Goal: Task Accomplishment & Management: Manage account settings

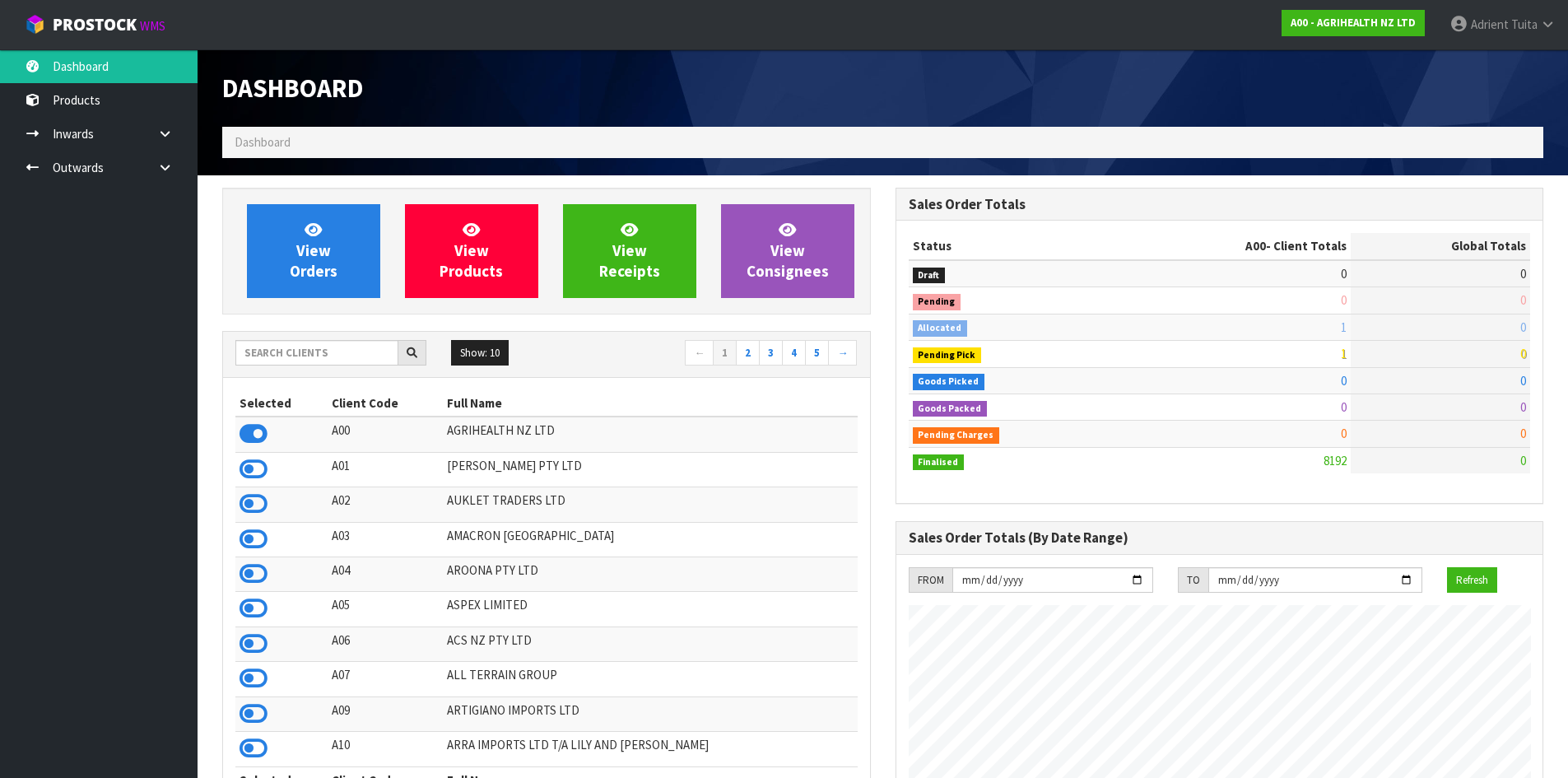
scroll to position [1247, 673]
click at [349, 361] on input "text" at bounding box center [317, 353] width 163 height 26
click at [364, 351] on input "text" at bounding box center [317, 353] width 163 height 26
type input "C11"
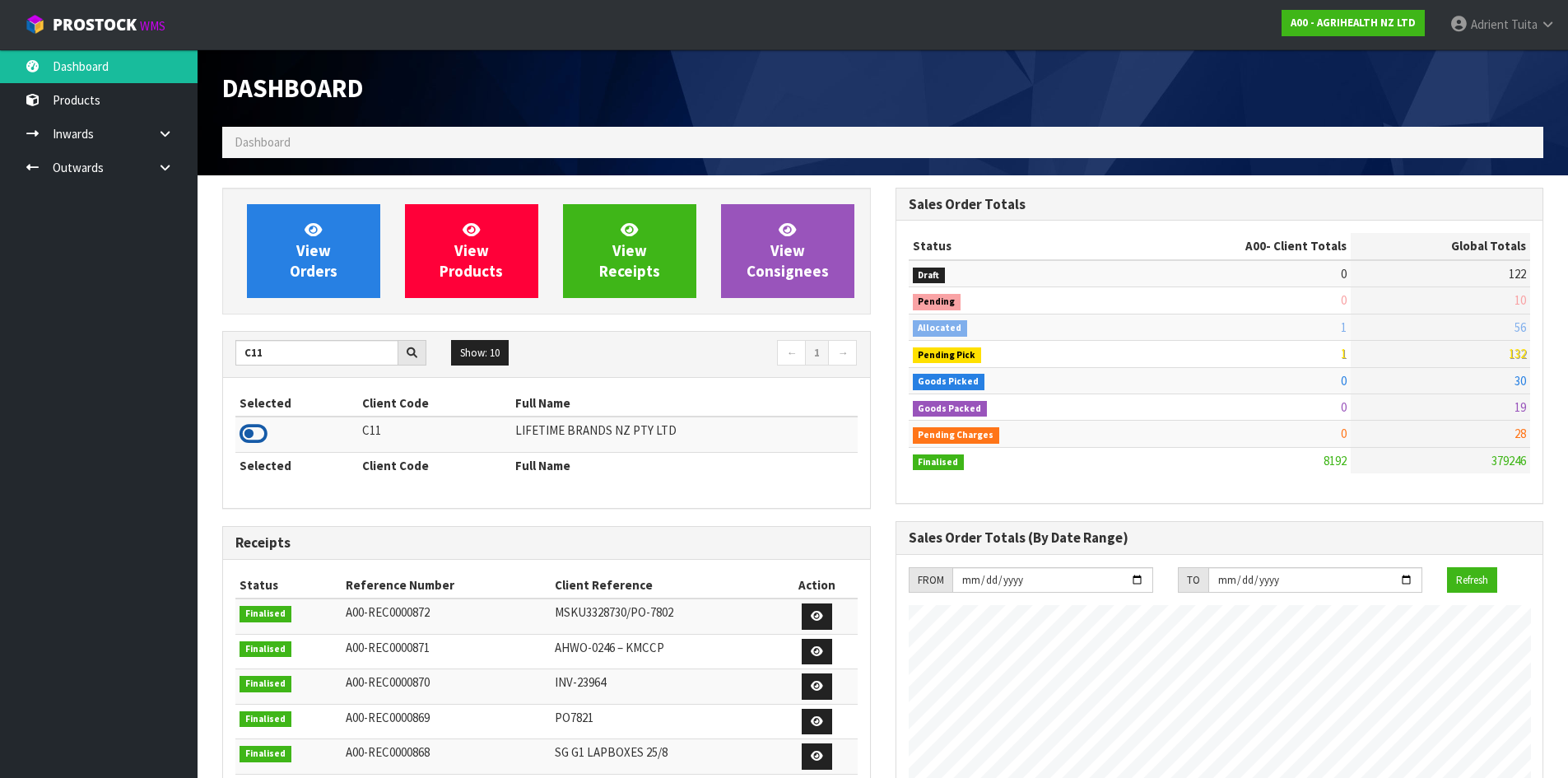
click at [256, 436] on icon at bounding box center [254, 434] width 28 height 25
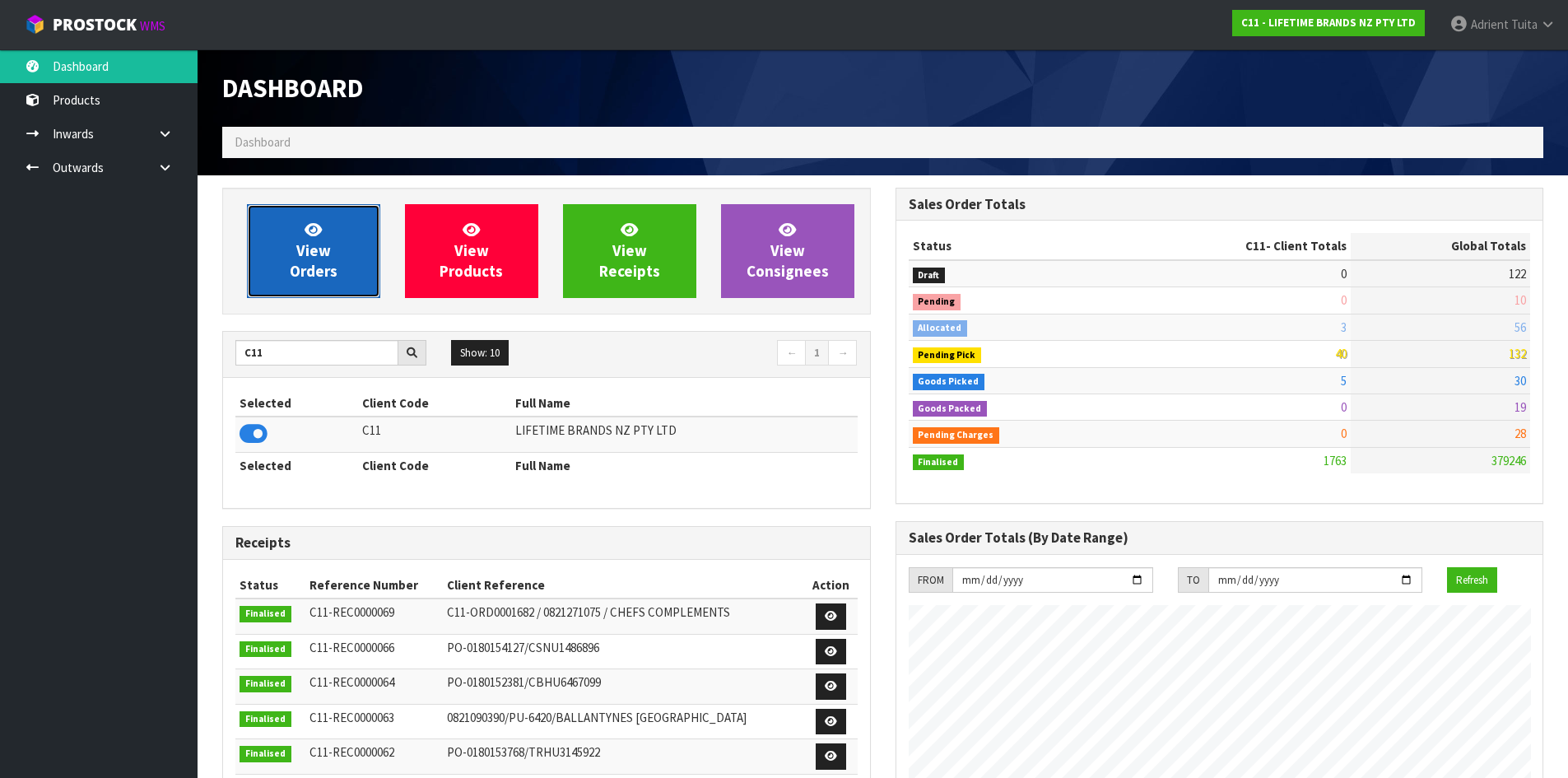
click at [317, 231] on icon at bounding box center [313, 229] width 17 height 16
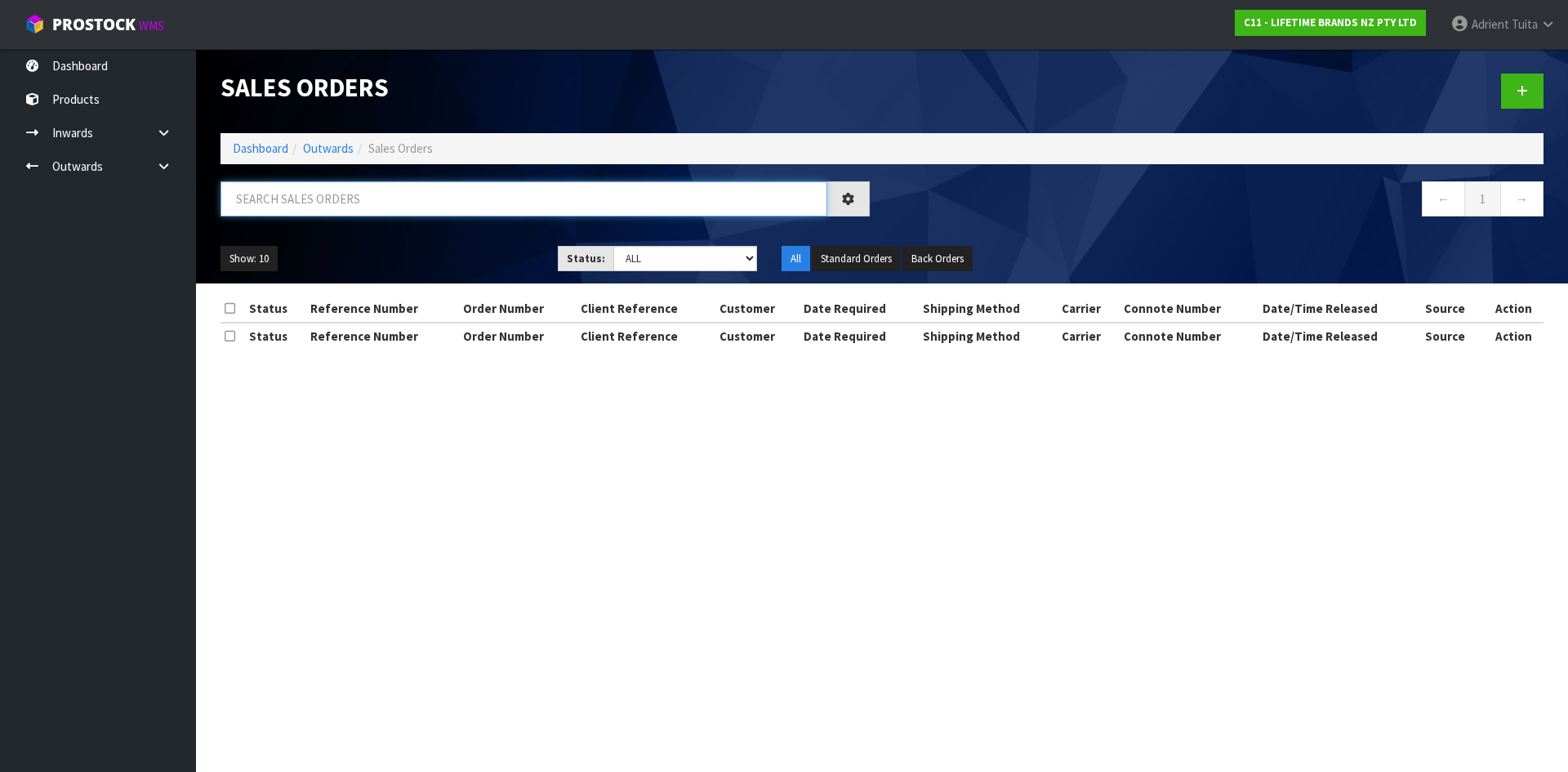
click at [342, 194] on input "text" at bounding box center [523, 199] width 607 height 36
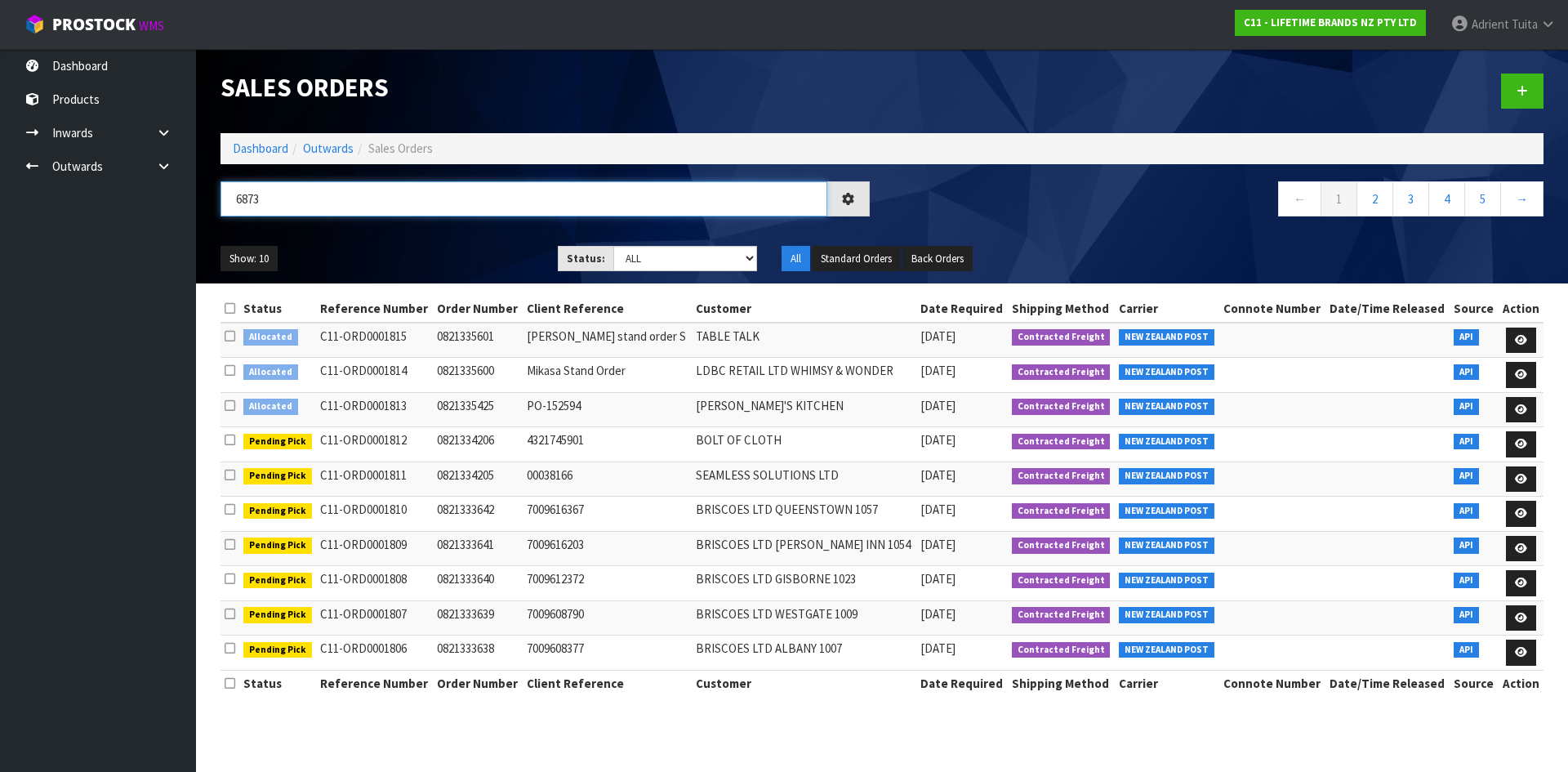
type input "6873"
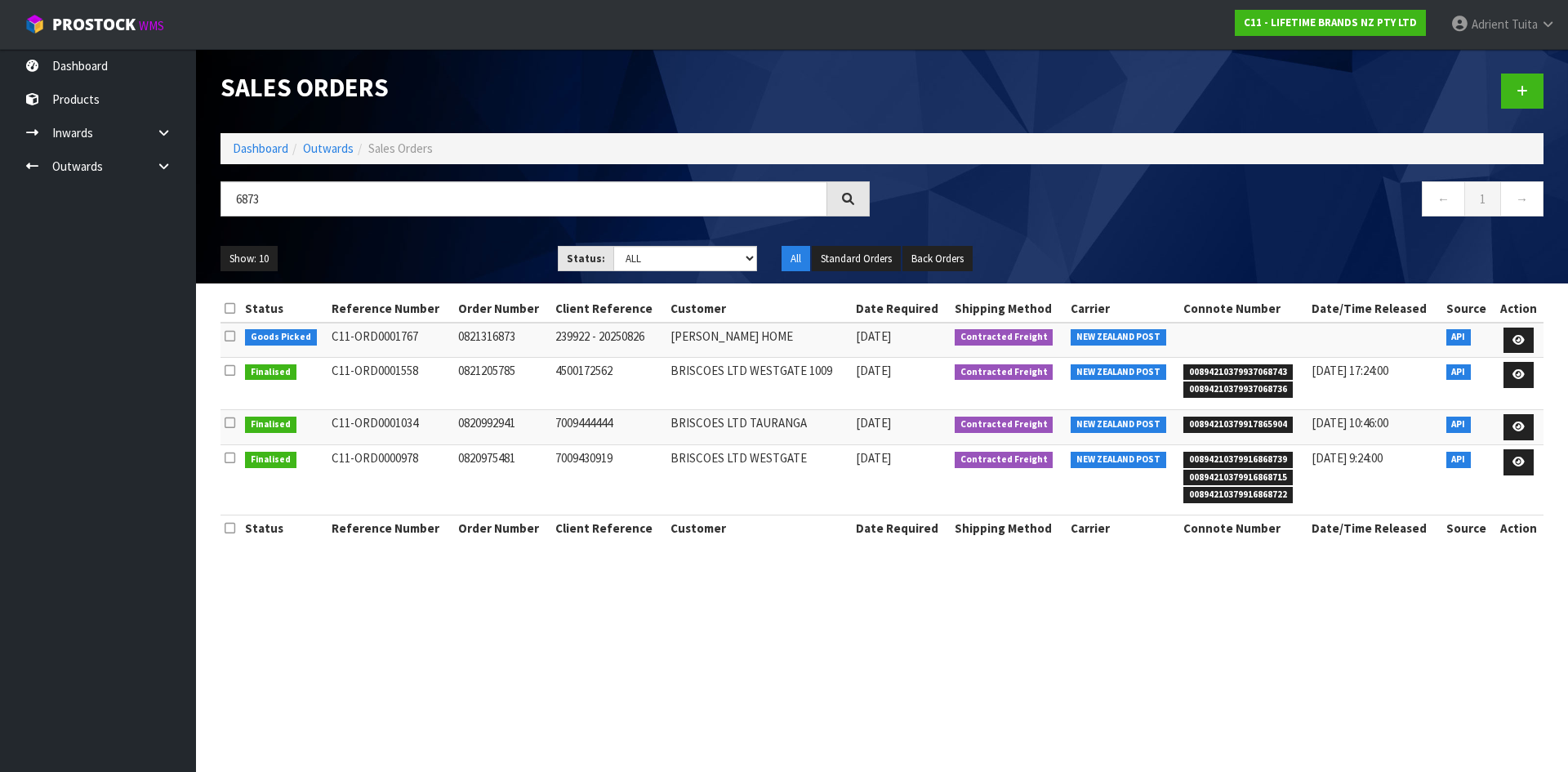
click at [1537, 343] on td at bounding box center [1518, 340] width 49 height 36
click at [1504, 338] on link at bounding box center [1518, 341] width 31 height 26
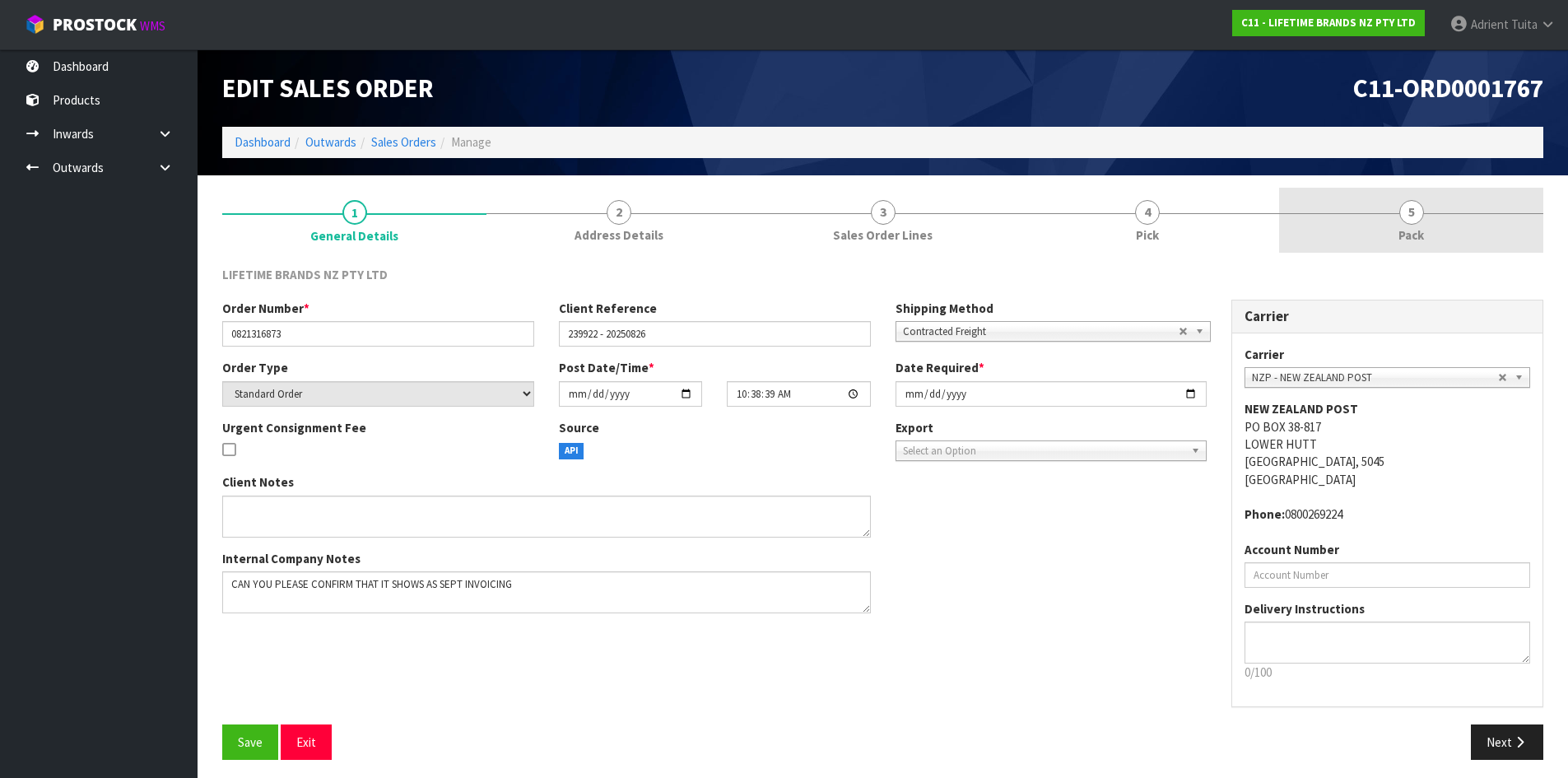
click at [1462, 206] on link "5 Pack" at bounding box center [1412, 221] width 265 height 65
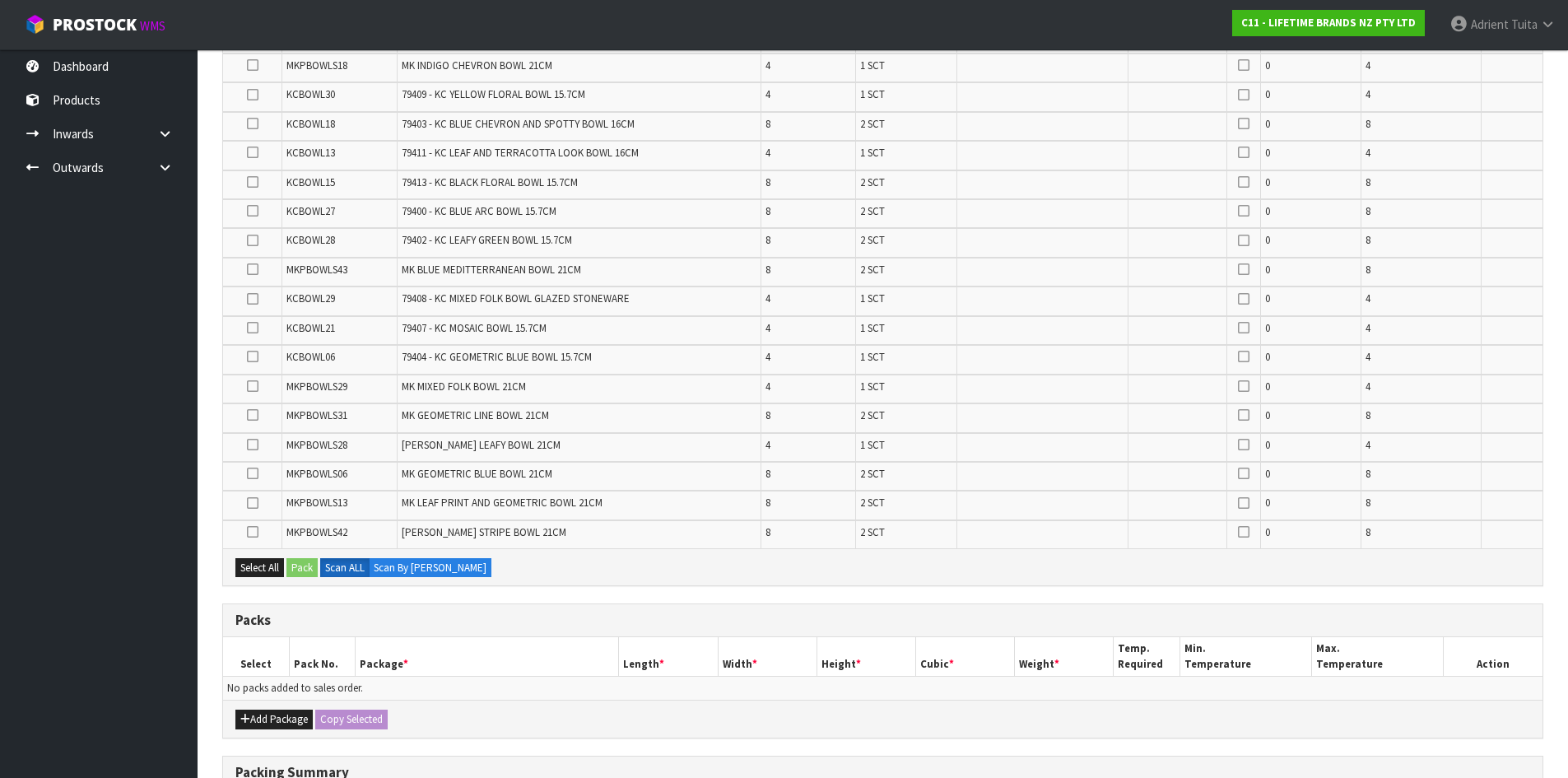
scroll to position [711, 0]
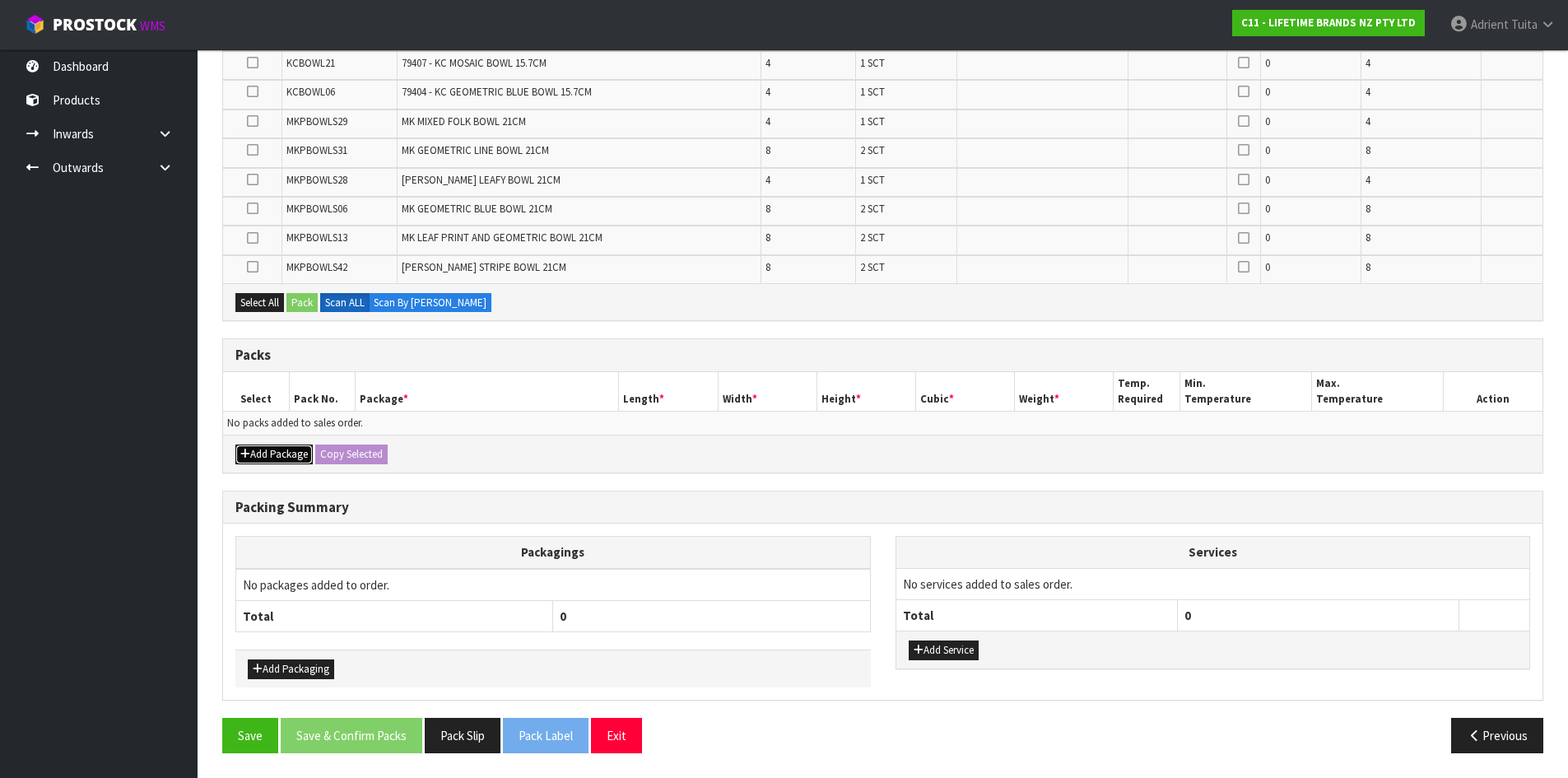
click at [271, 455] on button "Add Package" at bounding box center [274, 454] width 77 height 20
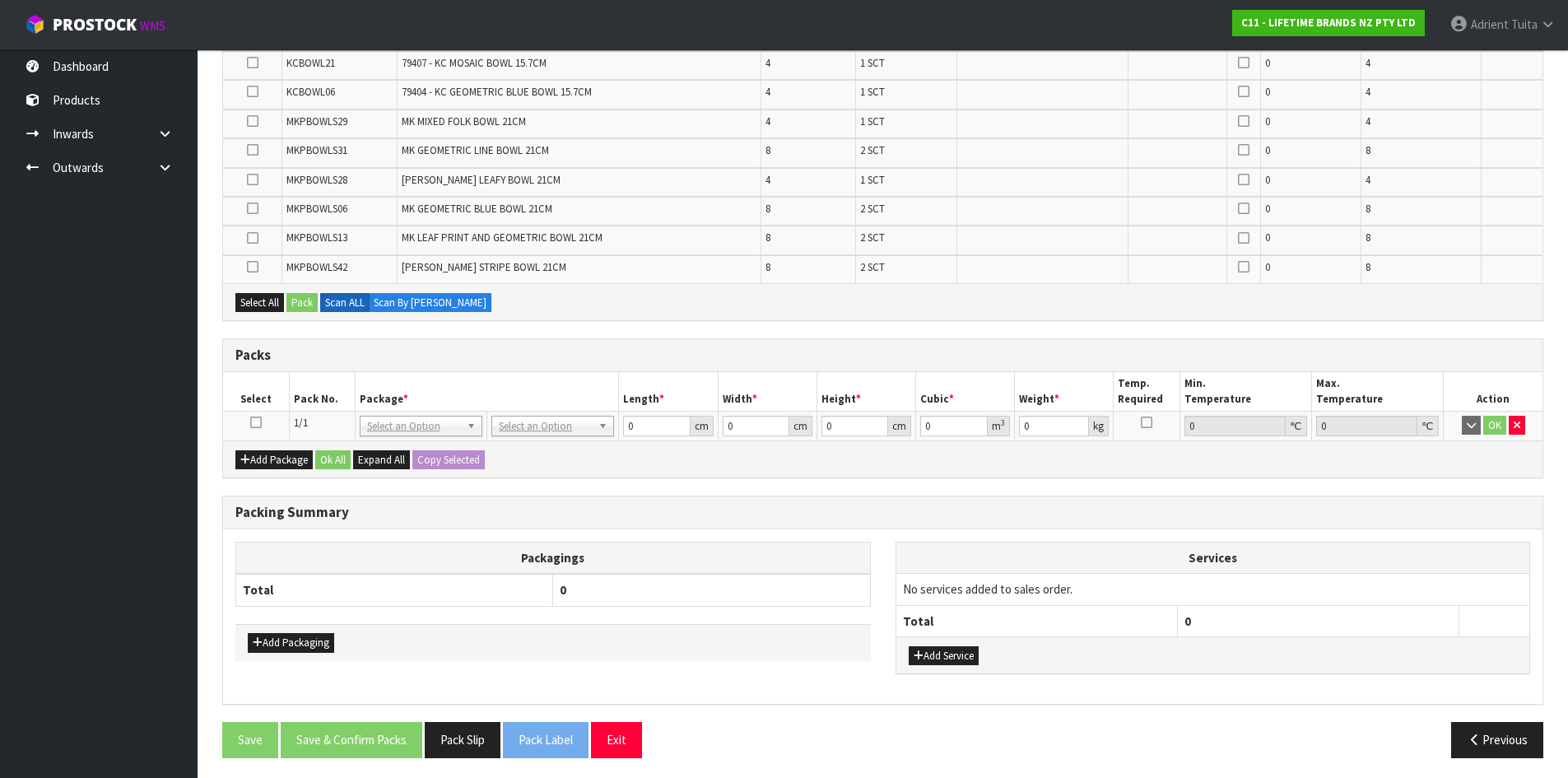
click at [256, 423] on icon at bounding box center [256, 423] width 12 height 1
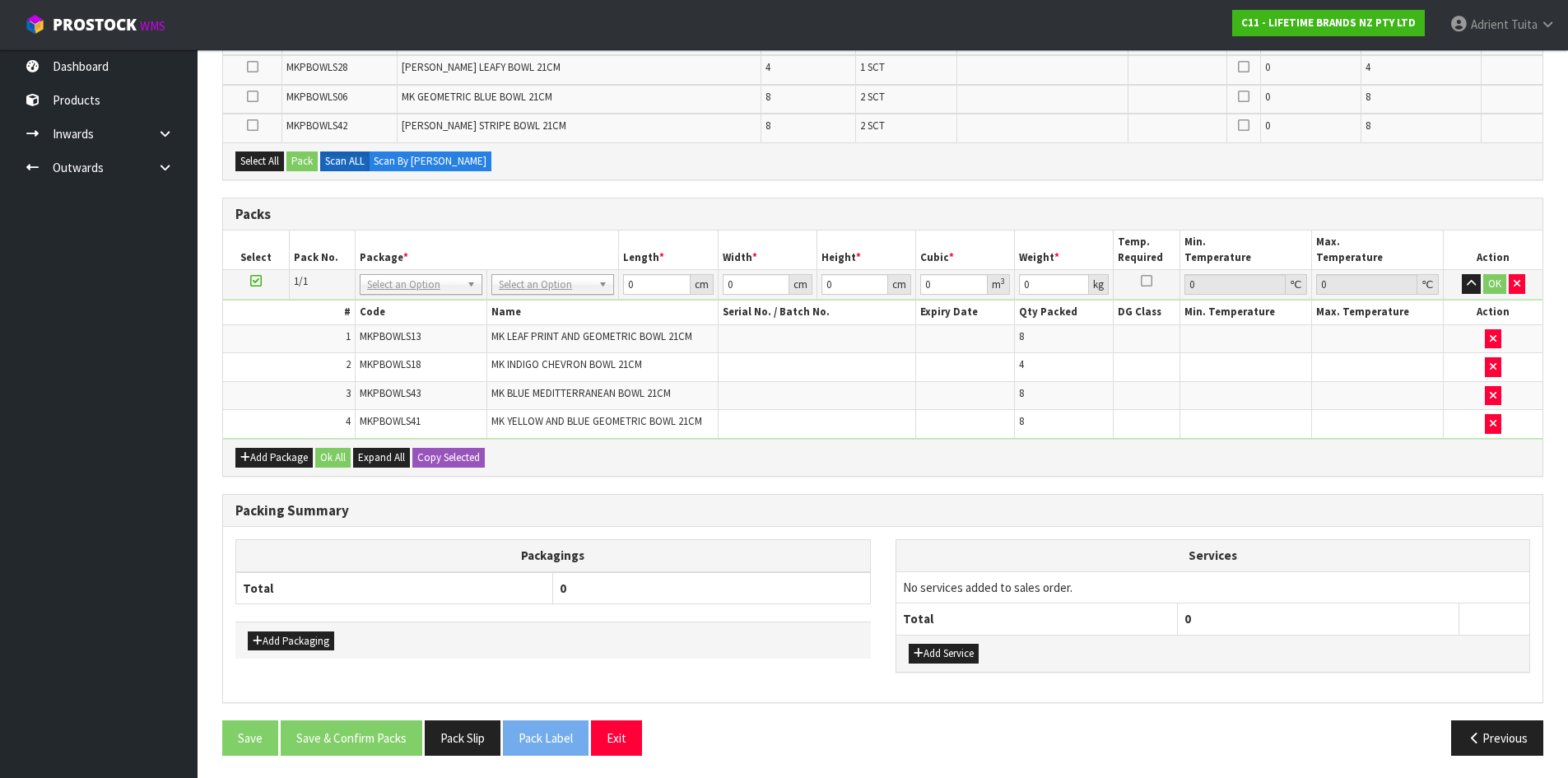
scroll to position [739, 0]
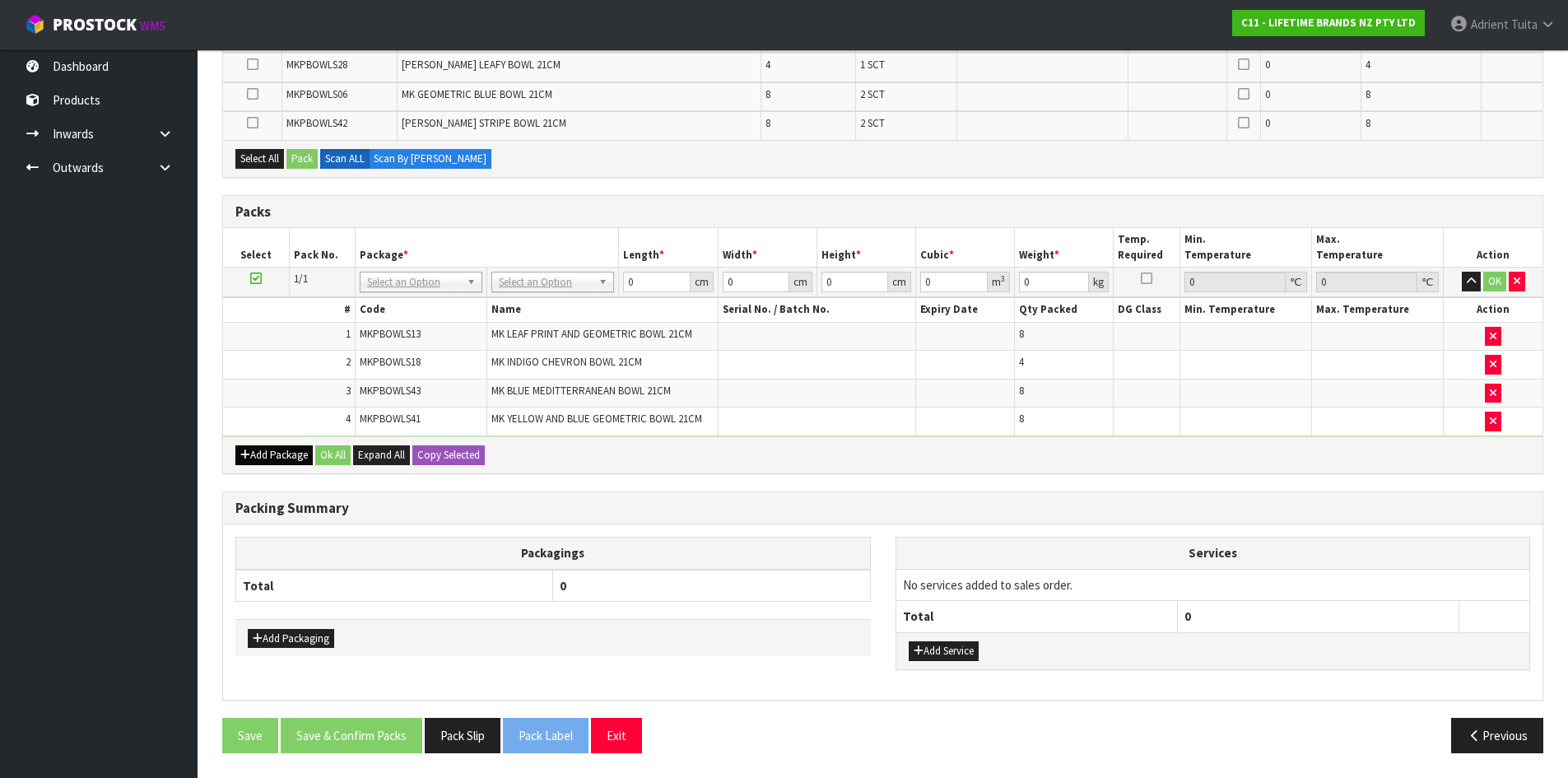
click at [246, 465] on div "Add Package Ok All Expand All Copy Selected" at bounding box center [883, 455] width 1319 height 37
click at [245, 458] on icon "button" at bounding box center [245, 454] width 10 height 11
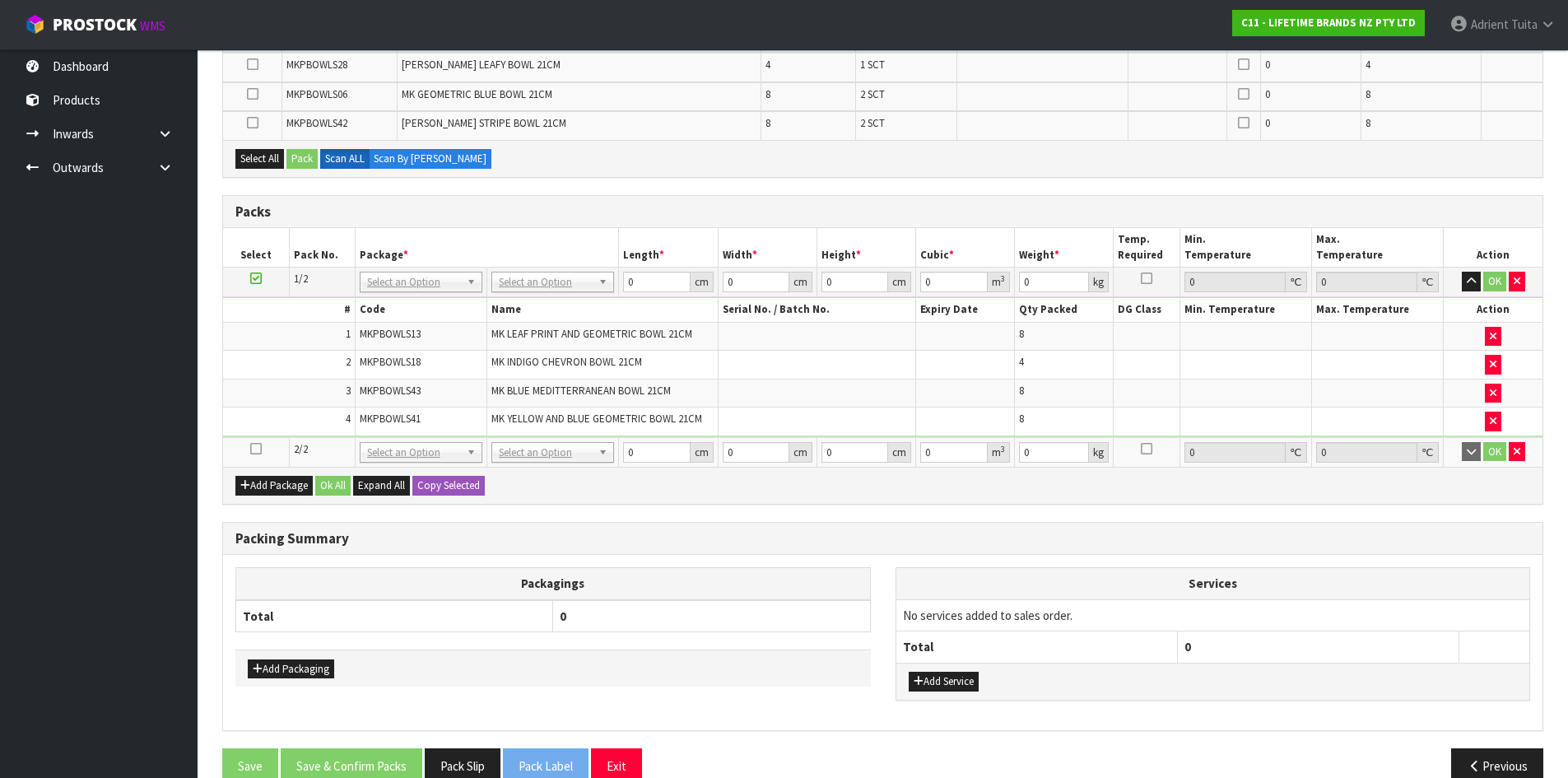
click at [254, 448] on icon at bounding box center [256, 448] width 12 height 1
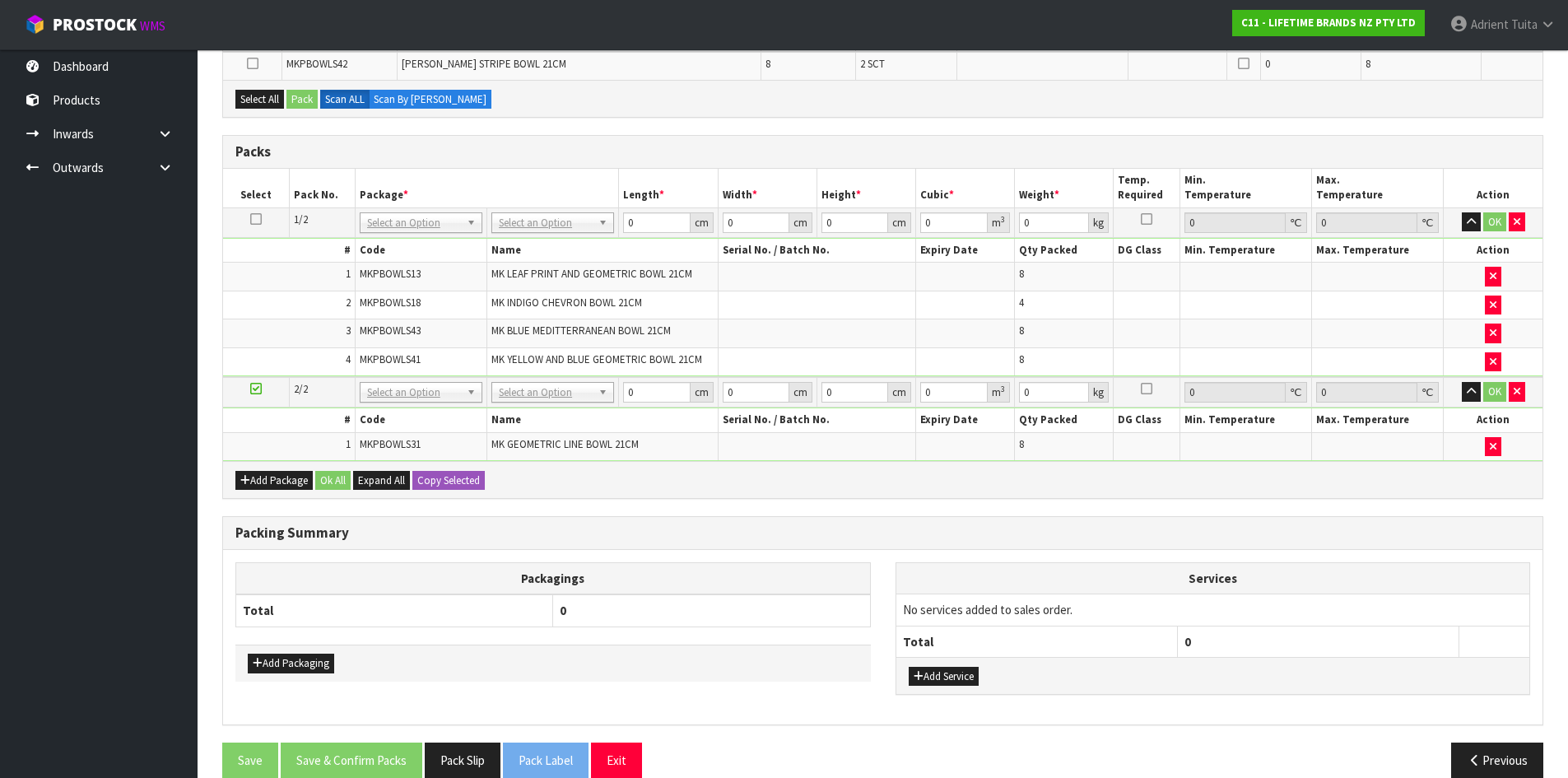
scroll to position [741, 0]
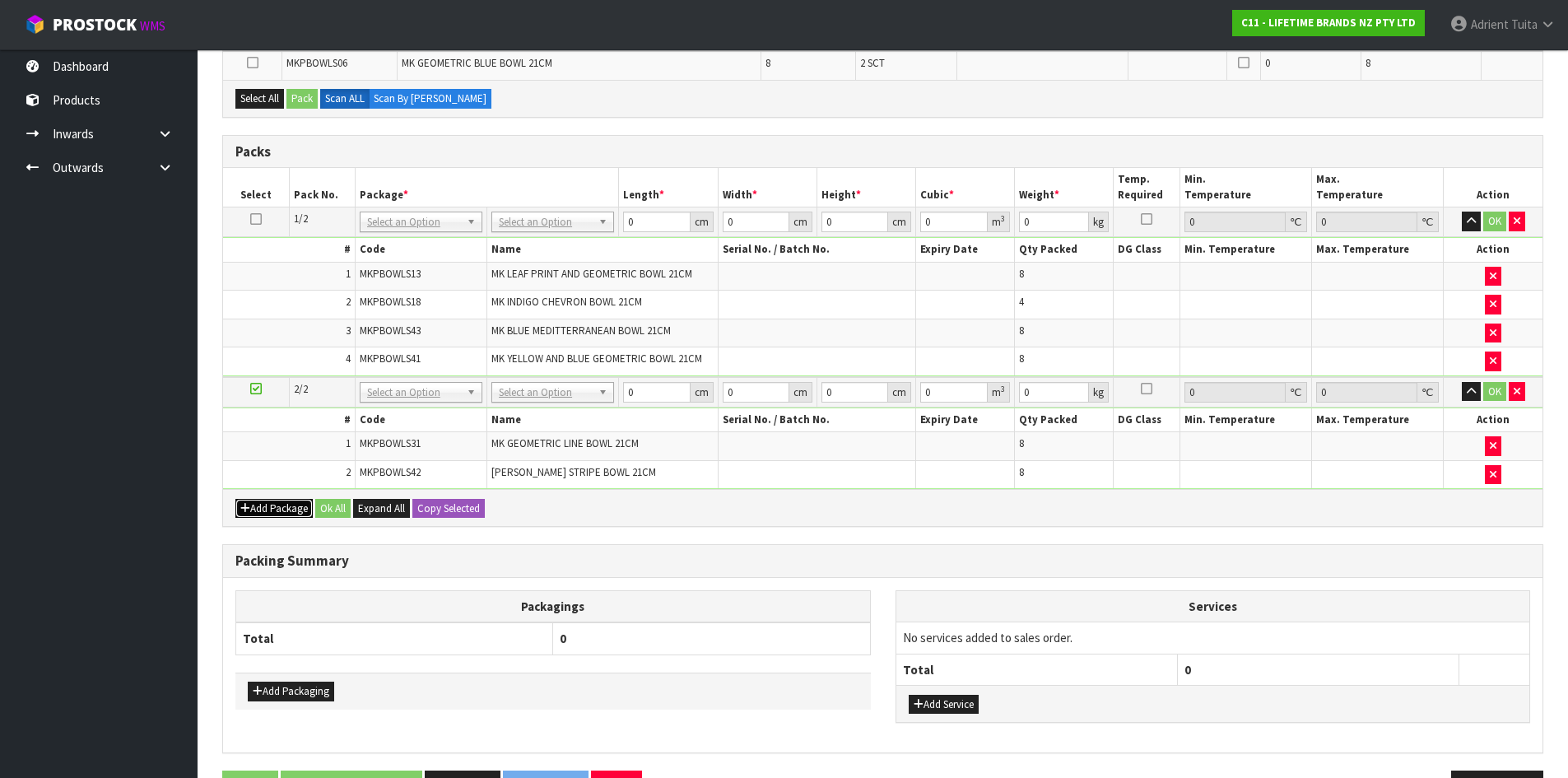
click at [277, 517] on button "Add Package" at bounding box center [274, 509] width 77 height 20
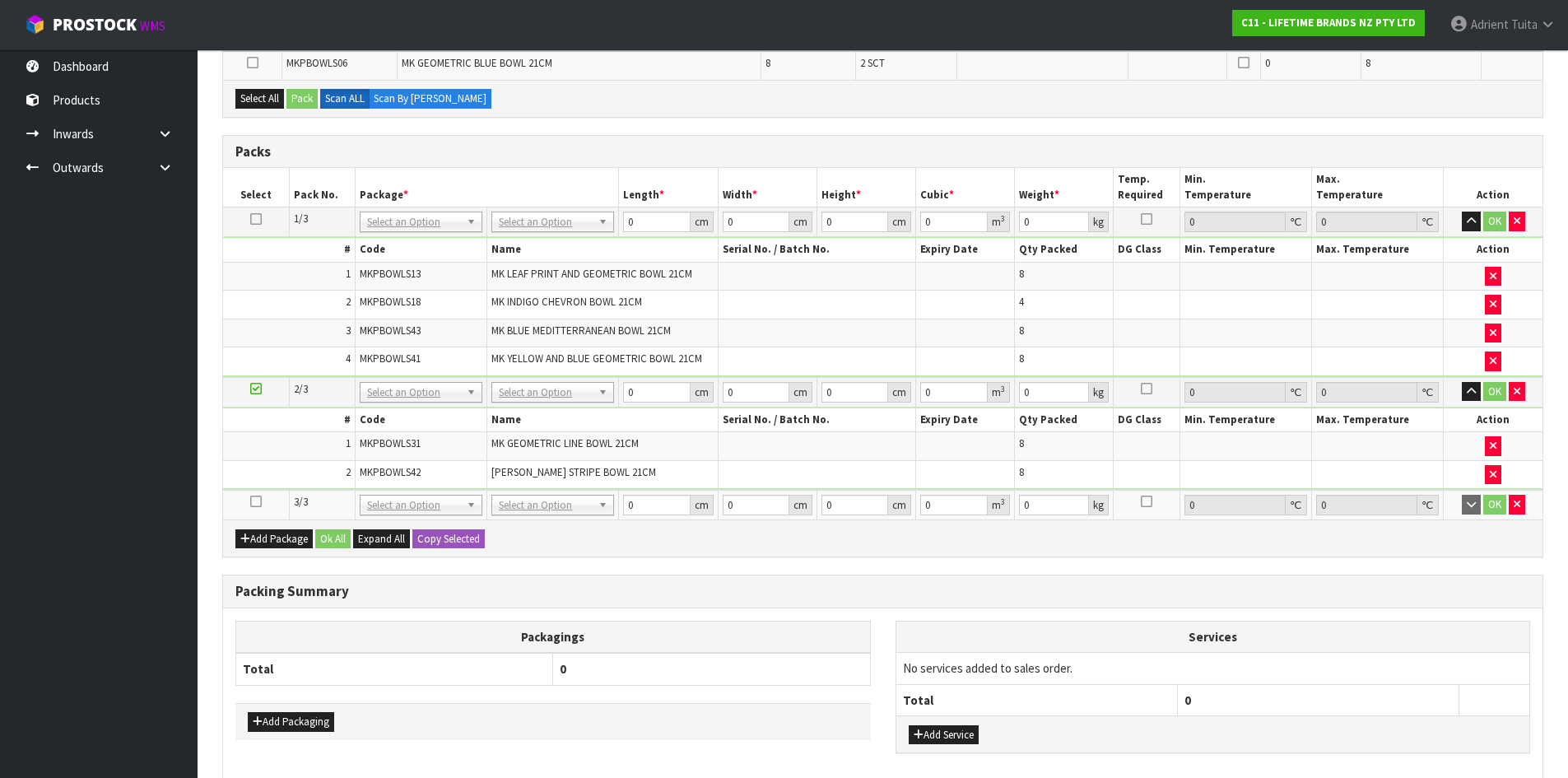
click at [256, 493] on td at bounding box center [255, 505] width 66 height 30
click at [256, 502] on icon at bounding box center [256, 502] width 12 height 1
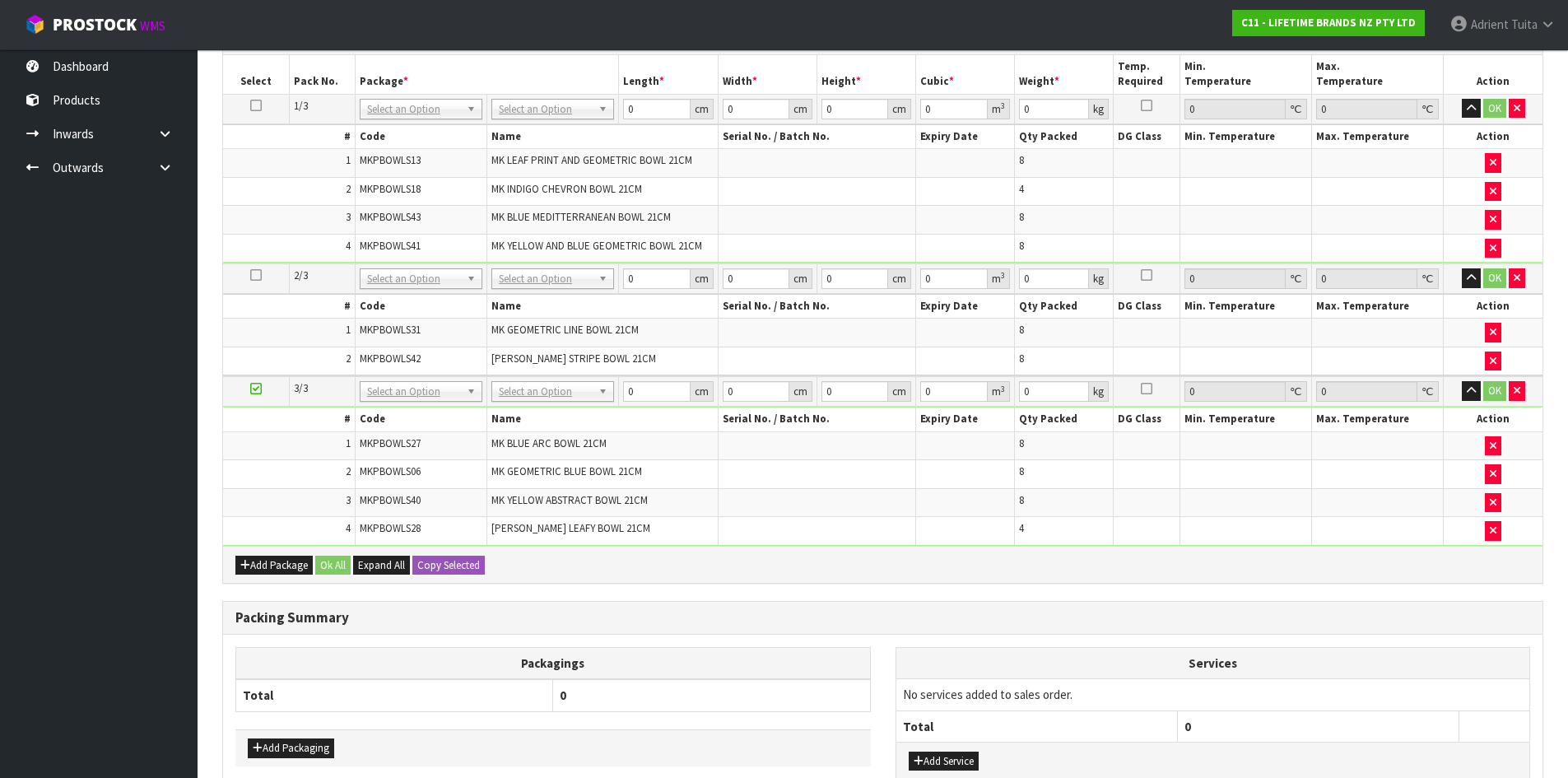
scroll to position [708, 0]
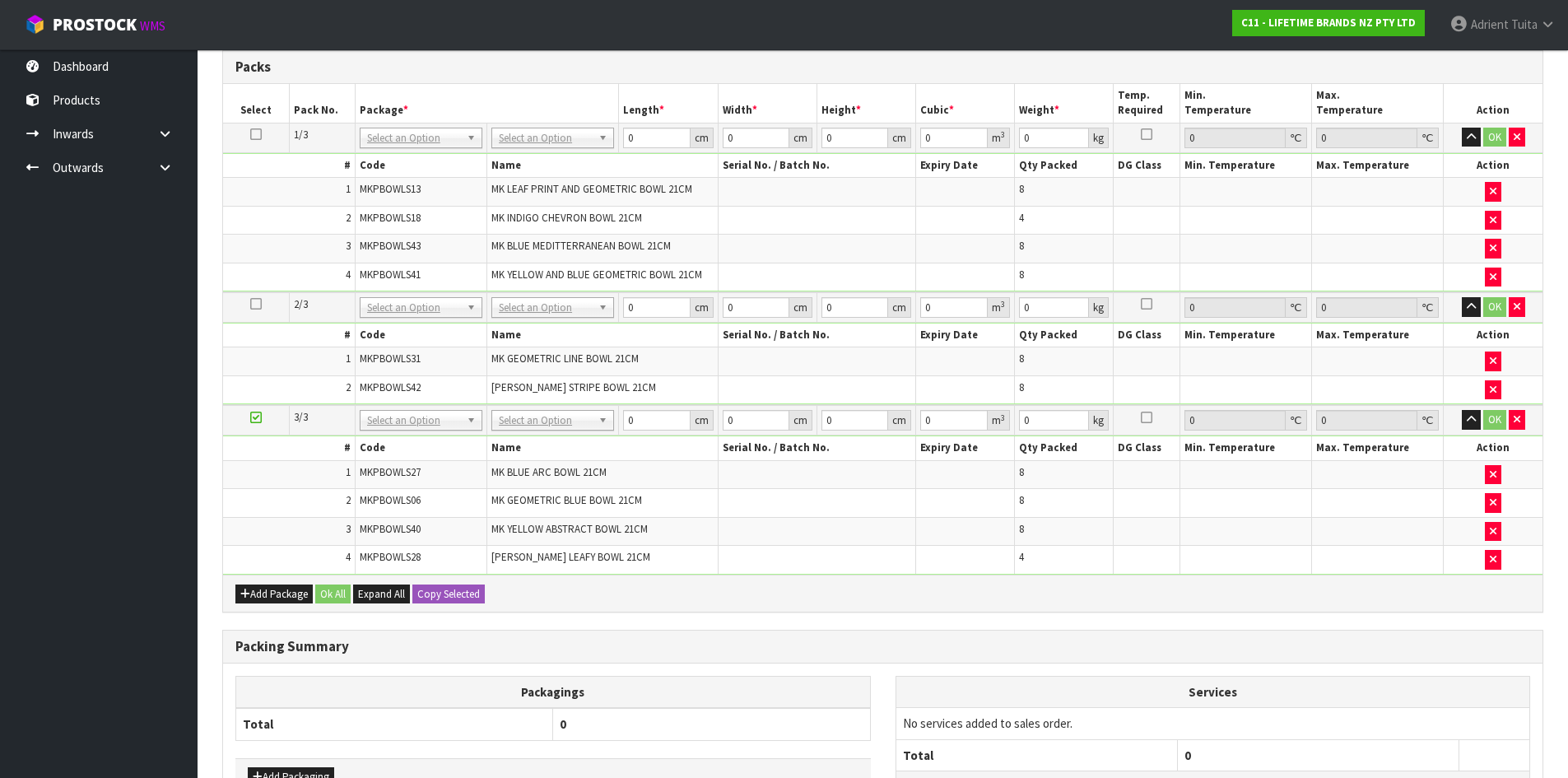
drag, startPoint x: 1345, startPoint y: 607, endPoint x: 1337, endPoint y: 609, distance: 8.2
click at [1340, 607] on div "Add Package Ok All Expand All Copy Selected" at bounding box center [883, 593] width 1319 height 37
click at [260, 602] on button "Add Package" at bounding box center [274, 595] width 77 height 20
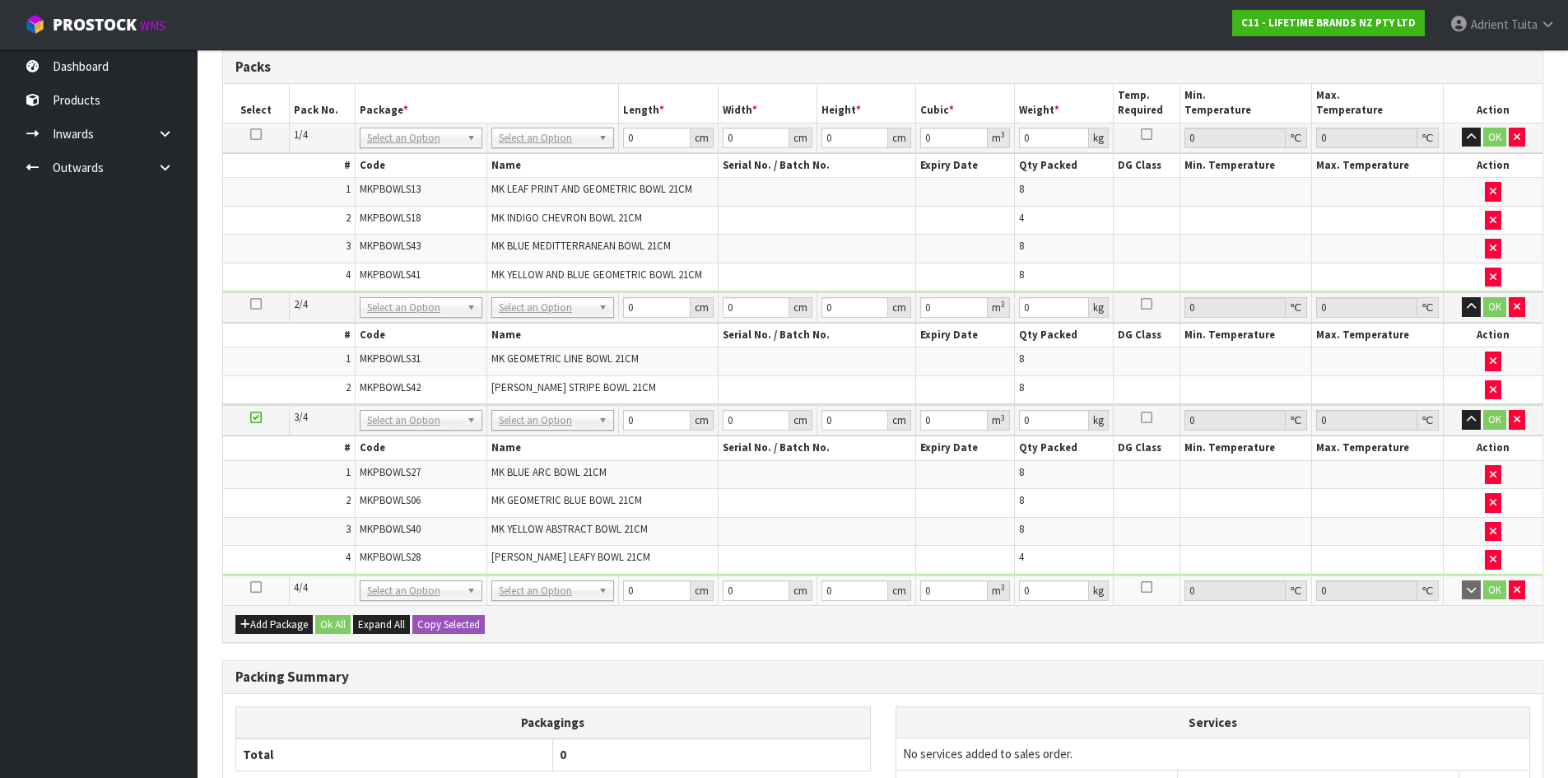
click at [255, 588] on icon at bounding box center [256, 587] width 12 height 1
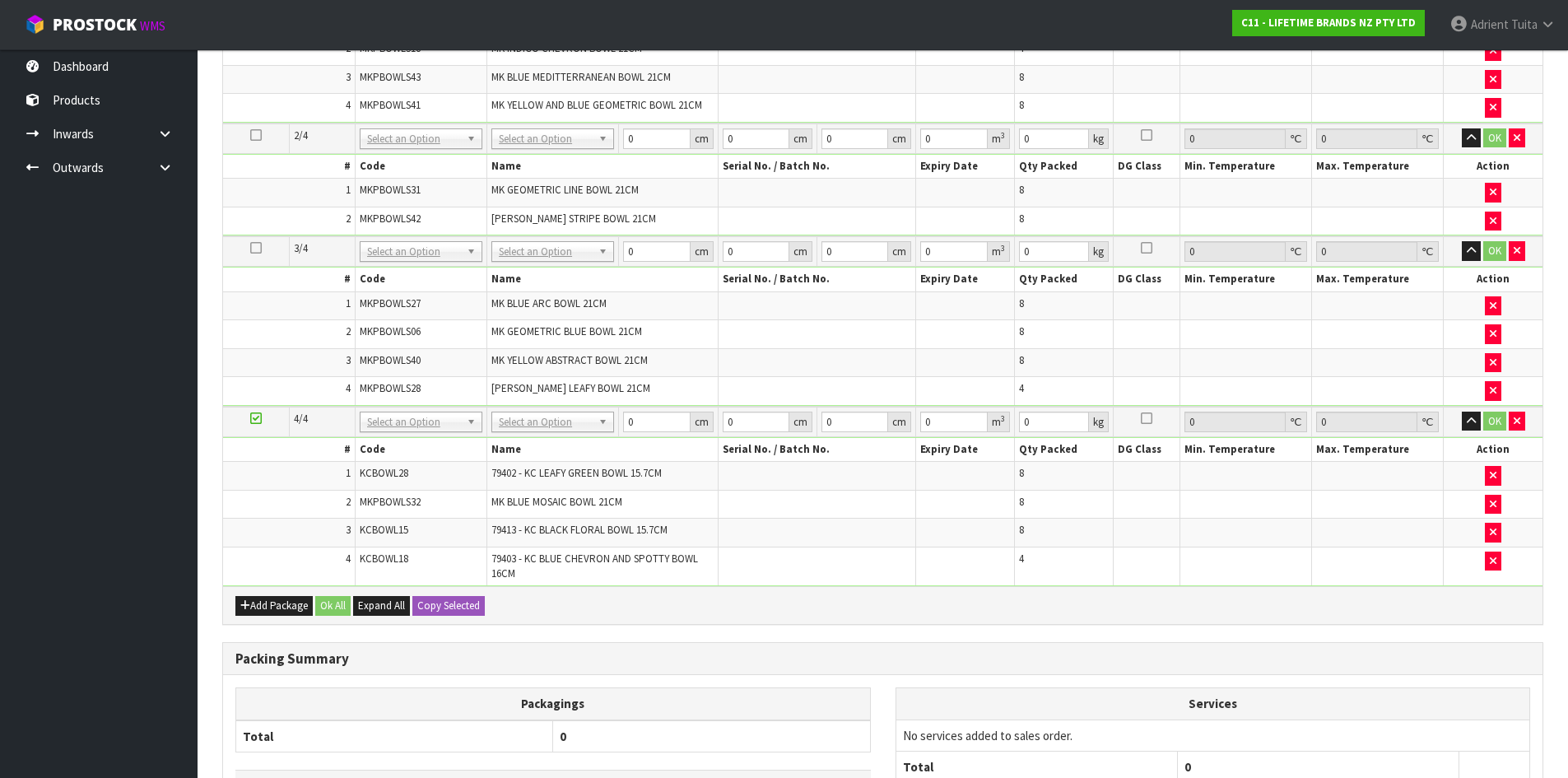
scroll to position [761, 0]
click at [264, 611] on button "Add Package" at bounding box center [274, 607] width 77 height 20
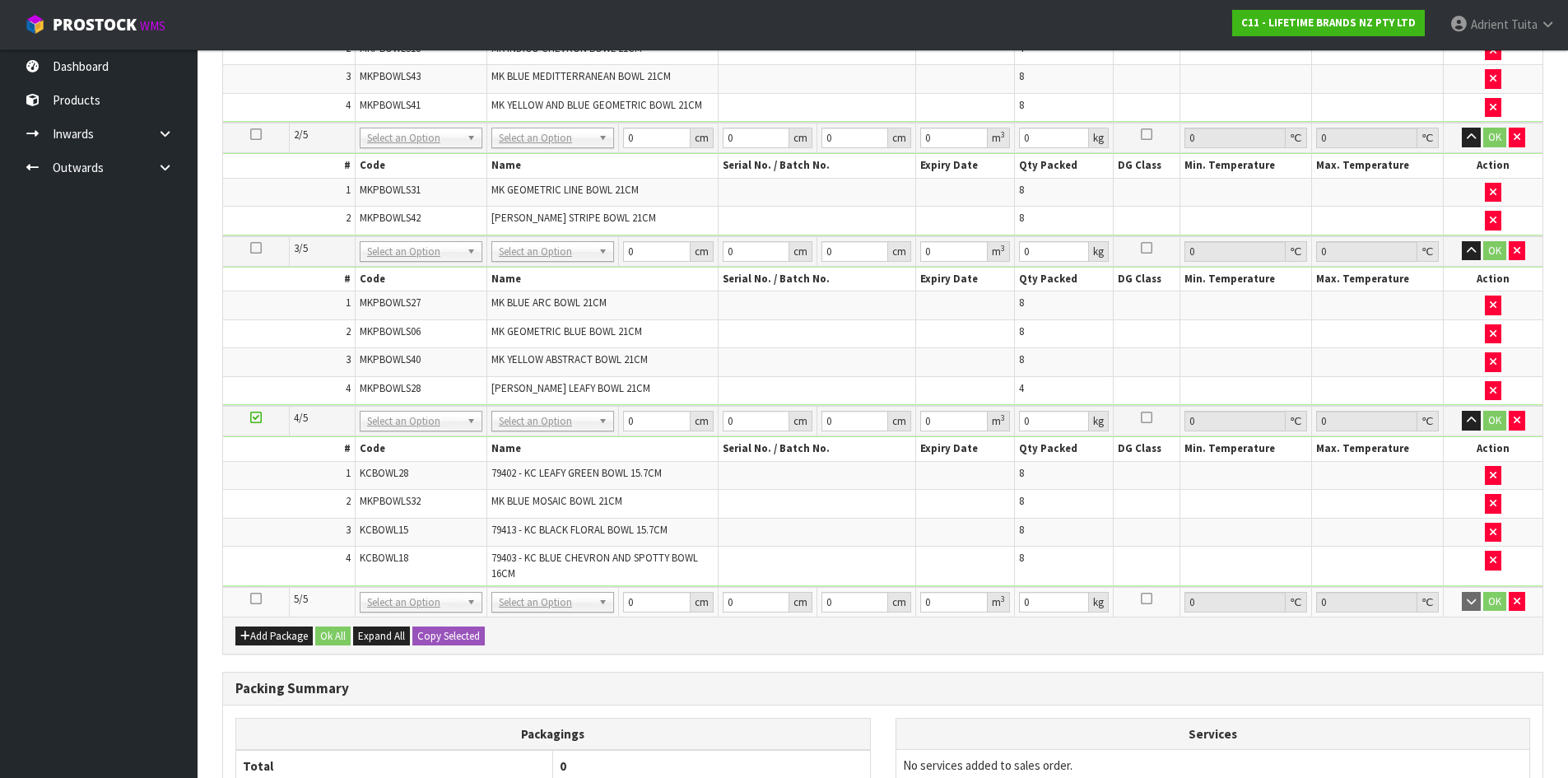
click at [256, 599] on icon at bounding box center [256, 598] width 12 height 1
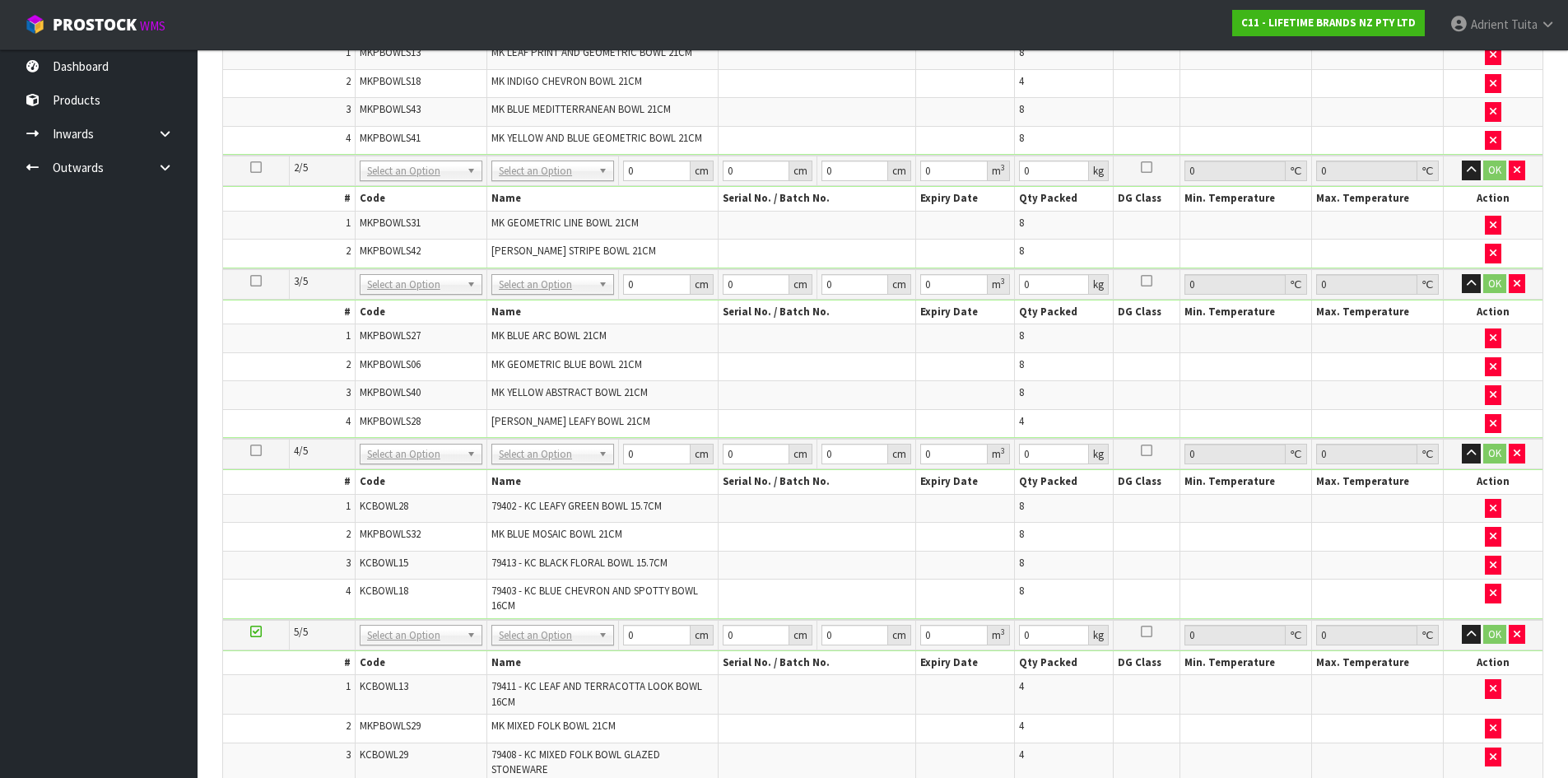
scroll to position [420, 0]
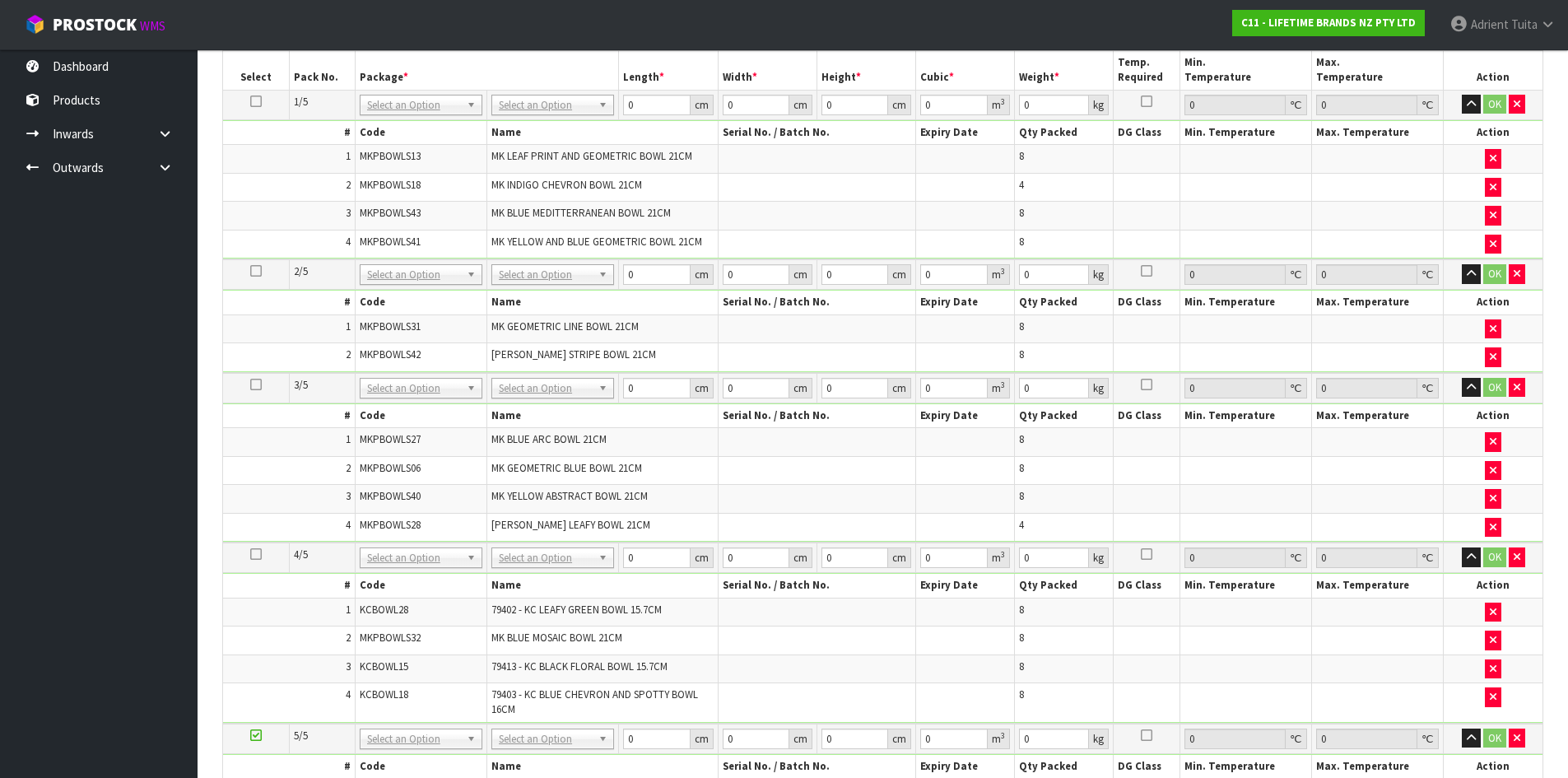
drag, startPoint x: 564, startPoint y: 95, endPoint x: 563, endPoint y: 124, distance: 29.0
click at [563, 126] on input "text" at bounding box center [553, 128] width 115 height 21
type input "OC"
type input "15.4"
drag, startPoint x: 502, startPoint y: 280, endPoint x: 502, endPoint y: 297, distance: 17.0
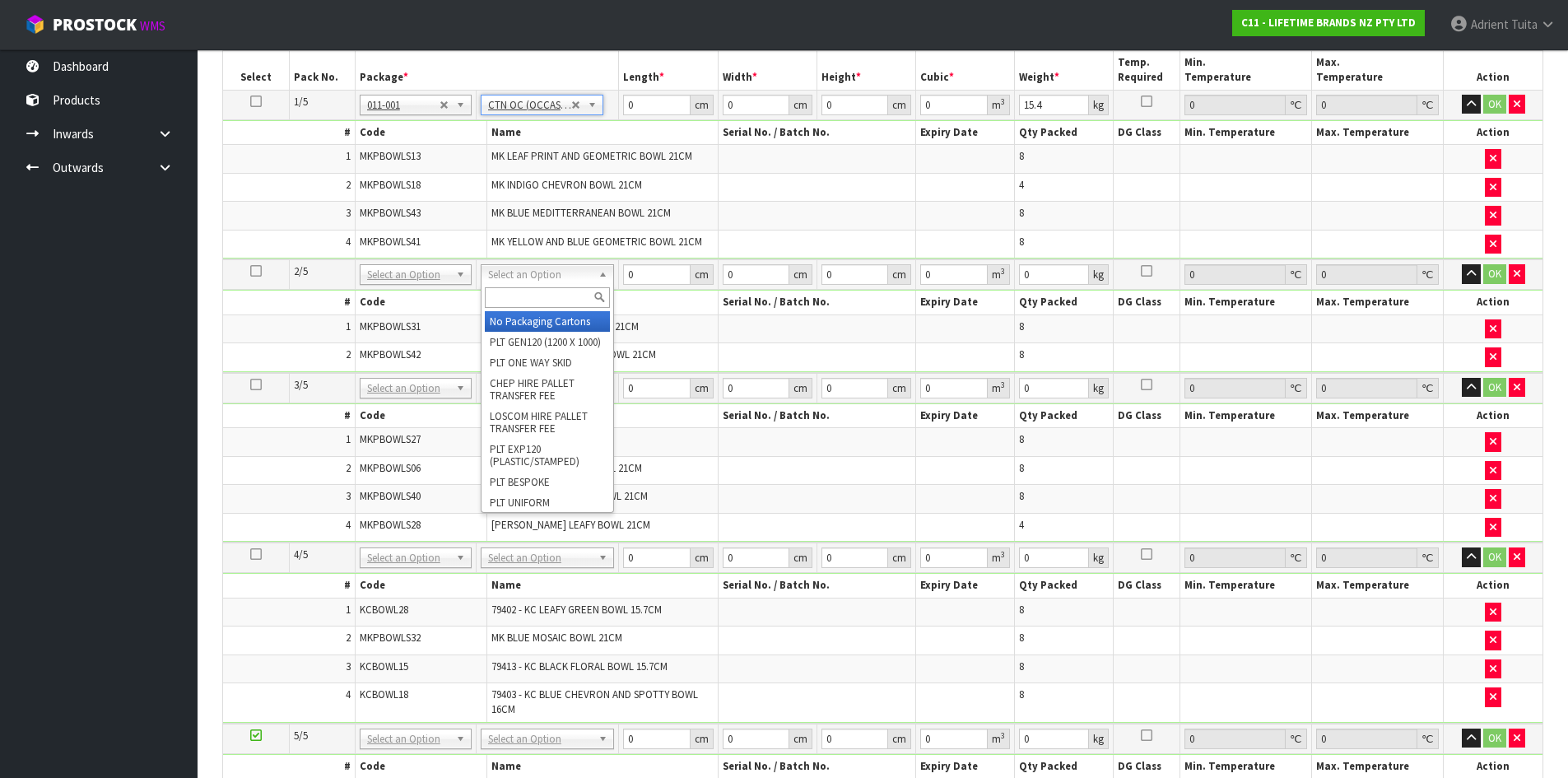
click at [503, 298] on input "text" at bounding box center [547, 297] width 125 height 21
type input "OC"
type input "2"
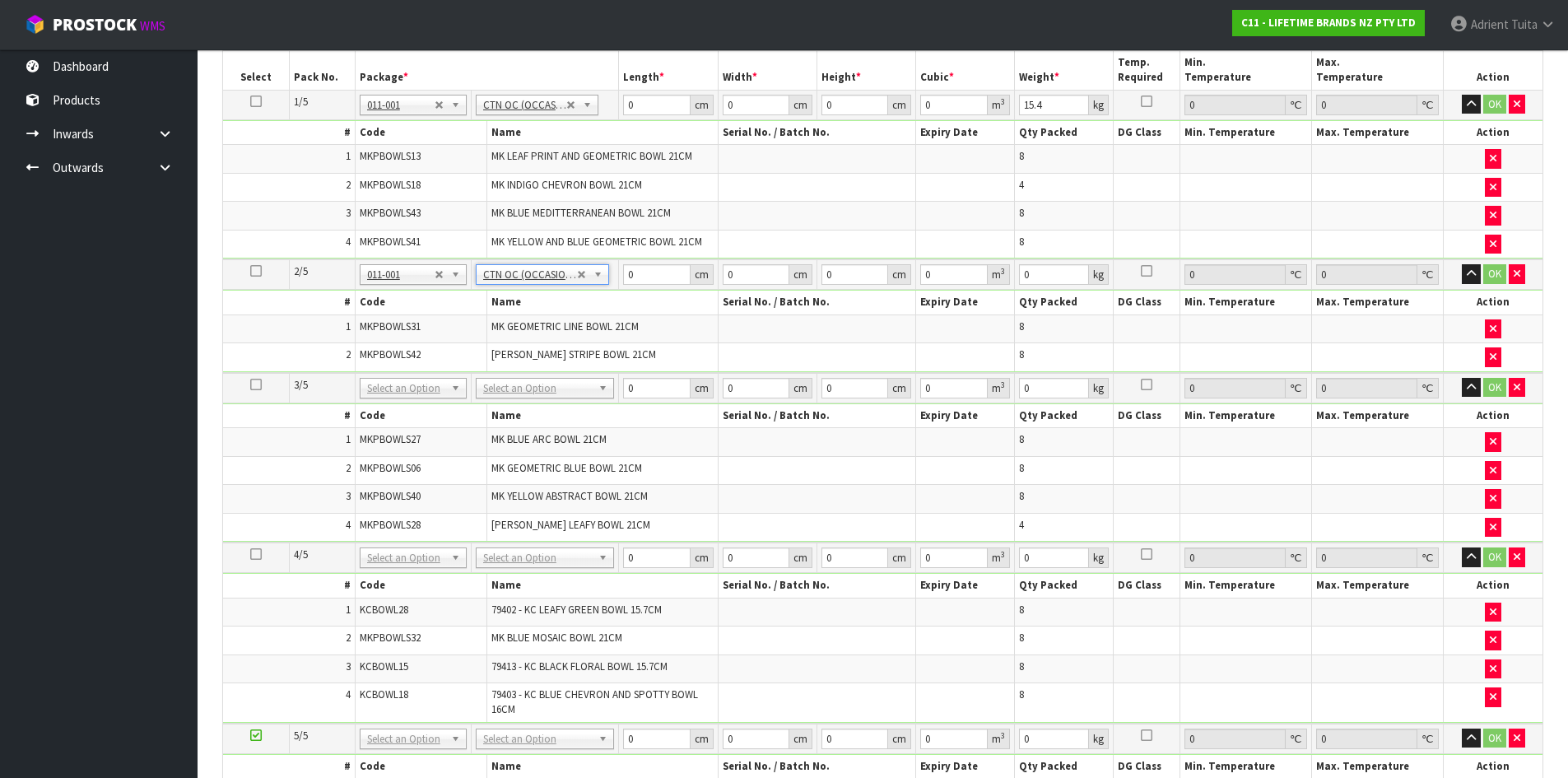
type input "8.6"
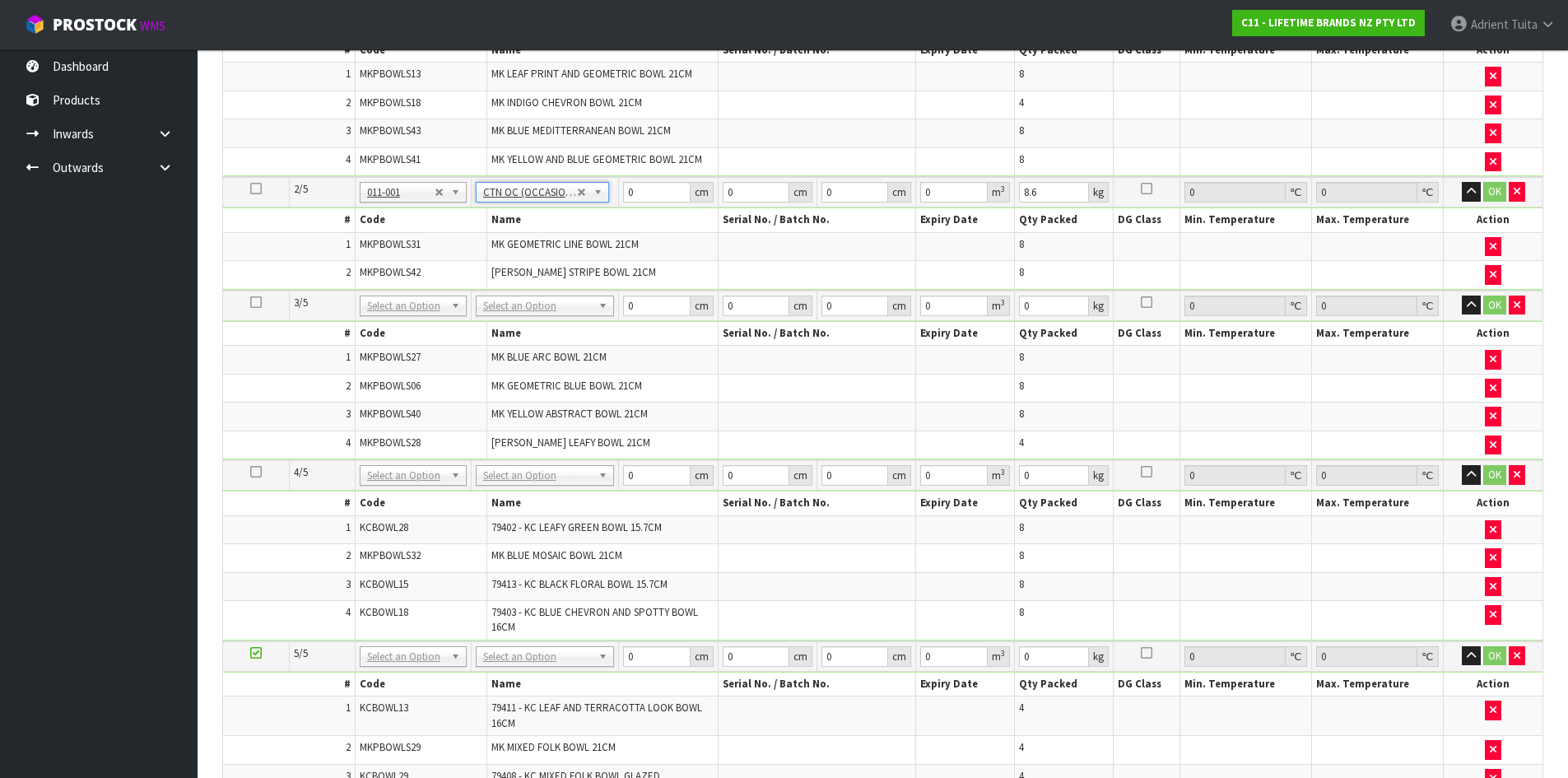
drag, startPoint x: 536, startPoint y: 311, endPoint x: 530, endPoint y: 322, distance: 12.5
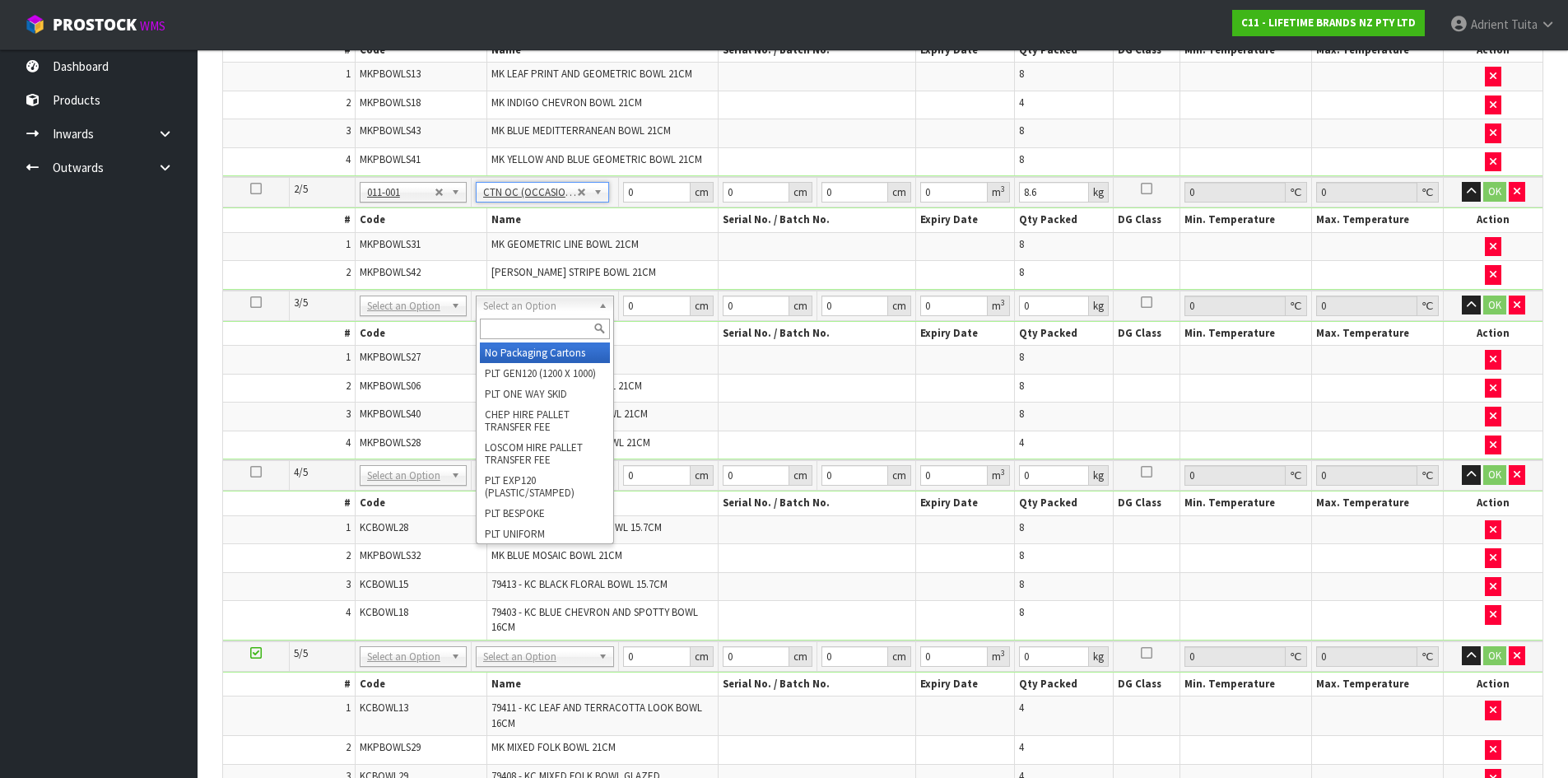
click at [530, 322] on input "text" at bounding box center [545, 329] width 130 height 21
type input "OC"
type input "3"
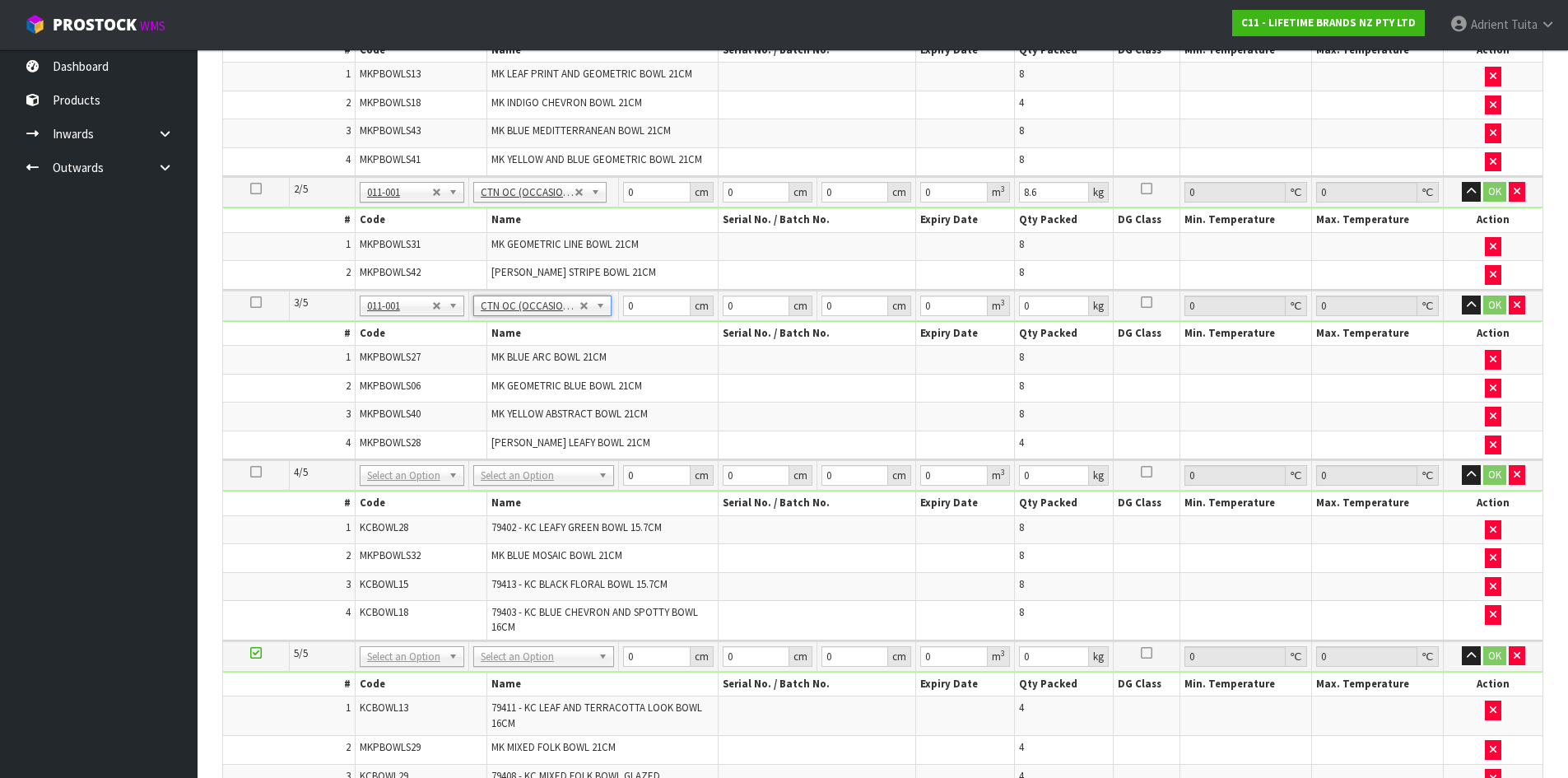
type input "15.5"
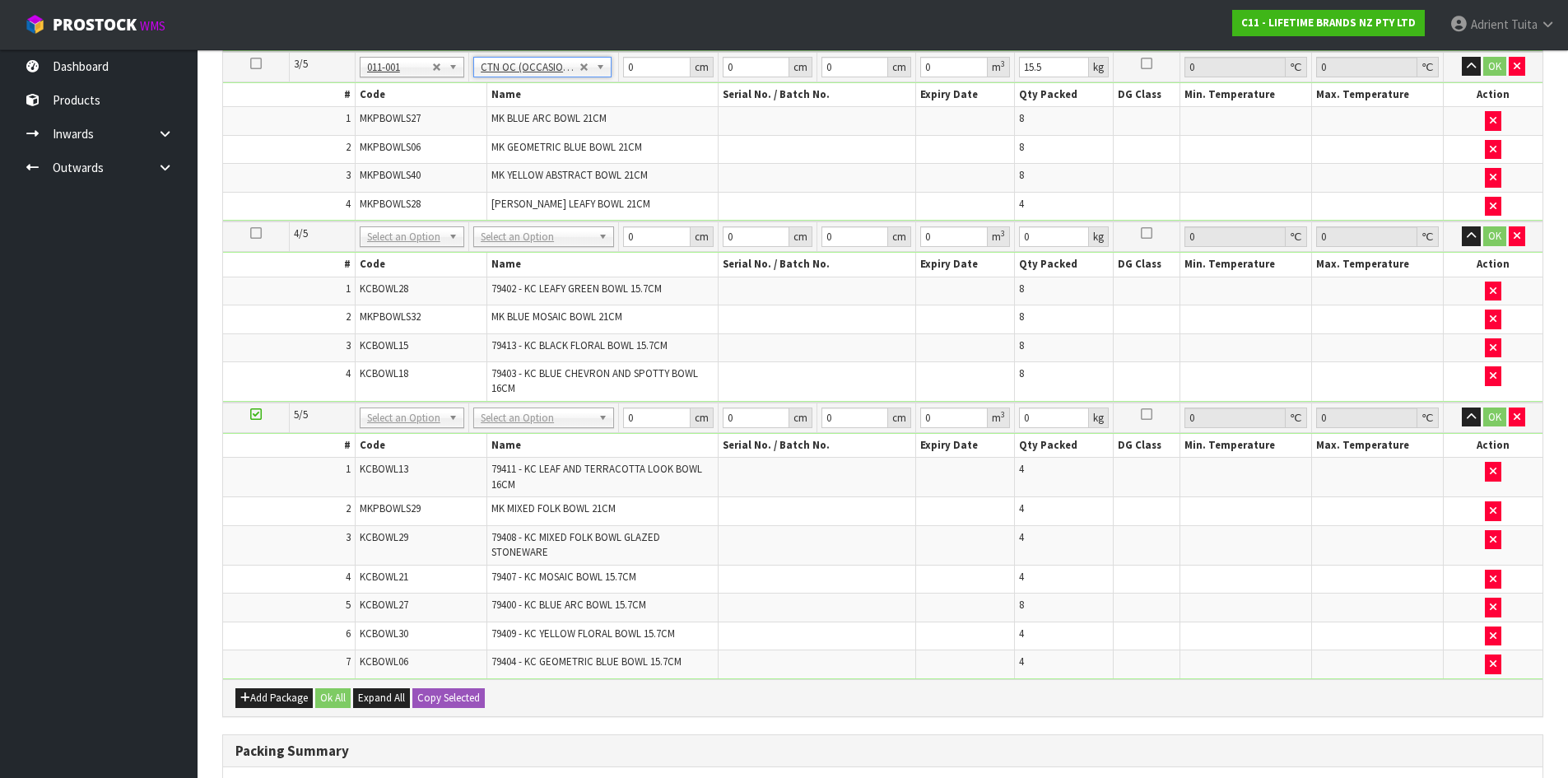
scroll to position [750, 0]
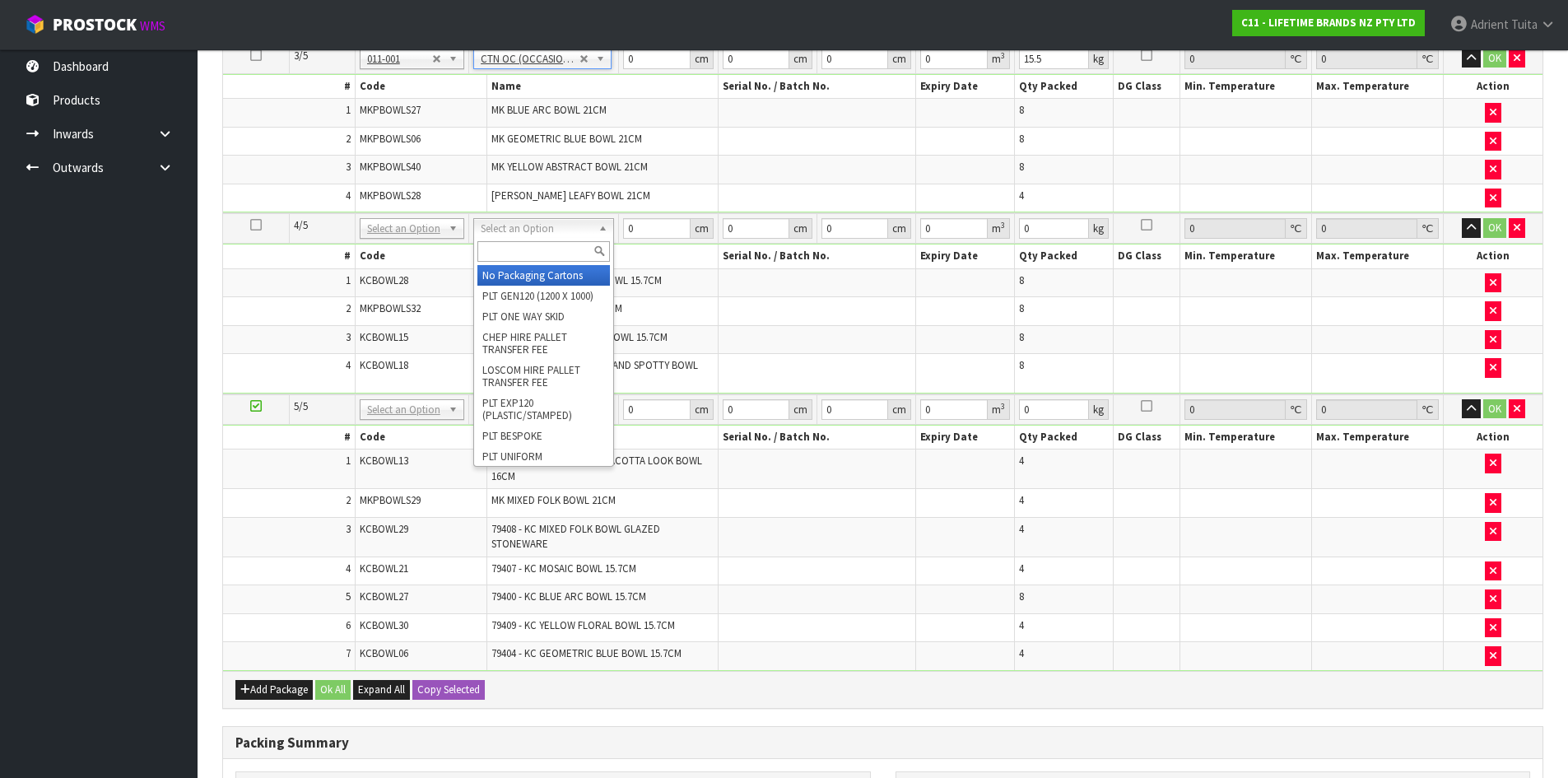
drag, startPoint x: 543, startPoint y: 227, endPoint x: 546, endPoint y: 258, distance: 31.1
click at [546, 258] on input "text" at bounding box center [543, 251] width 132 height 21
type input "OC"
type input "4"
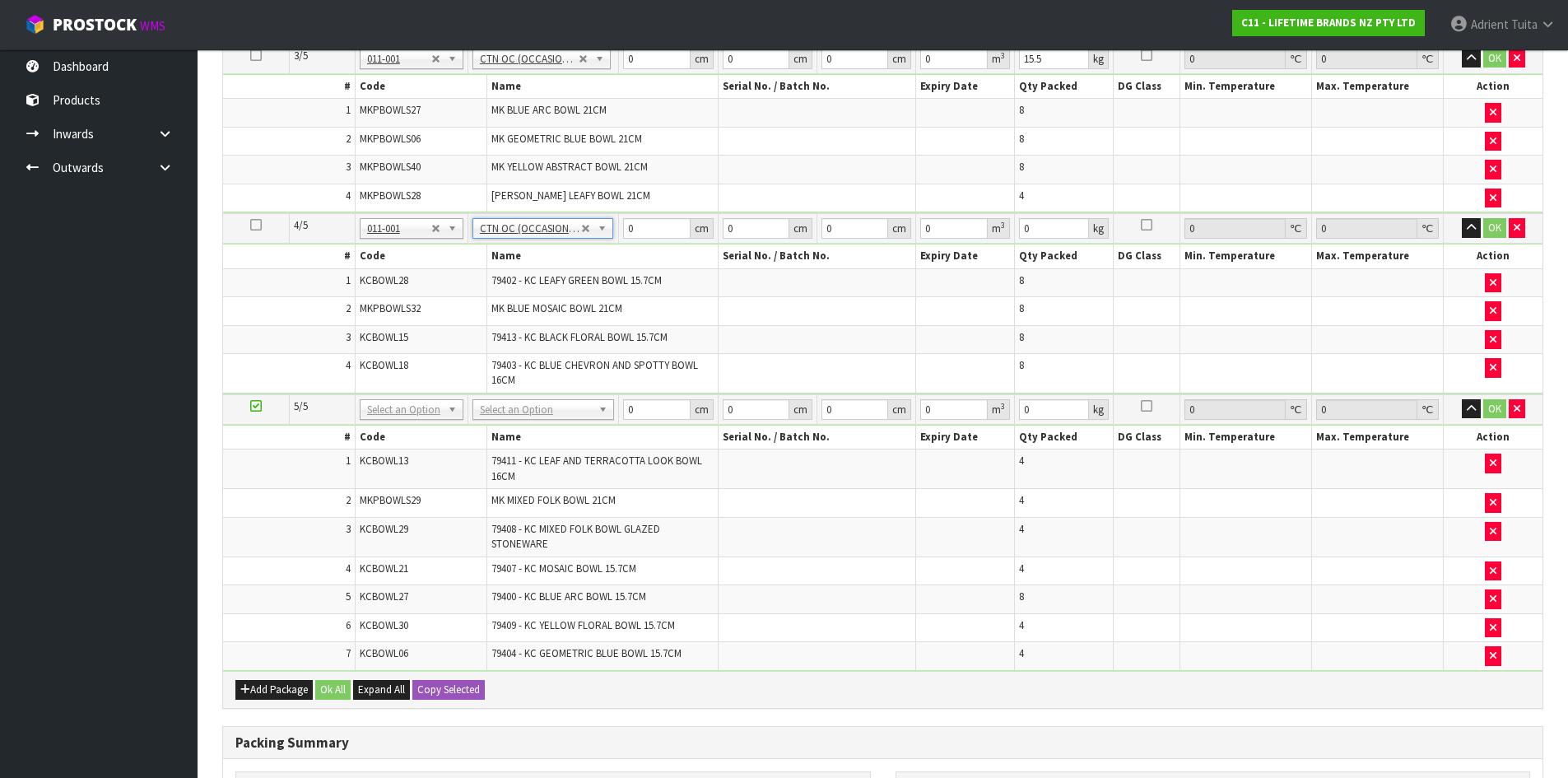
type input "13.16"
click at [530, 420] on td "No Packaging Cartons PLT GEN120 (1200 X 1000) PLT ONE WAY SKID CHEP HIRE PALLET…" at bounding box center [542, 409] width 151 height 31
drag, startPoint x: 529, startPoint y: 429, endPoint x: 536, endPoint y: 410, distance: 20.2
click at [529, 428] on th "Name" at bounding box center [603, 438] width 231 height 24
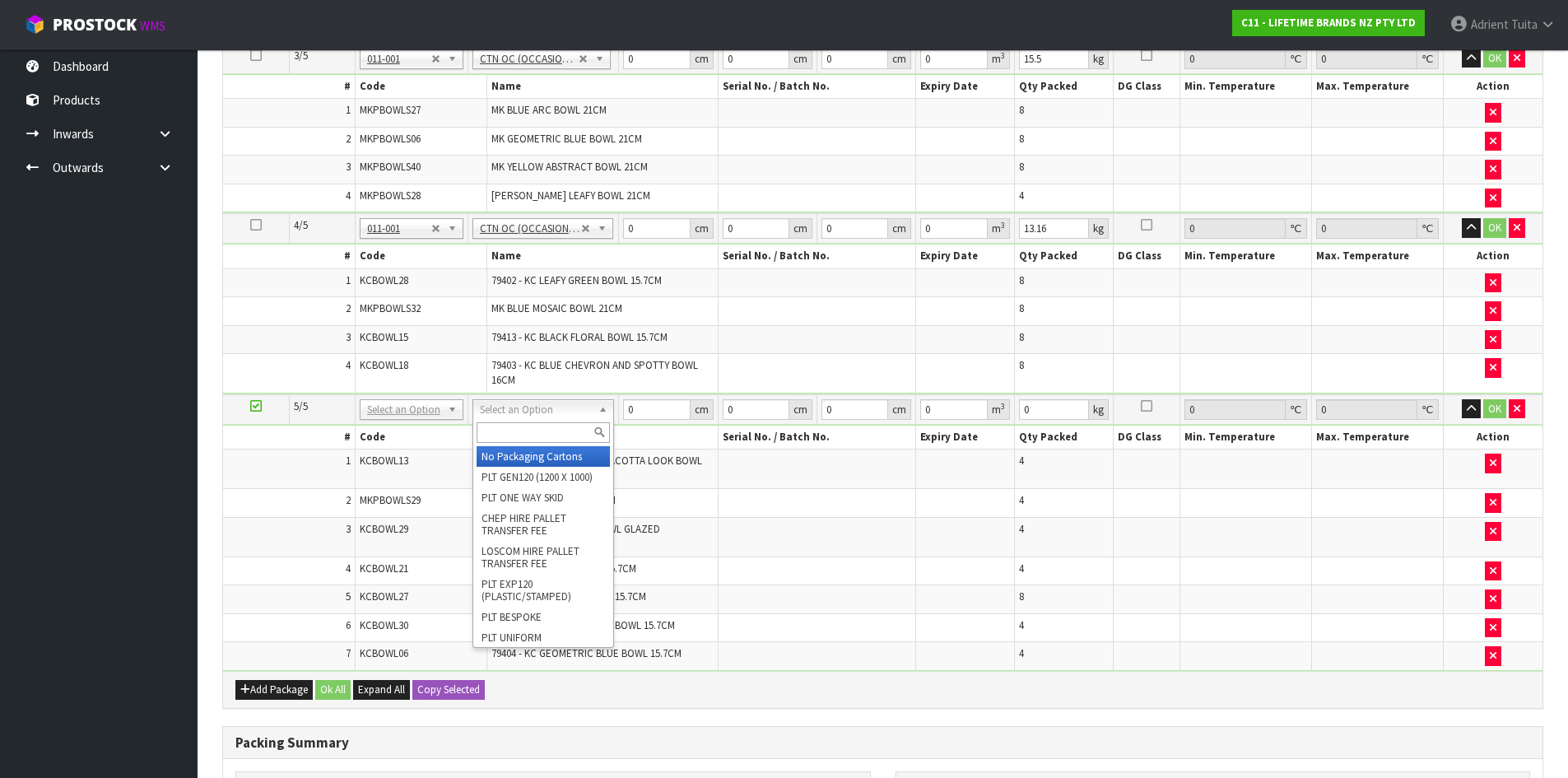
drag, startPoint x: 537, startPoint y: 410, endPoint x: 537, endPoint y: 427, distance: 17.0
click at [535, 438] on input "text" at bounding box center [543, 433] width 133 height 21
type input "OC"
type input "5"
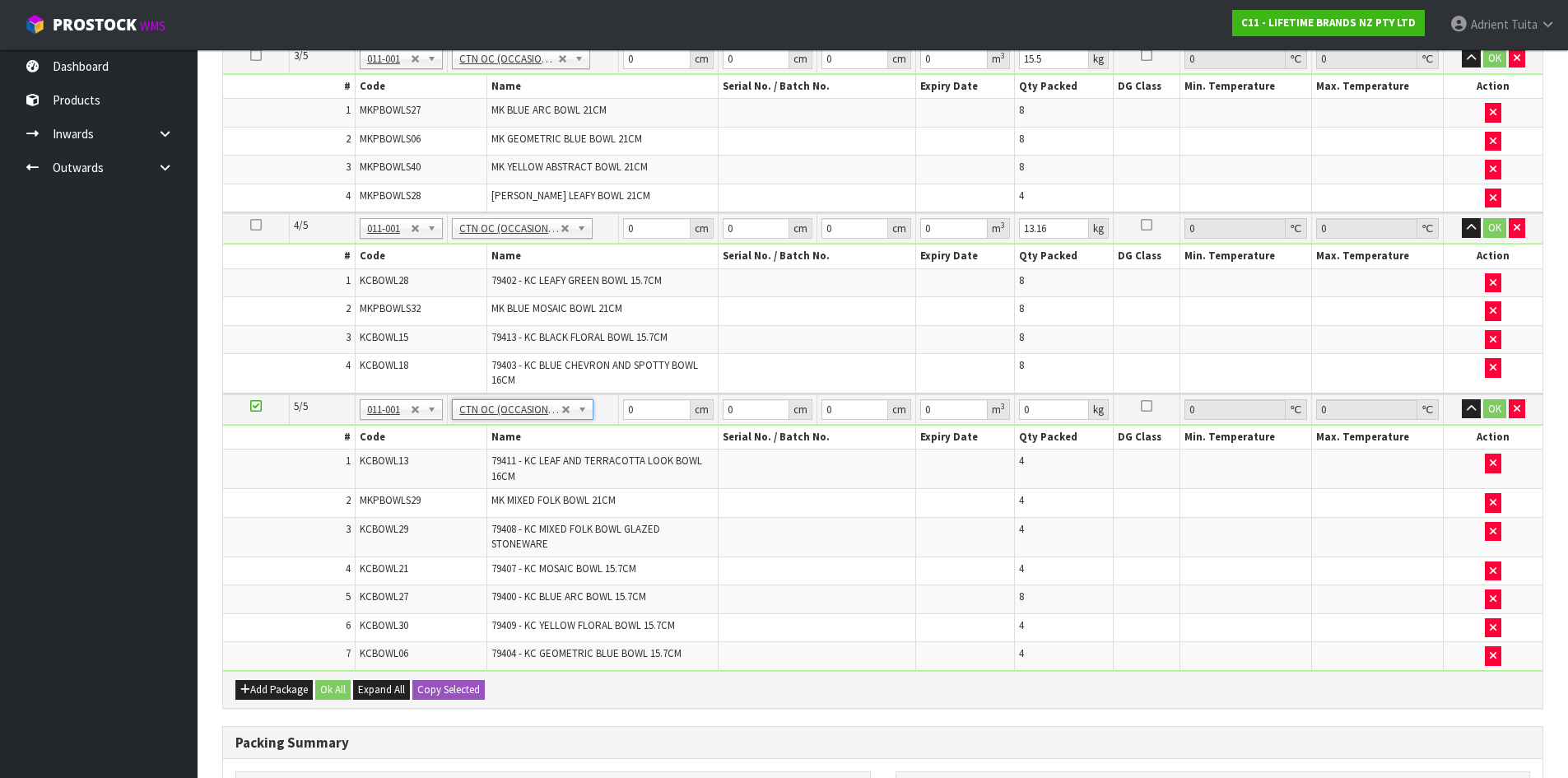
type input "12.7"
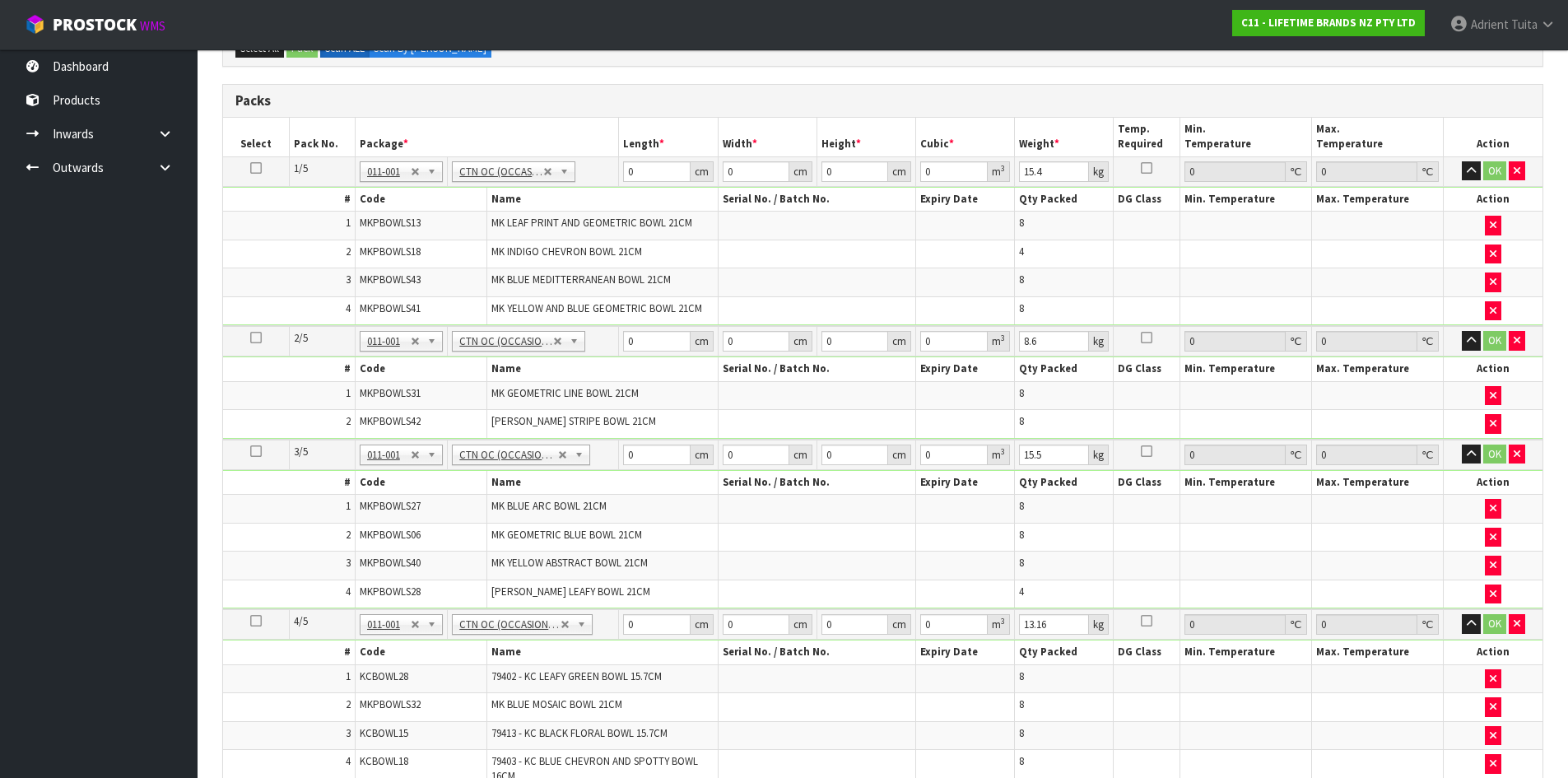
scroll to position [338, 0]
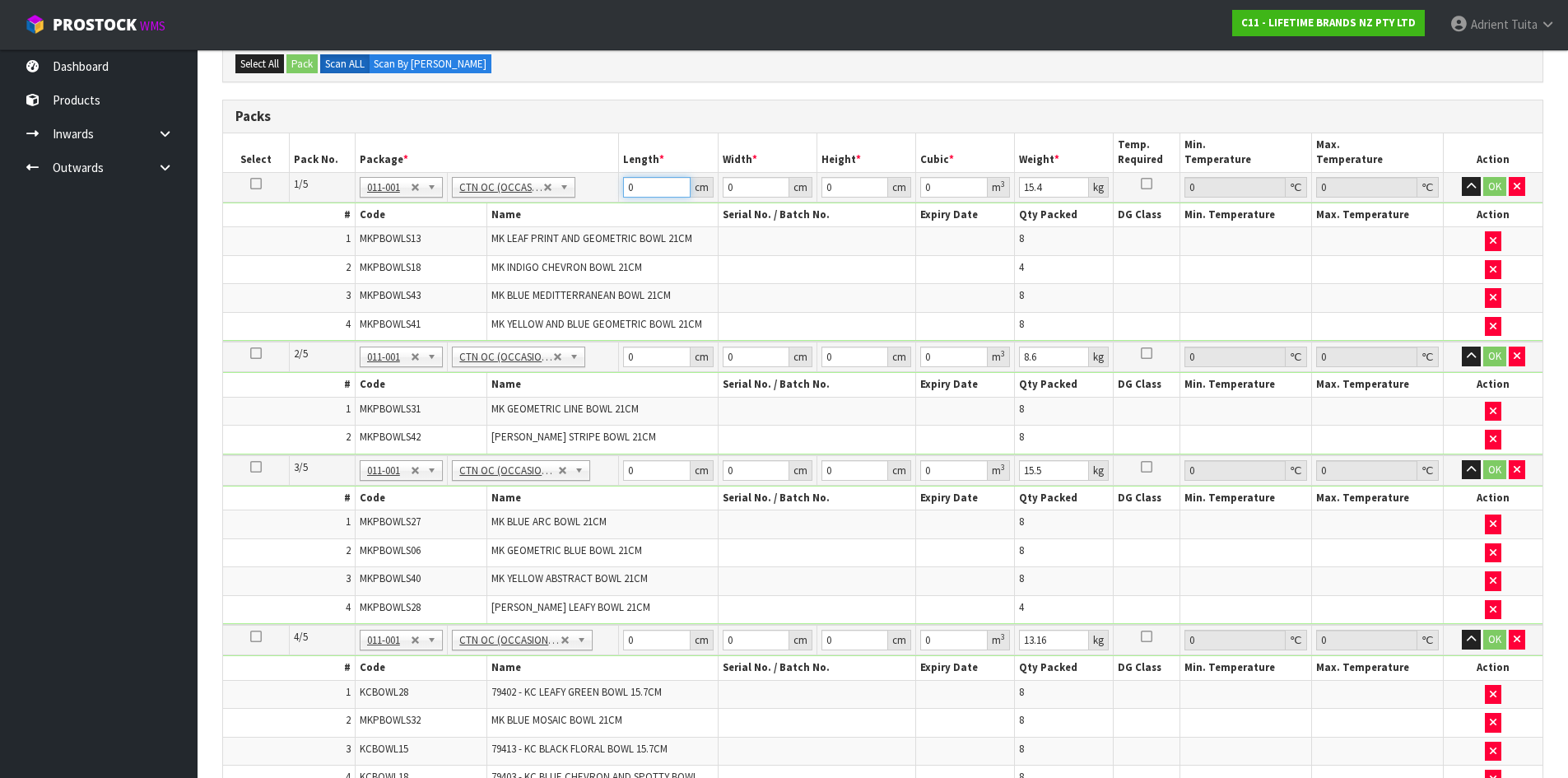
click at [669, 195] on input "0" at bounding box center [656, 187] width 67 height 21
type input "60"
type input "40"
type input "3"
type input "0.0072"
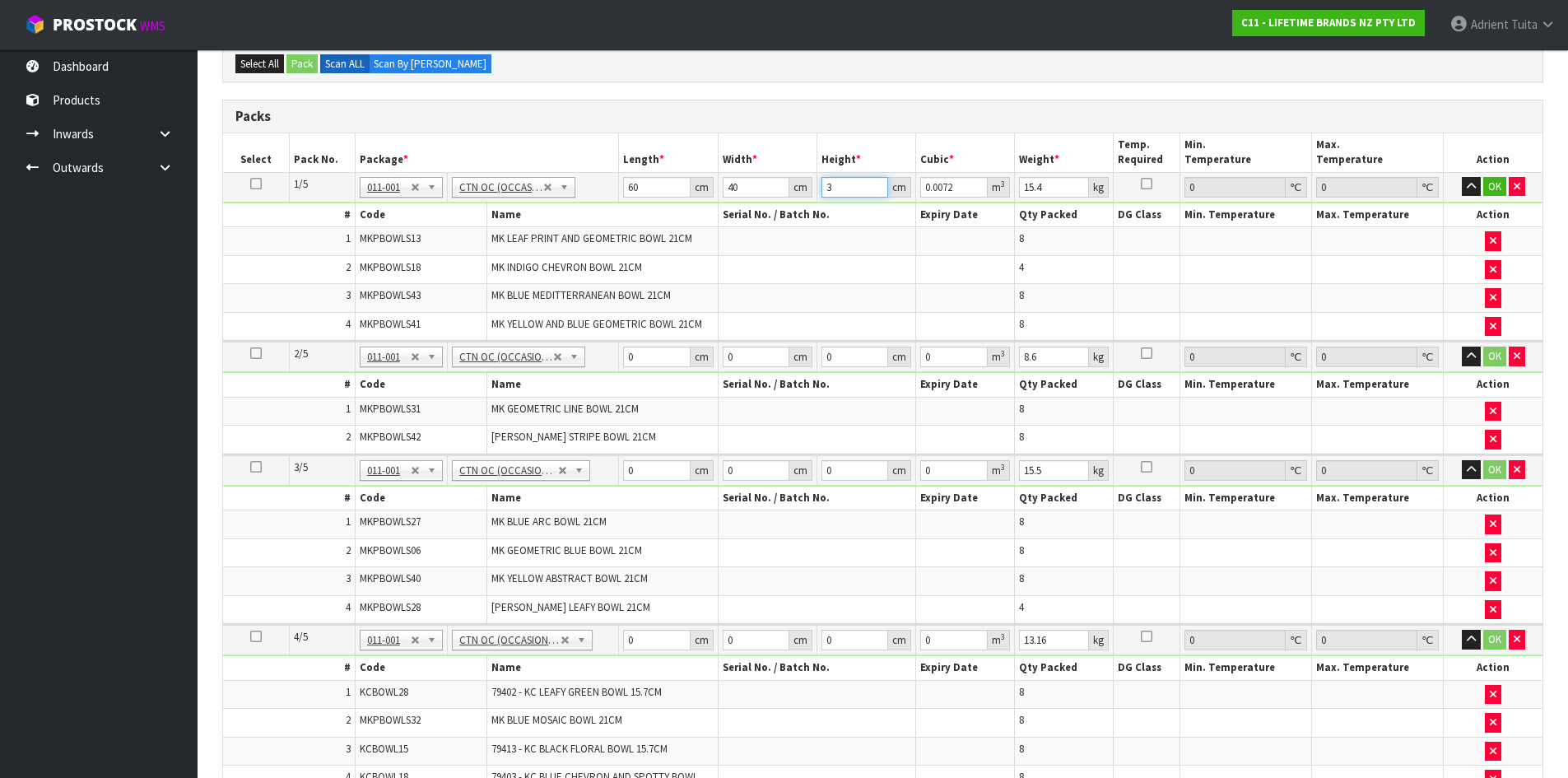
type input "32"
type input "0.0768"
type input "32"
type input "19"
click at [655, 361] on input "0" at bounding box center [656, 357] width 67 height 21
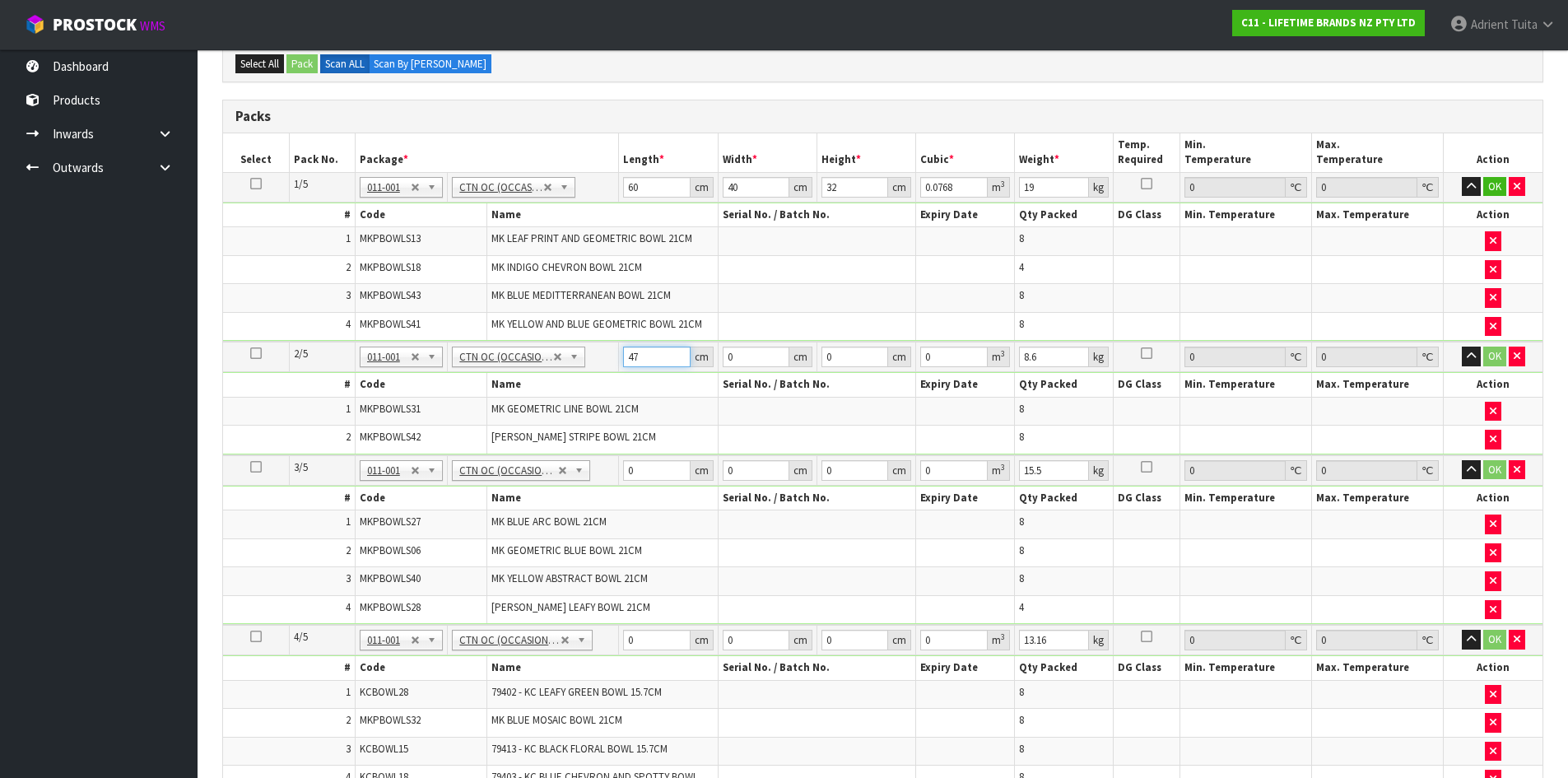
type input "47"
type input "30"
type input "2"
type input "0.00282"
type input "26"
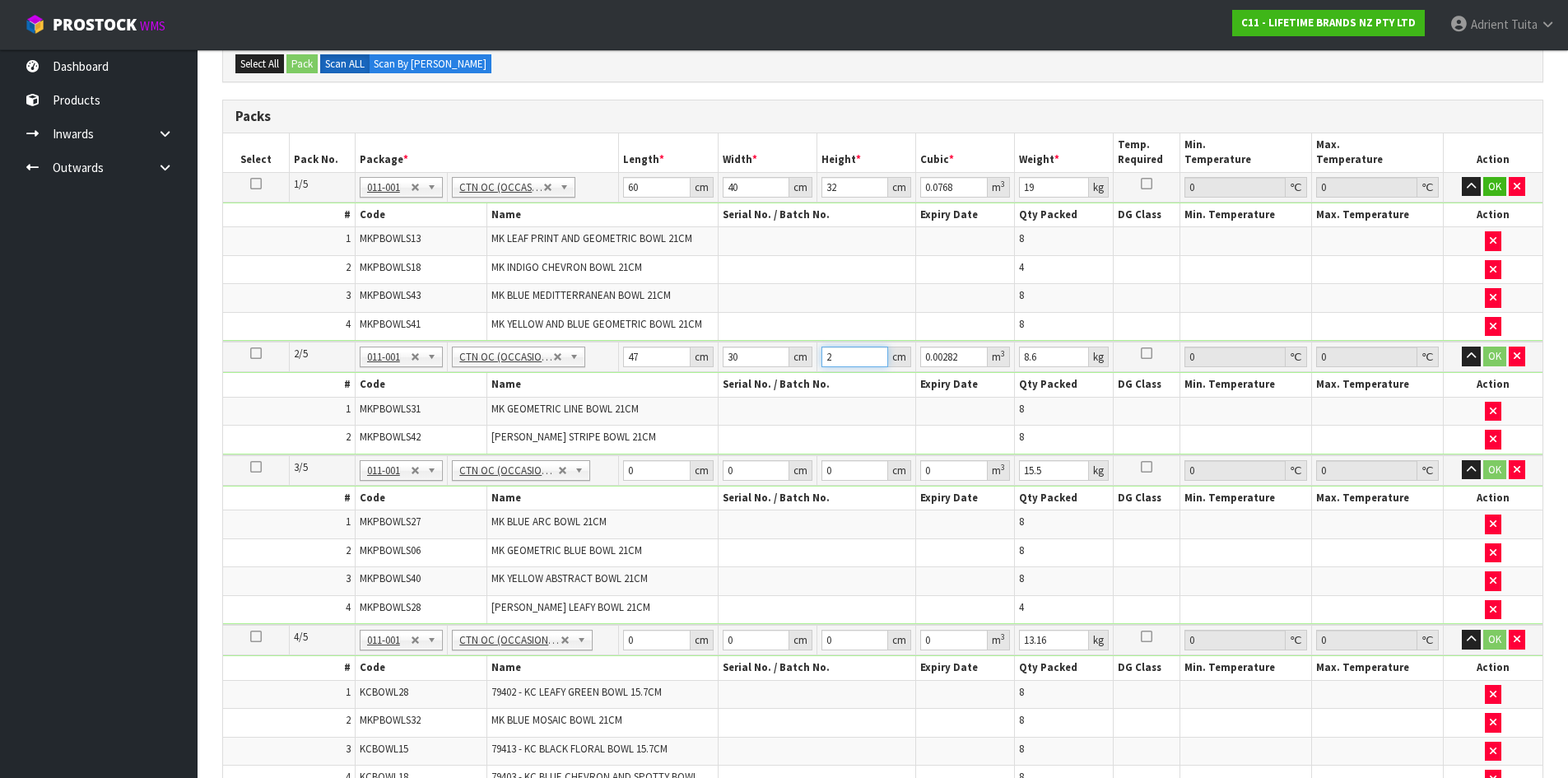
type input "0.03666"
type input "26"
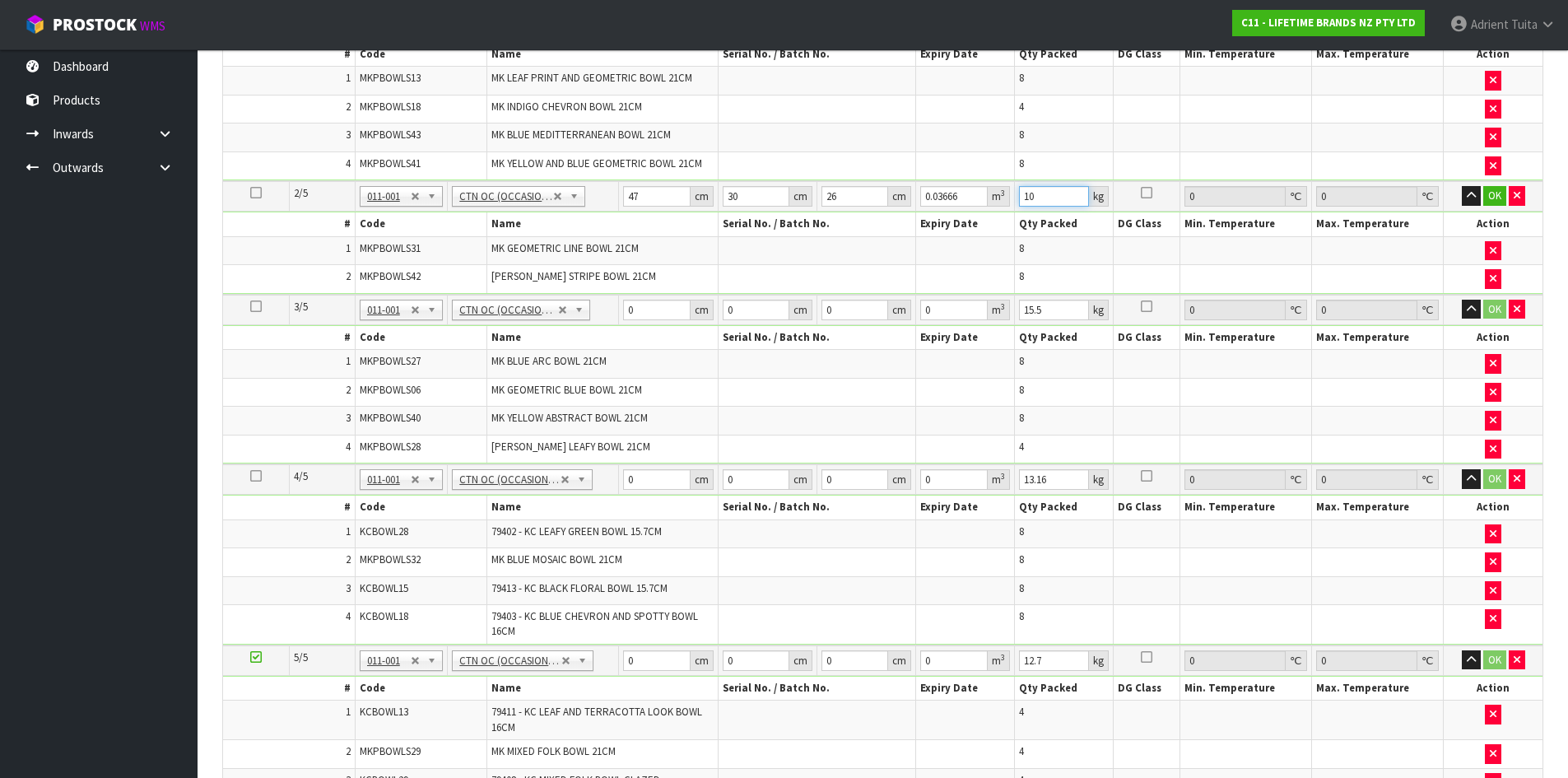
scroll to position [503, 0]
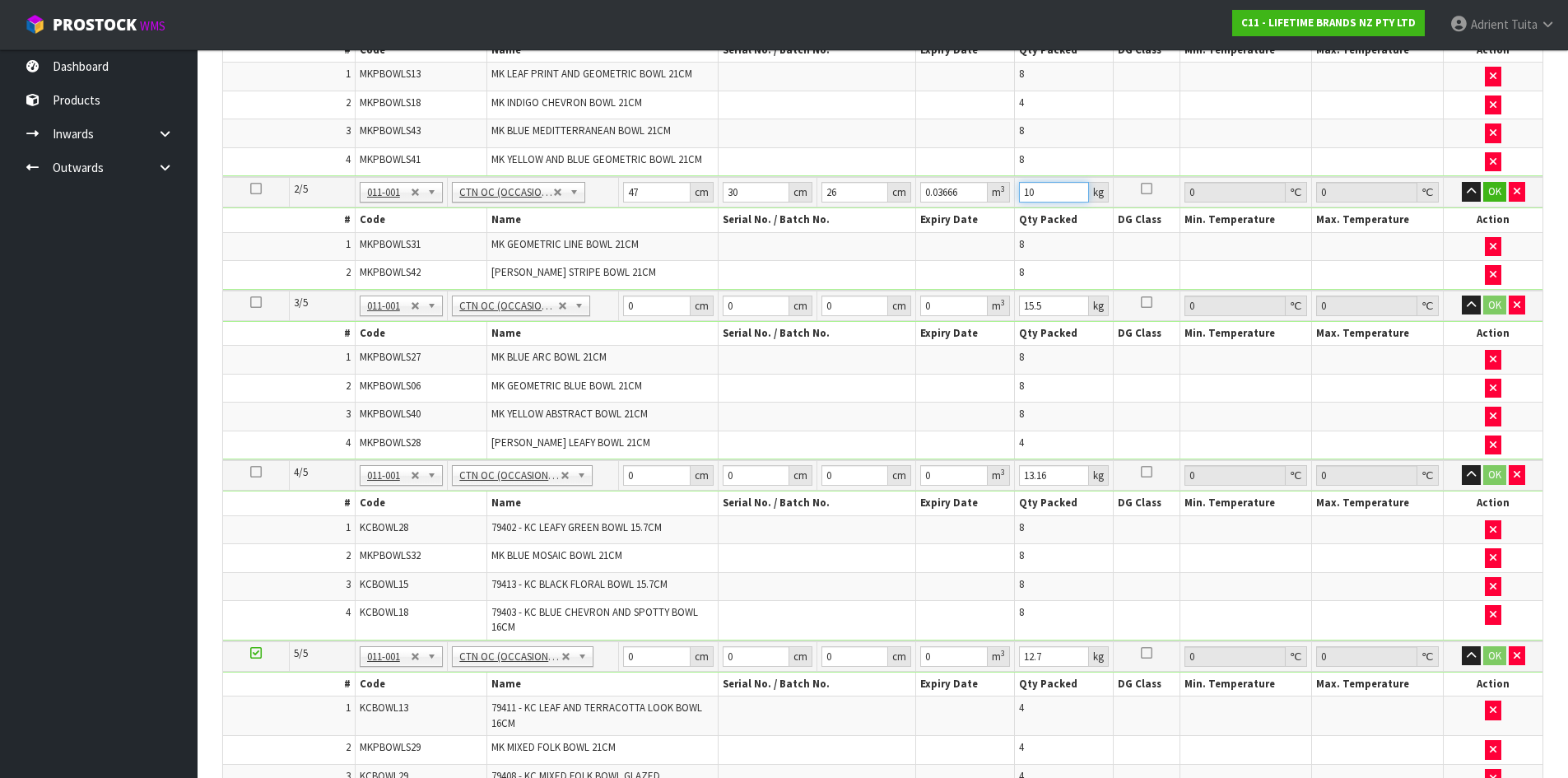
type input "10"
click at [631, 298] on input "0" at bounding box center [656, 305] width 67 height 21
type input "61"
type input "42"
type input "3"
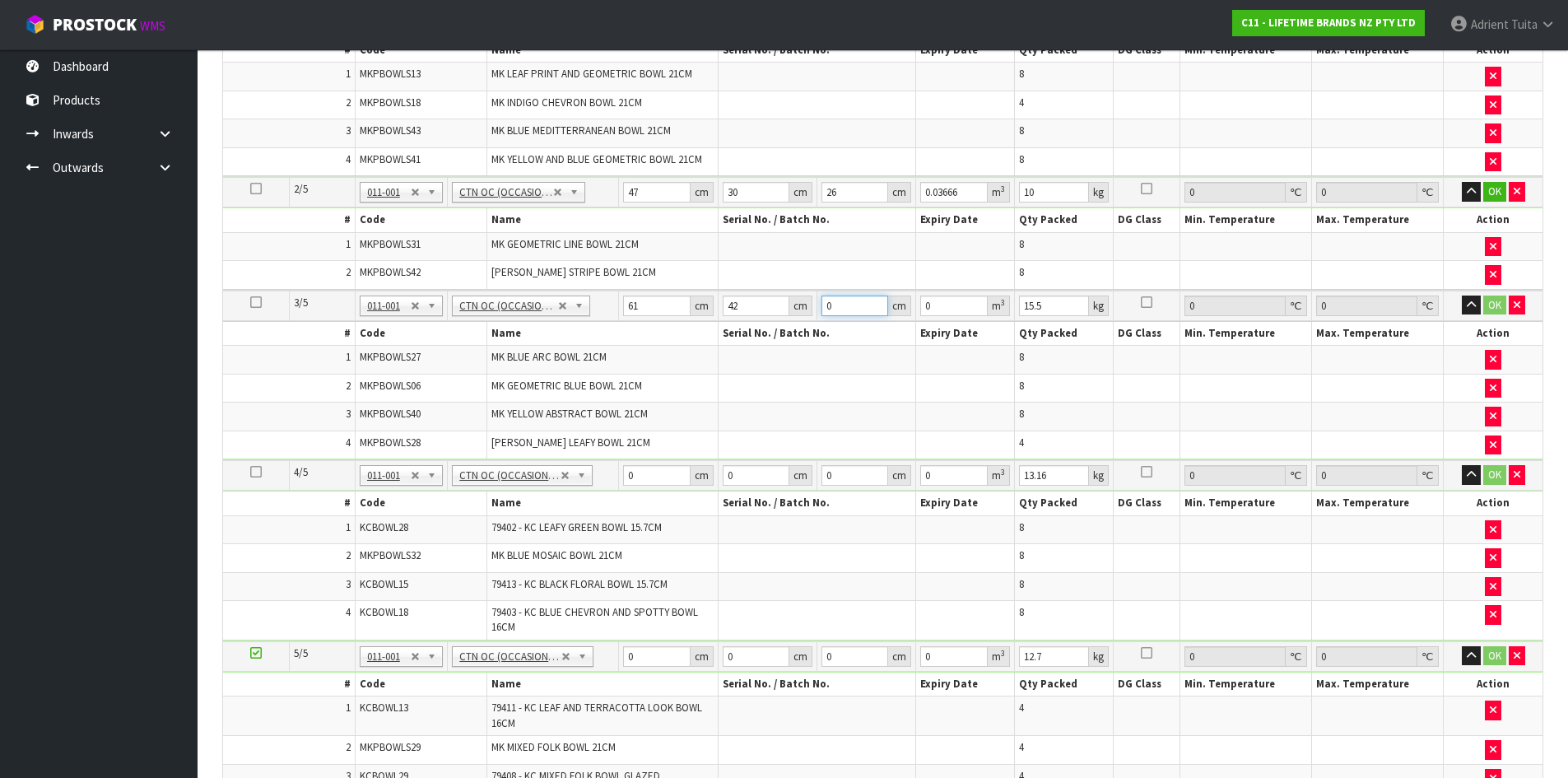
type input "0.007686"
type input "30"
type input "0.07686"
type input "30"
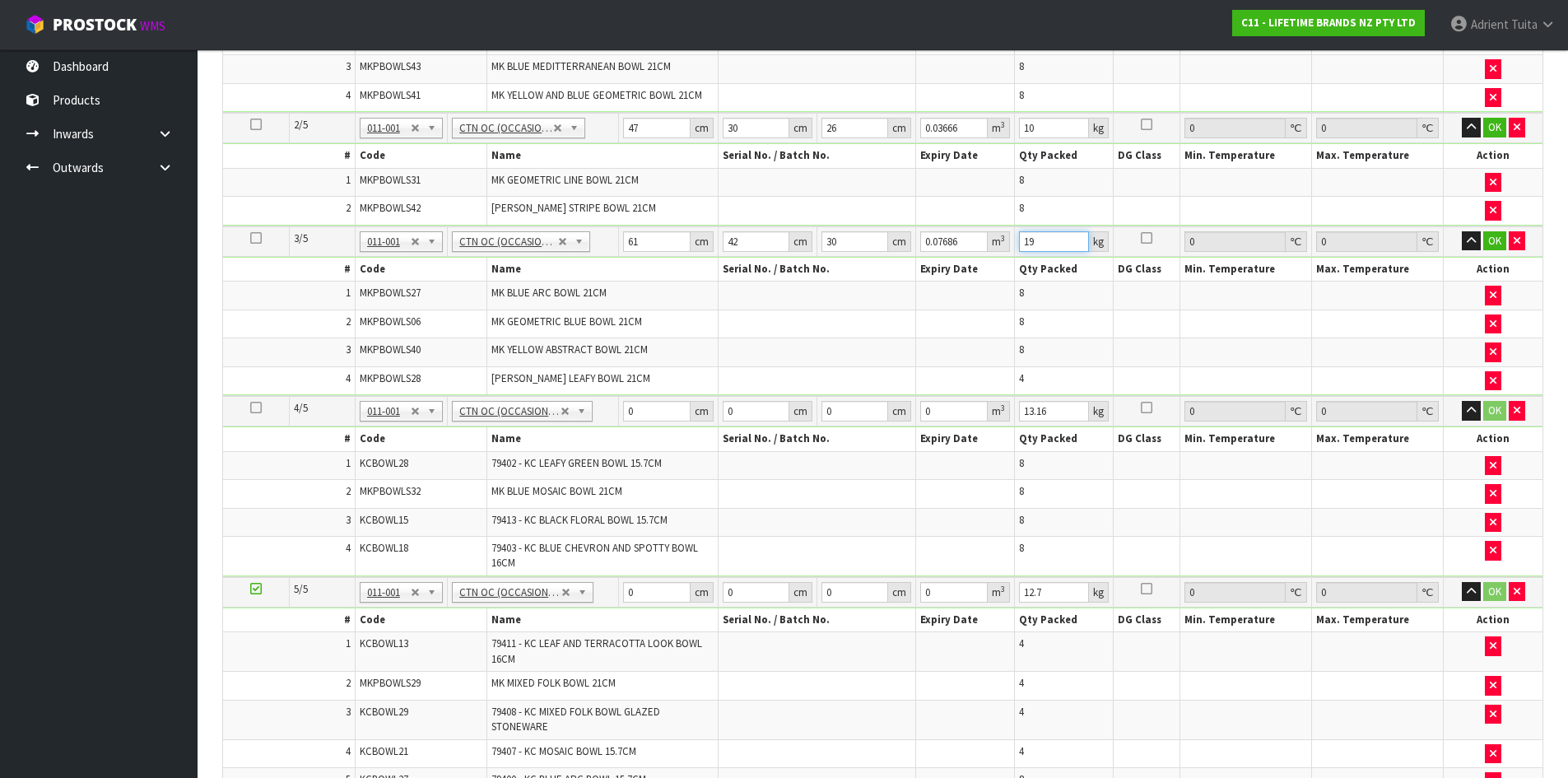
scroll to position [667, 0]
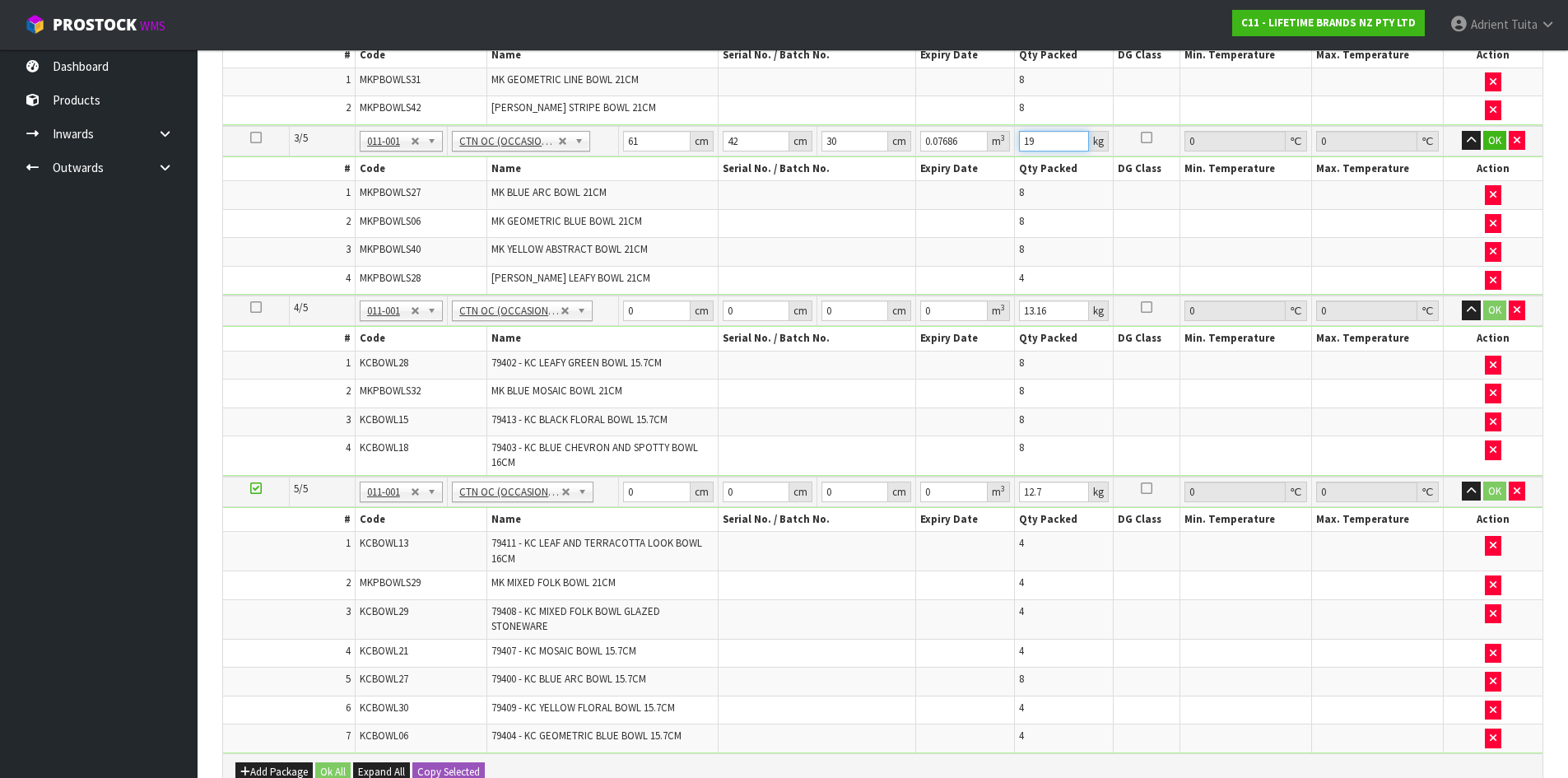
type input "19"
drag, startPoint x: 641, startPoint y: 324, endPoint x: 641, endPoint y: 313, distance: 11.0
click at [641, 315] on td "0 cm" at bounding box center [668, 310] width 99 height 31
click at [641, 311] on input "0" at bounding box center [656, 310] width 67 height 21
type input "43"
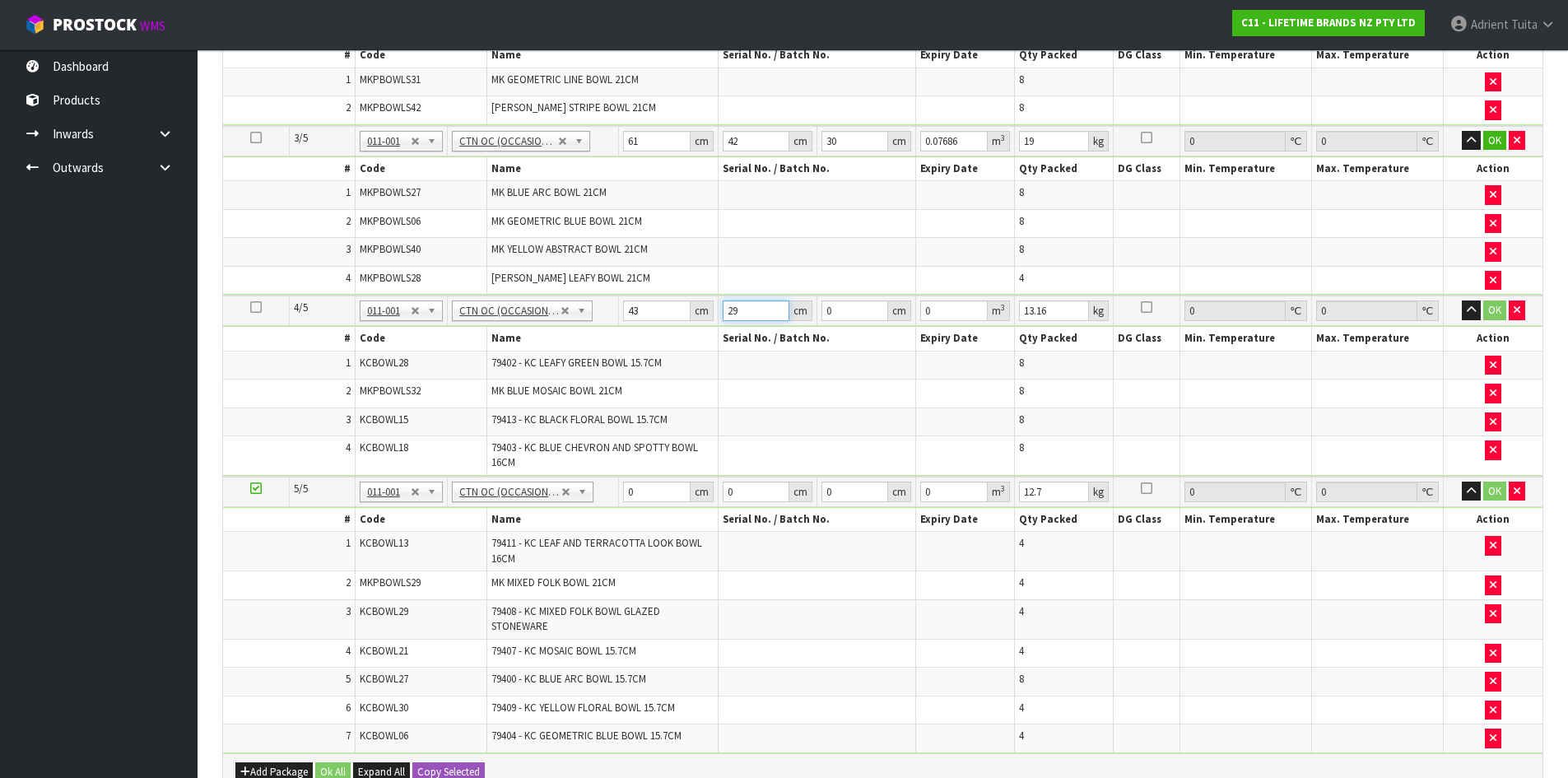
type input "29"
type input "5"
type input "0.006235"
type input "55"
type input "0.068585"
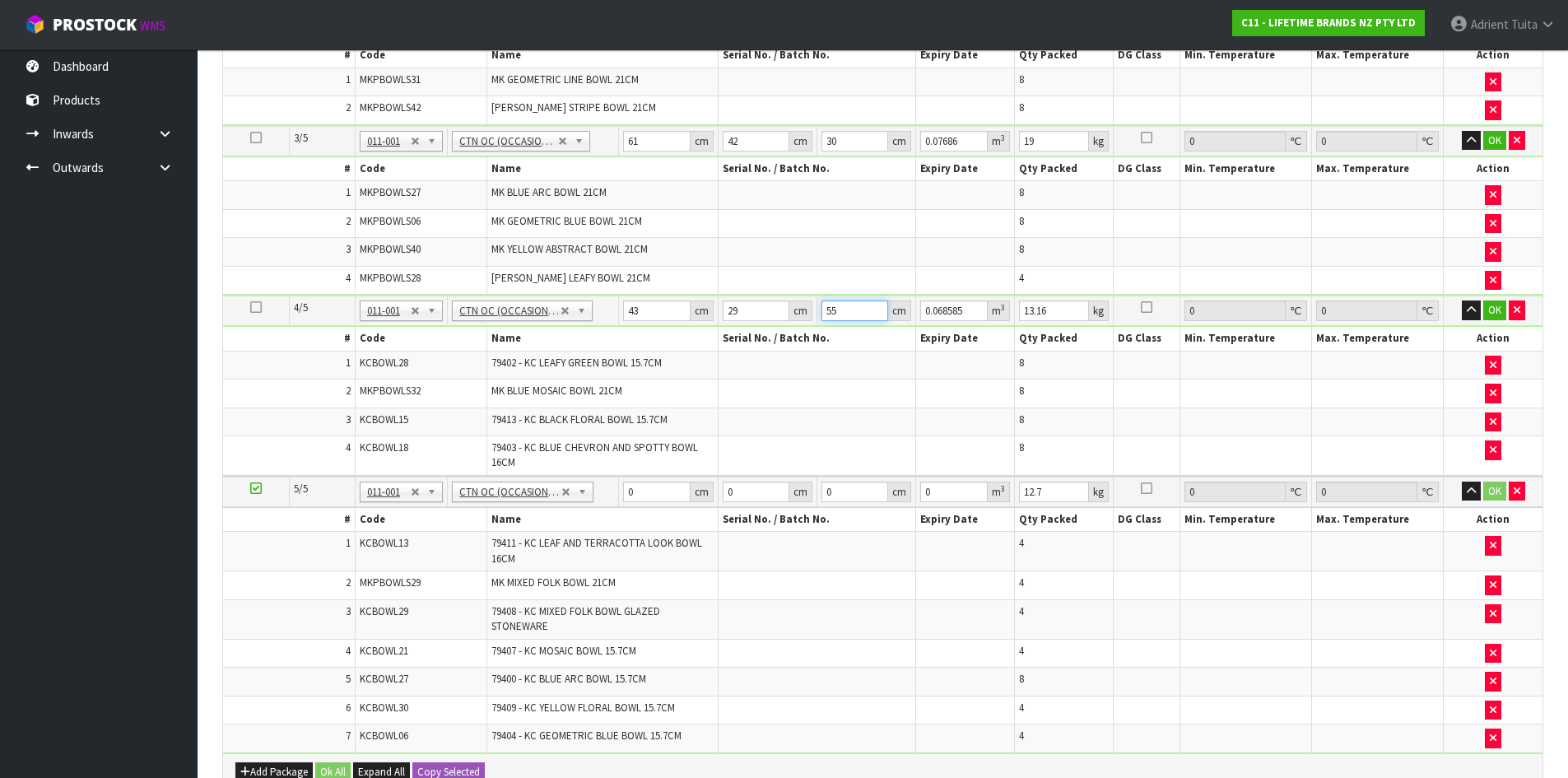
type input "55"
type input "16"
click at [634, 495] on input "0" at bounding box center [656, 492] width 67 height 21
type input "42"
type input "30"
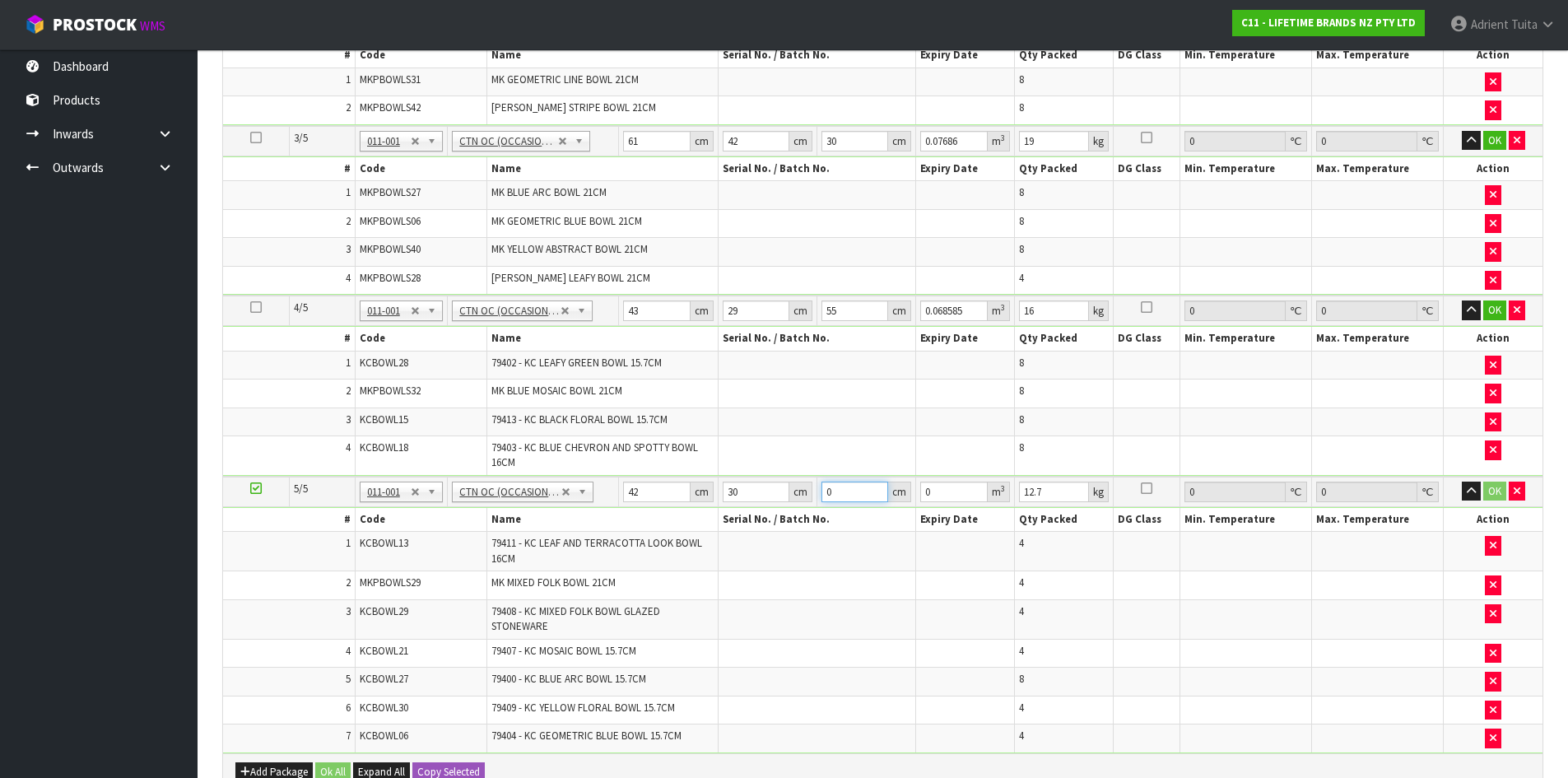
type input "3"
type input "0.00378"
type input "39"
type input "0.04914"
type input "39"
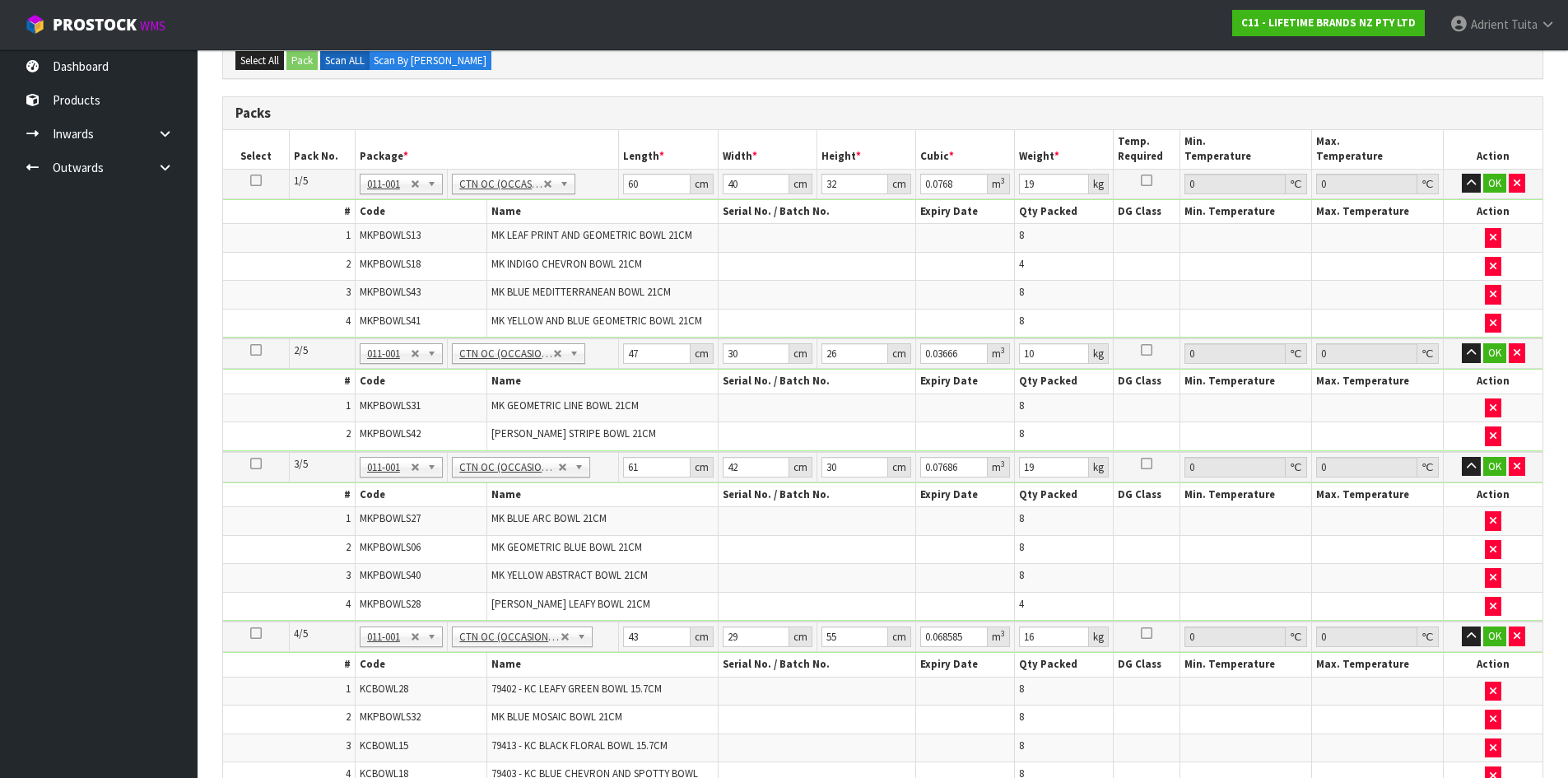
scroll to position [338, 0]
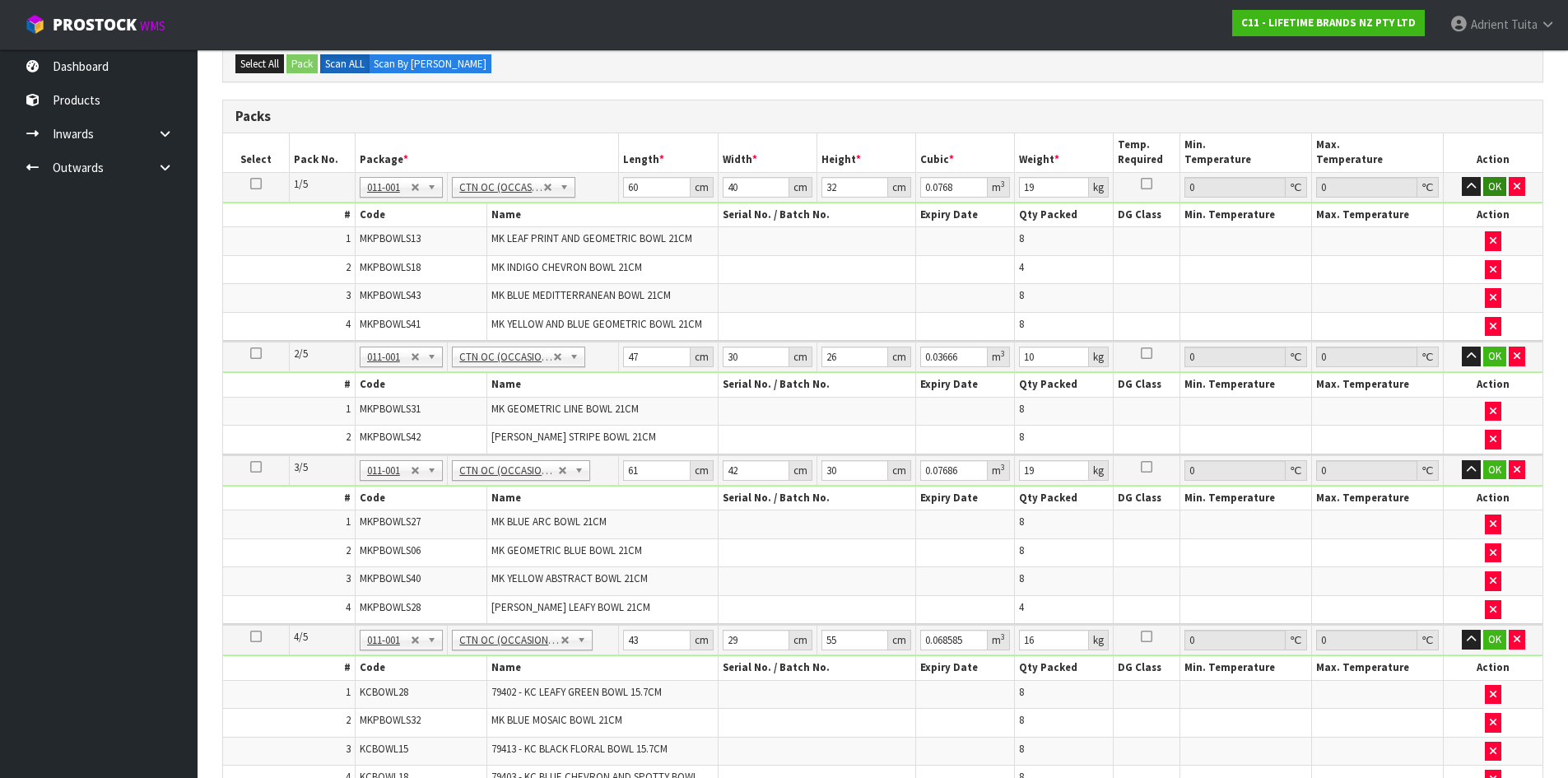
type input "14"
click at [1500, 185] on button "OK" at bounding box center [1495, 187] width 23 height 20
click at [1496, 354] on button "OK" at bounding box center [1495, 356] width 23 height 20
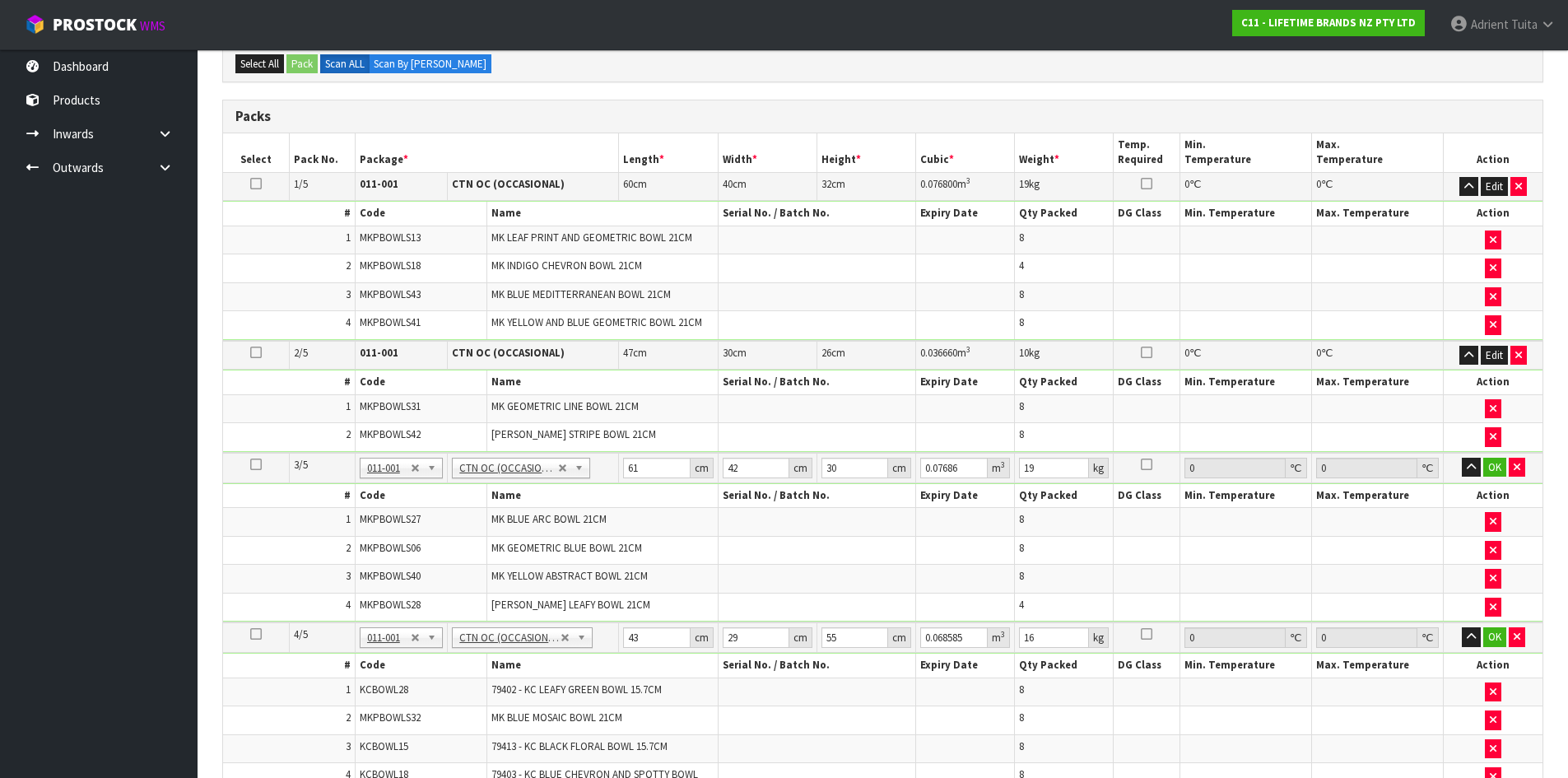
scroll to position [503, 0]
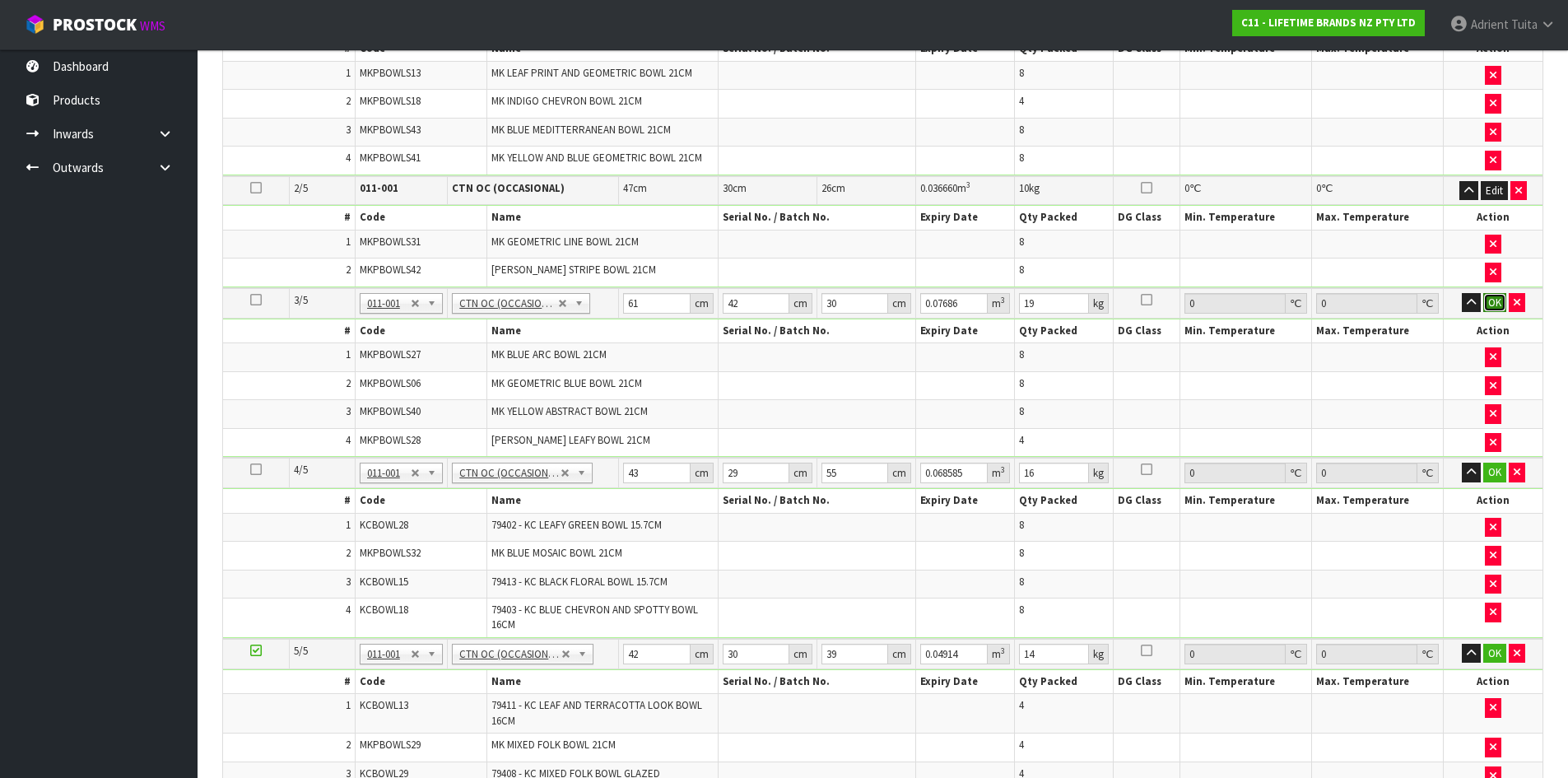
click at [1496, 310] on button "OK" at bounding box center [1495, 303] width 23 height 20
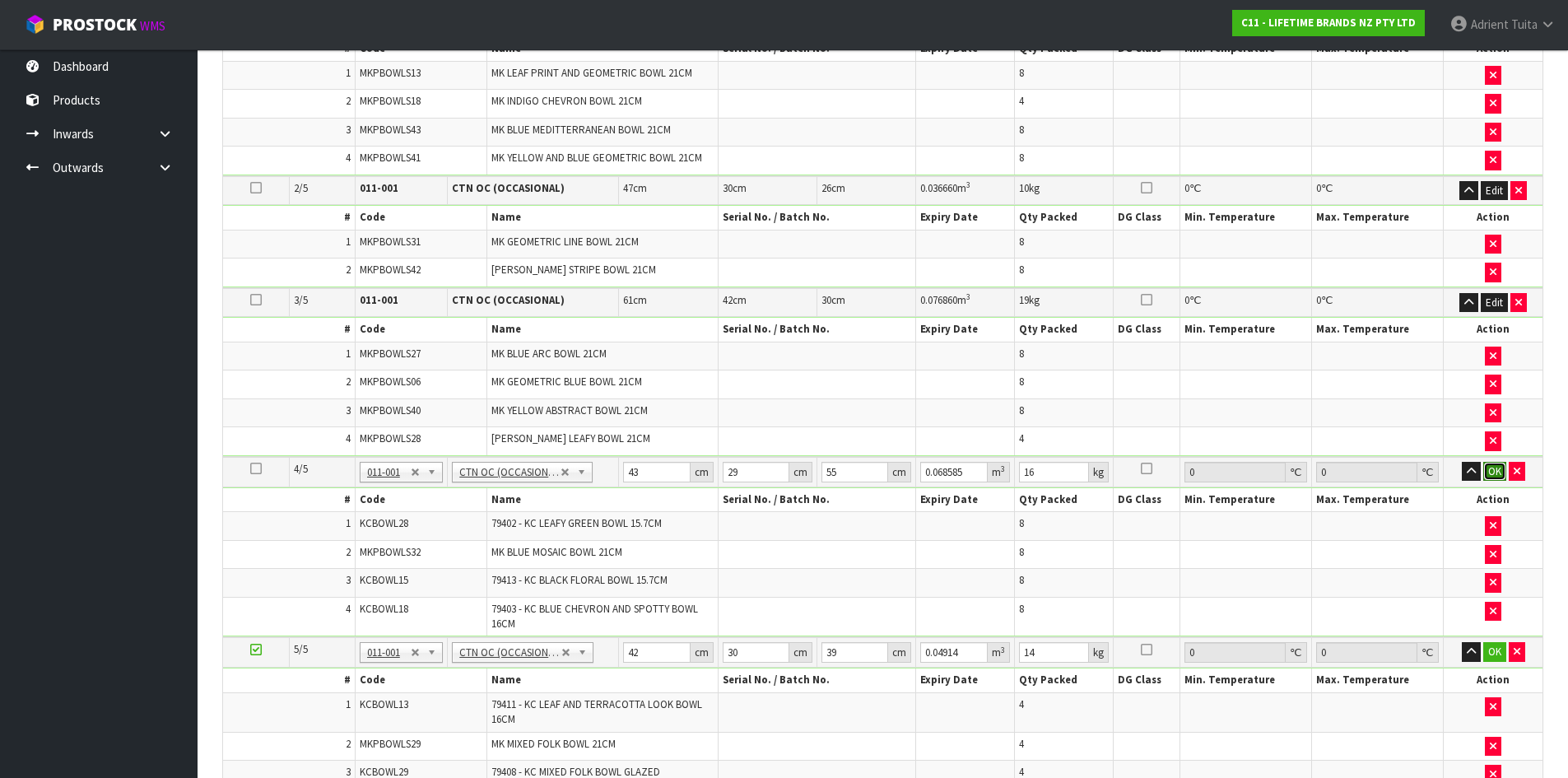
click at [1489, 473] on button "OK" at bounding box center [1495, 472] width 23 height 20
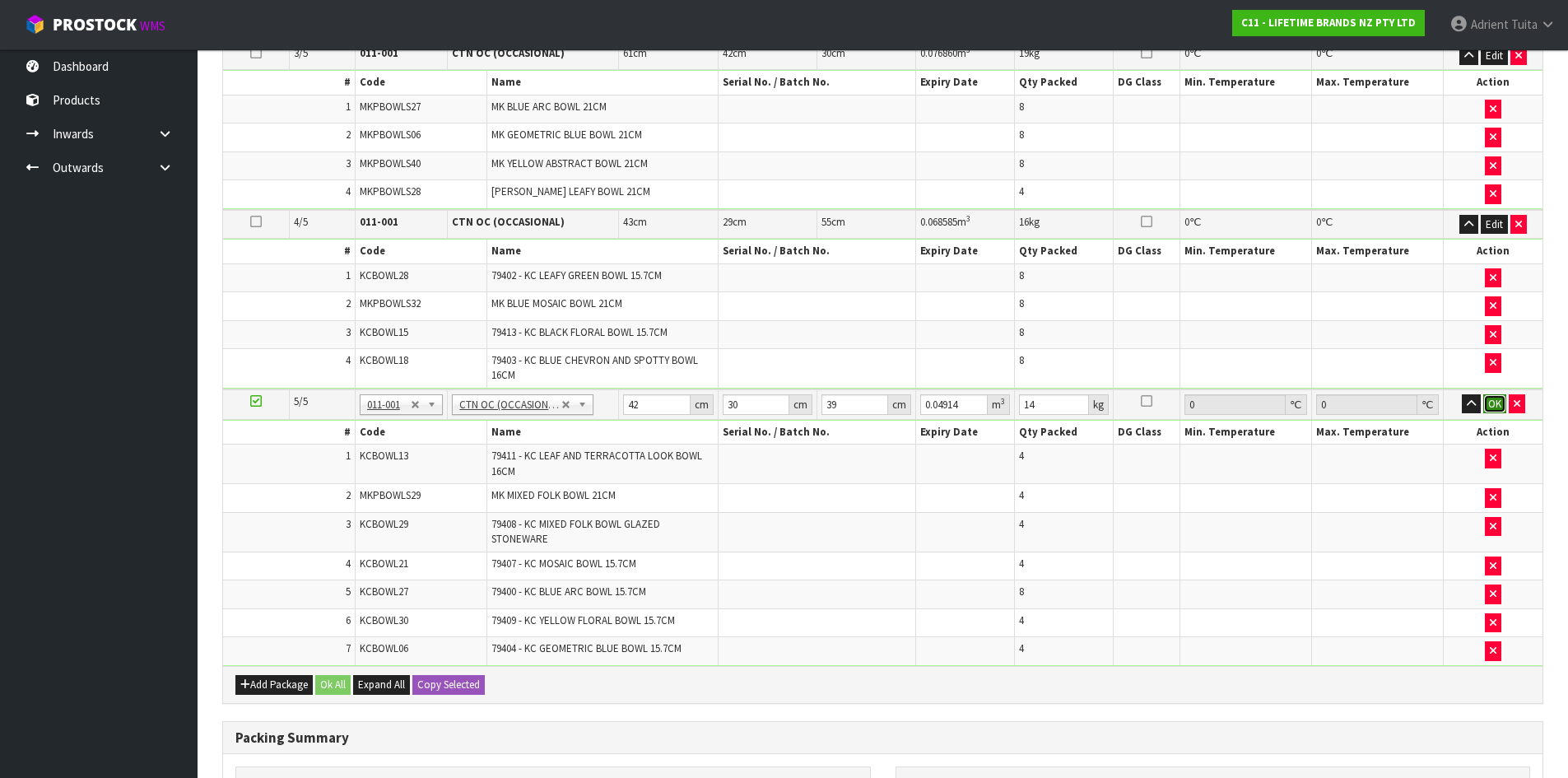
click at [1496, 399] on button "OK" at bounding box center [1495, 404] width 23 height 20
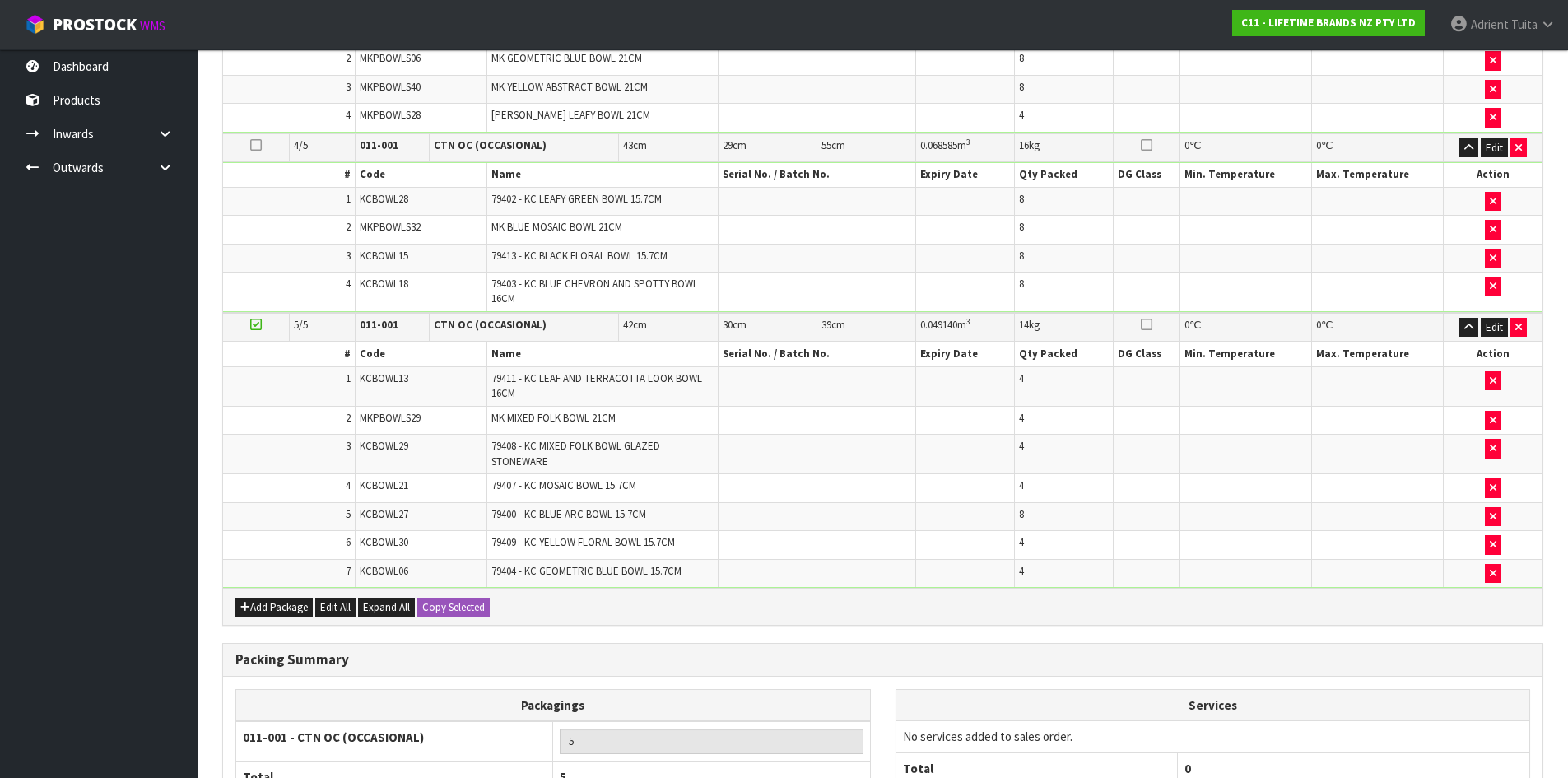
scroll to position [987, 0]
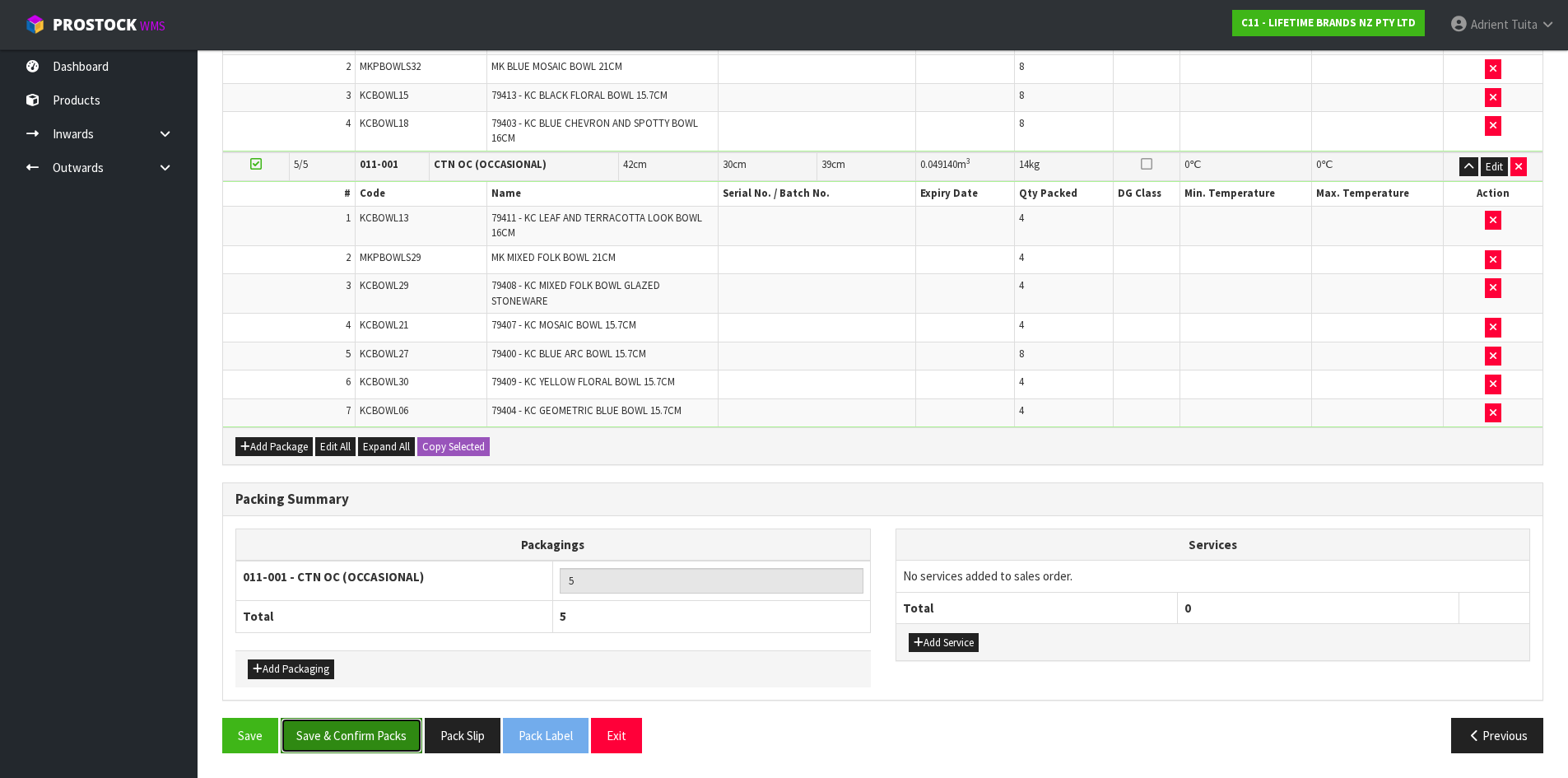
click at [304, 735] on button "Save & Confirm Packs" at bounding box center [351, 736] width 141 height 36
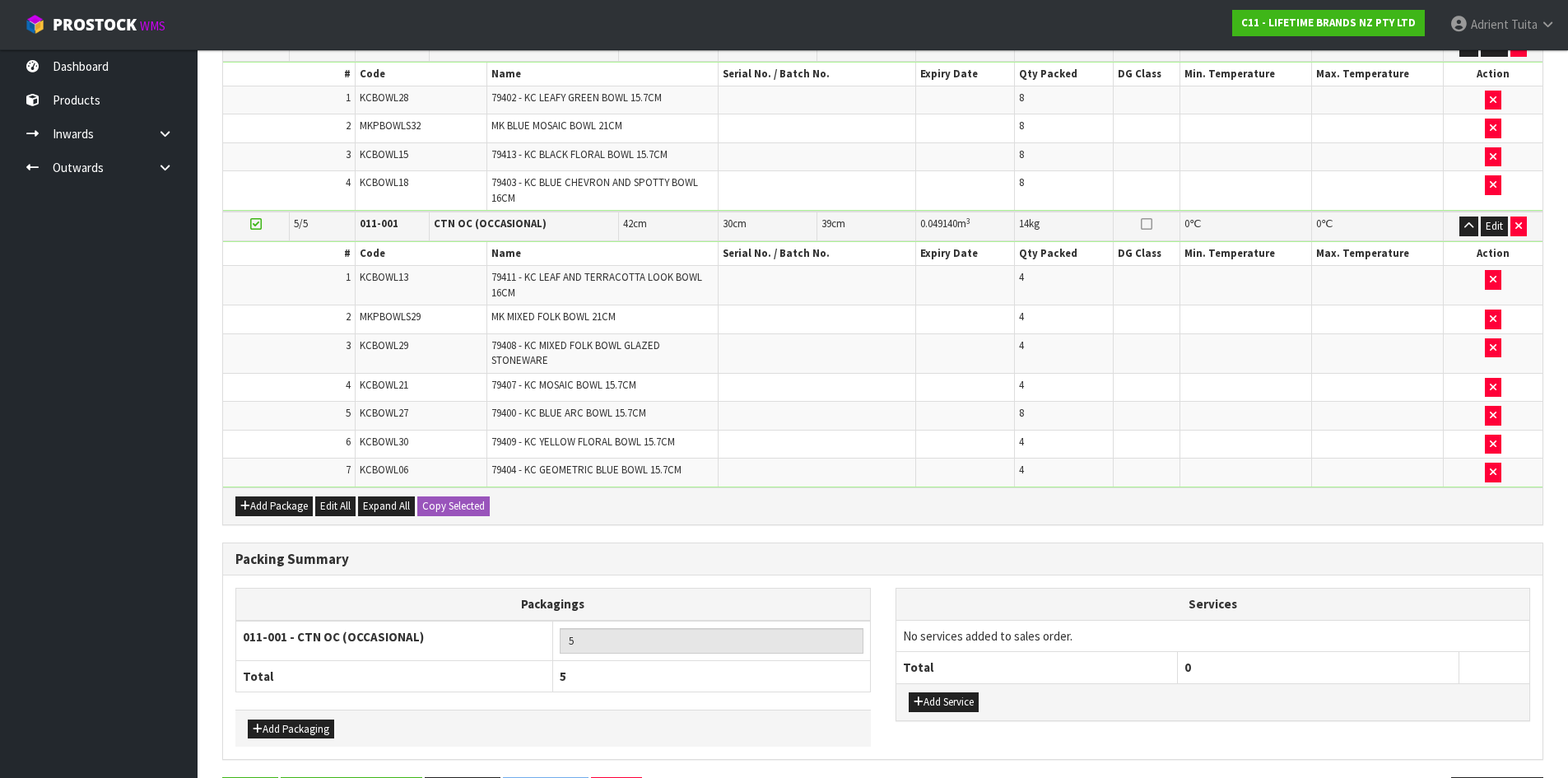
scroll to position [0, 0]
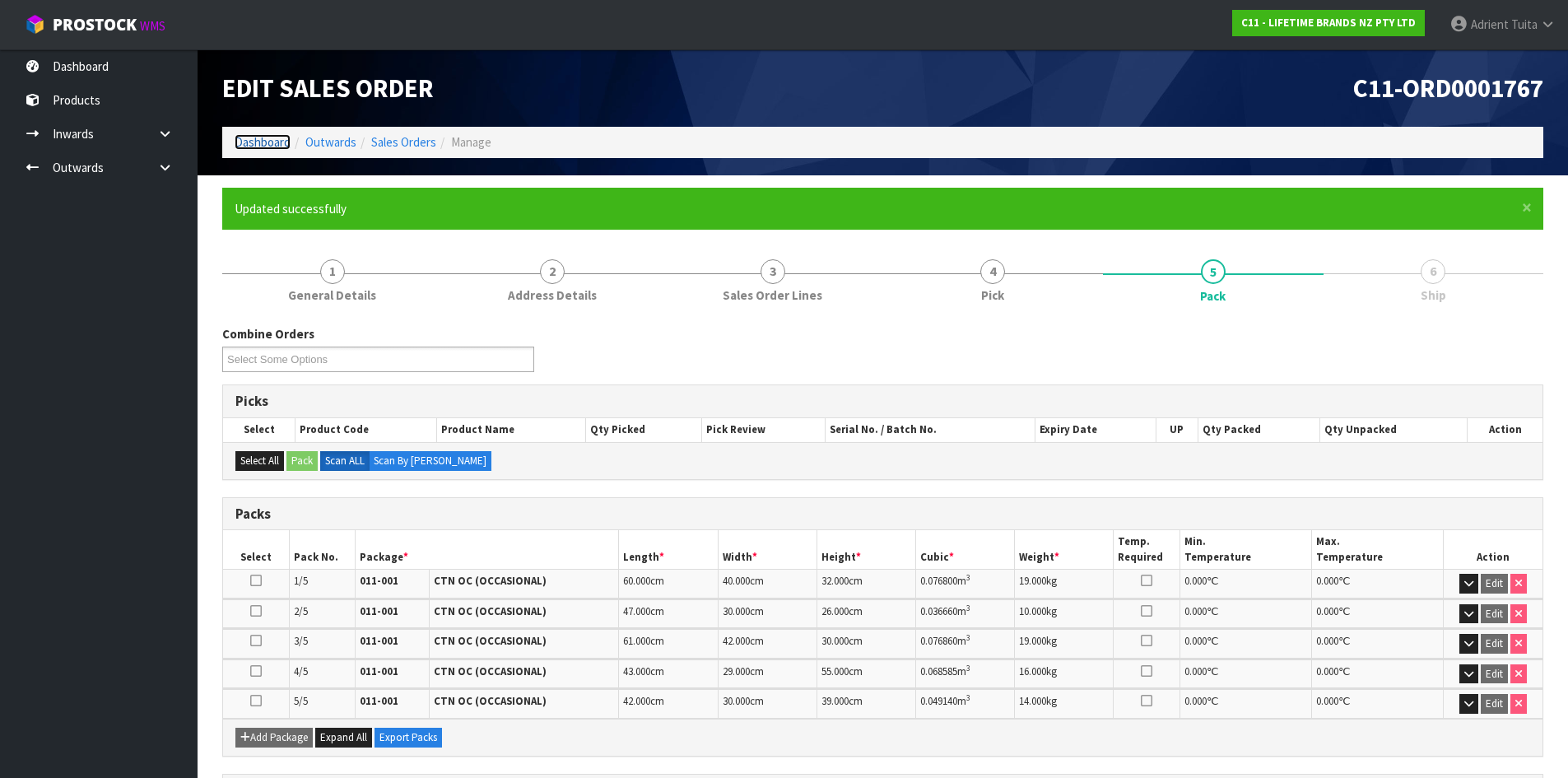
click at [265, 147] on link "Dashboard" at bounding box center [262, 141] width 56 height 16
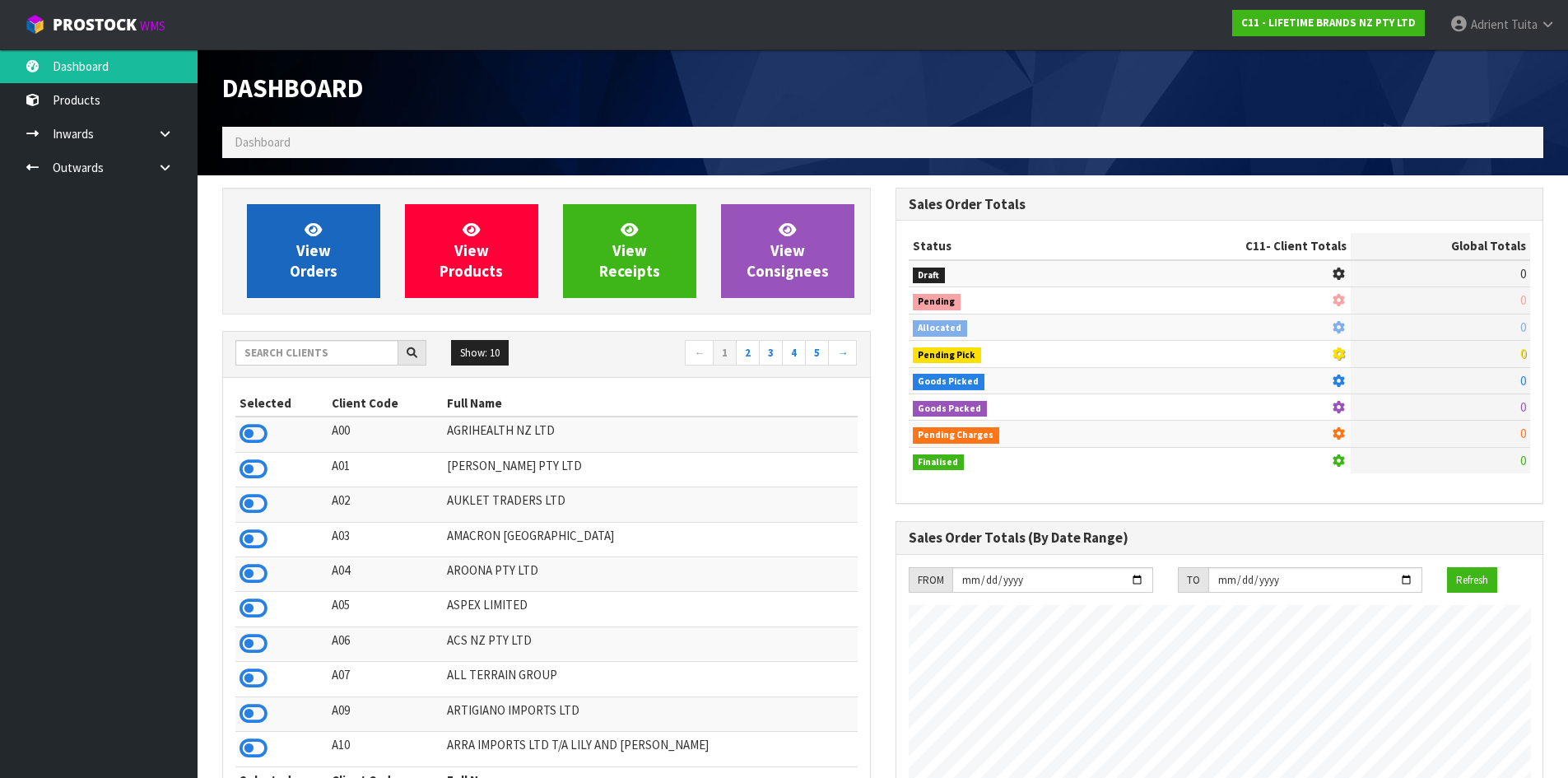
scroll to position [1247, 673]
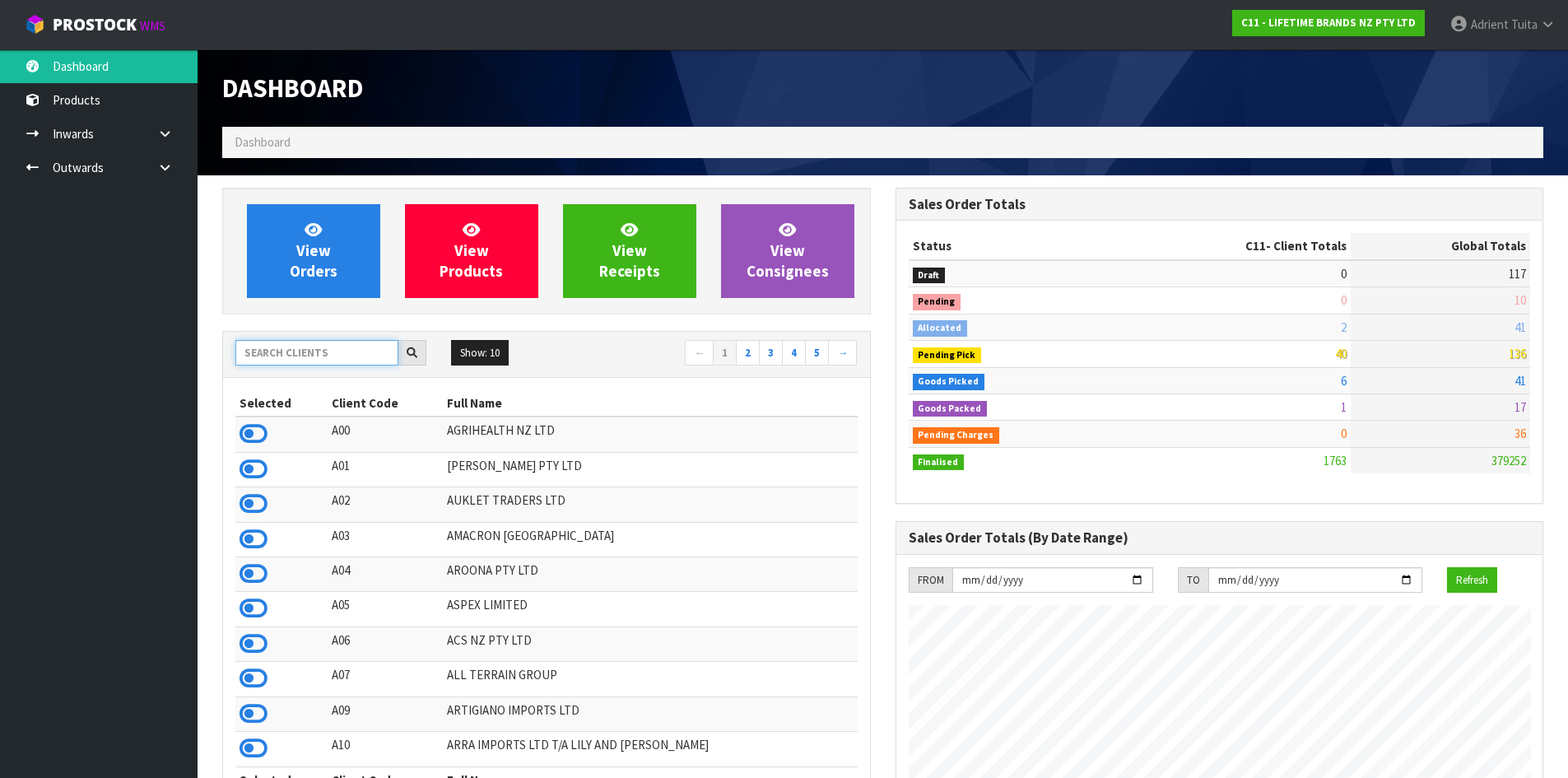
click at [339, 354] on input "text" at bounding box center [317, 353] width 163 height 26
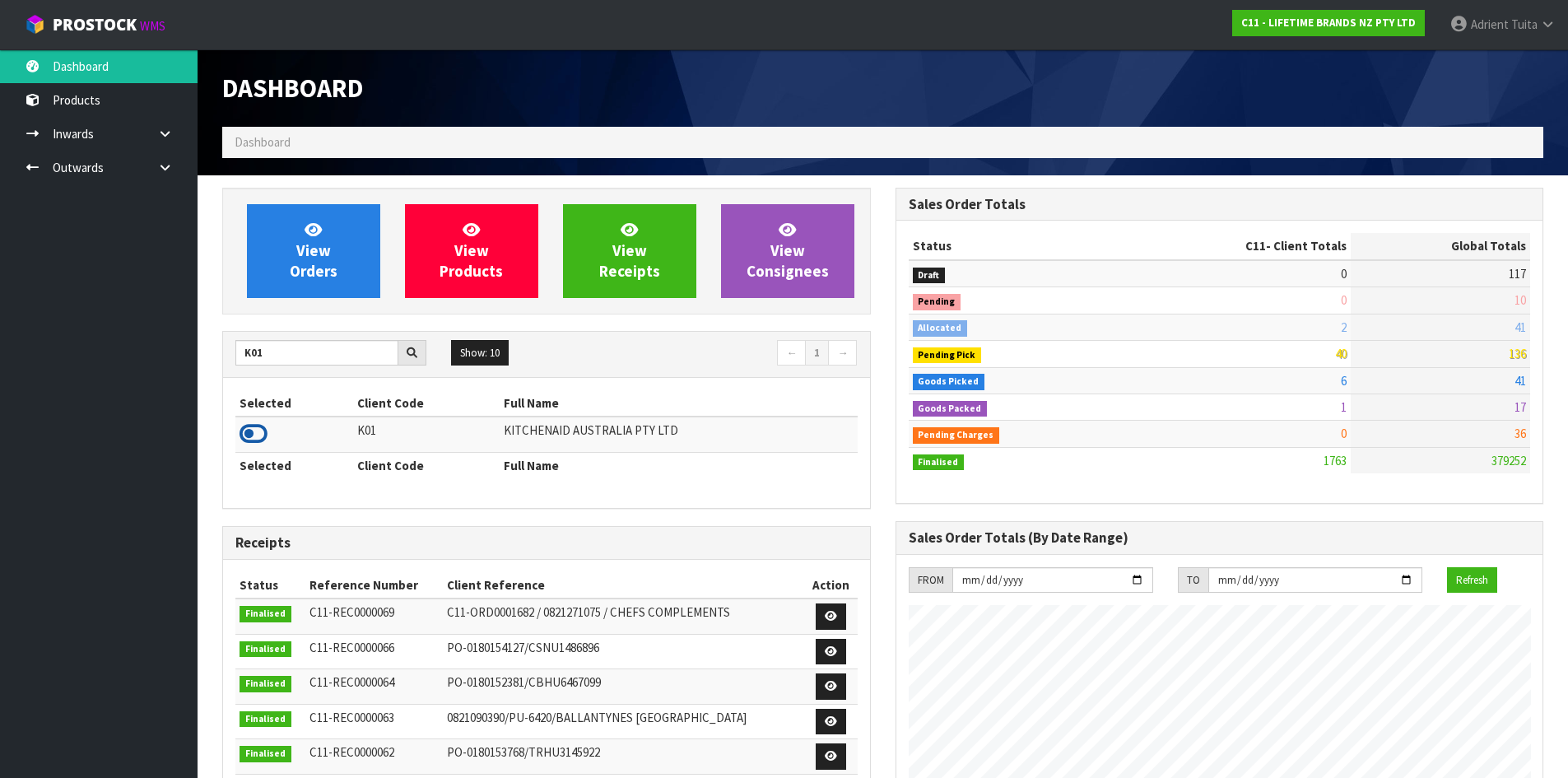
click at [263, 429] on icon at bounding box center [254, 434] width 28 height 25
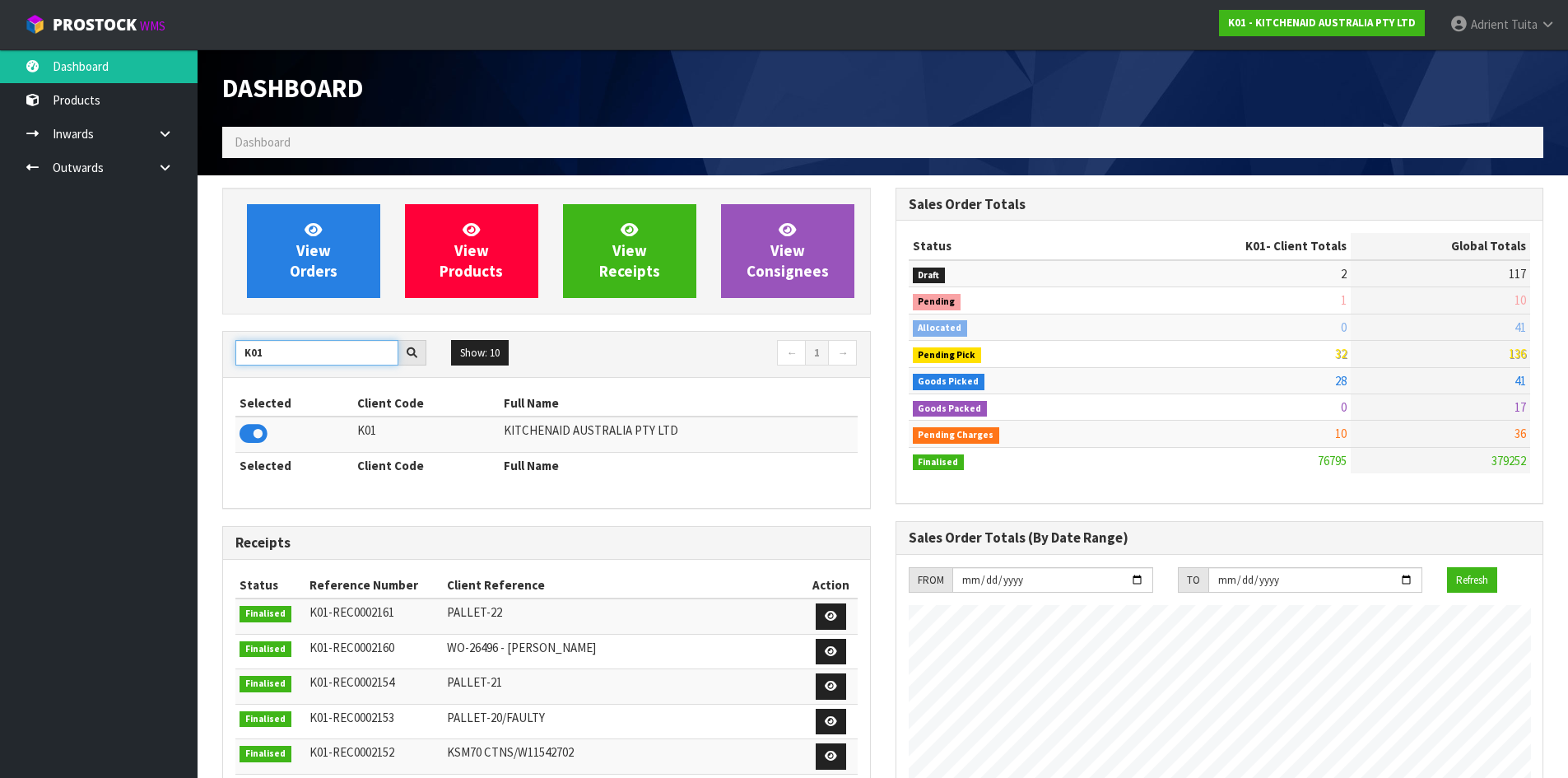
click at [240, 356] on input "K01" at bounding box center [317, 353] width 163 height 26
type input "C11"
drag, startPoint x: 254, startPoint y: 432, endPoint x: 256, endPoint y: 408, distance: 24.1
click at [255, 433] on icon at bounding box center [254, 434] width 28 height 25
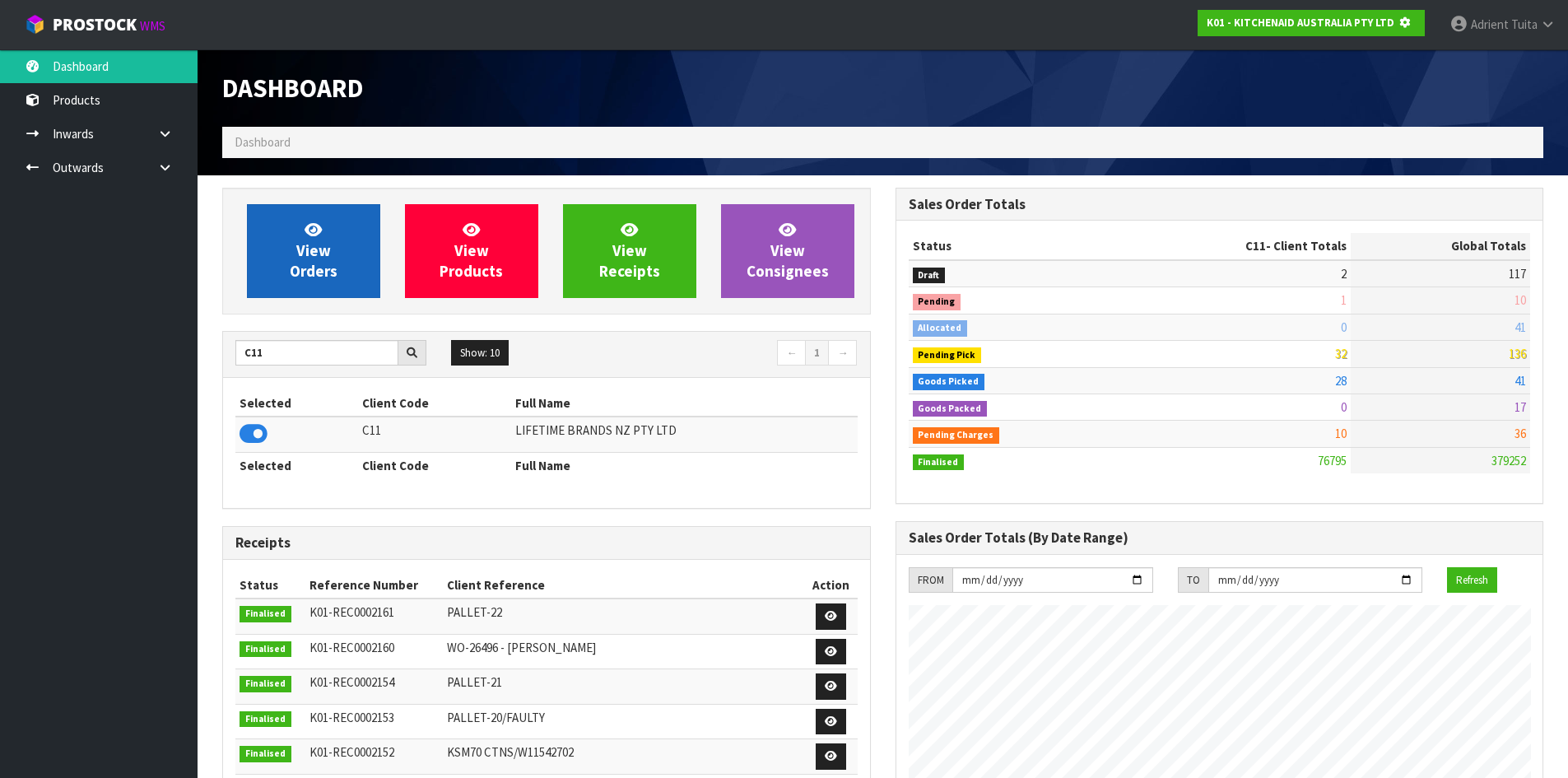
scroll to position [1027, 673]
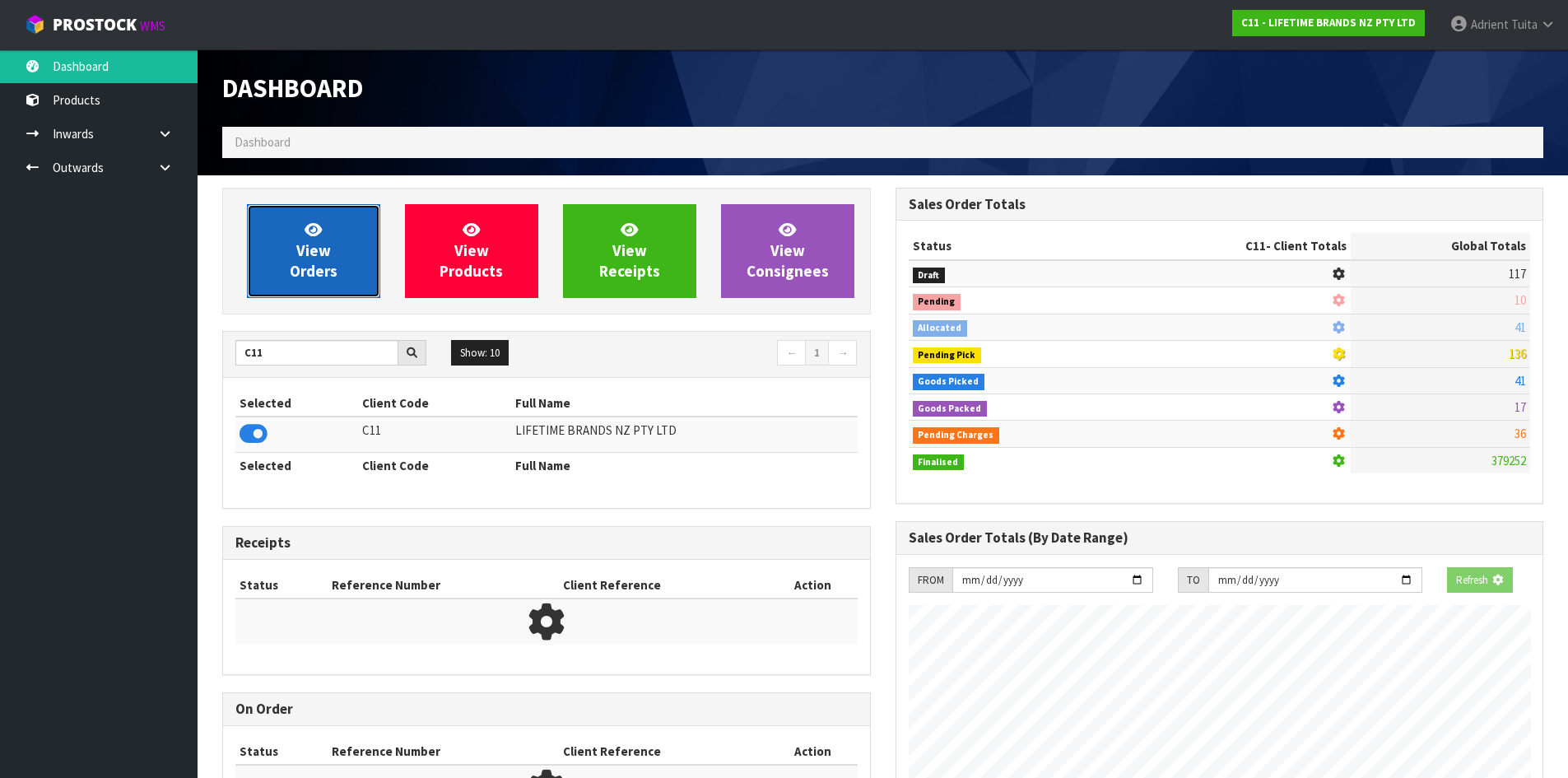
click at [278, 275] on link "View Orders" at bounding box center [314, 250] width 133 height 94
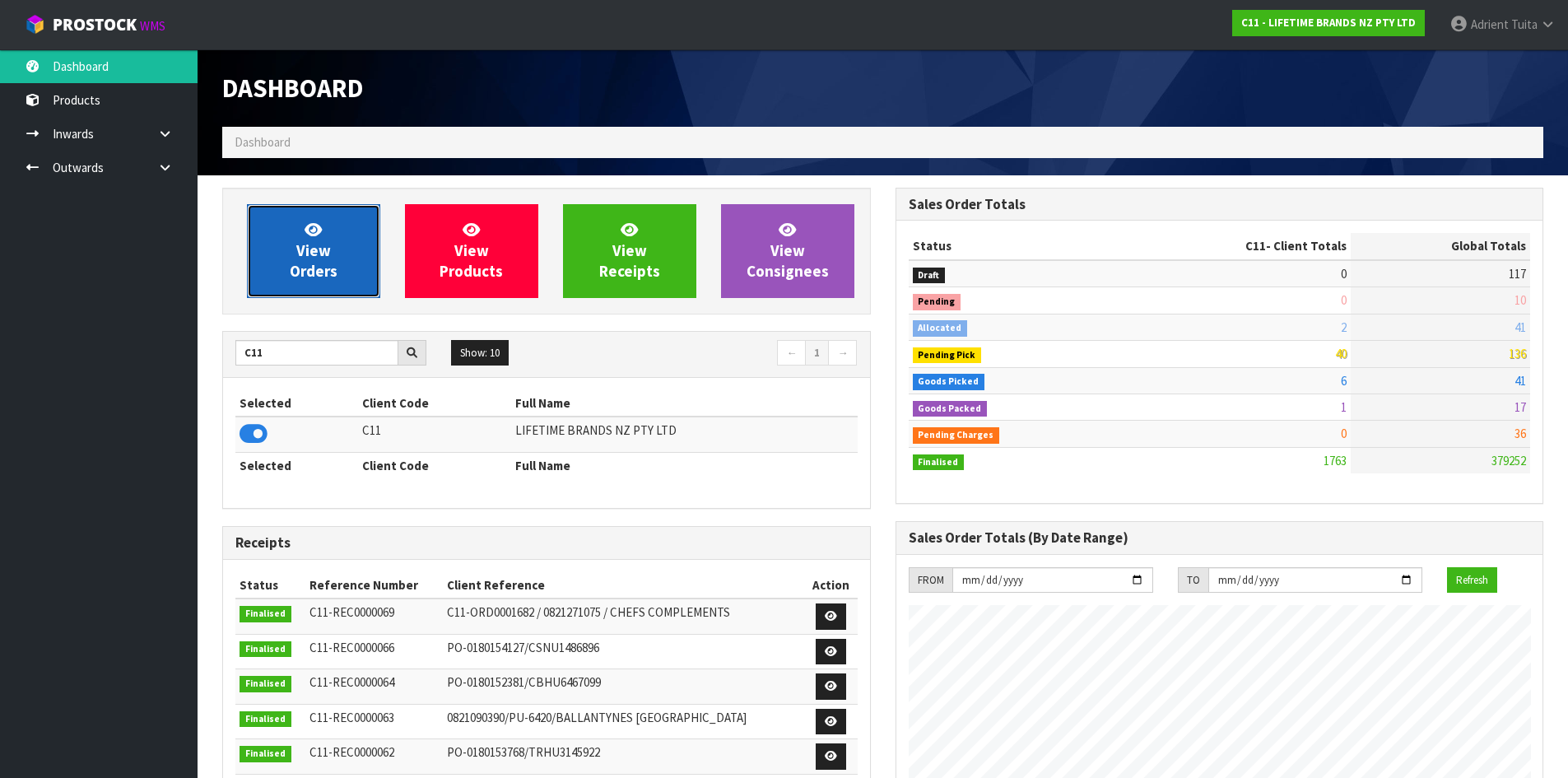
scroll to position [1247, 673]
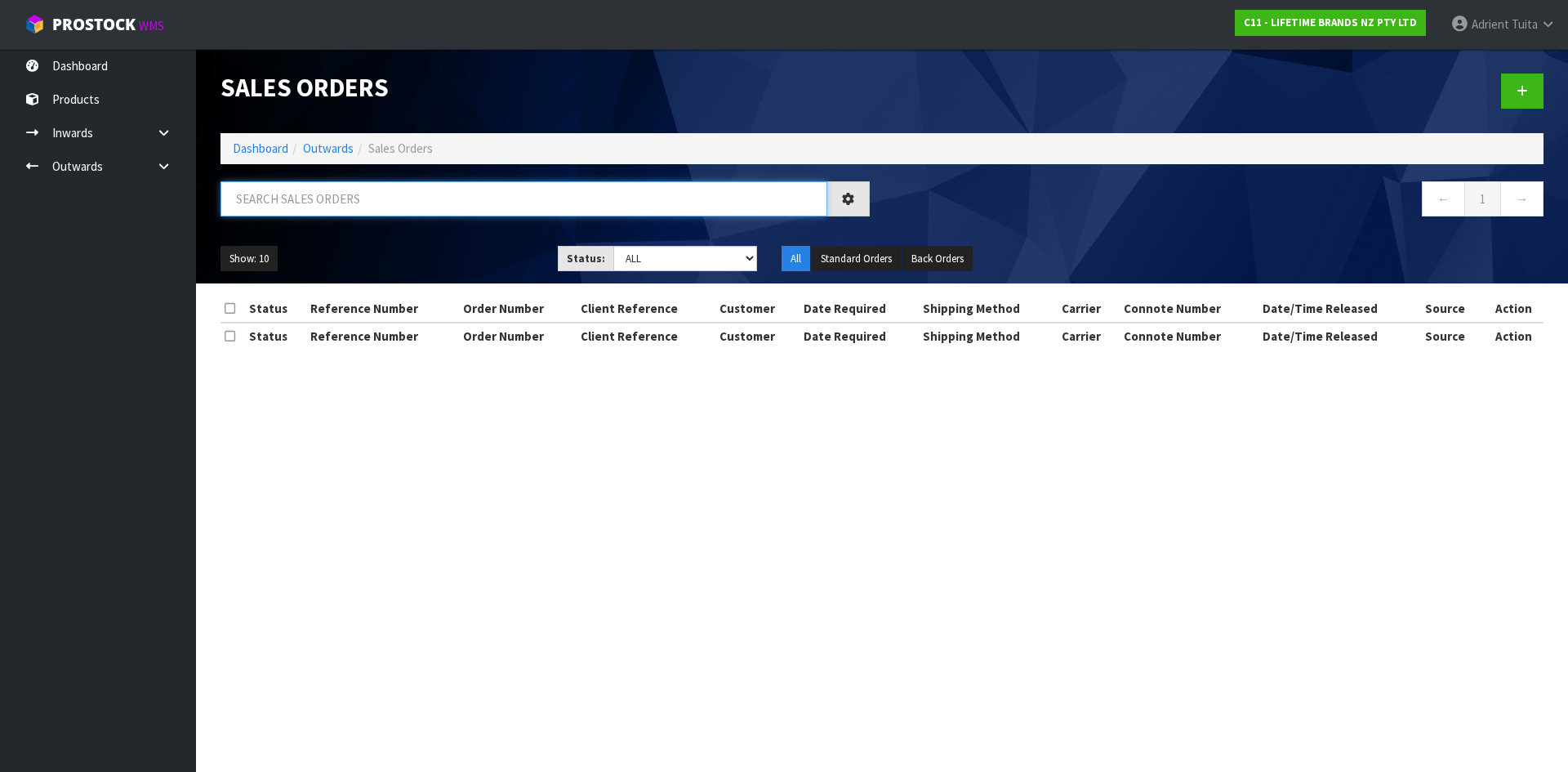
click at [317, 212] on input "text" at bounding box center [523, 199] width 607 height 36
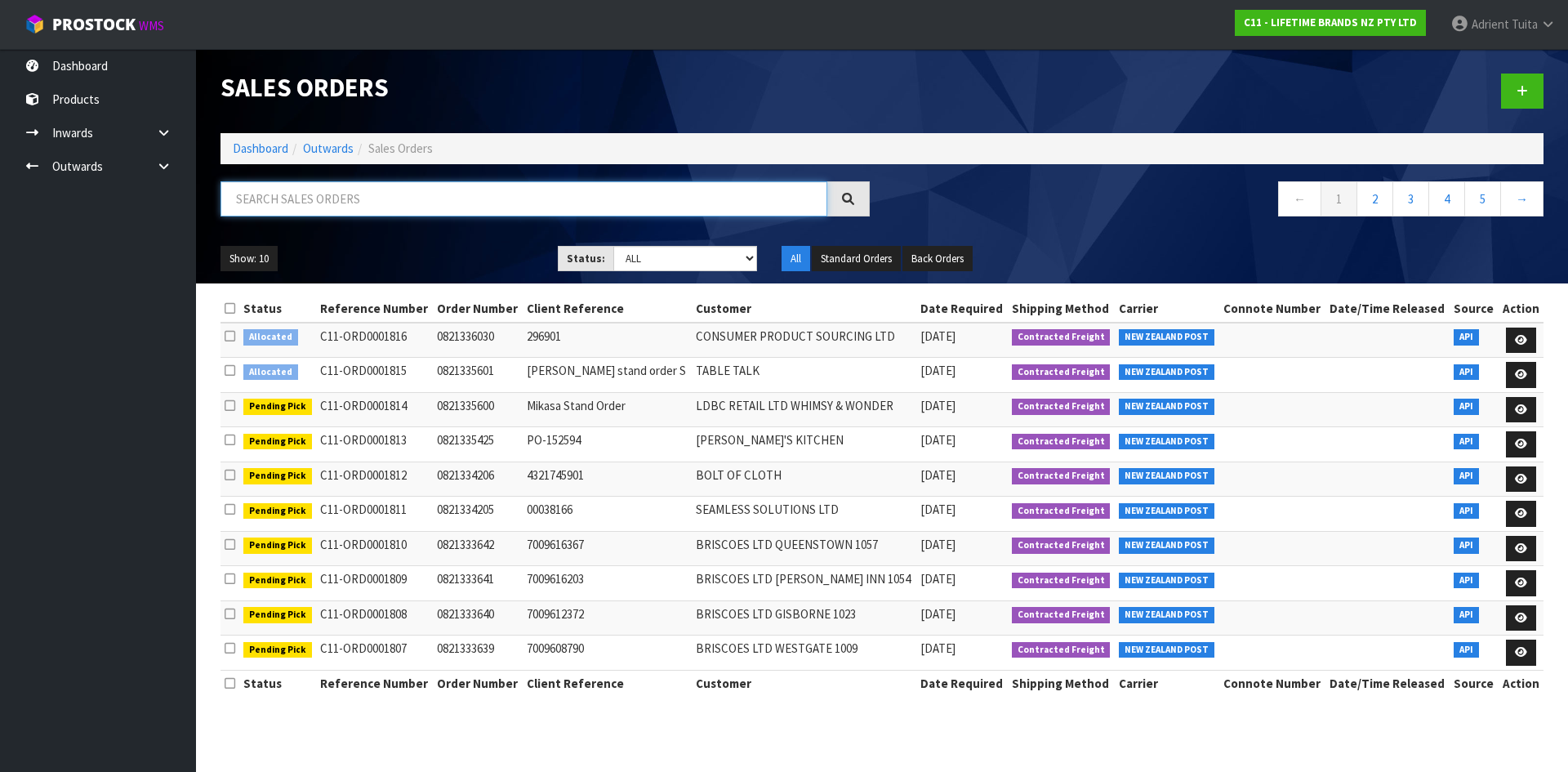
click at [319, 211] on input "text" at bounding box center [523, 199] width 607 height 36
type input "2879"
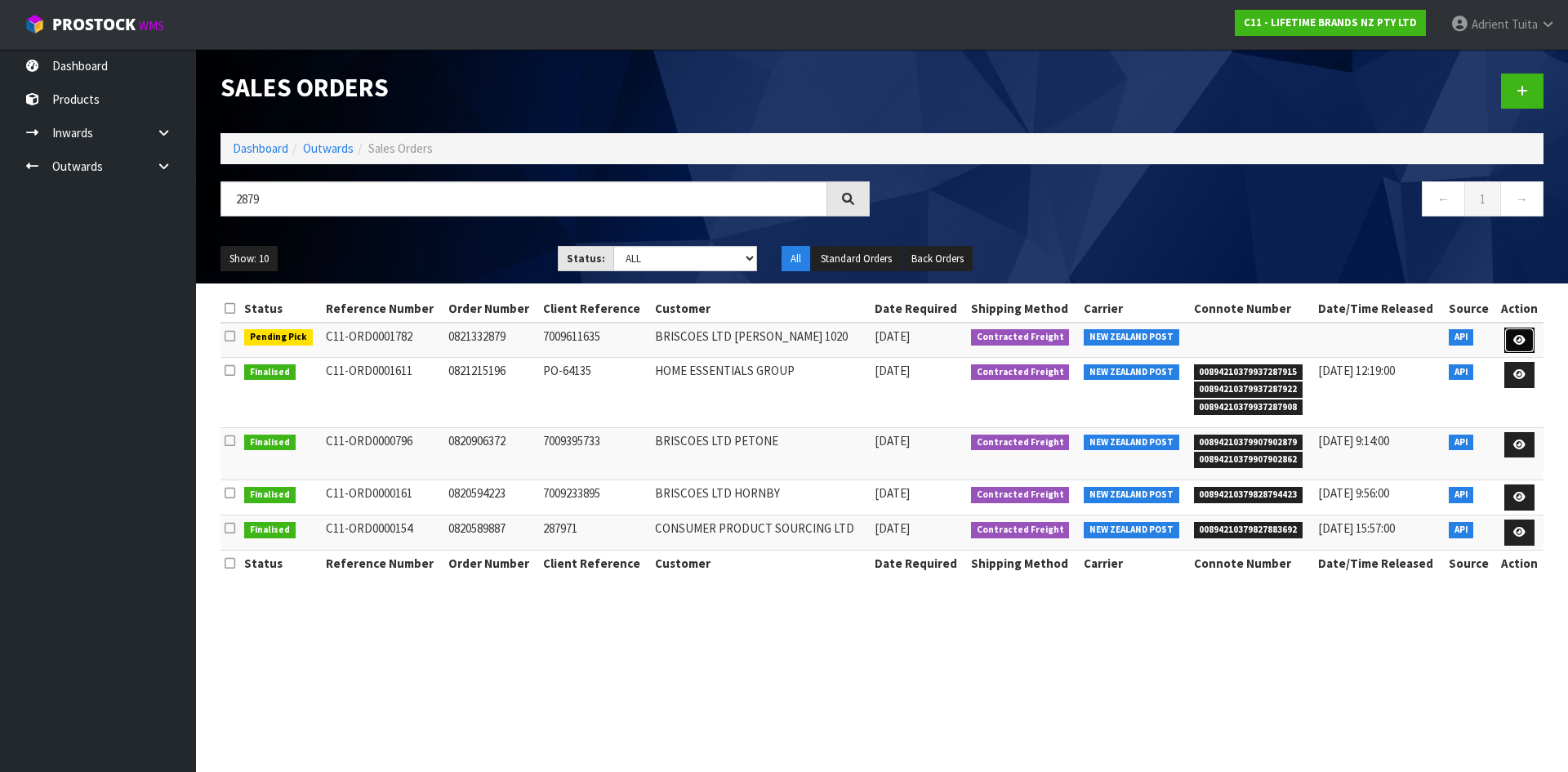
click at [1518, 330] on link at bounding box center [1519, 341] width 31 height 26
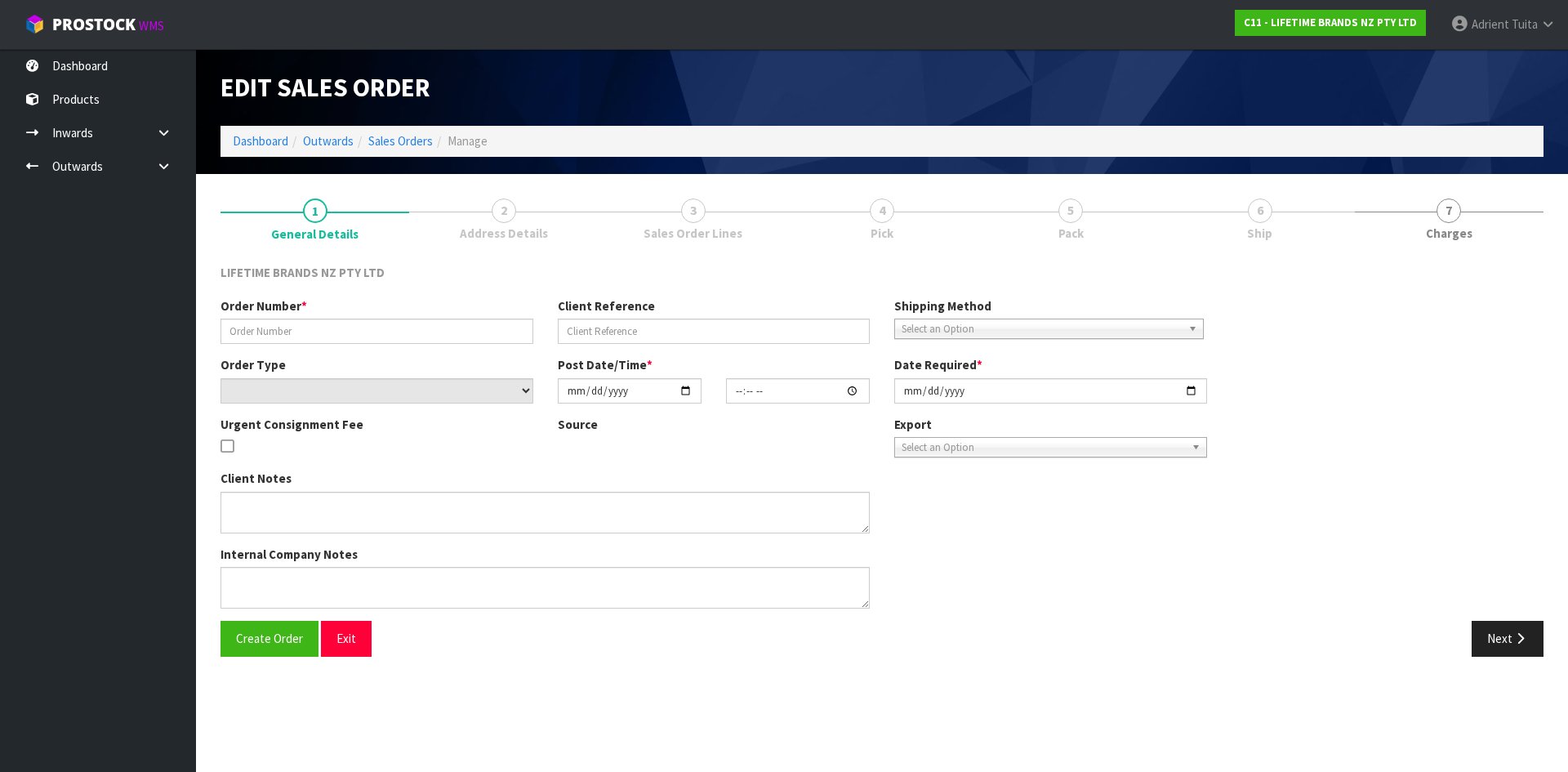
type input "0821332879"
type input "7009611635"
select select "number:0"
type input "[DATE]"
type input "11:08:48.000"
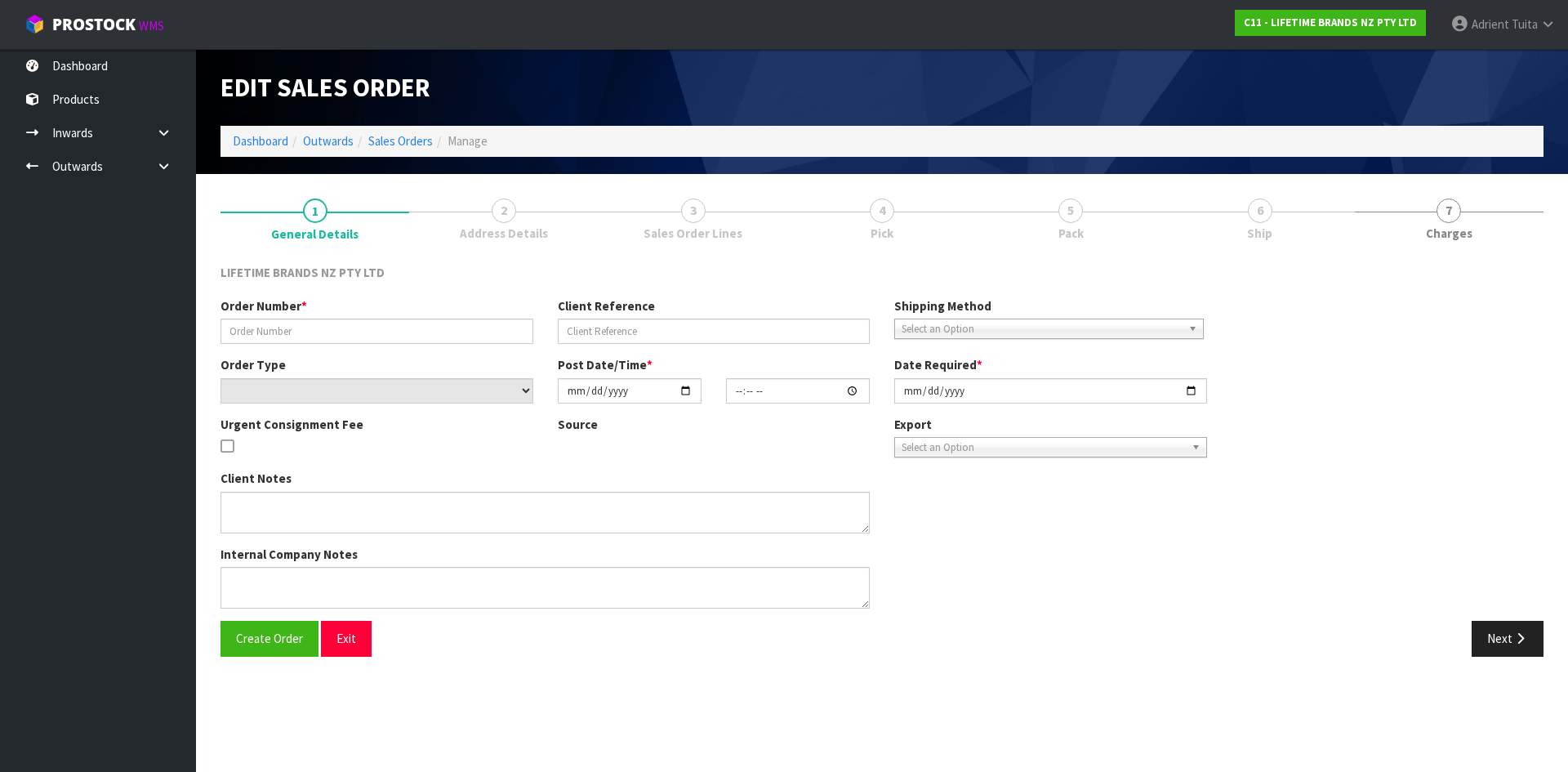
type input "[DATE]"
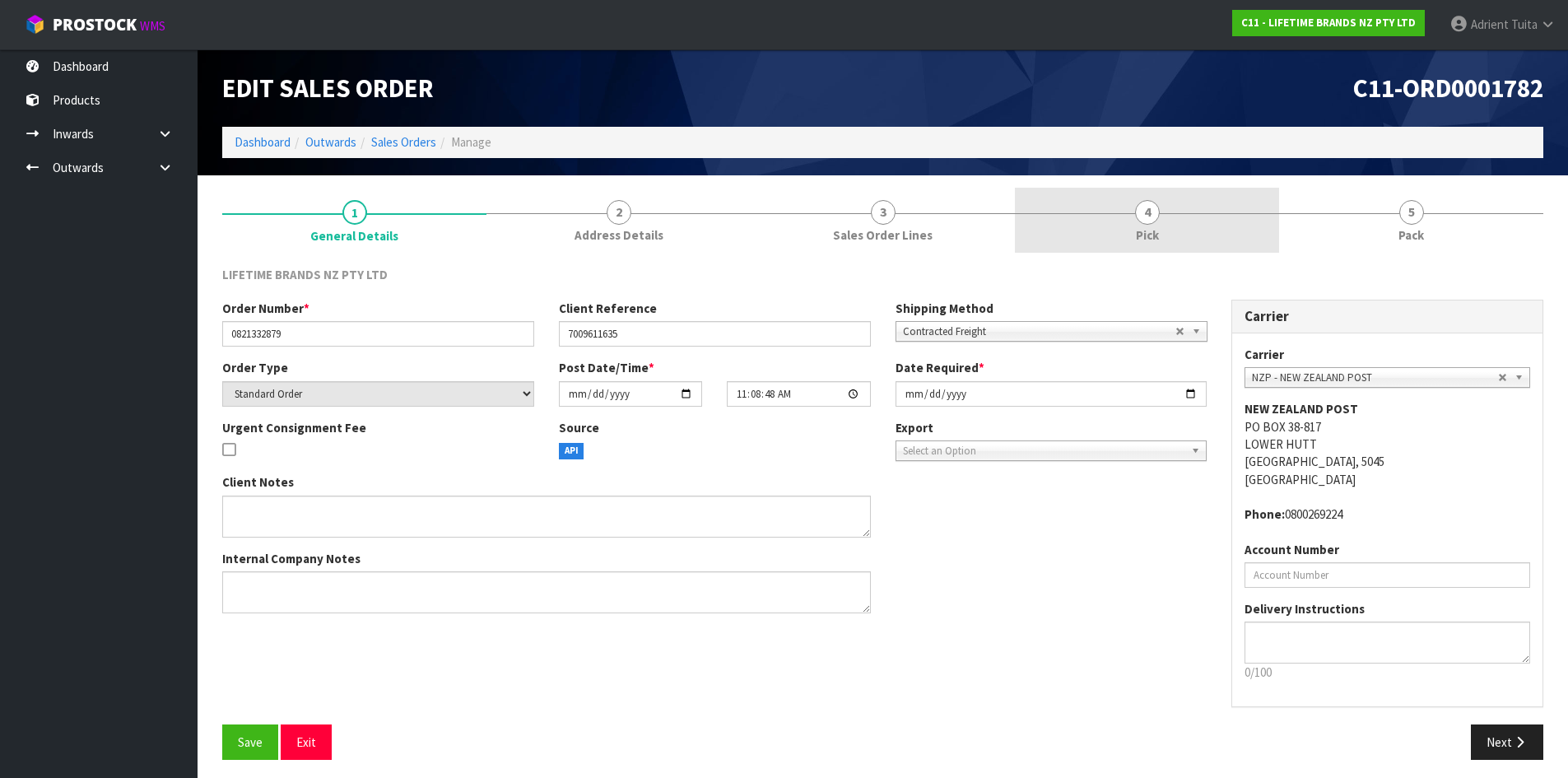
click at [1125, 199] on link "4 Pick" at bounding box center [1147, 221] width 265 height 65
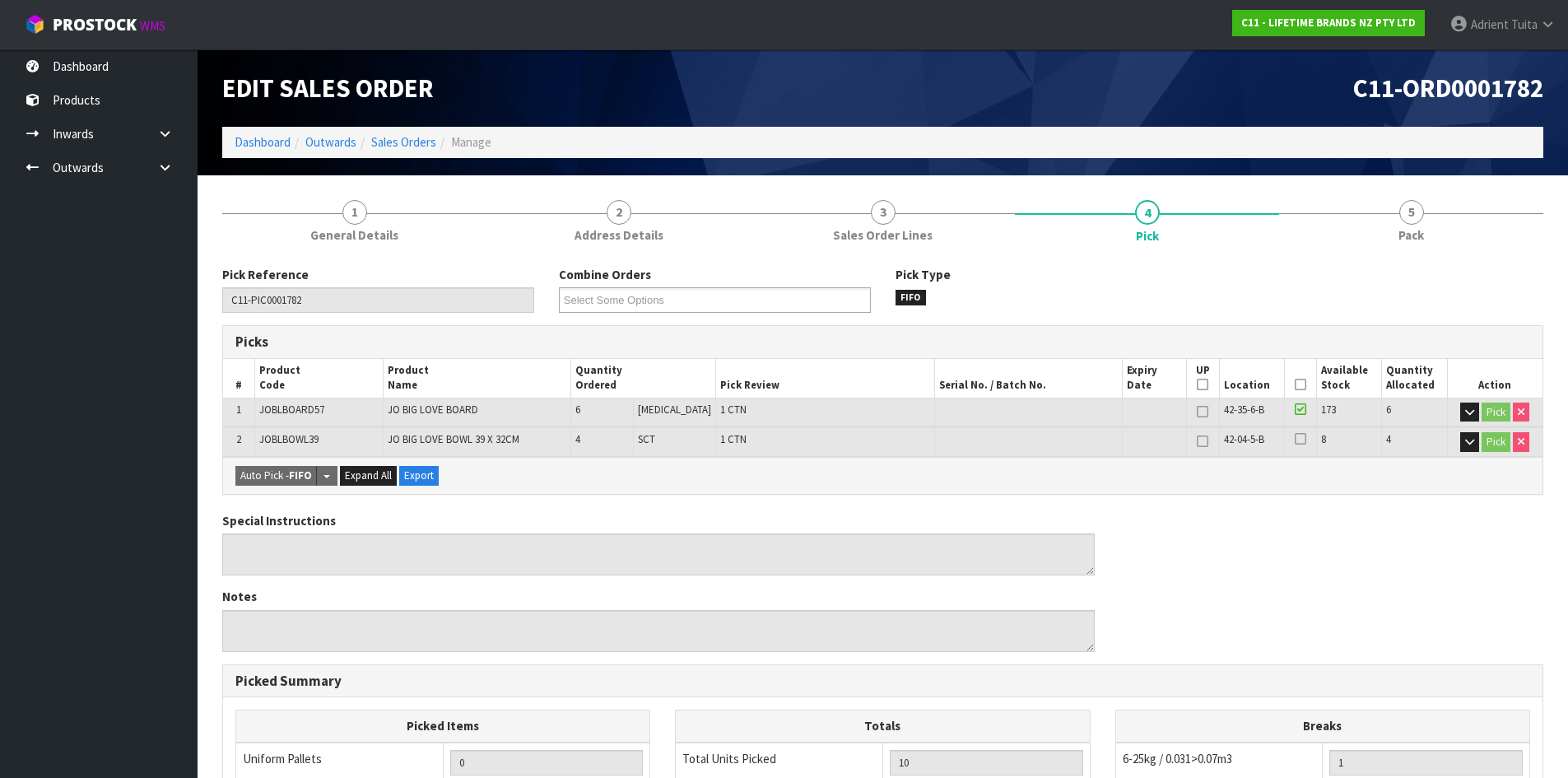
click at [1295, 384] on icon at bounding box center [1301, 384] width 12 height 1
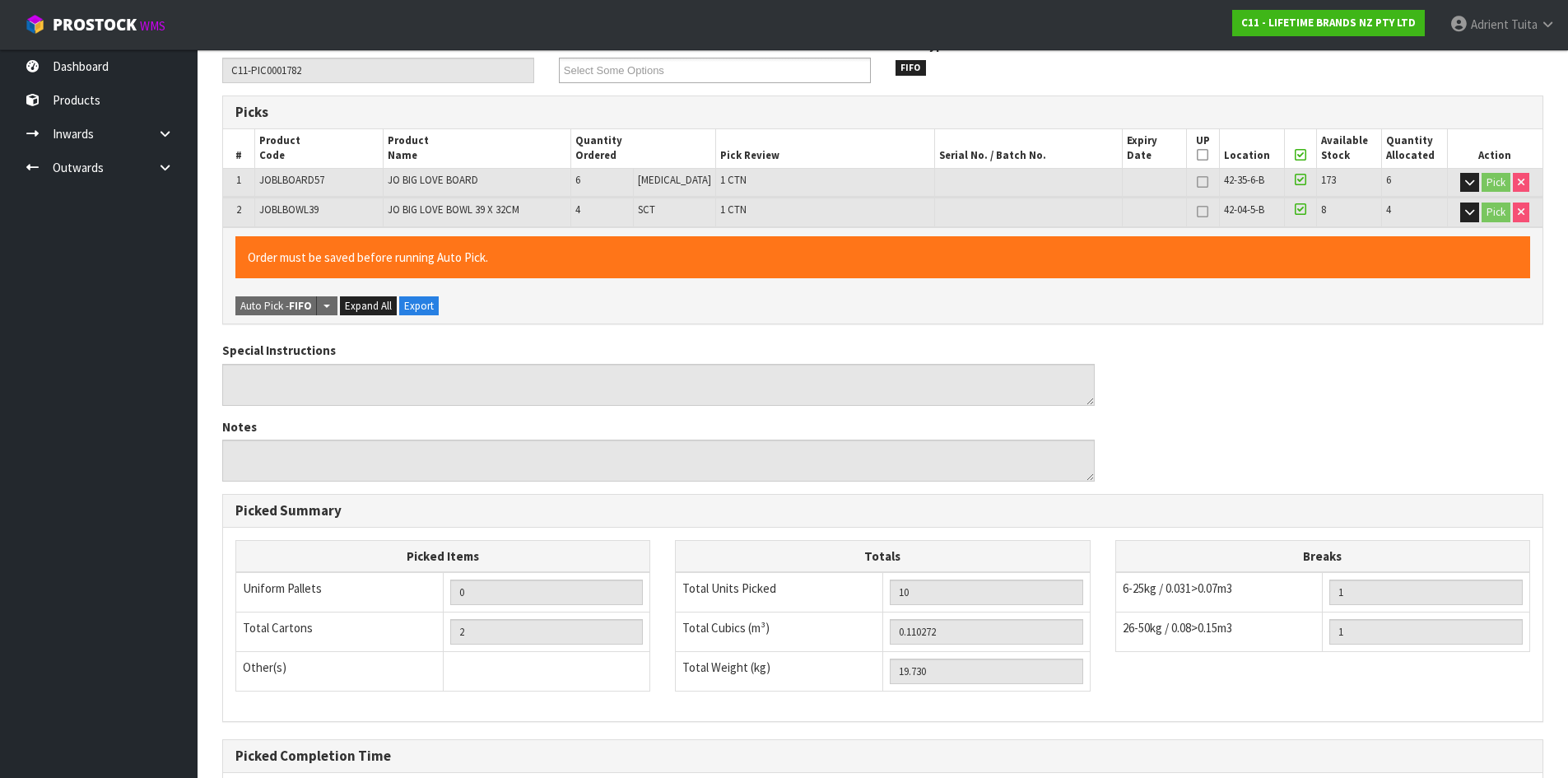
scroll to position [400, 0]
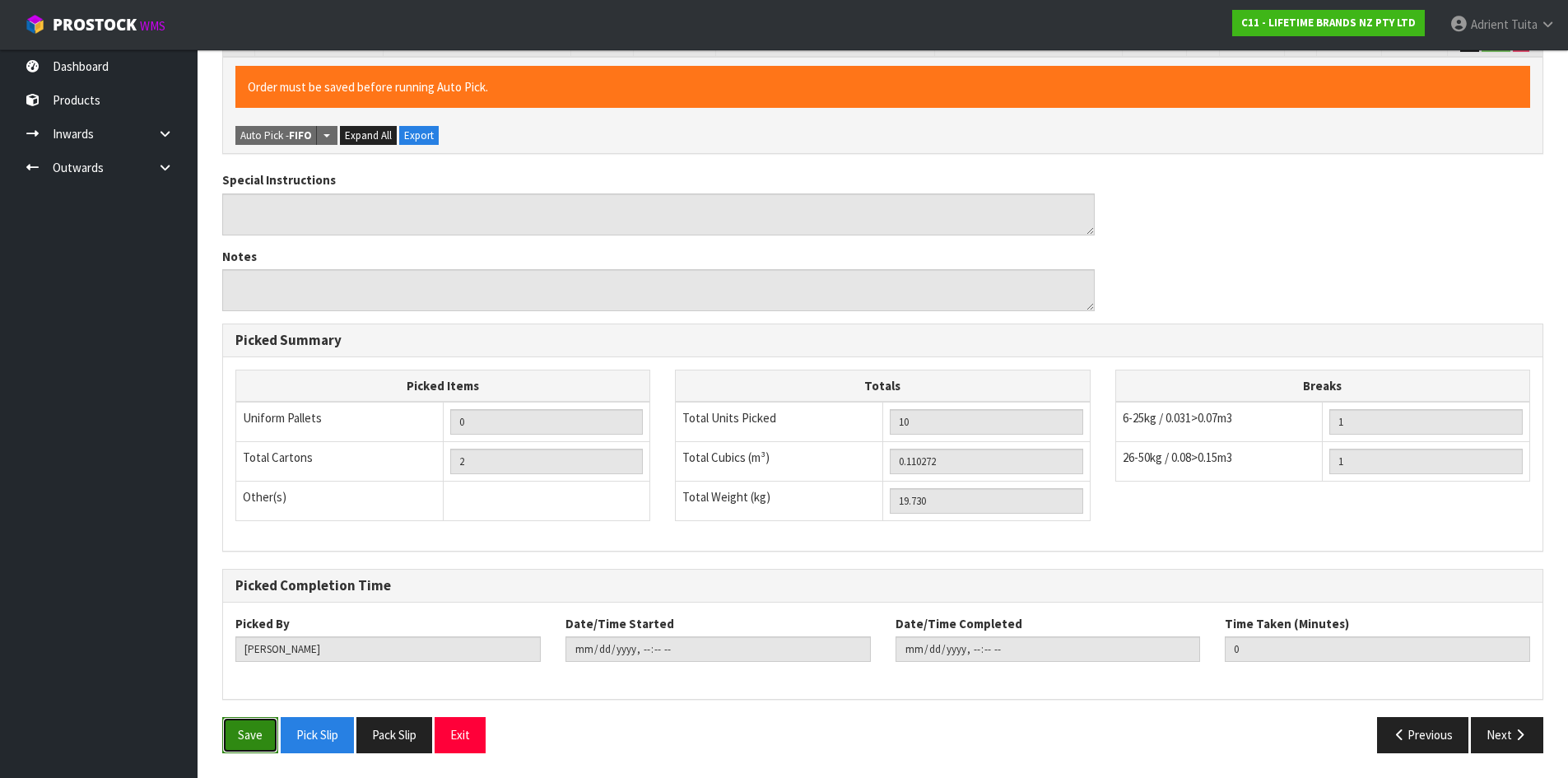
click at [252, 735] on button "Save" at bounding box center [250, 735] width 56 height 36
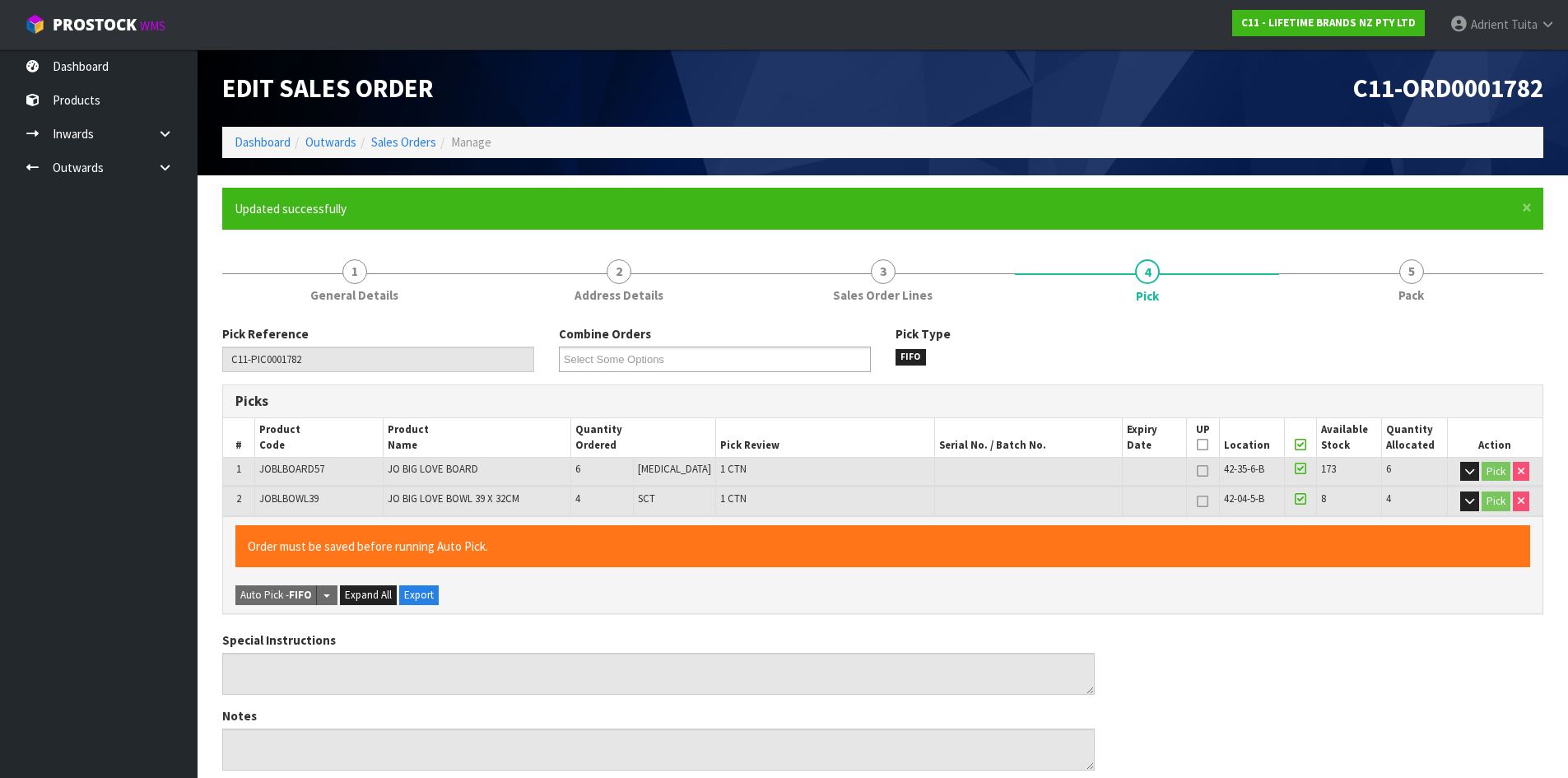
type input "[PERSON_NAME]"
type input "2025-09-02T08:51:51"
drag, startPoint x: 1485, startPoint y: 236, endPoint x: 1476, endPoint y: 317, distance: 81.5
click at [1485, 237] on form "× Close Updated successfully 1 General Details 2 Address Details 3 Sales Order …" at bounding box center [883, 706] width 1321 height 1038
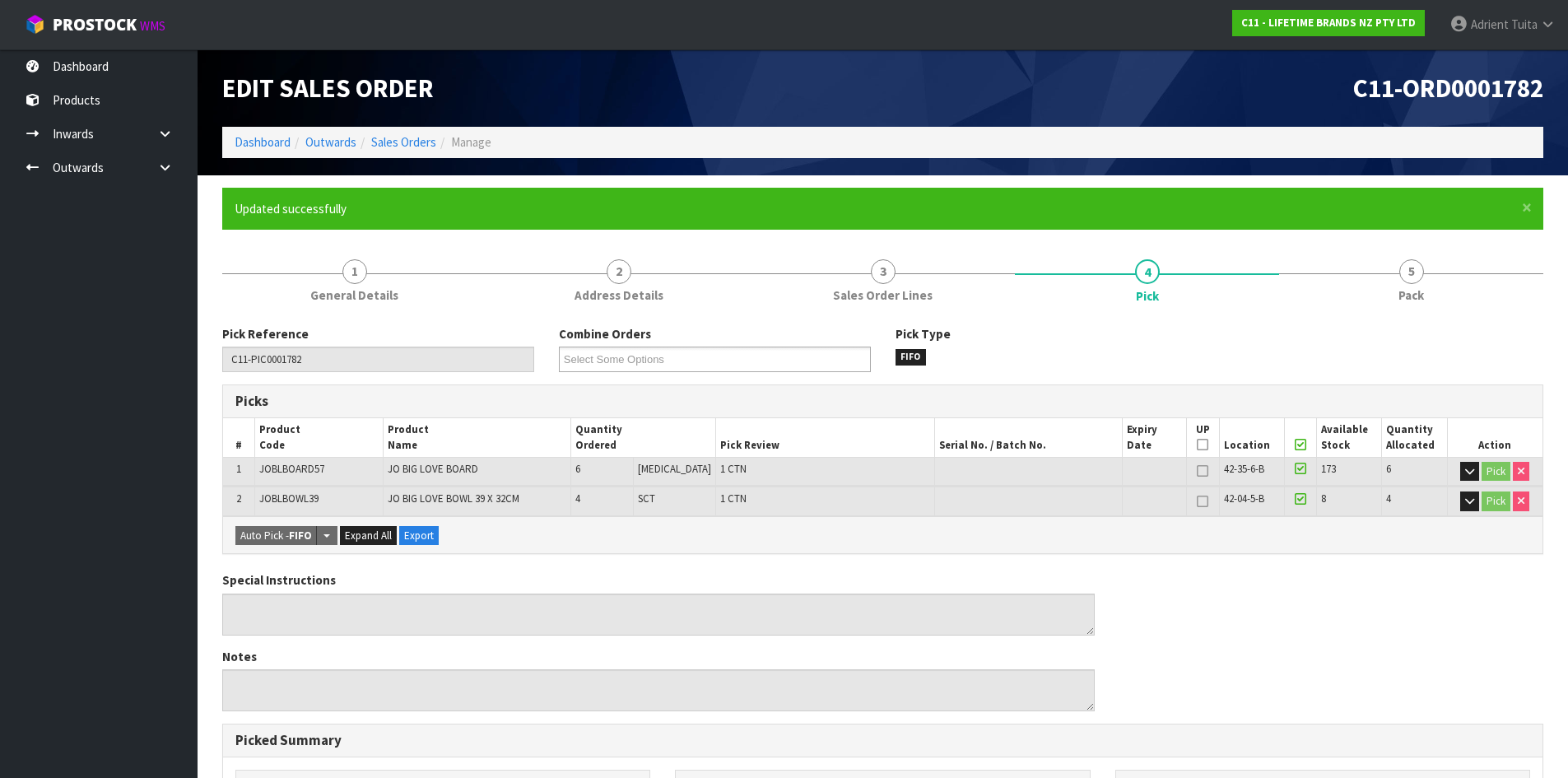
click at [1476, 317] on div "Pick Reference C11-PIC0001782 Combine Orders C11-ORD0001767 C11-ORD0001768 C11-…" at bounding box center [883, 739] width 1321 height 853
click at [1449, 295] on link "5 Pack" at bounding box center [1412, 280] width 265 height 65
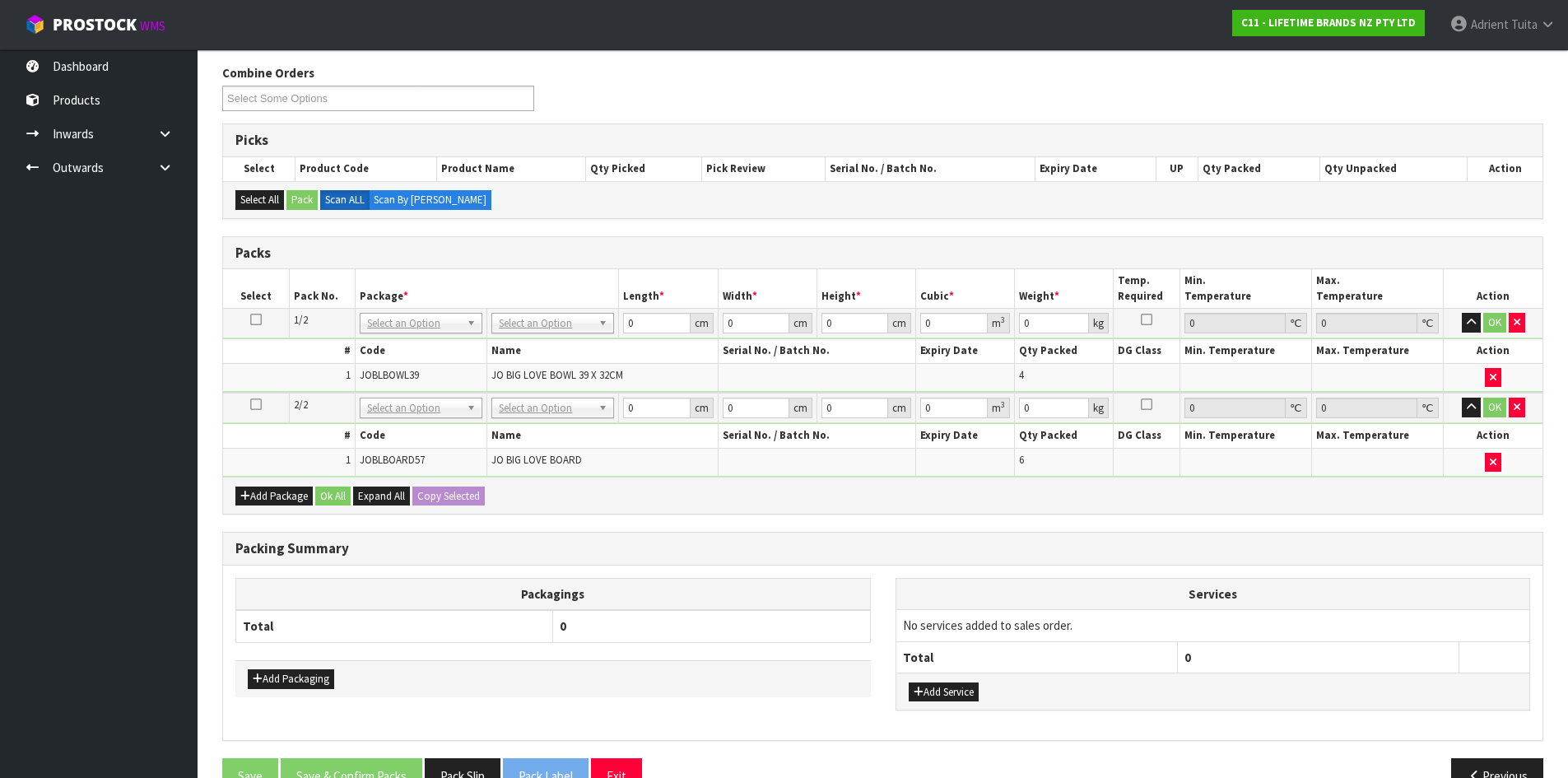
scroll to position [302, 0]
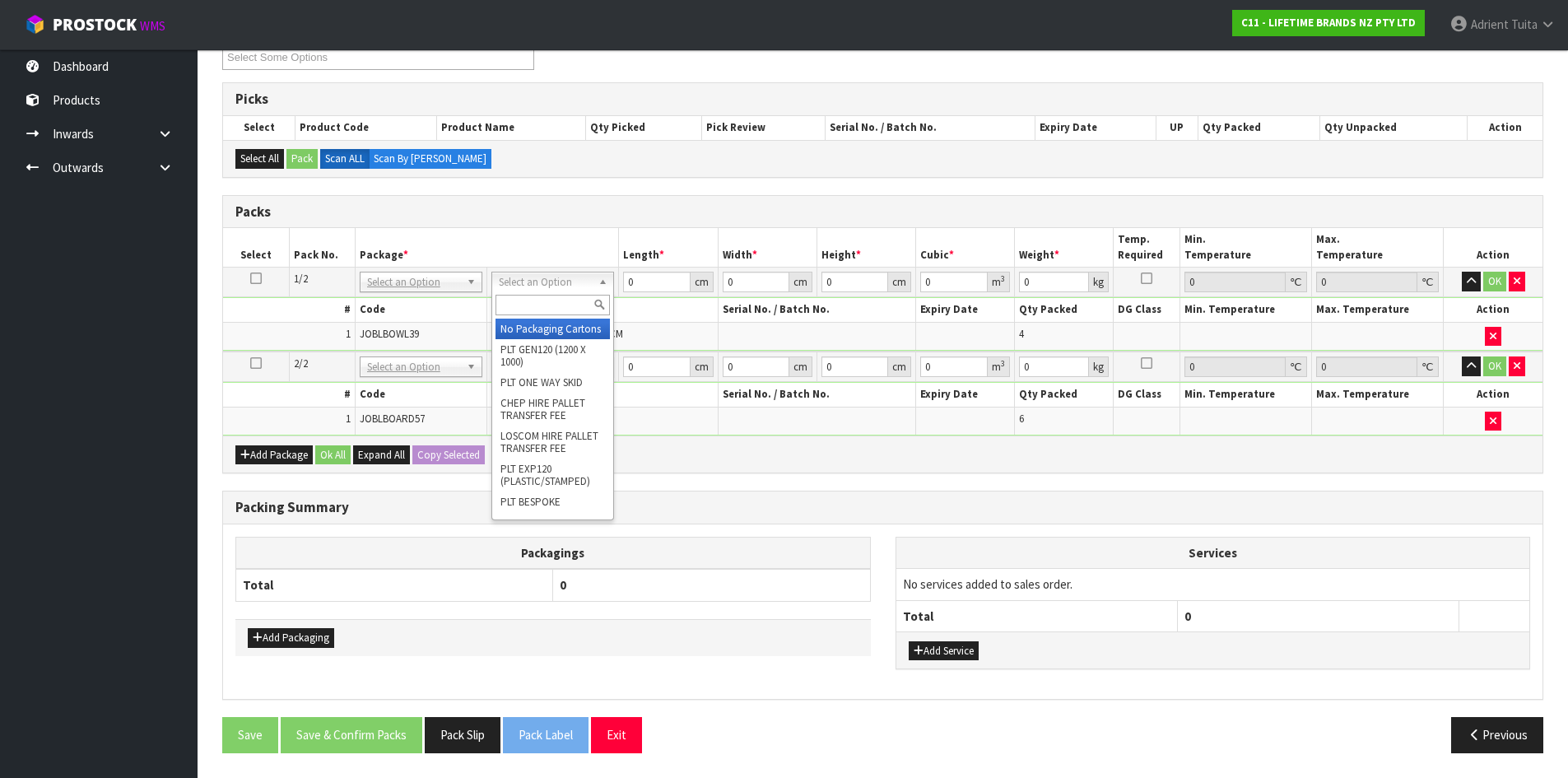
drag, startPoint x: 552, startPoint y: 338, endPoint x: 543, endPoint y: 369, distance: 32.3
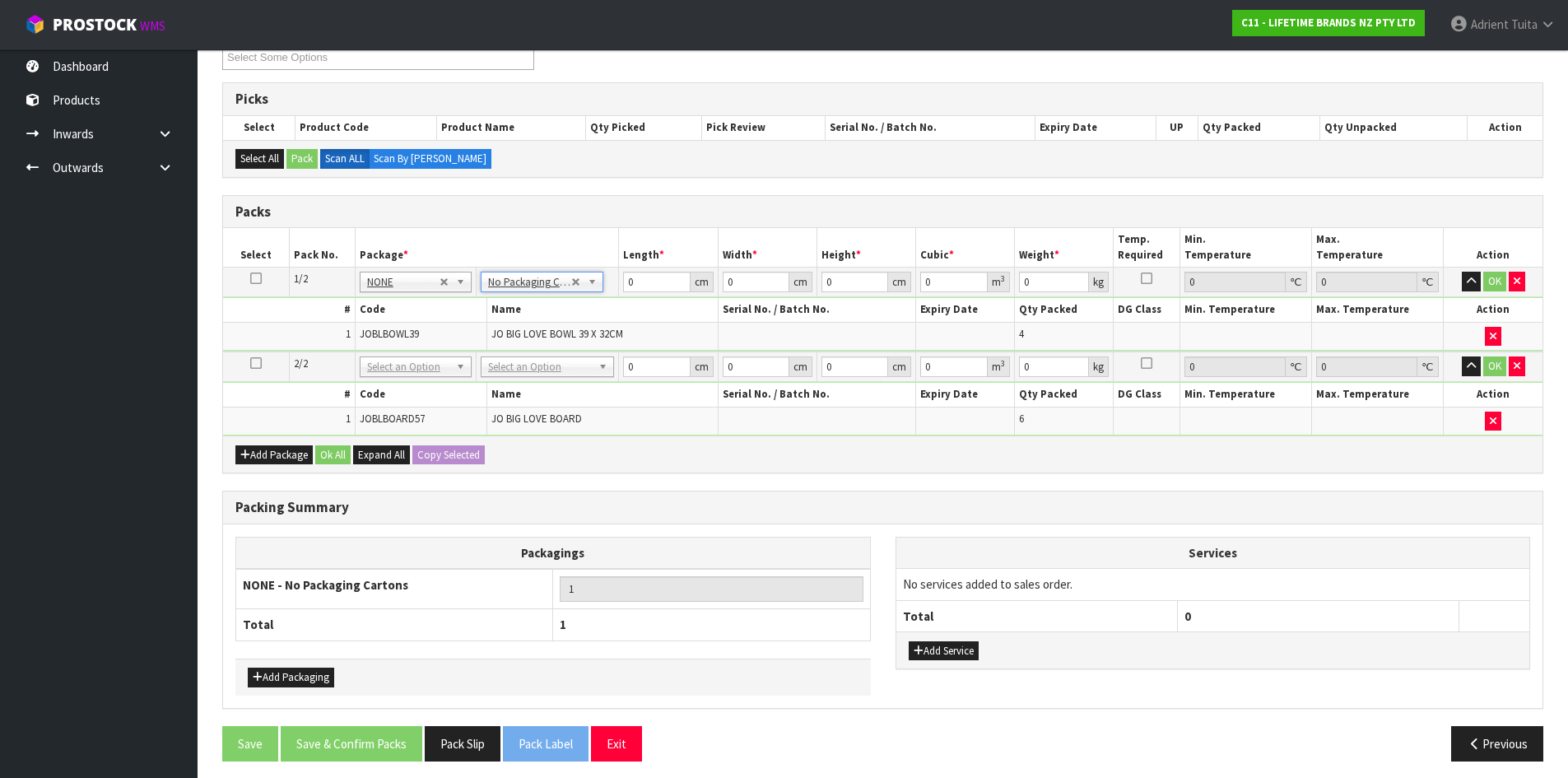
drag, startPoint x: 543, startPoint y: 369, endPoint x: 543, endPoint y: 379, distance: 10.0
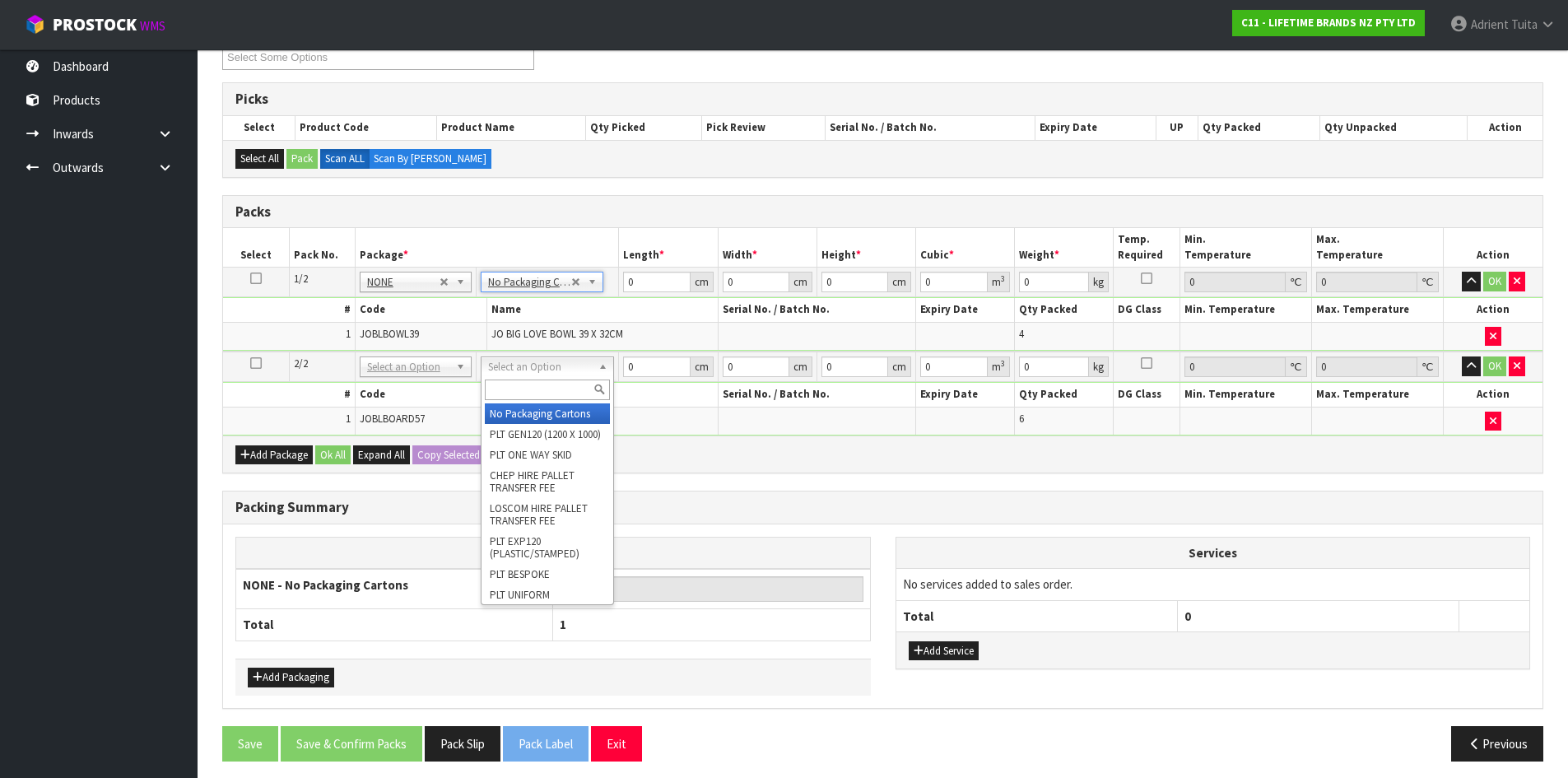
type input "2"
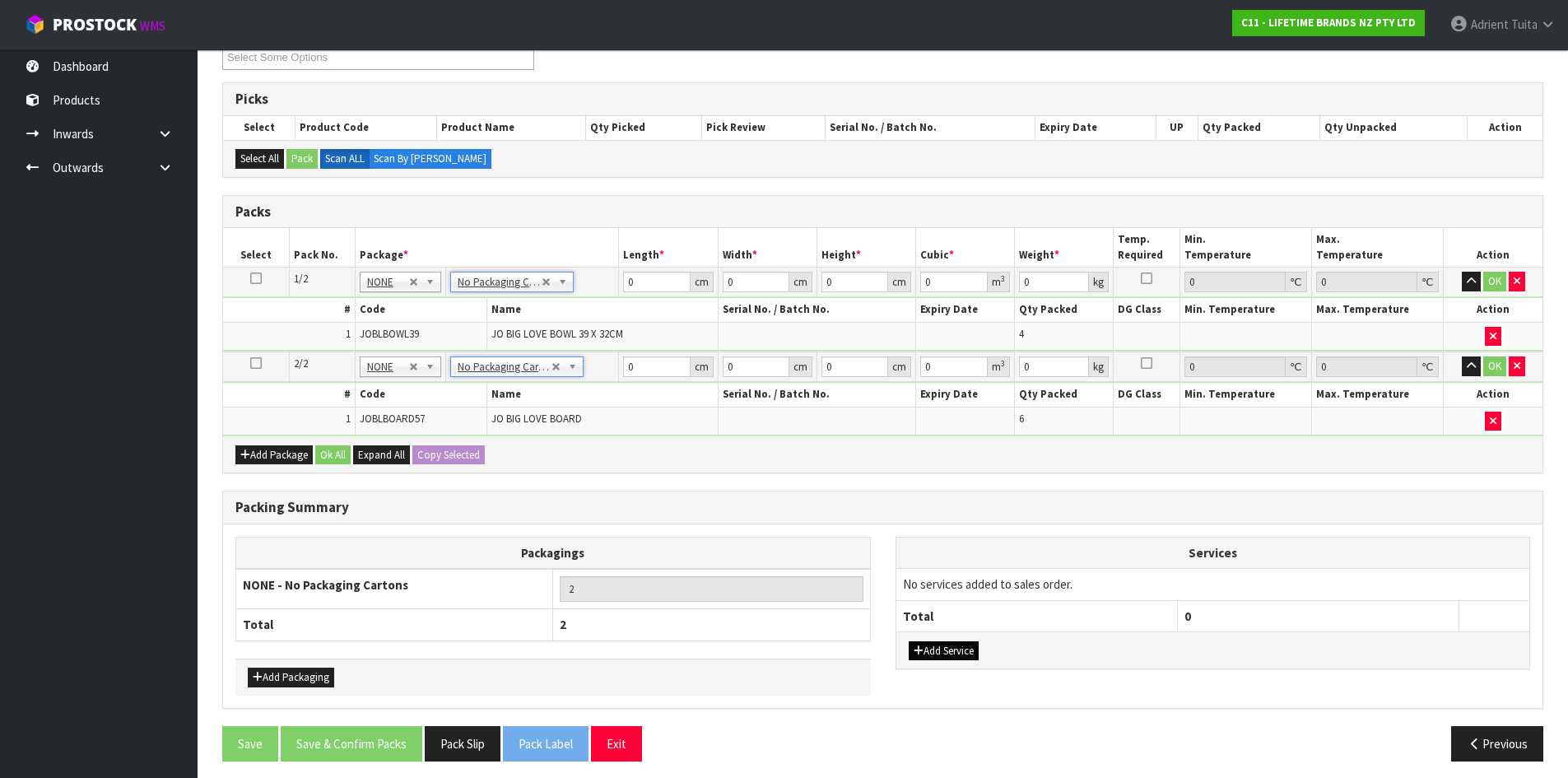
drag, startPoint x: 958, startPoint y: 635, endPoint x: 953, endPoint y: 652, distance: 17.7
click at [956, 646] on div "Add Service" at bounding box center [1214, 650] width 634 height 37
click at [953, 652] on button "Add Service" at bounding box center [944, 652] width 70 height 20
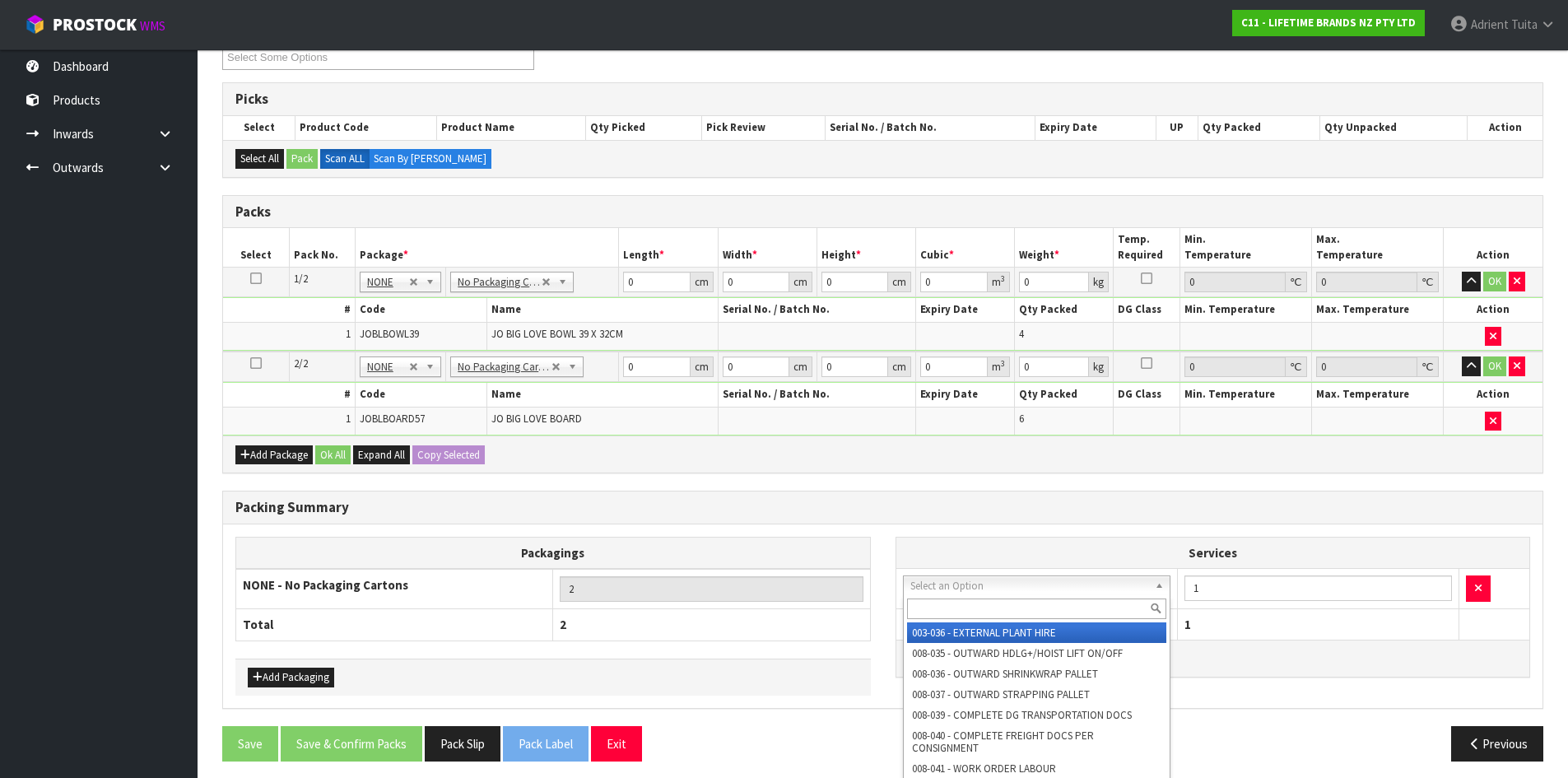
click at [964, 606] on input "text" at bounding box center [1037, 608] width 260 height 21
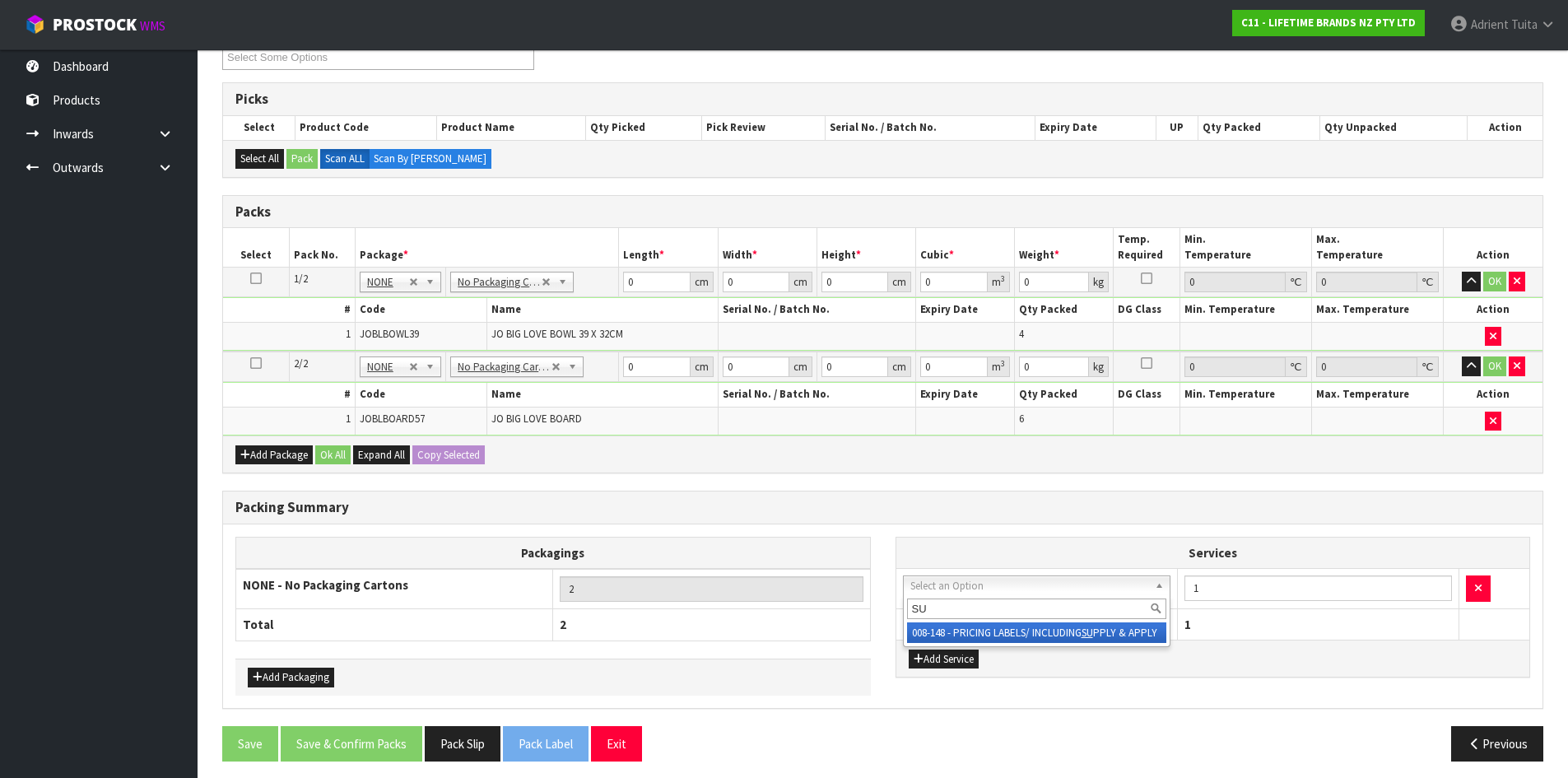
type input "SU"
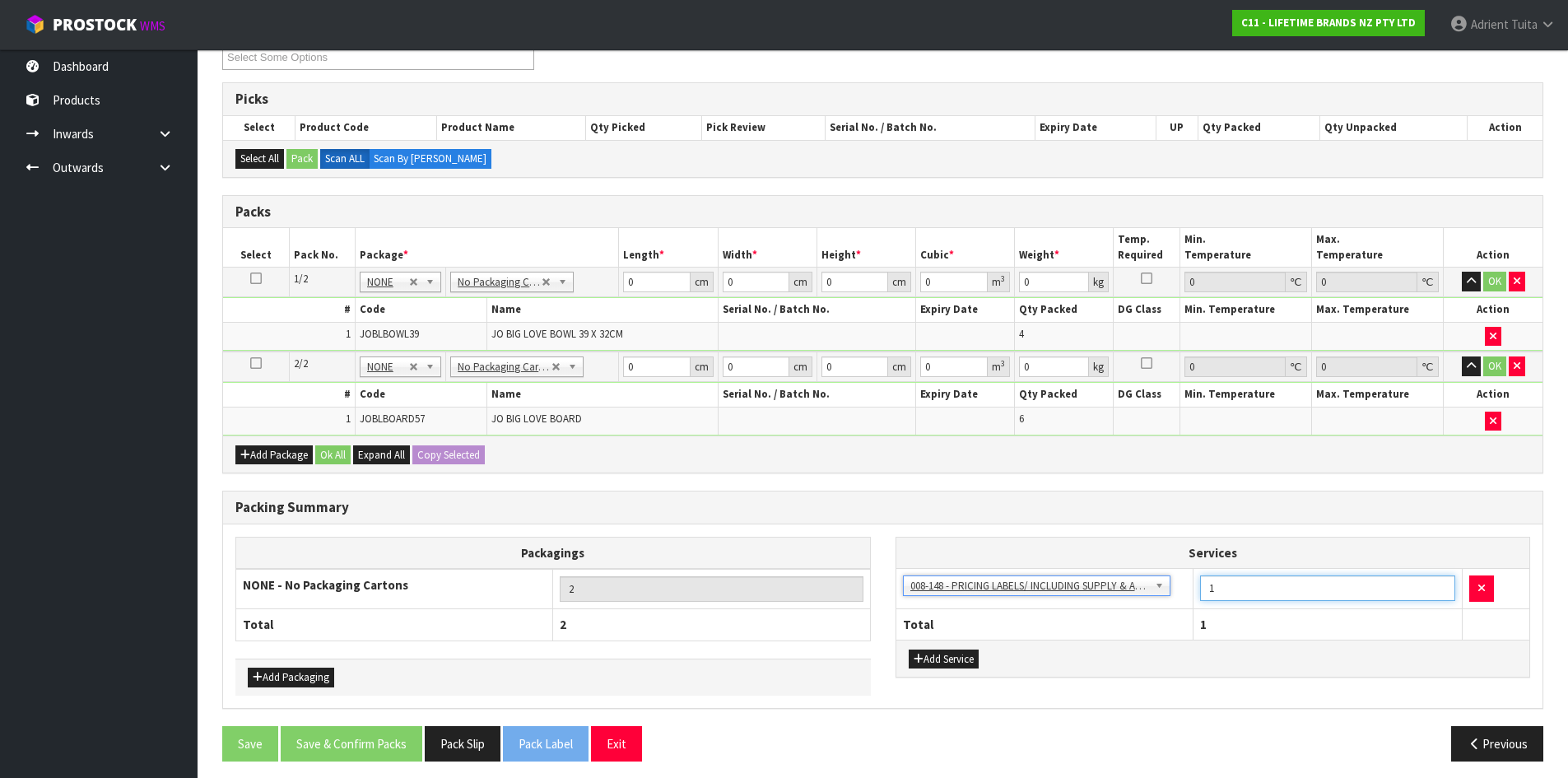
click at [1243, 599] on input "1" at bounding box center [1328, 588] width 255 height 26
type input "10"
click at [655, 282] on input "0" at bounding box center [656, 282] width 67 height 21
type input "48"
type input "41"
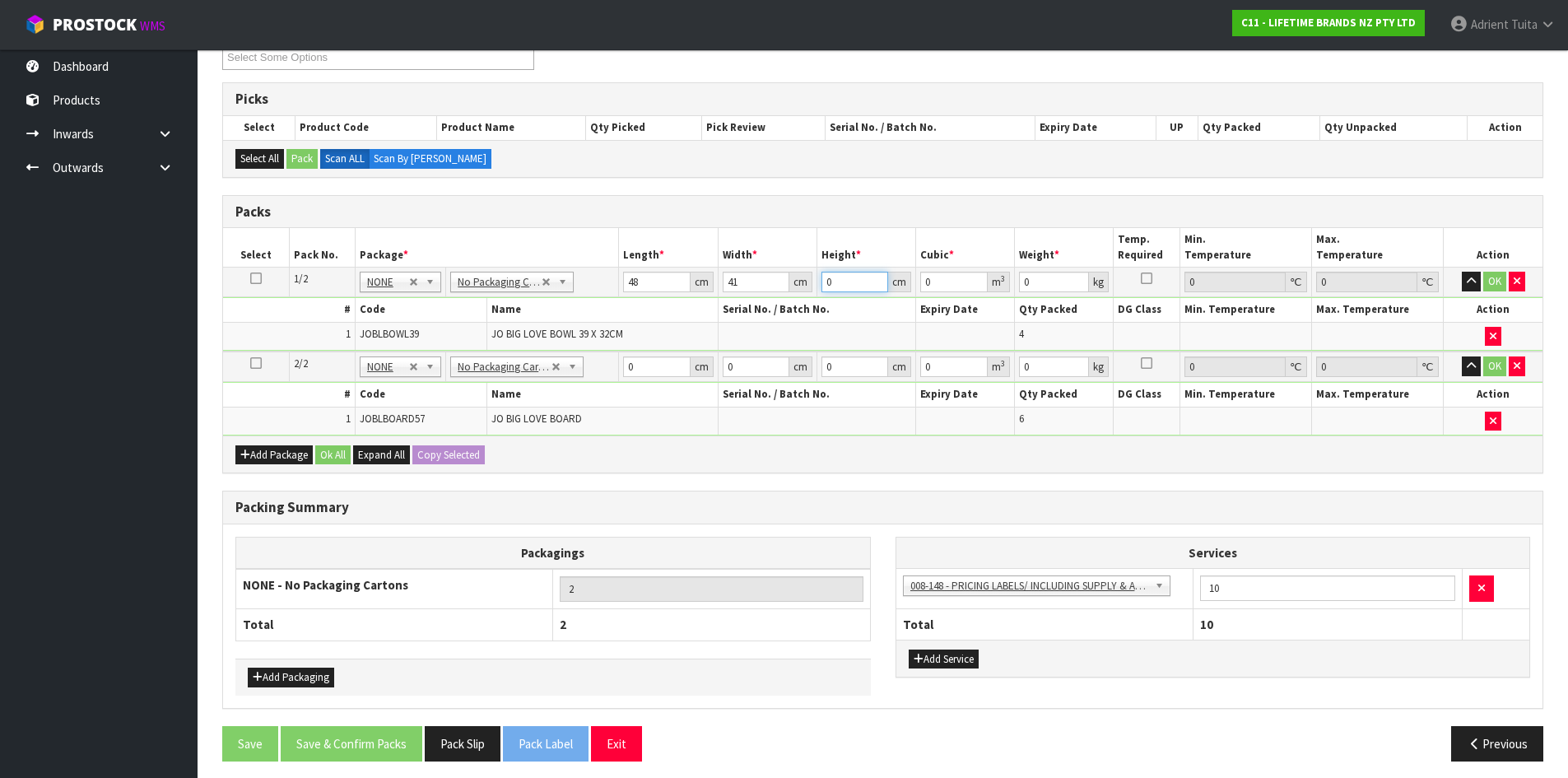
type input "4"
type input "0.007872"
type input "46"
type input "0.090528"
type input "46"
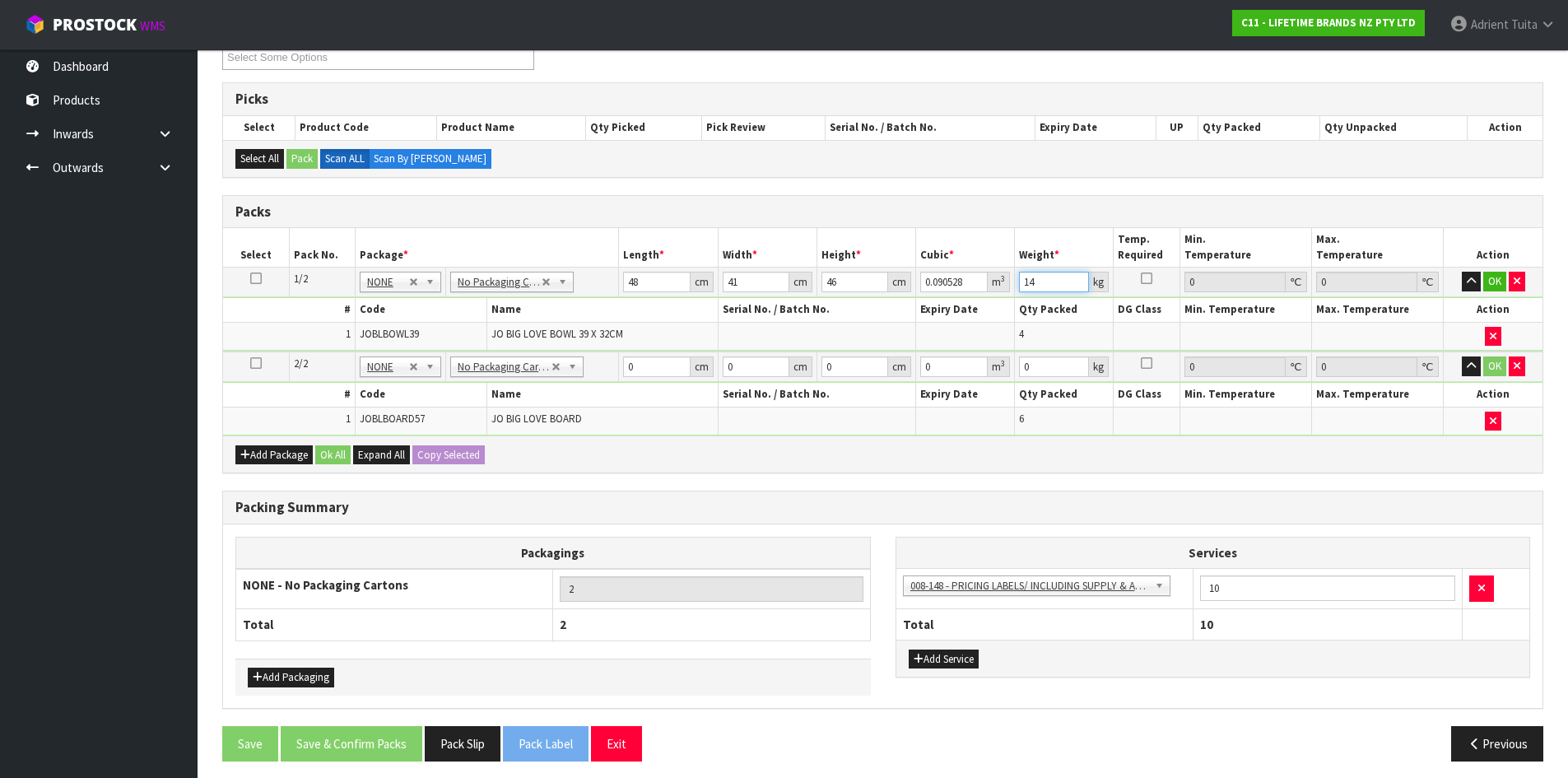
type input "14"
click at [652, 361] on input "0" at bounding box center [656, 367] width 67 height 21
type input "29"
type input "18"
type input "6"
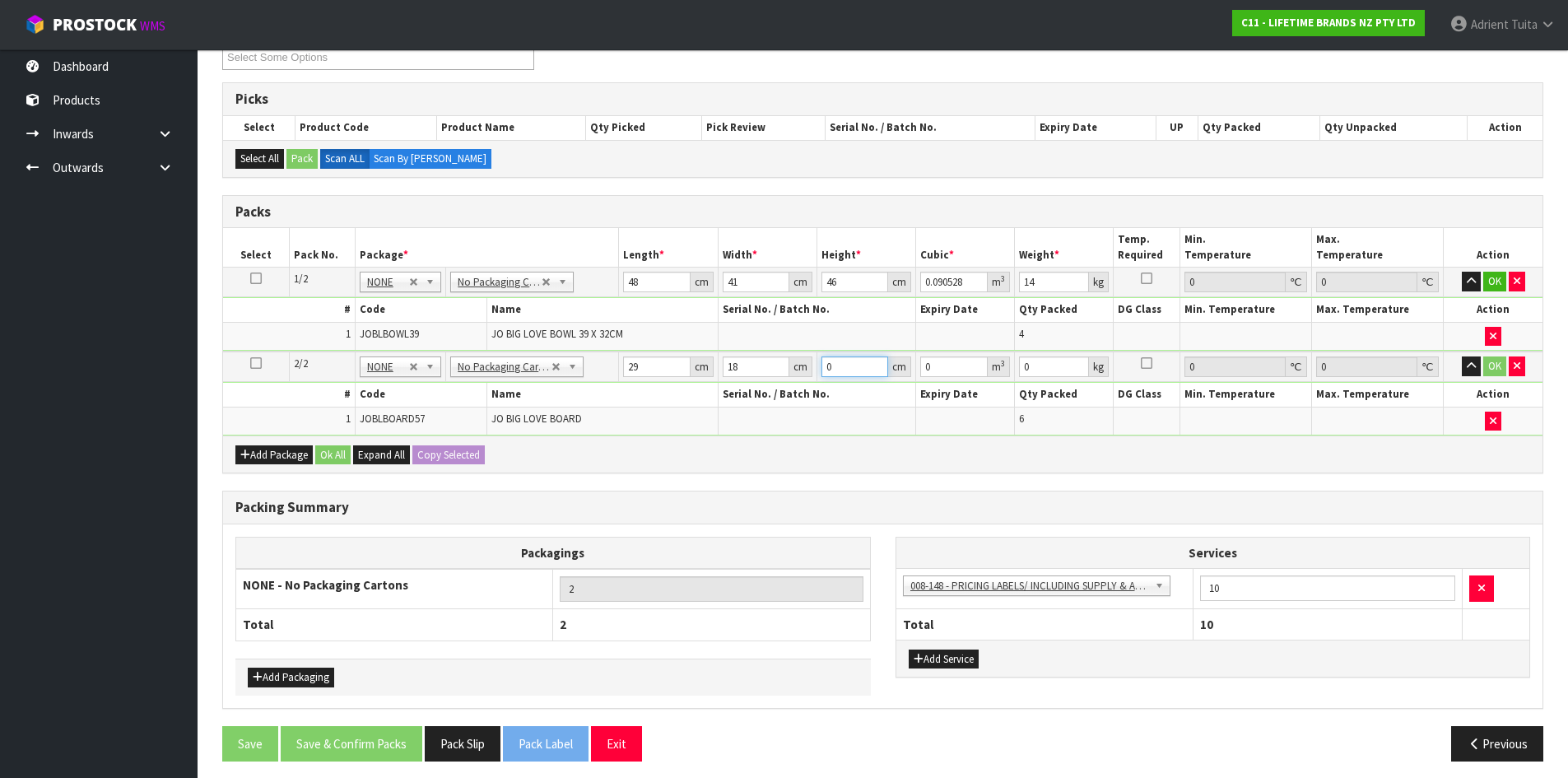
type input "0.003132"
type input "64"
type input "0.033408"
type input "64"
type input "8"
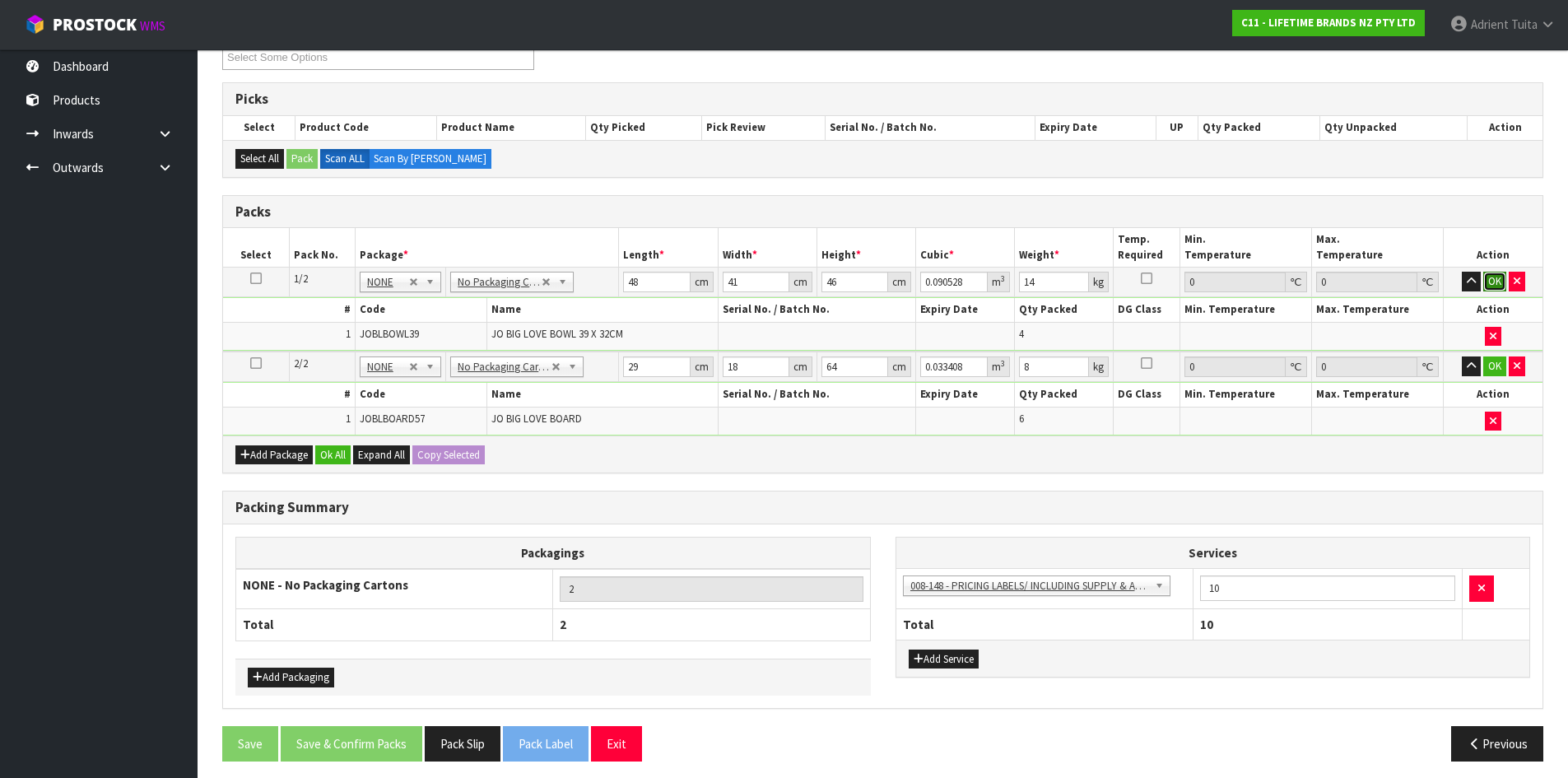
click at [1490, 286] on button "OK" at bounding box center [1495, 282] width 23 height 20
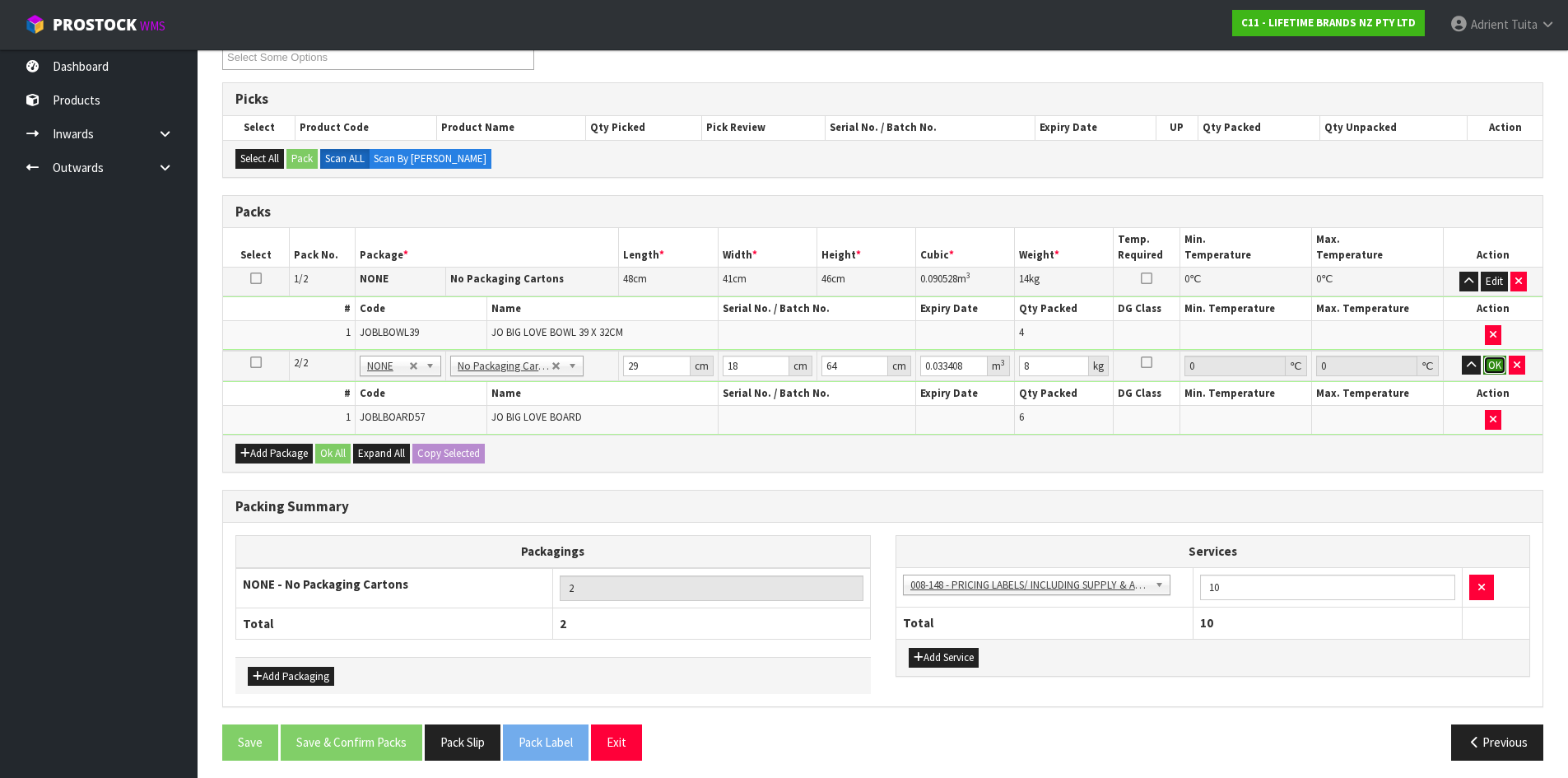
click at [1484, 364] on button "OK" at bounding box center [1495, 366] width 23 height 20
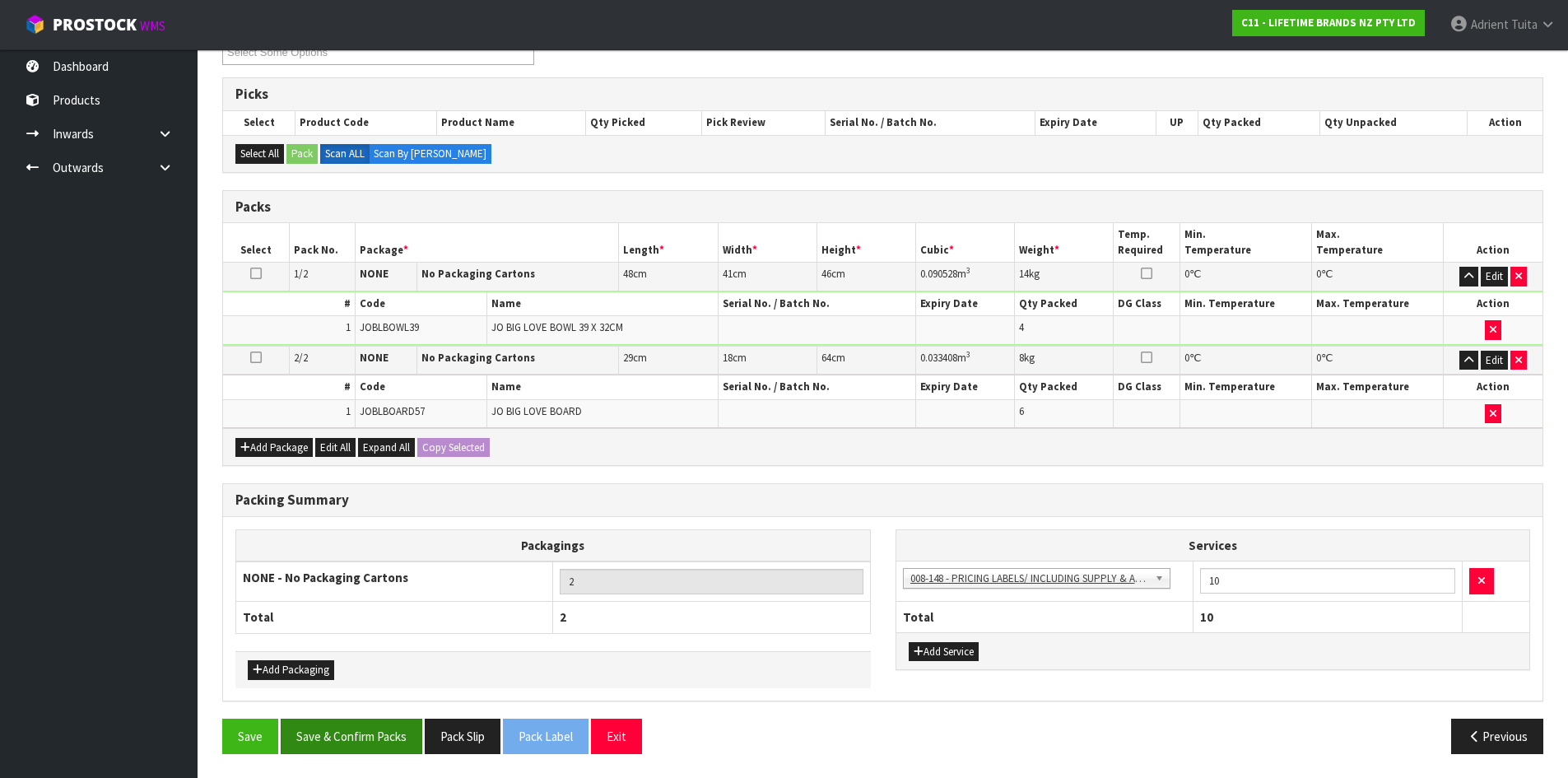
scroll to position [308, 0]
click at [358, 739] on button "Save & Confirm Packs" at bounding box center [351, 736] width 141 height 36
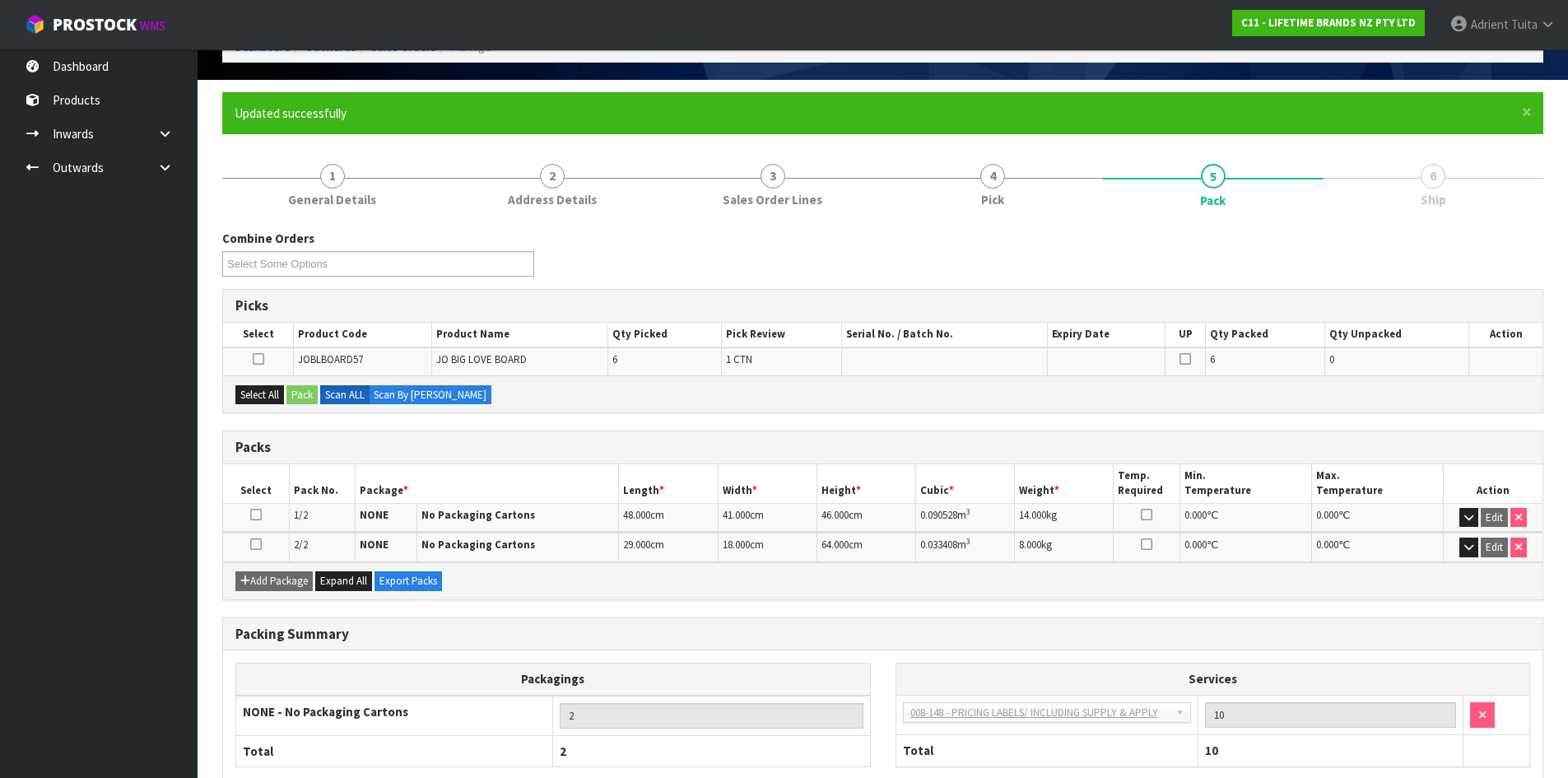
scroll to position [164, 0]
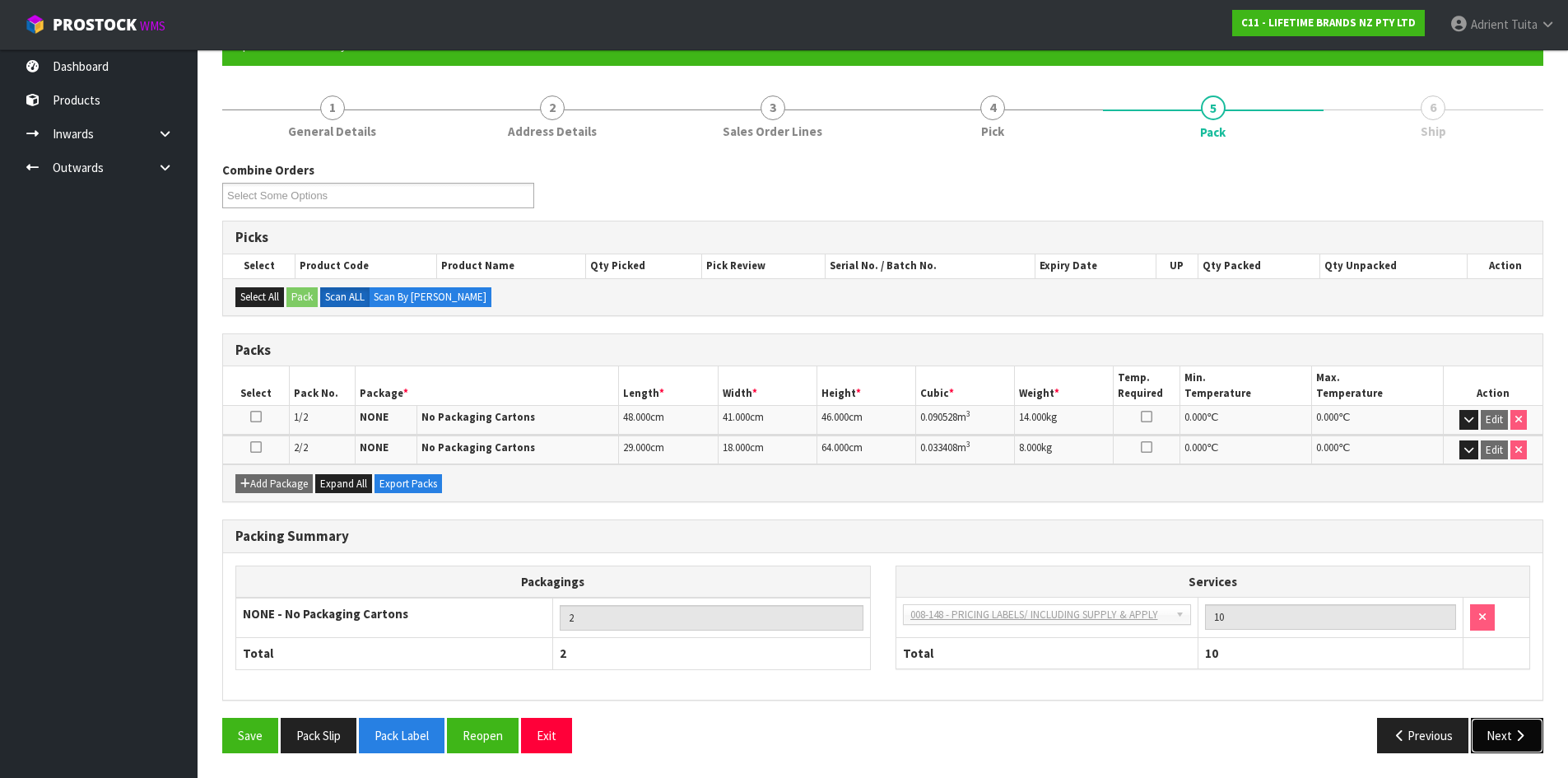
click at [1532, 741] on button "Next" at bounding box center [1507, 736] width 72 height 36
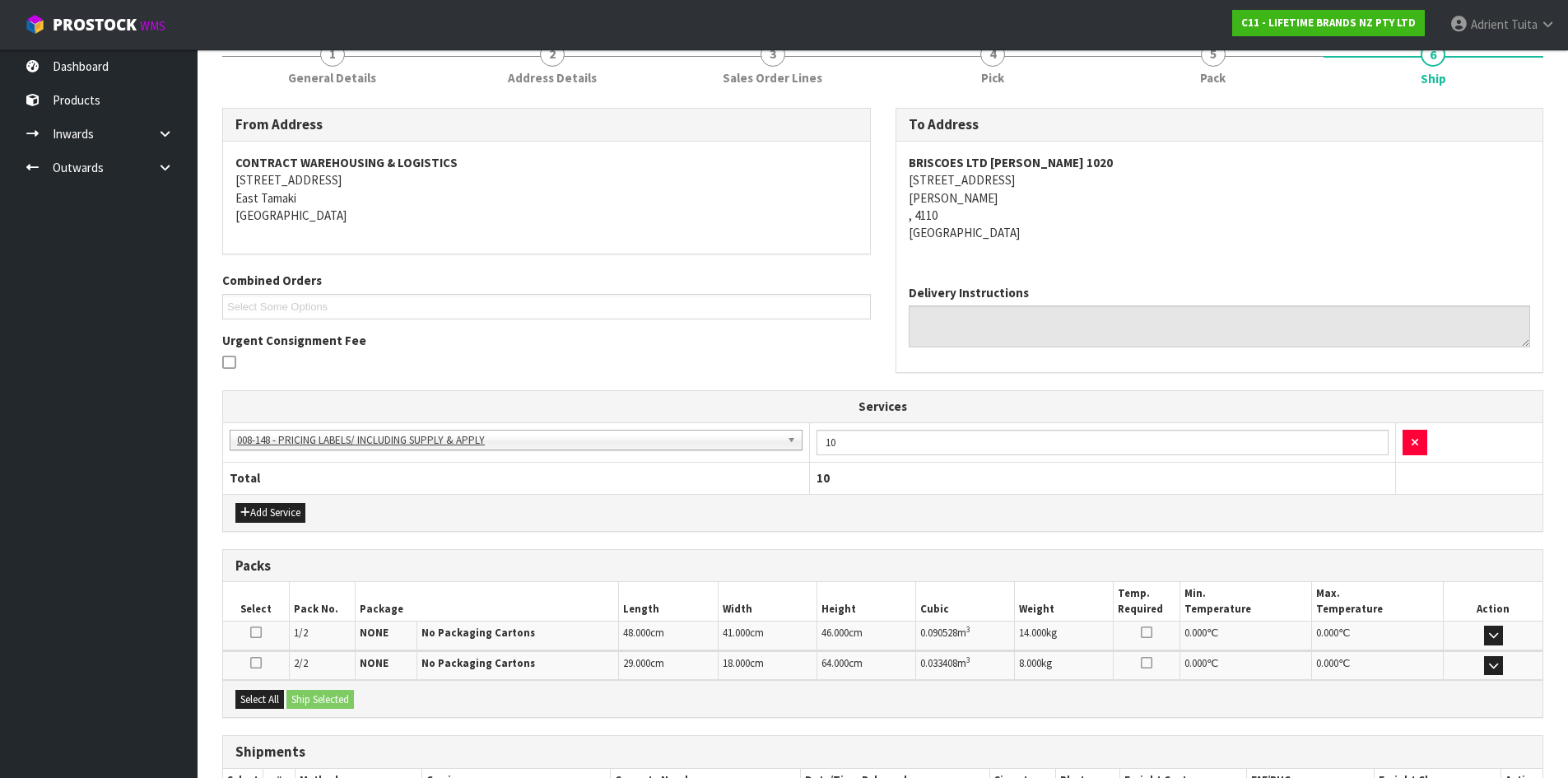
scroll to position [334, 0]
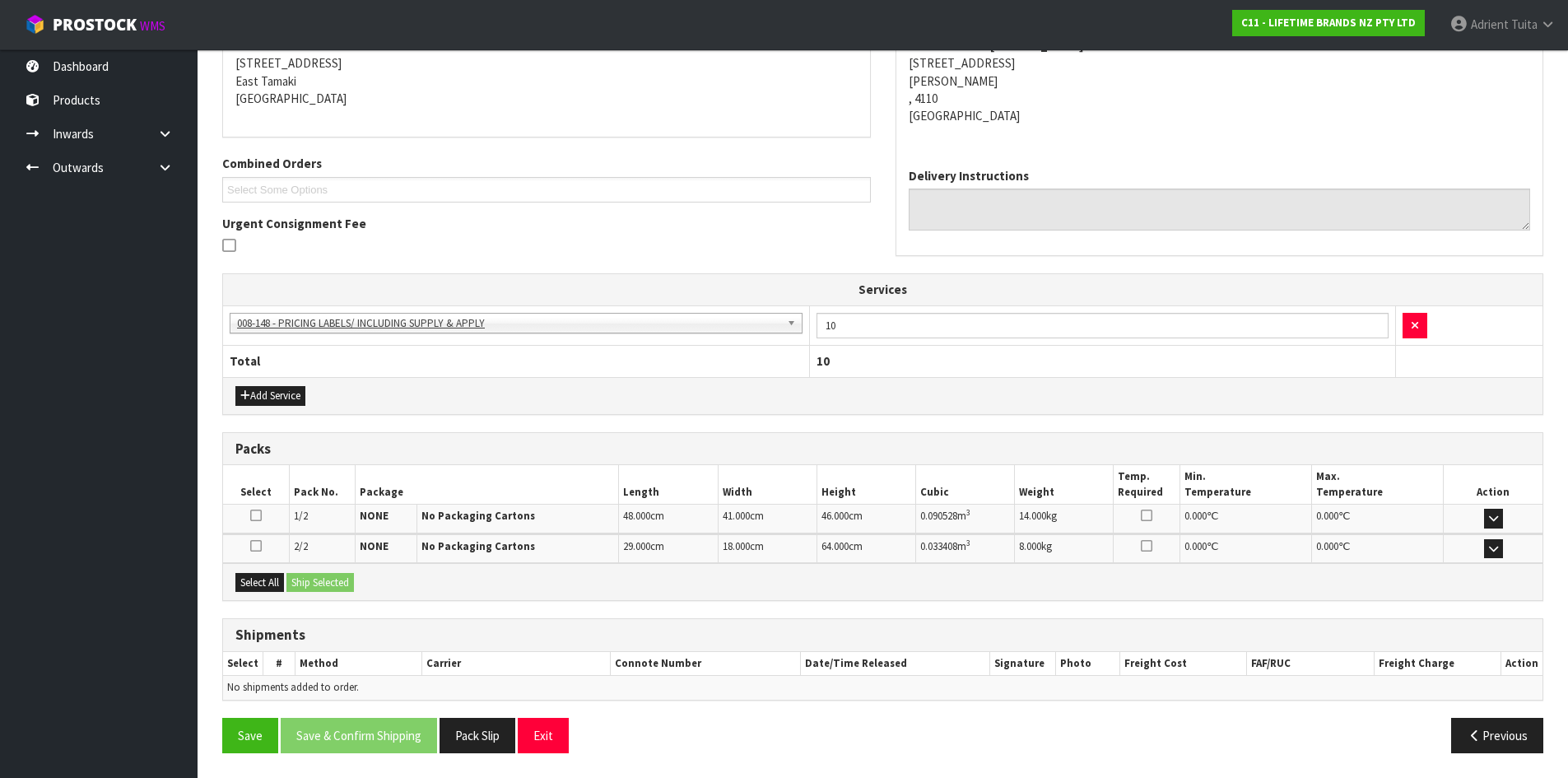
click at [255, 596] on div "Select All Ship Selected" at bounding box center [883, 582] width 1319 height 37
click at [265, 585] on button "Select All" at bounding box center [260, 583] width 48 height 20
click at [317, 584] on button "Ship Selected" at bounding box center [319, 583] width 67 height 20
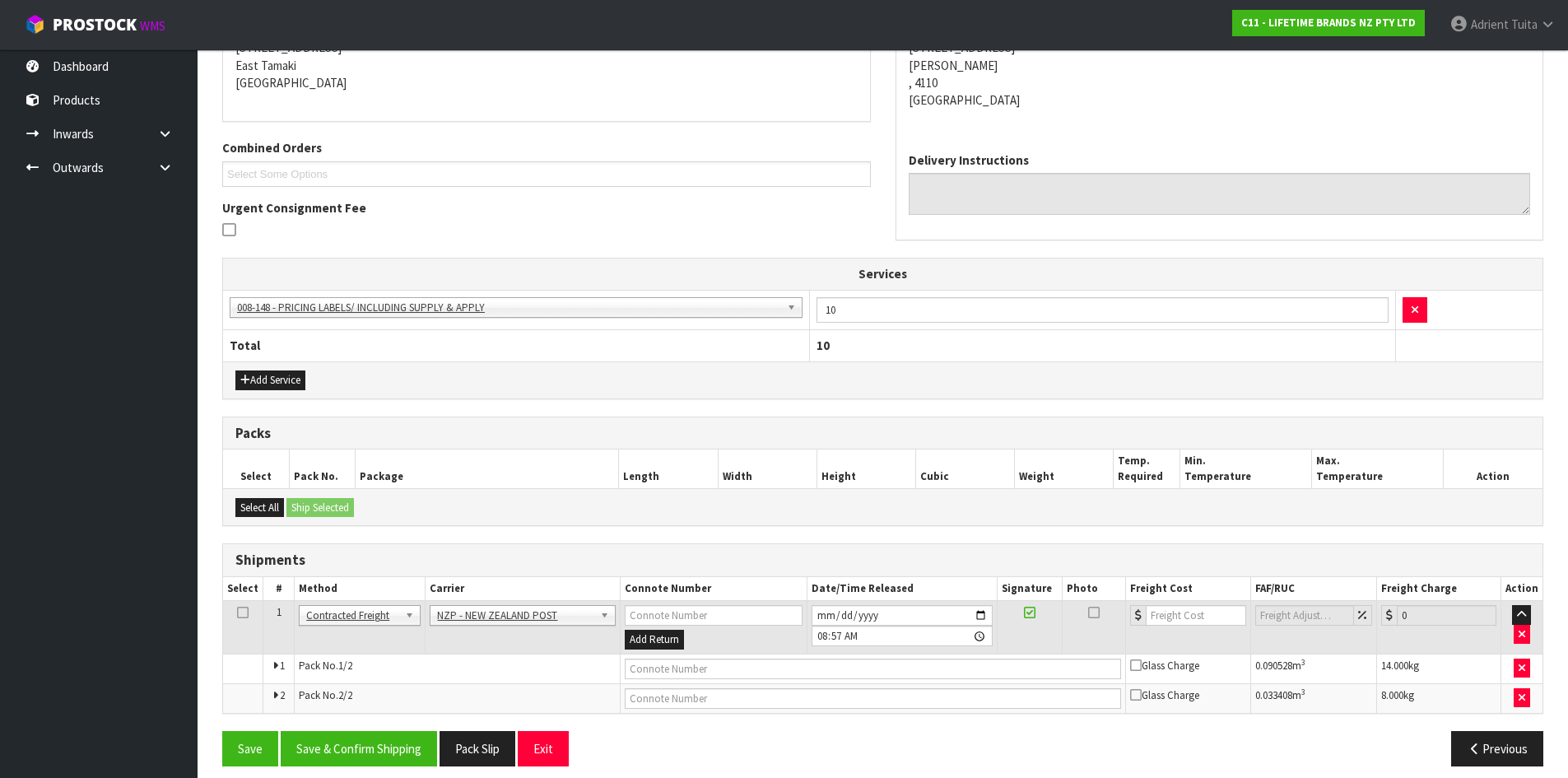
scroll to position [363, 0]
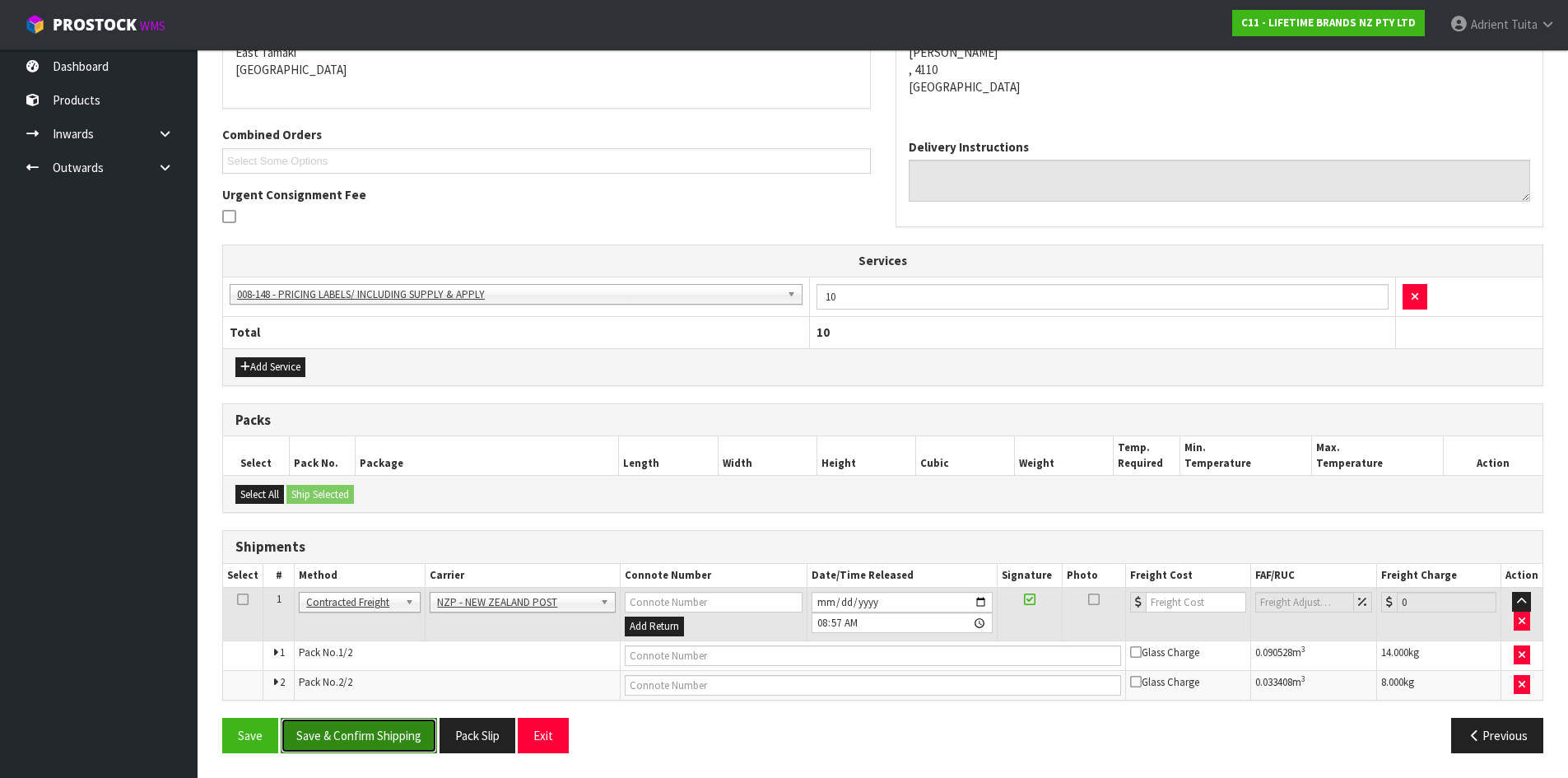
click at [354, 733] on button "Save & Confirm Shipping" at bounding box center [359, 736] width 156 height 36
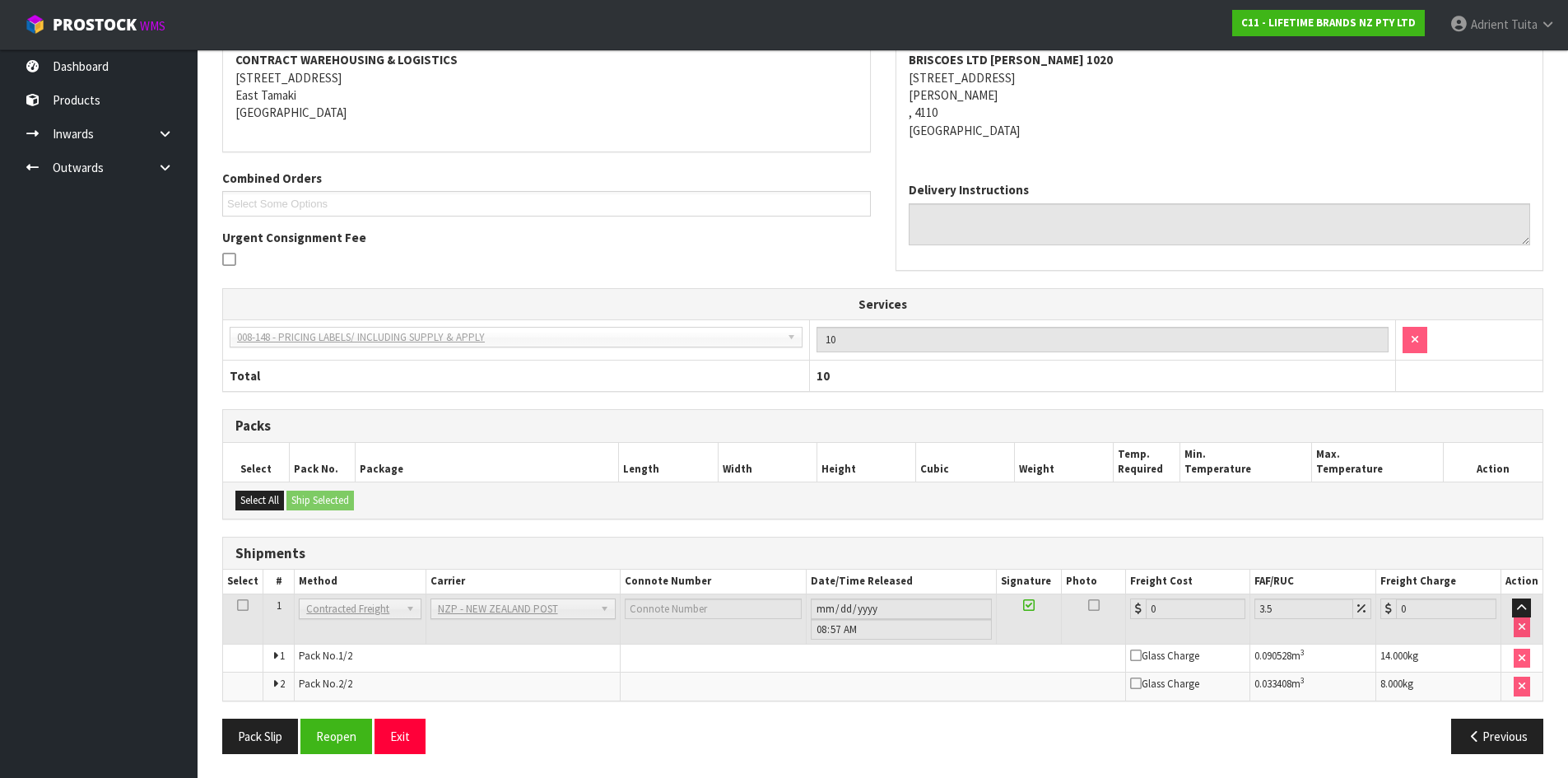
scroll to position [339, 0]
drag, startPoint x: 329, startPoint y: 752, endPoint x: 334, endPoint y: 738, distance: 14.9
click at [330, 750] on button "Reopen" at bounding box center [336, 736] width 72 height 36
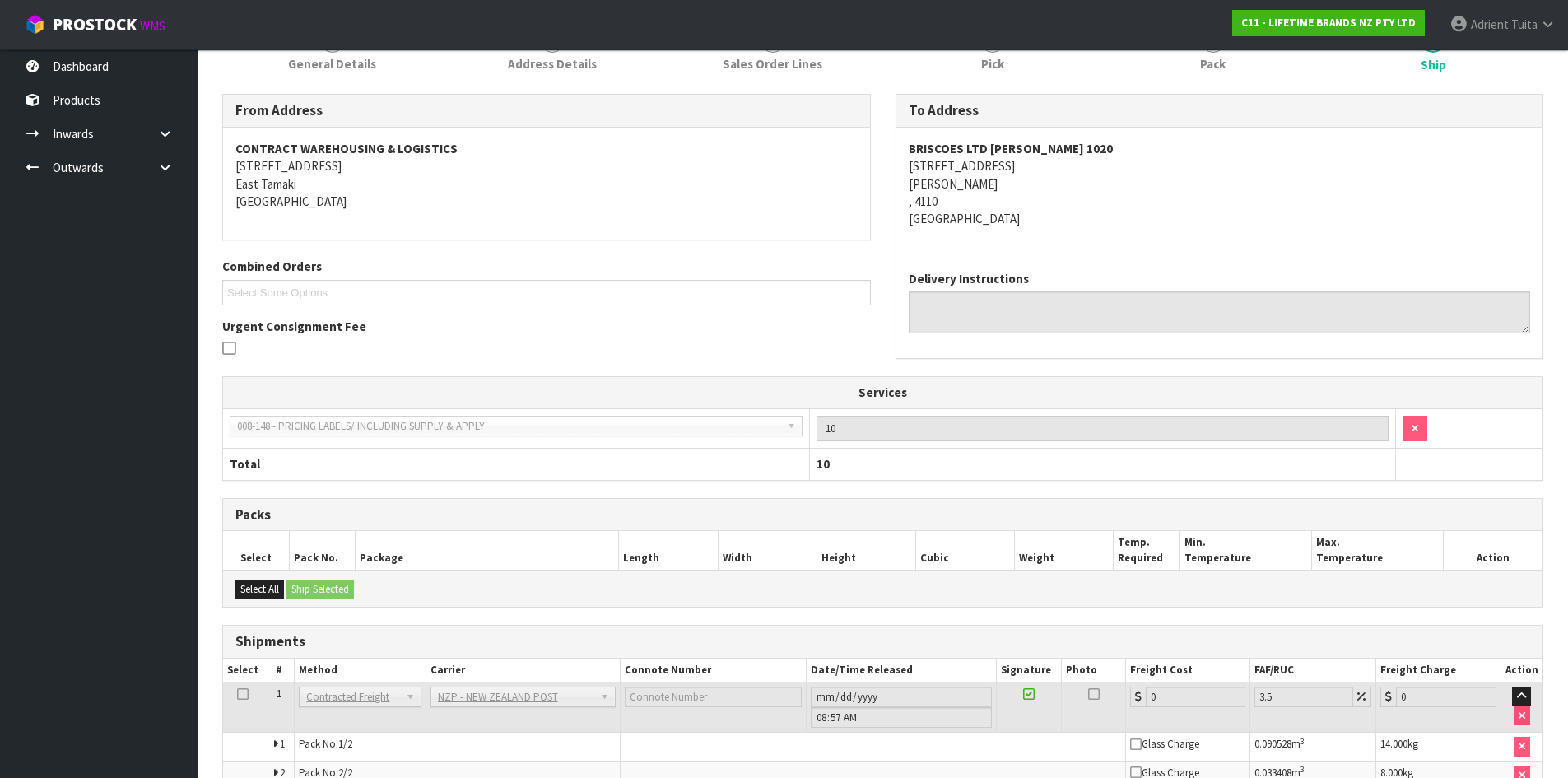
scroll to position [321, 0]
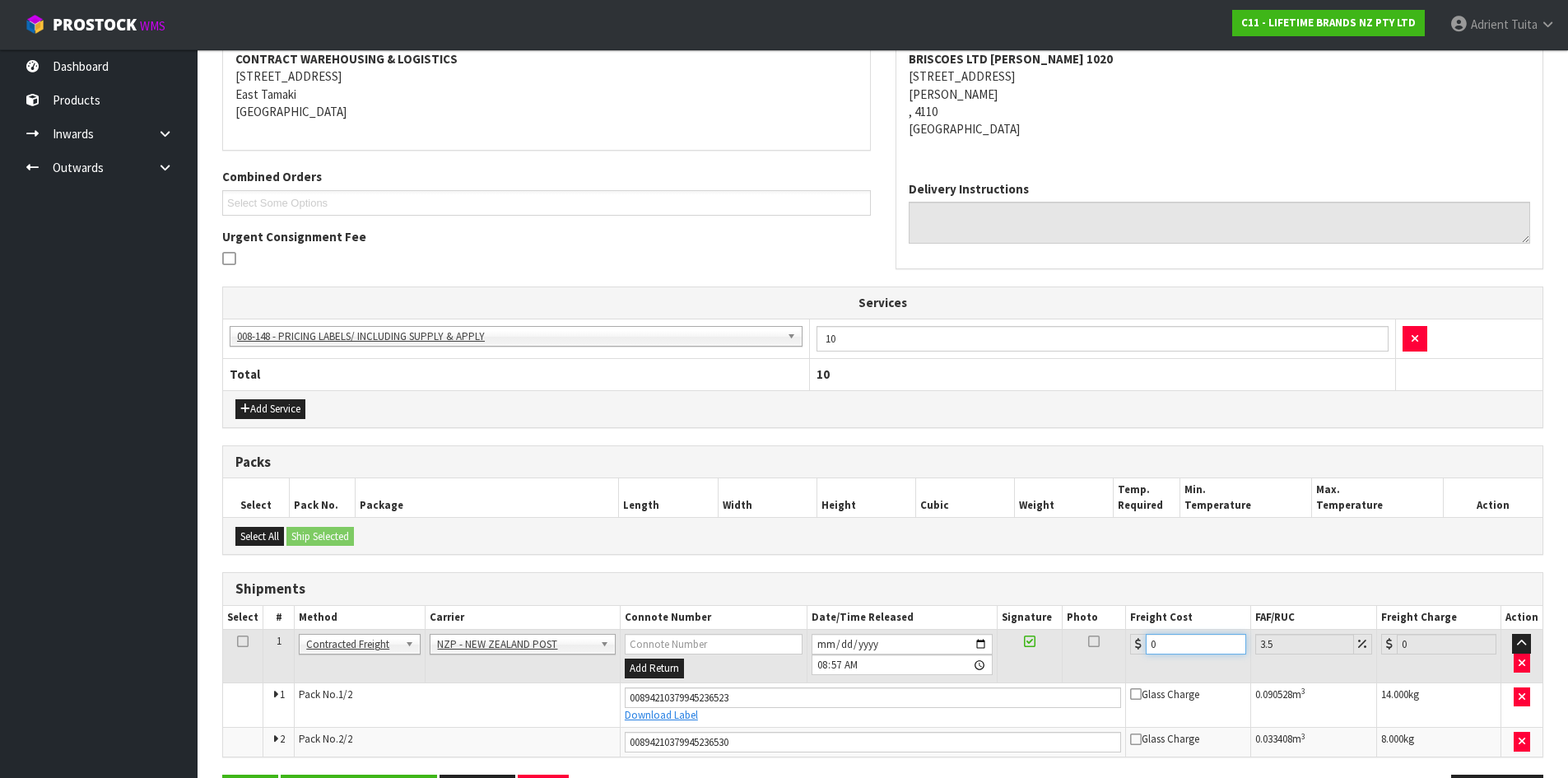
click at [1165, 637] on input "0" at bounding box center [1196, 644] width 100 height 21
type input "2"
type input "2.07"
type input "24"
type input "24.84"
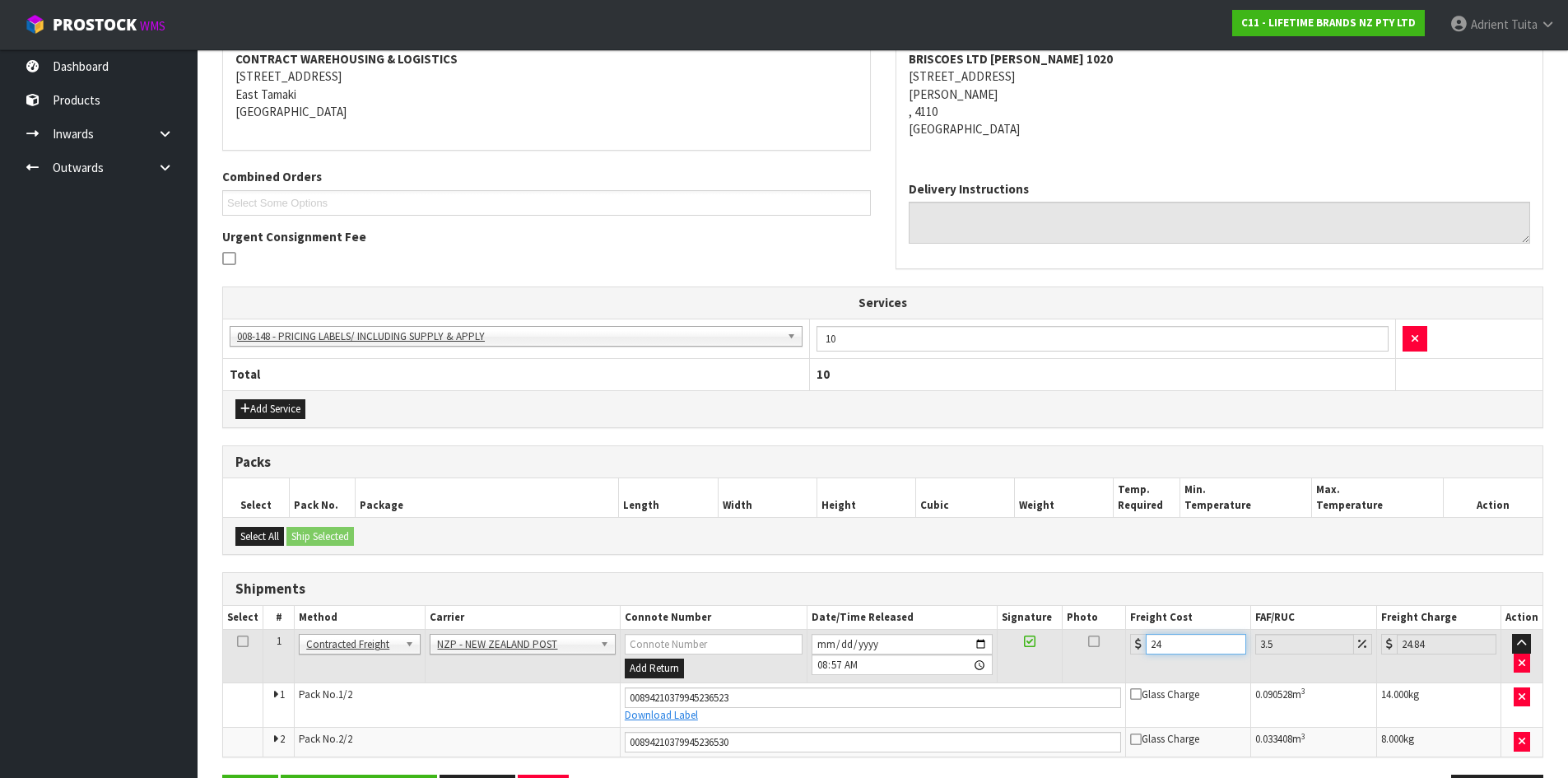
type input "24.2"
type input "25.05"
type input "24.21"
type input "25.06"
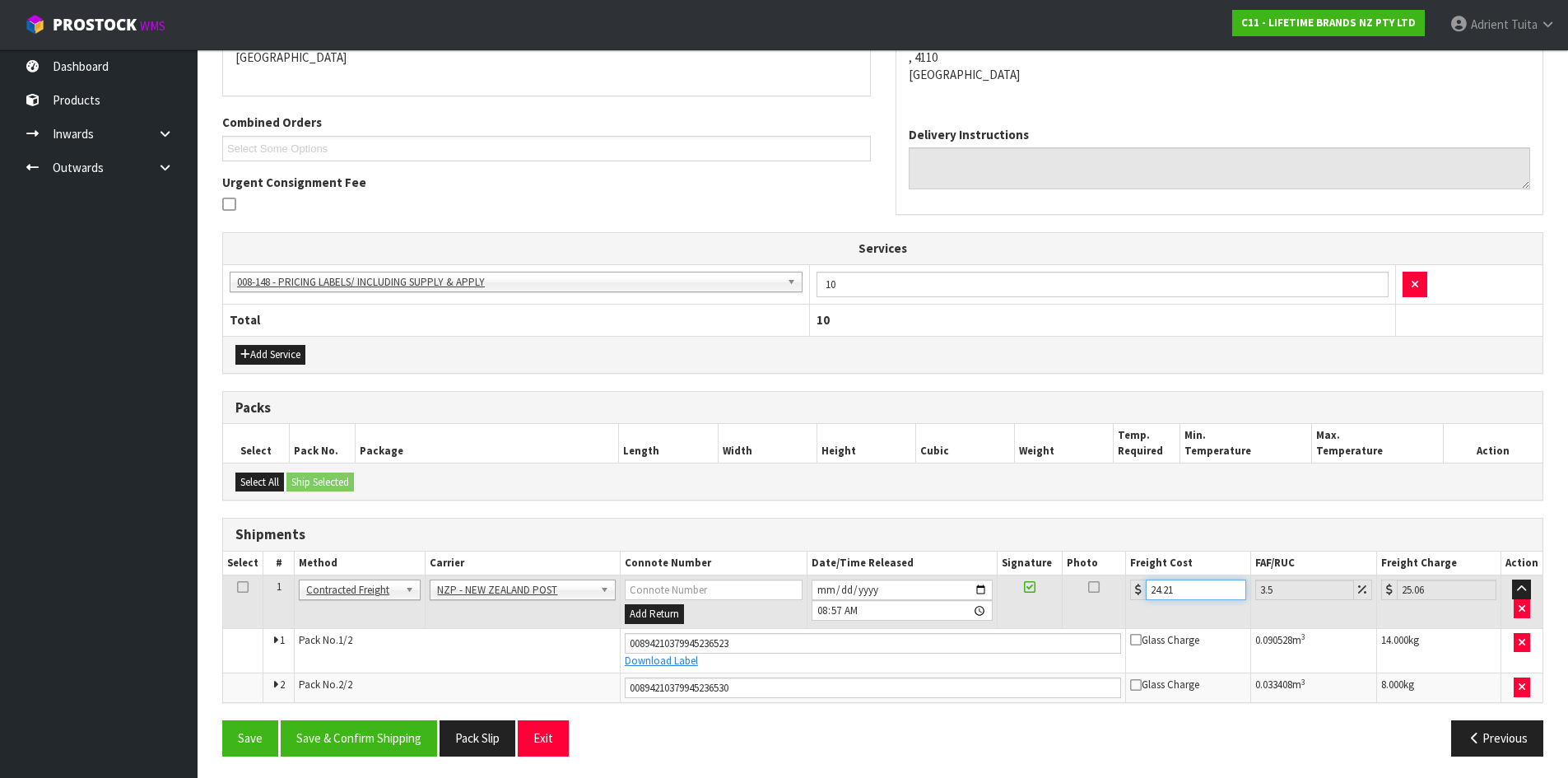
scroll to position [379, 0]
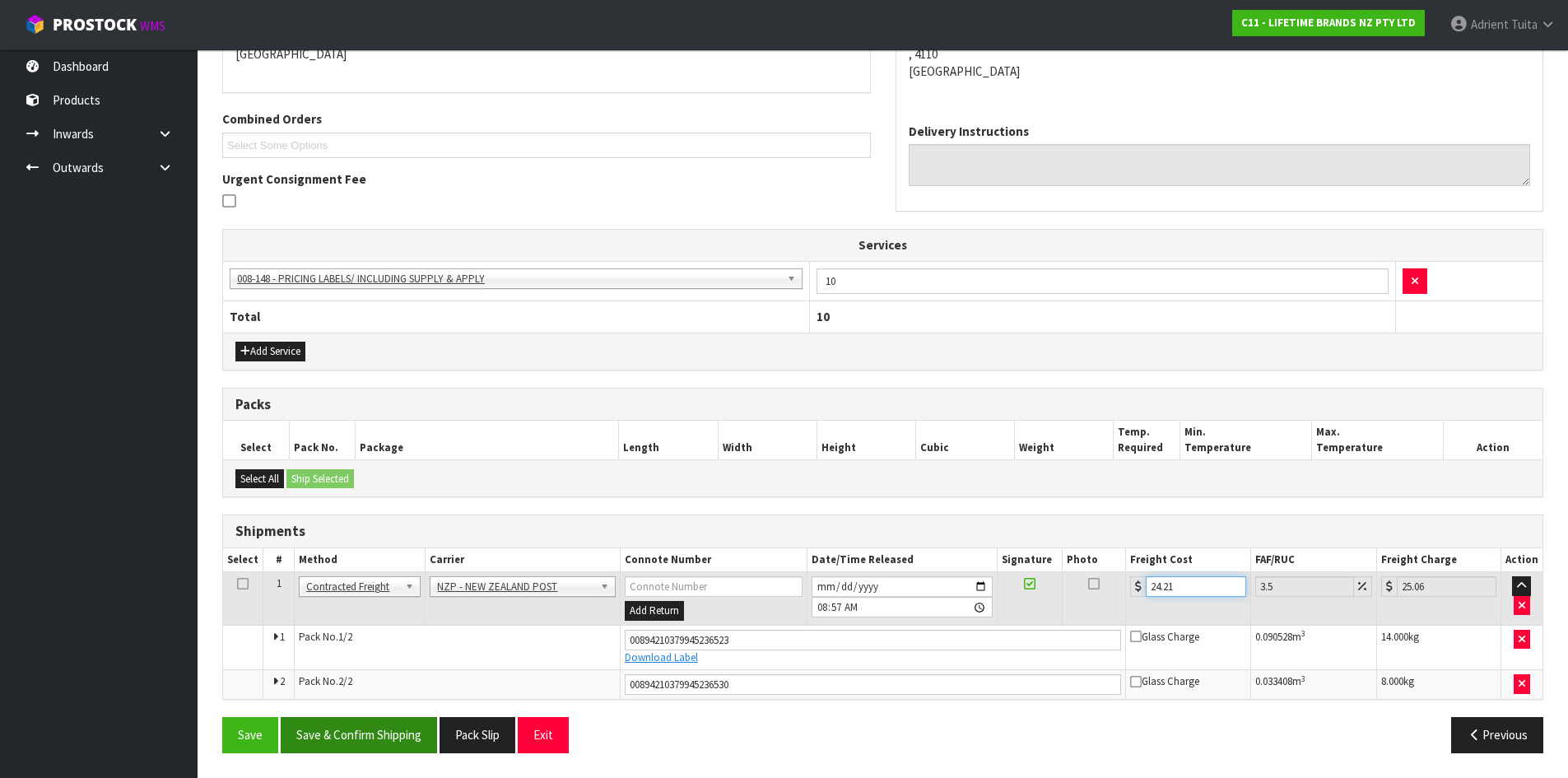
type input "24.21"
click at [367, 734] on button "Save & Confirm Shipping" at bounding box center [359, 735] width 156 height 36
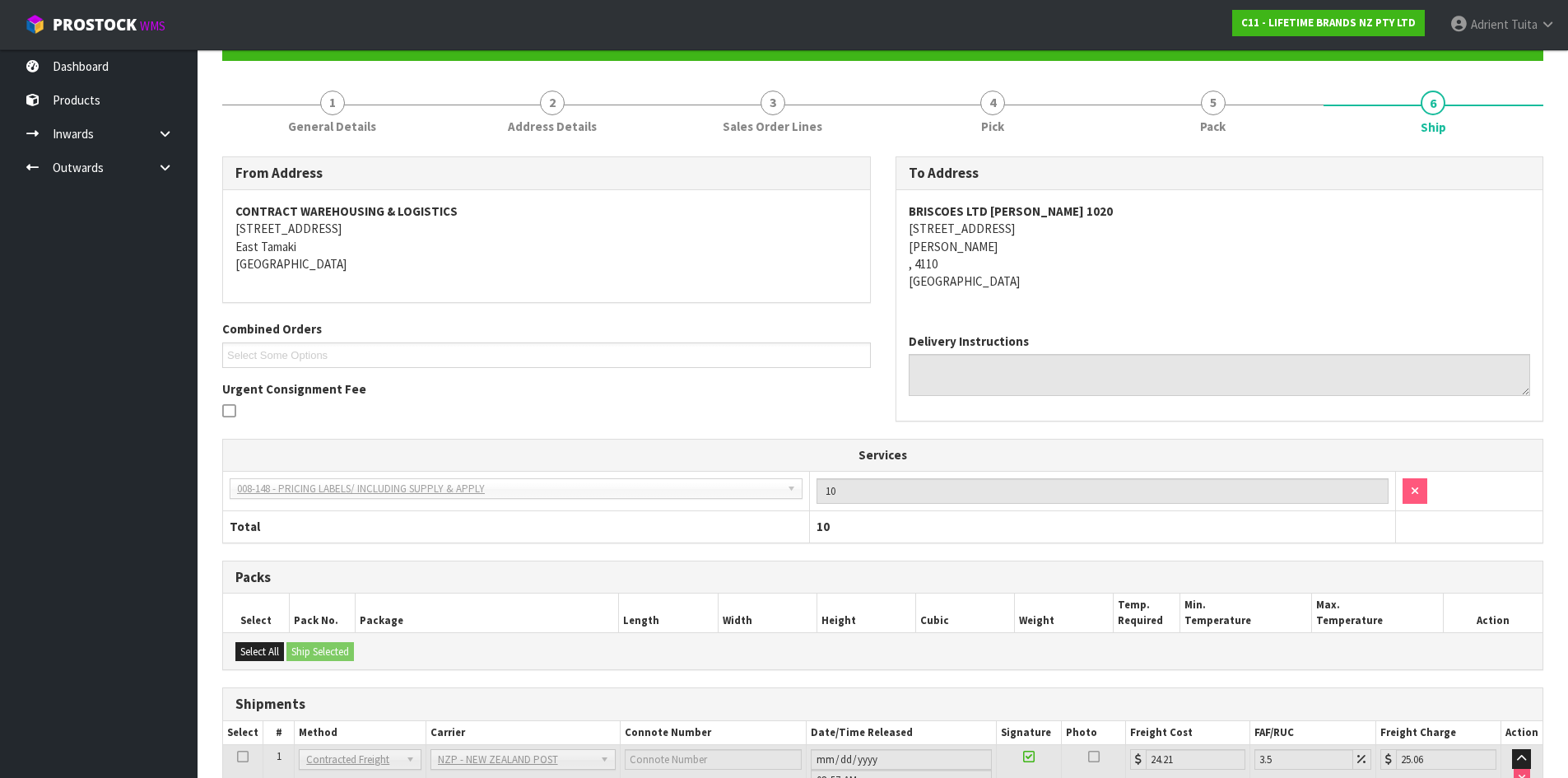
scroll to position [330, 0]
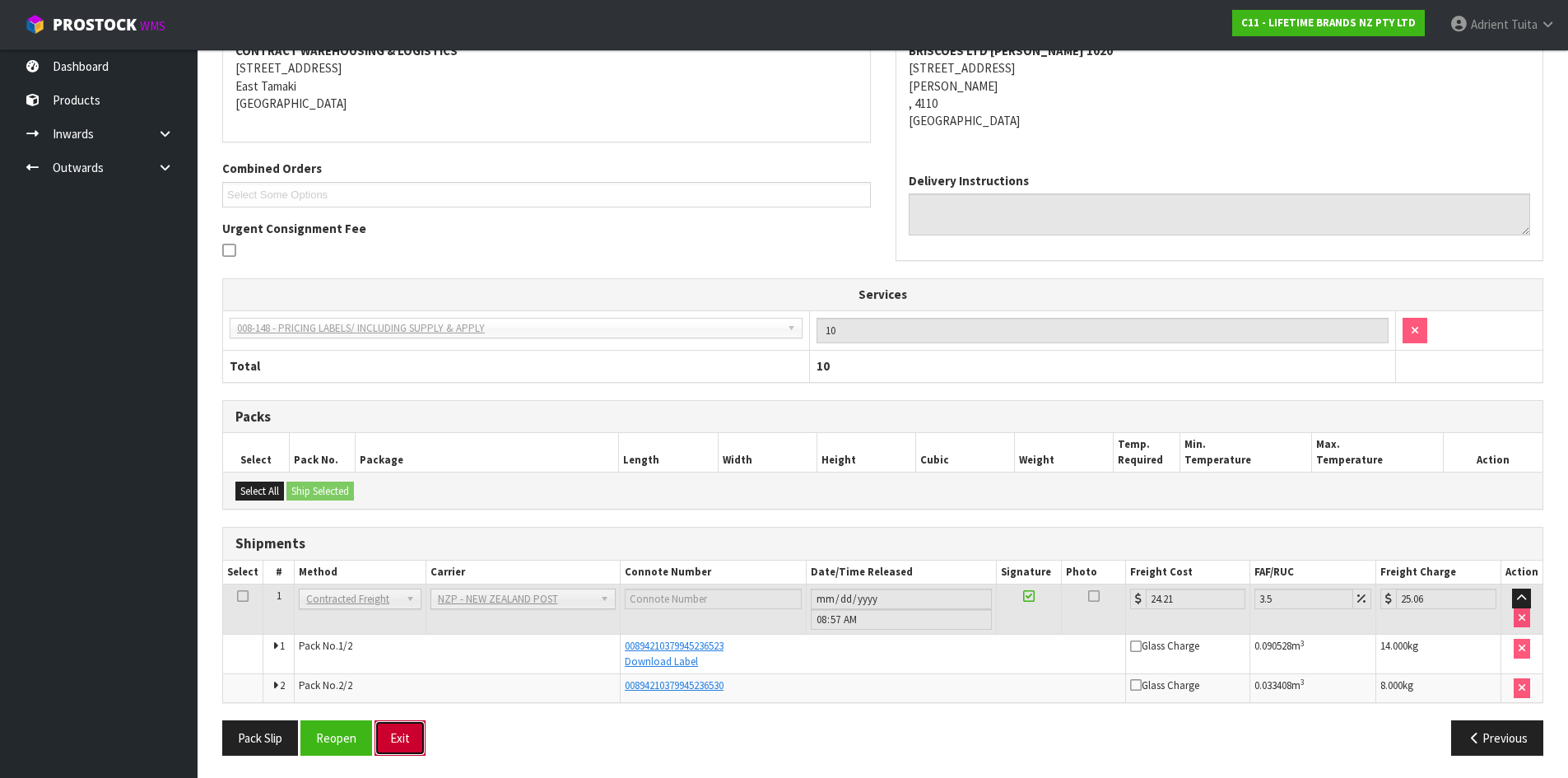
click at [398, 740] on button "Exit" at bounding box center [399, 738] width 51 height 36
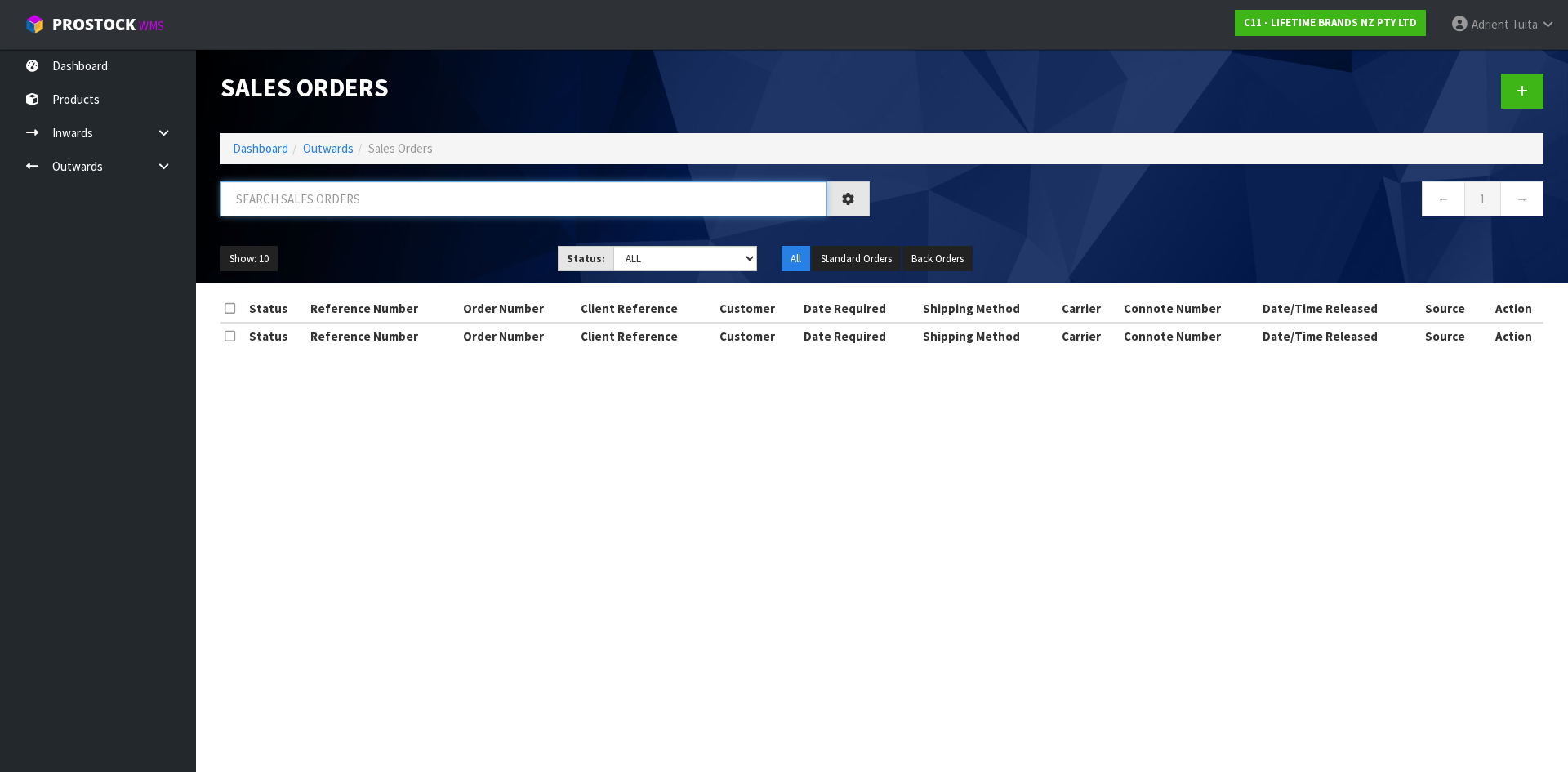
click at [288, 200] on input "text" at bounding box center [523, 199] width 607 height 36
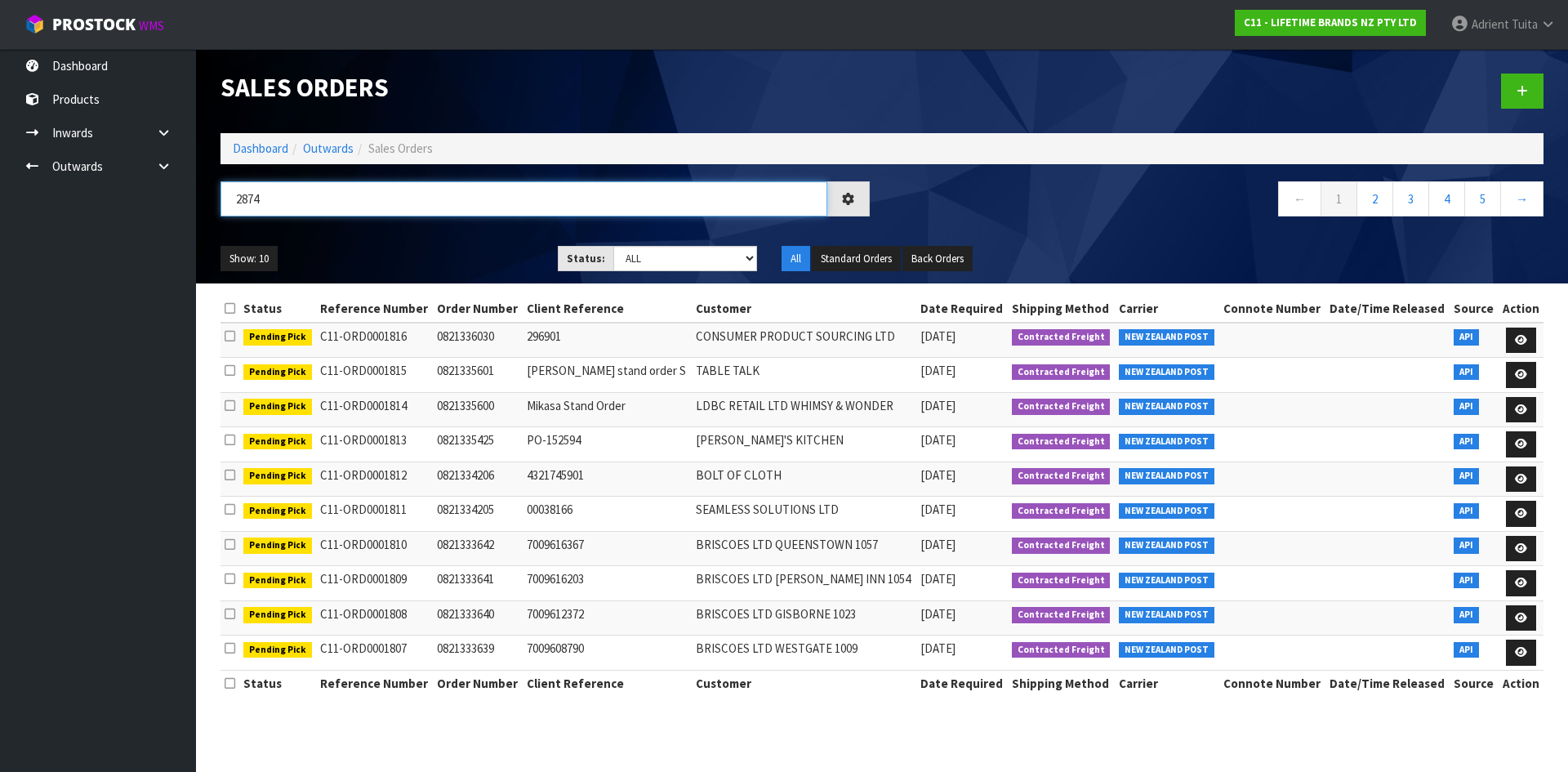
type input "2874"
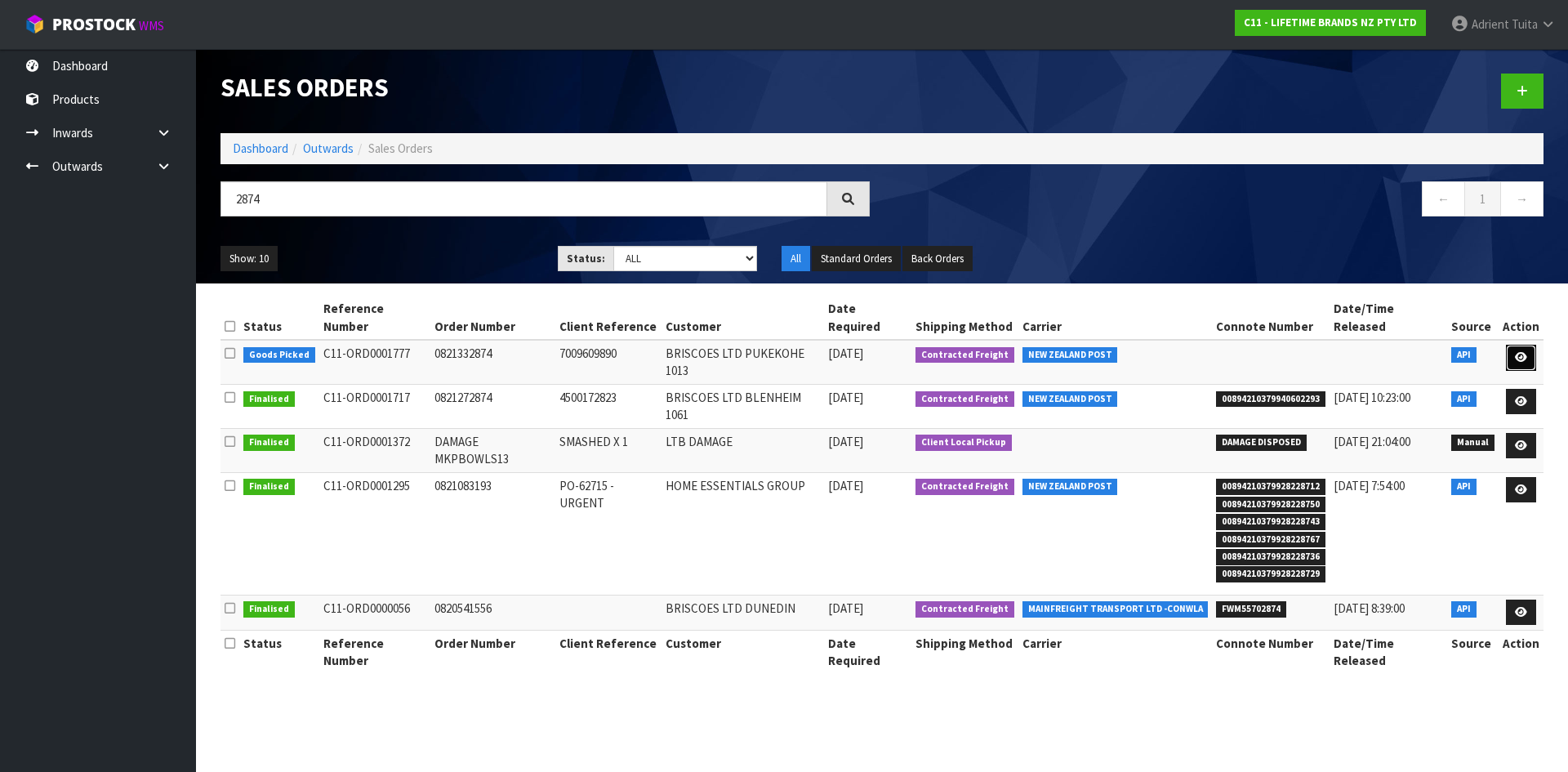
click at [1515, 347] on link at bounding box center [1521, 358] width 31 height 26
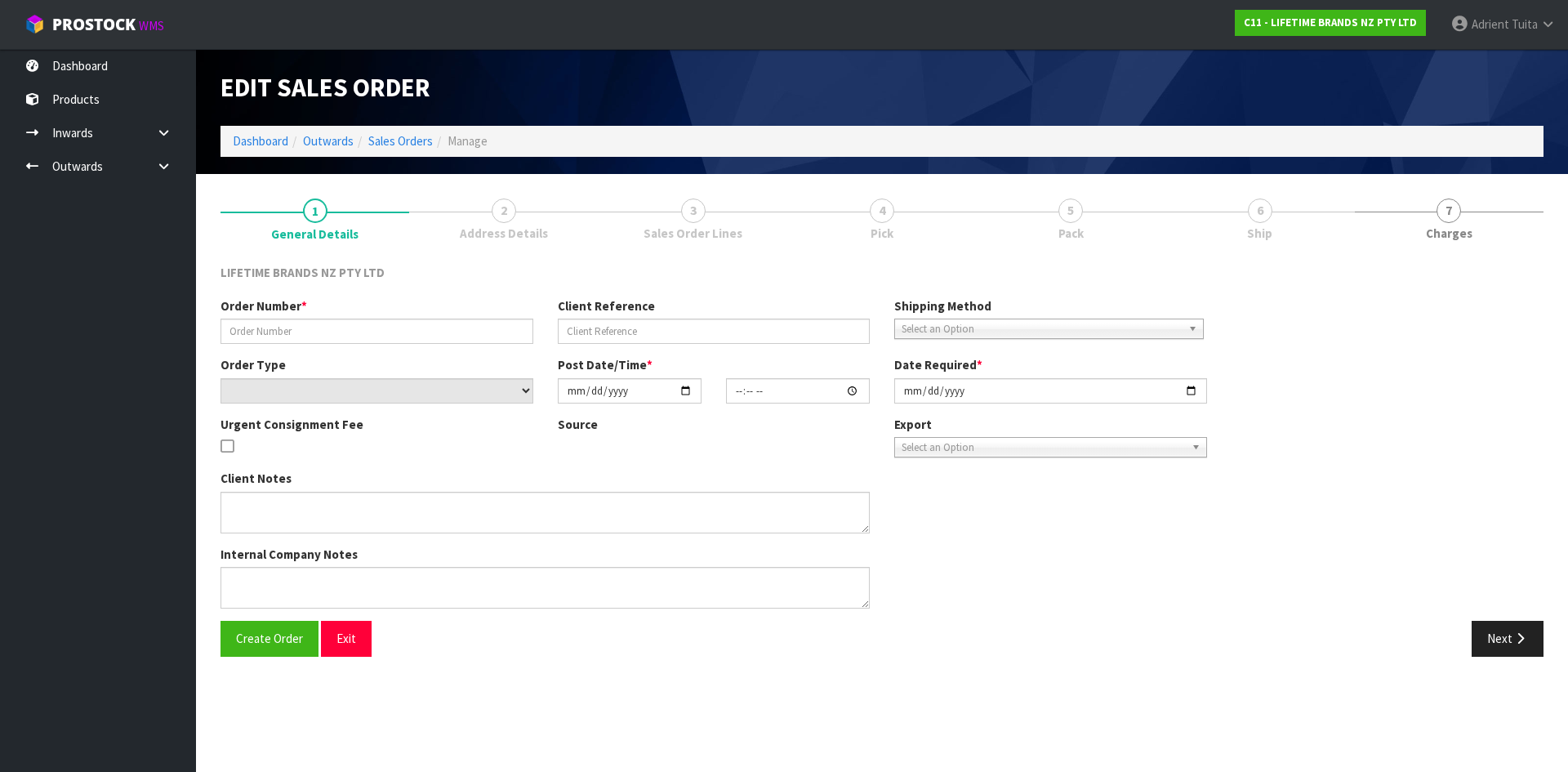
type input "0821332874"
type input "7009609890"
select select "number:0"
type input "[DATE]"
type input "10:53:50.000"
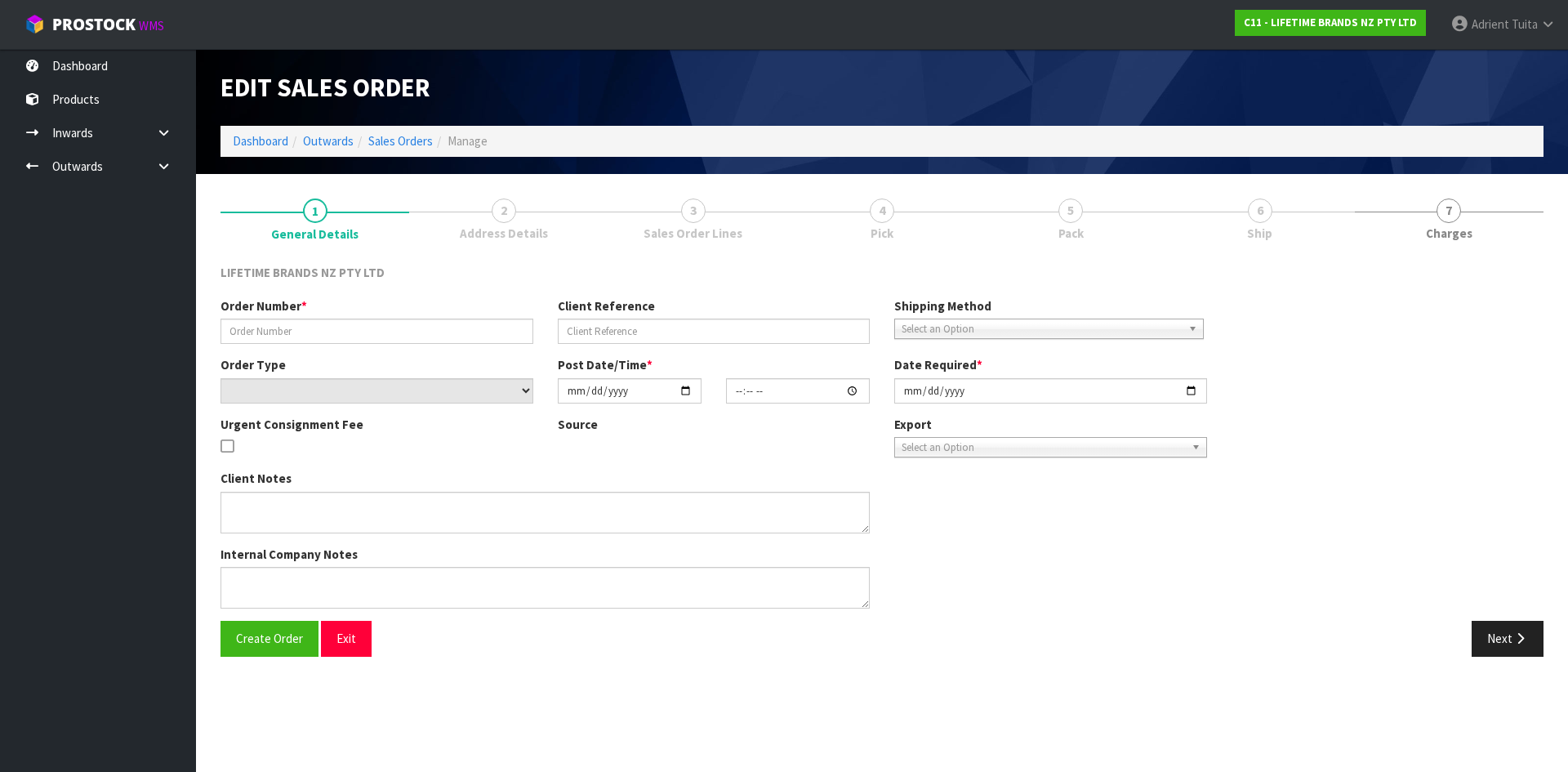
type input "[DATE]"
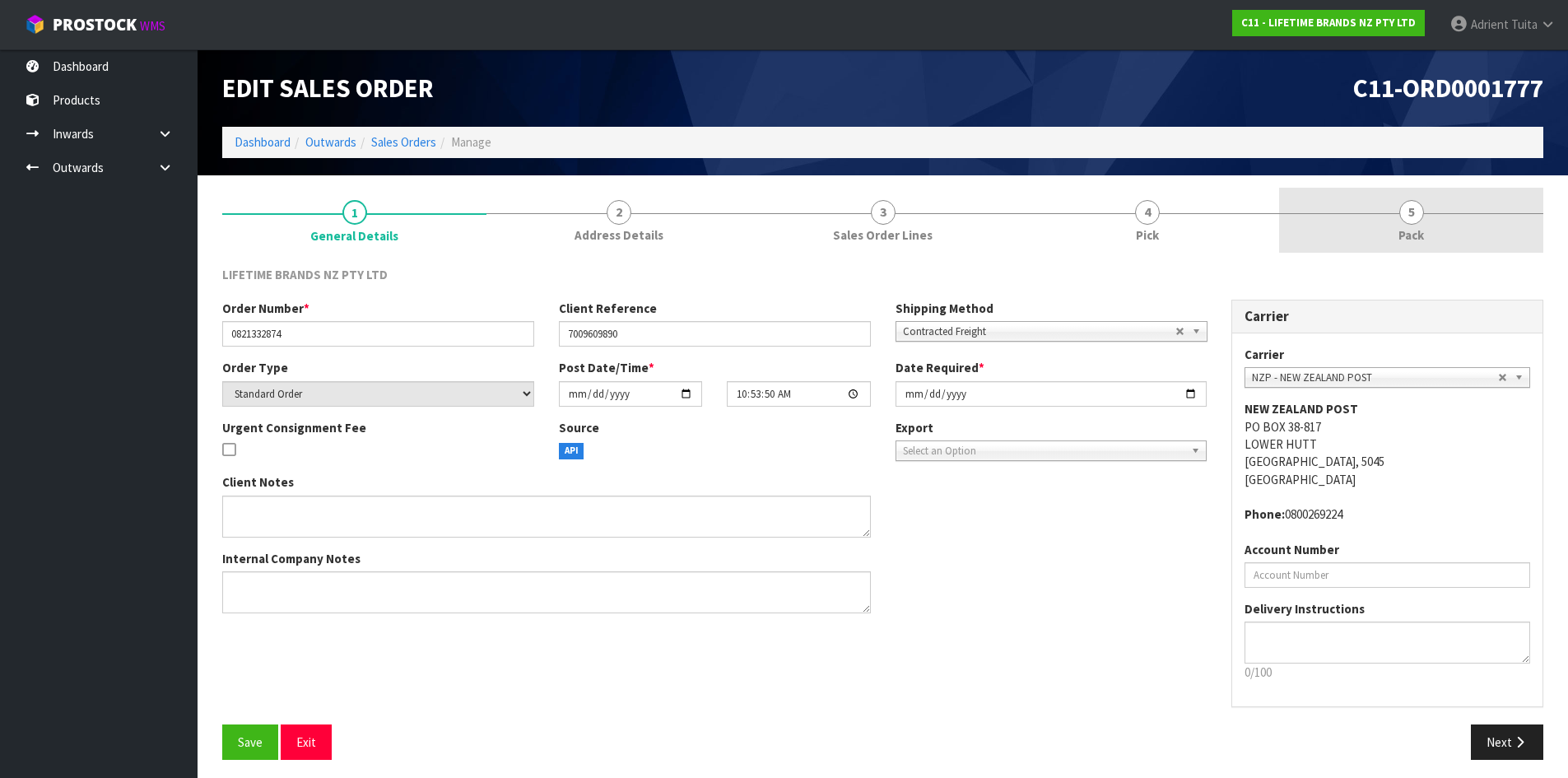
click at [1478, 221] on link "5 Pack" at bounding box center [1412, 221] width 265 height 65
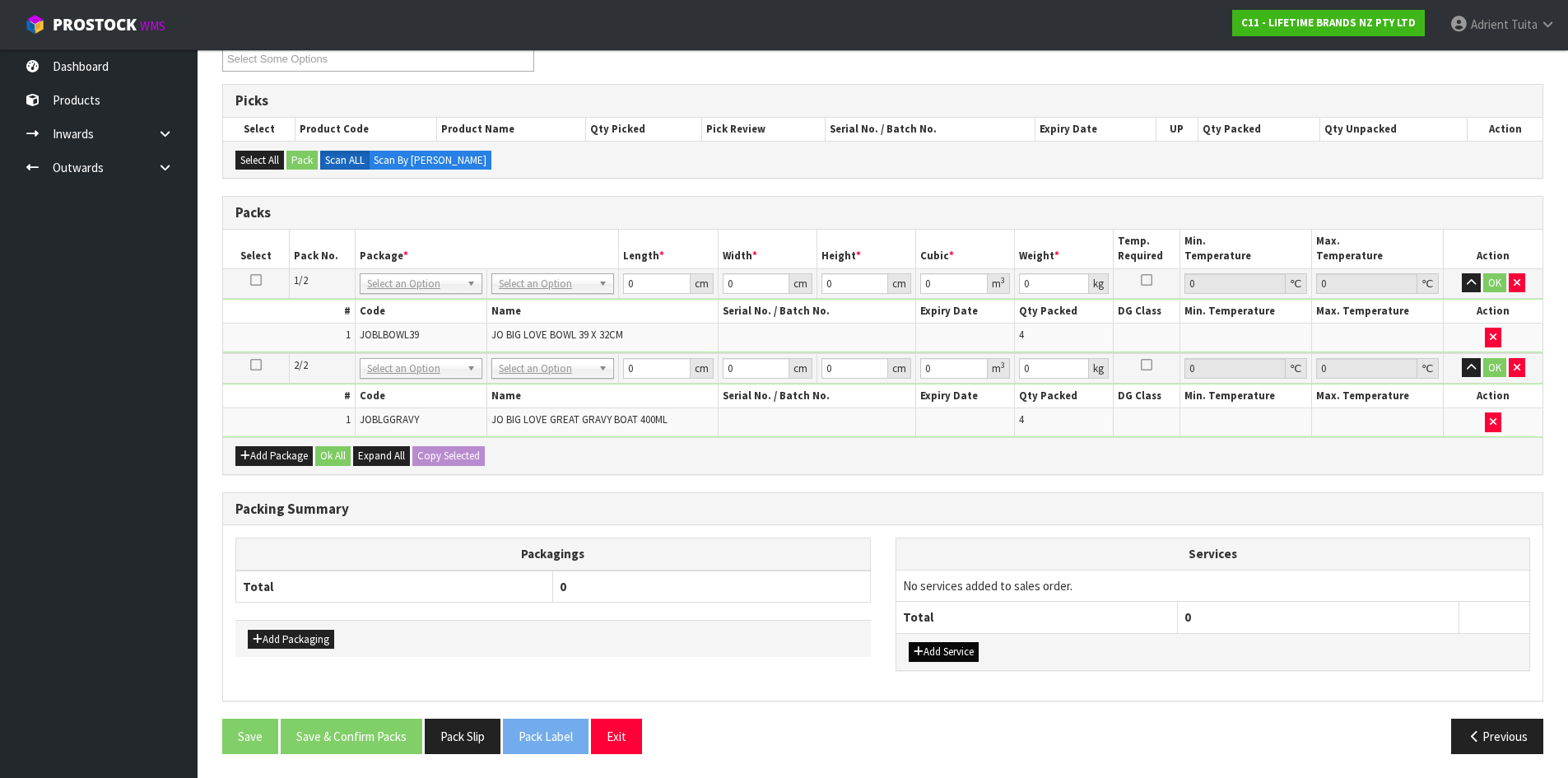
scroll to position [242, 0]
drag, startPoint x: 946, startPoint y: 646, endPoint x: 952, endPoint y: 622, distance: 24.7
click at [946, 645] on button "Add Service" at bounding box center [944, 652] width 70 height 20
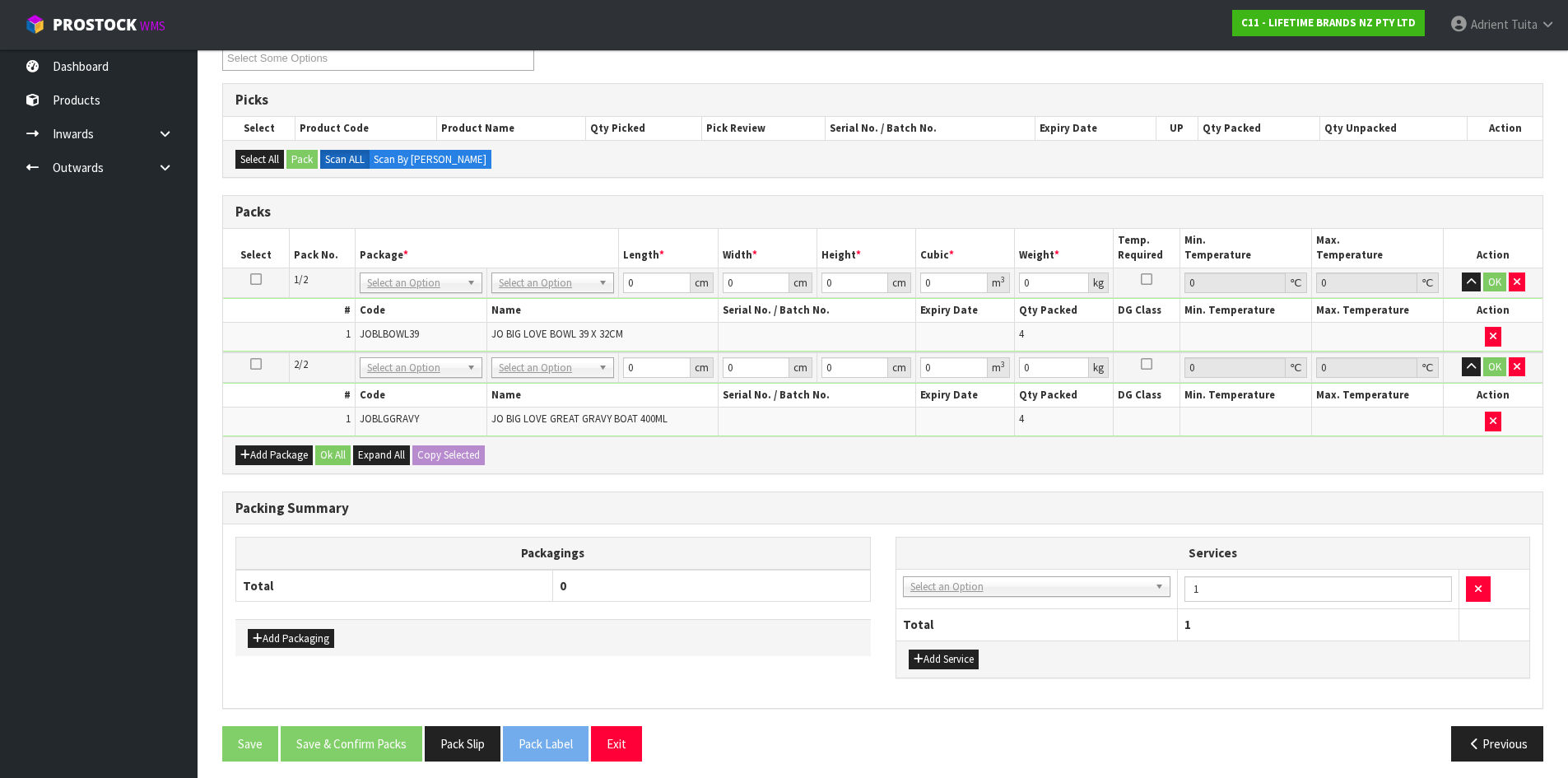
click at [962, 597] on td "003-036 - EXTERNAL PLANT HIRE 008-035 - OUTWARD HDLG+/HOIST LIFT ON/OFF 008-036…" at bounding box center [1037, 589] width 281 height 40
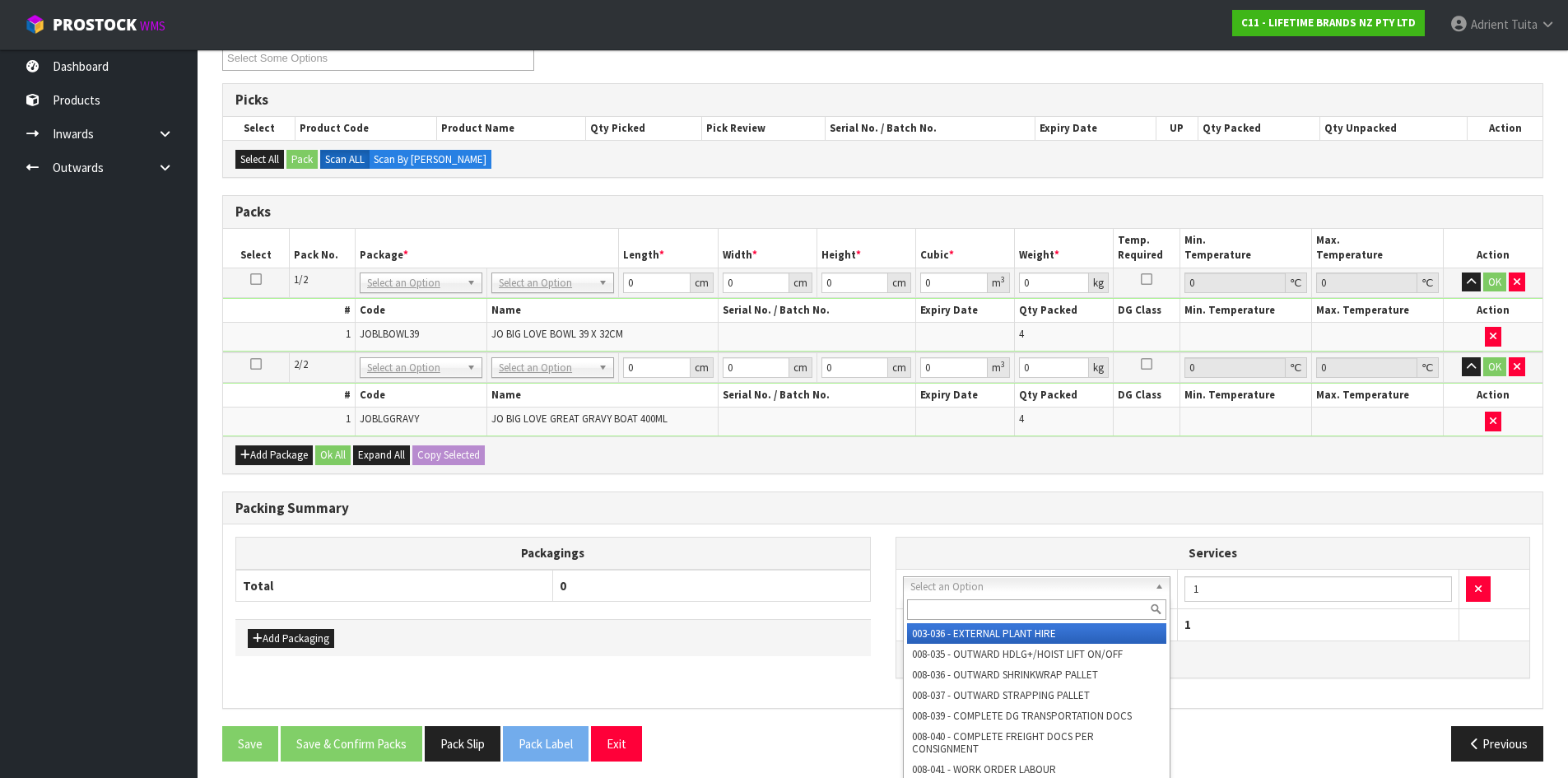
click at [964, 602] on input "text" at bounding box center [1037, 609] width 260 height 21
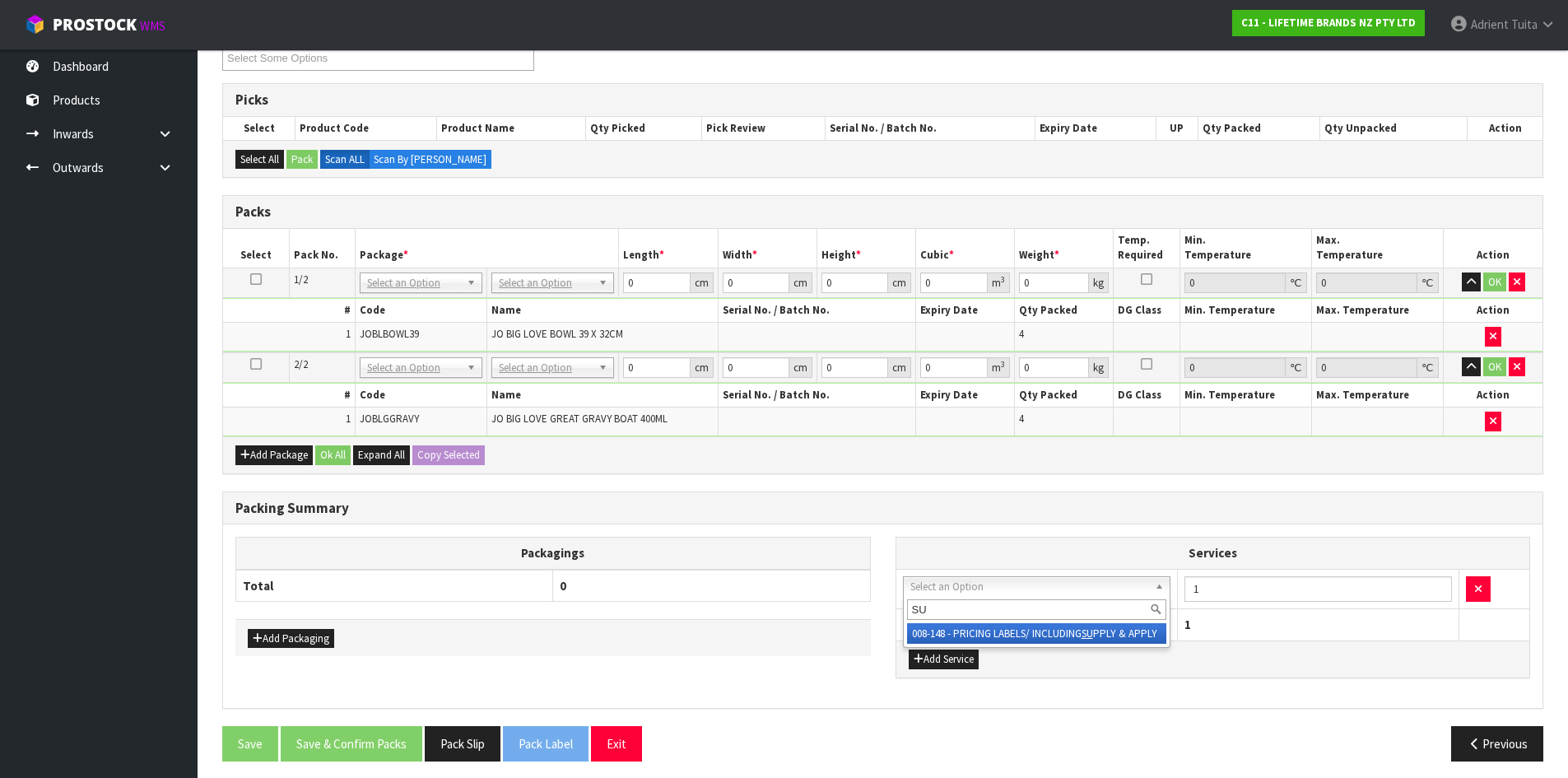
type input "SU"
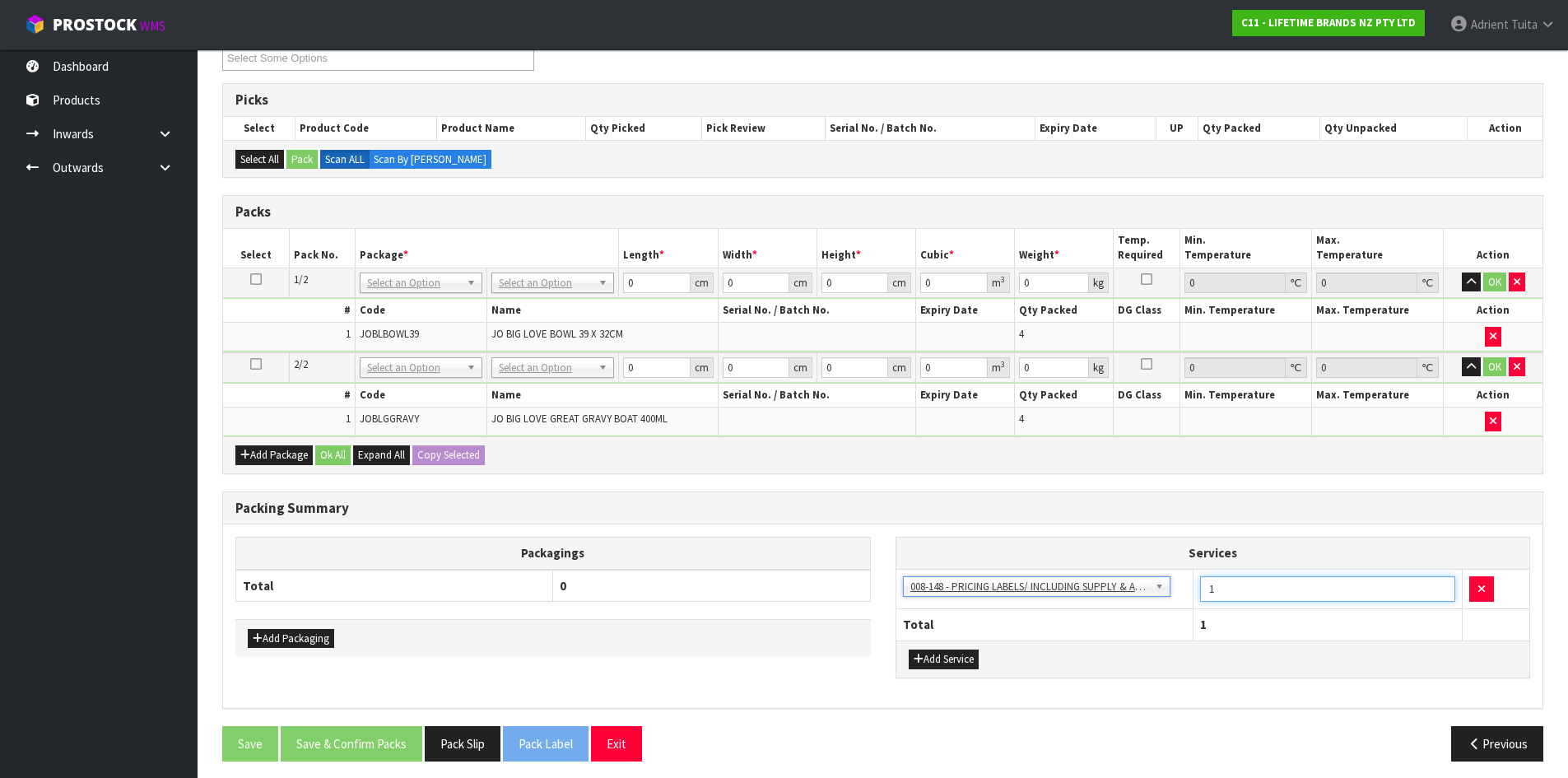
click at [1233, 593] on input "1" at bounding box center [1328, 589] width 255 height 26
type input "8"
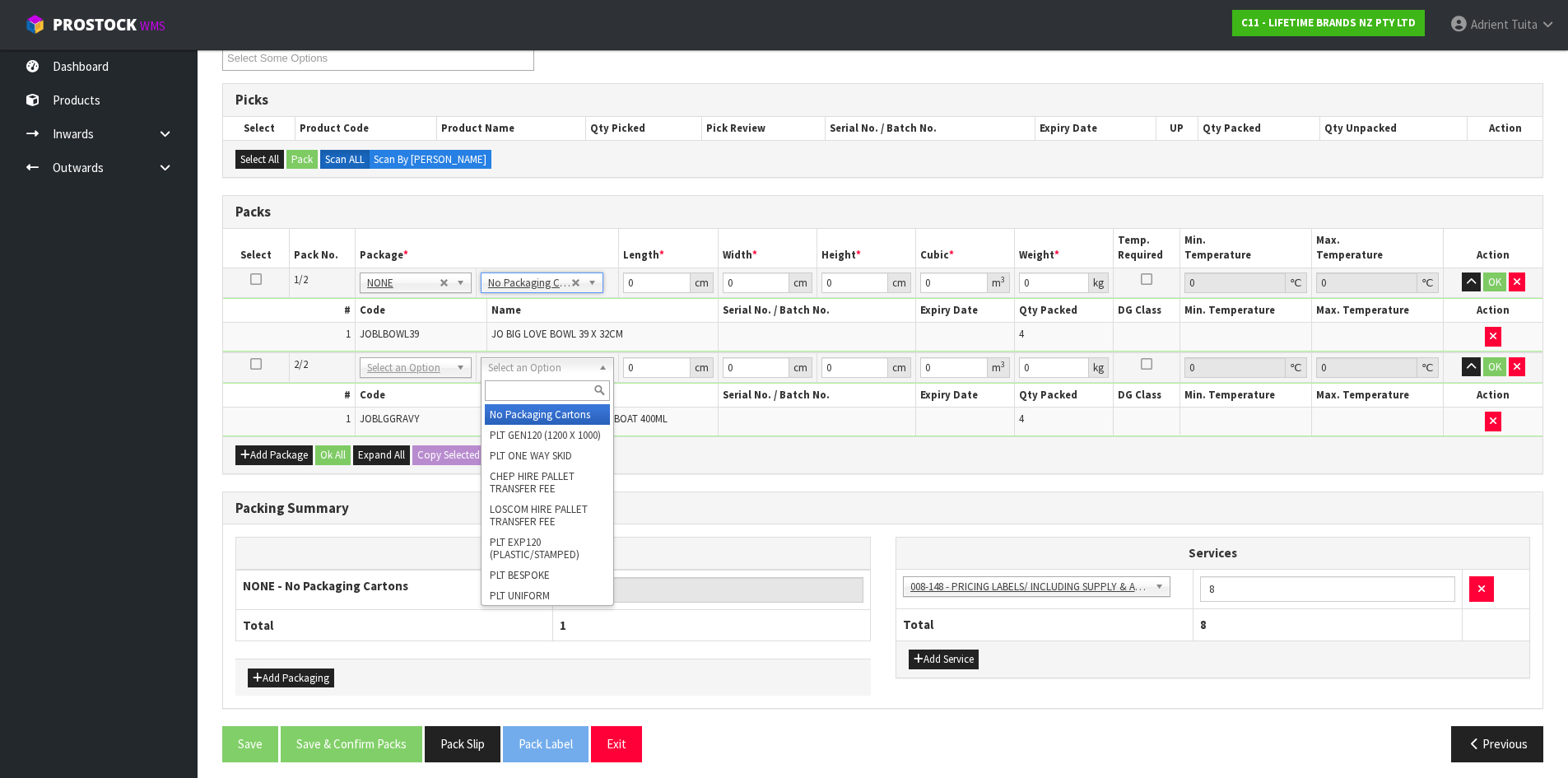
type input "2"
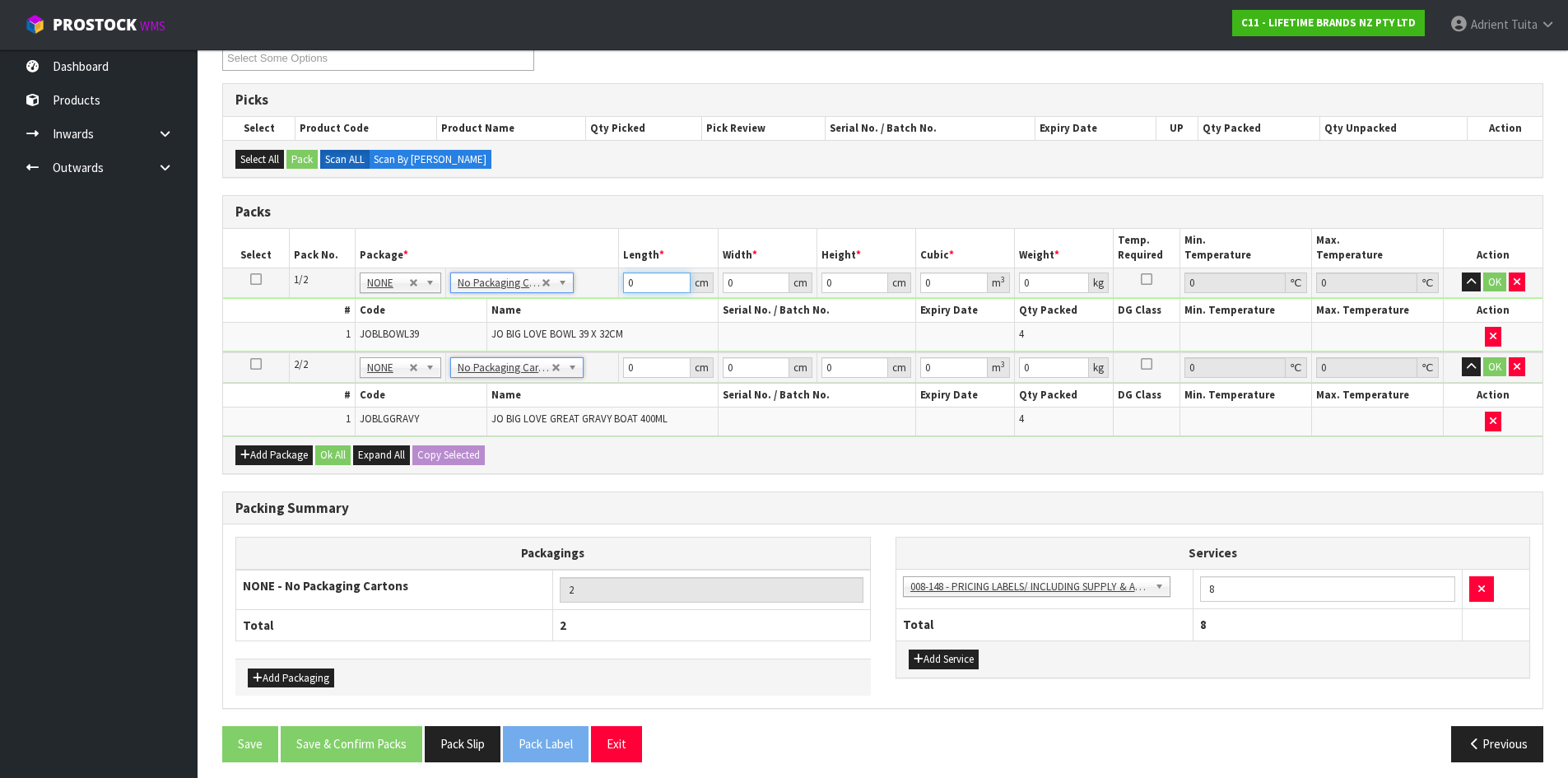
click at [638, 276] on input "0" at bounding box center [656, 283] width 67 height 21
type input "48"
type input "41"
type input "4"
type input "0.007872"
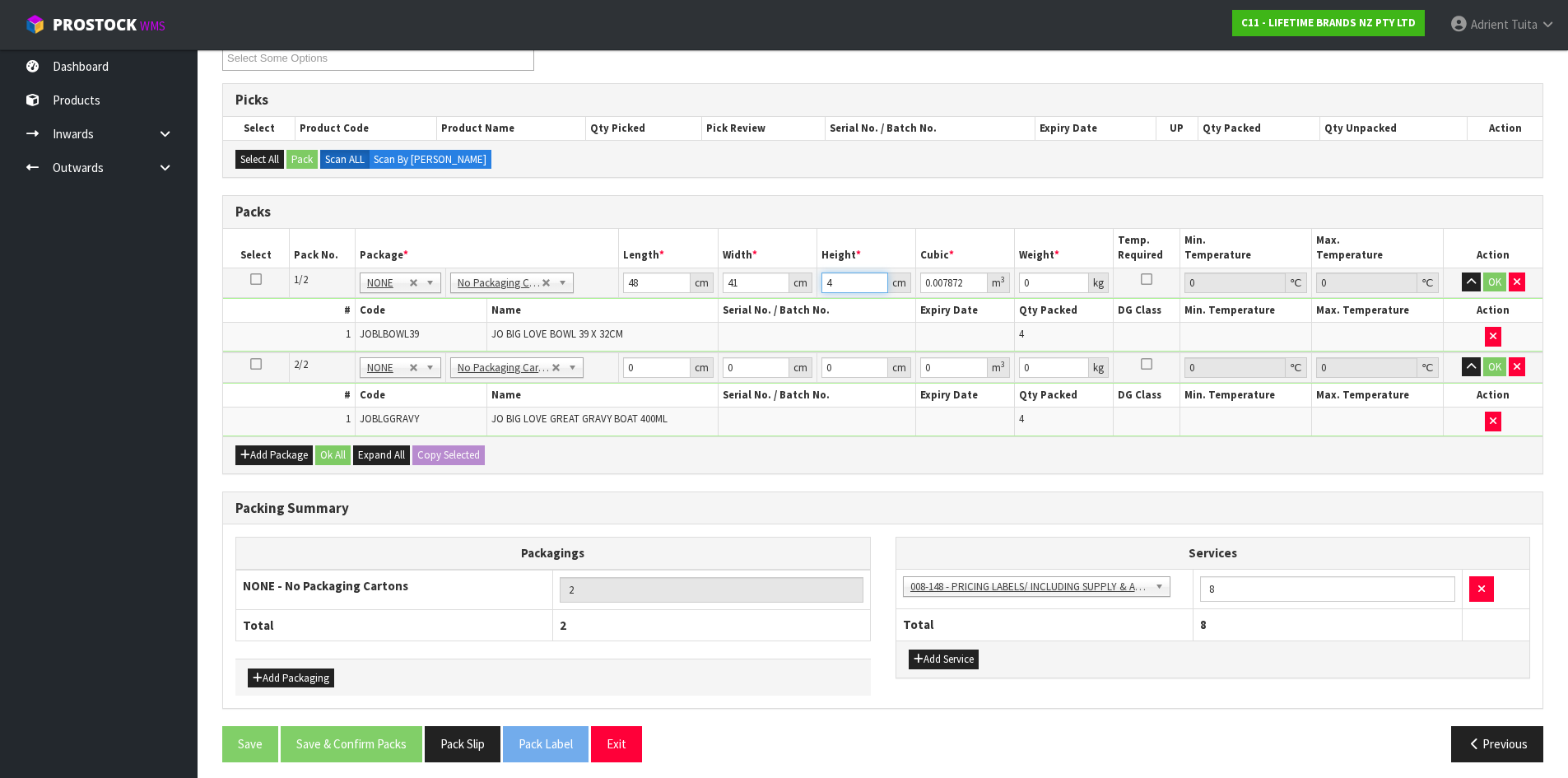
type input "46"
type input "0.090528"
type input "46"
type input "14"
click at [650, 367] on input "0" at bounding box center [656, 368] width 67 height 21
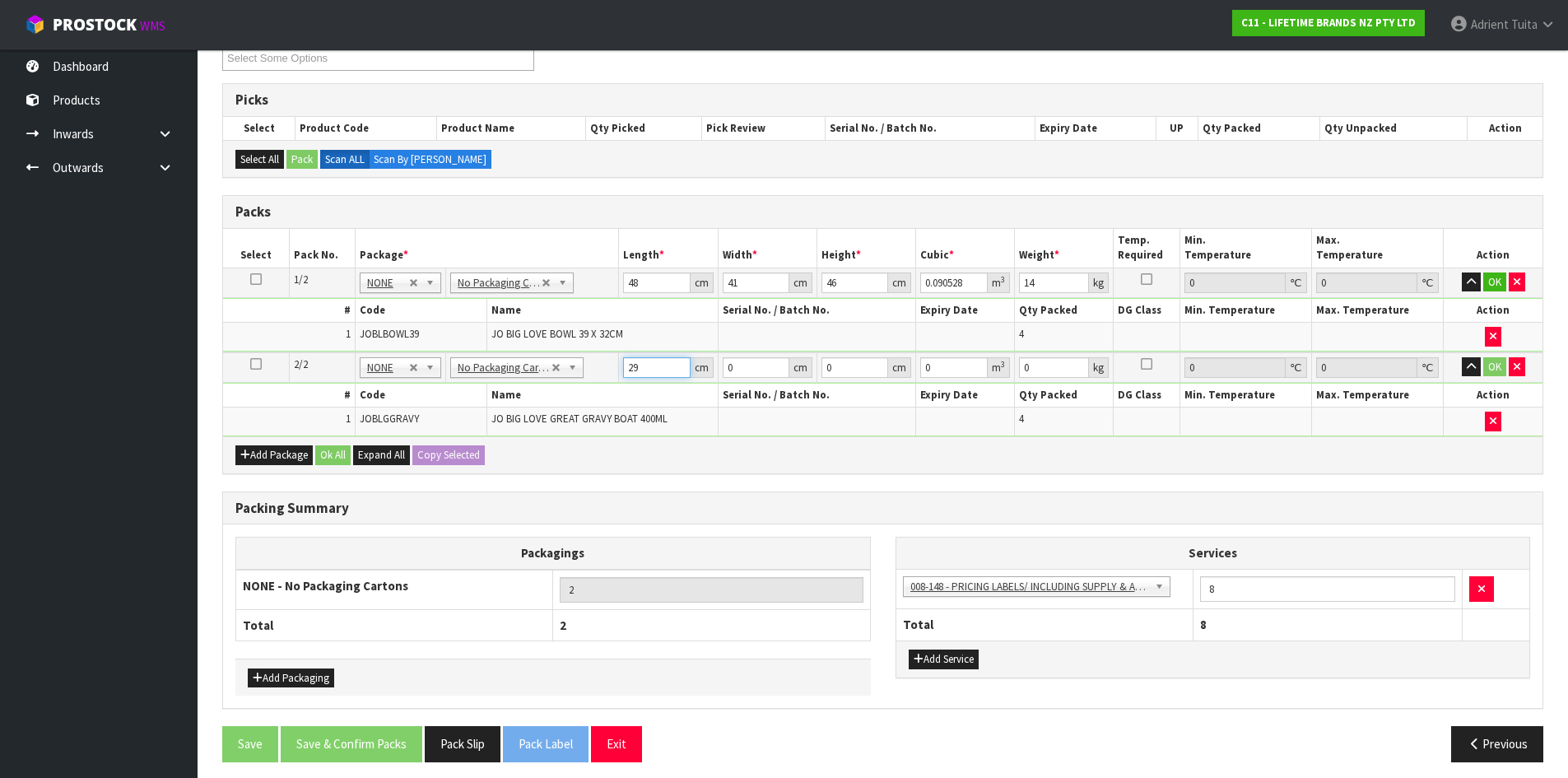
type input "29"
type input "2"
type input "0.001682"
type input "28"
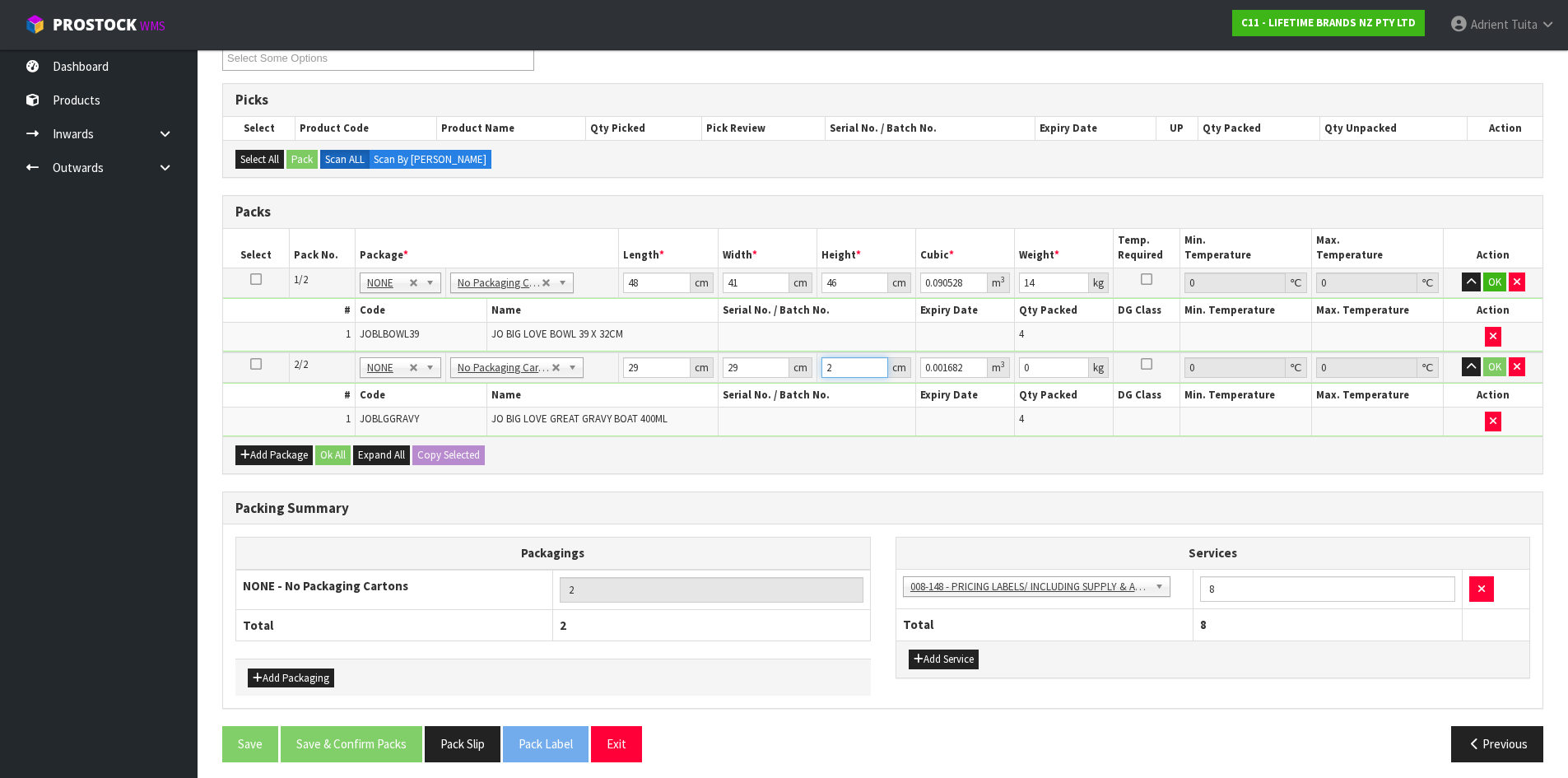
type input "0.023548"
type input "28"
type input "4"
drag, startPoint x: 1491, startPoint y: 278, endPoint x: 1467, endPoint y: 349, distance: 74.9
click at [1490, 279] on button "OK" at bounding box center [1495, 283] width 23 height 20
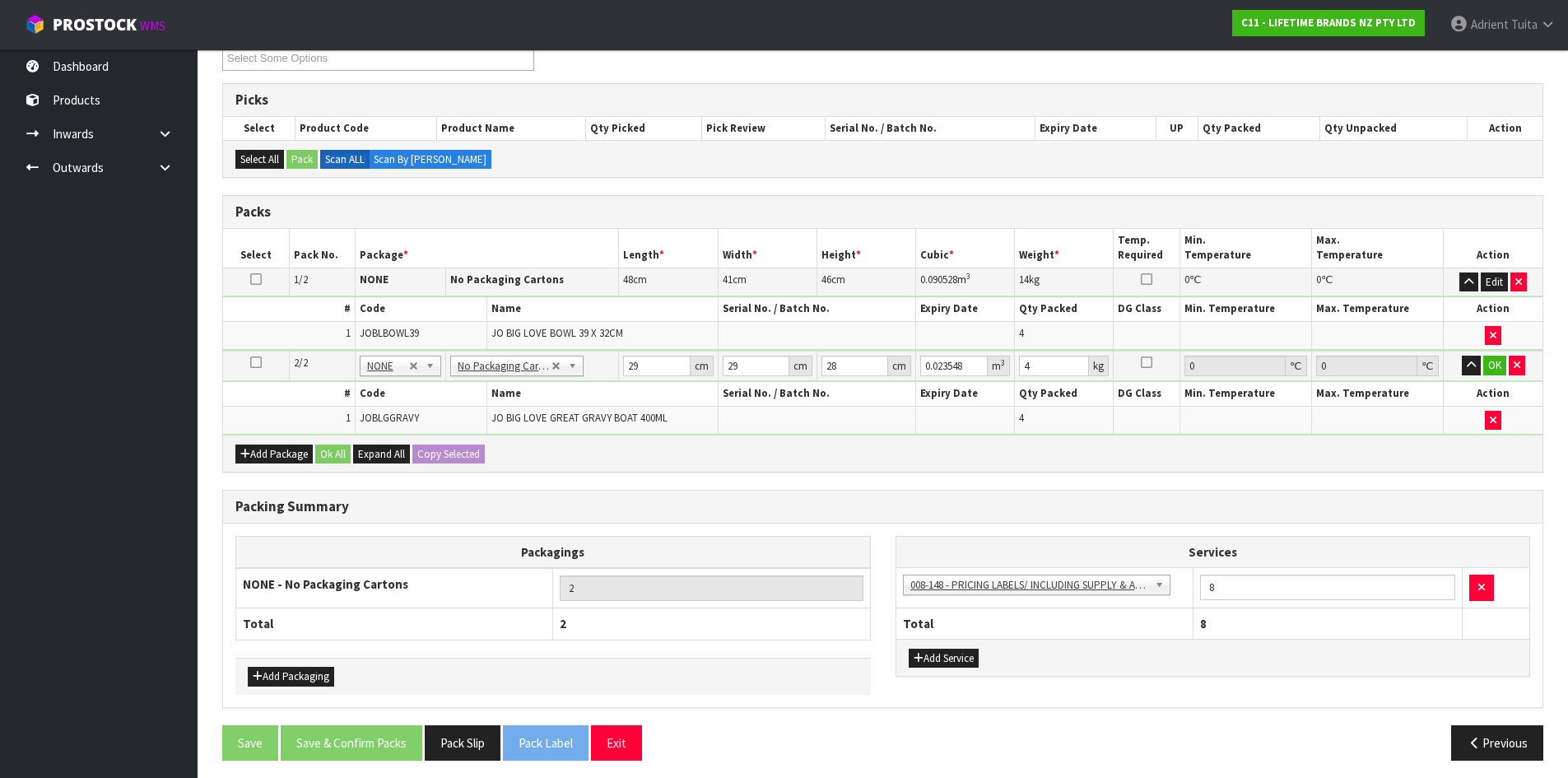
click at [1481, 364] on td "OK" at bounding box center [1493, 366] width 99 height 31
click at [1486, 365] on button "OK" at bounding box center [1495, 366] width 23 height 20
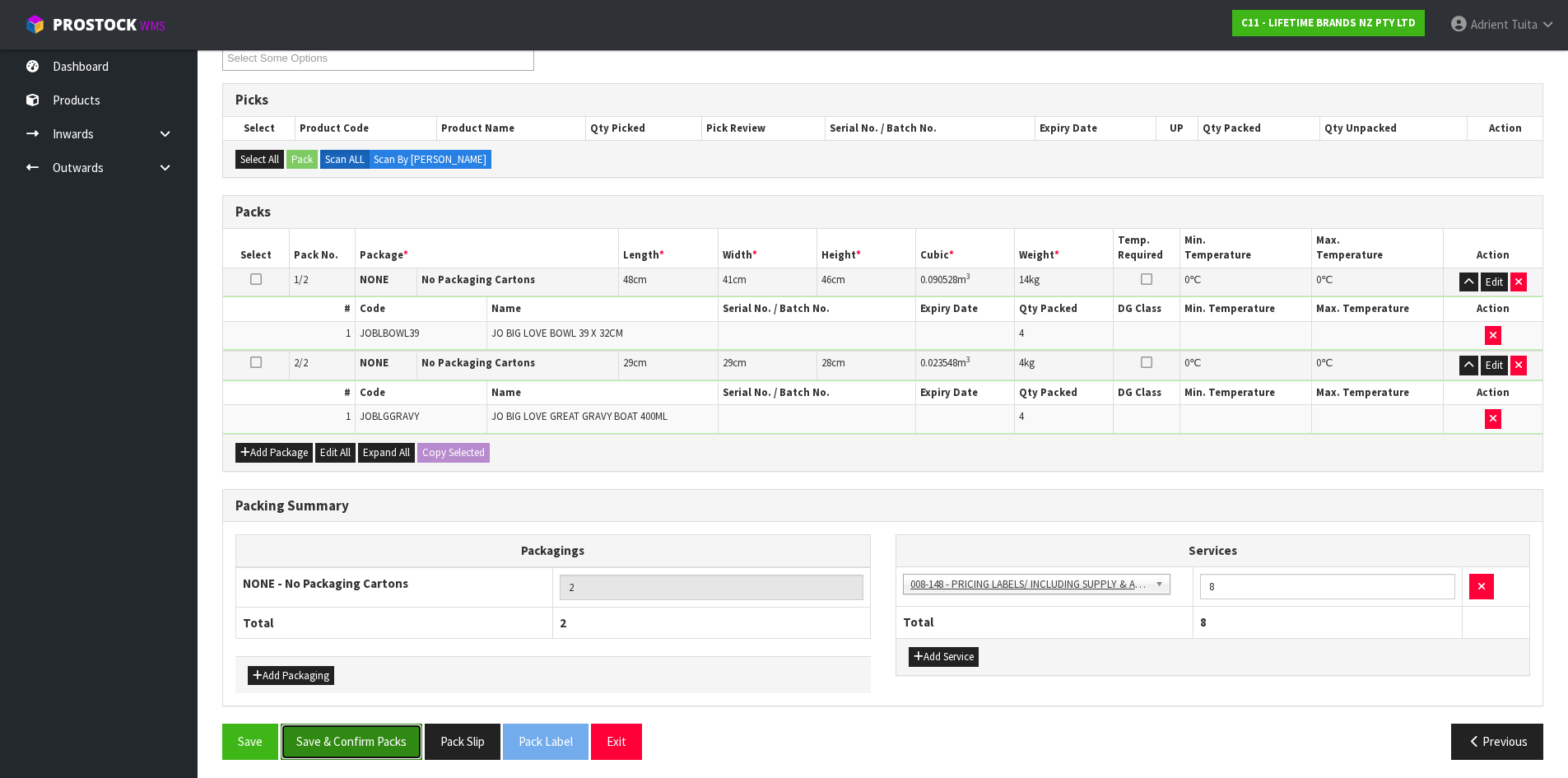
click at [372, 746] on button "Save & Confirm Packs" at bounding box center [351, 741] width 141 height 36
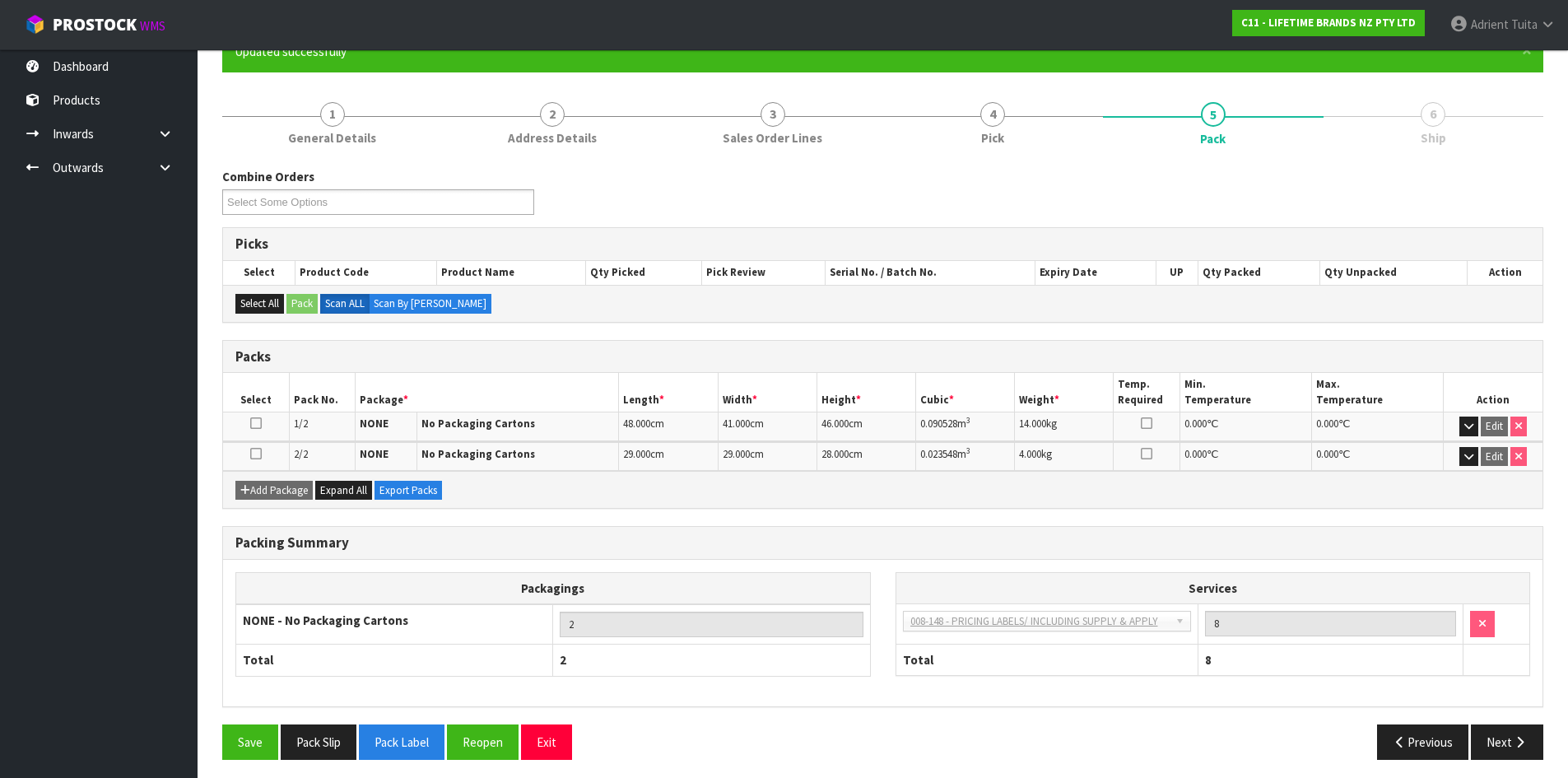
scroll to position [164, 0]
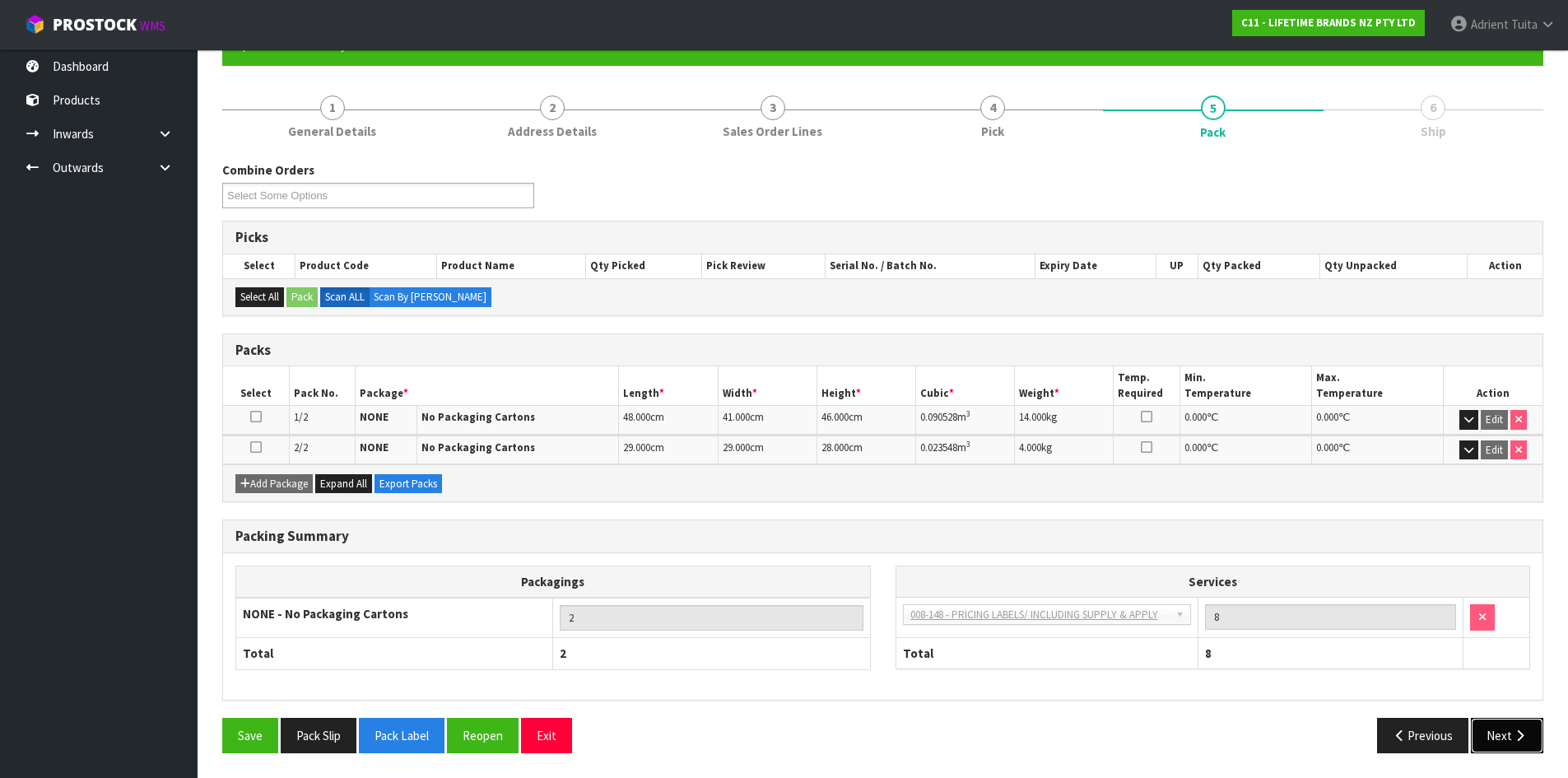
click at [1505, 726] on button "Next" at bounding box center [1507, 736] width 72 height 36
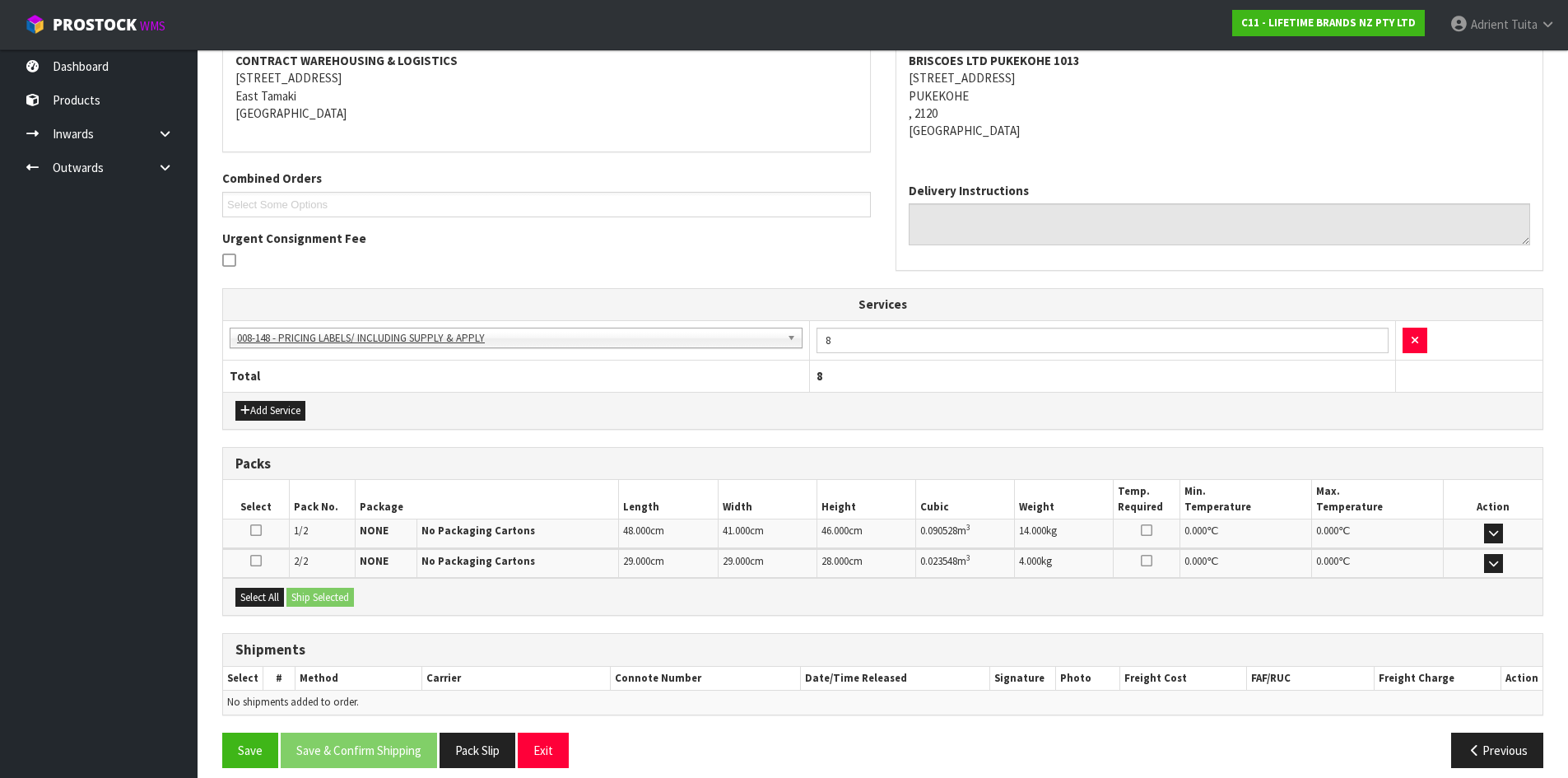
scroll to position [334, 0]
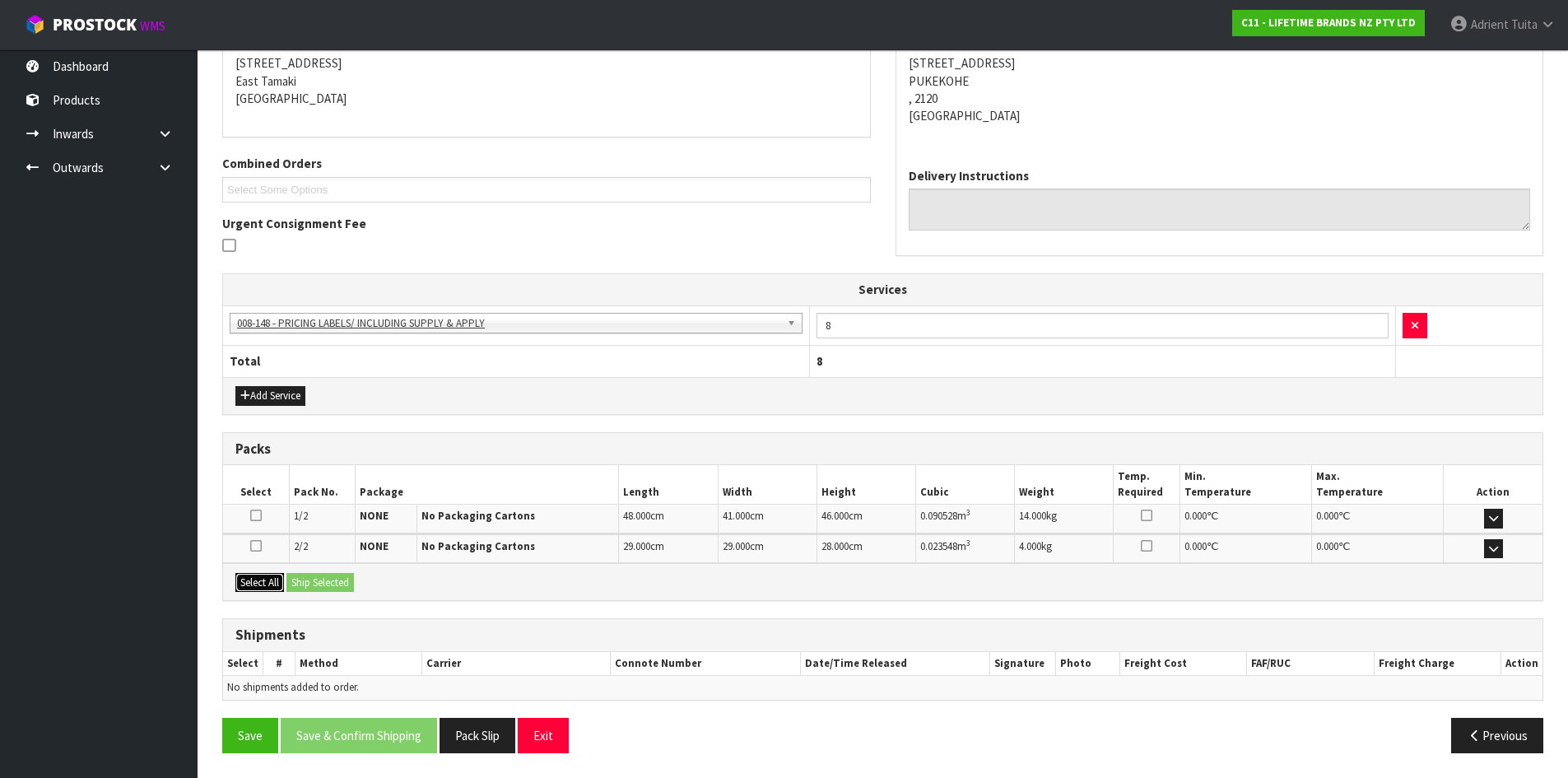
drag, startPoint x: 270, startPoint y: 578, endPoint x: 319, endPoint y: 585, distance: 49.5
click at [270, 578] on button "Select All" at bounding box center [260, 583] width 48 height 20
click at [354, 587] on button "Ship Selected" at bounding box center [319, 583] width 67 height 20
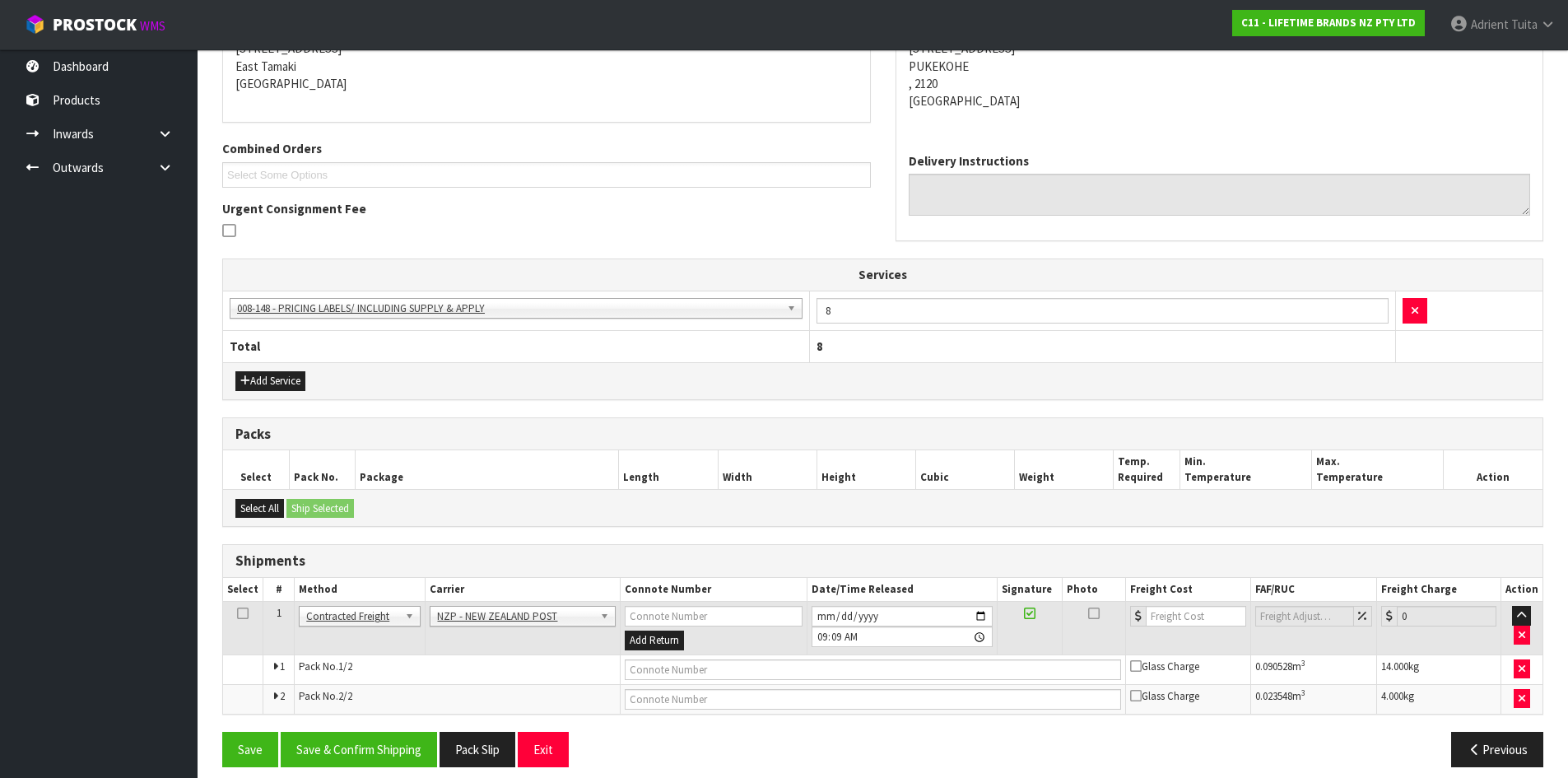
scroll to position [363, 0]
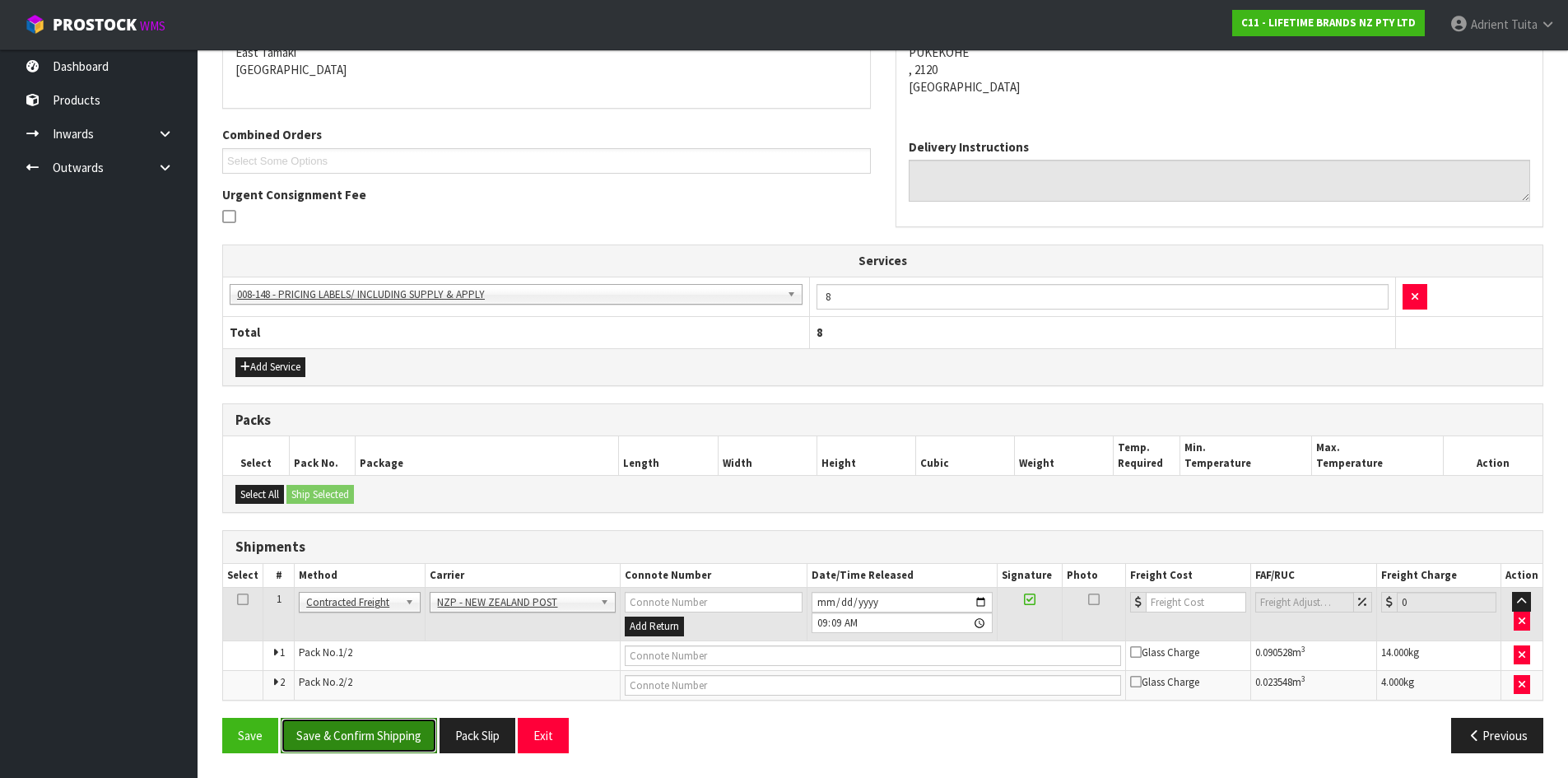
click at [359, 740] on button "Save & Confirm Shipping" at bounding box center [359, 736] width 156 height 36
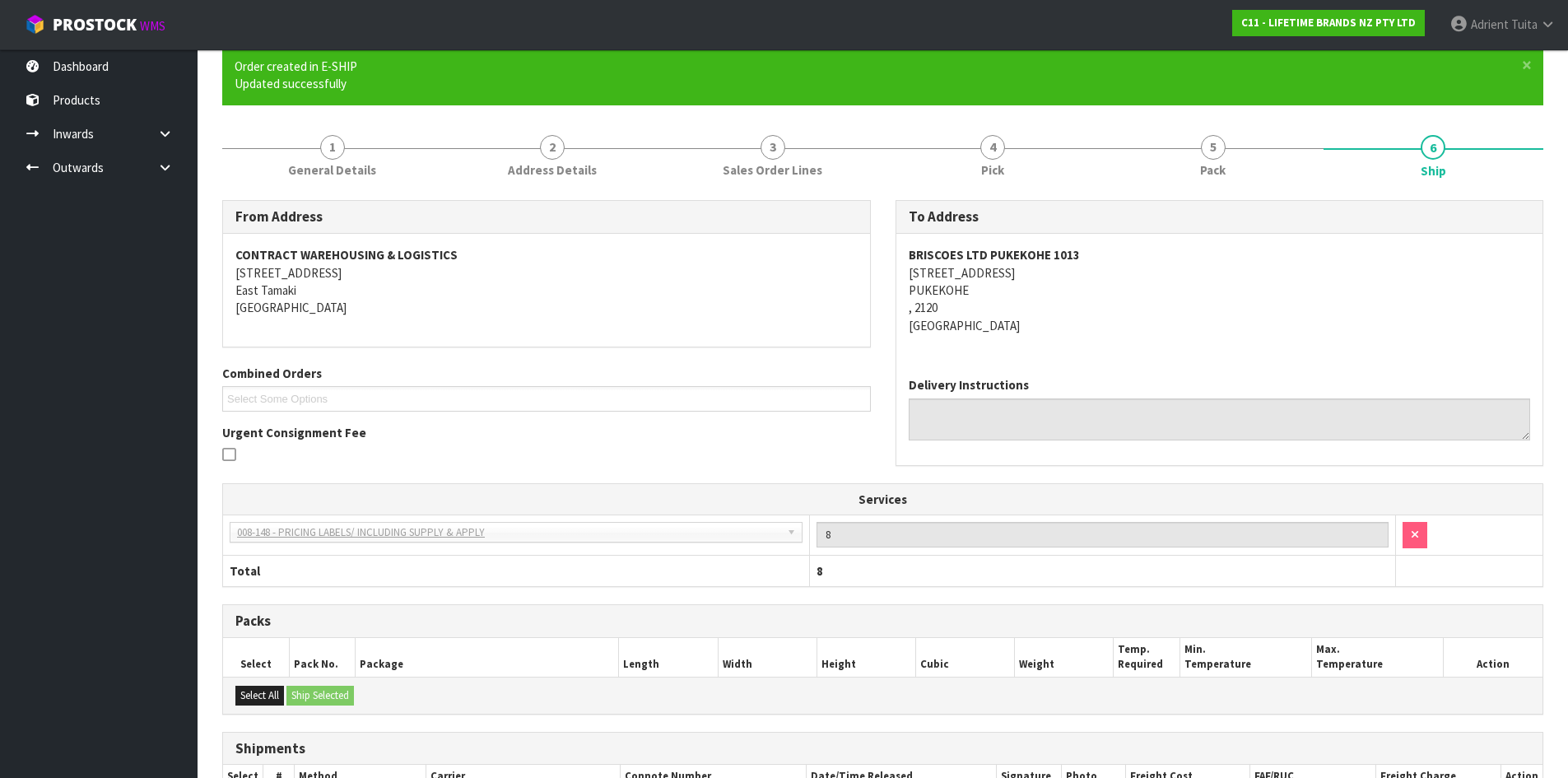
scroll to position [339, 0]
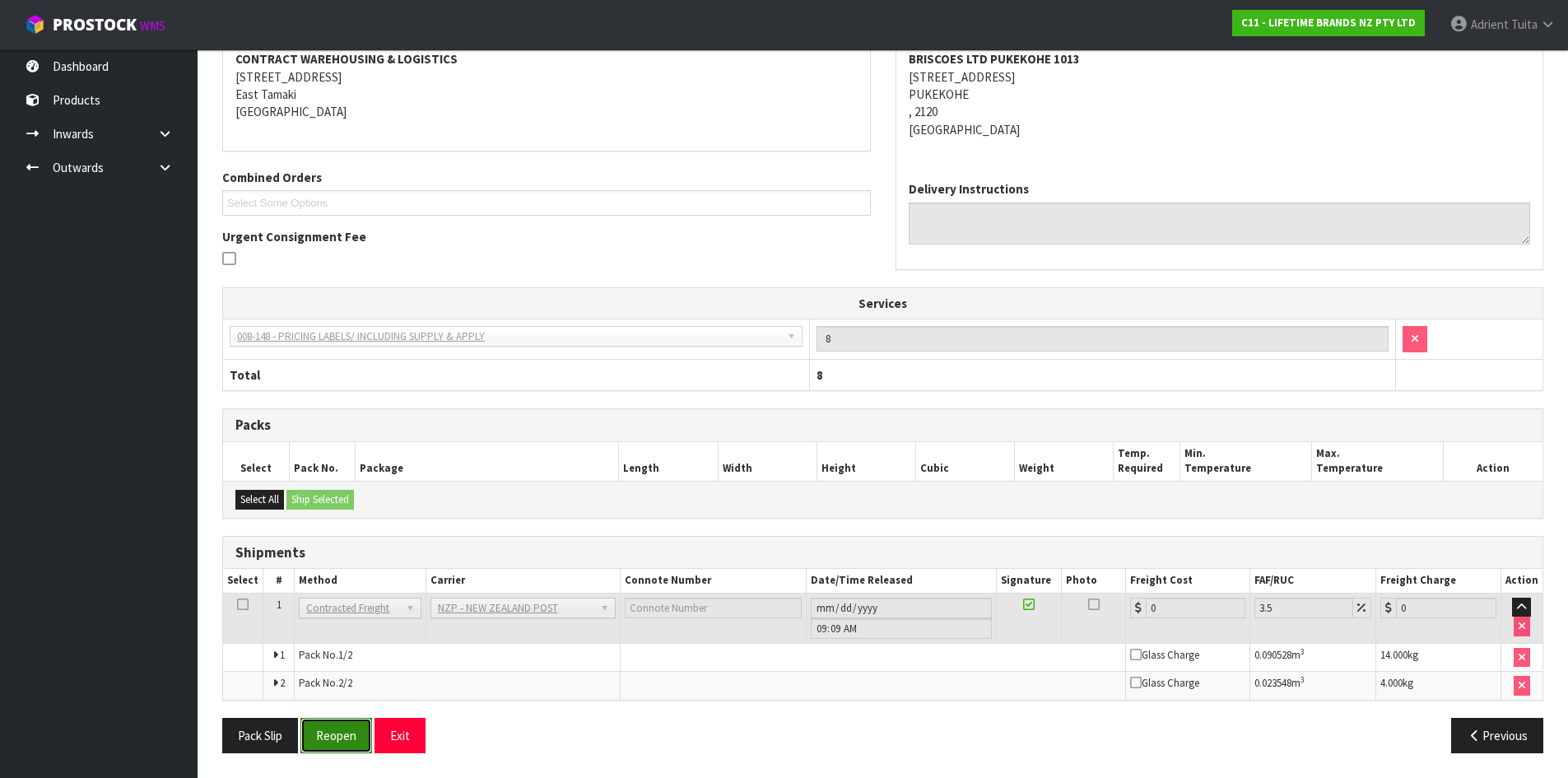
click at [319, 752] on button "Reopen" at bounding box center [336, 736] width 72 height 36
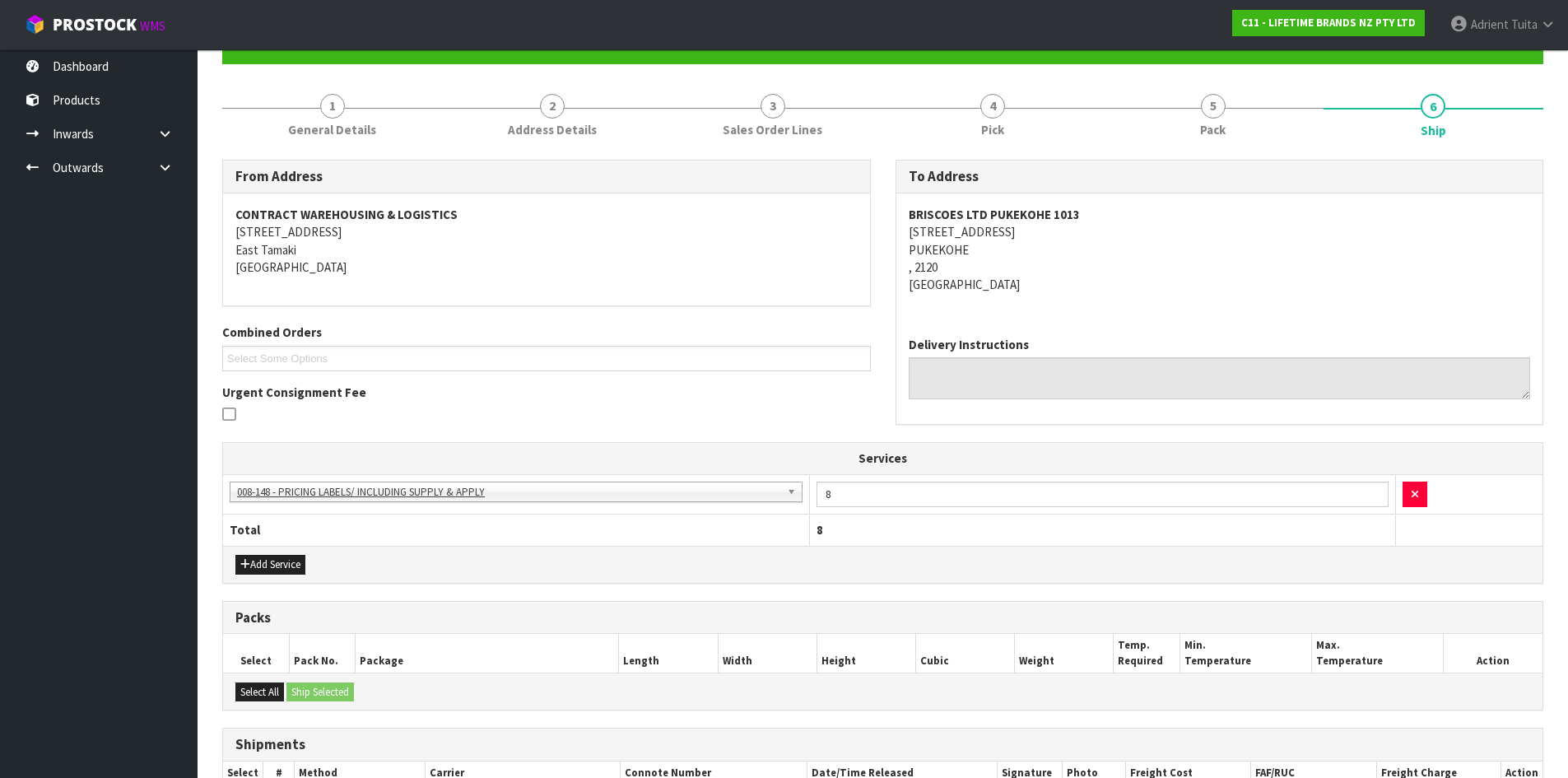
scroll to position [379, 0]
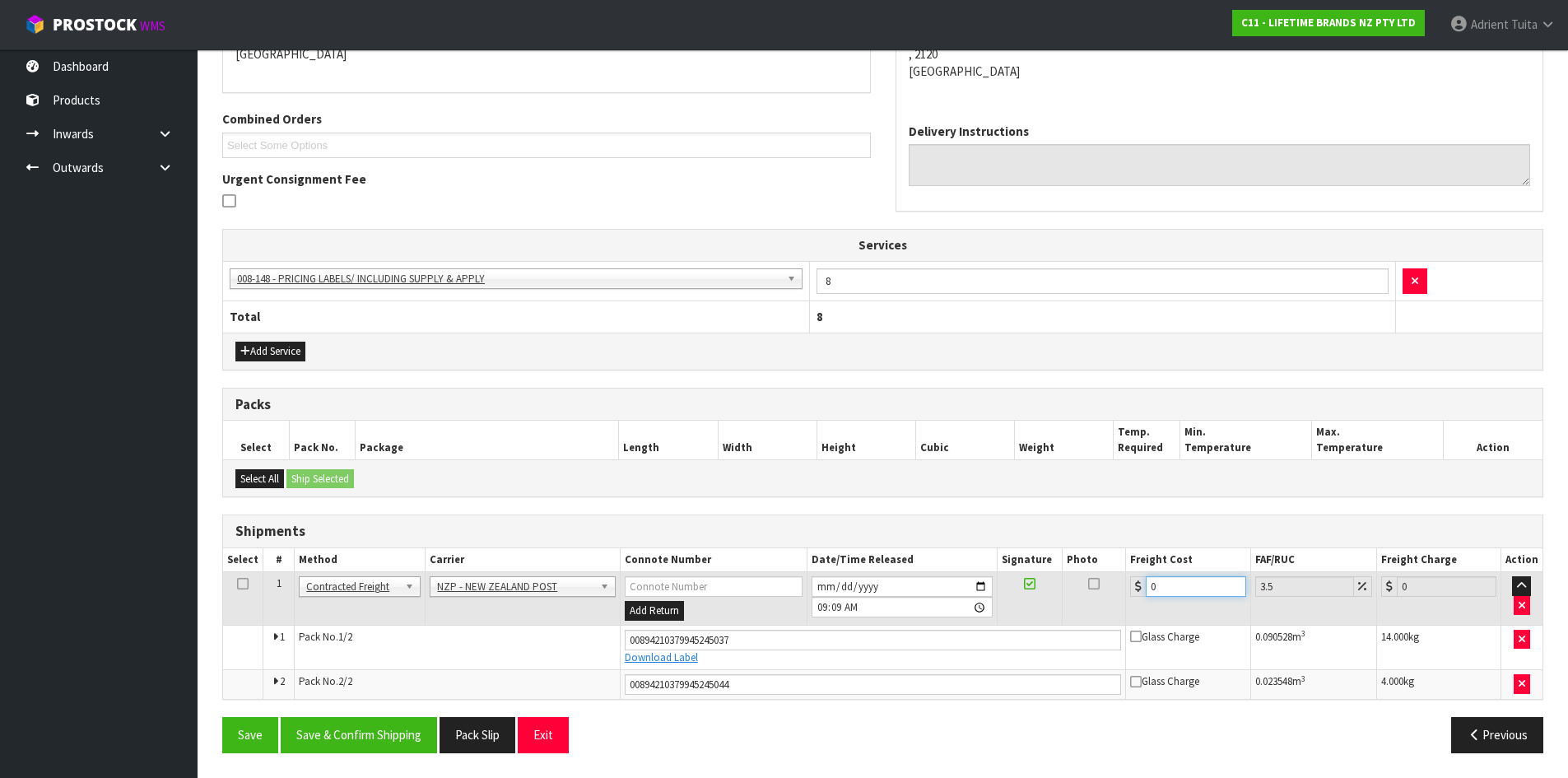
click at [1182, 577] on input "0" at bounding box center [1196, 587] width 100 height 21
type input "8"
type input "8.28"
type input "8.6"
type input "8.9"
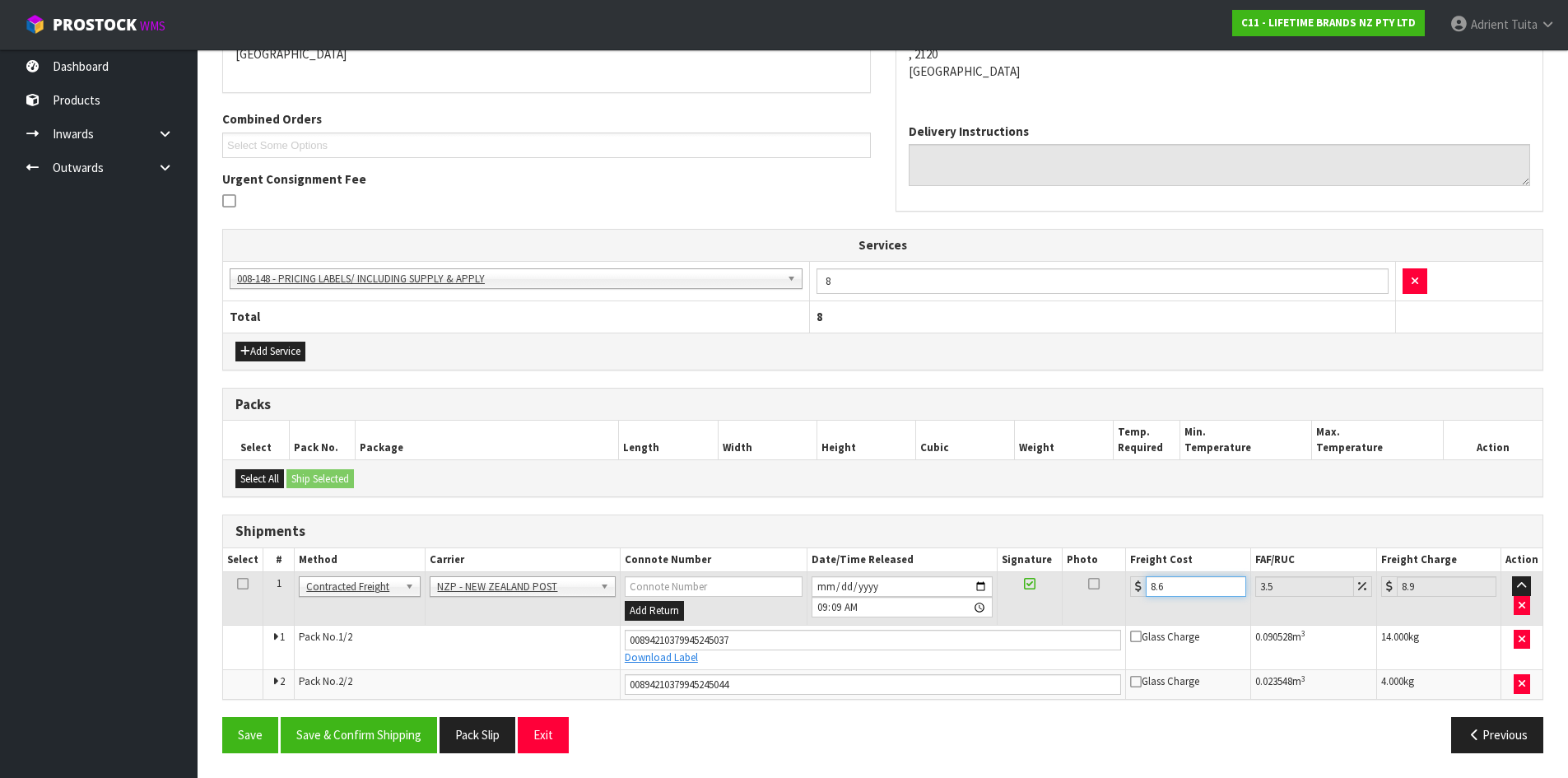
type input "8.66"
type input "8.96"
type input "8.66"
click at [336, 741] on button "Save & Confirm Shipping" at bounding box center [359, 735] width 156 height 36
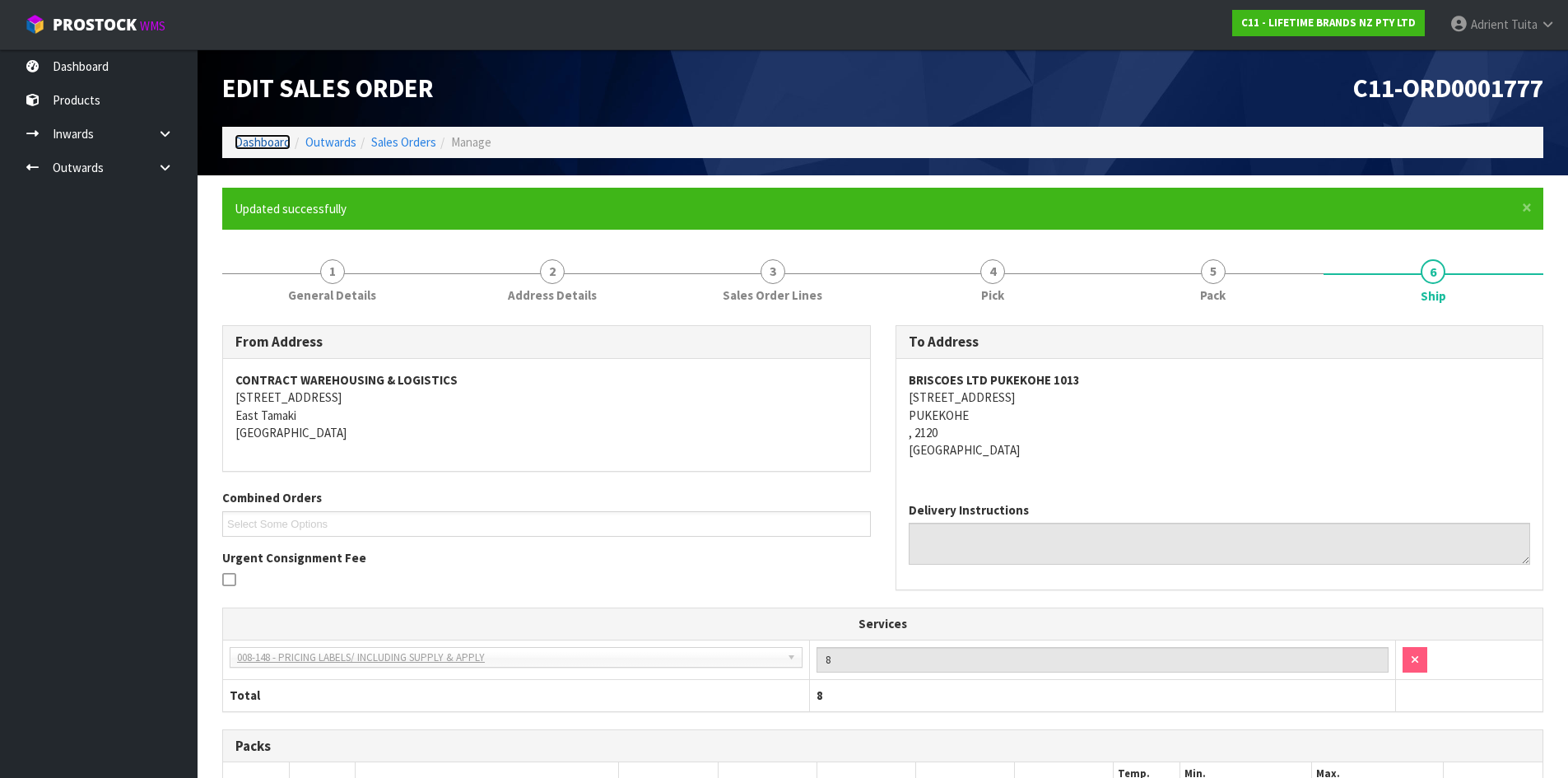
click at [252, 149] on link "Dashboard" at bounding box center [262, 141] width 56 height 16
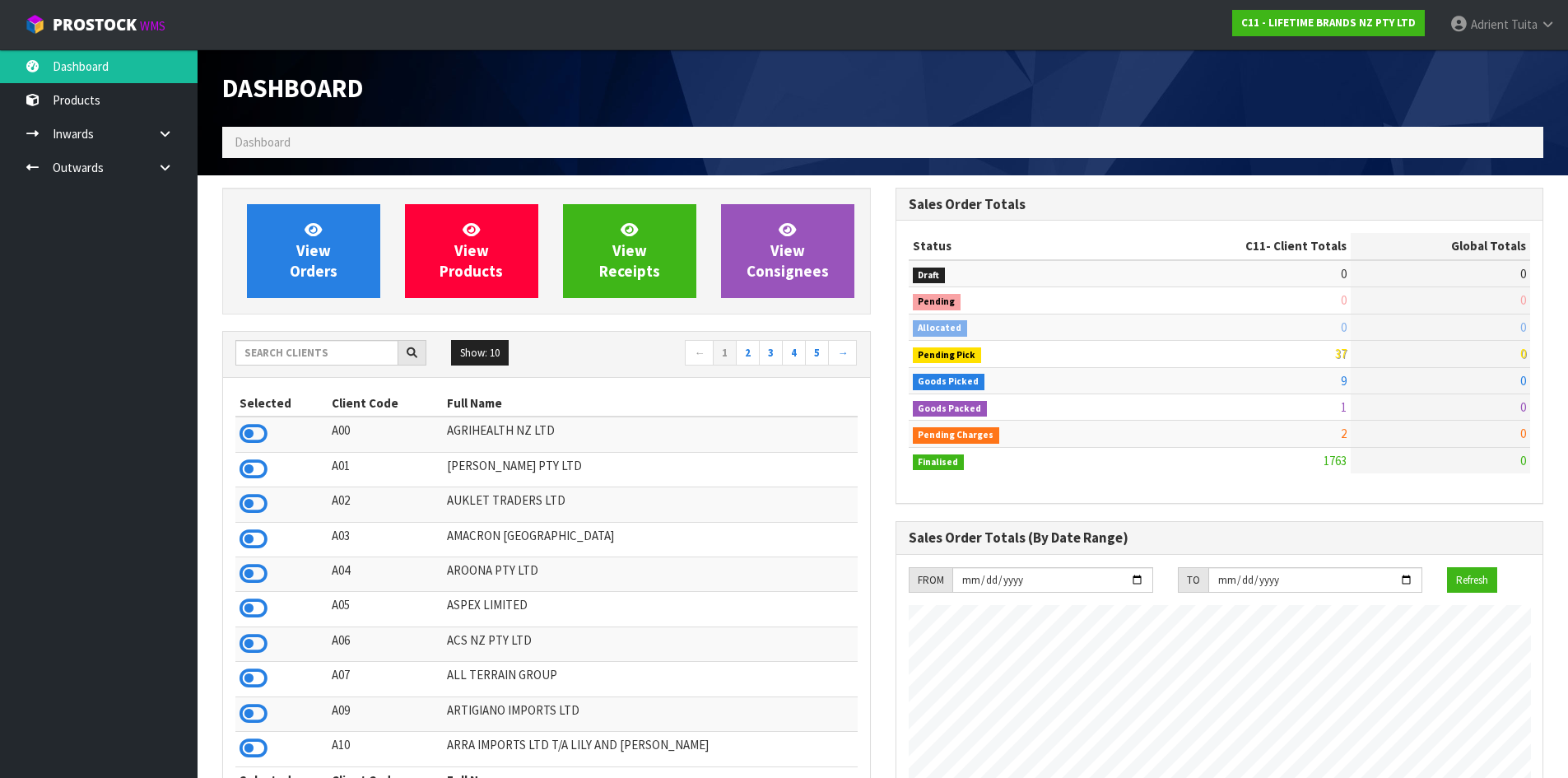
scroll to position [1247, 673]
click at [279, 230] on link "View Orders" at bounding box center [314, 250] width 133 height 94
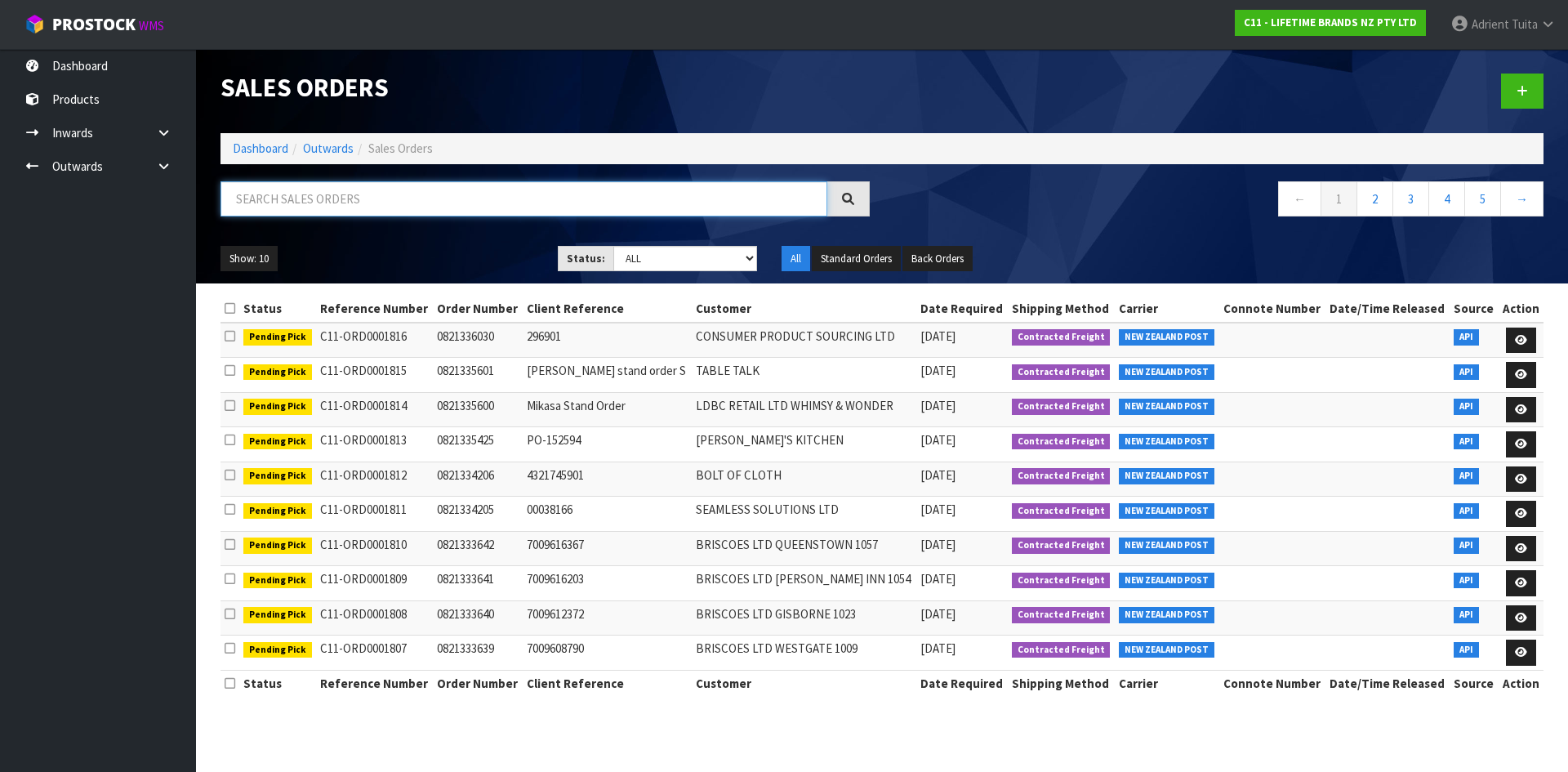
click at [298, 202] on input "text" at bounding box center [523, 199] width 607 height 36
type input "2877"
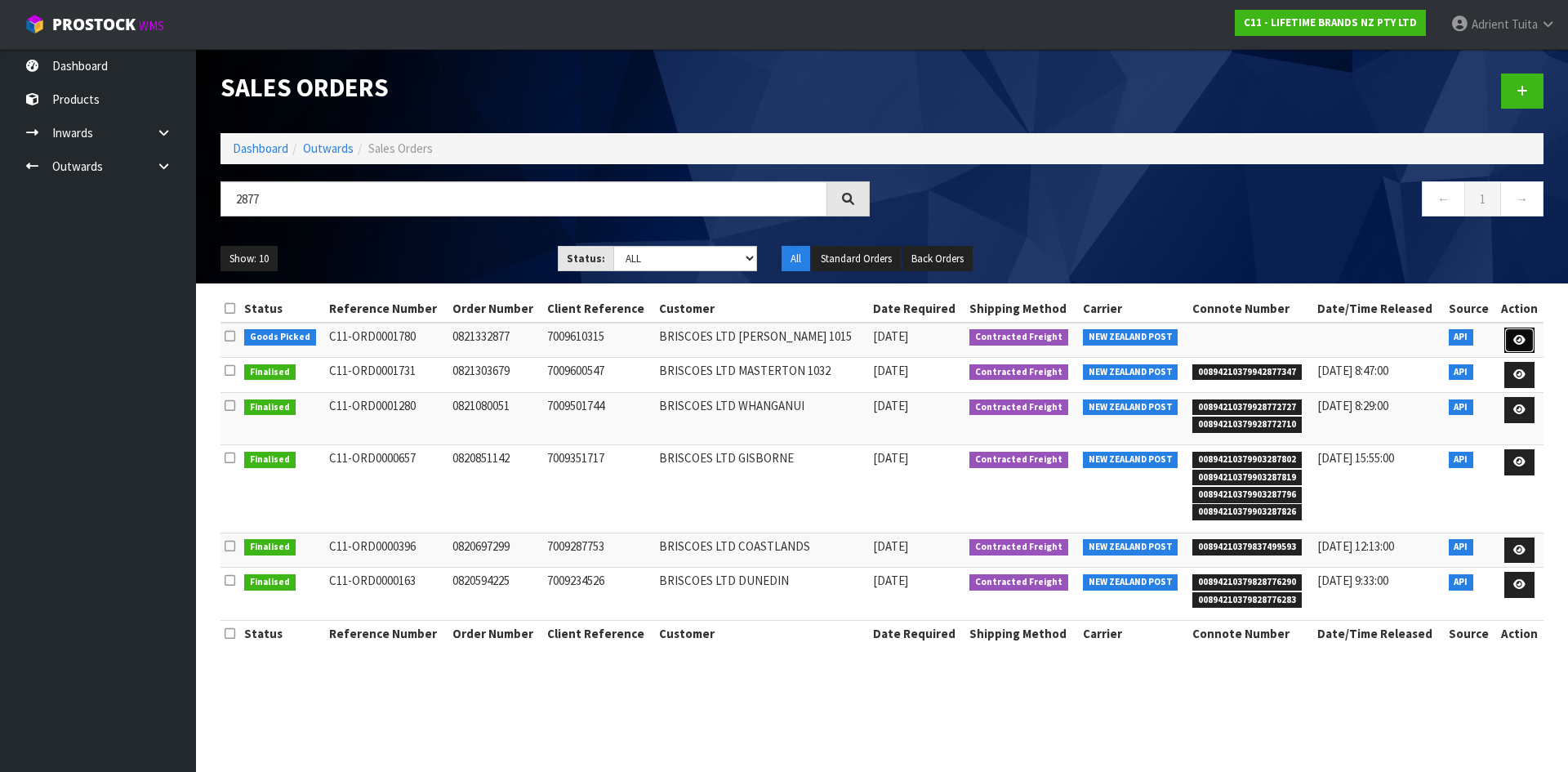
click at [1510, 335] on link at bounding box center [1519, 341] width 31 height 26
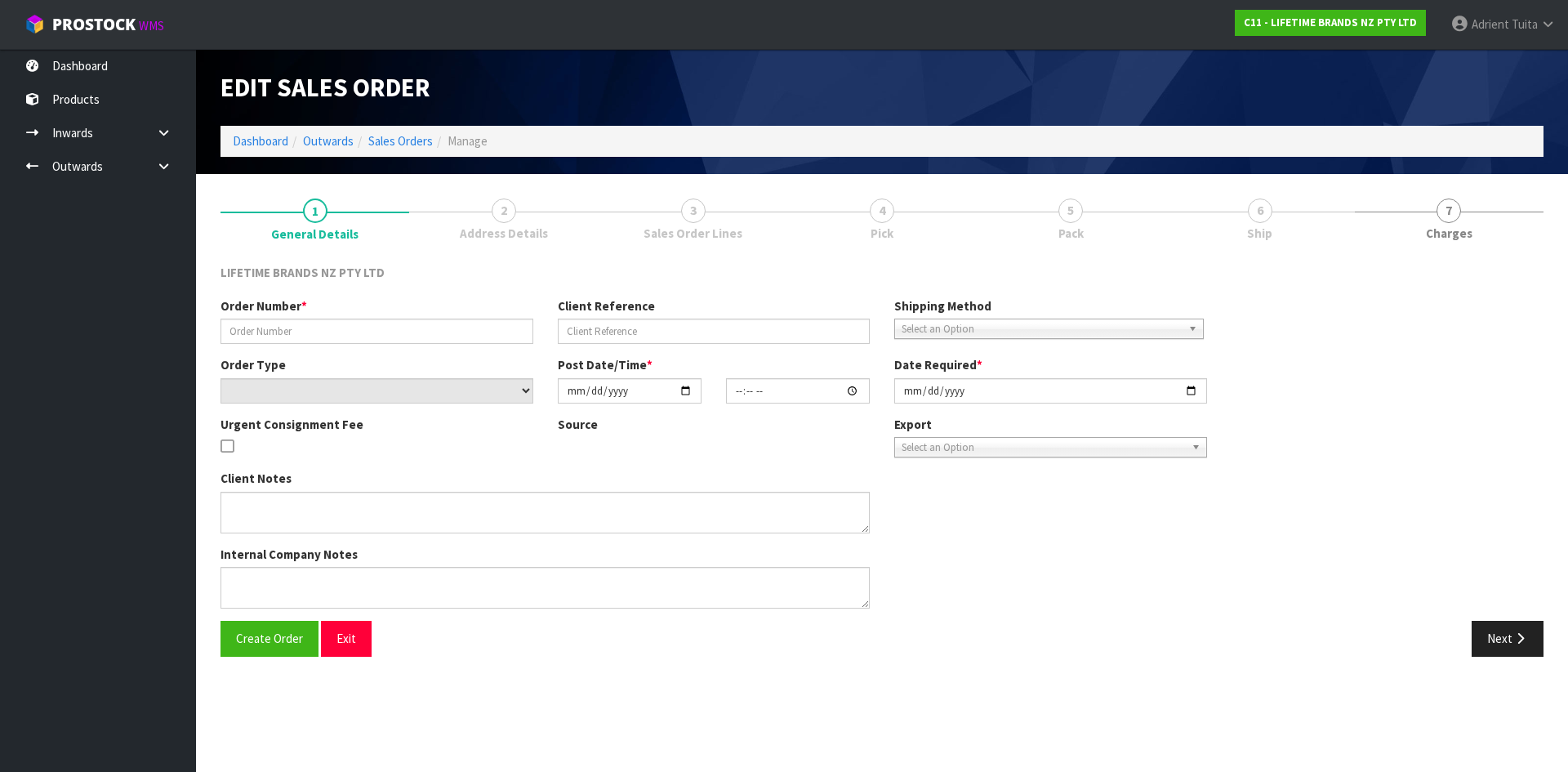
type input "0821332877"
type input "7009610315"
select select "number:0"
type input "[DATE]"
type input "10:58:54.000"
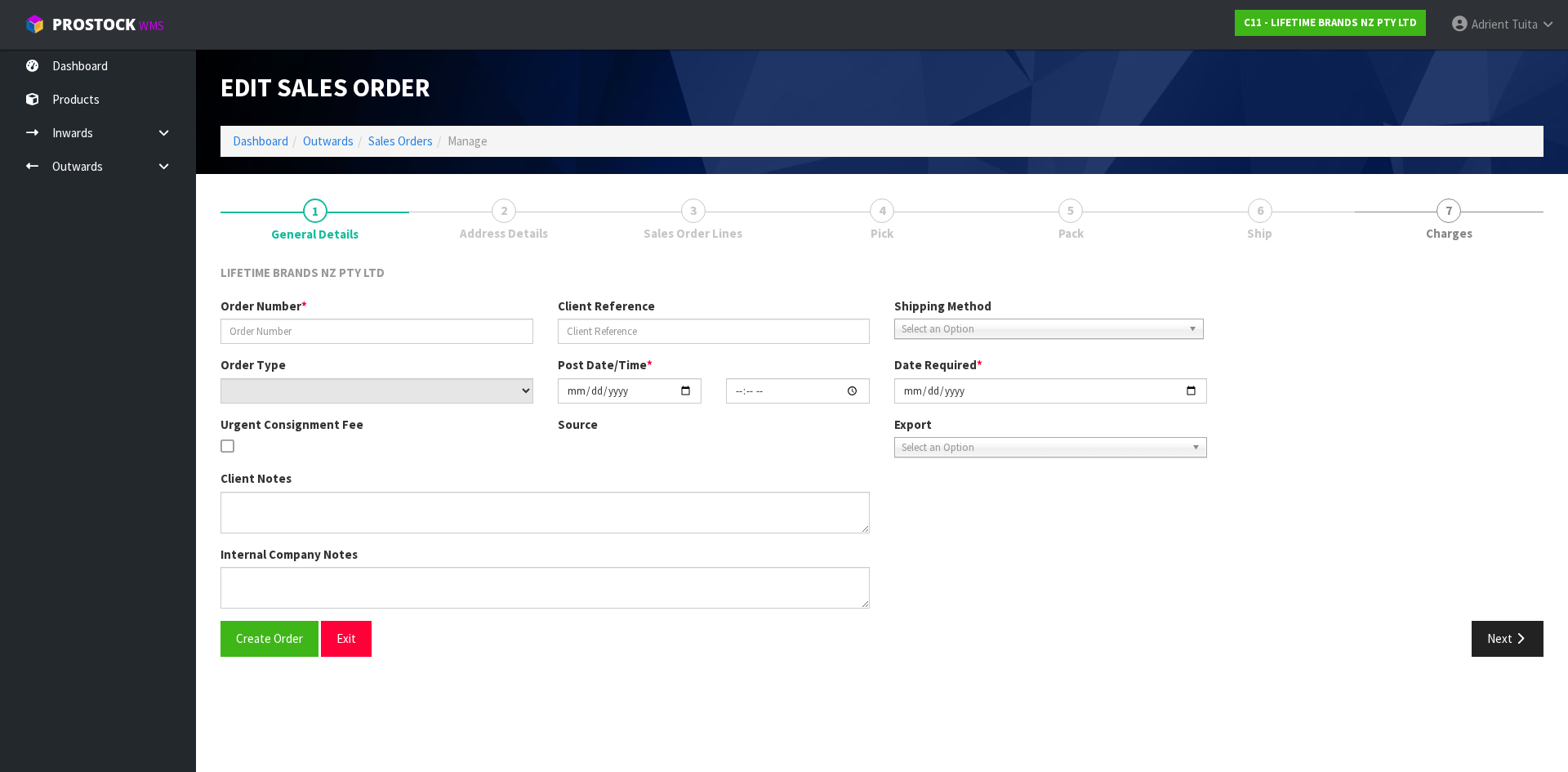
type input "[DATE]"
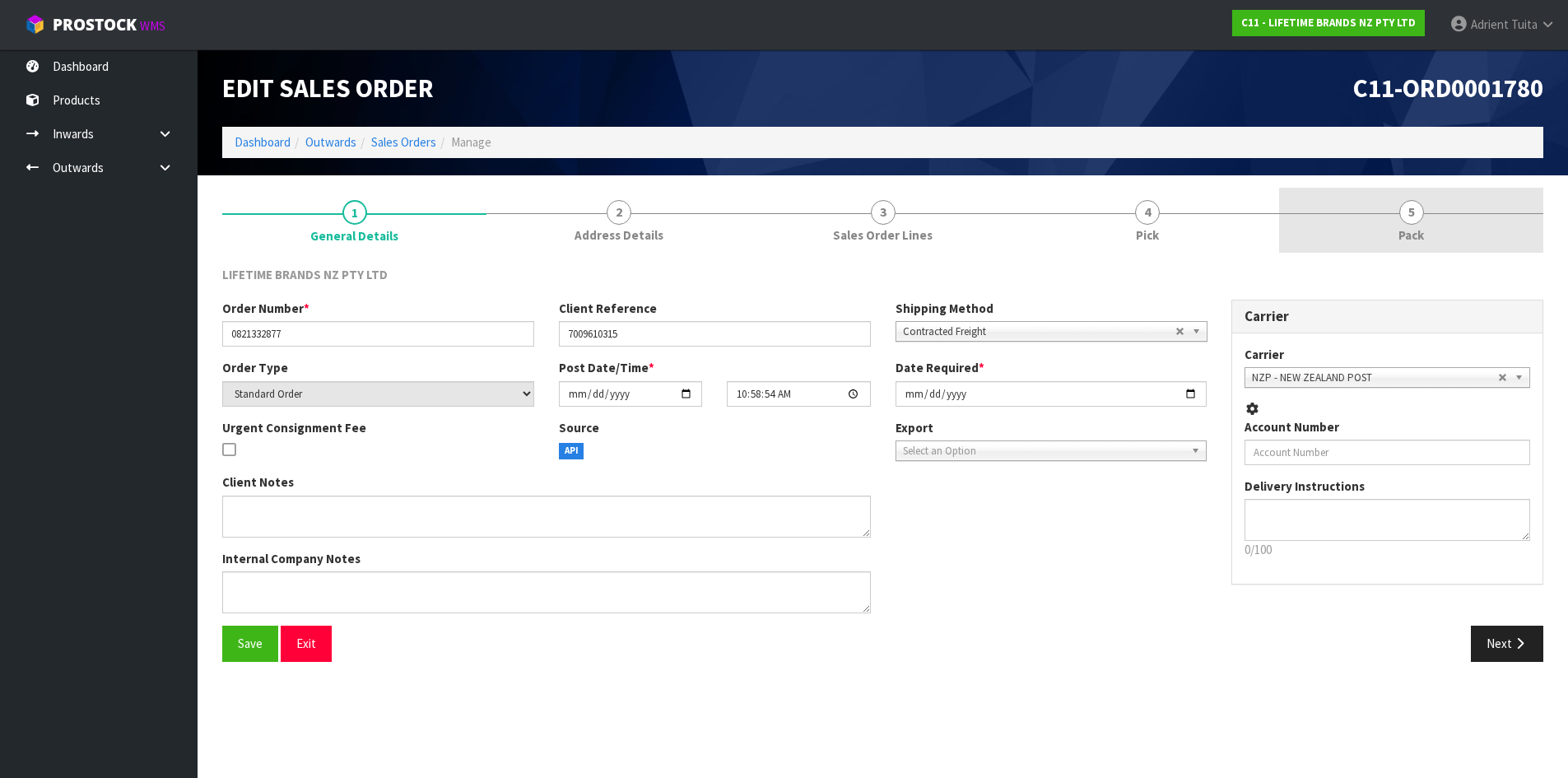
click at [1489, 230] on link "5 Pack" at bounding box center [1412, 221] width 265 height 65
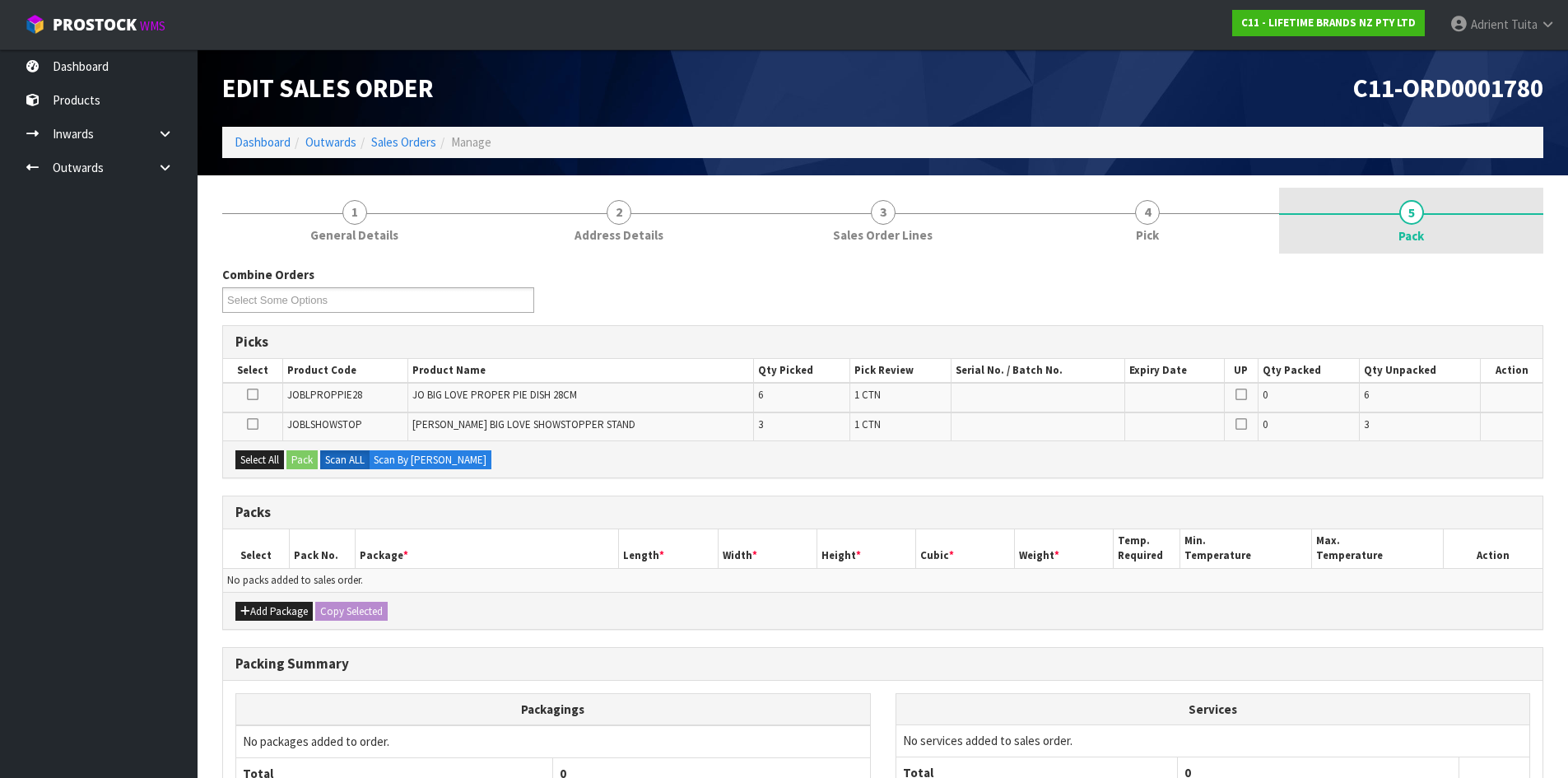
scroll to position [157, 0]
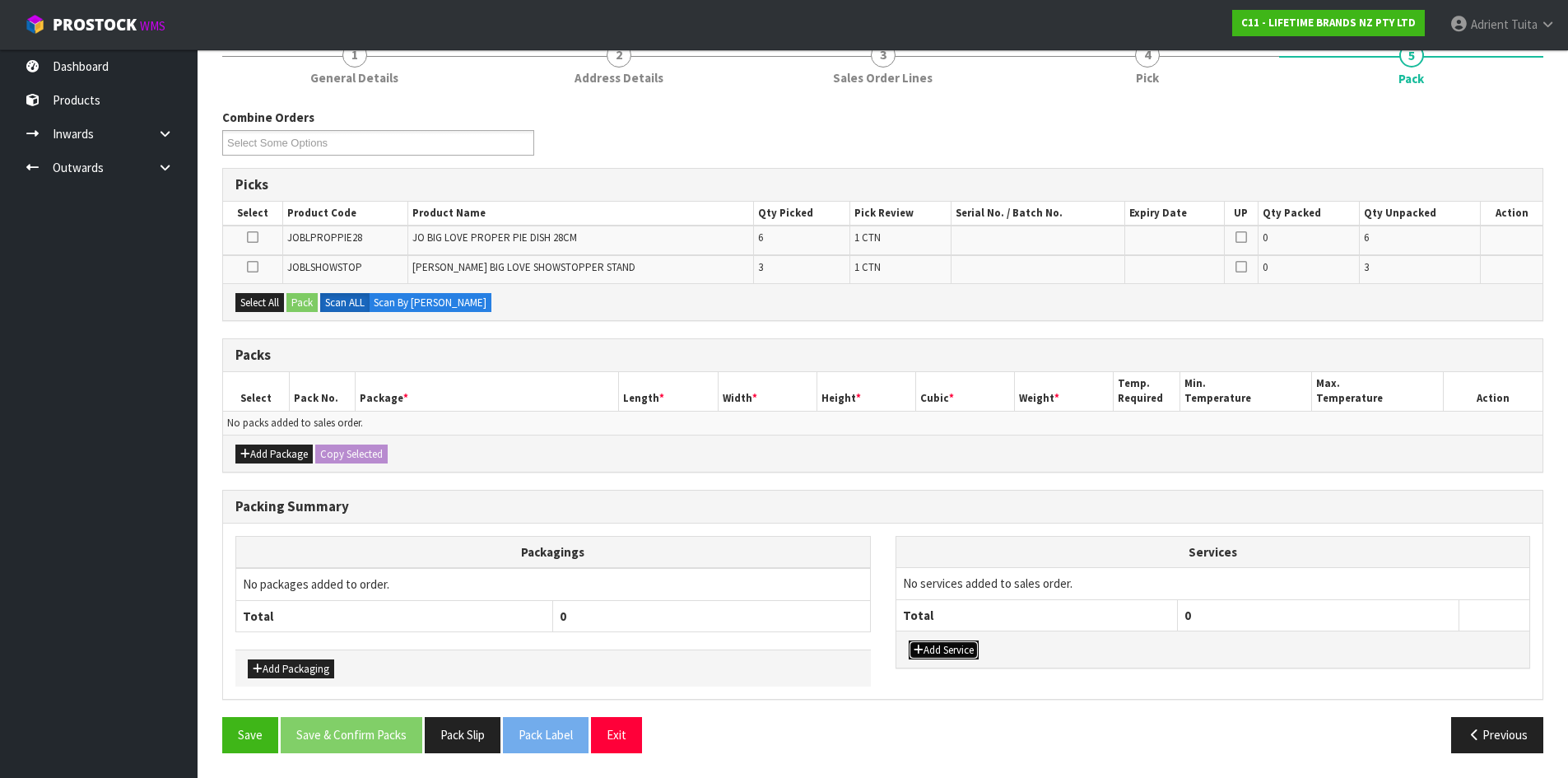
click at [942, 652] on button "Add Service" at bounding box center [944, 651] width 70 height 20
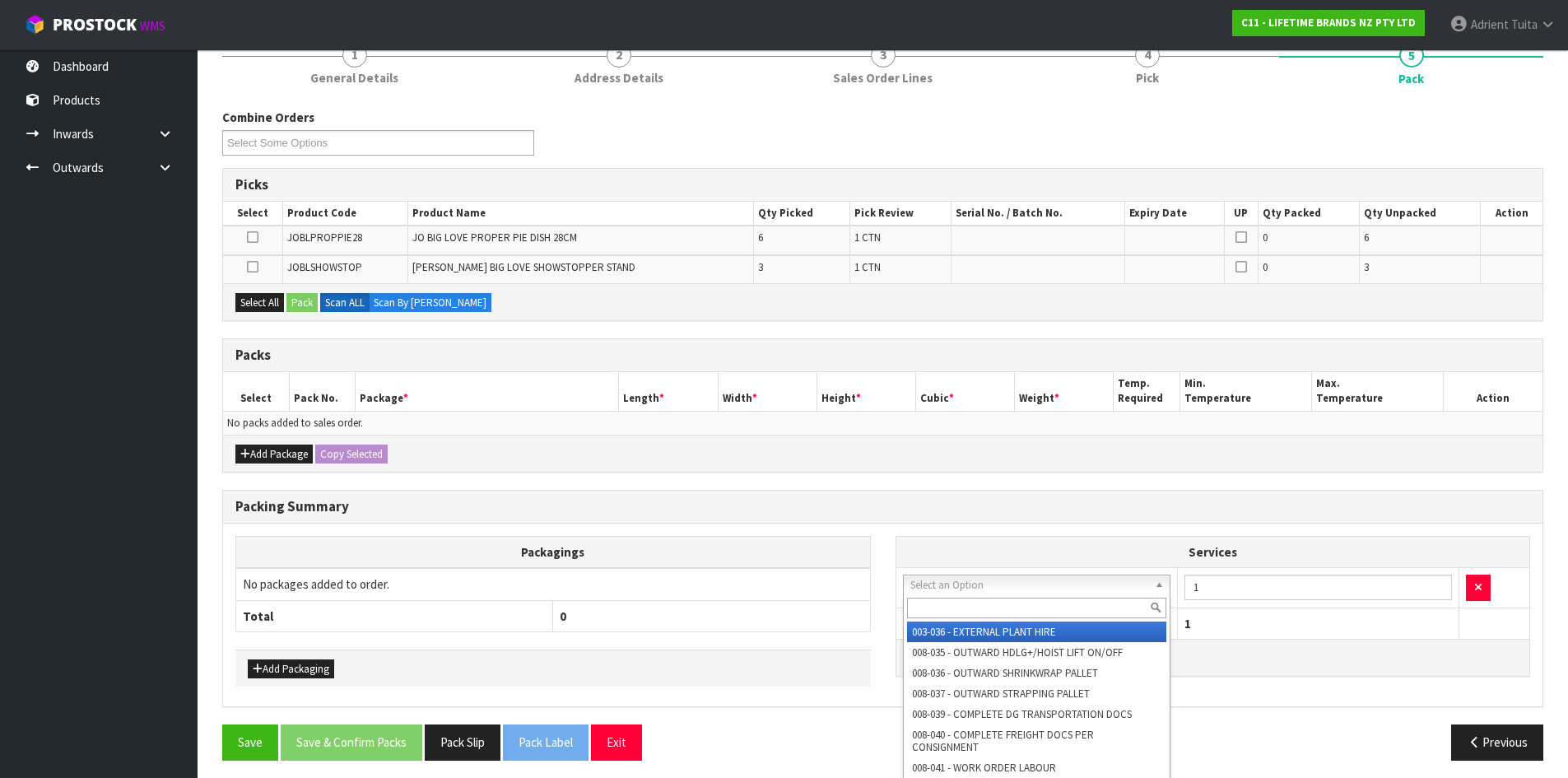
click at [947, 604] on input "text" at bounding box center [1037, 608] width 260 height 21
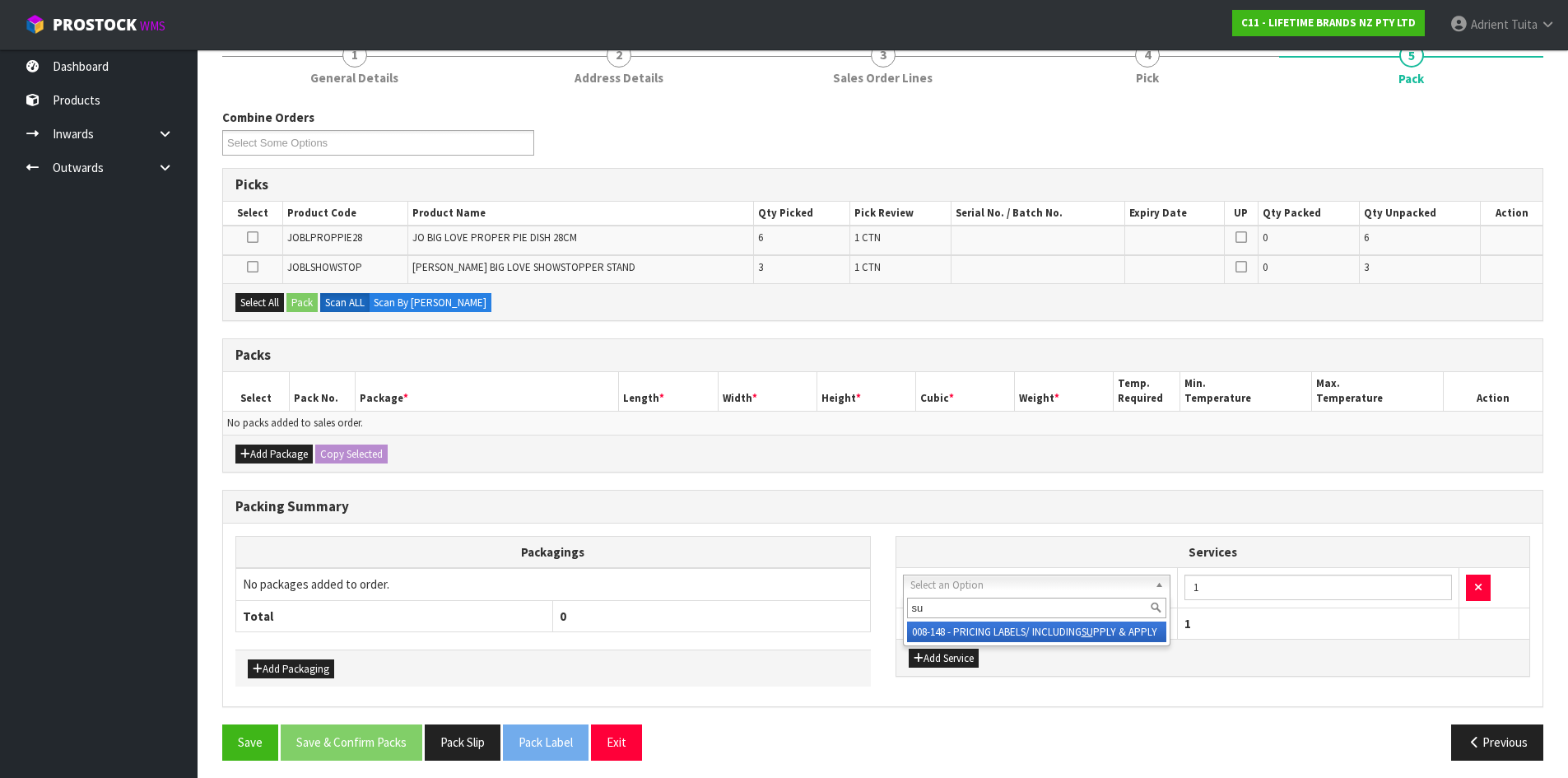
type input "su"
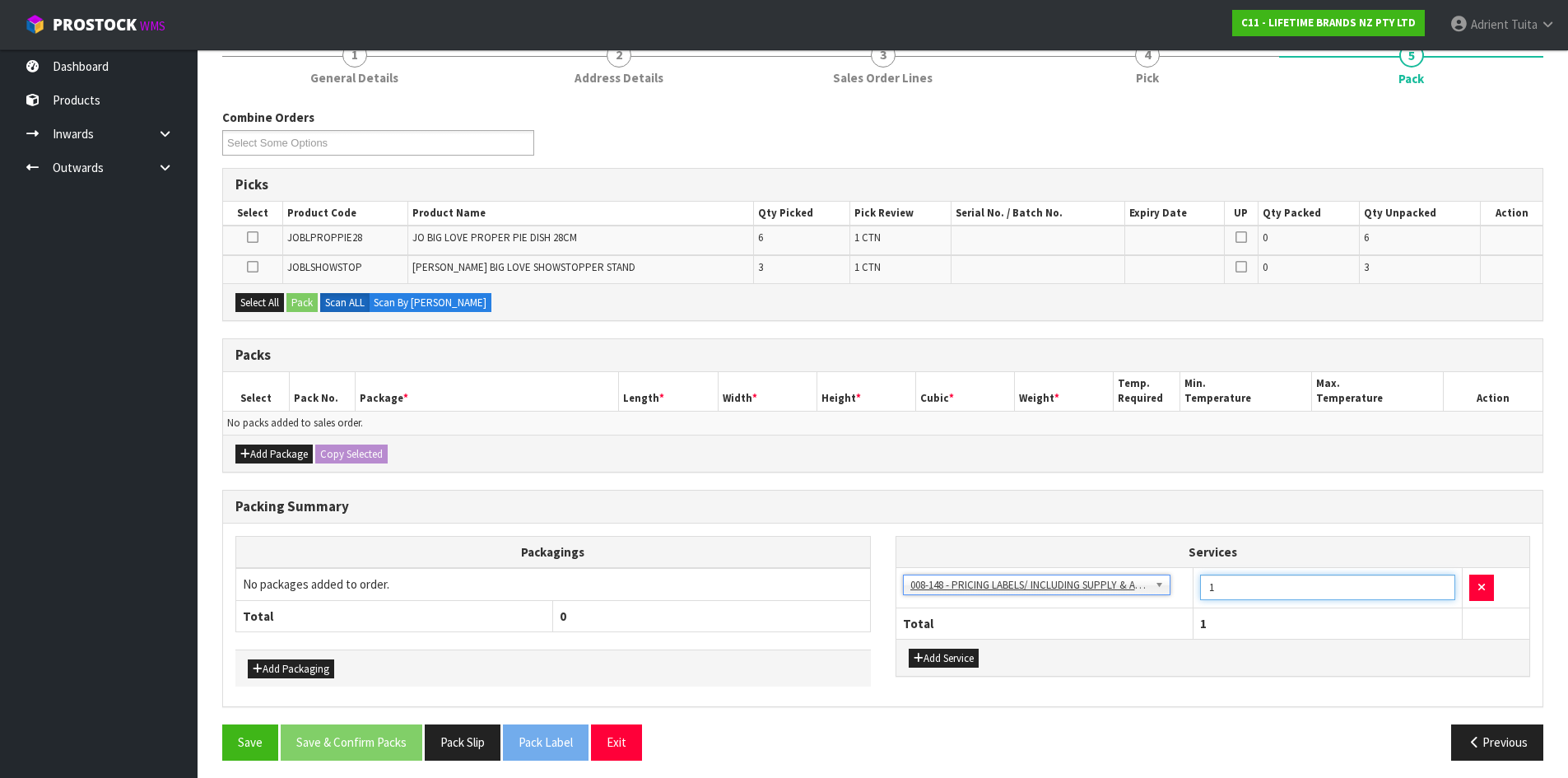
click at [1244, 592] on input "1" at bounding box center [1328, 587] width 255 height 26
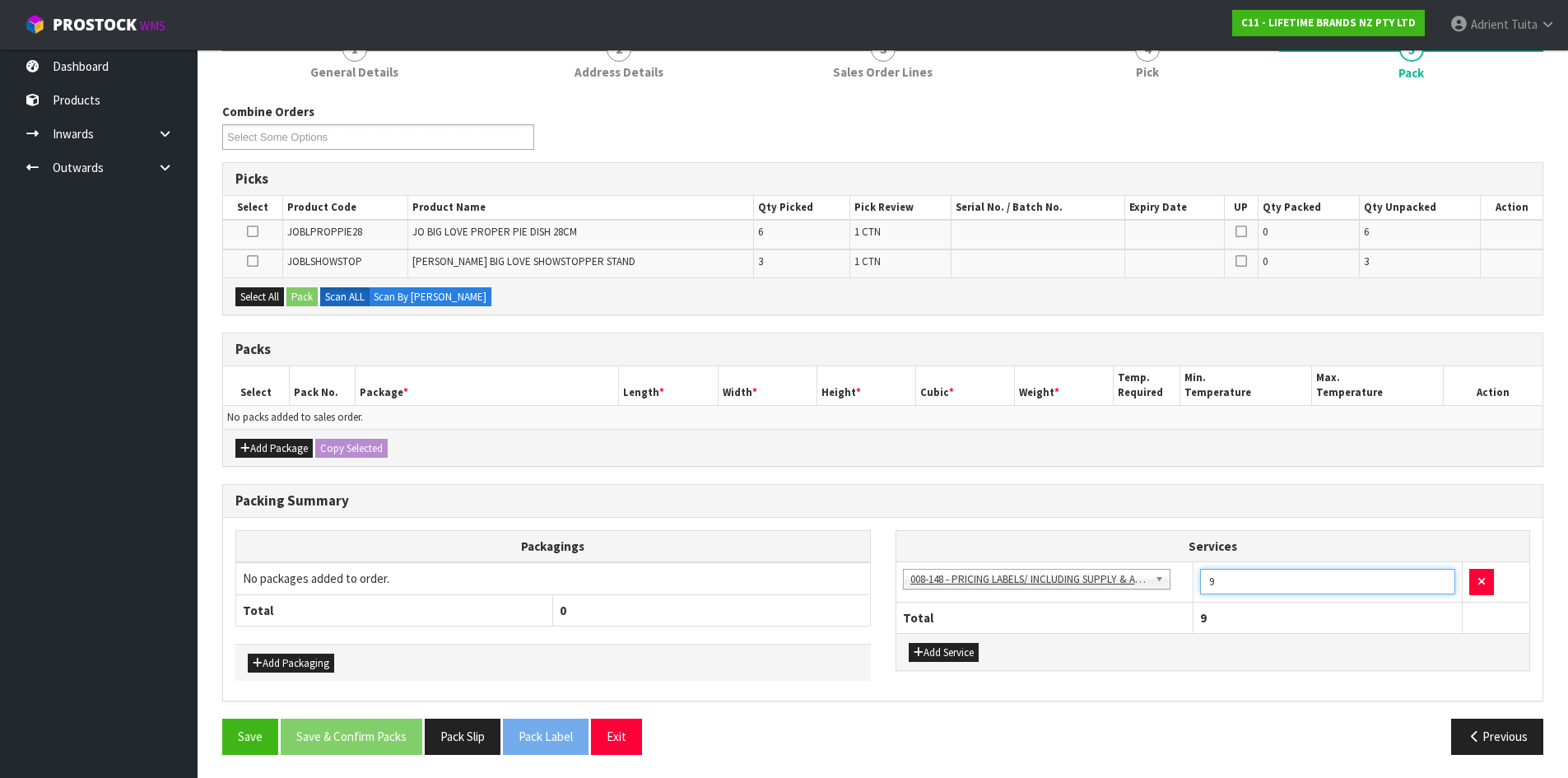
scroll to position [165, 0]
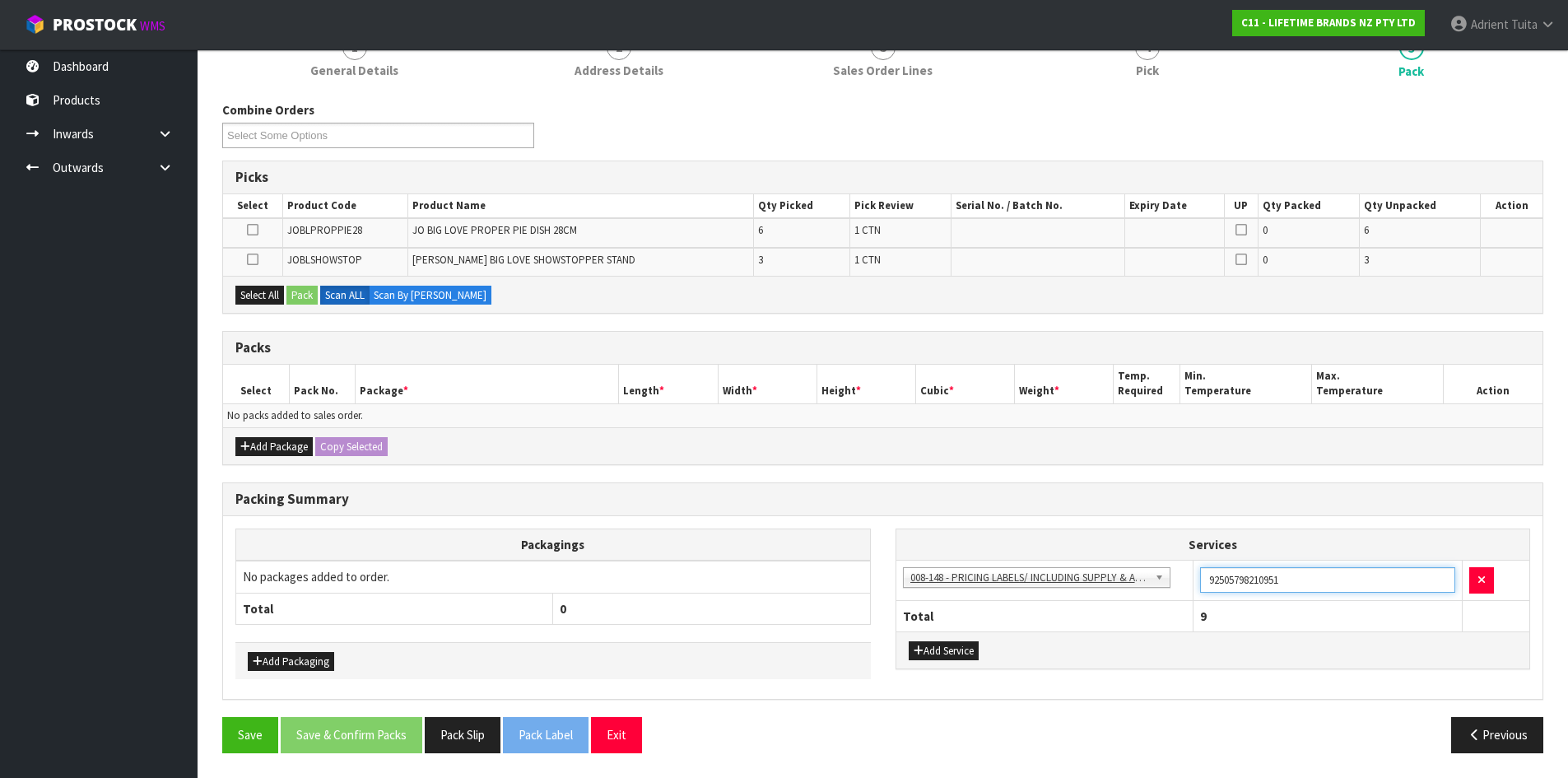
type input "925057982109510"
click at [222, 717] on button "Save" at bounding box center [250, 735] width 56 height 36
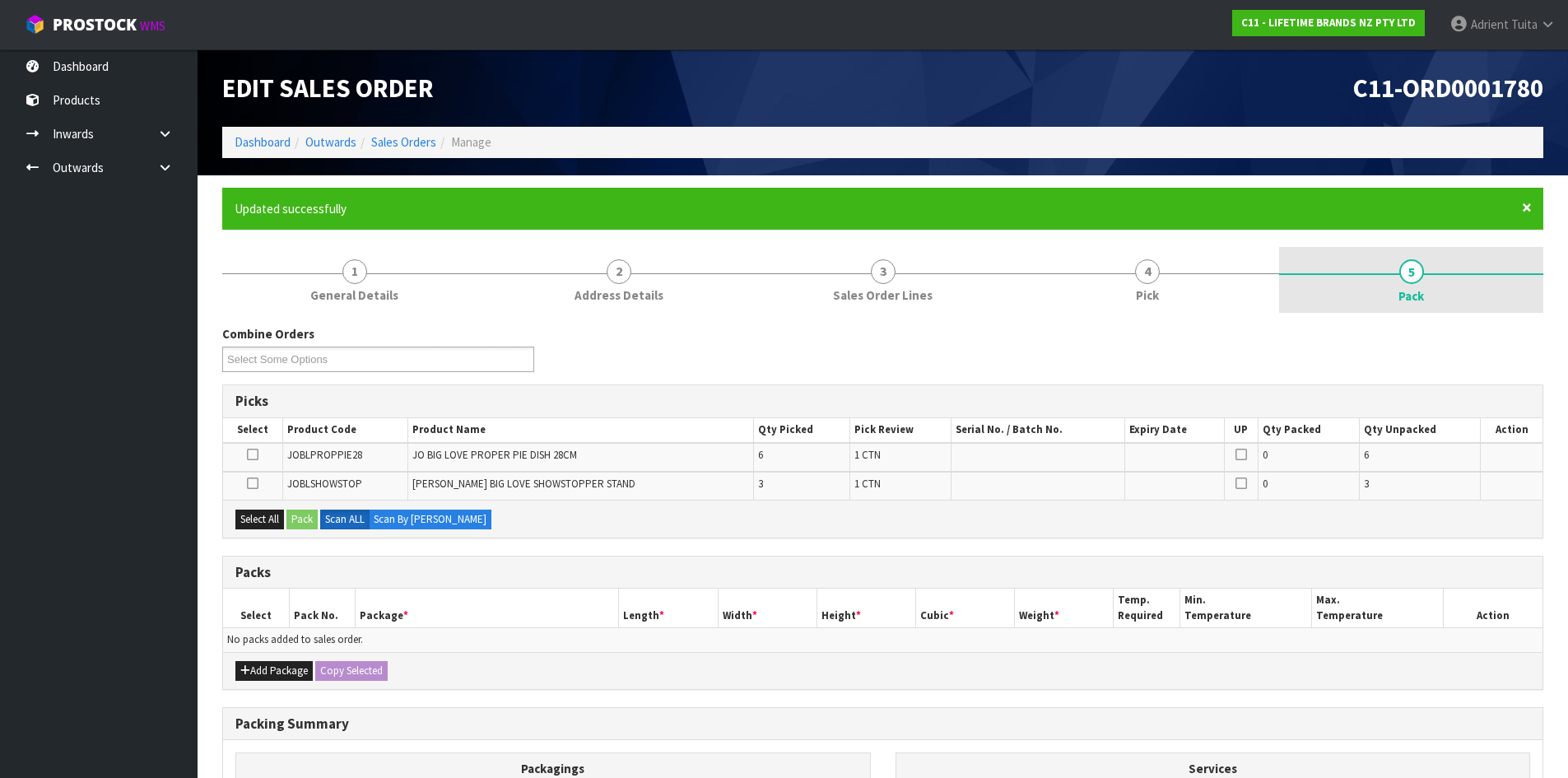
drag, startPoint x: 1526, startPoint y: 211, endPoint x: 1497, endPoint y: 221, distance: 30.7
click at [1526, 211] on span "×" at bounding box center [1527, 208] width 10 height 23
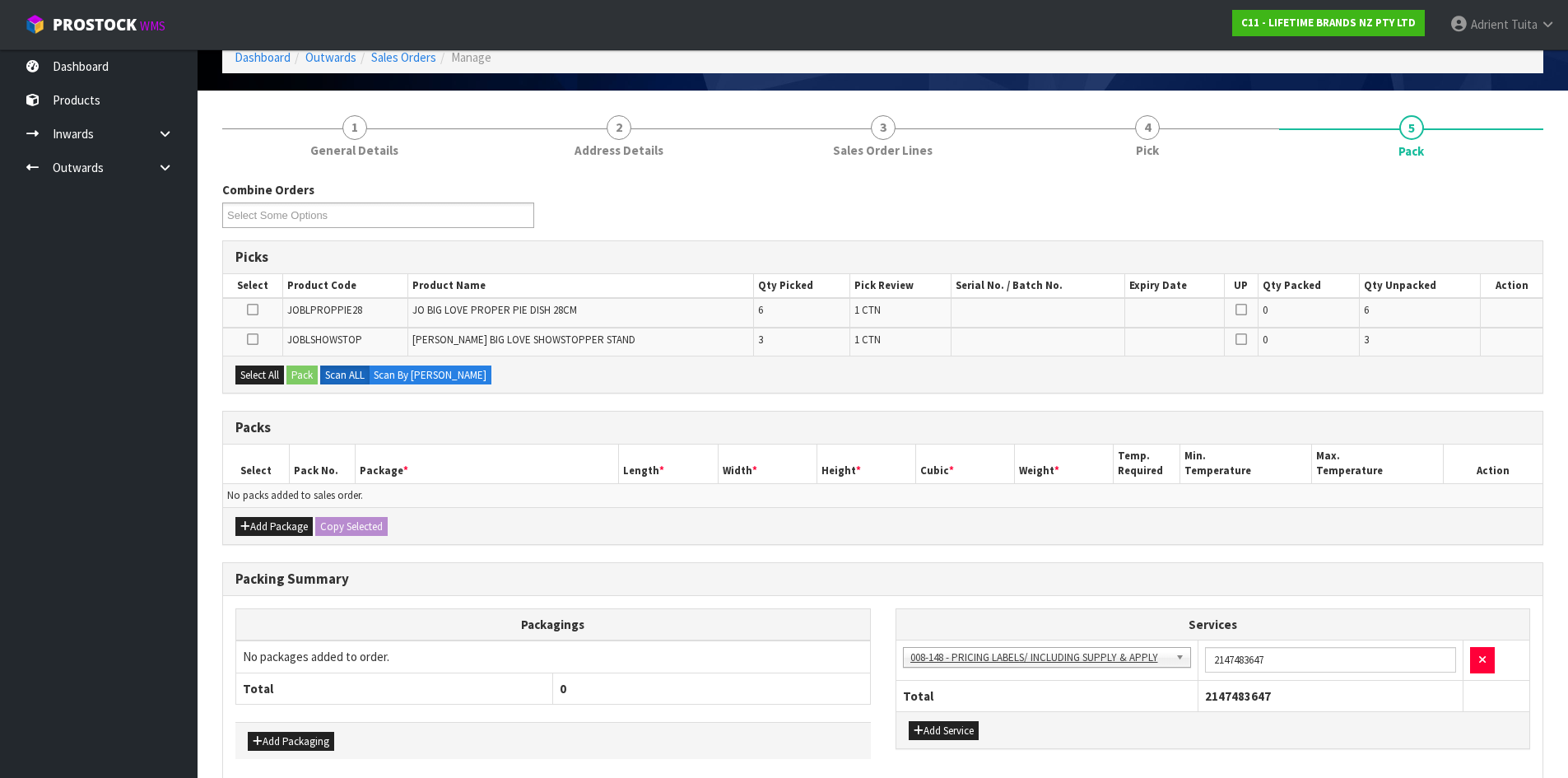
scroll to position [165, 0]
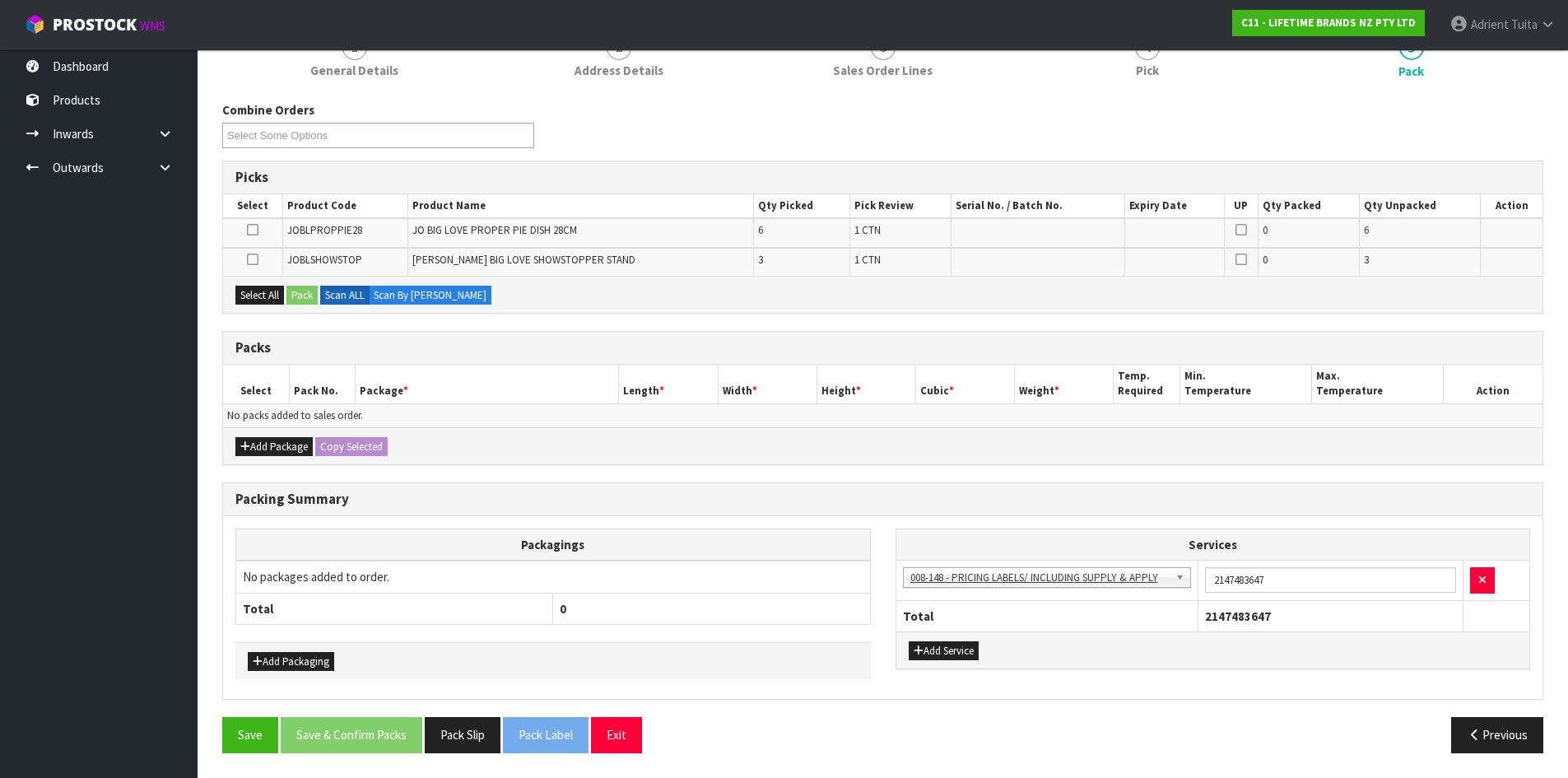
click at [416, 511] on div "Packing Summary" at bounding box center [883, 500] width 1319 height 33
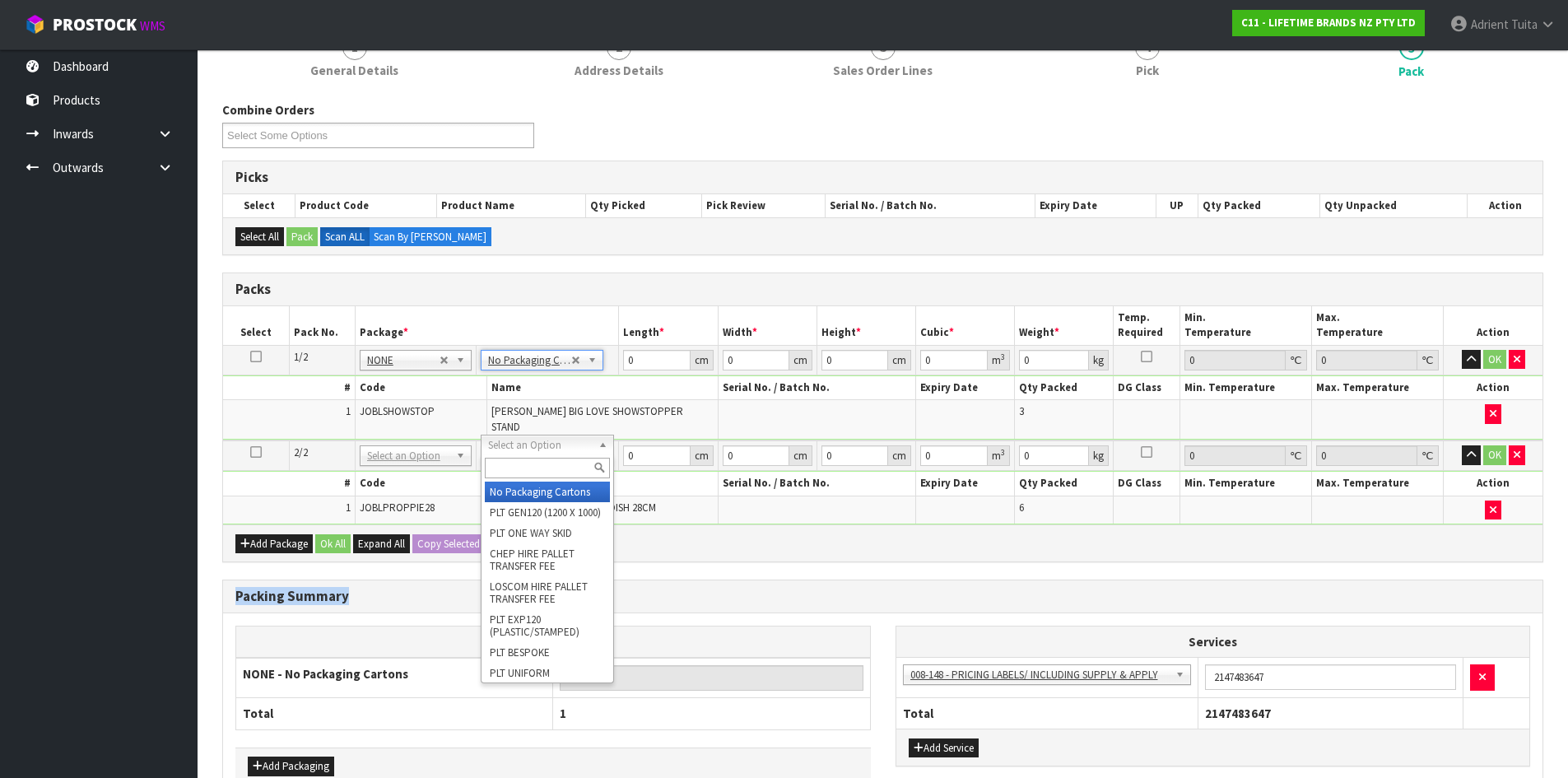
drag, startPoint x: 556, startPoint y: 447, endPoint x: 551, endPoint y: 486, distance: 39.3
type input "2"
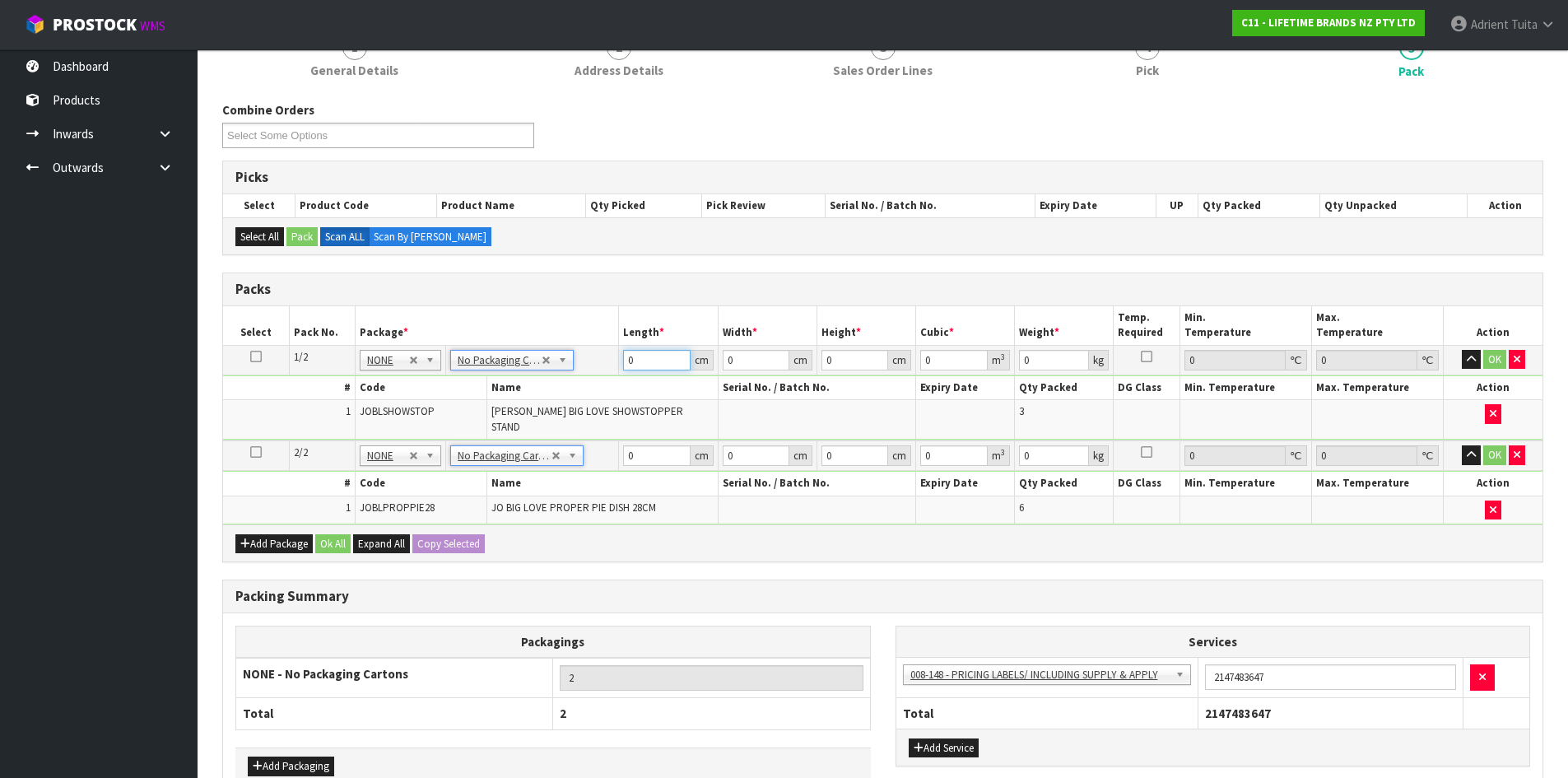
click at [639, 364] on input "0" at bounding box center [656, 360] width 67 height 21
type input "40"
type input "4"
type input "0.0064"
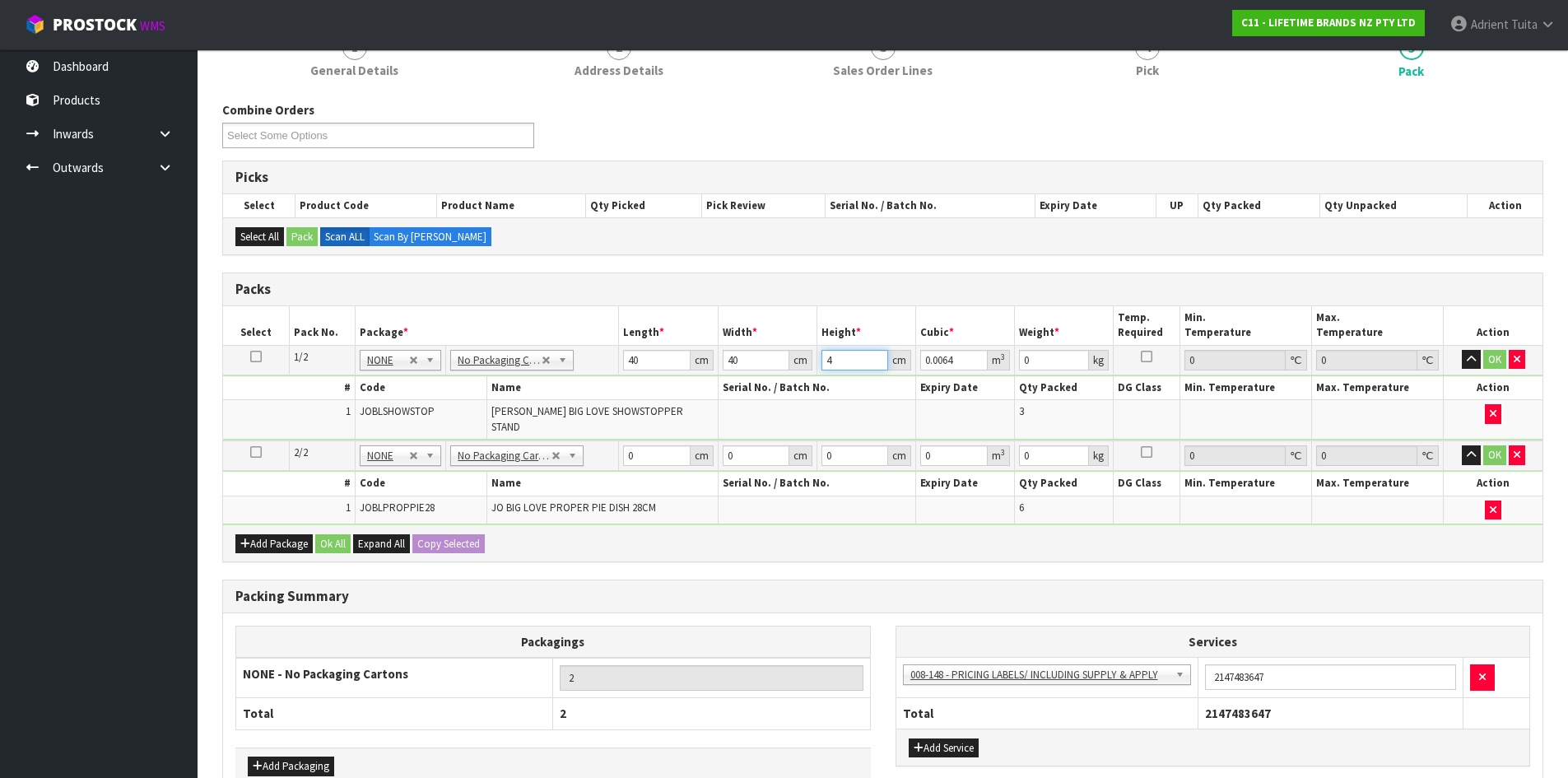
type input "43"
type input "0.0688"
type input "43"
type input "9"
click at [655, 445] on input "0" at bounding box center [656, 455] width 67 height 21
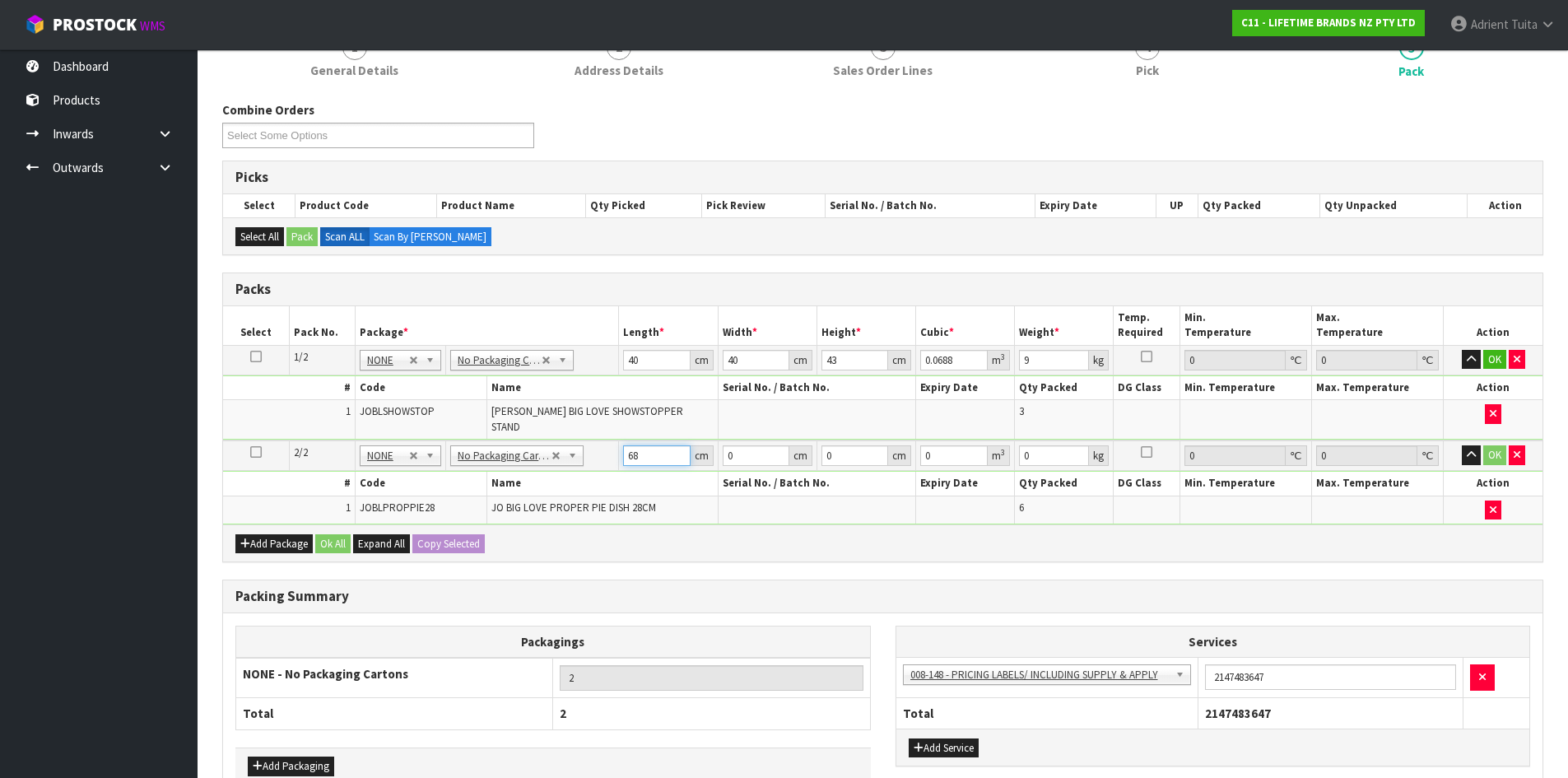
type input "68"
type input "36"
type input "3"
type input "0.007344"
type input "32"
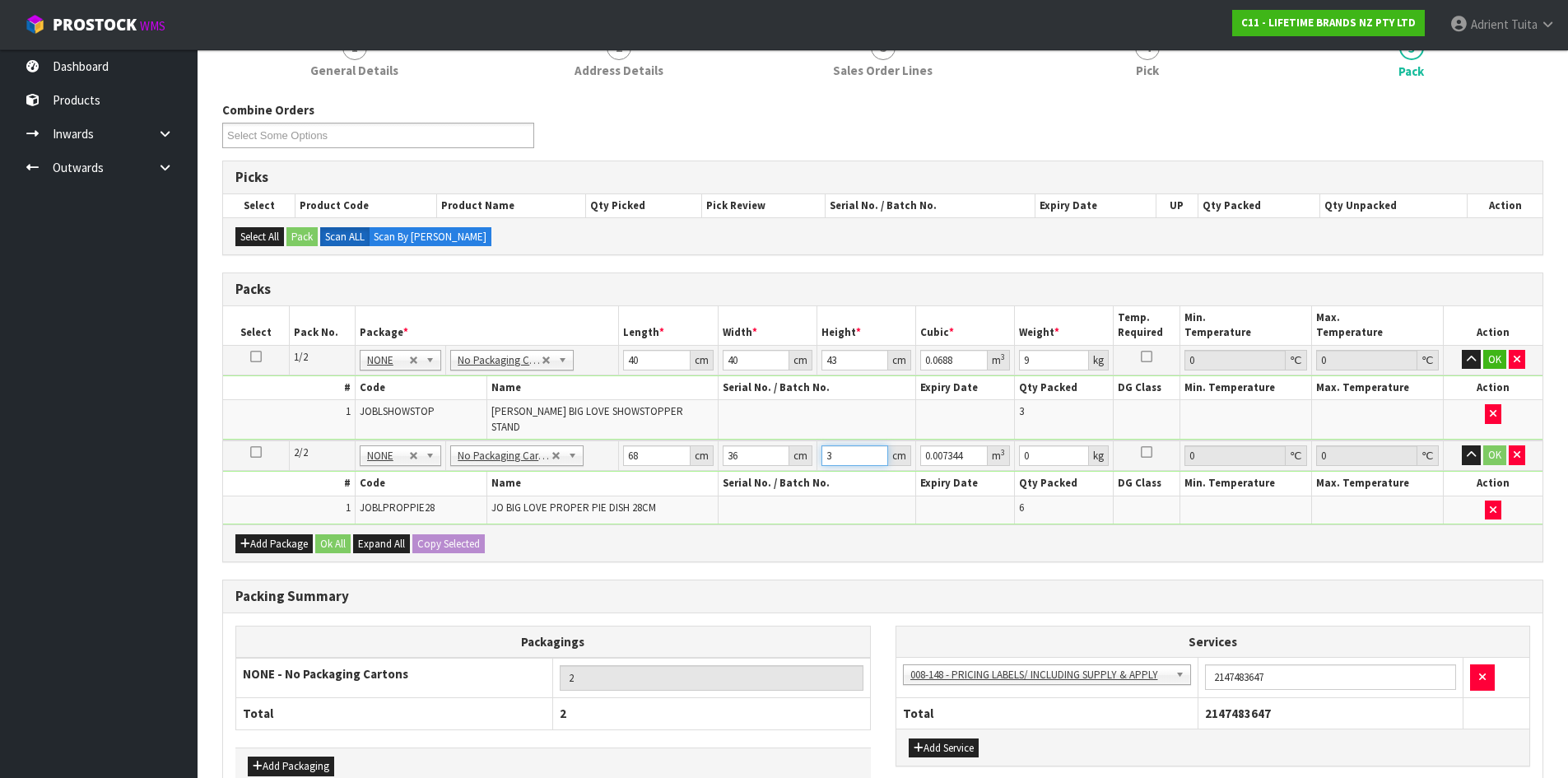
type input "0.078336"
type input "32"
type input "12"
click at [1486, 364] on button "OK" at bounding box center [1495, 360] width 23 height 20
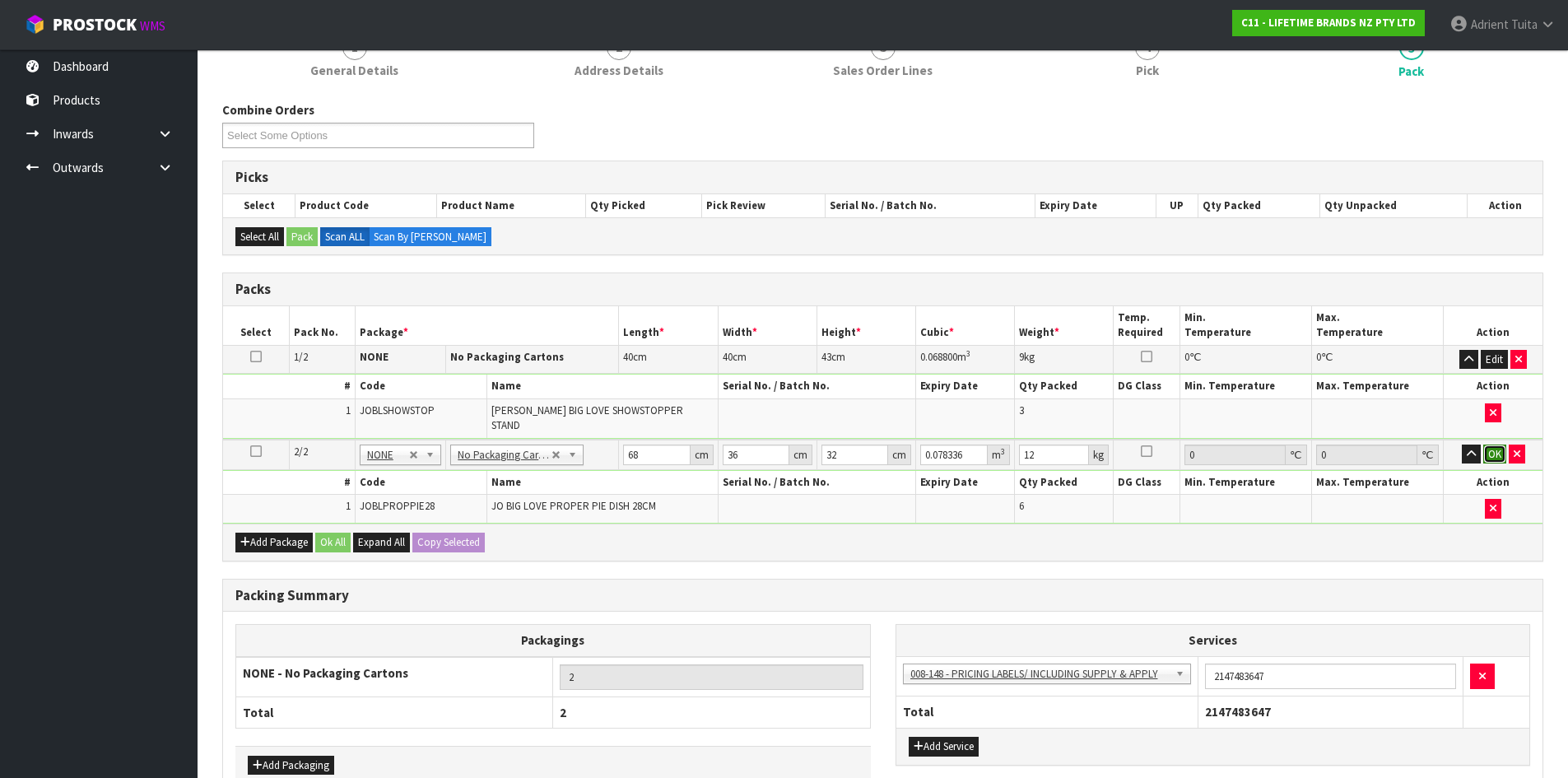
click at [1493, 444] on button "OK" at bounding box center [1495, 454] width 23 height 20
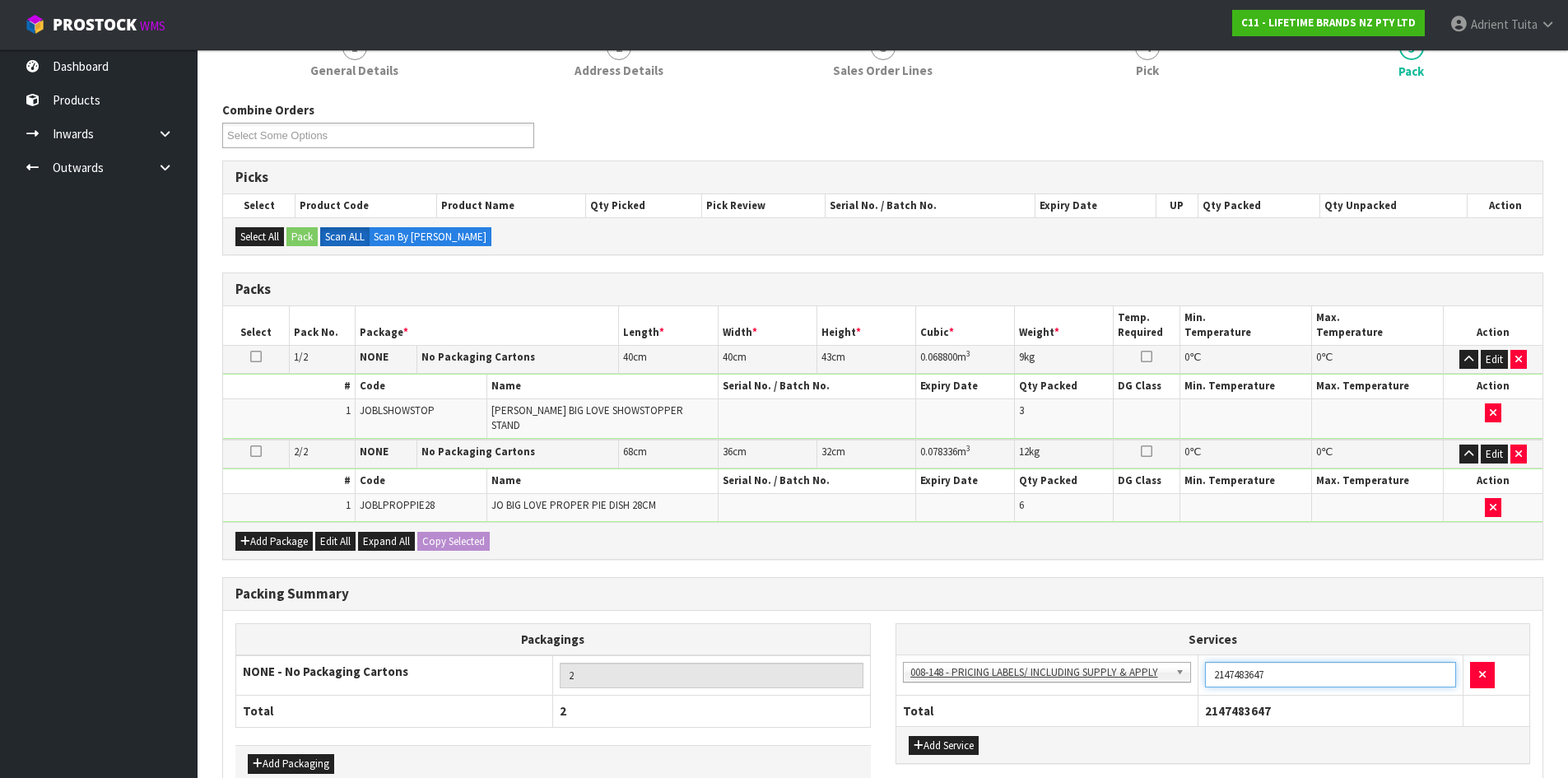
click at [1211, 672] on input "2147483647" at bounding box center [1331, 675] width 251 height 26
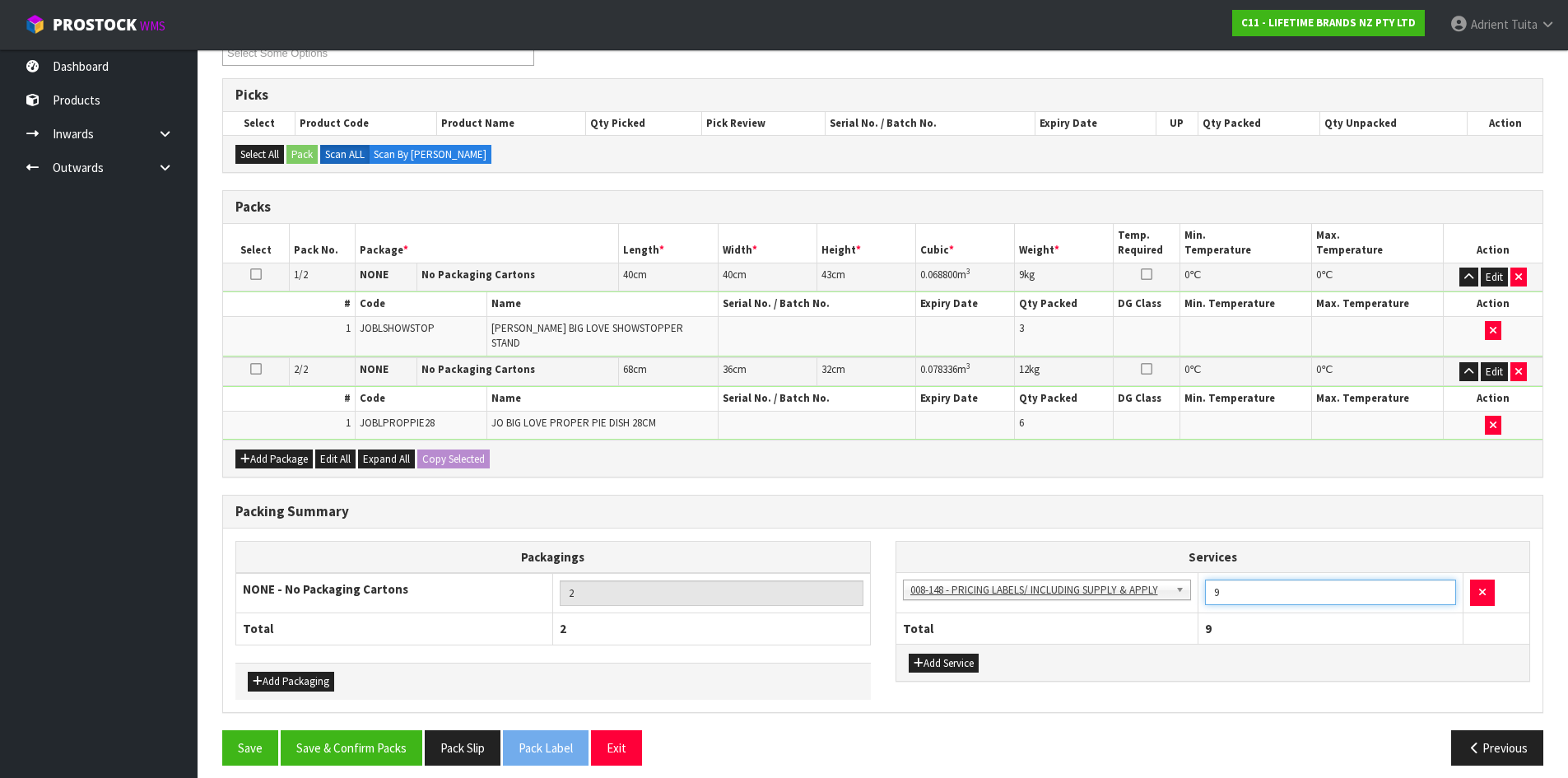
scroll to position [249, 0]
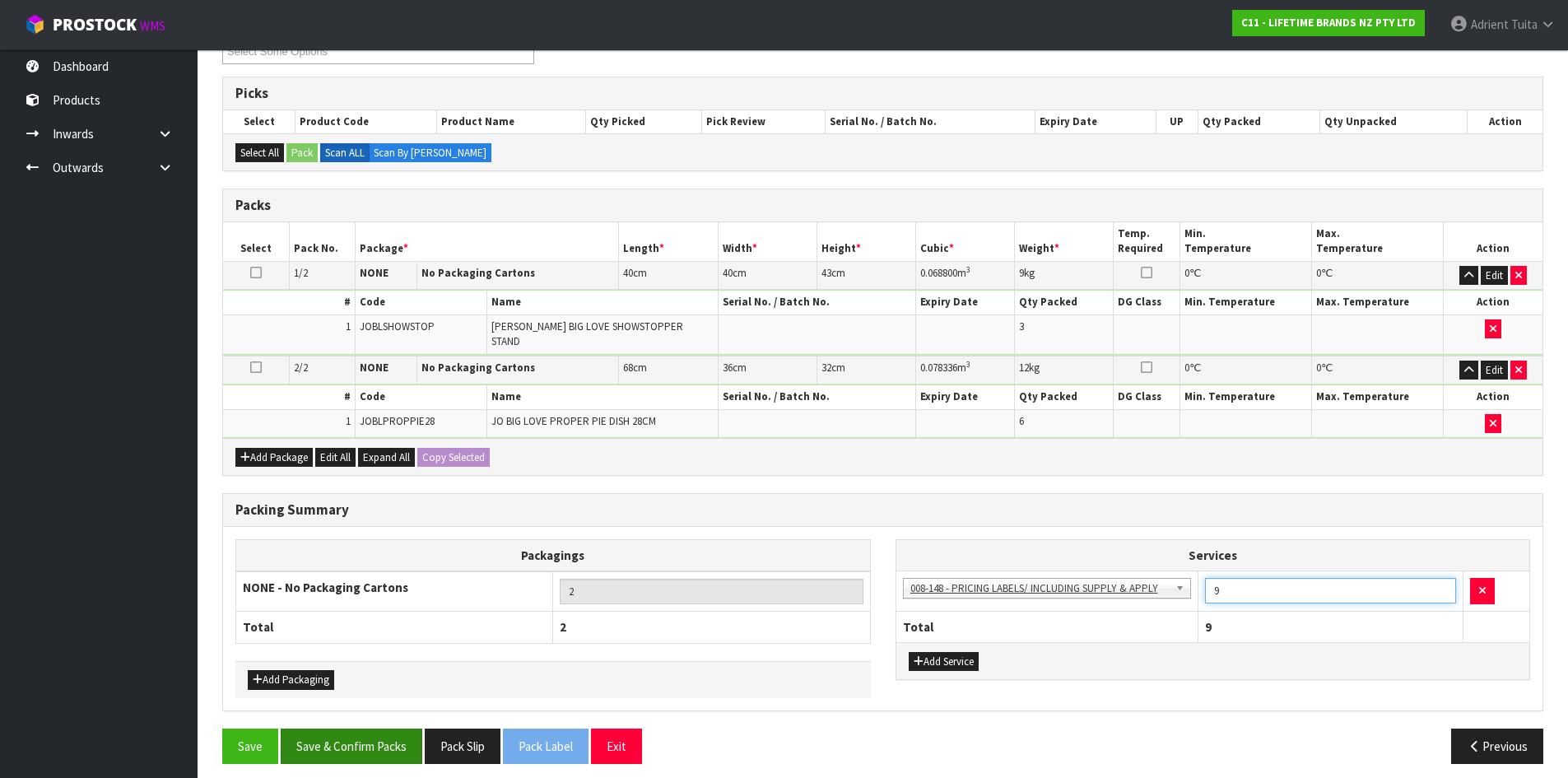
type input "9"
click at [382, 729] on button "Save & Confirm Packs" at bounding box center [351, 746] width 141 height 36
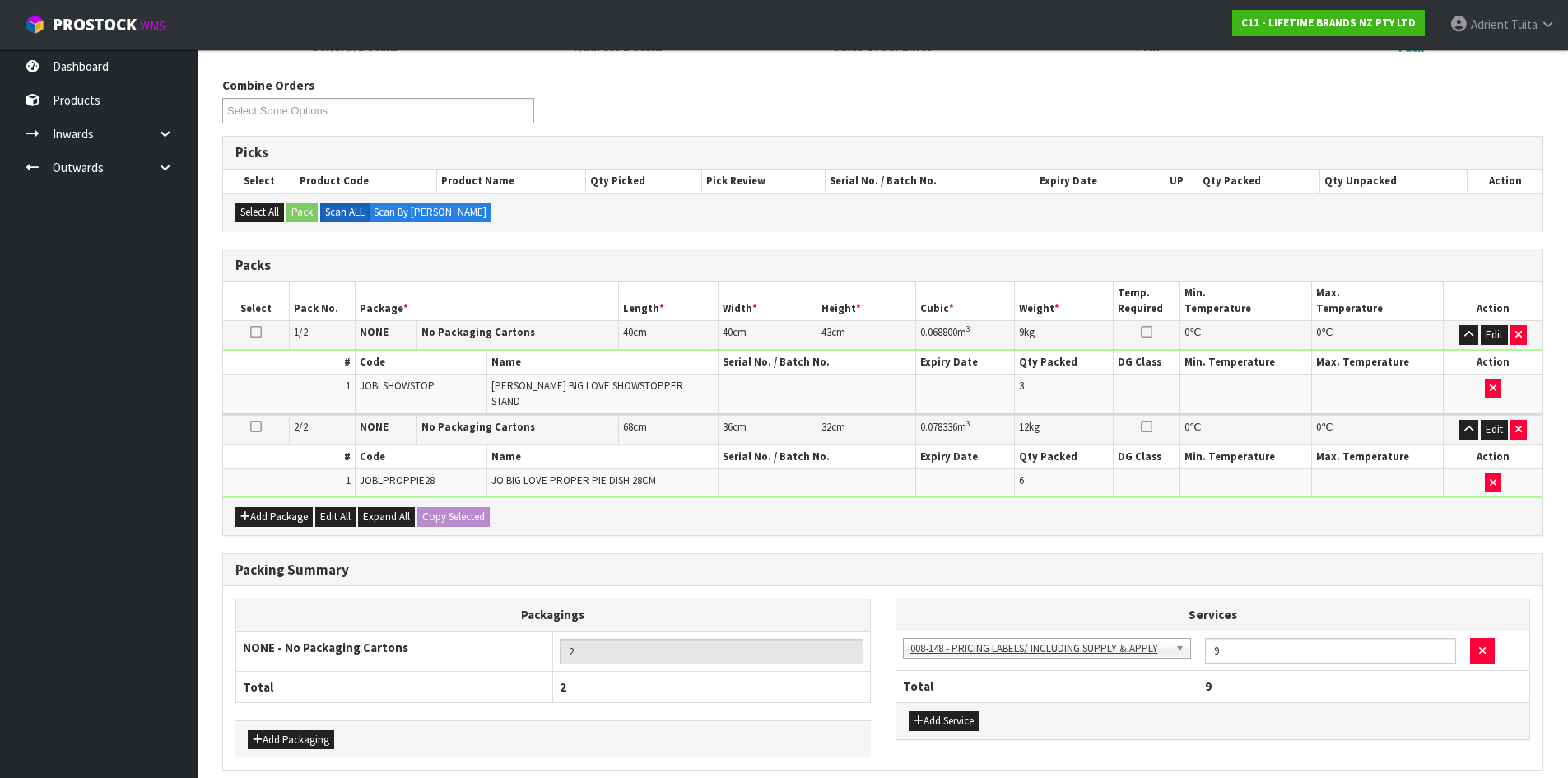
scroll to position [0, 0]
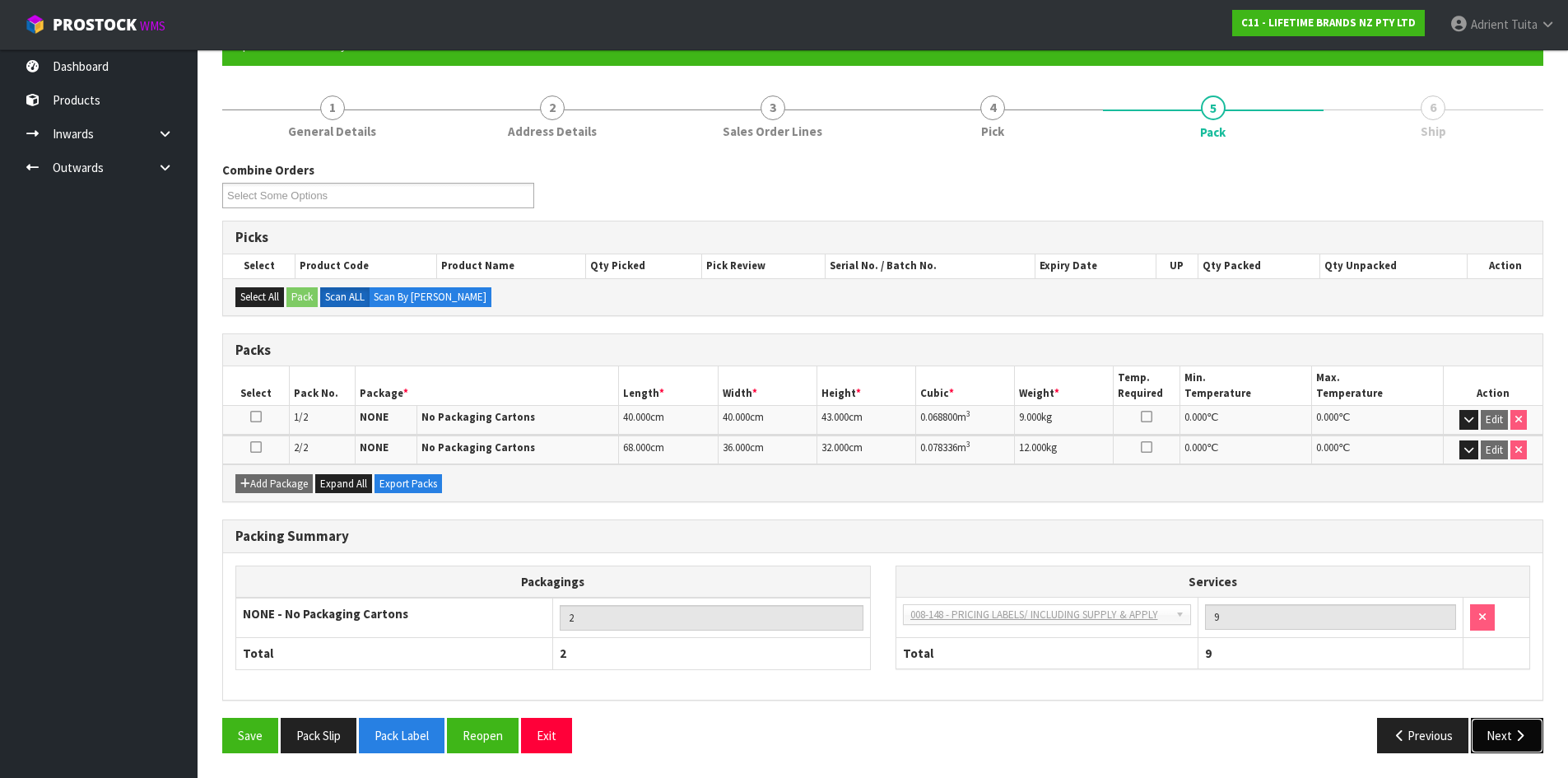
click at [1498, 729] on button "Next" at bounding box center [1507, 736] width 72 height 36
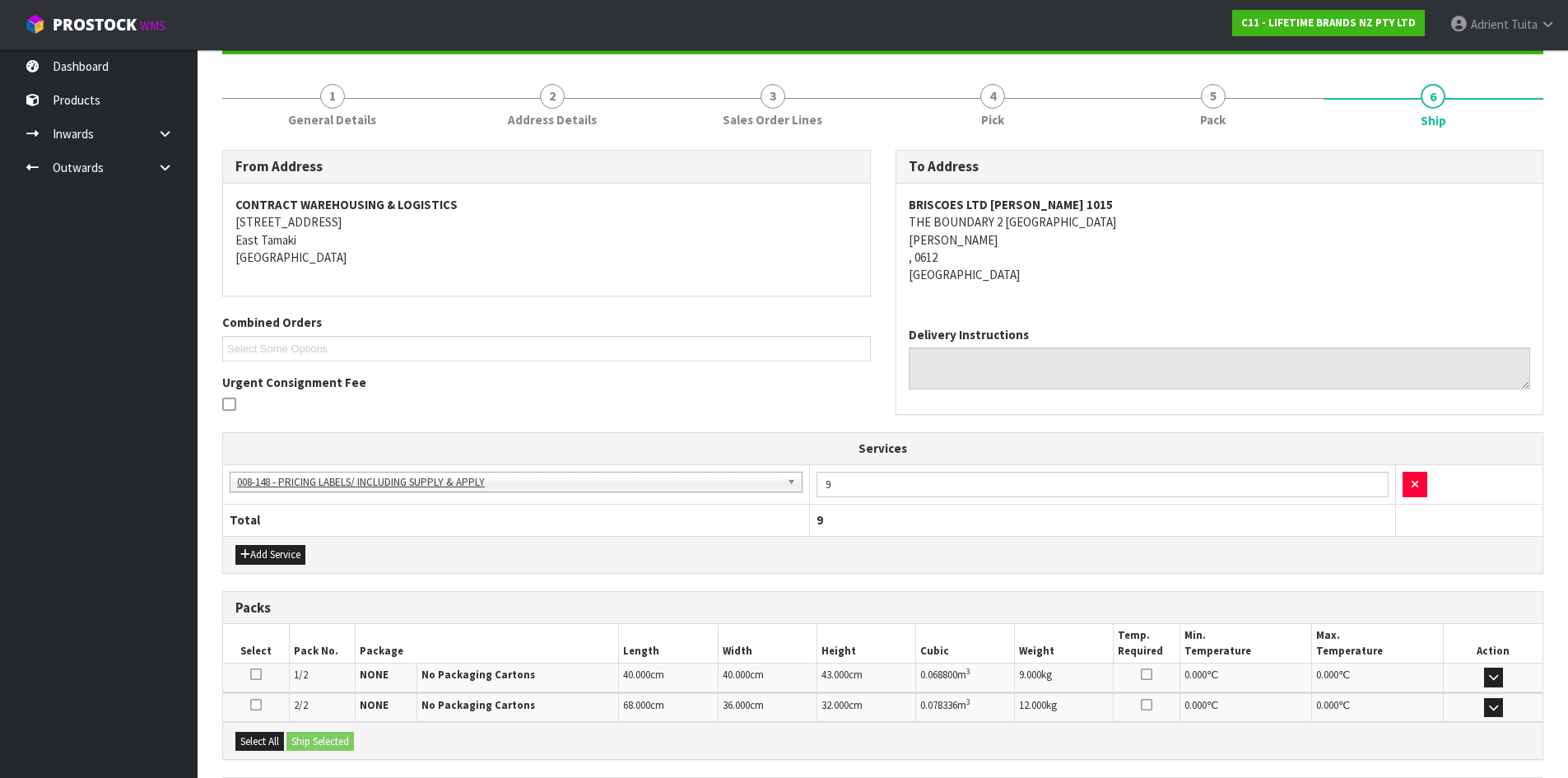
scroll to position [334, 0]
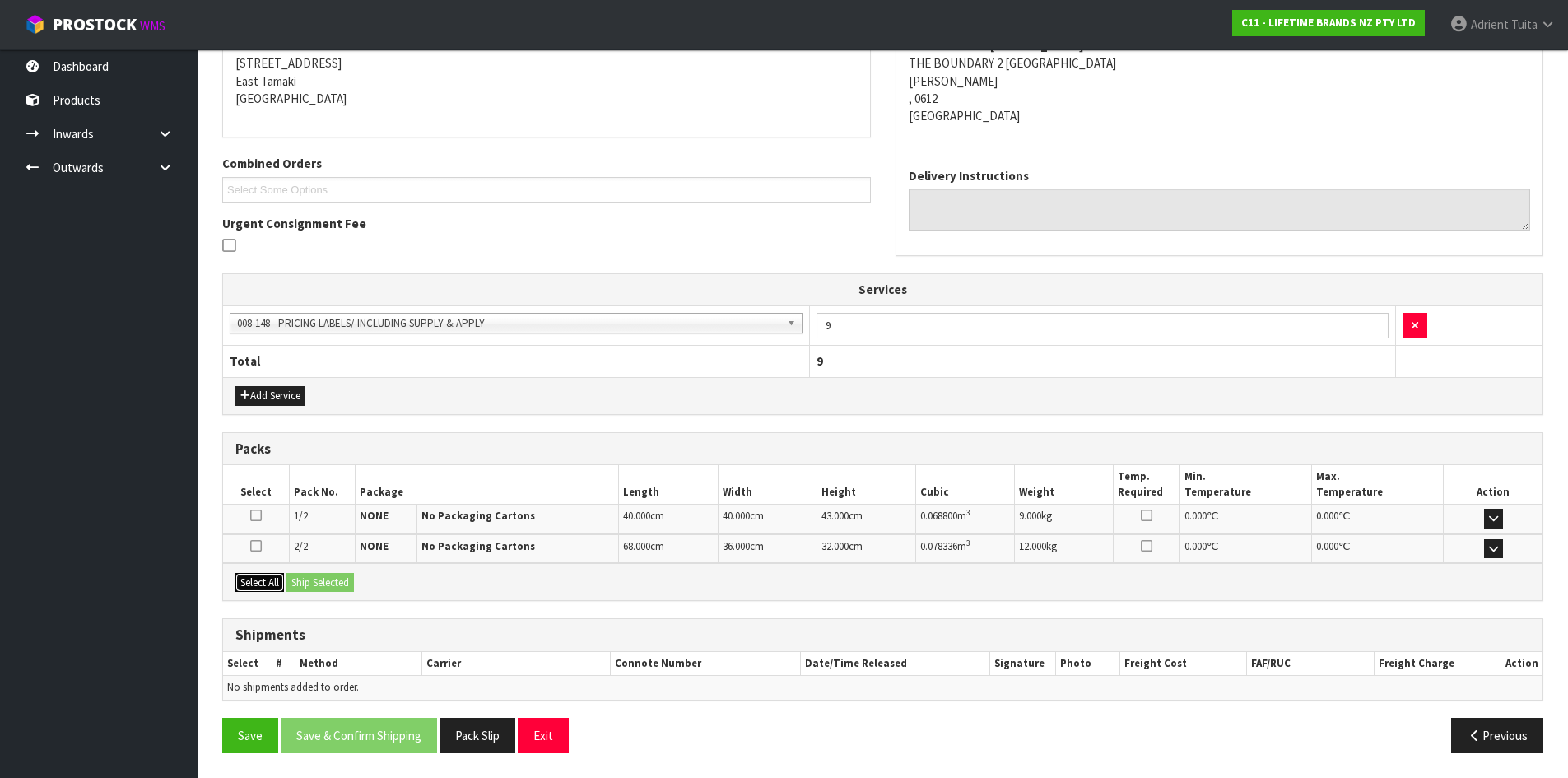
click at [253, 590] on button "Select All" at bounding box center [260, 583] width 48 height 20
click at [298, 586] on button "Ship Selected" at bounding box center [319, 583] width 67 height 20
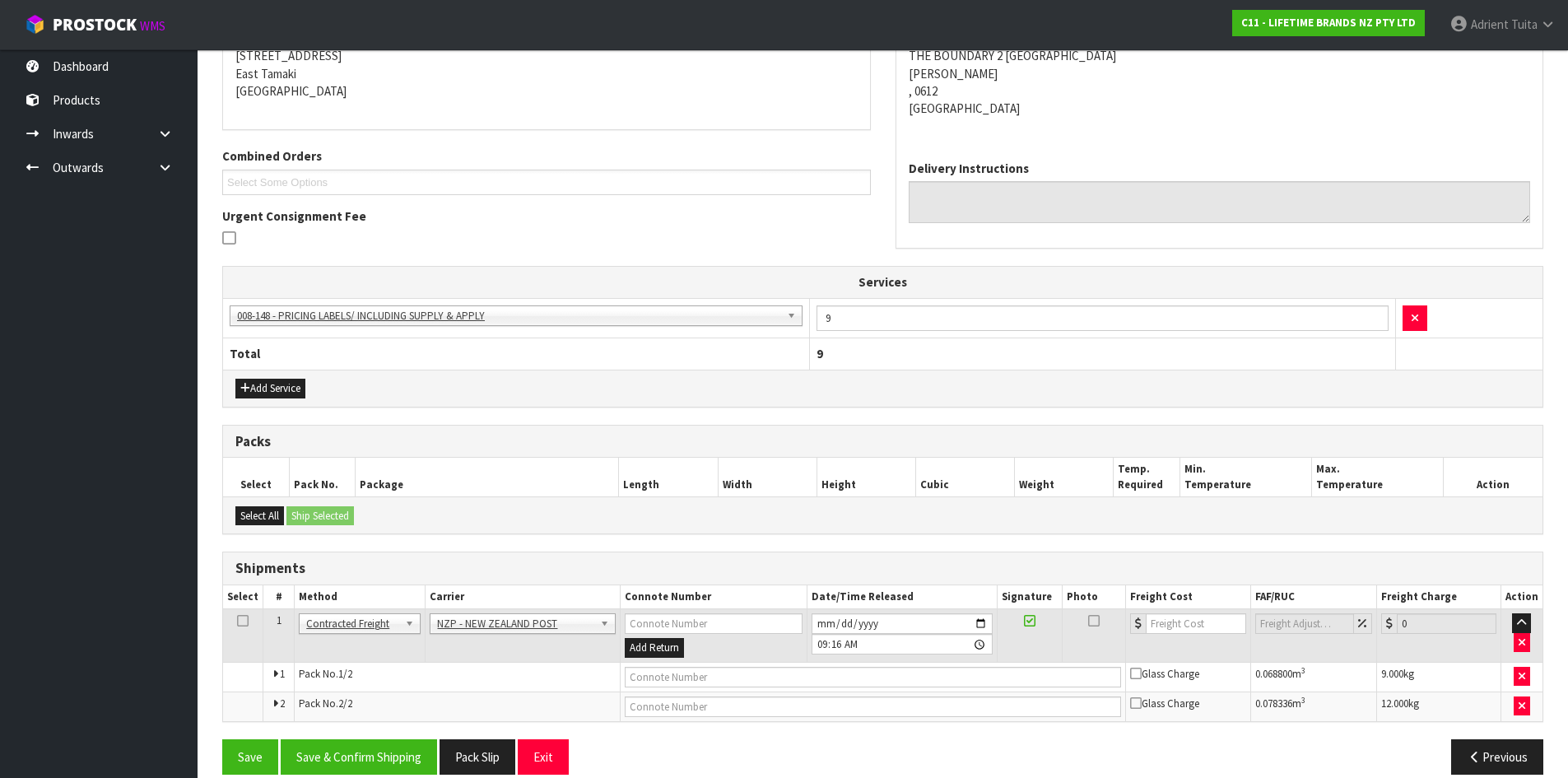
scroll to position [363, 0]
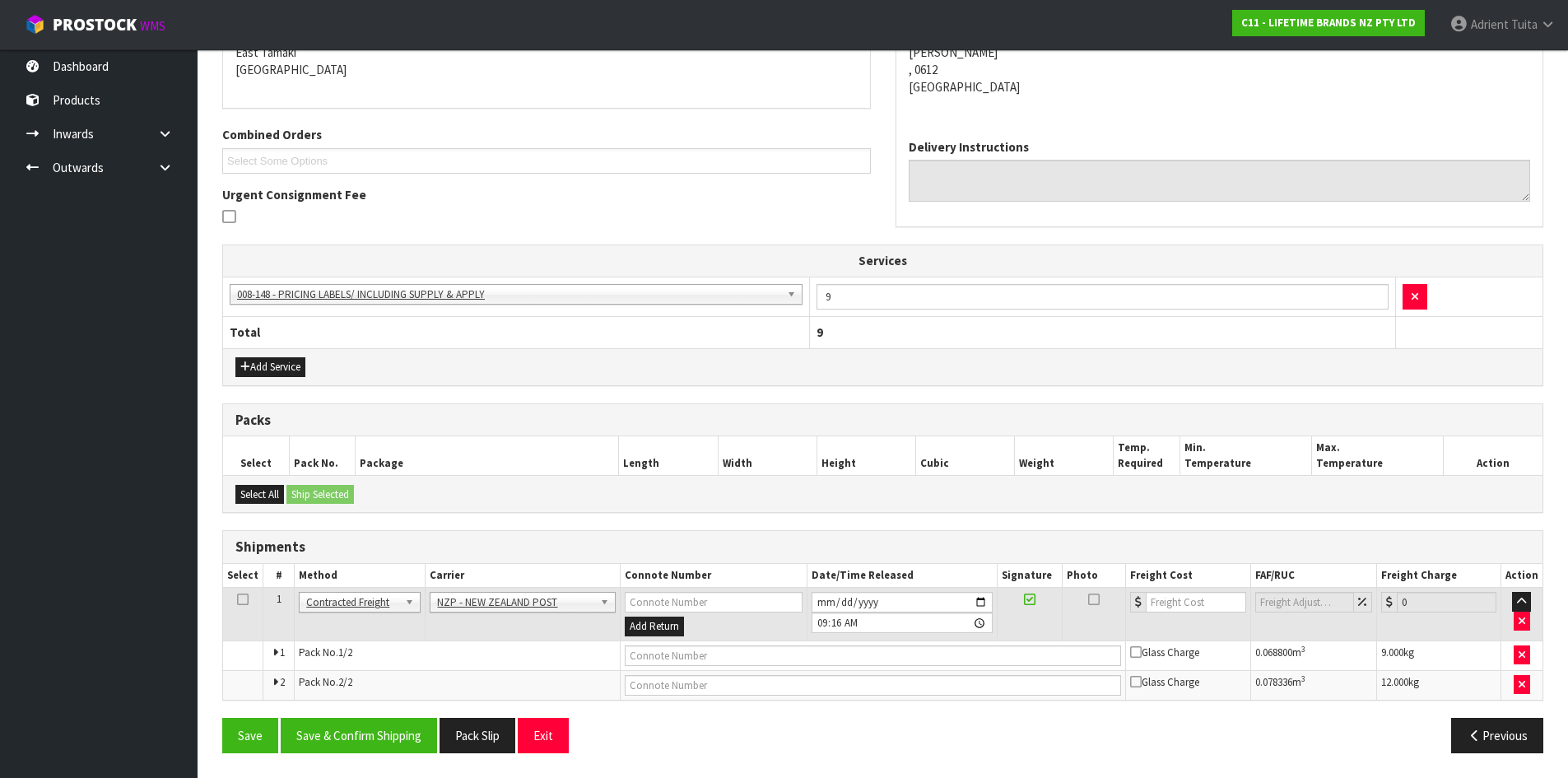
click at [369, 762] on div "Save Save & Confirm Shipping Pack Slip Exit Previous" at bounding box center [883, 741] width 1346 height 47
click at [379, 741] on button "Save & Confirm Shipping" at bounding box center [359, 736] width 156 height 36
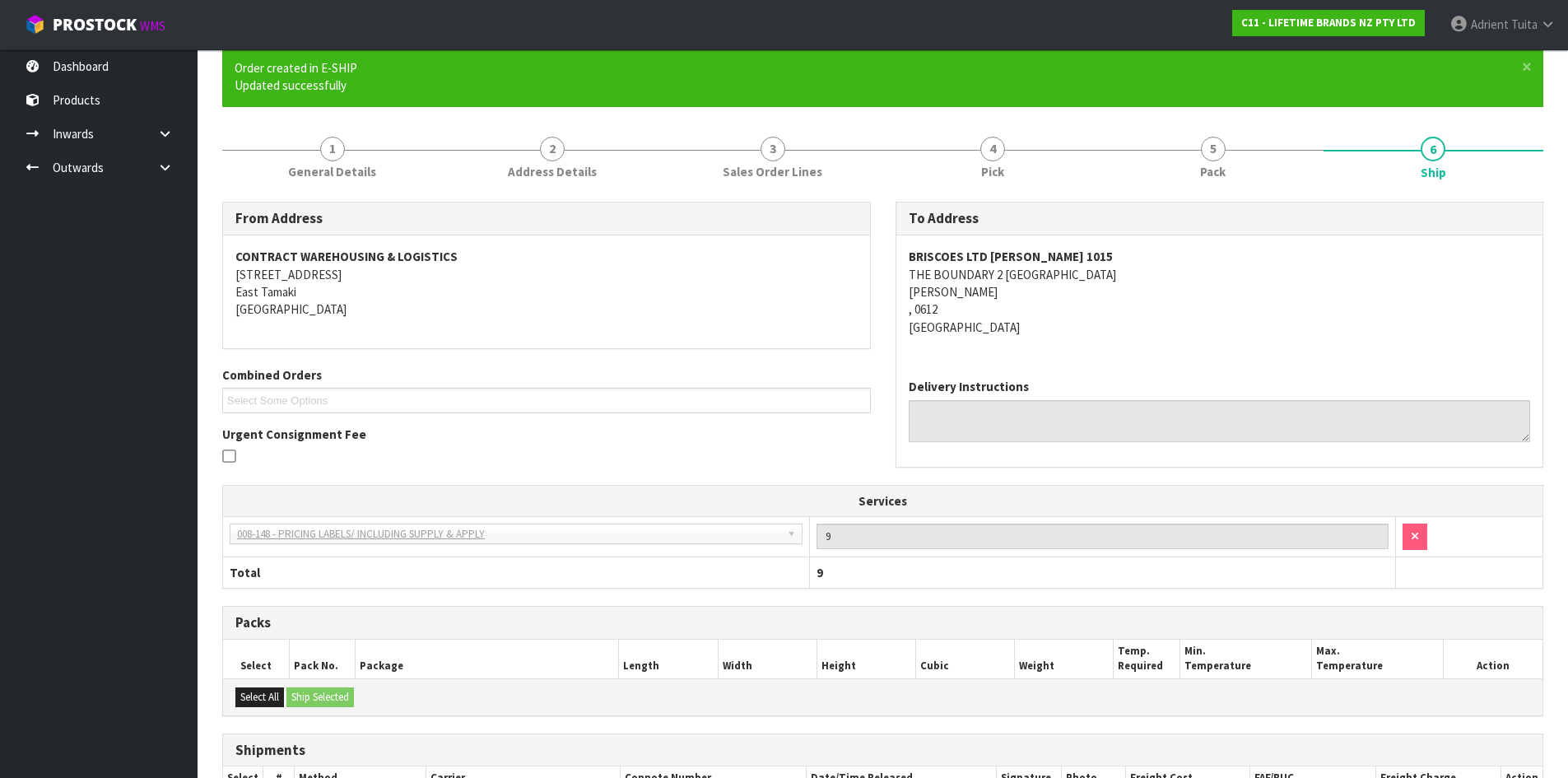
scroll to position [339, 0]
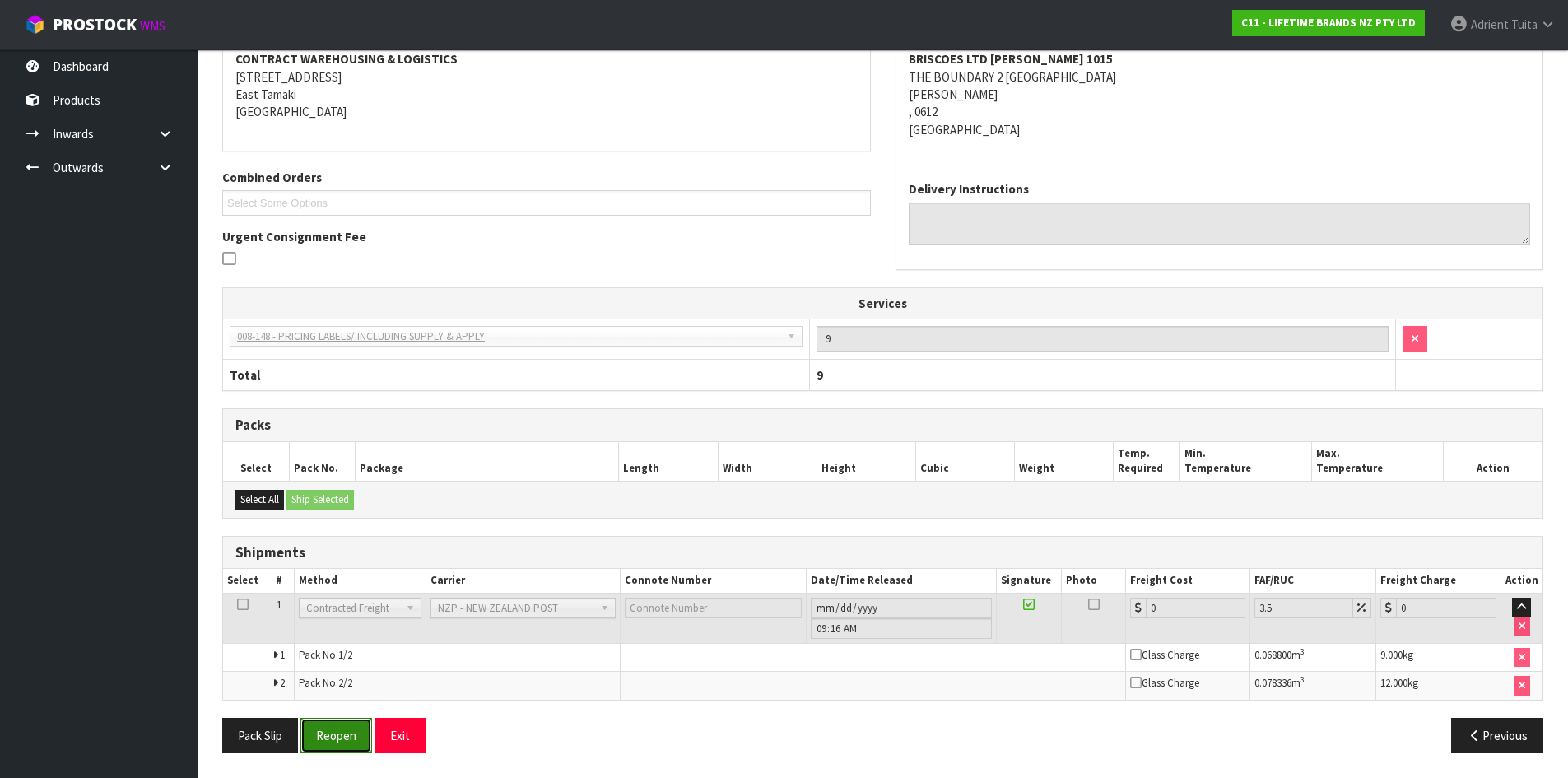
click at [345, 746] on button "Reopen" at bounding box center [336, 736] width 72 height 36
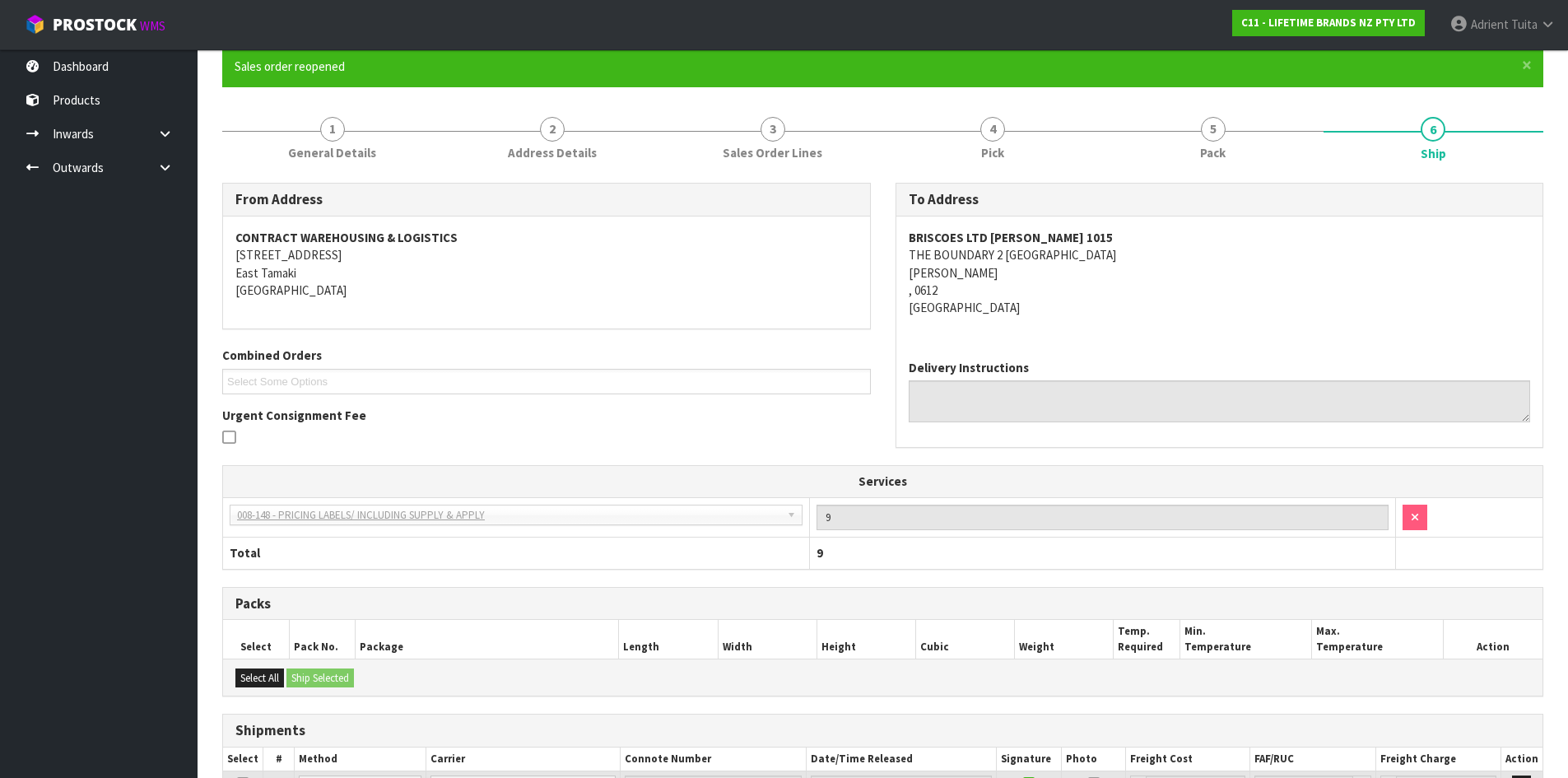
scroll to position [321, 0]
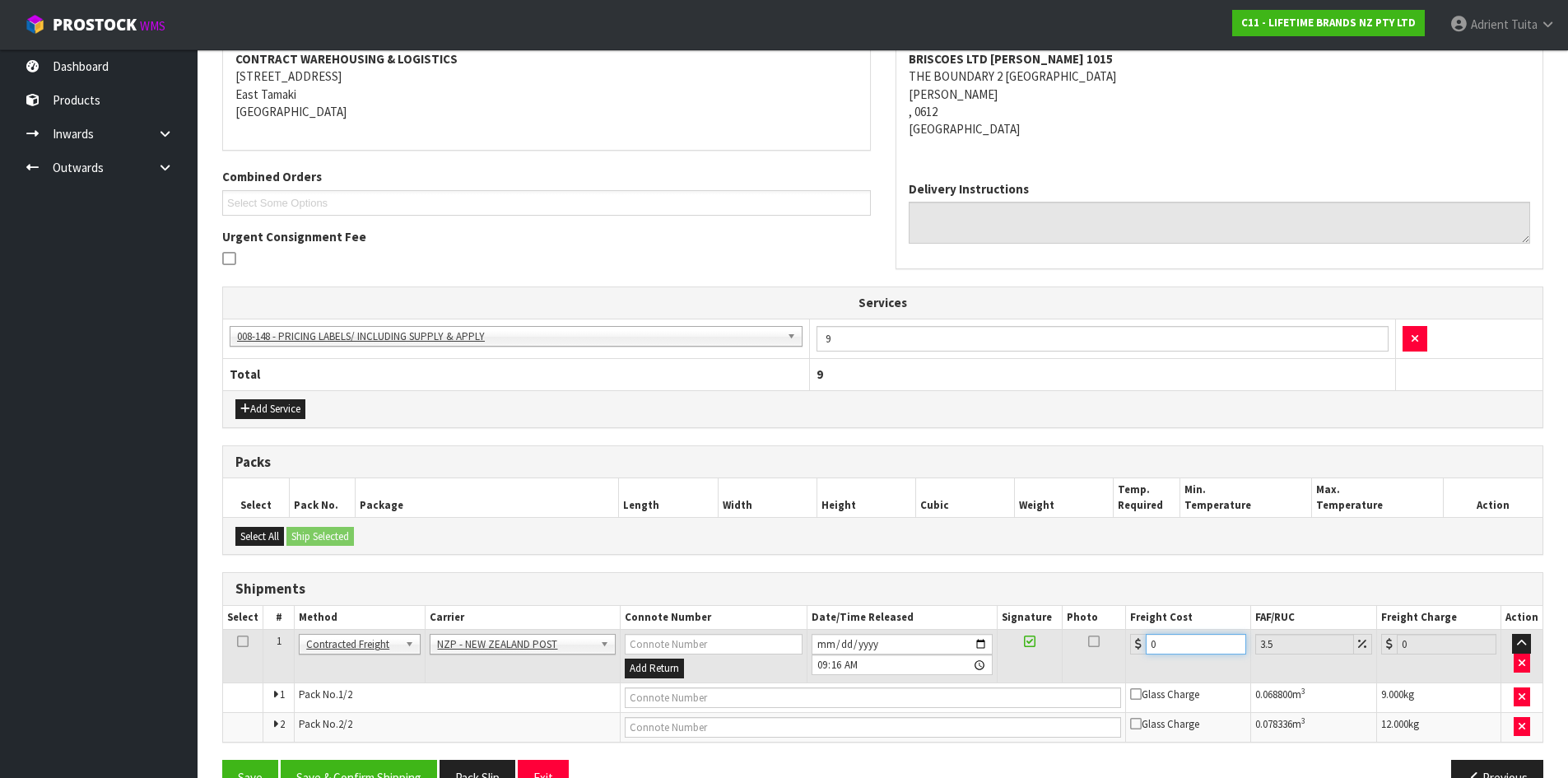
click at [1222, 640] on input "0" at bounding box center [1196, 644] width 100 height 21
type input "8"
type input "8.28"
type input "8.6"
type input "8.9"
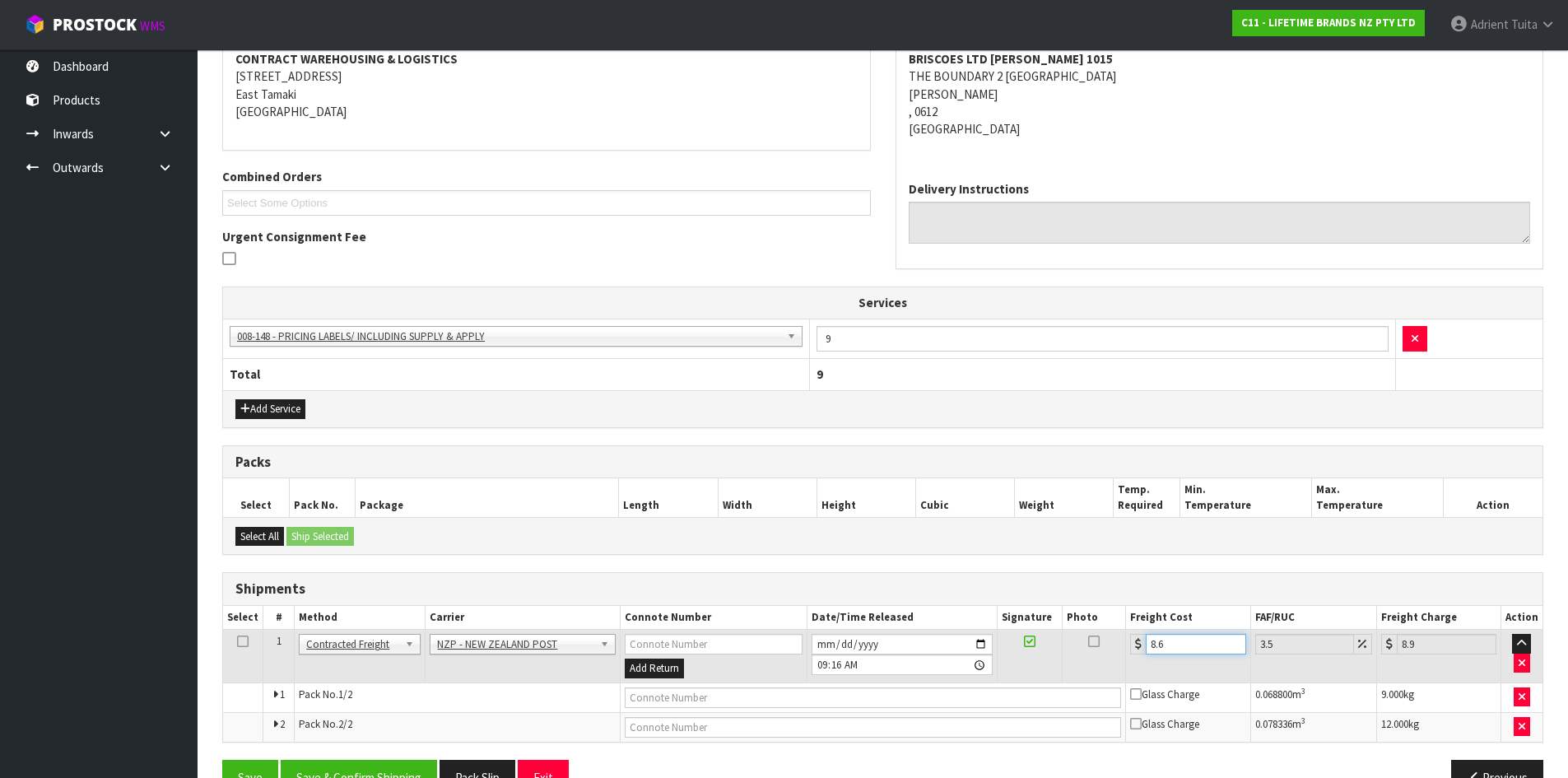
type input "8.66"
type input "8.96"
type input "8.66"
click at [780, 694] on input "text" at bounding box center [873, 697] width 497 height 21
type input "00894210379945251601"
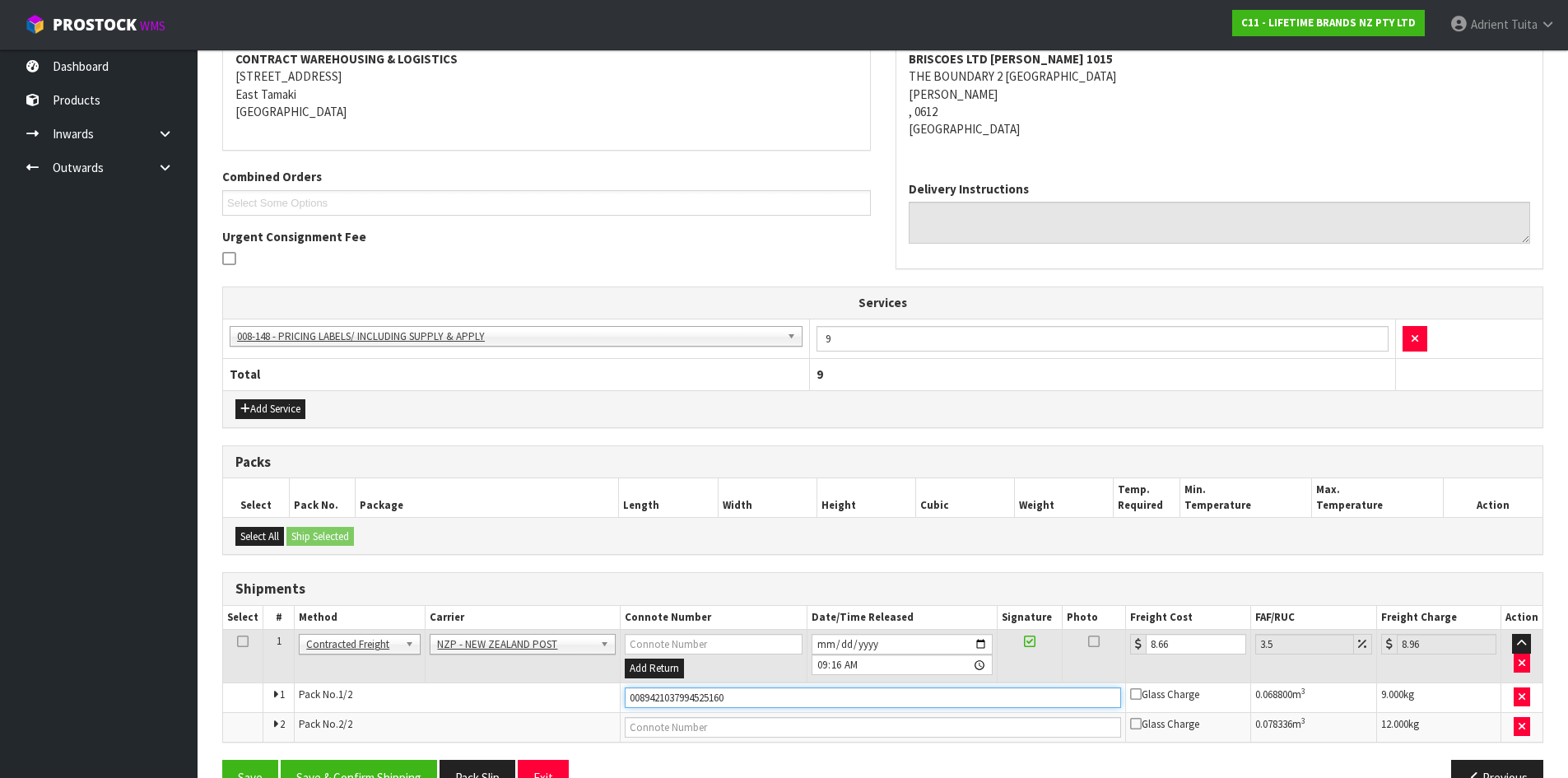
click at [222, 760] on button "Save" at bounding box center [250, 777] width 56 height 36
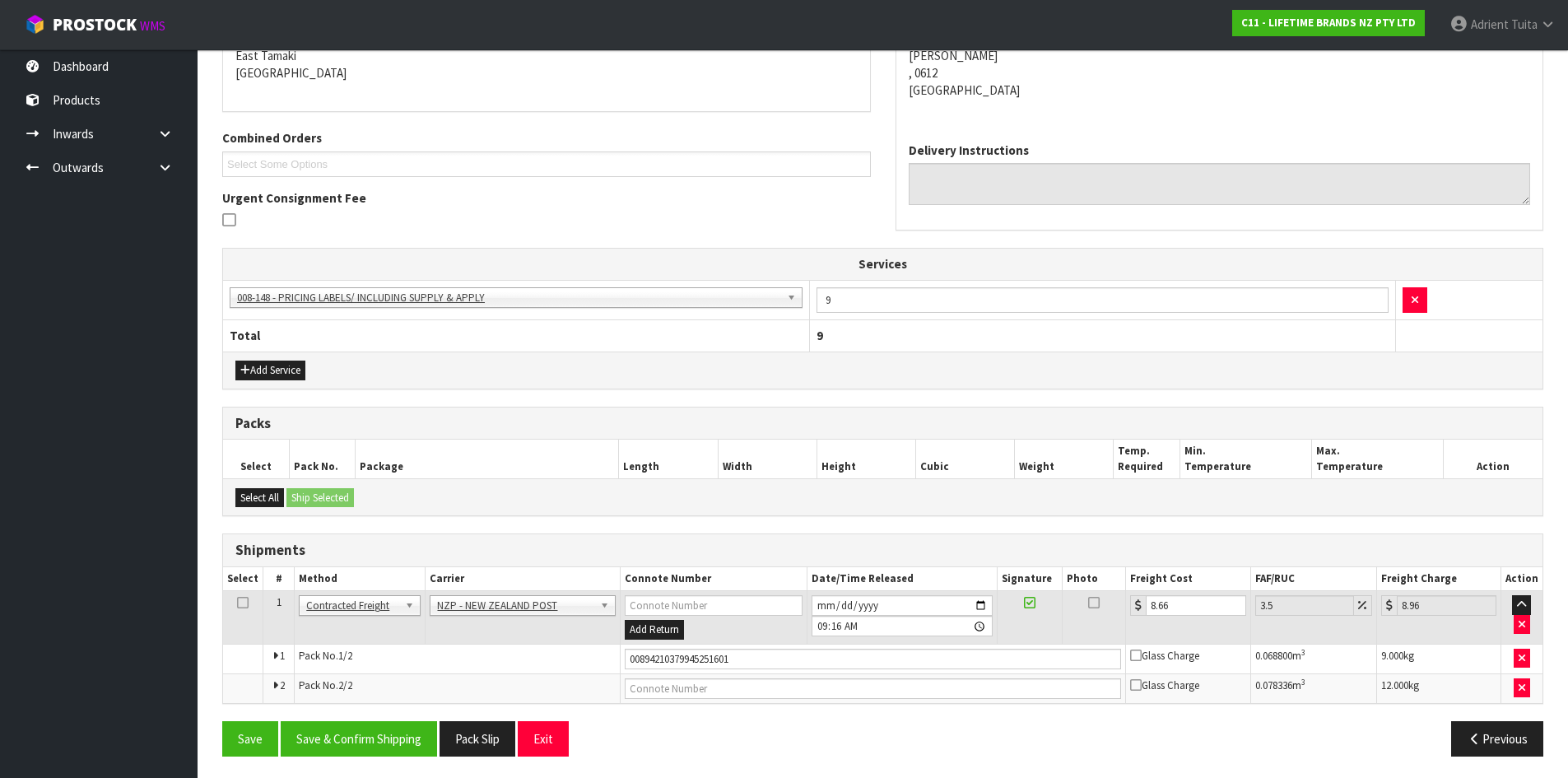
scroll to position [363, 0]
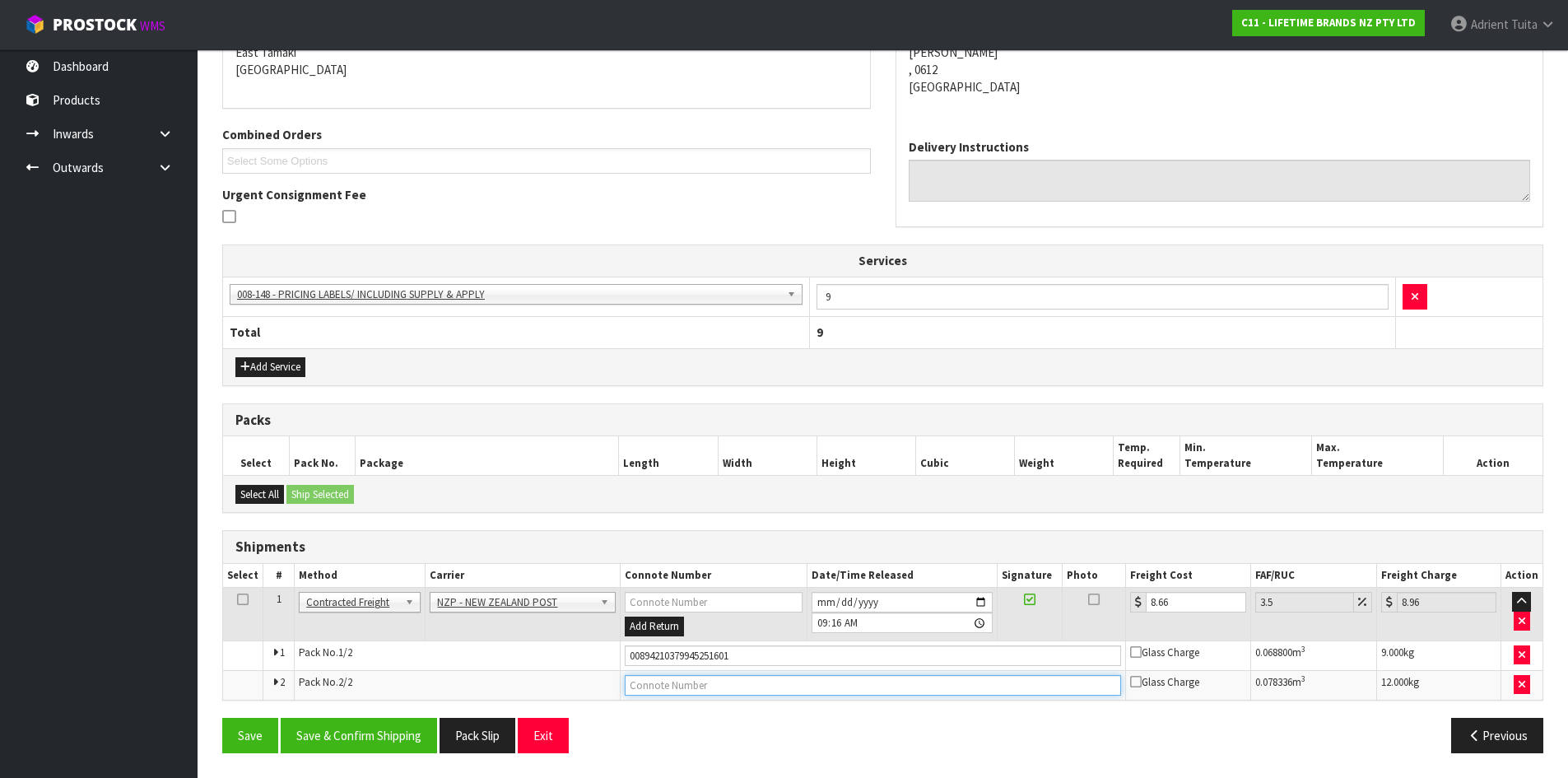
click at [770, 690] on input "text" at bounding box center [873, 686] width 497 height 21
type input "00894210379945251595"
click at [222, 718] on button "Save" at bounding box center [250, 736] width 56 height 36
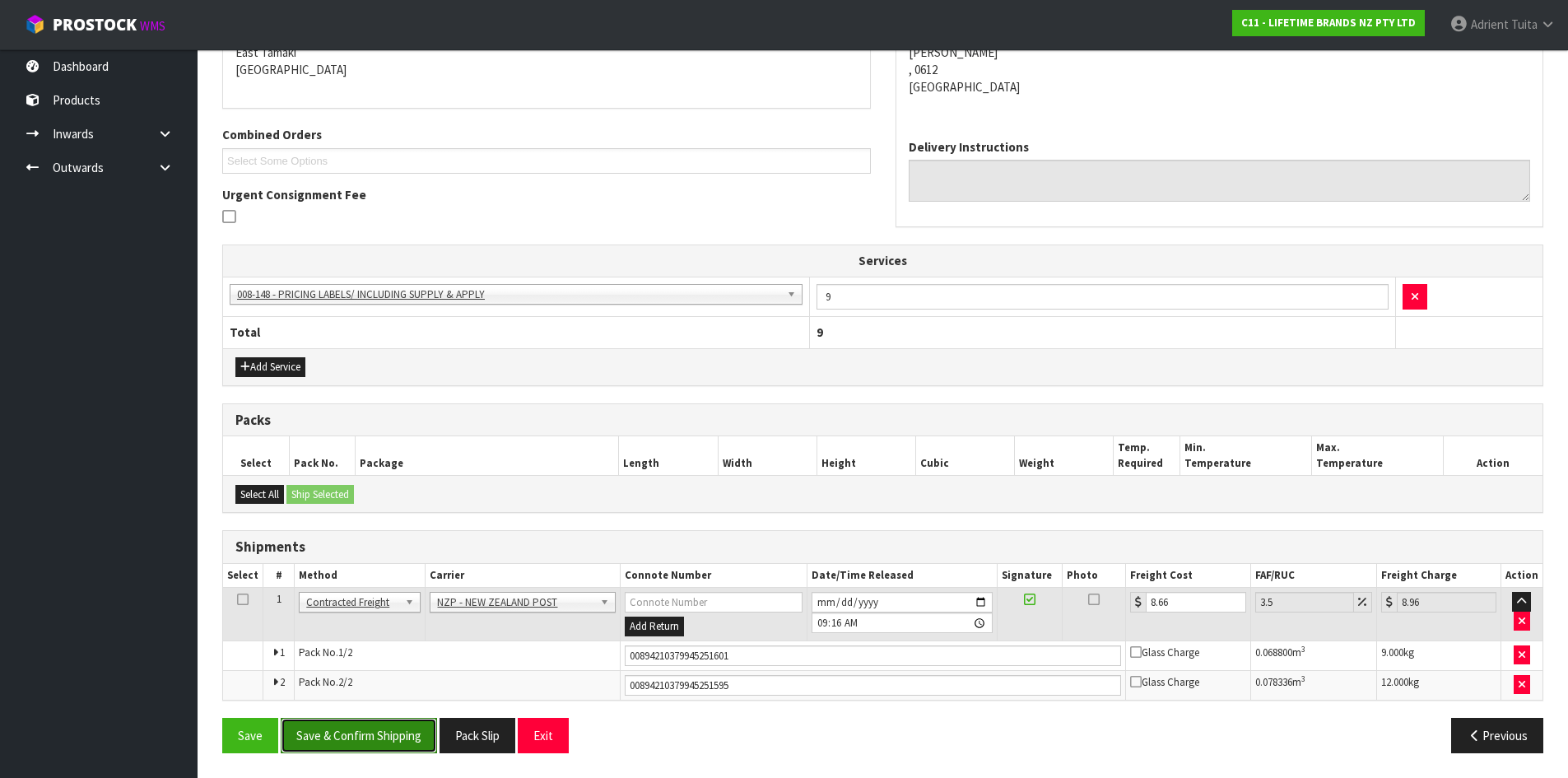
click at [362, 728] on button "Save & Confirm Shipping" at bounding box center [359, 736] width 156 height 36
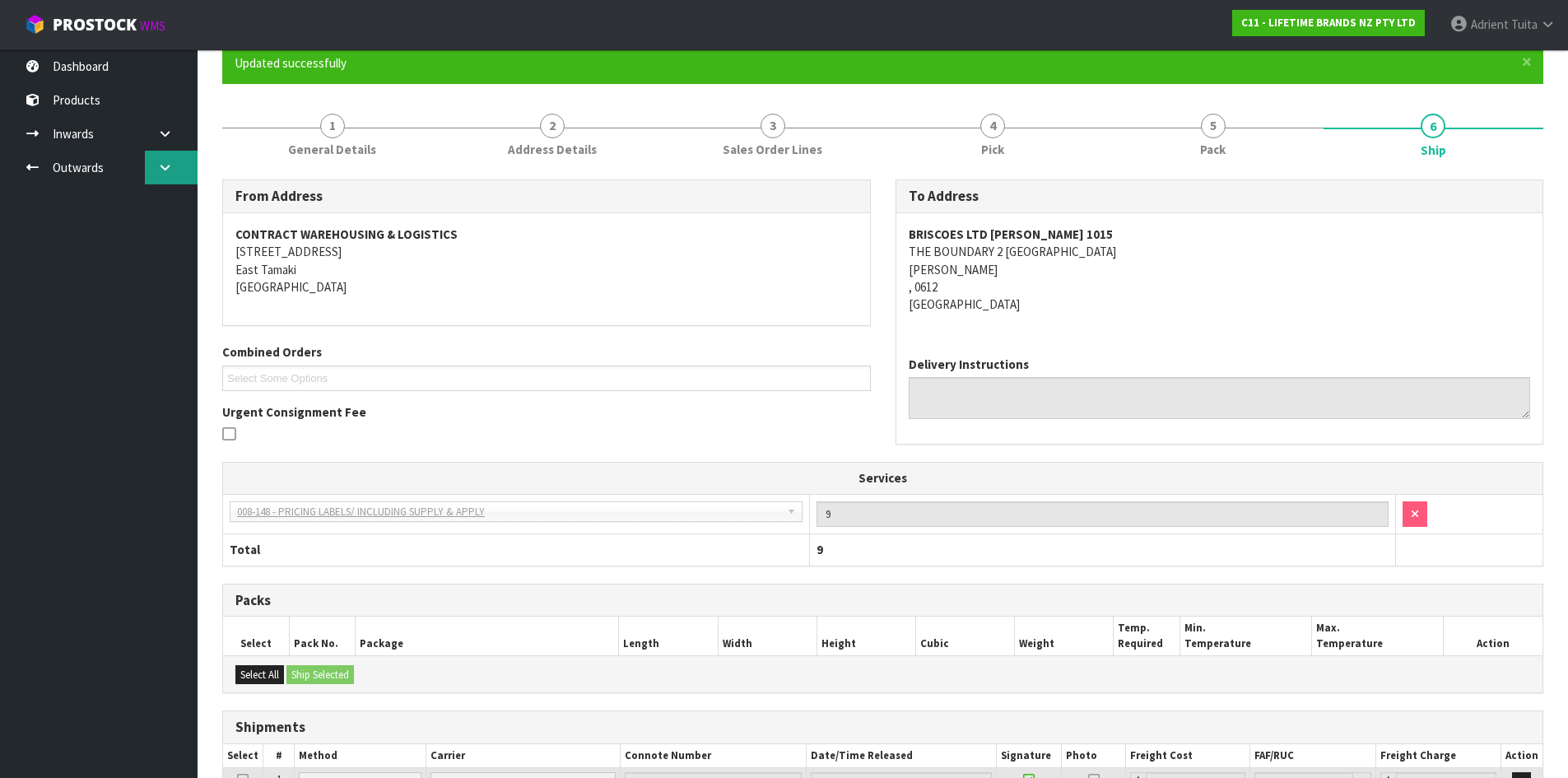
scroll to position [0, 0]
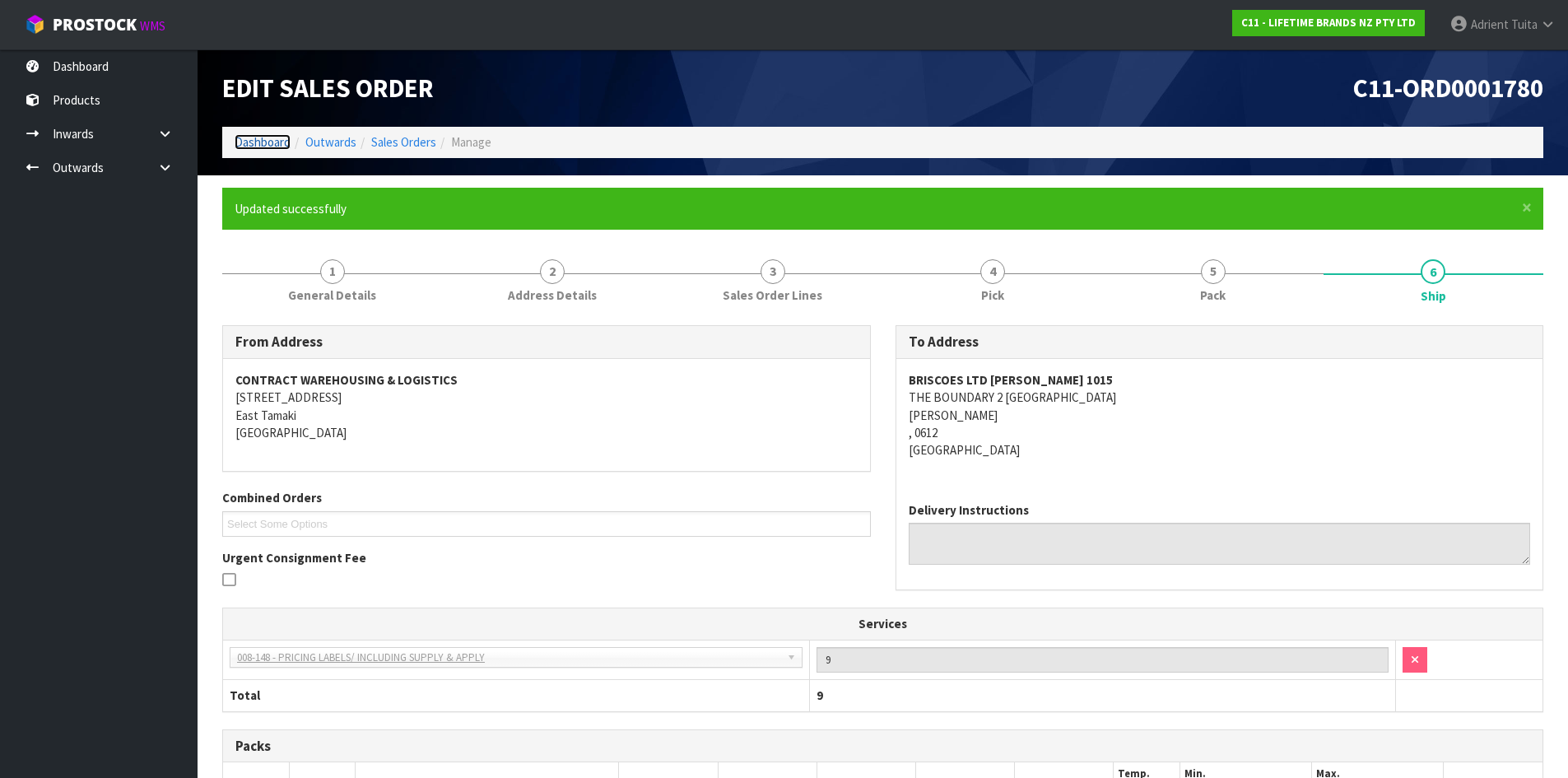
click at [245, 146] on link "Dashboard" at bounding box center [262, 141] width 56 height 16
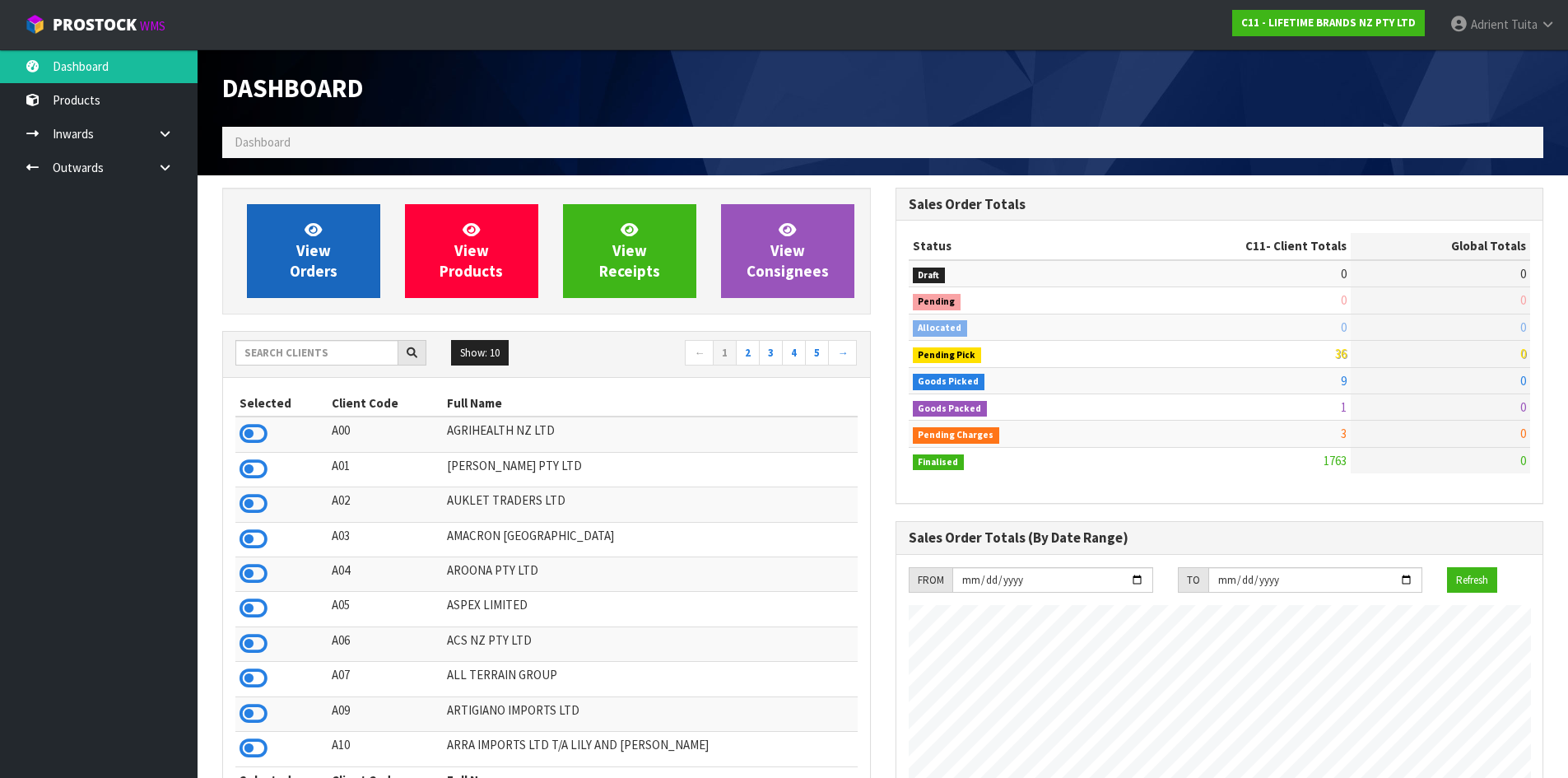
scroll to position [1247, 673]
click at [269, 366] on div "Show: 10 5 10 25 50 ← 1 2 3 4 5 →" at bounding box center [547, 354] width 647 height 29
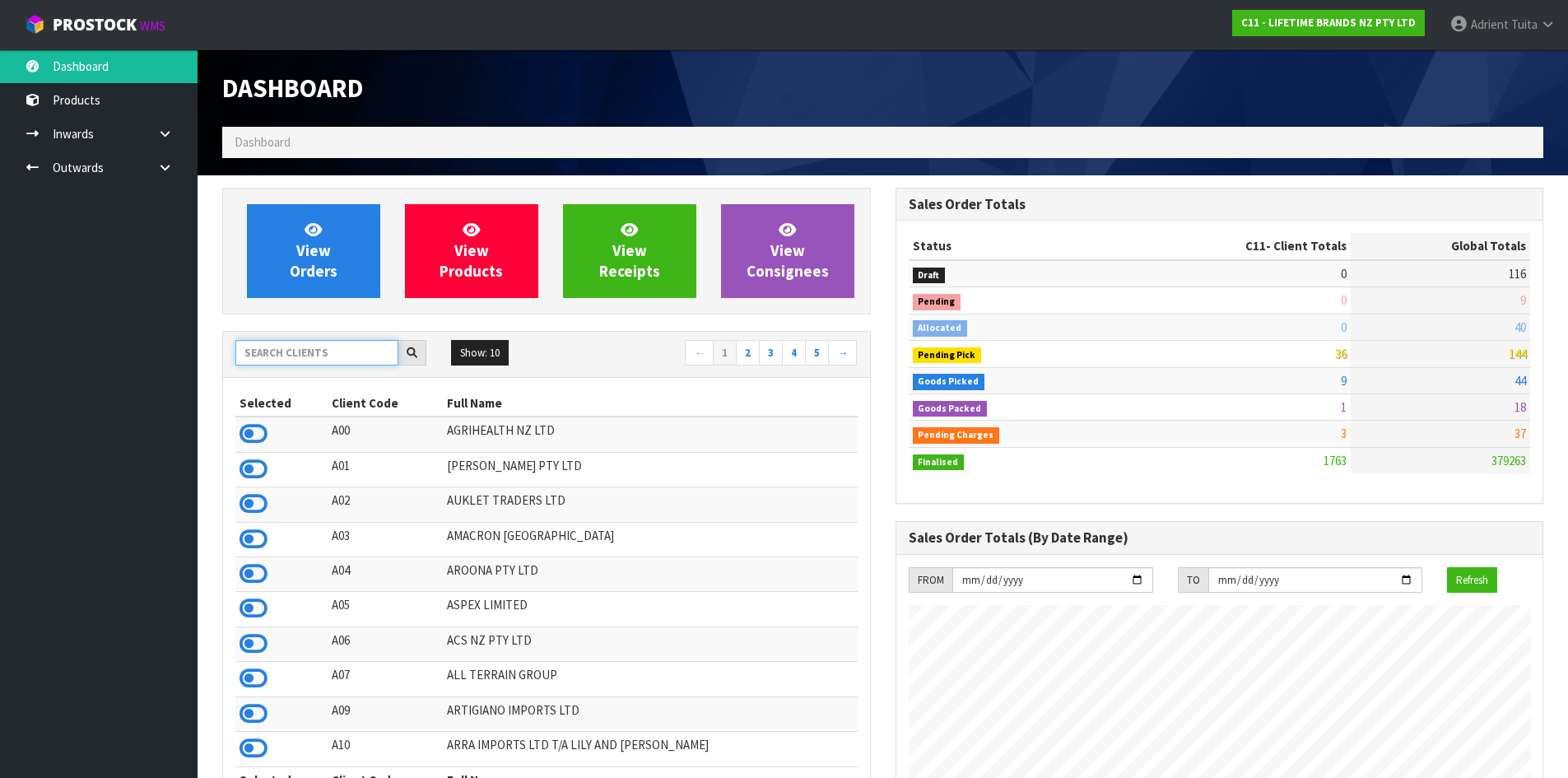
click at [270, 359] on input "text" at bounding box center [317, 353] width 163 height 26
type input "N03"
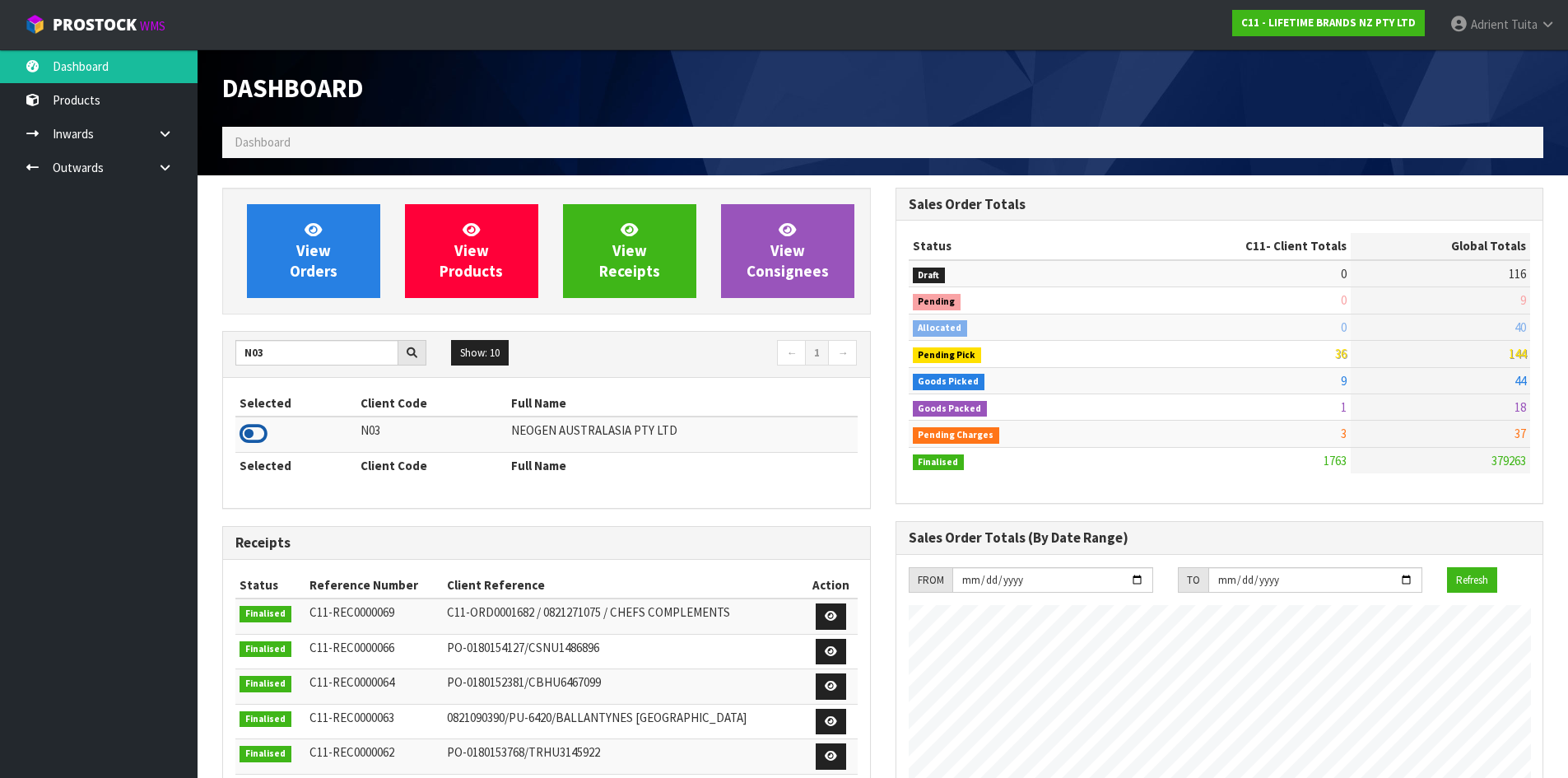
click at [261, 426] on icon at bounding box center [254, 434] width 28 height 25
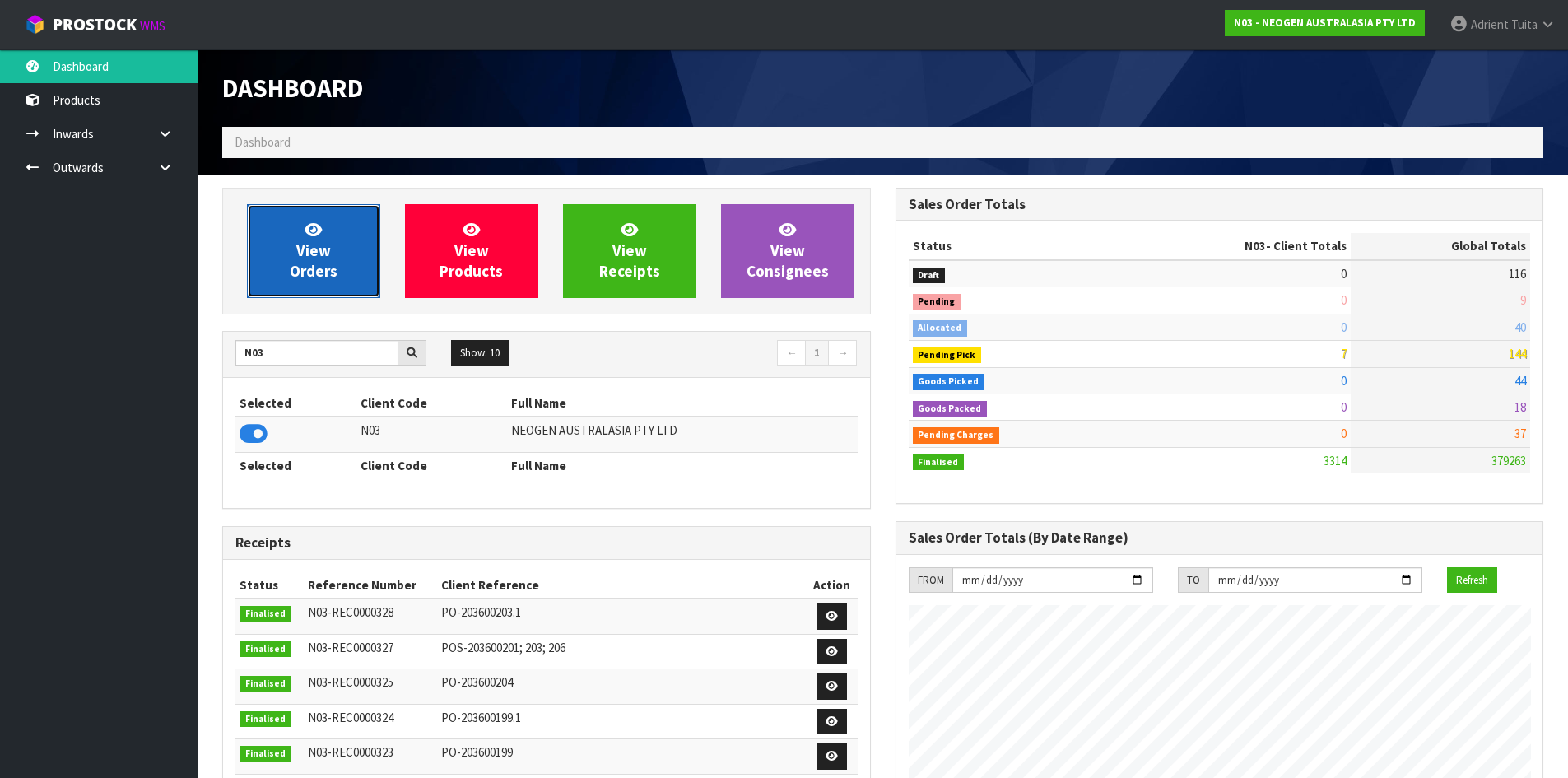
click at [275, 250] on link "View Orders" at bounding box center [314, 250] width 133 height 94
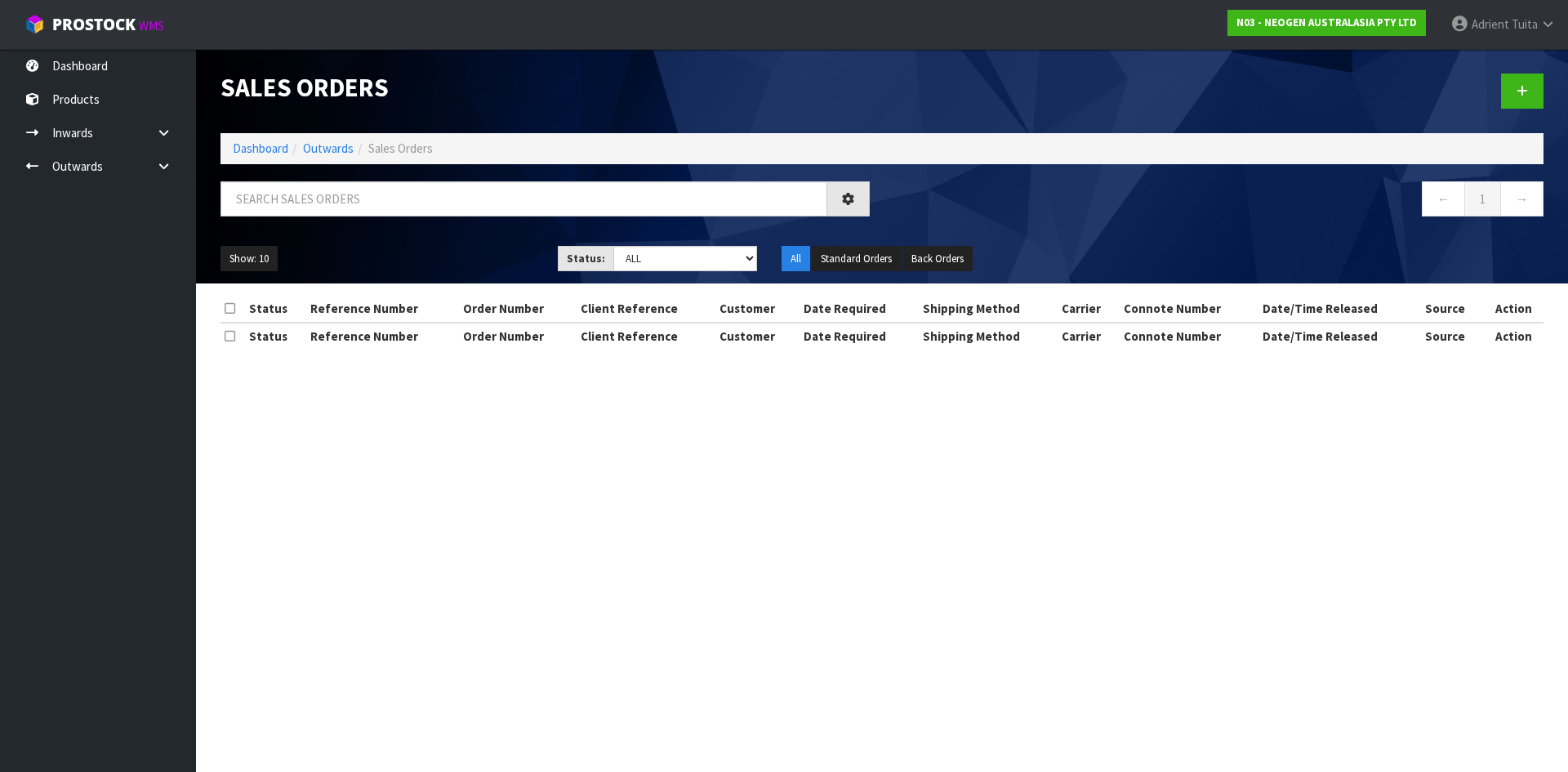
click at [288, 217] on div at bounding box center [545, 205] width 673 height 47
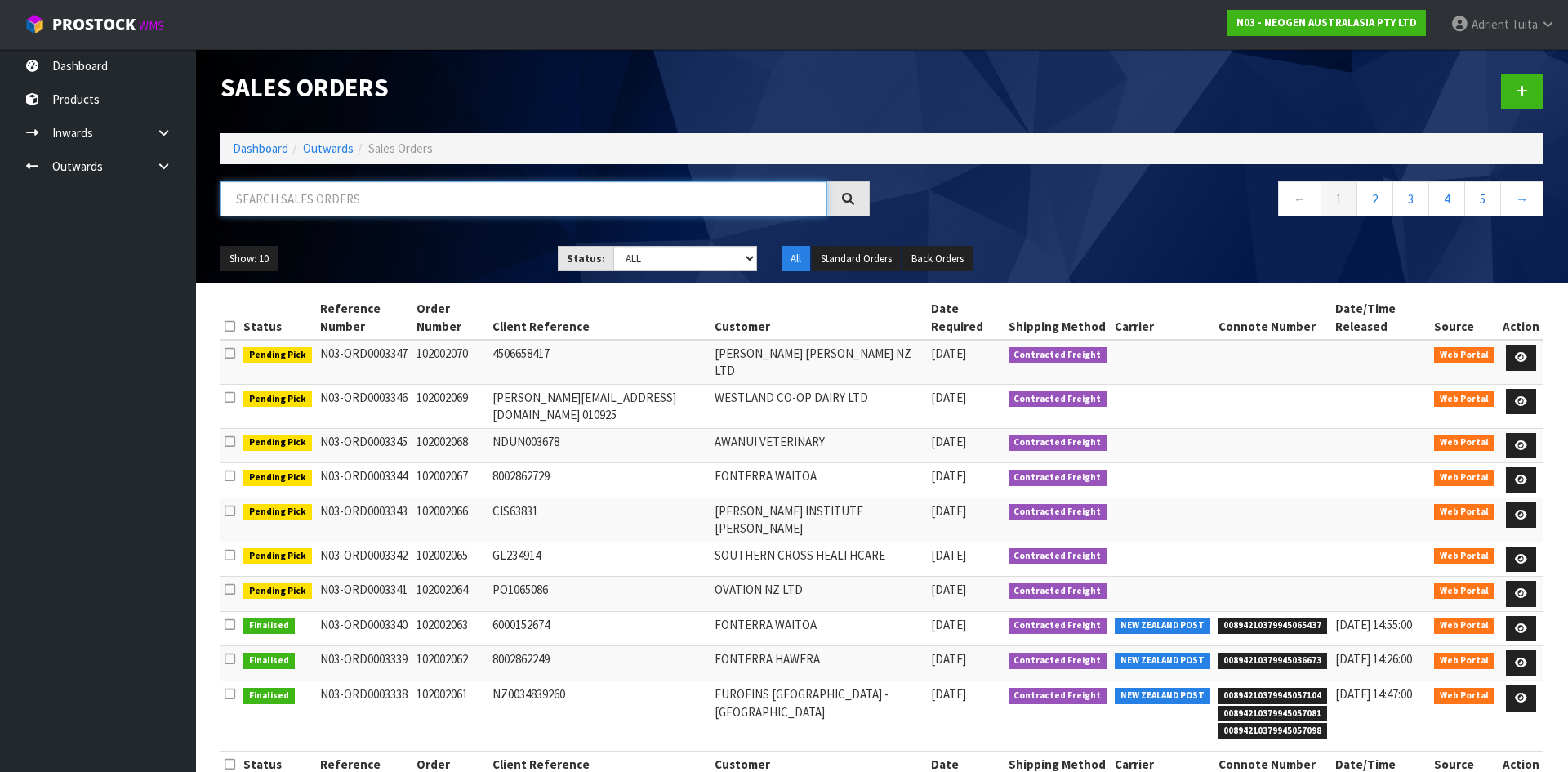
click at [293, 208] on input "text" at bounding box center [523, 199] width 607 height 36
type input "2066"
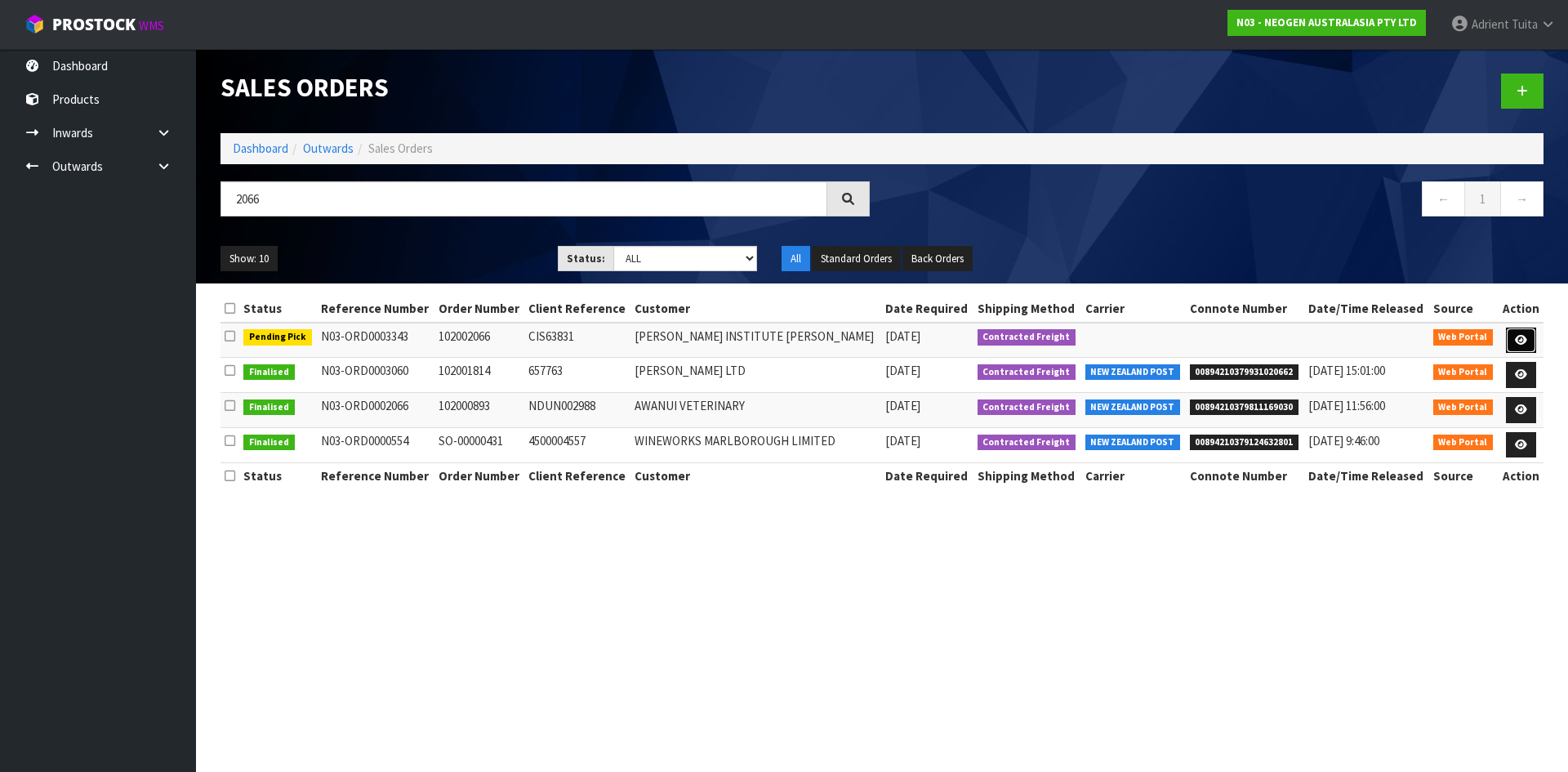
click at [1522, 339] on icon at bounding box center [1521, 340] width 12 height 11
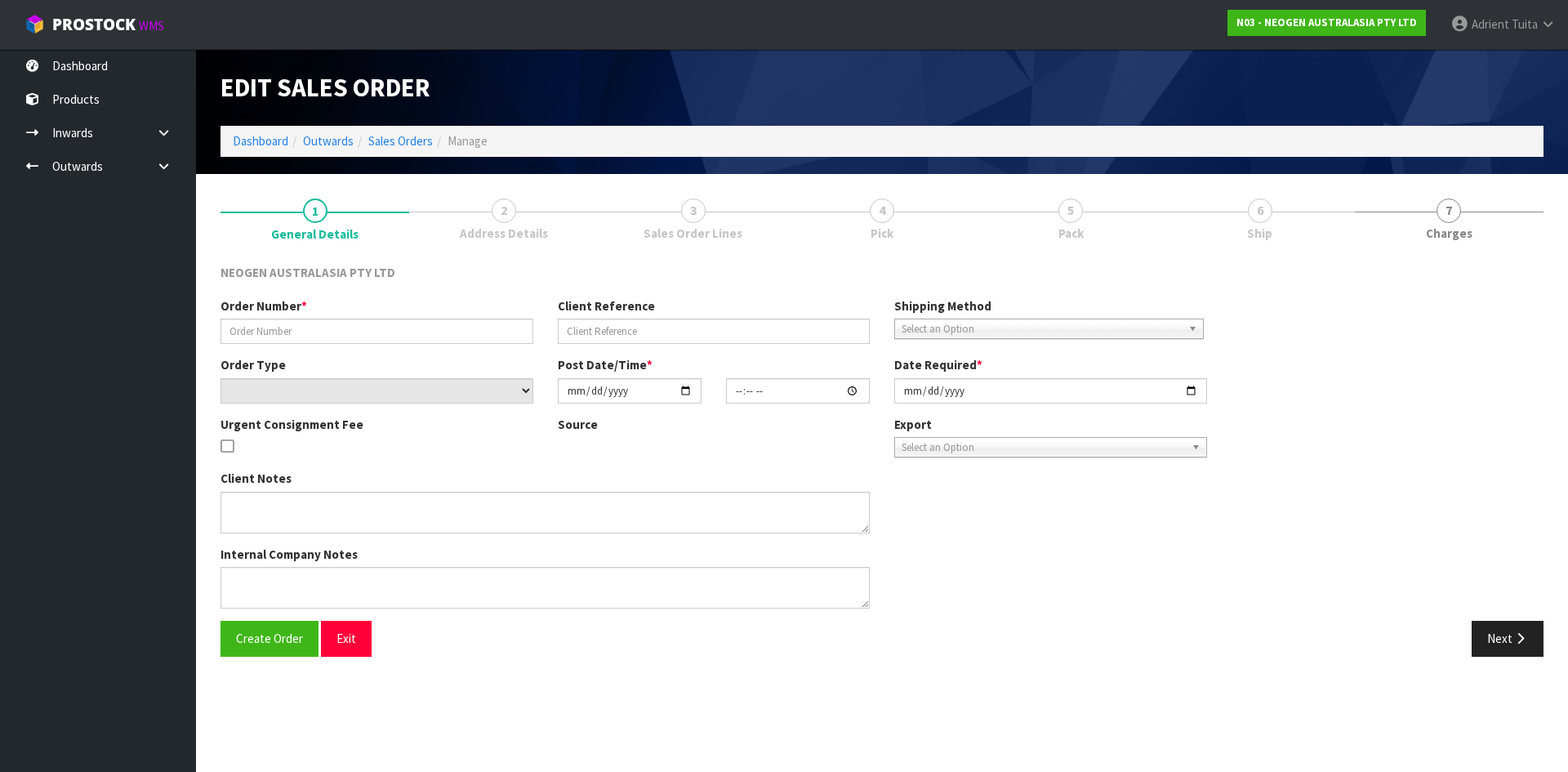
type input "102002066"
type input "CIS63831"
select select "number:0"
type input "[DATE]"
type input "16:35:00.000"
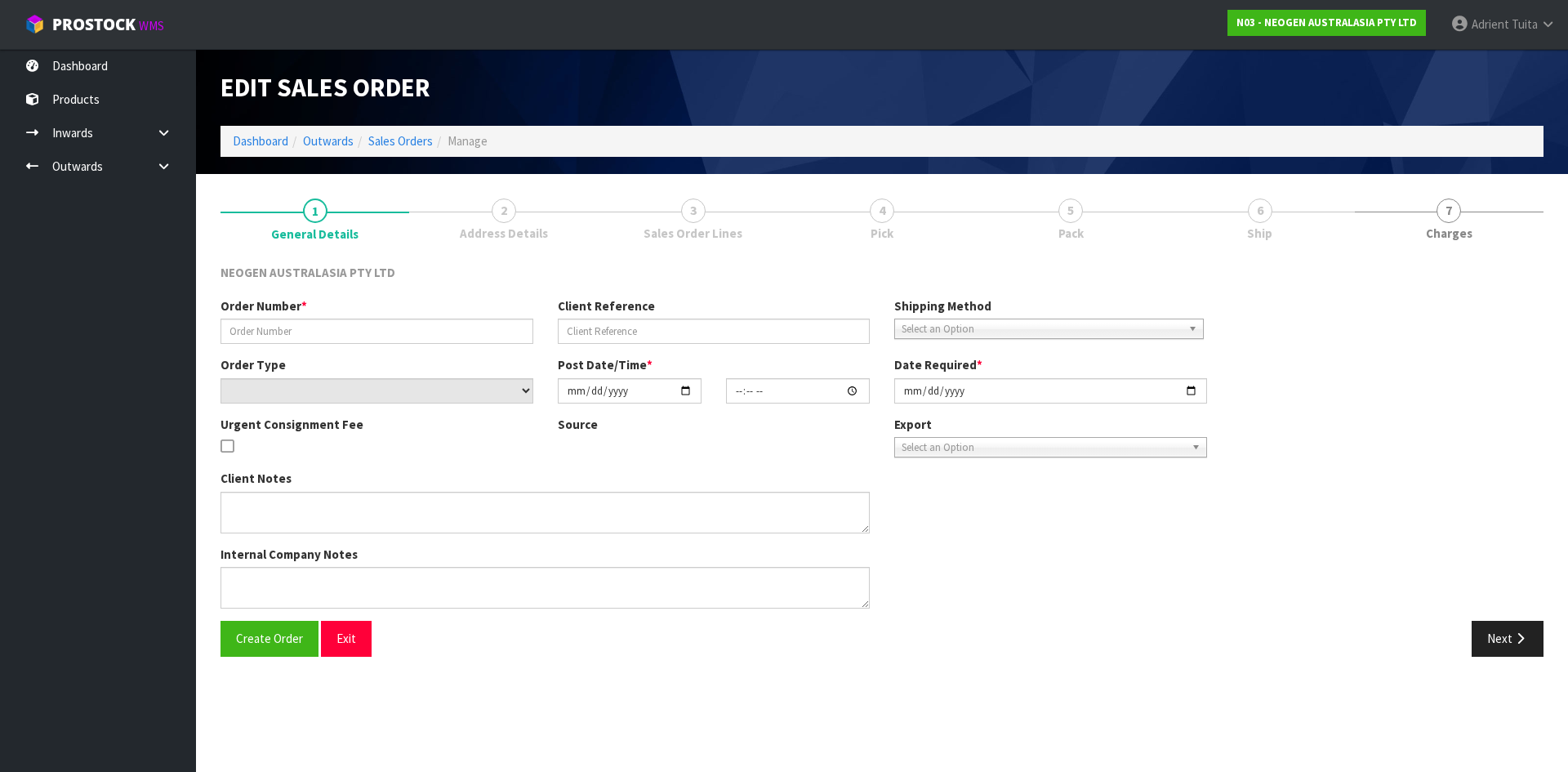
type input "[DATE]"
type textarea "ATTN: [PERSON_NAME]"
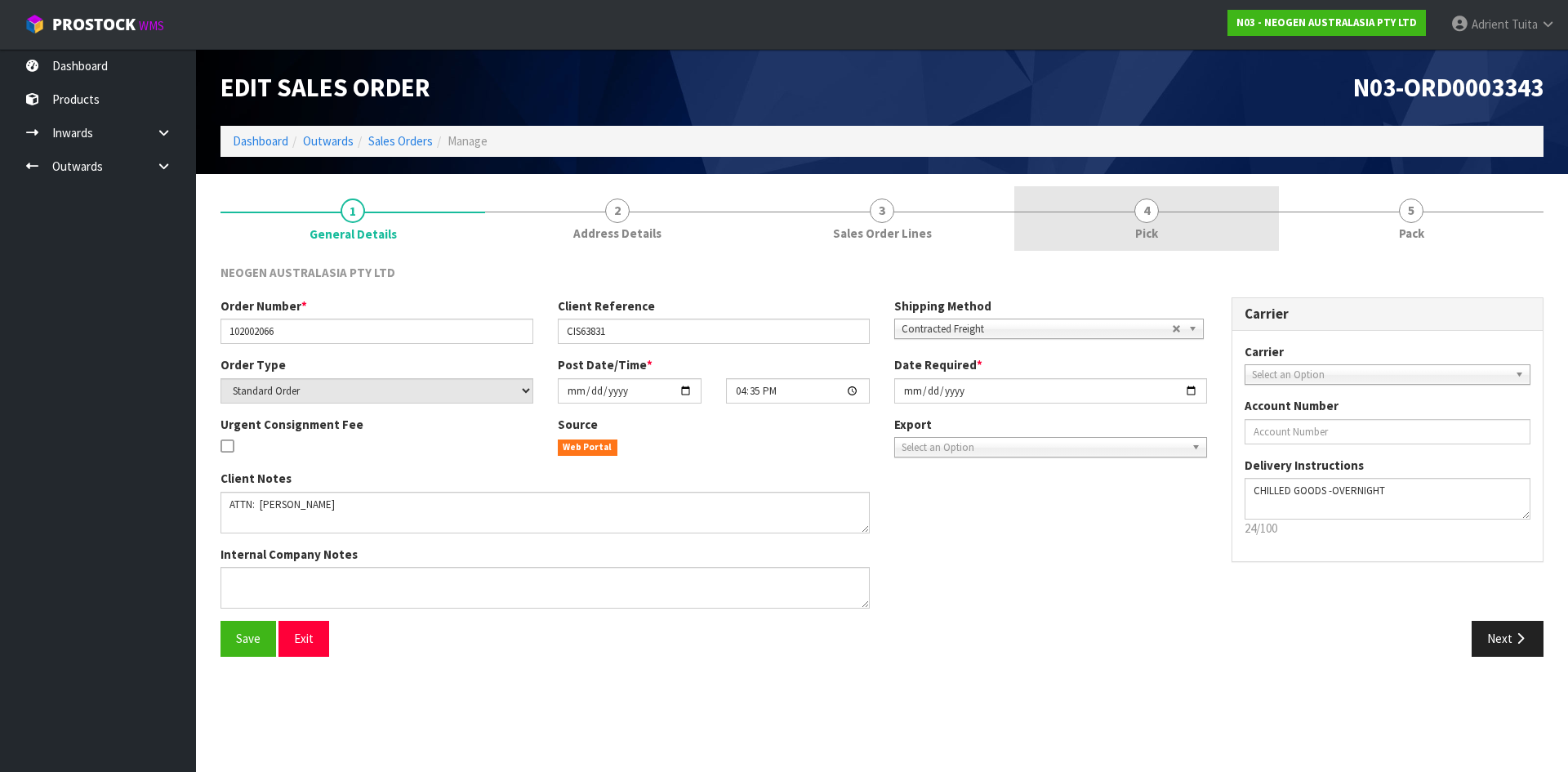
click at [1129, 219] on link "4 Pick" at bounding box center [1146, 219] width 265 height 64
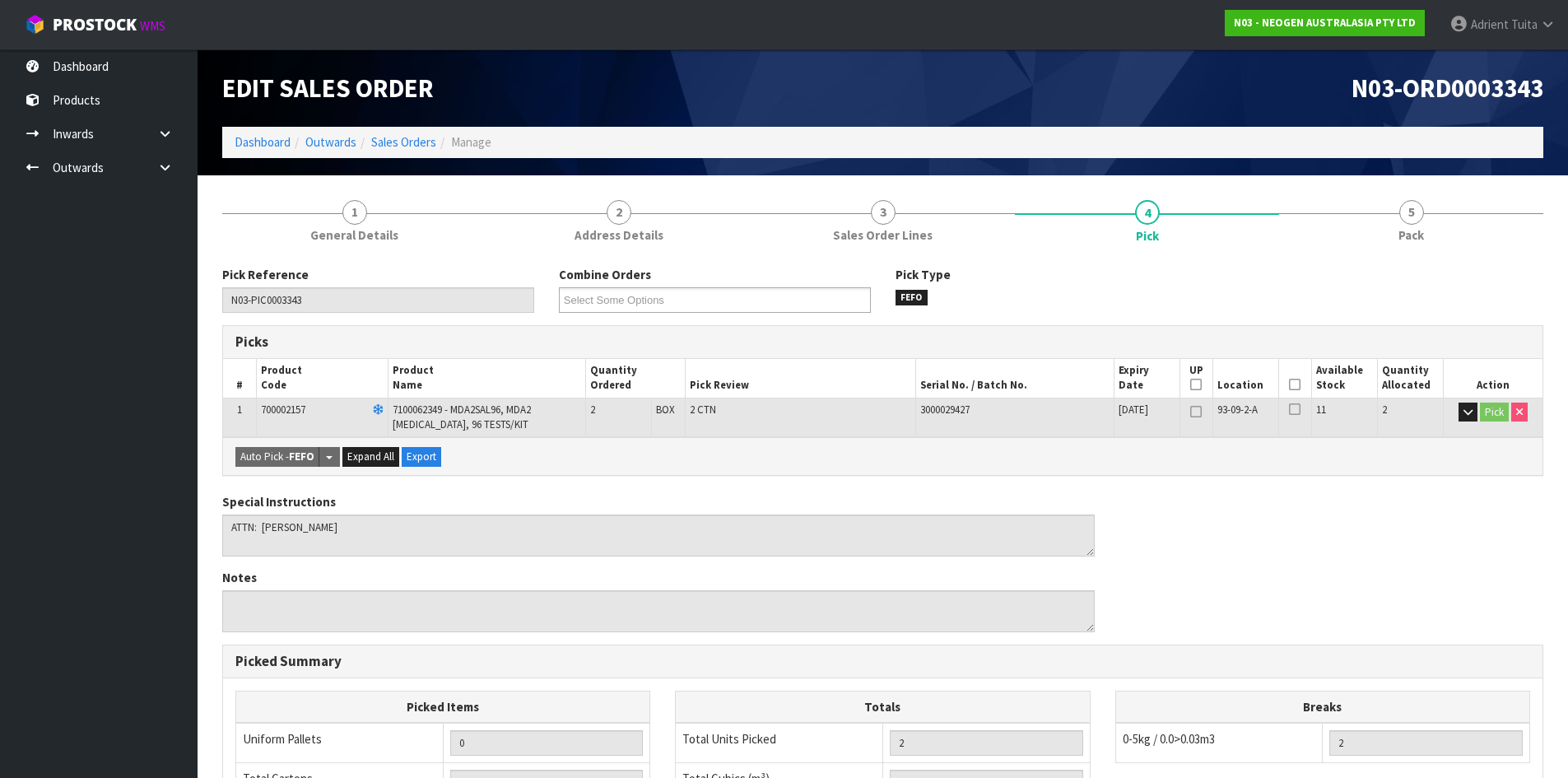
click at [1293, 385] on icon at bounding box center [1295, 384] width 12 height 1
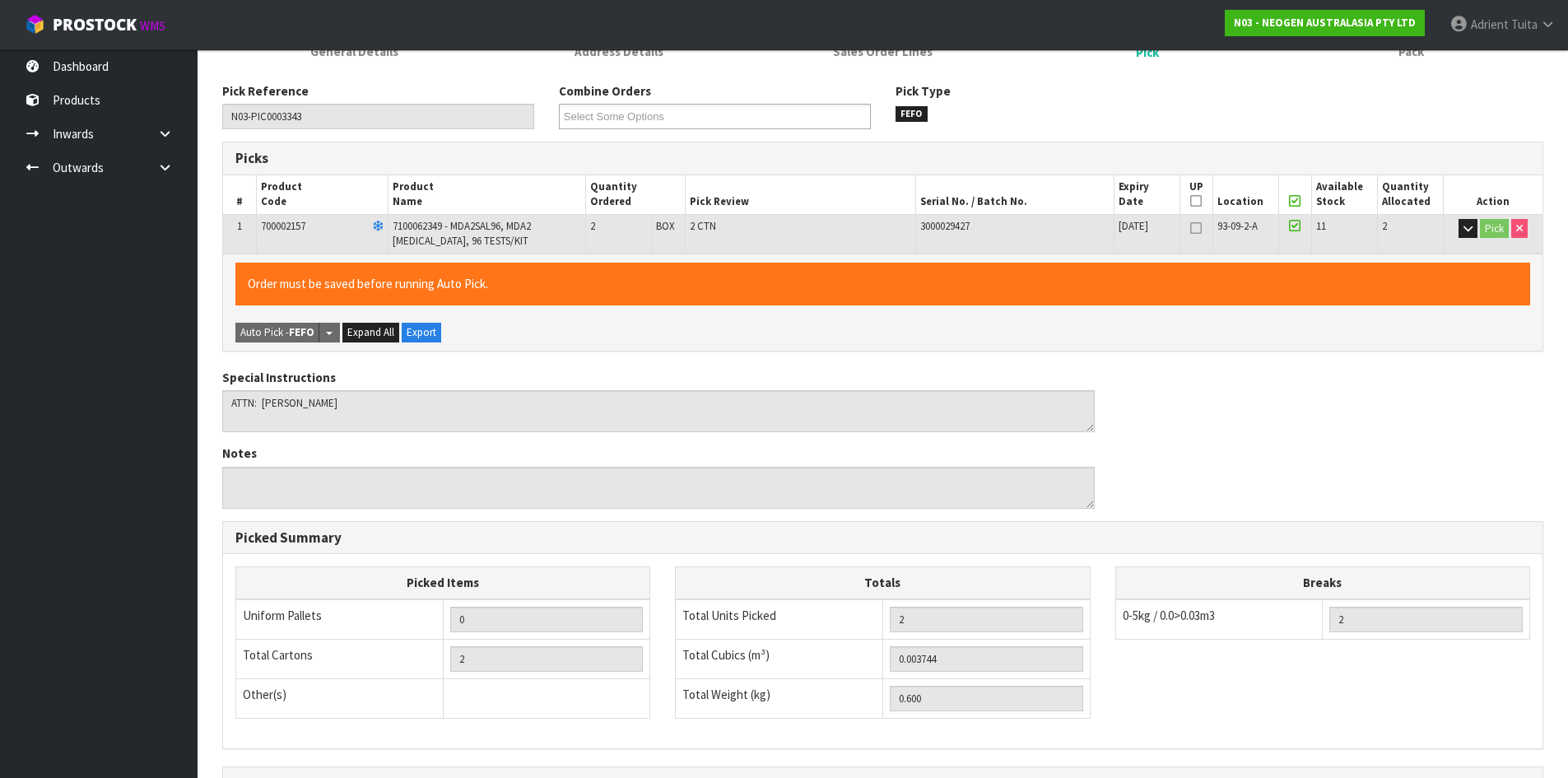
scroll to position [380, 0]
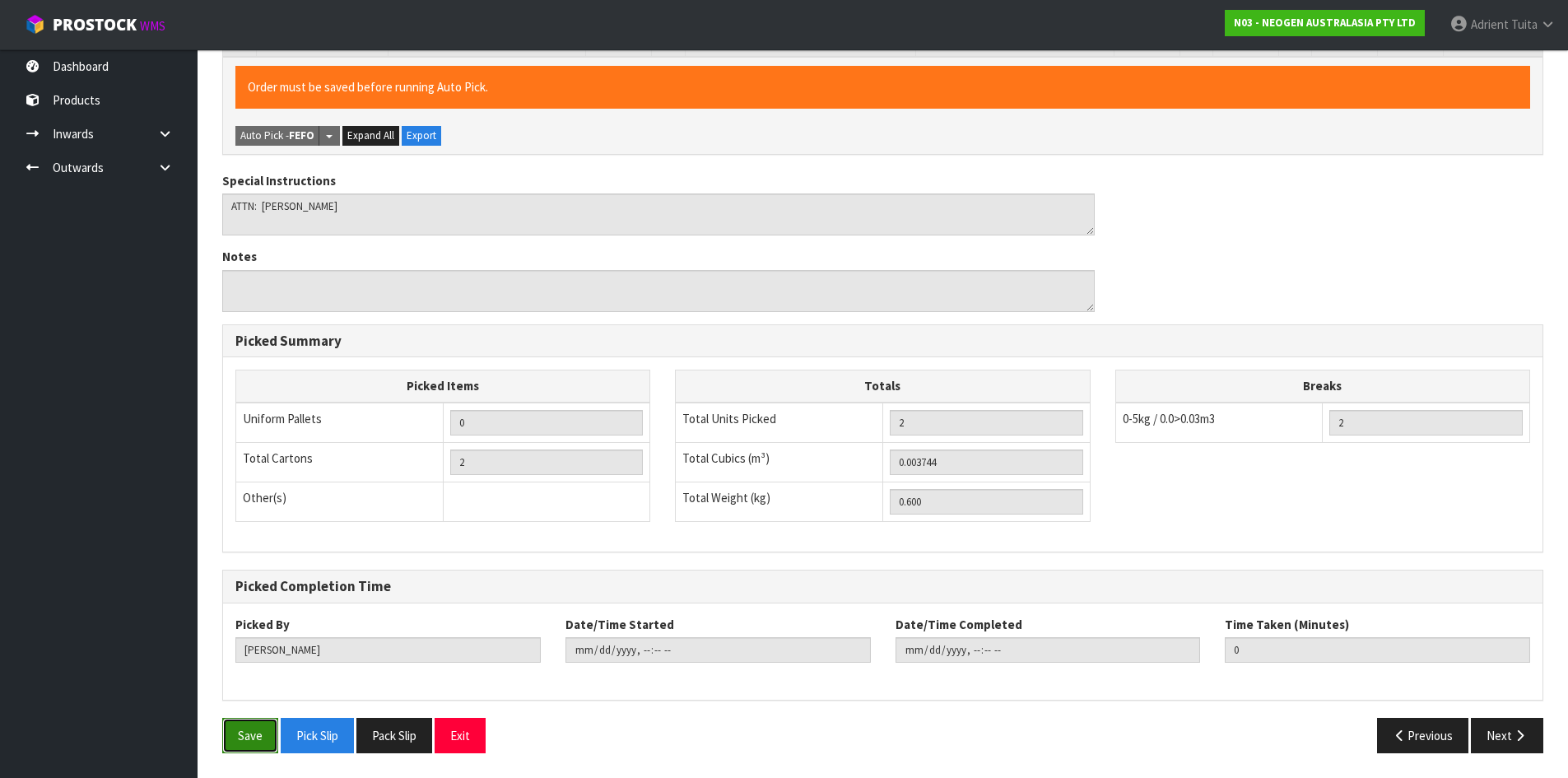
click at [250, 738] on button "Save" at bounding box center [250, 736] width 56 height 36
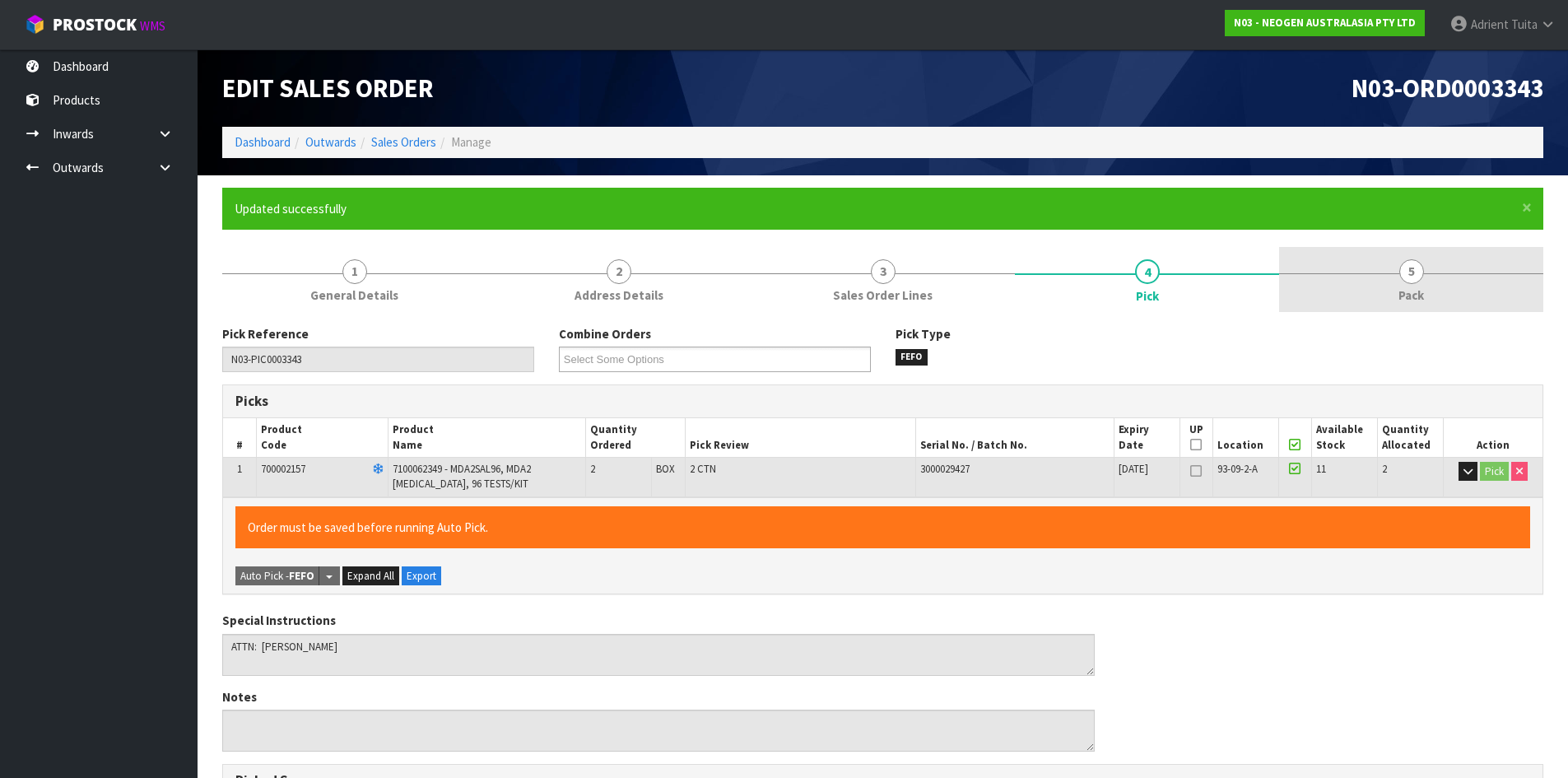
click at [1422, 271] on span "5" at bounding box center [1412, 272] width 25 height 25
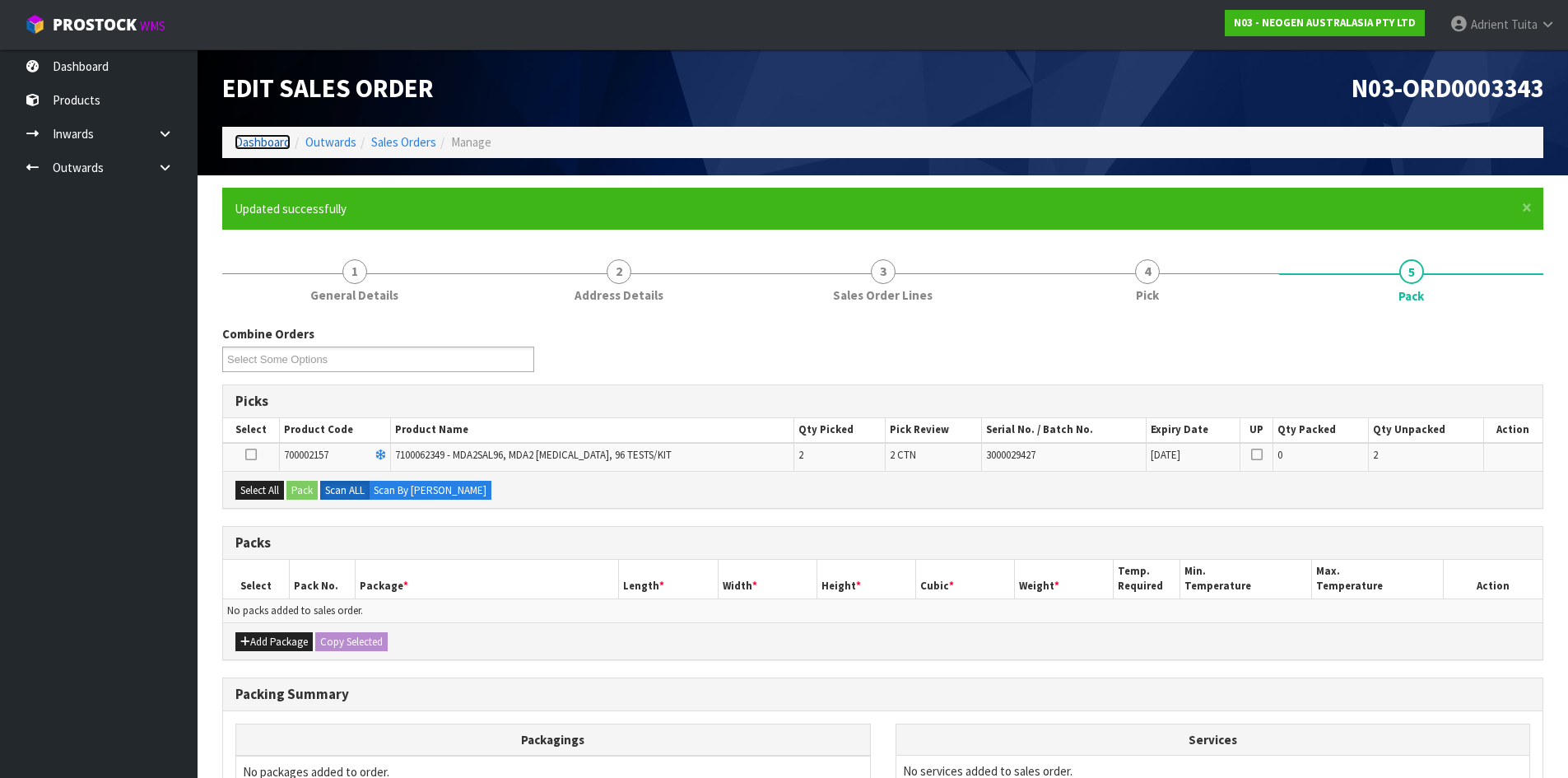
click at [252, 149] on link "Dashboard" at bounding box center [262, 141] width 56 height 16
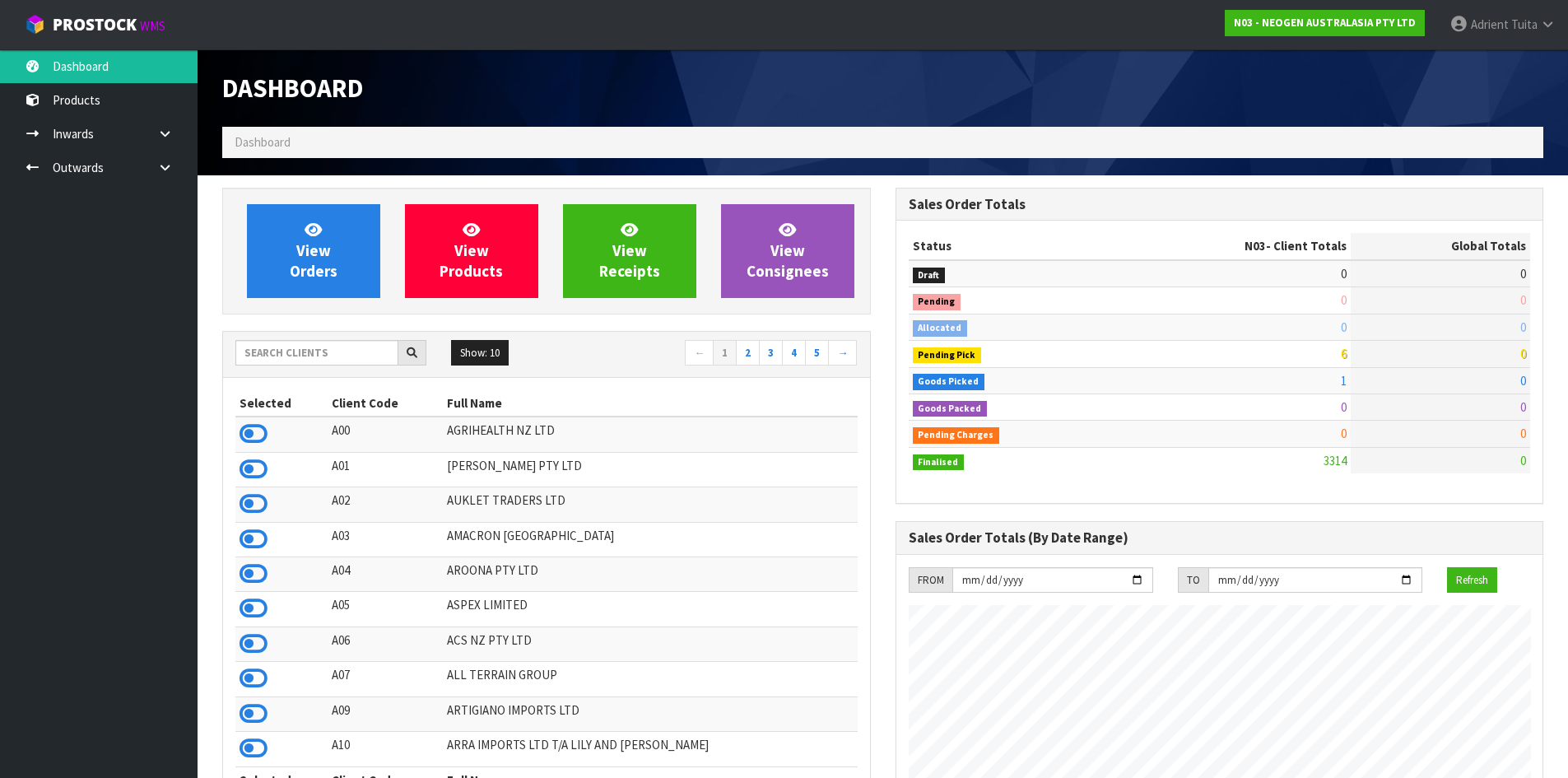
scroll to position [1247, 673]
click at [355, 357] on input "text" at bounding box center [317, 353] width 163 height 26
type input "C11"
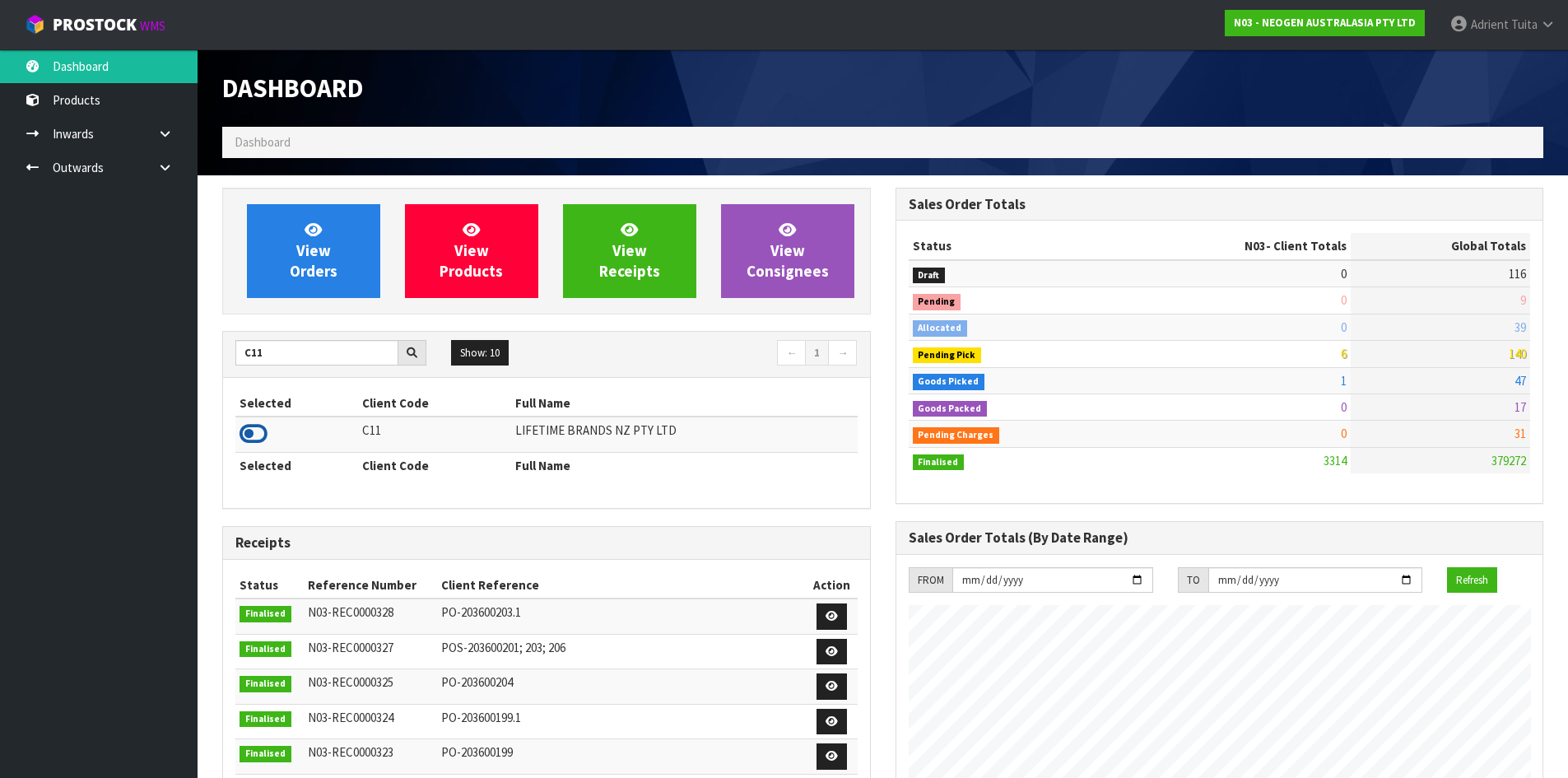
click at [254, 439] on icon at bounding box center [254, 434] width 28 height 25
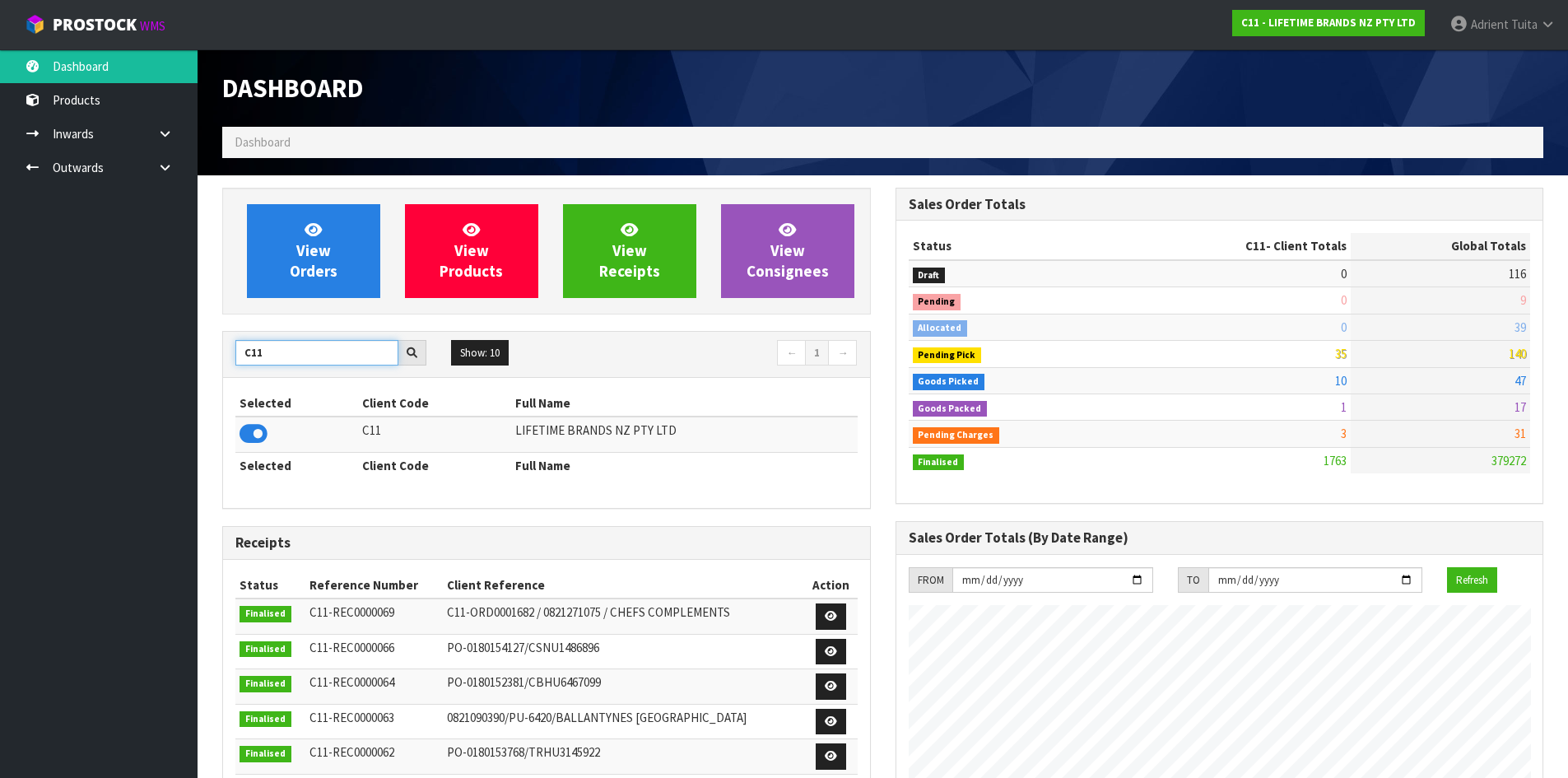
click at [239, 354] on input "C11" at bounding box center [317, 353] width 163 height 26
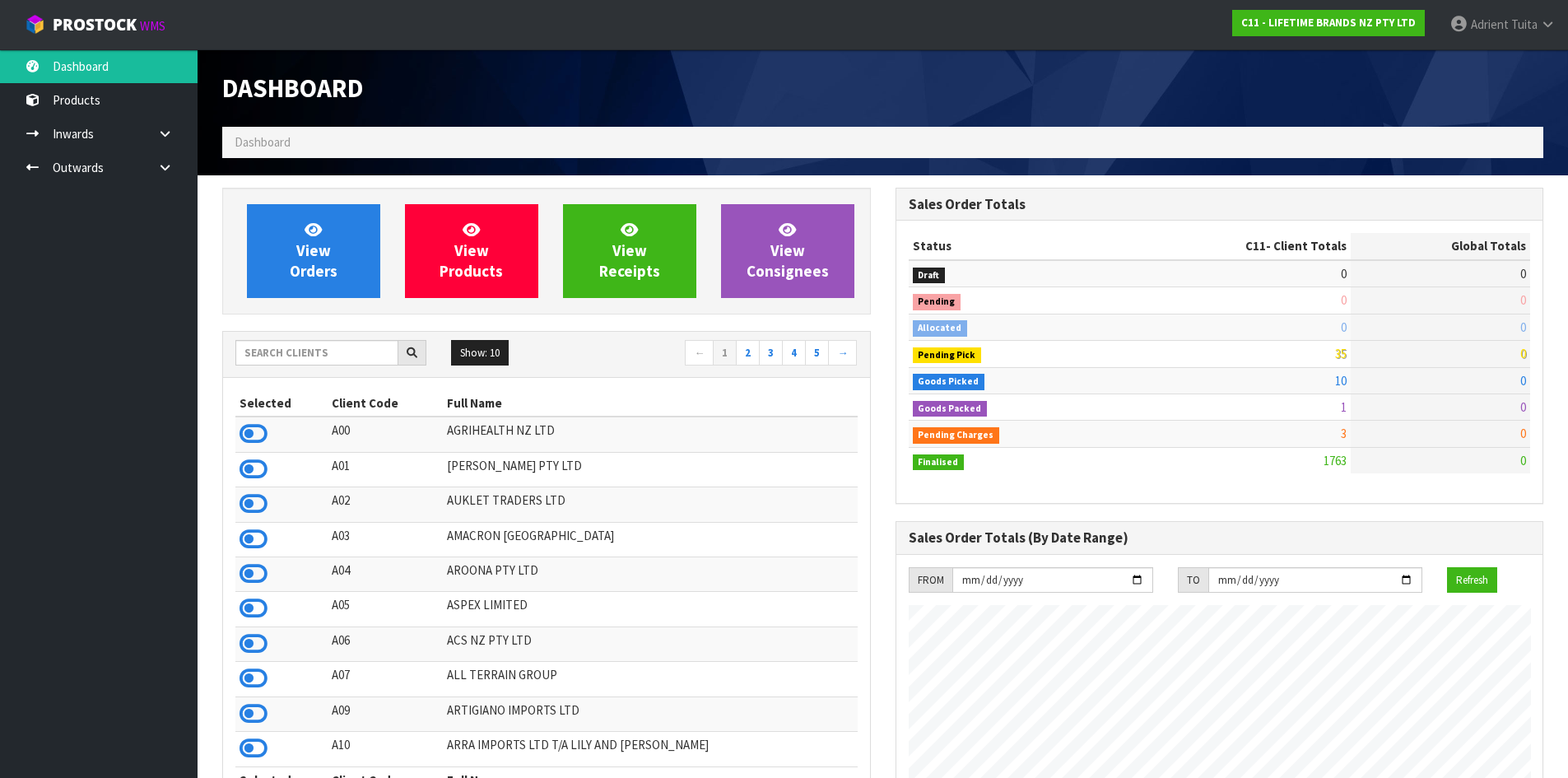
scroll to position [1247, 673]
click at [385, 344] on input "text" at bounding box center [317, 353] width 163 height 26
click at [330, 341] on input "text" at bounding box center [317, 353] width 163 height 26
type input "DATS"
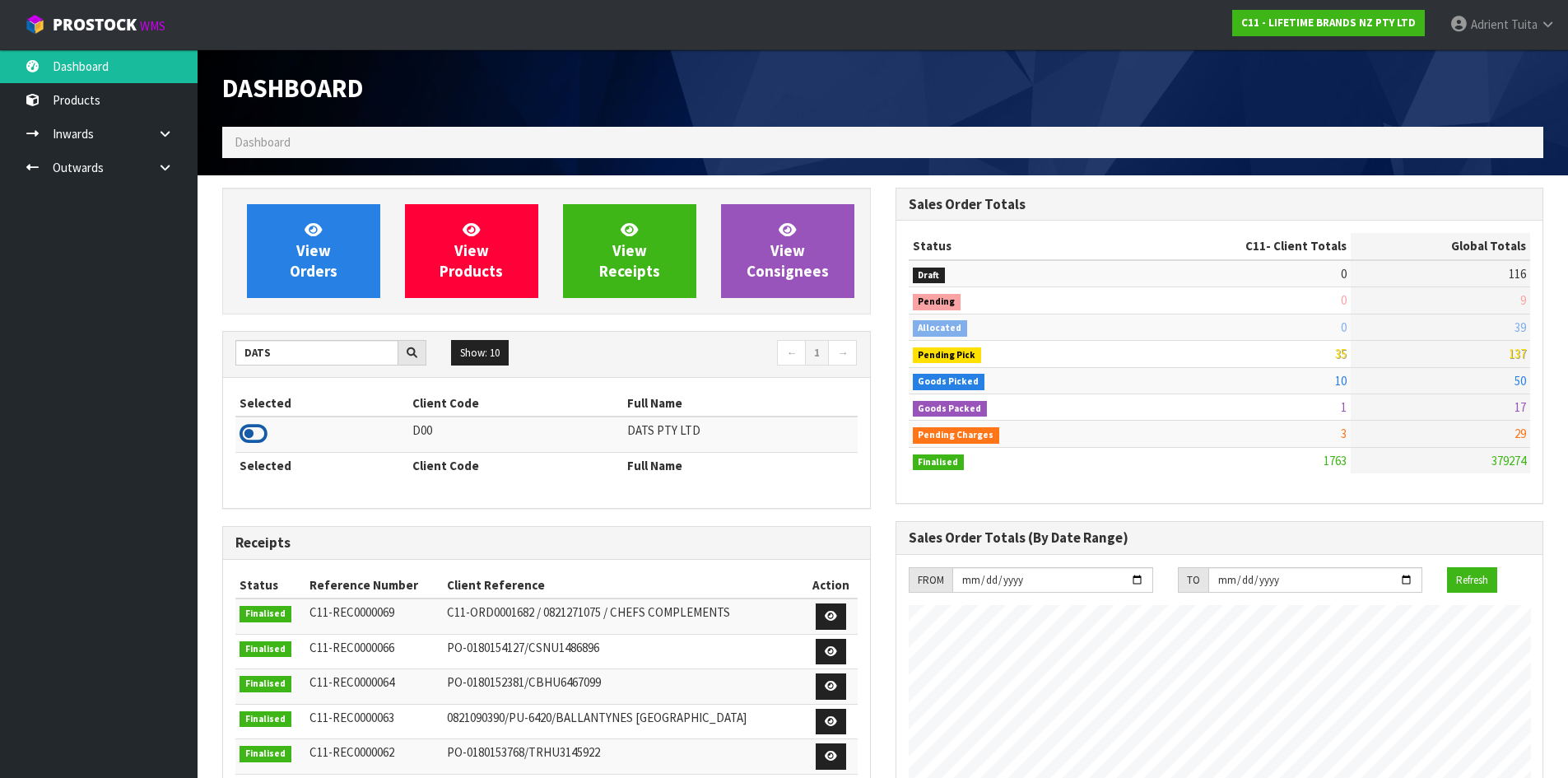
click at [263, 445] on icon at bounding box center [254, 434] width 28 height 25
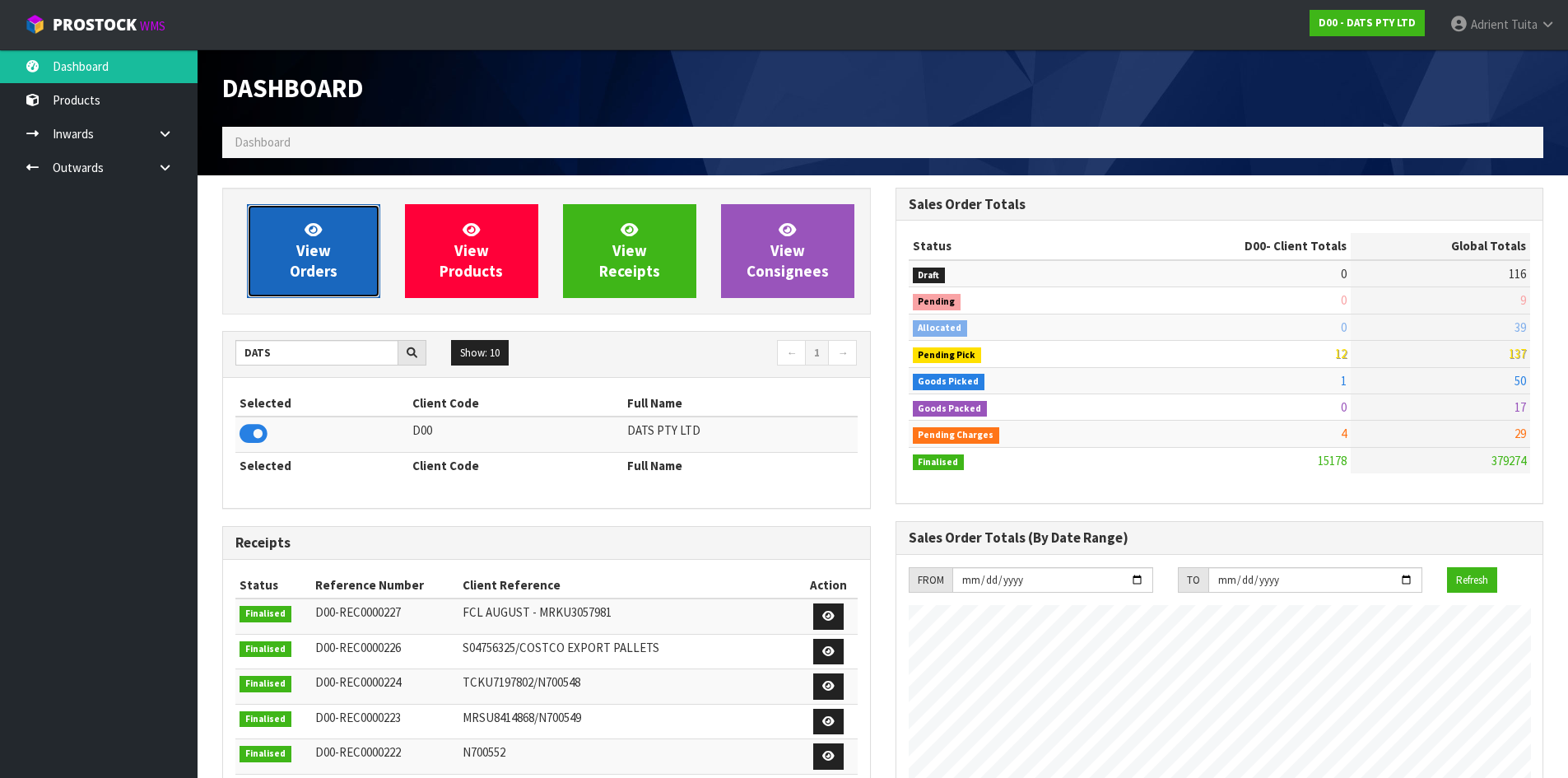
click at [301, 224] on link "View Orders" at bounding box center [314, 250] width 133 height 94
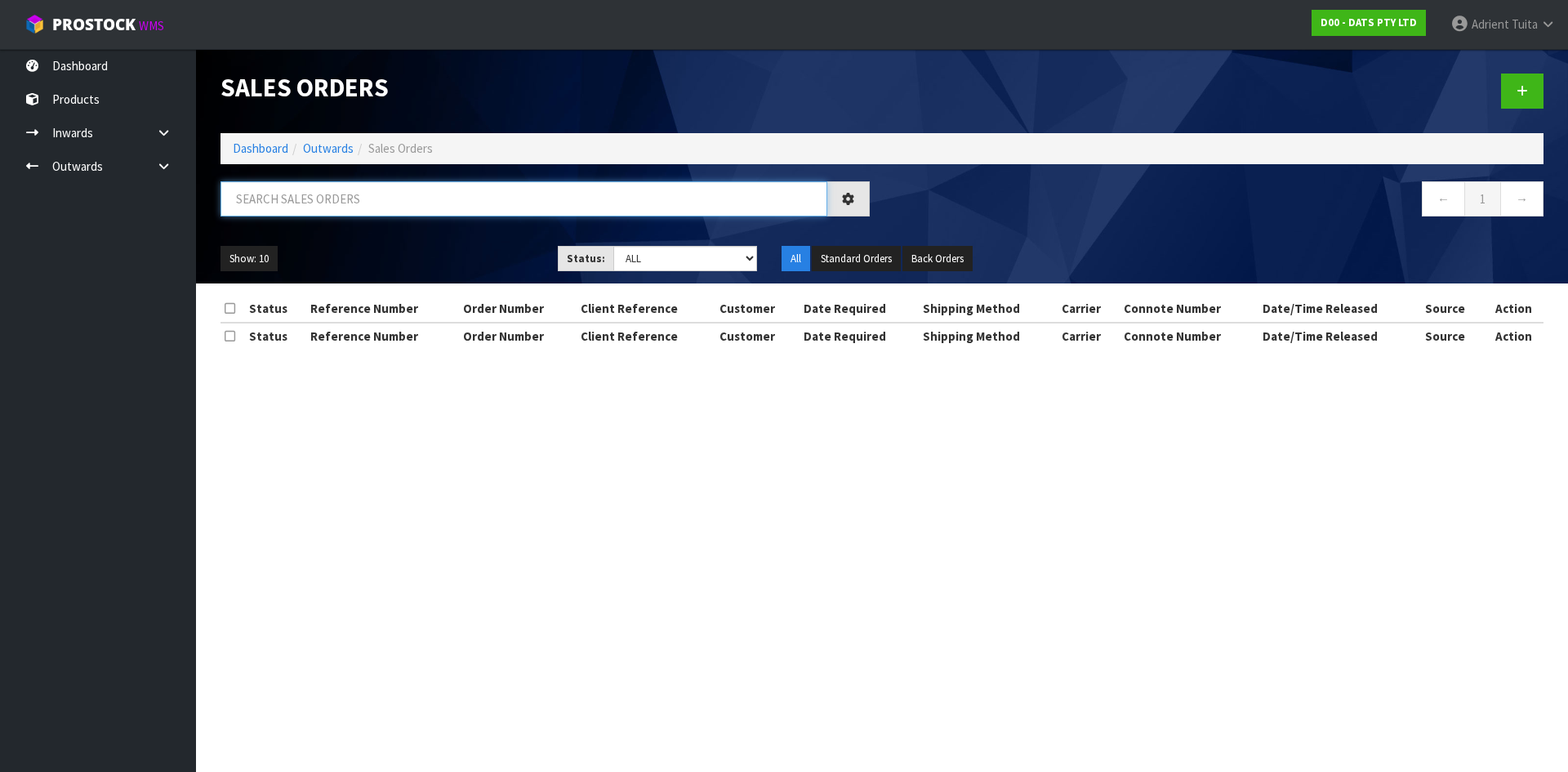
click at [298, 202] on input "text" at bounding box center [523, 199] width 607 height 36
type input "8611"
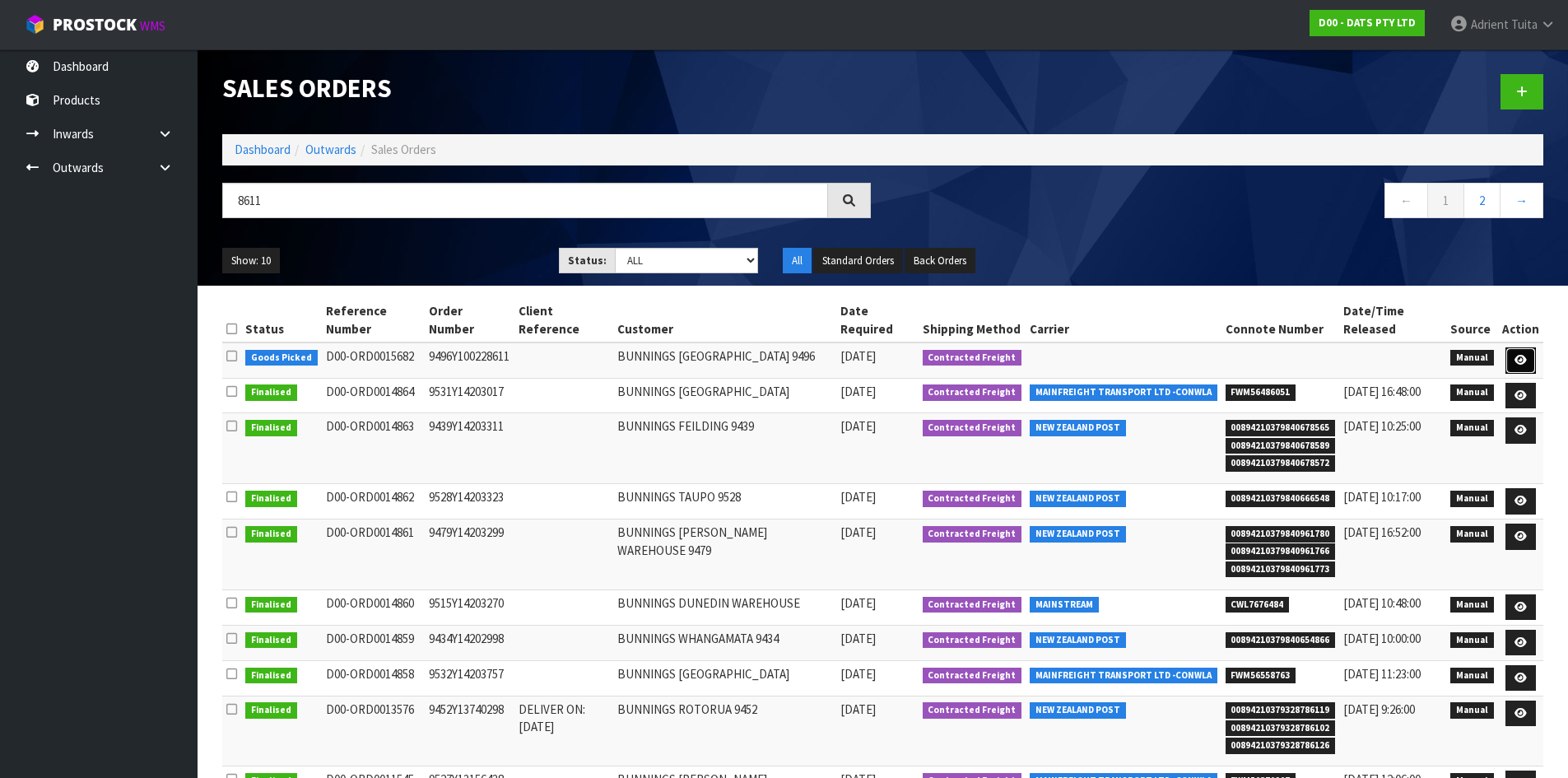
click at [1522, 369] on link at bounding box center [1521, 361] width 31 height 27
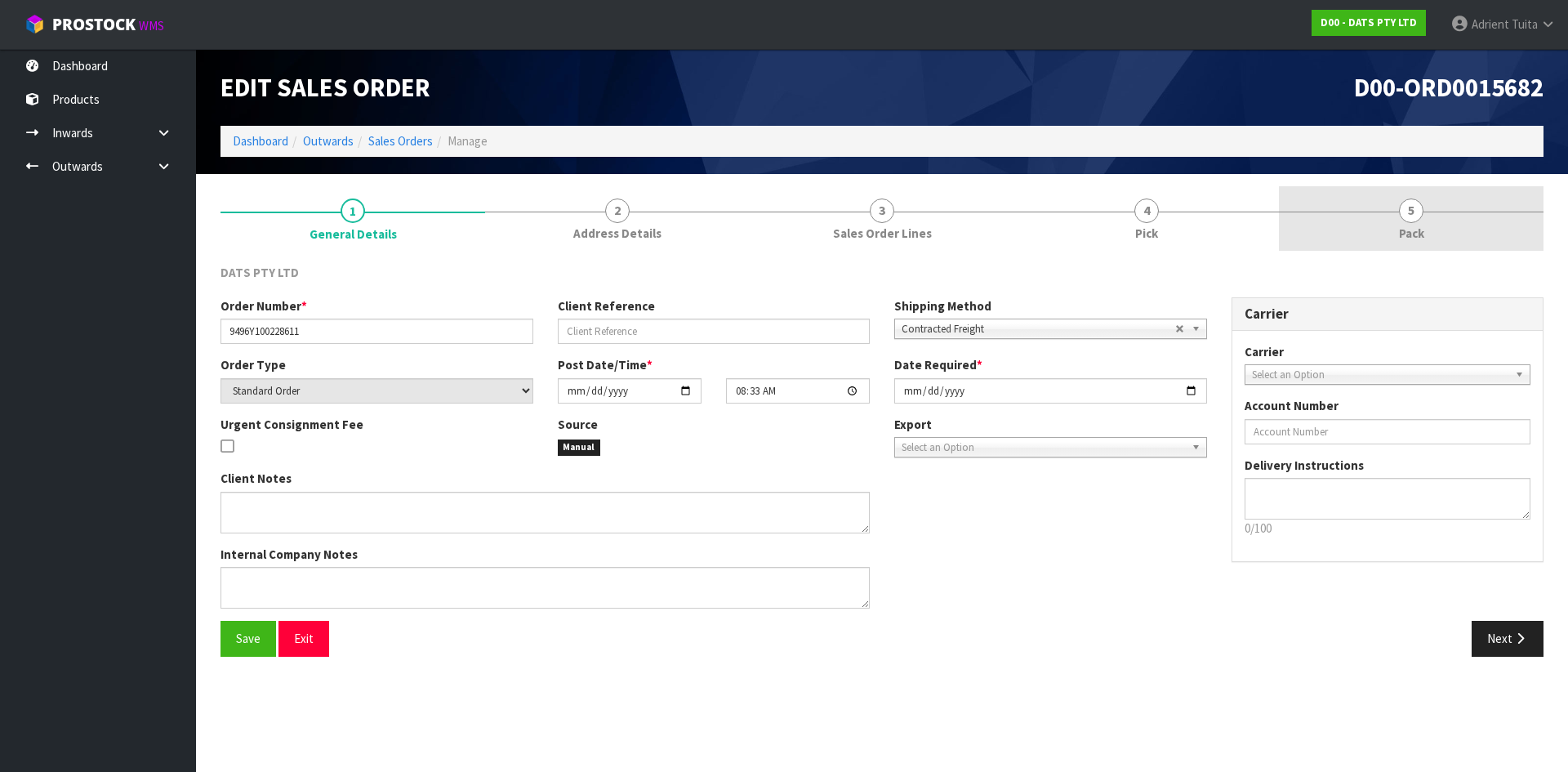
click at [1439, 239] on link "5 Pack" at bounding box center [1411, 219] width 265 height 64
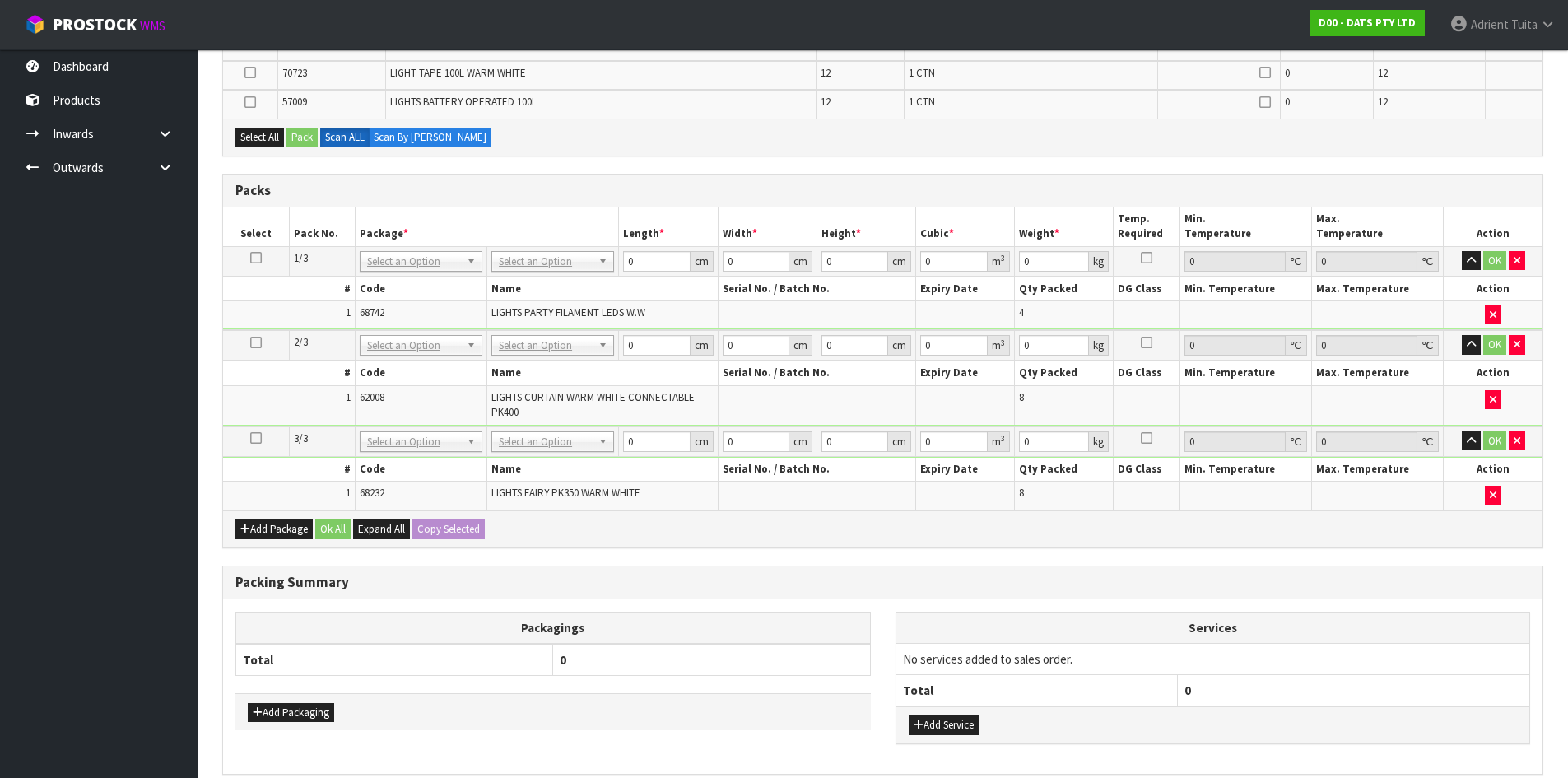
scroll to position [454, 0]
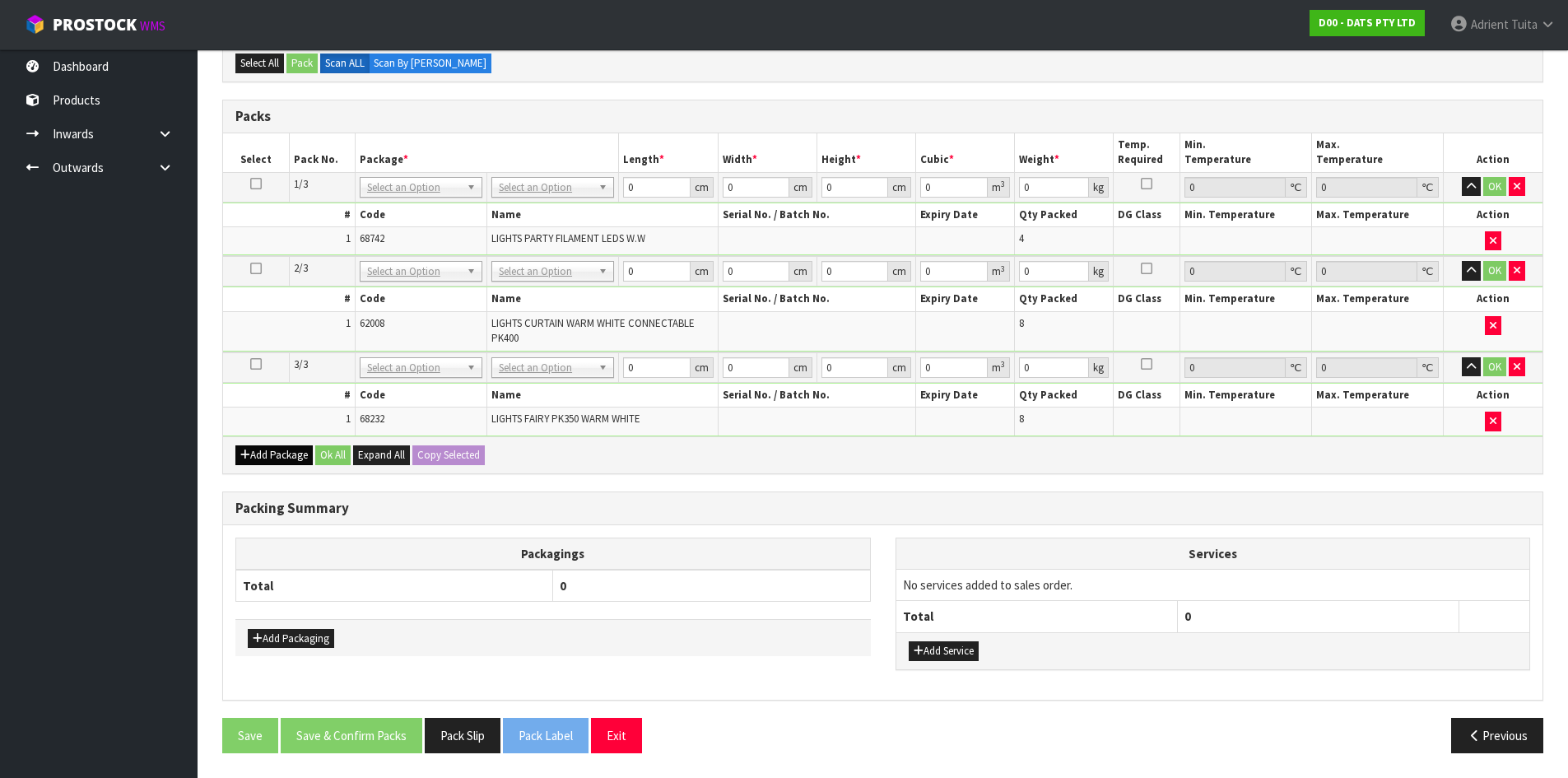
drag, startPoint x: 236, startPoint y: 441, endPoint x: 244, endPoint y: 448, distance: 10.6
click at [240, 441] on div "Add Package Ok All Expand All Copy Selected" at bounding box center [883, 455] width 1319 height 37
click at [244, 448] on button "Add Package" at bounding box center [274, 455] width 77 height 20
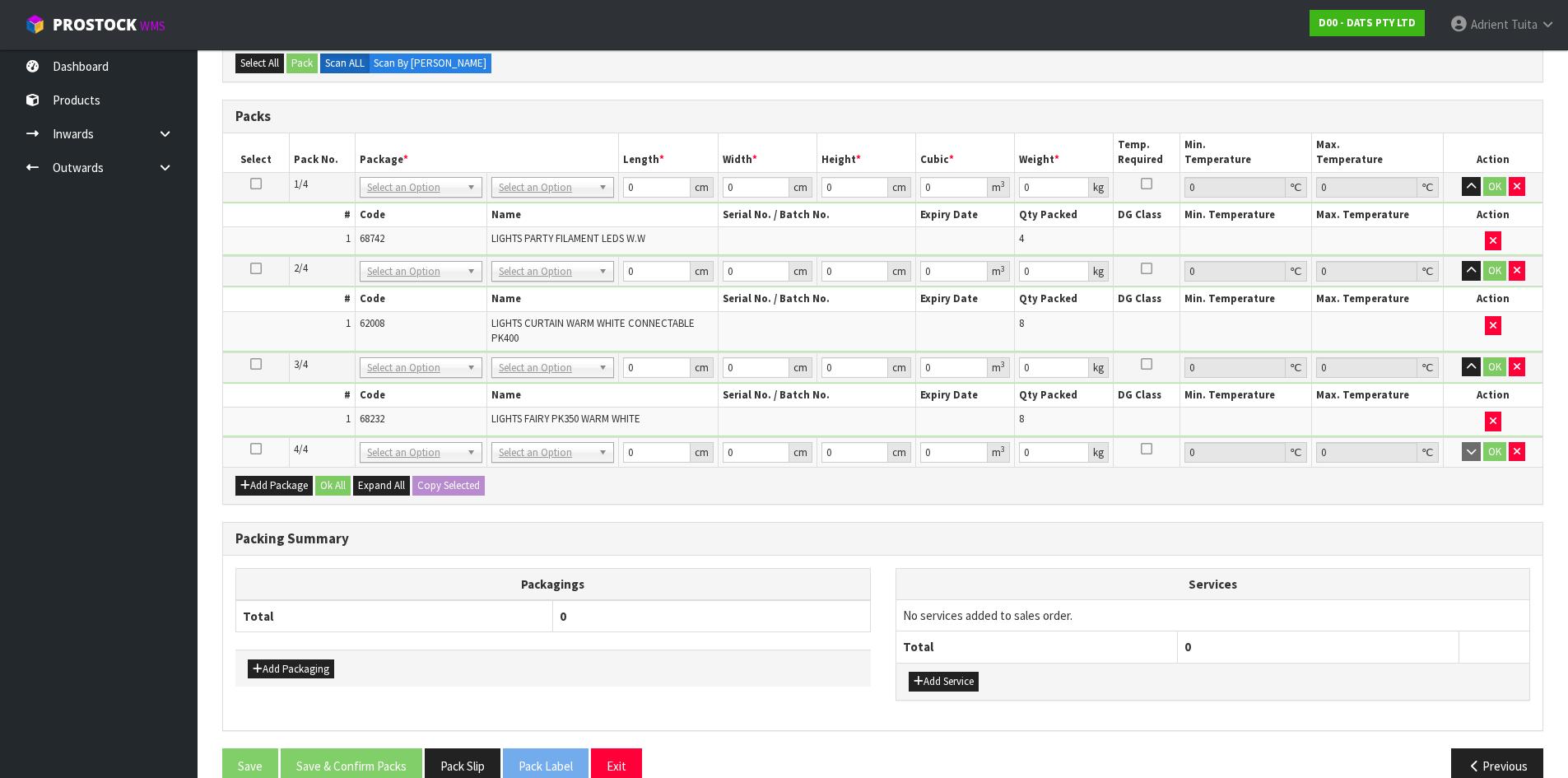
click at [253, 448] on icon at bounding box center [256, 448] width 12 height 1
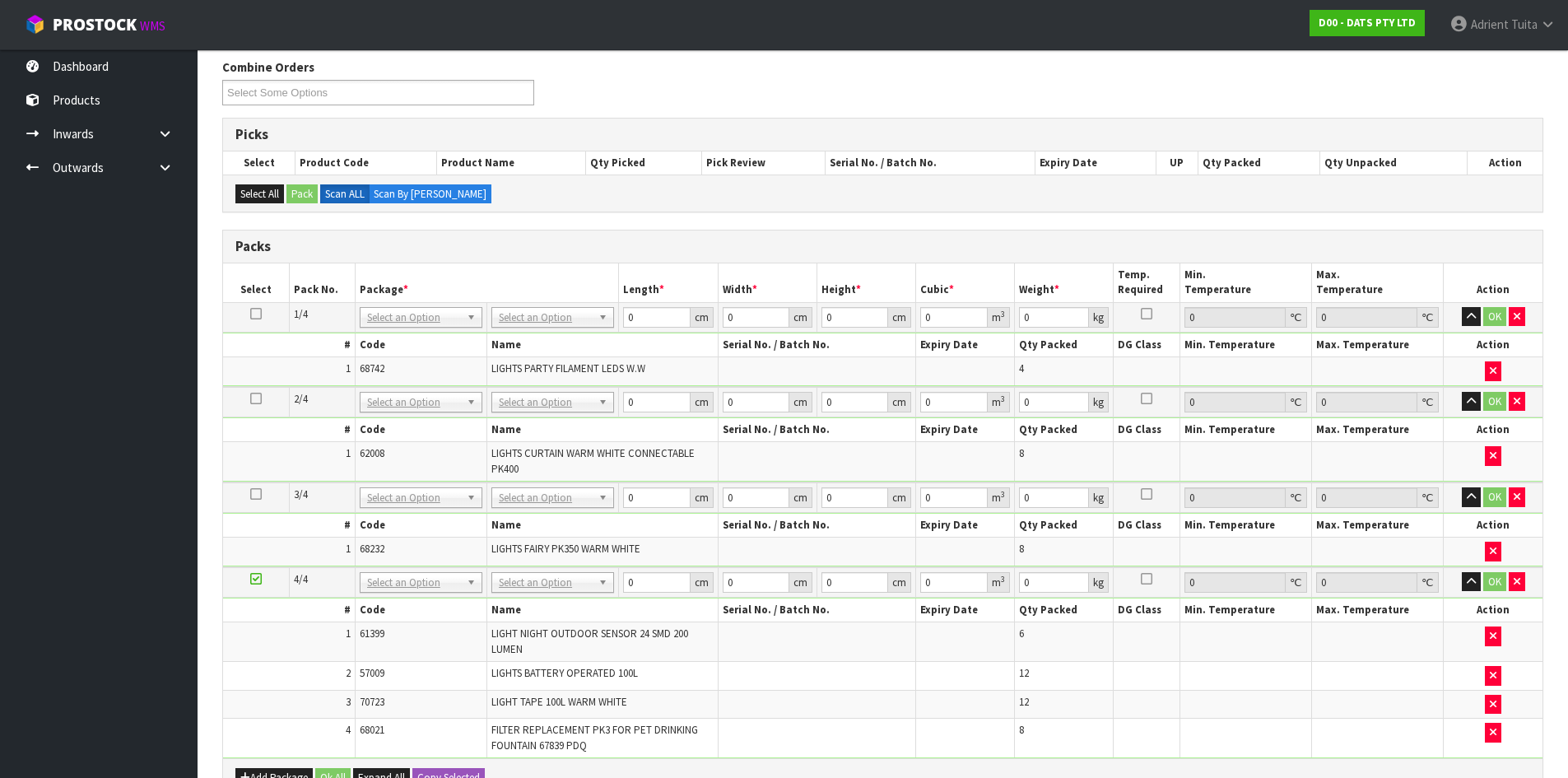
scroll to position [201, 0]
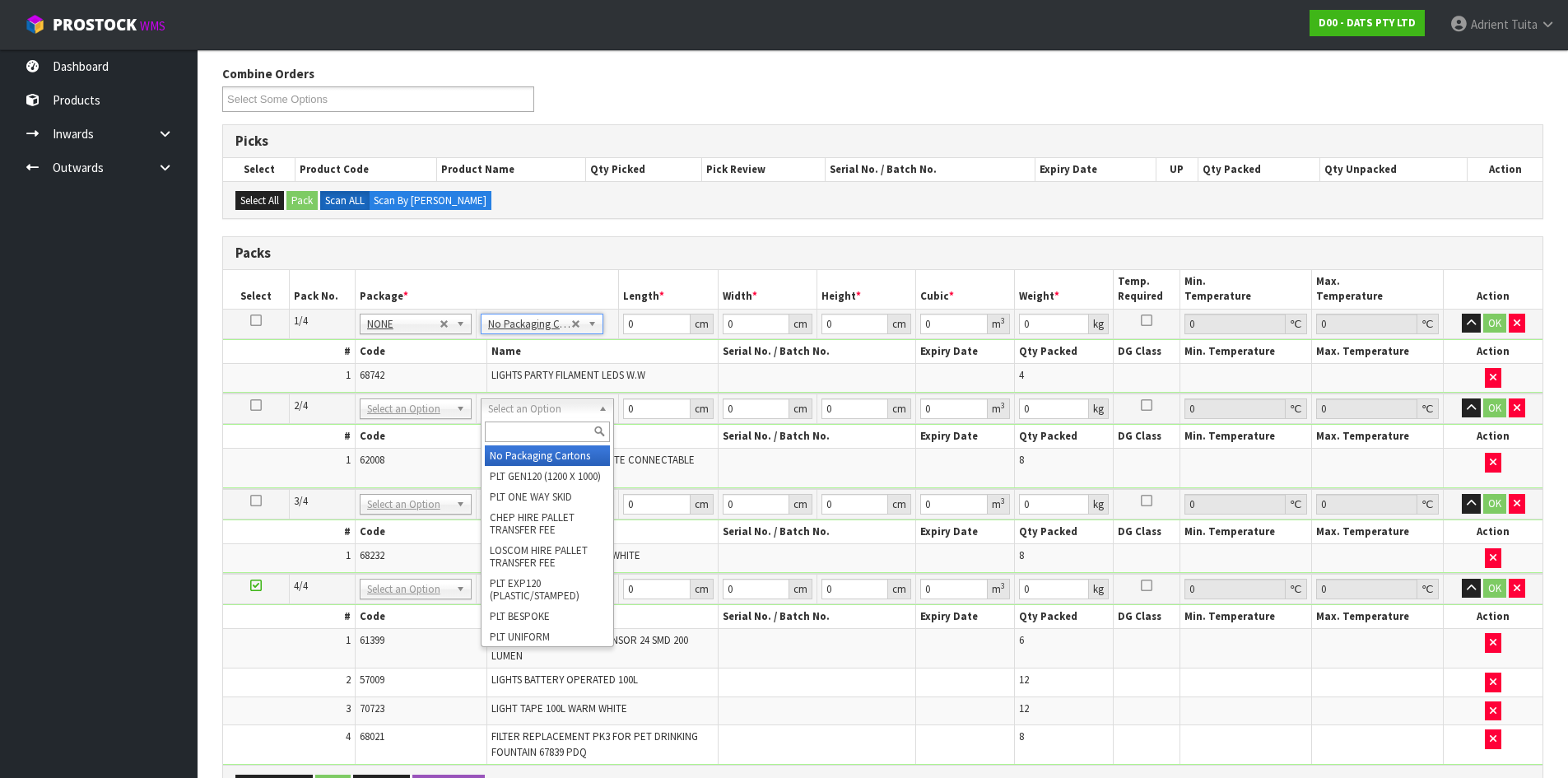
drag, startPoint x: 534, startPoint y: 456, endPoint x: 534, endPoint y: 505, distance: 49.0
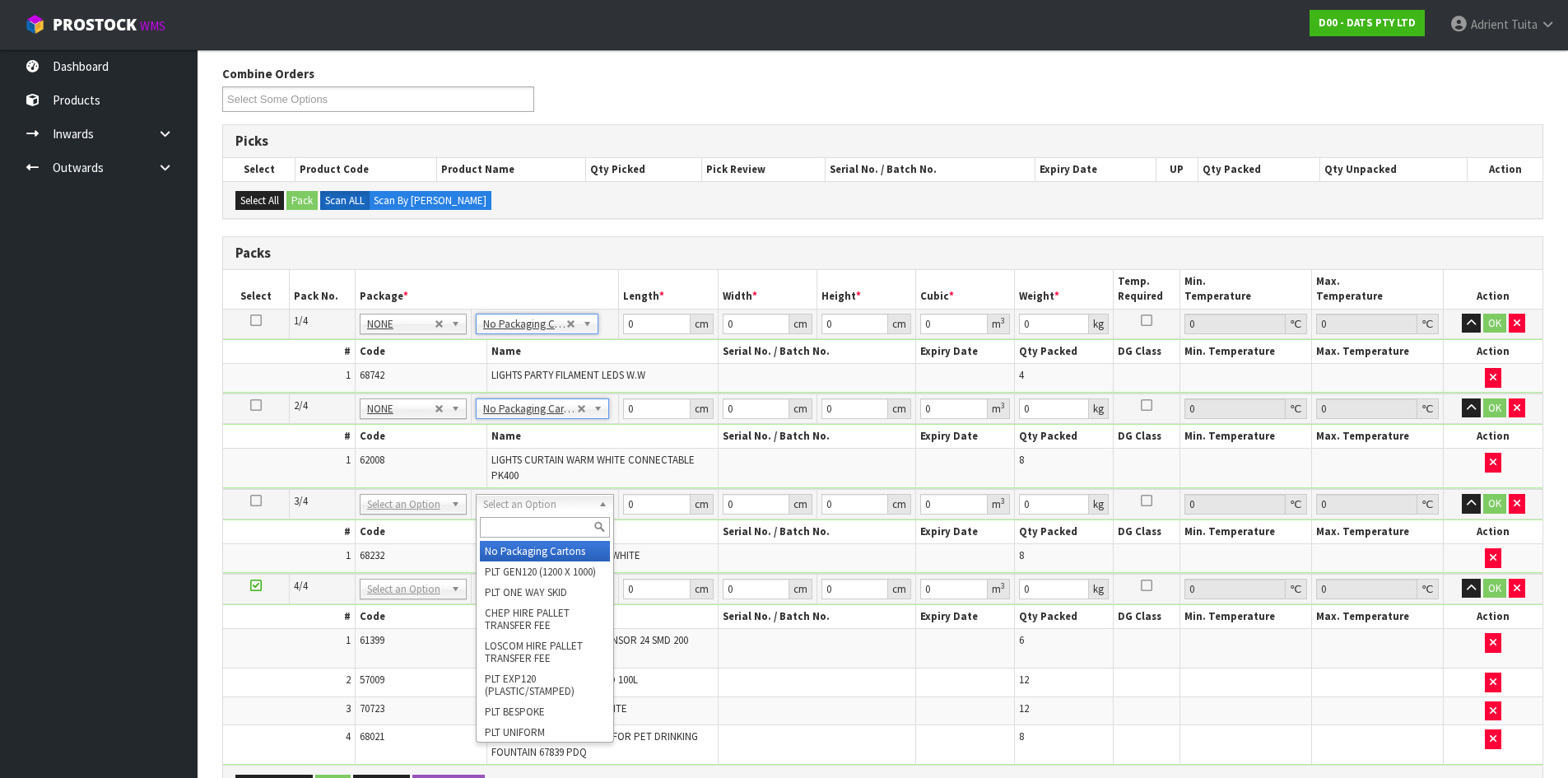
type input "3"
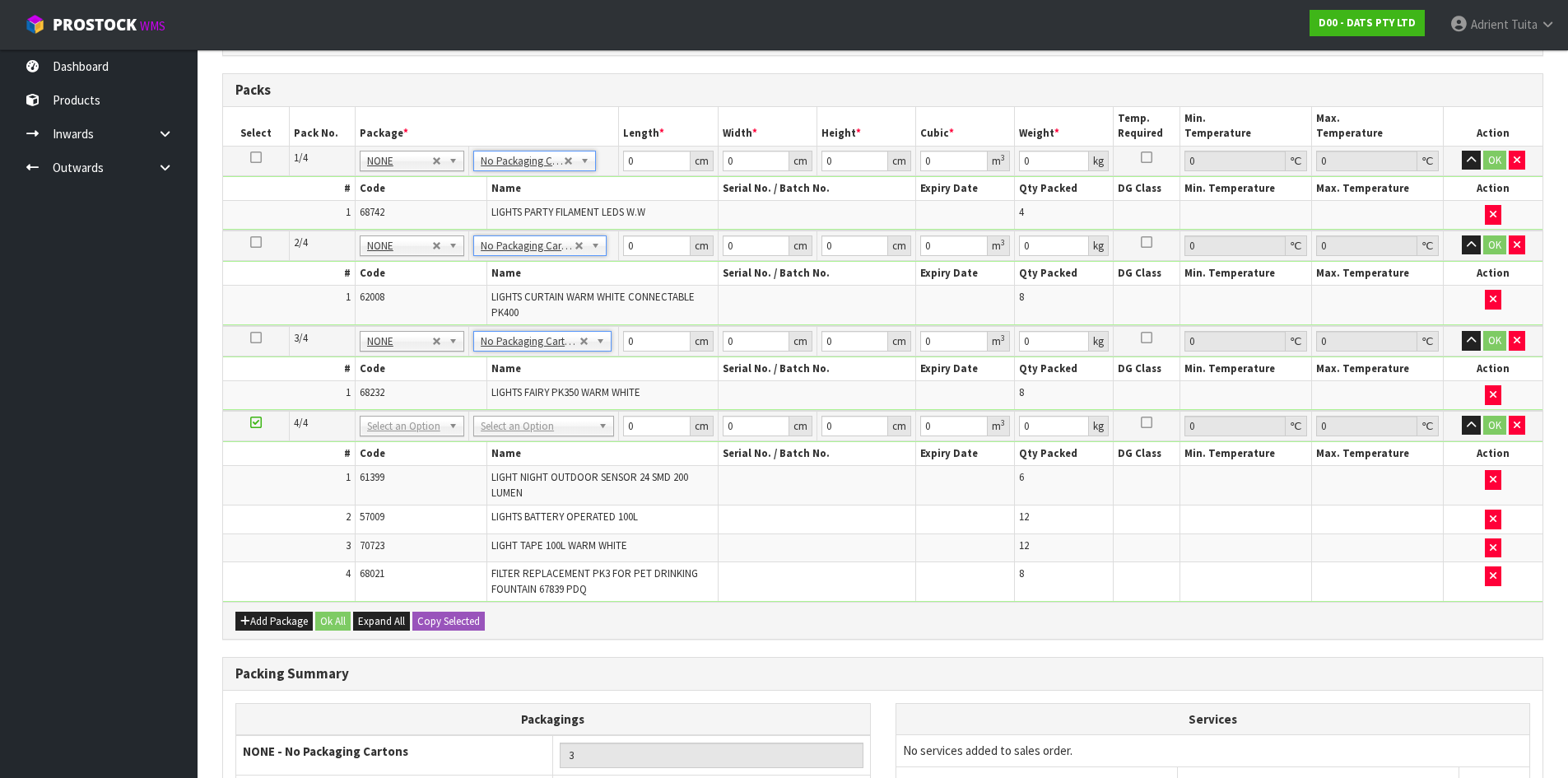
scroll to position [365, 0]
drag, startPoint x: 559, startPoint y: 413, endPoint x: 560, endPoint y: 439, distance: 26.0
click at [561, 435] on td "No Packaging Cartons PLT GEN120 (1200 X 1000) PLT ONE WAY SKID CHEP HIRE PALLET…" at bounding box center [544, 424] width 150 height 31
click at [560, 439] on div "# Code Name Serial No. / Batch No. Expiry Date Qty Packed DG Class Min. Tempera…" at bounding box center [883, 519] width 1319 height 161
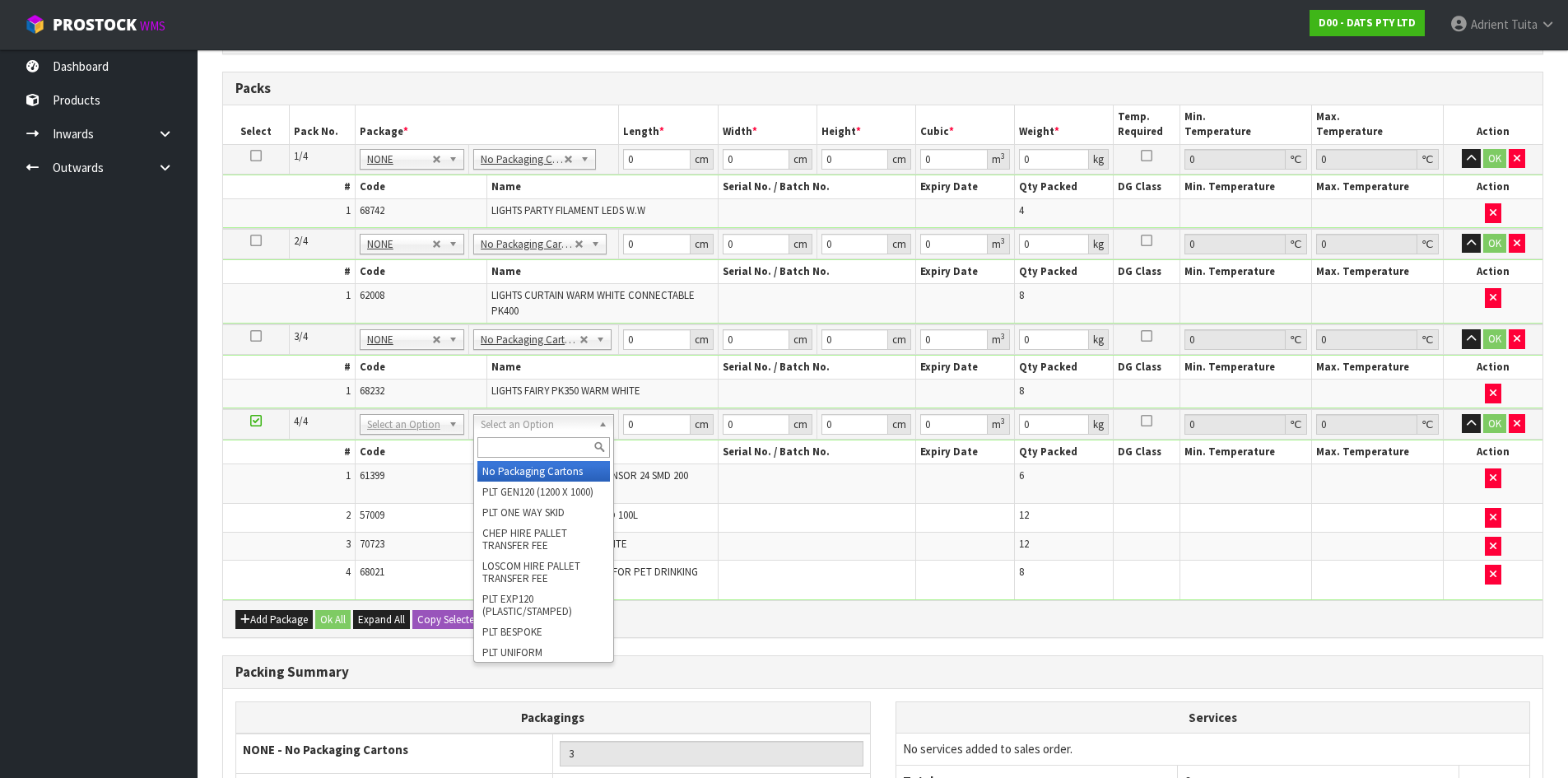
drag, startPoint x: 560, startPoint y: 432, endPoint x: 559, endPoint y: 444, distance: 12.0
click at [559, 444] on input "text" at bounding box center [543, 448] width 132 height 21
type input "ctn7"
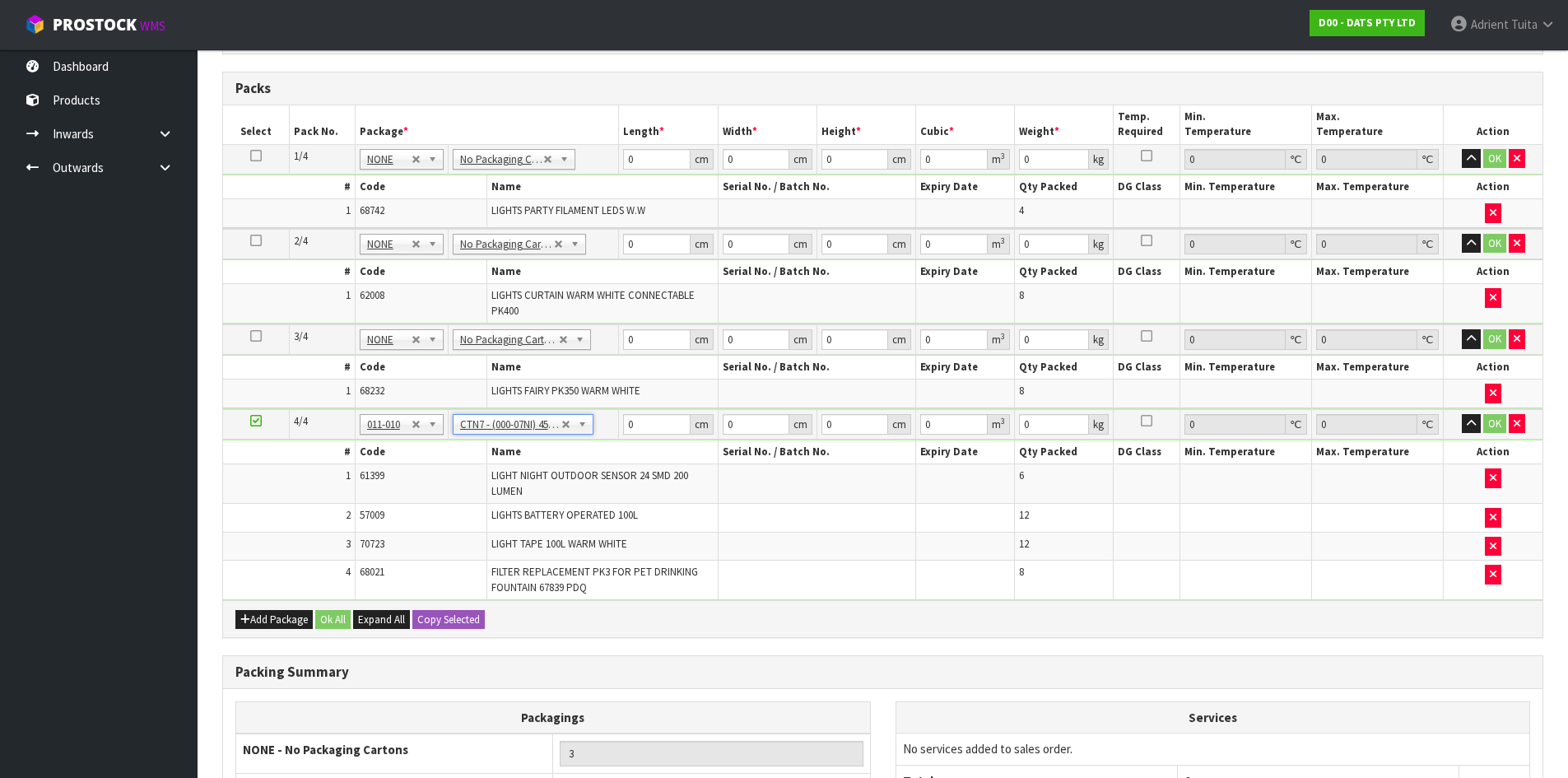
type input "45.5"
type input "35"
type input "0.072459"
type input "8.14"
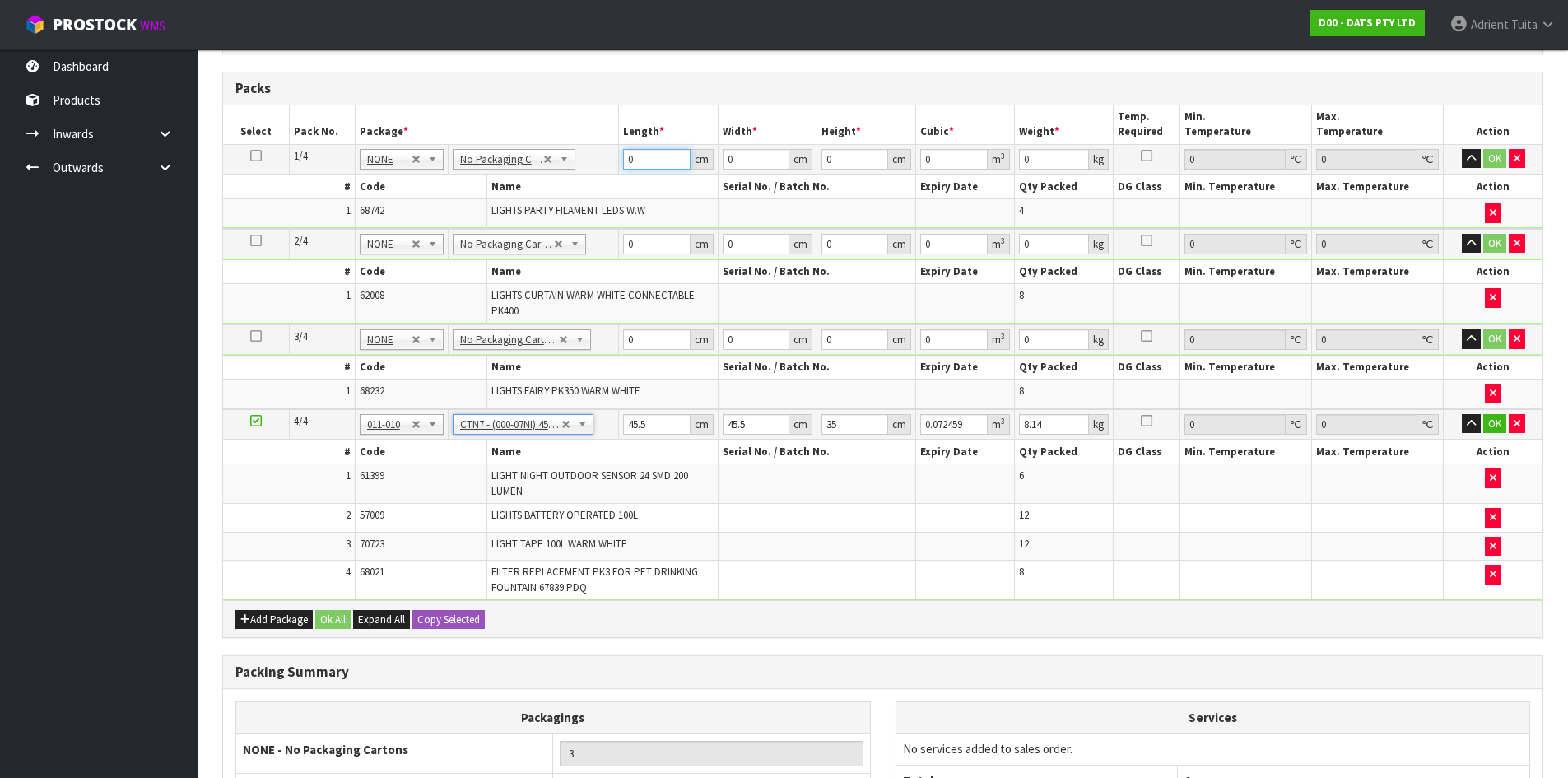
drag, startPoint x: 642, startPoint y: 155, endPoint x: 659, endPoint y: 151, distance: 17.5
click at [651, 152] on input "0" at bounding box center [656, 159] width 67 height 21
type input "43"
type input "3"
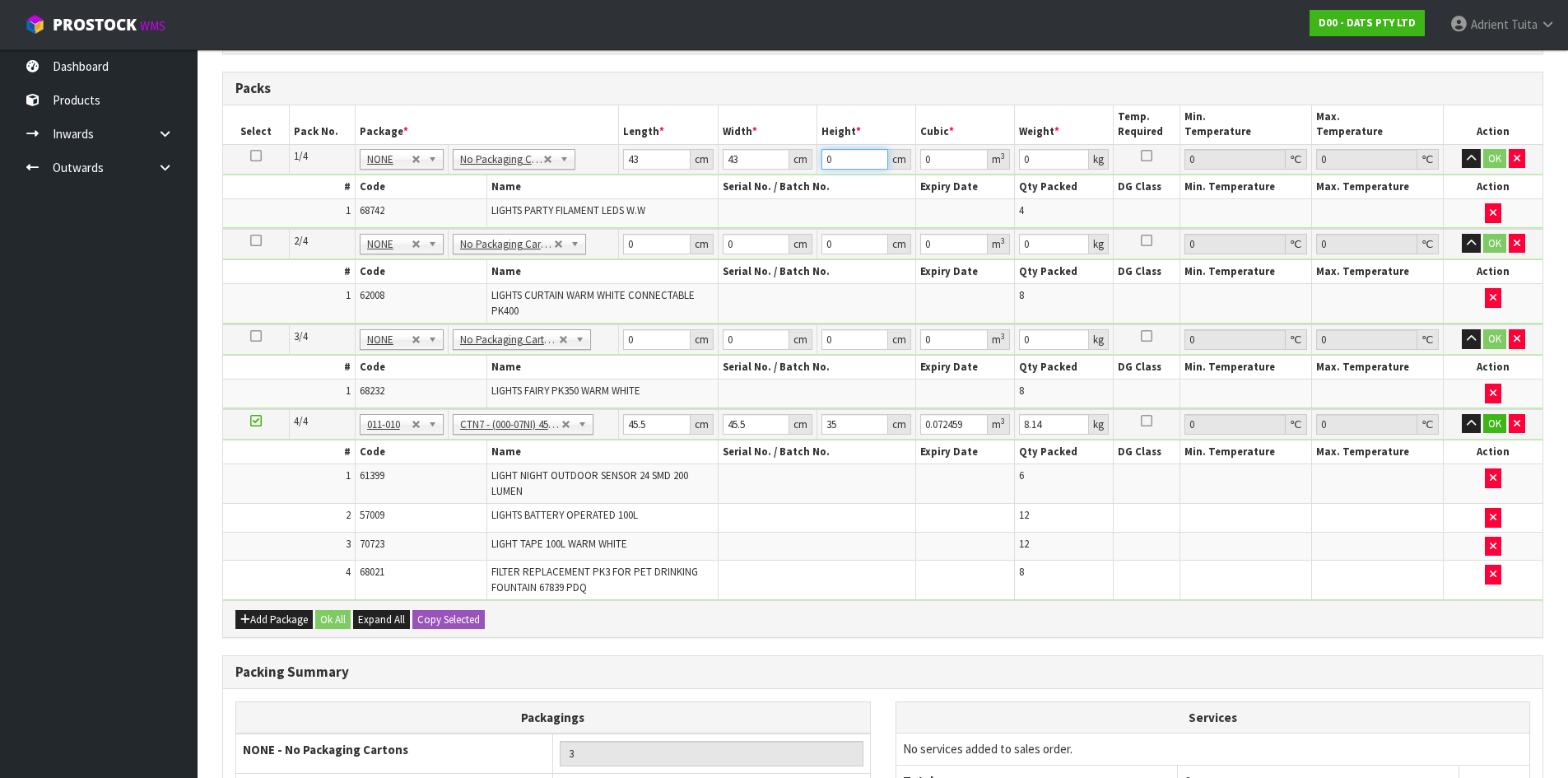
type input "0.005547"
type input "31"
type input "0.057319"
type input "31"
type input "9"
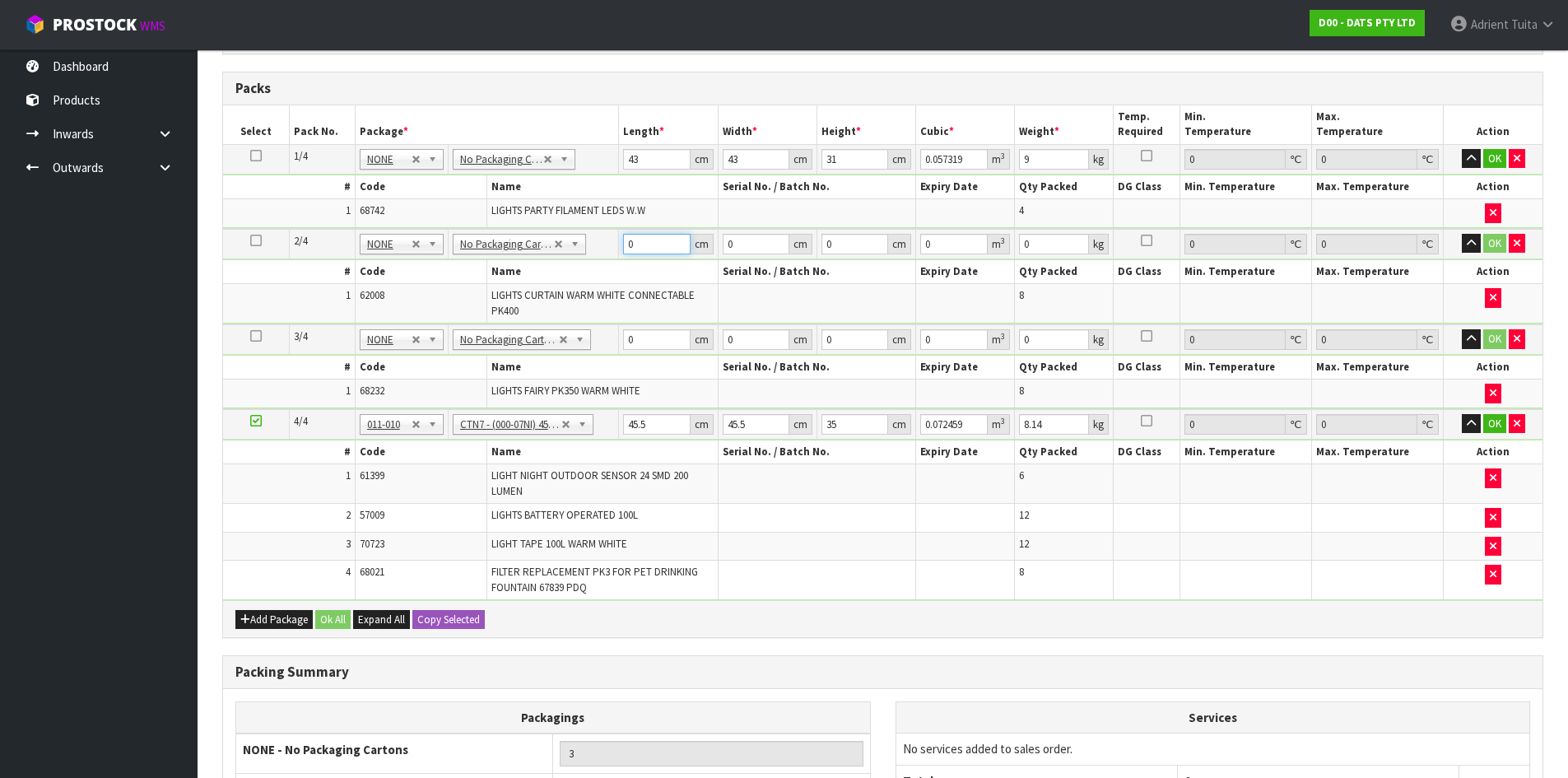
click at [626, 245] on input "0" at bounding box center [656, 244] width 67 height 21
click at [641, 245] on input "0" at bounding box center [656, 244] width 67 height 21
type input "42"
type input "28"
type input "2"
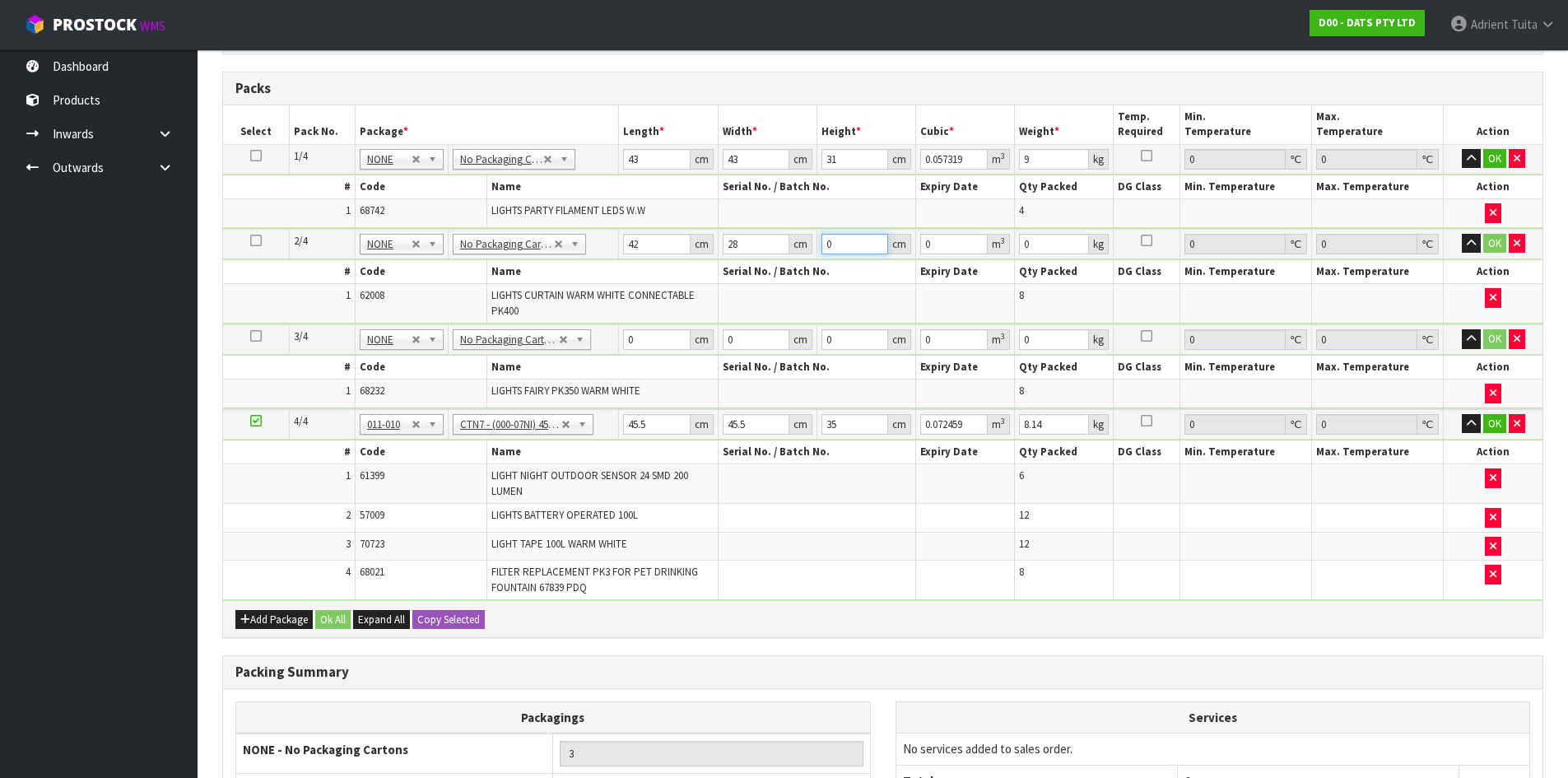
type input "0.002352"
type input "26"
type input "0.030576"
type input "26"
type input "6"
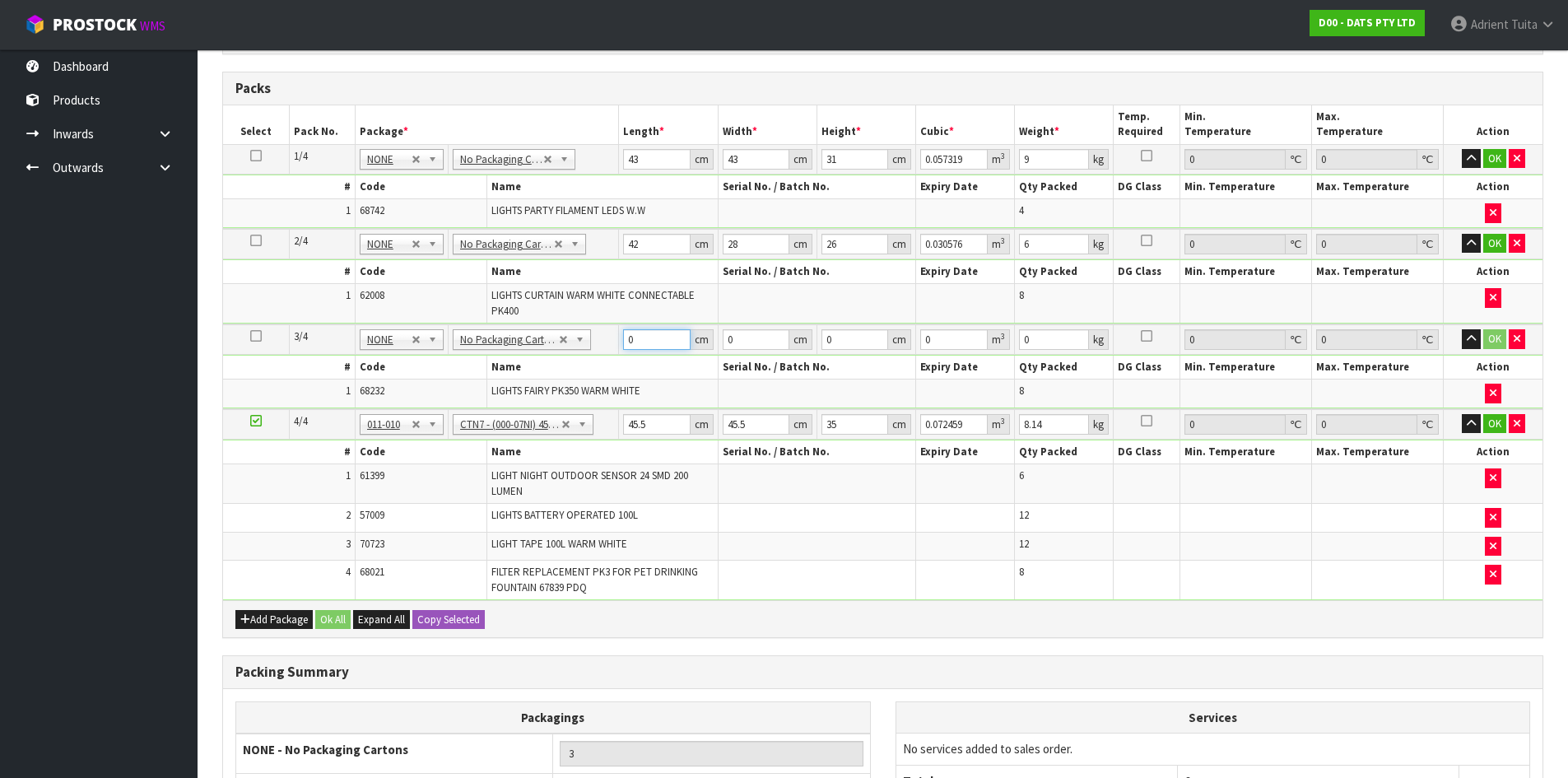
click at [642, 339] on input "0" at bounding box center [656, 339] width 67 height 21
type input "3"
type input "34"
type input "26"
type input "4"
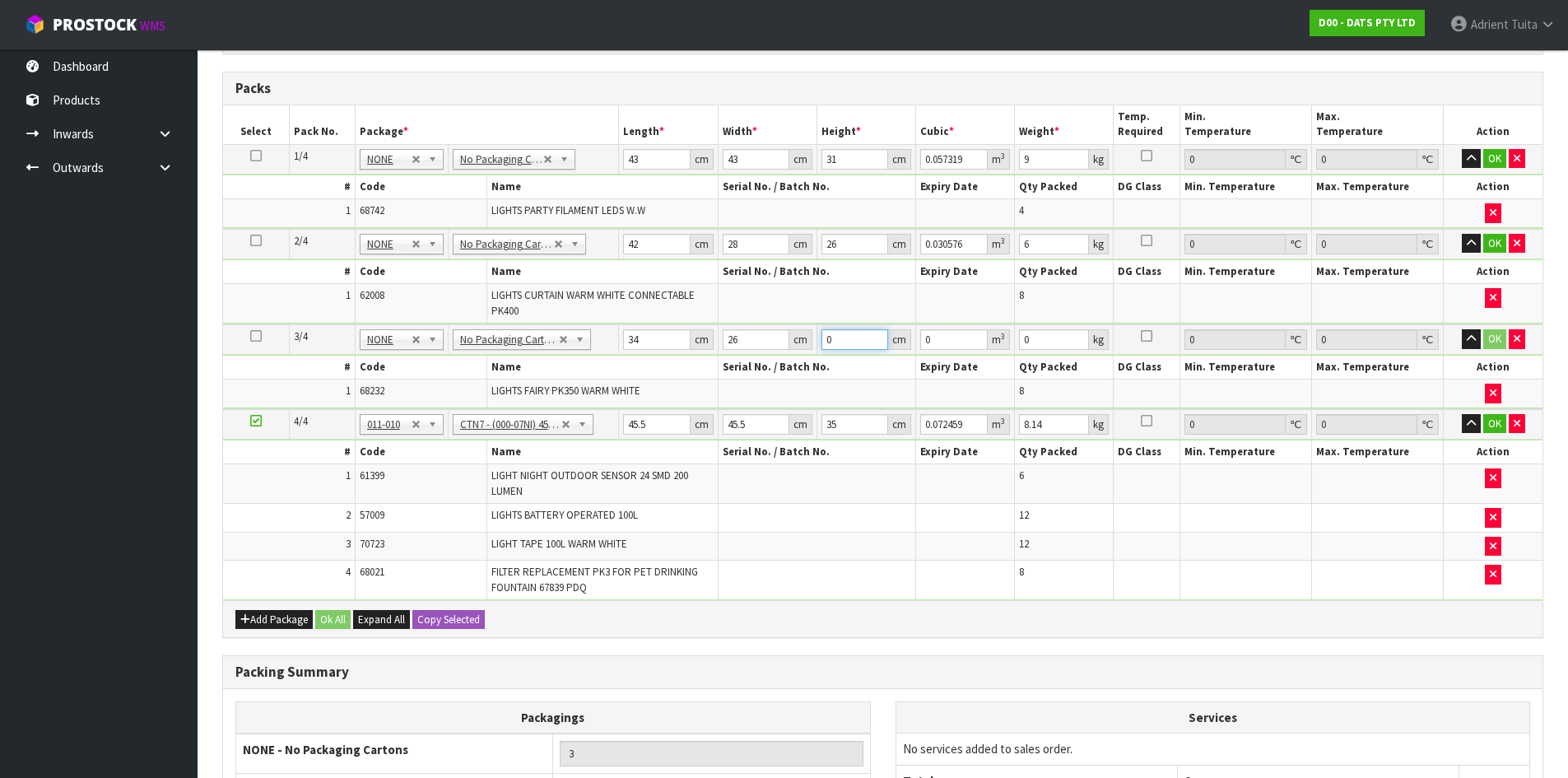
type input "0.003536"
type input "46"
type input "0.040664"
type input "46"
type input "5"
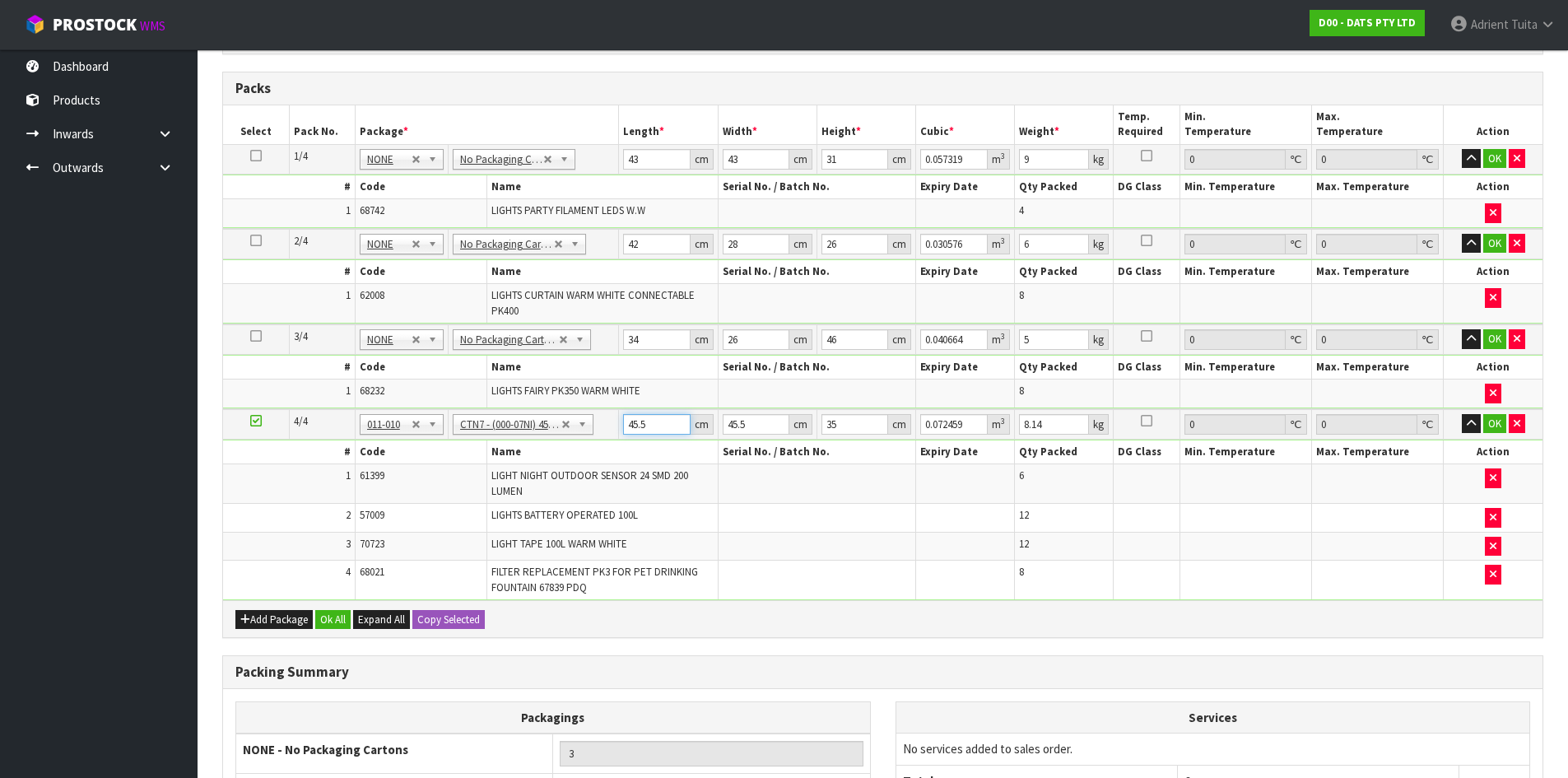
click at [647, 428] on input "45.5" at bounding box center [656, 424] width 67 height 21
type input "4"
type input "0.00637"
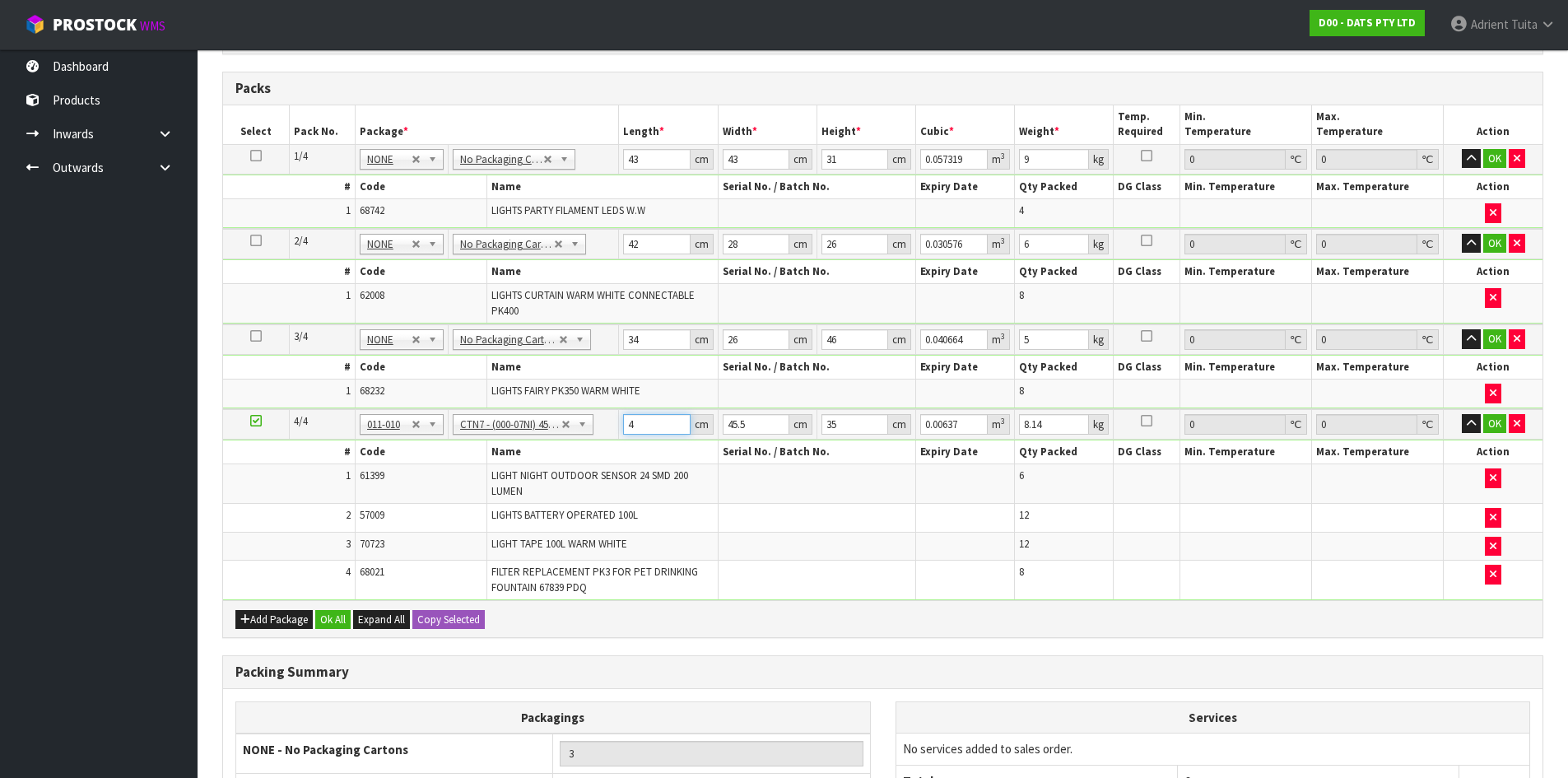
type input "47"
type input "0.074847"
type input "47"
type input "4"
type input "0.00658"
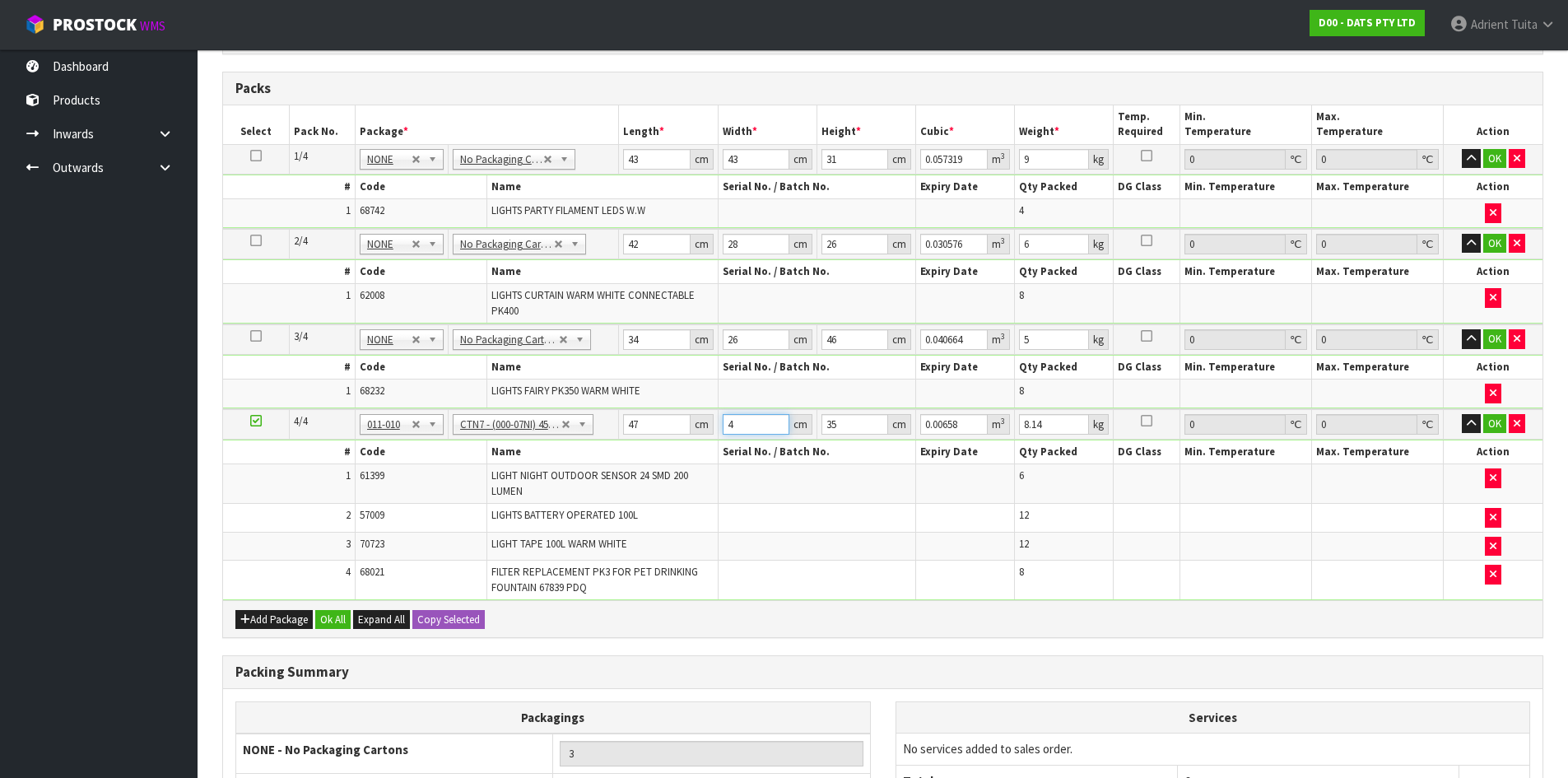
type input "47"
type input "0.077315"
type input "47"
type input "2"
type input "0.004418"
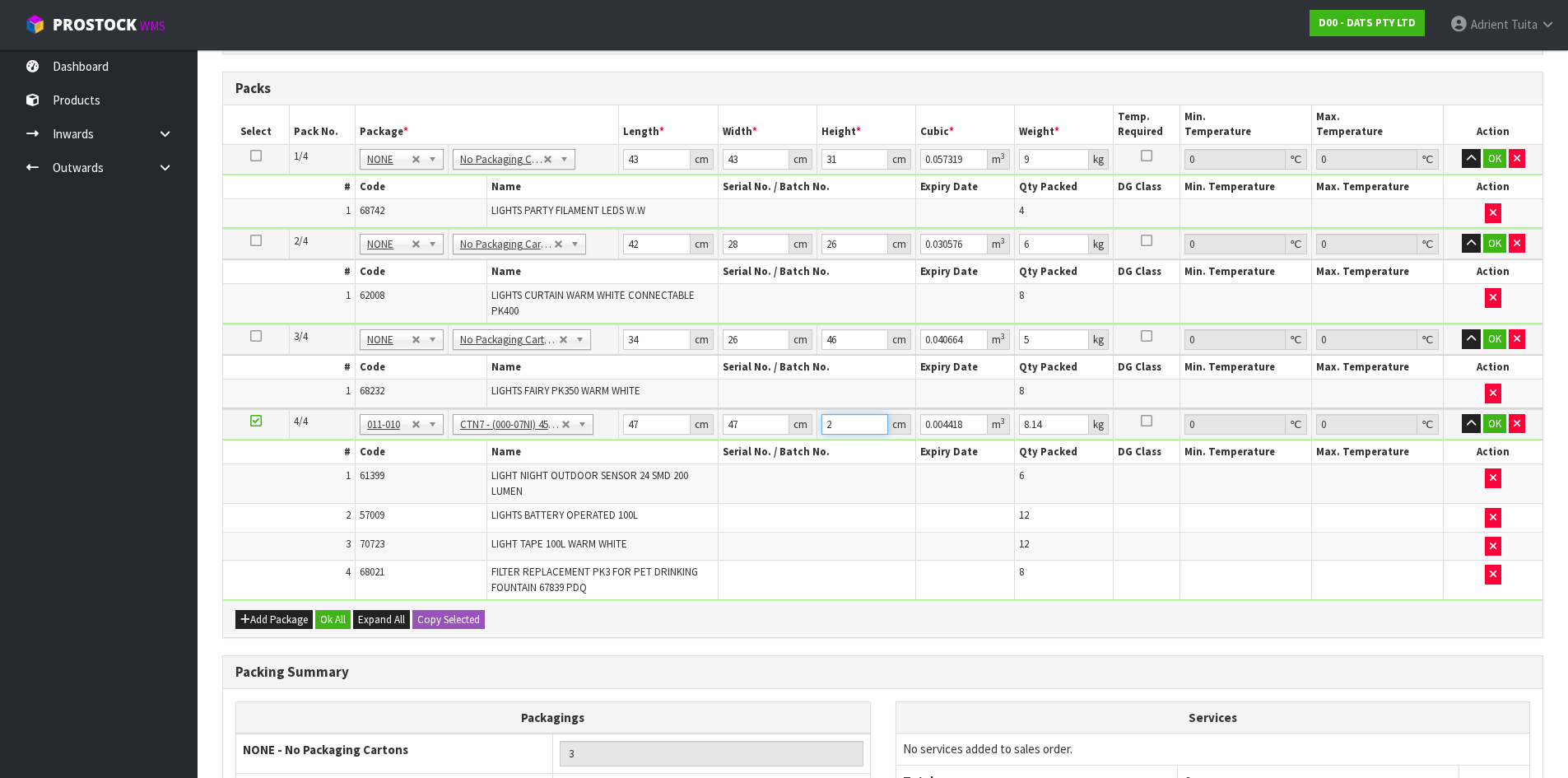
type input "29"
type input "0.064061"
type input "29"
type input "9"
click at [1496, 161] on button "OK" at bounding box center [1495, 159] width 23 height 20
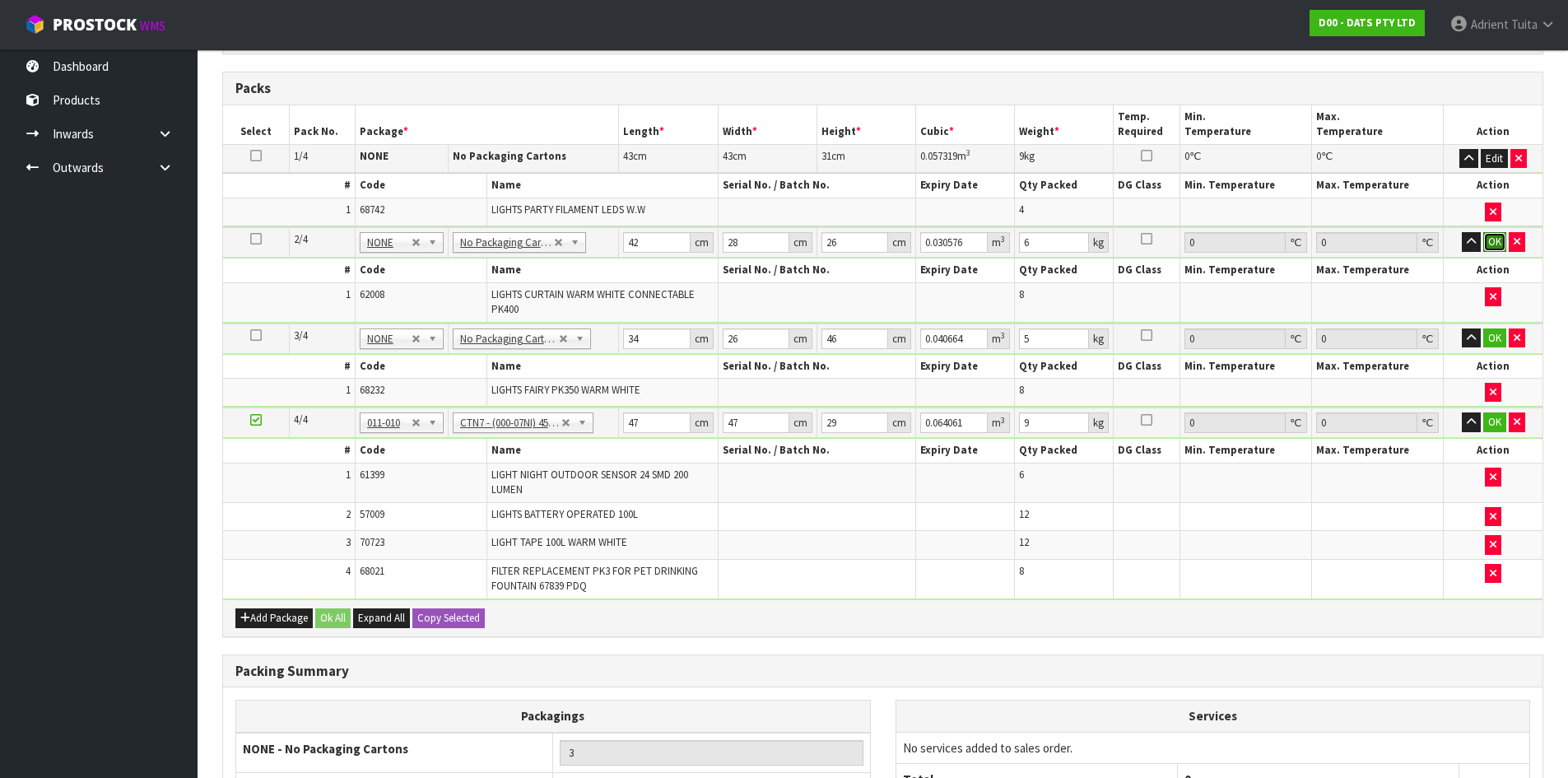
drag, startPoint x: 1487, startPoint y: 241, endPoint x: 1487, endPoint y: 286, distance: 45.0
click at [1487, 243] on button "OK" at bounding box center [1495, 242] width 23 height 20
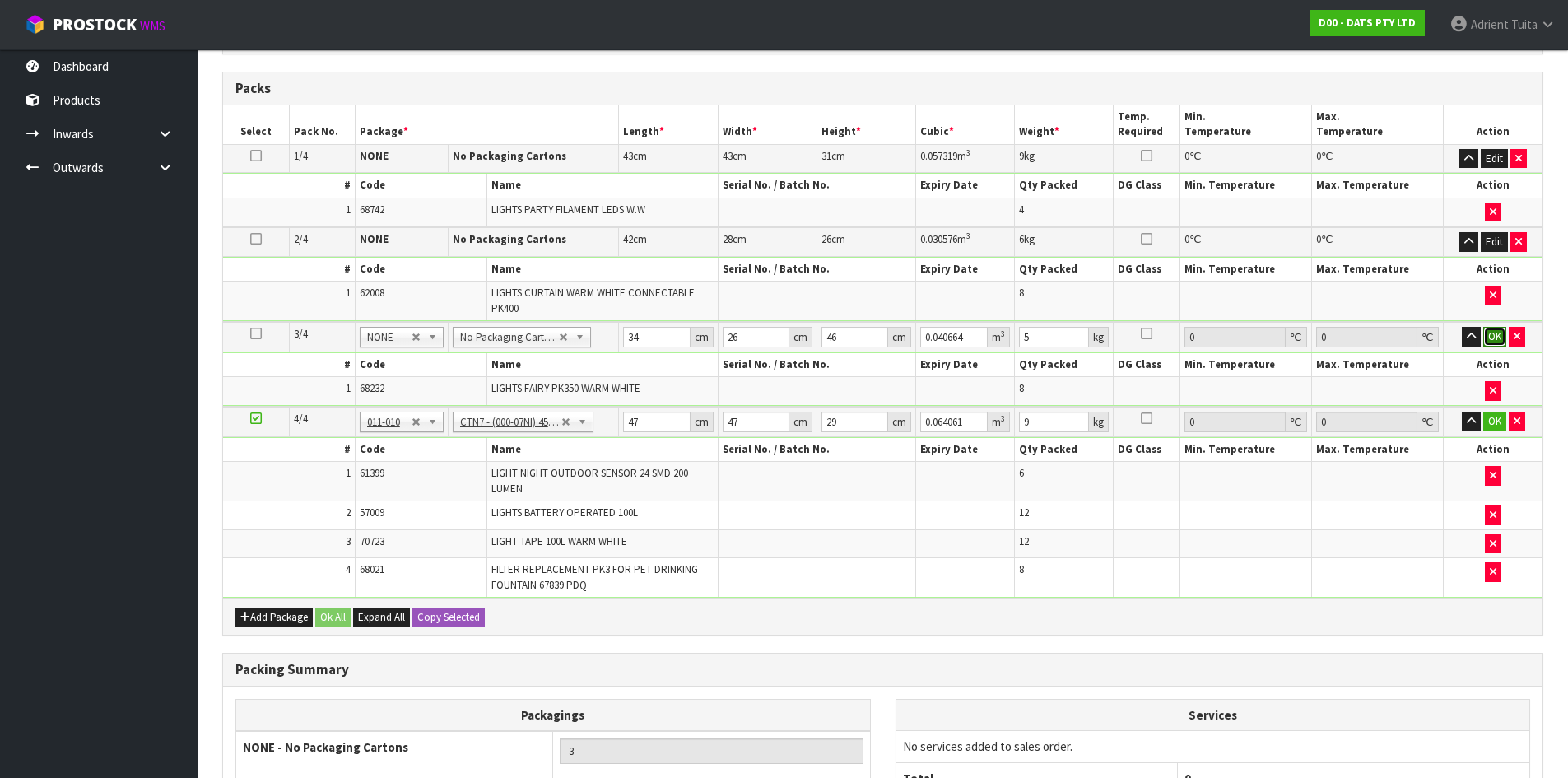
drag, startPoint x: 1491, startPoint y: 330, endPoint x: 1491, endPoint y: 391, distance: 61.0
click at [1491, 331] on button "OK" at bounding box center [1495, 337] width 23 height 20
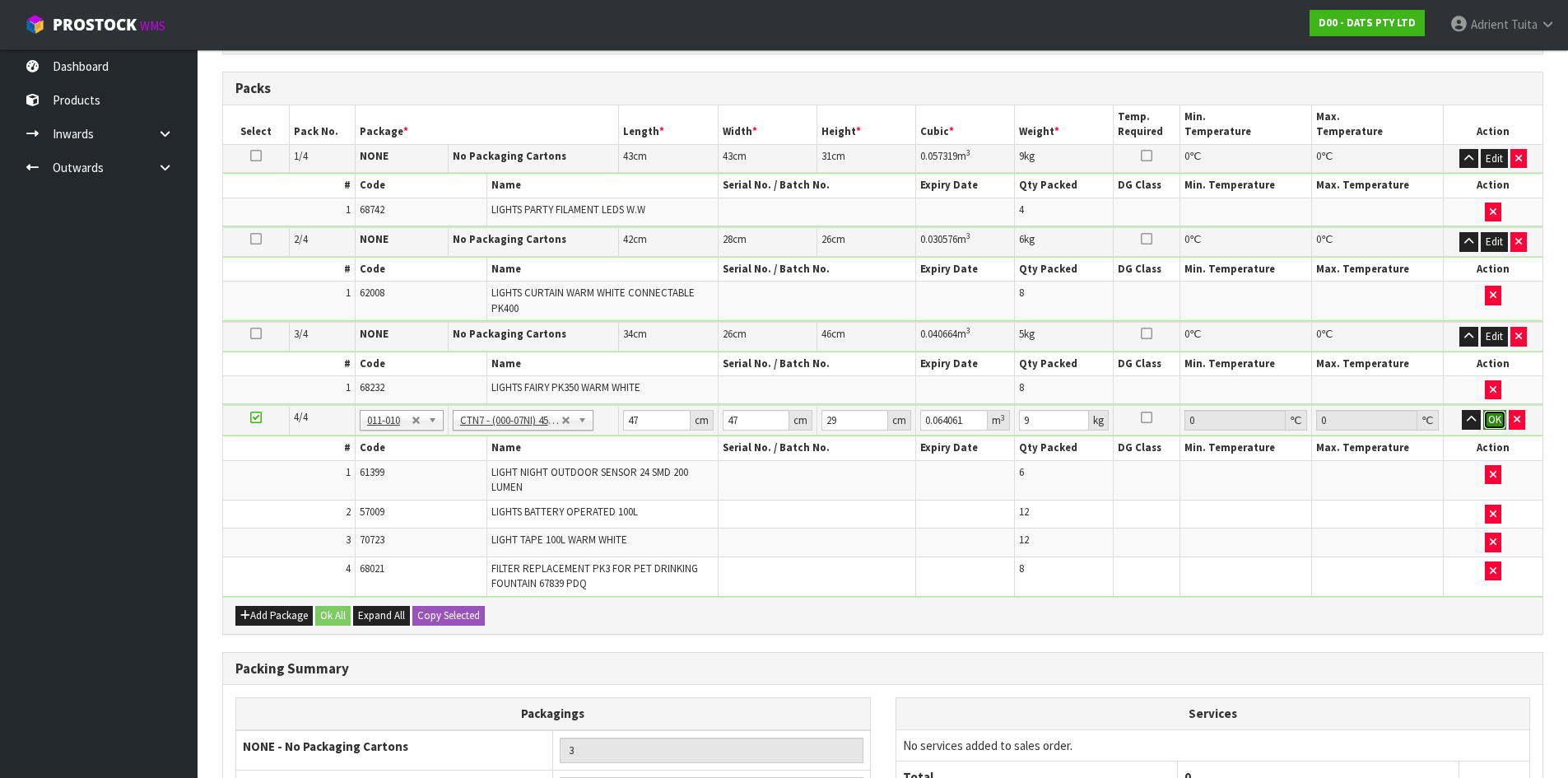
click at [1492, 422] on button "OK" at bounding box center [1495, 420] width 23 height 20
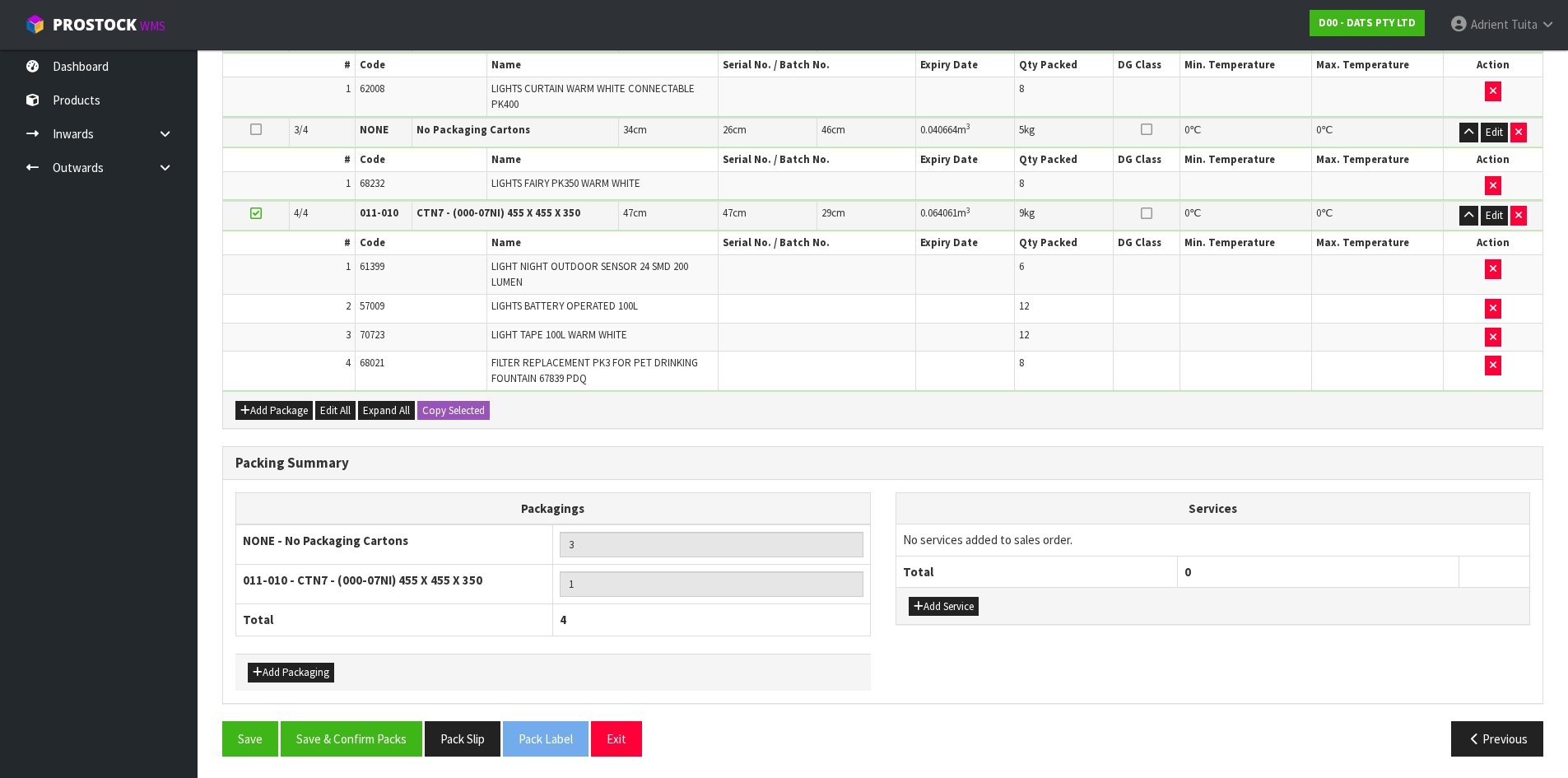
scroll to position [573, 0]
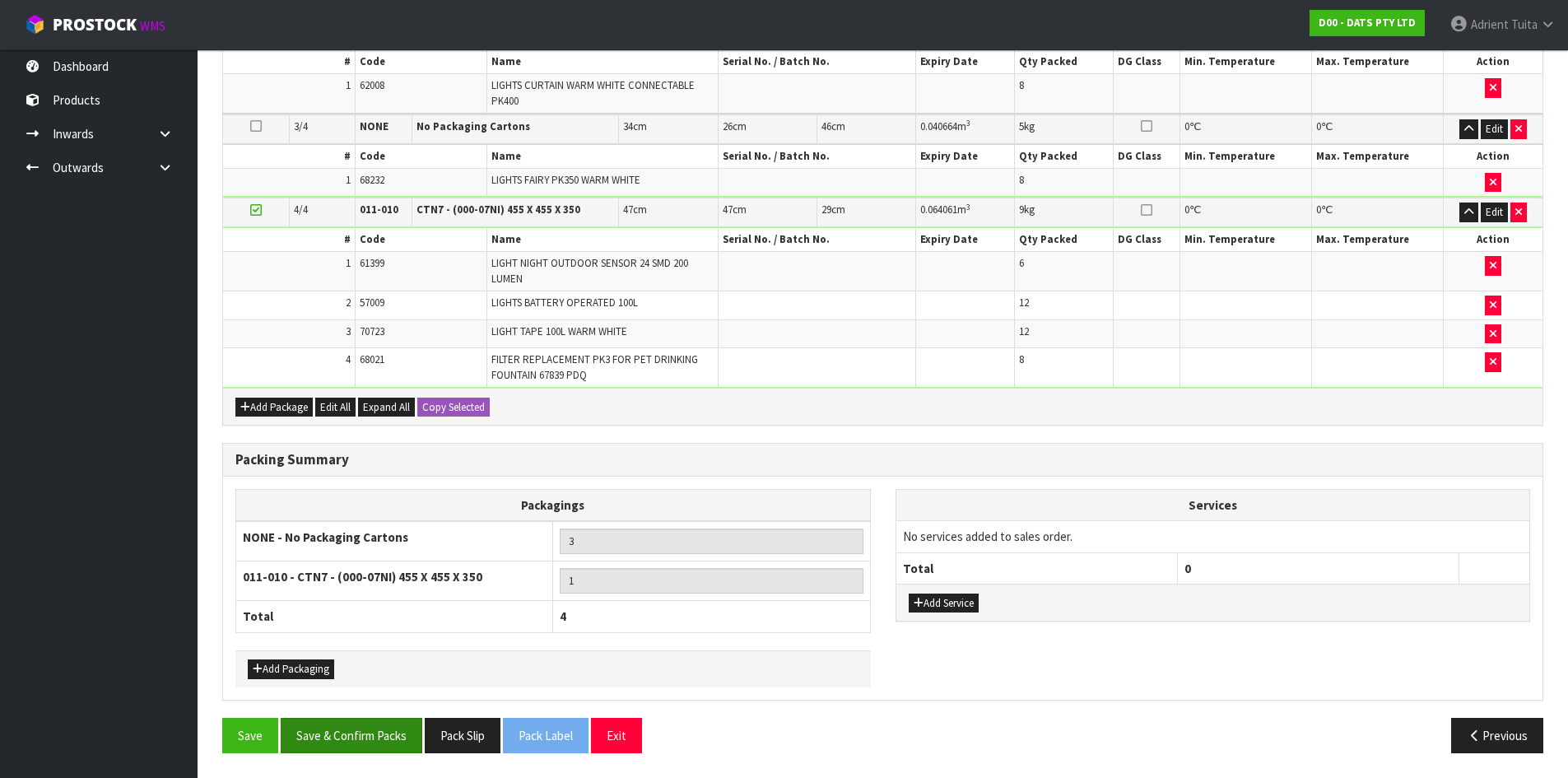
drag, startPoint x: 370, startPoint y: 758, endPoint x: 378, endPoint y: 740, distance: 19.7
click at [370, 757] on div "Save Save & Confirm Packs Pack Slip Pack Label Exit Previous" at bounding box center [883, 741] width 1346 height 47
click at [379, 736] on button "Save & Confirm Packs" at bounding box center [351, 736] width 141 height 36
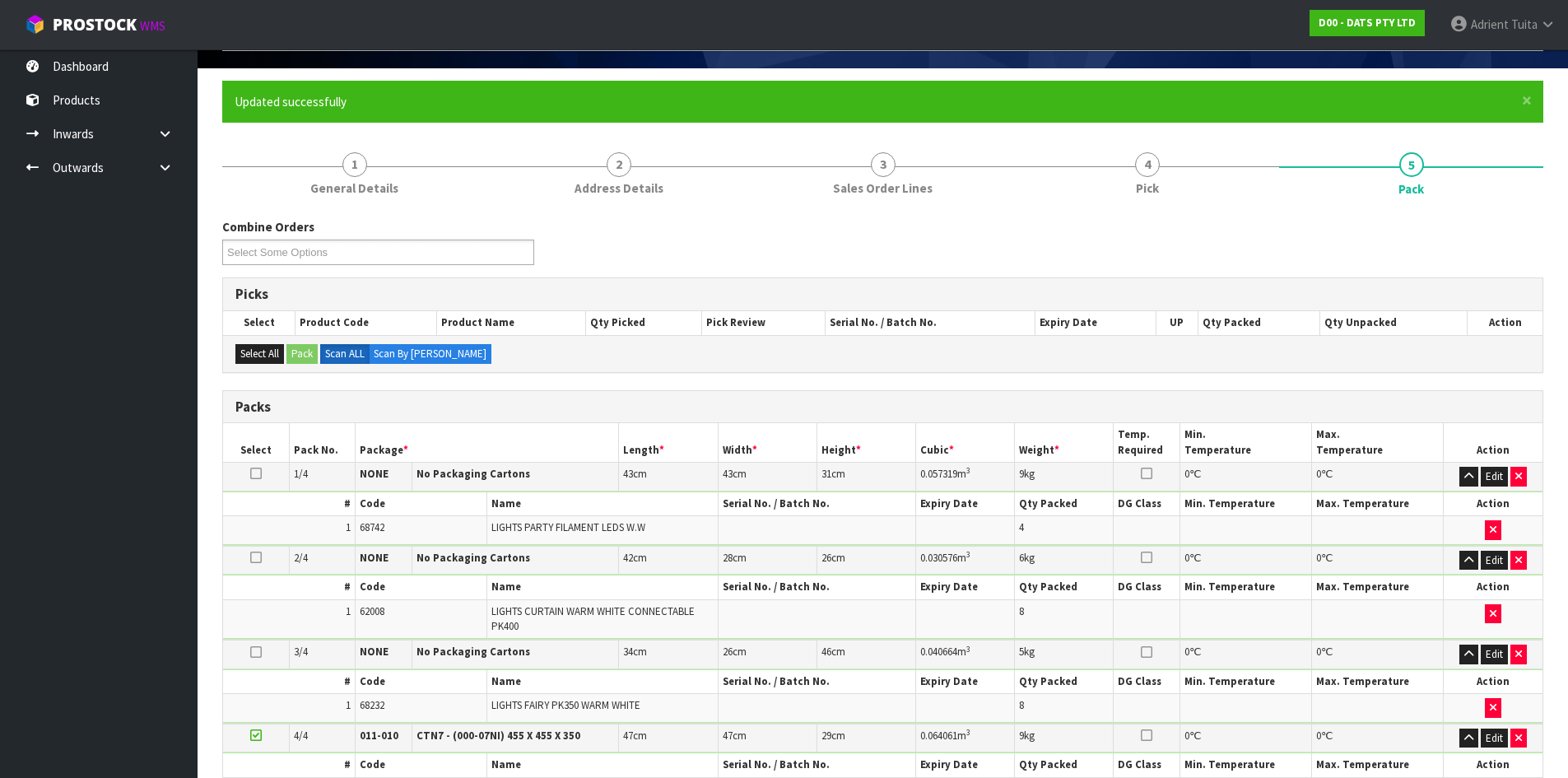
scroll to position [264, 0]
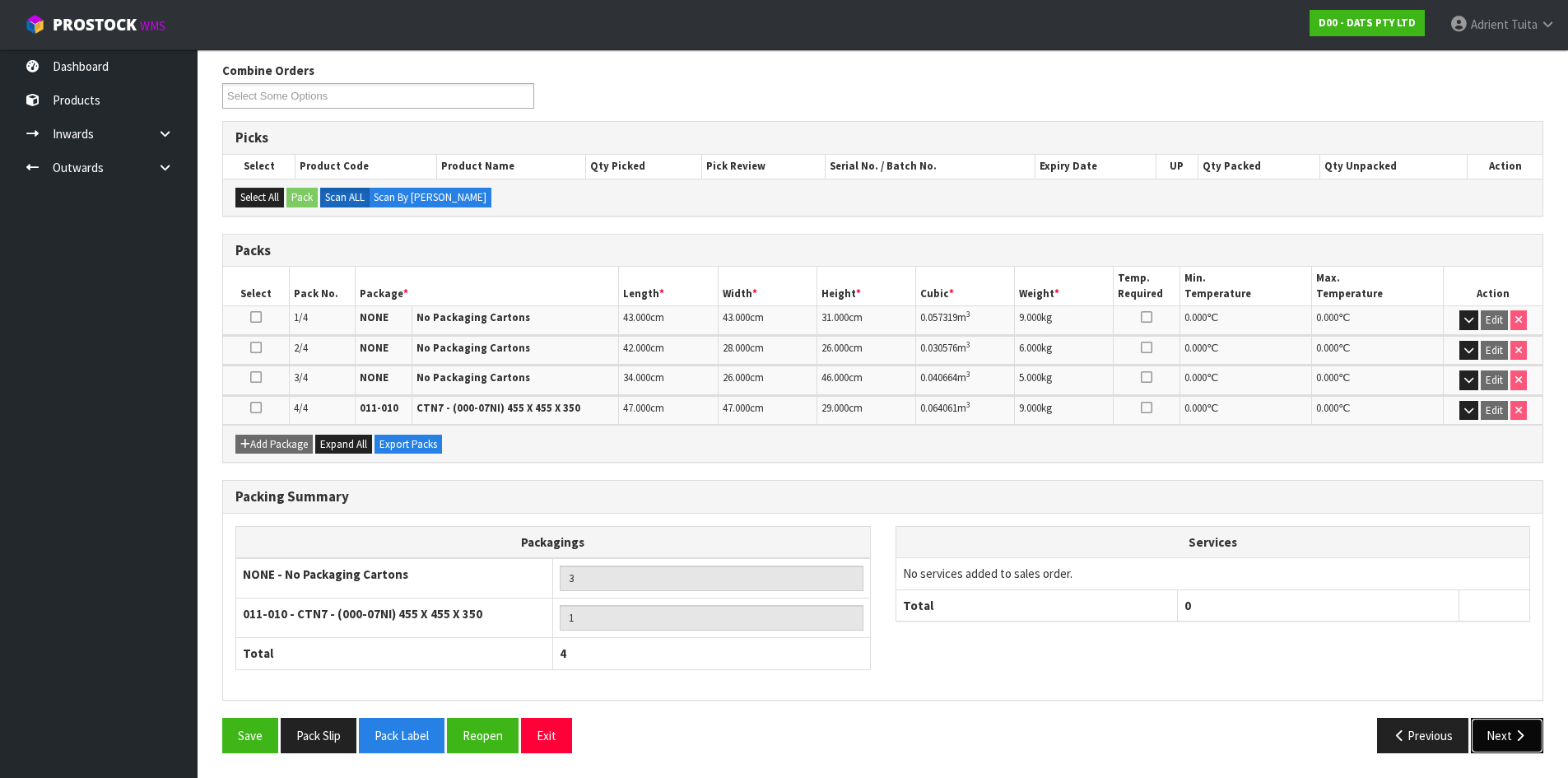
click at [1509, 735] on button "Next" at bounding box center [1507, 736] width 72 height 36
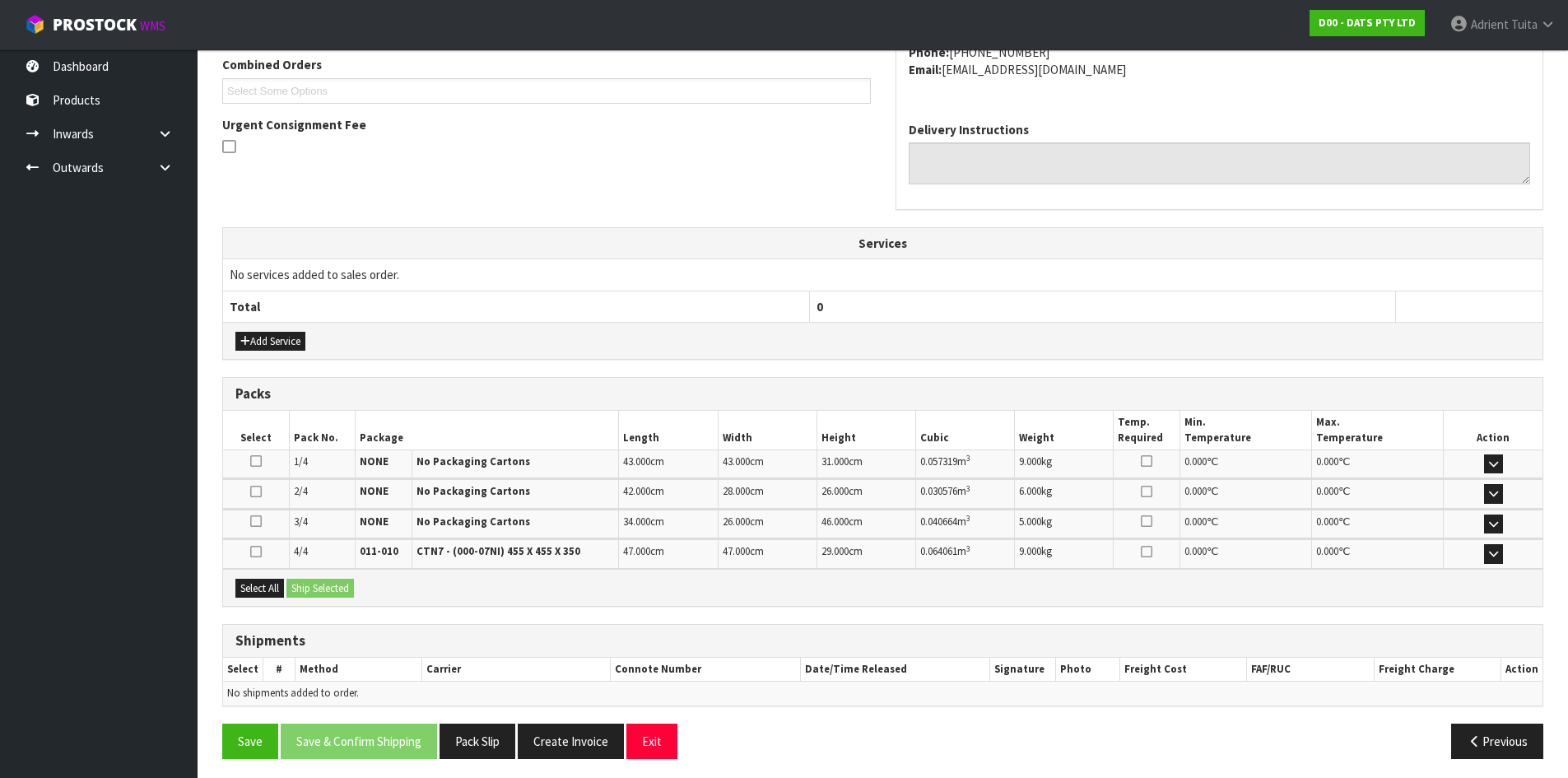
scroll to position [439, 0]
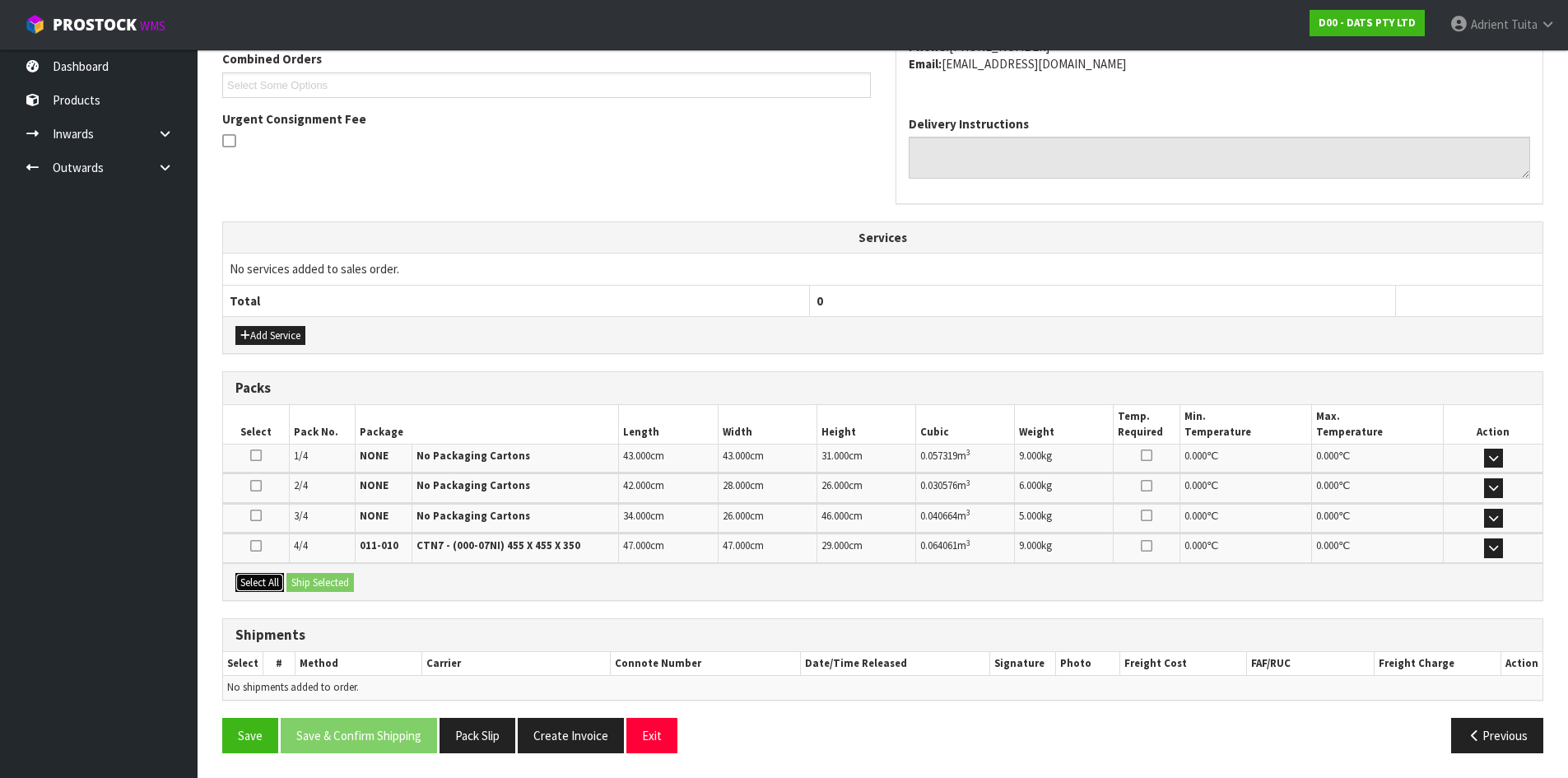
click at [265, 578] on button "Select All" at bounding box center [260, 583] width 48 height 20
click at [324, 579] on button "Ship Selected" at bounding box center [319, 583] width 67 height 20
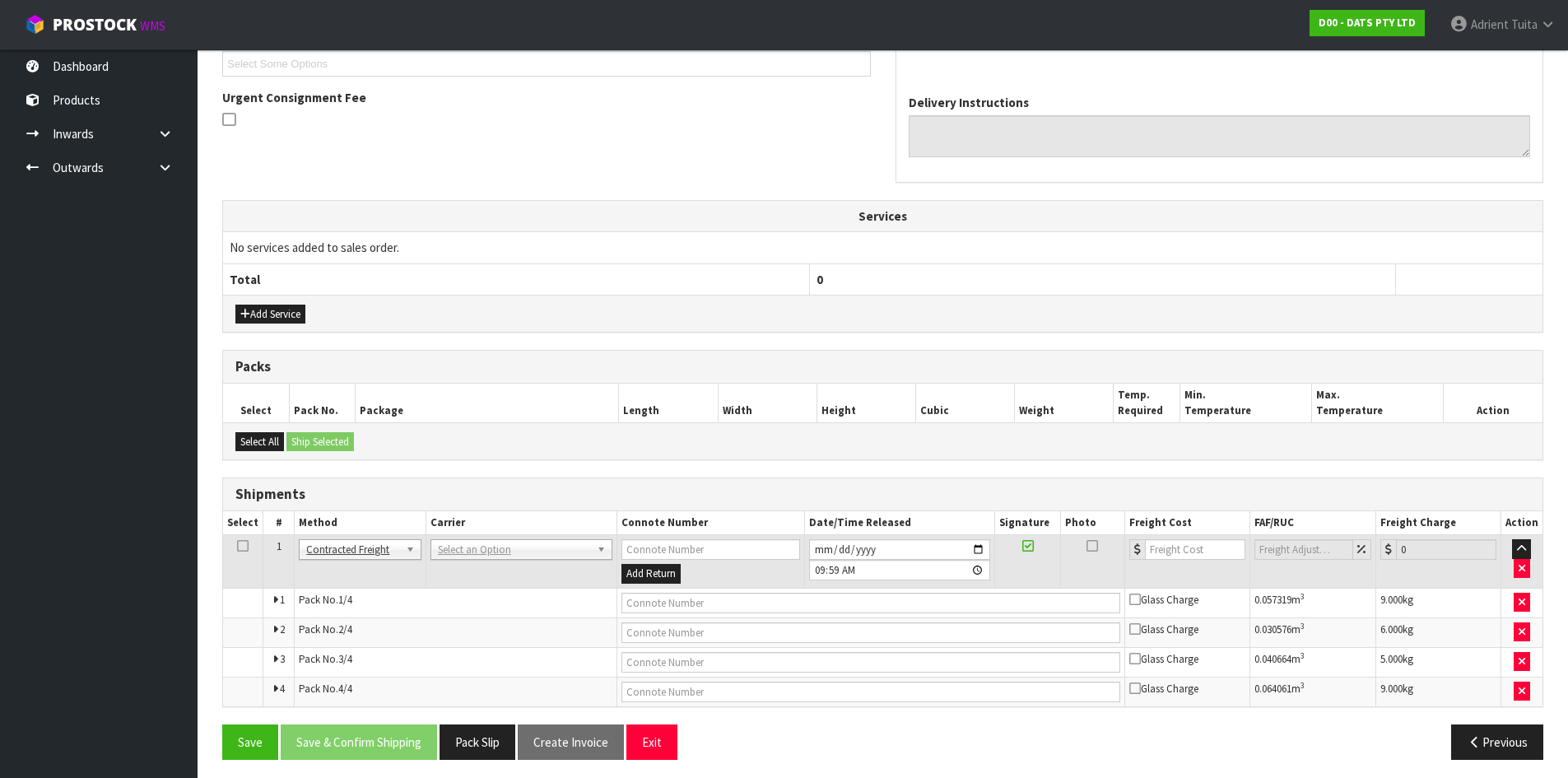
scroll to position [467, 0]
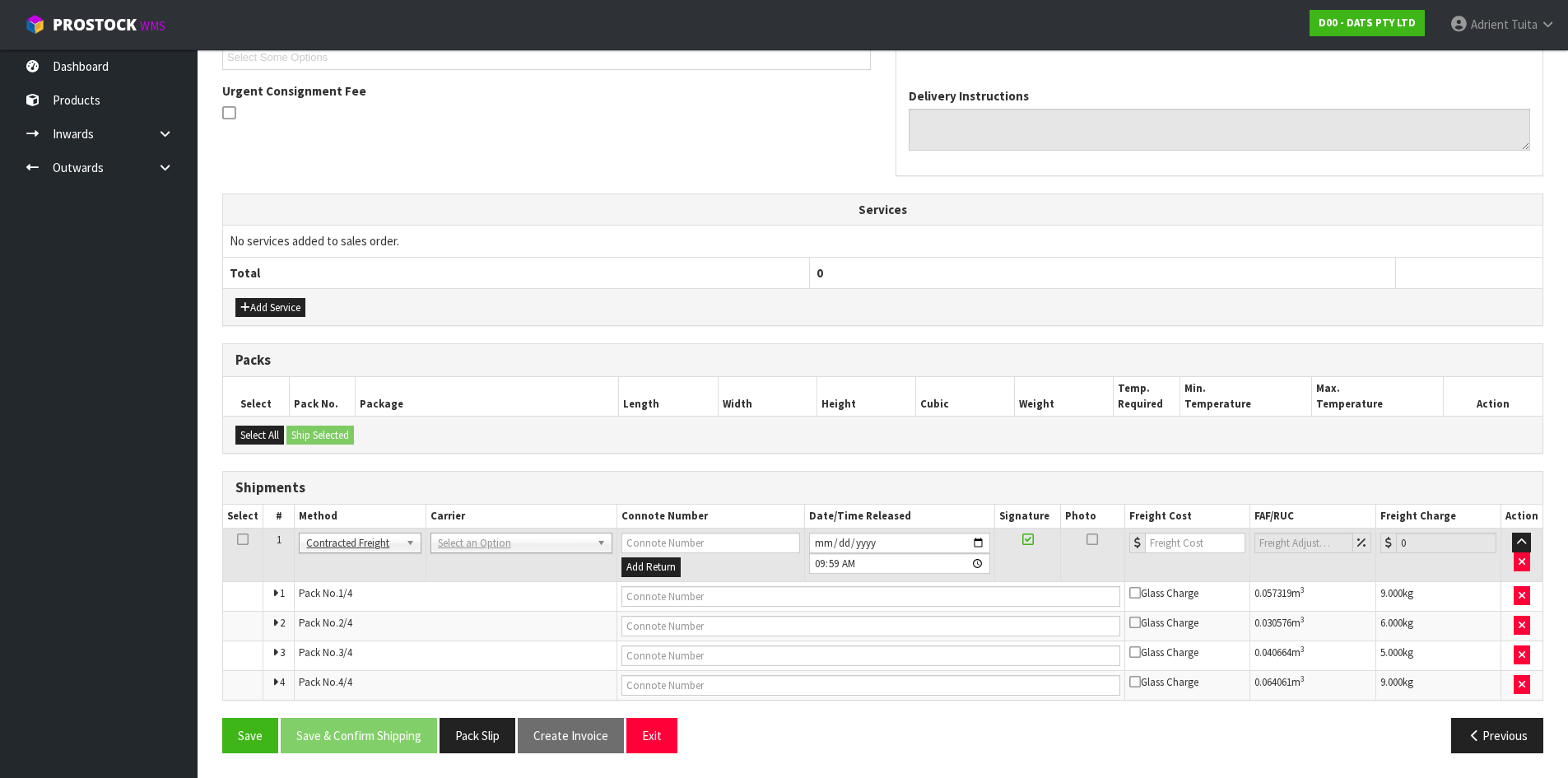
drag, startPoint x: 474, startPoint y: 547, endPoint x: 467, endPoint y: 567, distance: 21.2
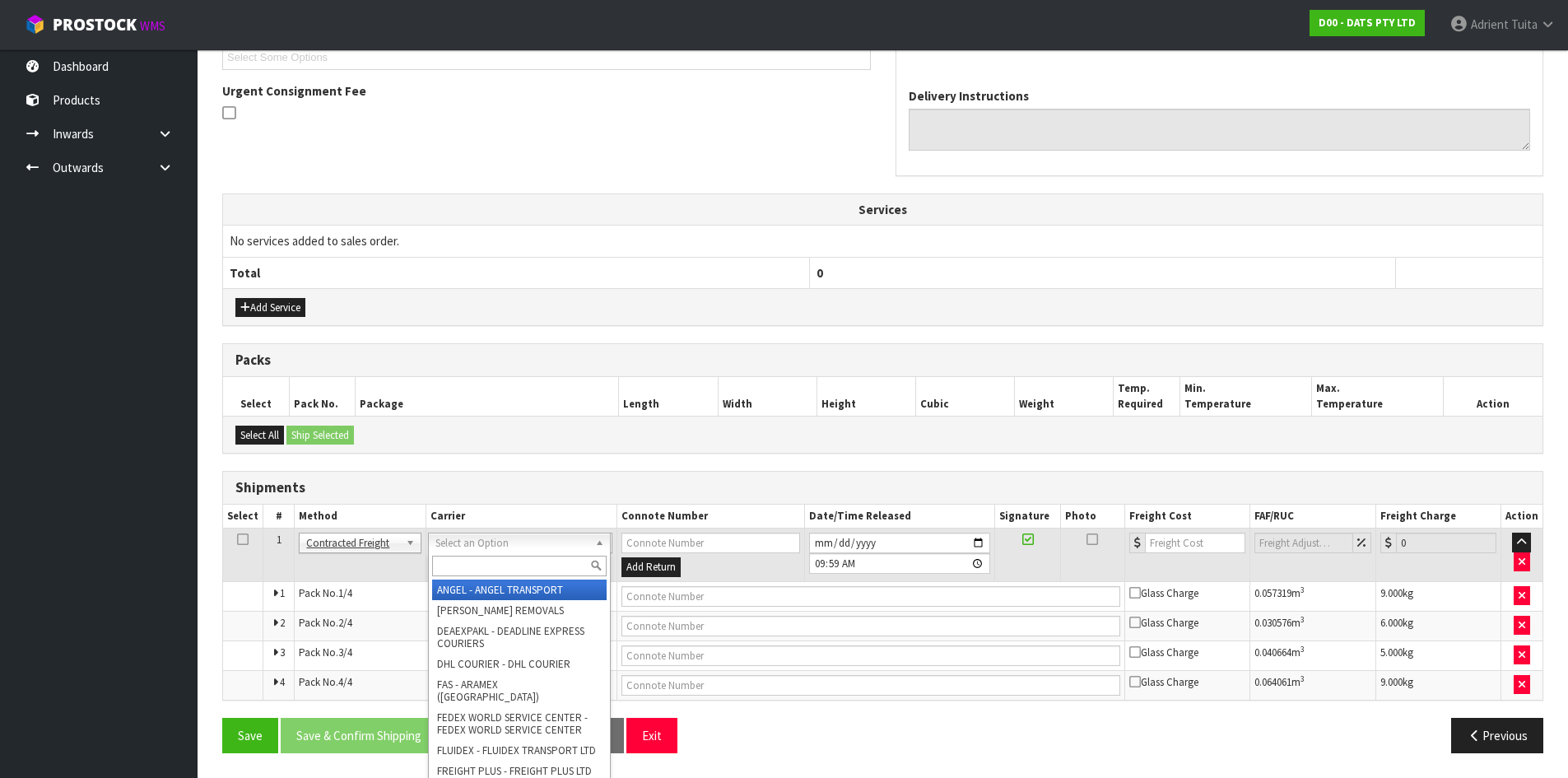
click at [467, 567] on input "text" at bounding box center [520, 566] width 175 height 21
type input "nzp"
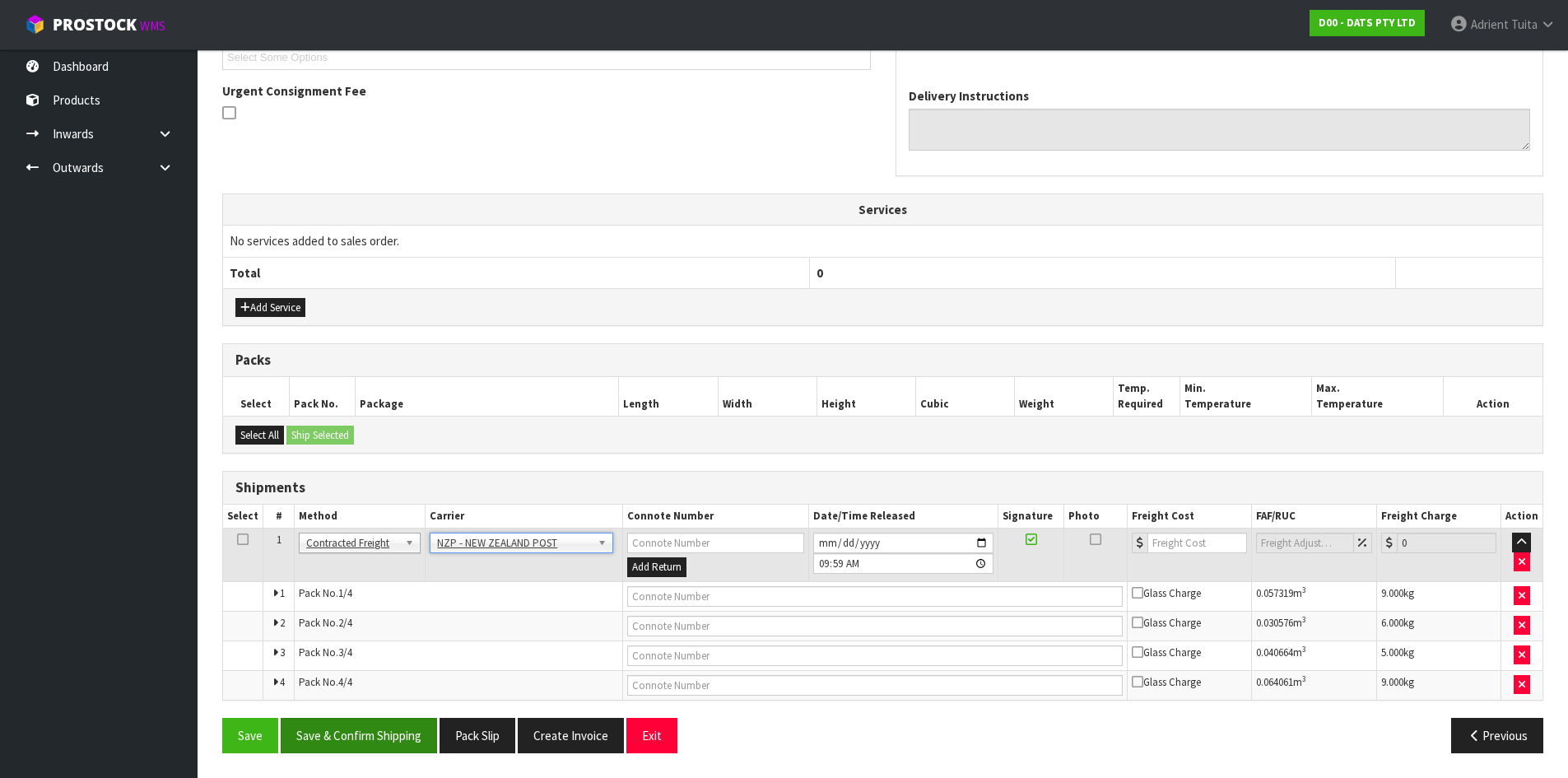
drag, startPoint x: 383, startPoint y: 706, endPoint x: 380, endPoint y: 732, distance: 26.2
click at [382, 731] on div "From Address CONTRACT WAREHOUSING & LOGISTICS [STREET_ADDRESS] Combined Orders …" at bounding box center [883, 312] width 1321 height 908
click at [379, 733] on button "Save & Confirm Shipping" at bounding box center [359, 736] width 156 height 36
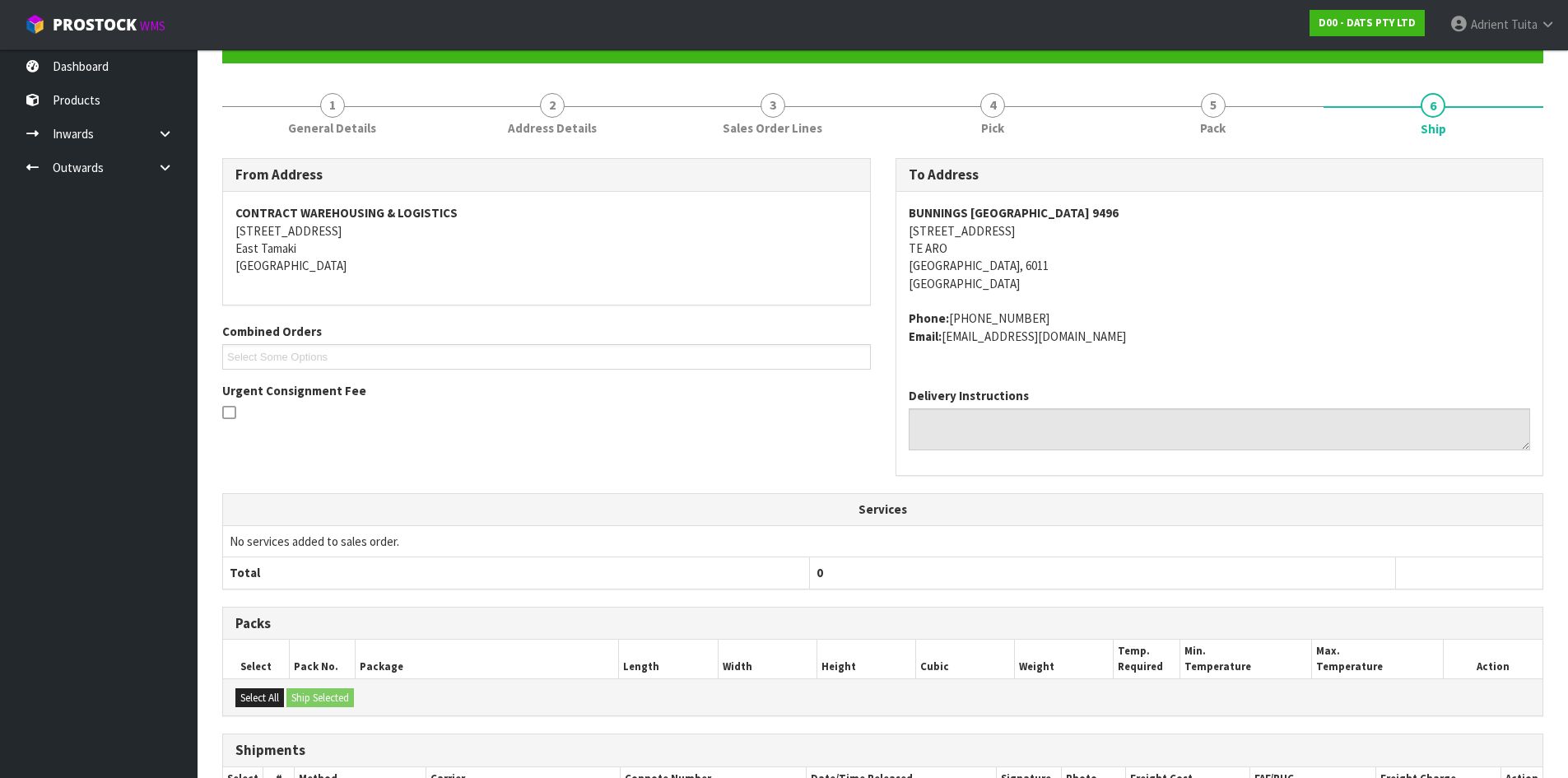
scroll to position [439, 0]
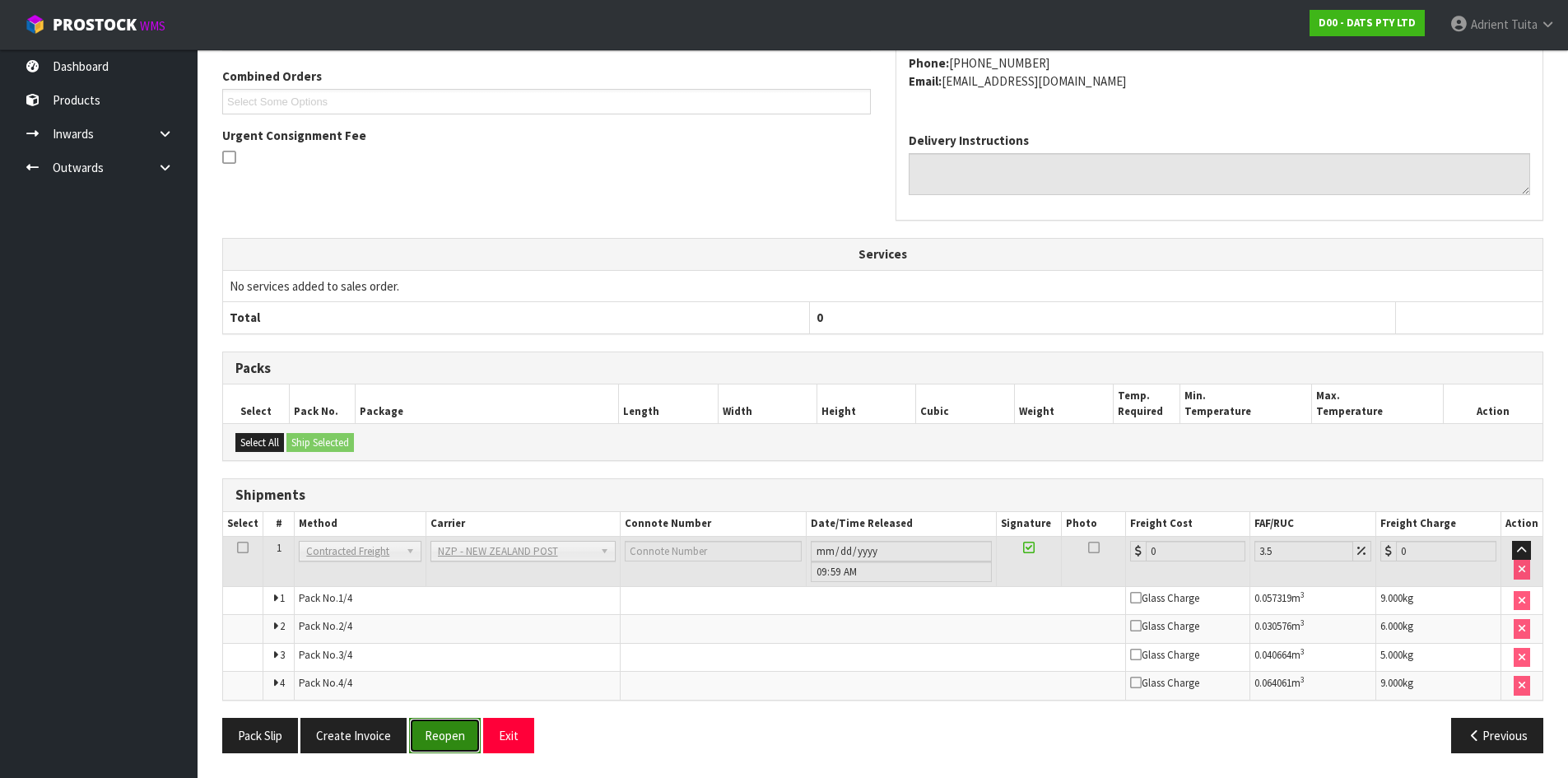
click at [443, 733] on button "Reopen" at bounding box center [445, 736] width 72 height 36
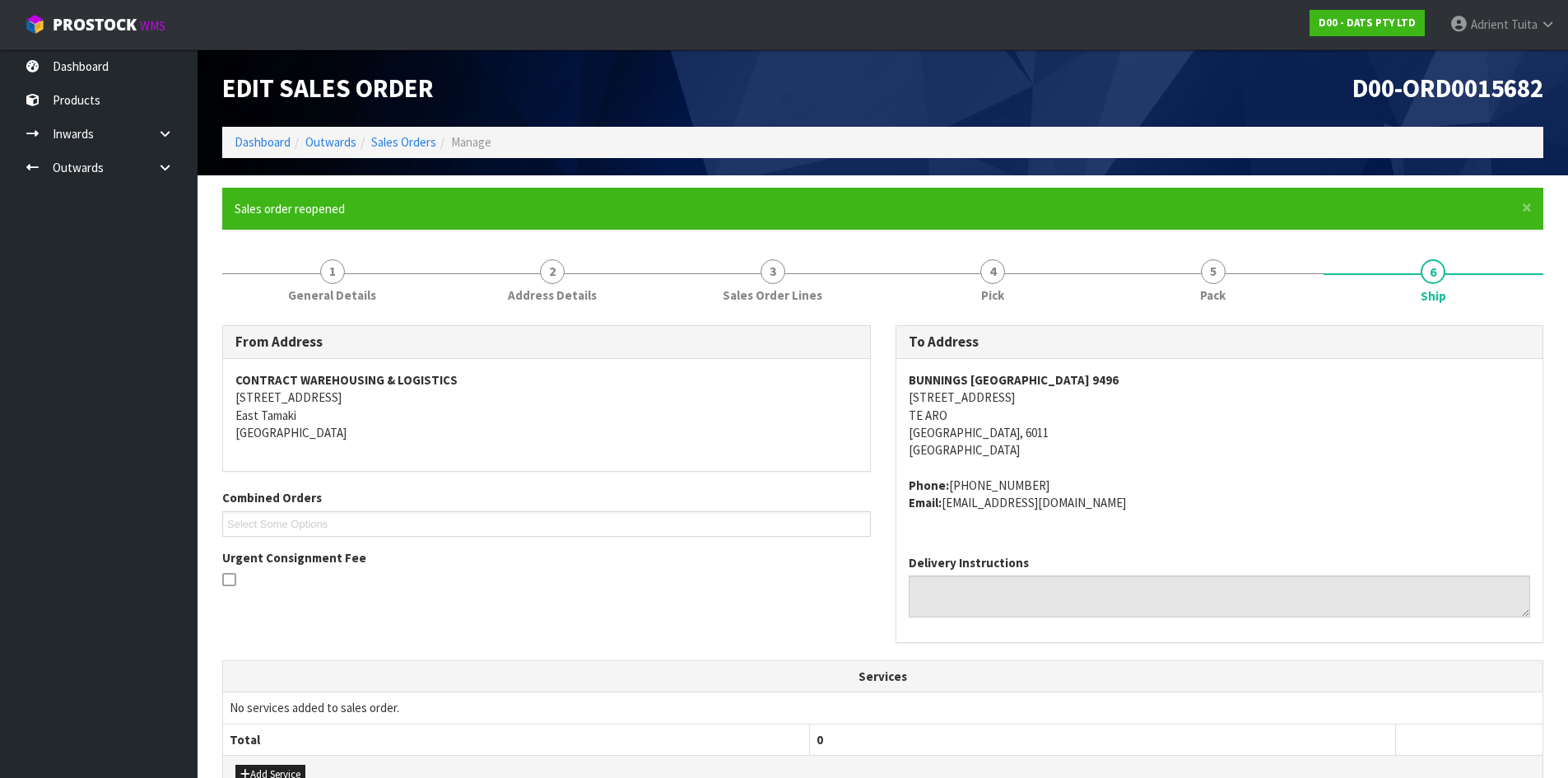
scroll to position [483, 0]
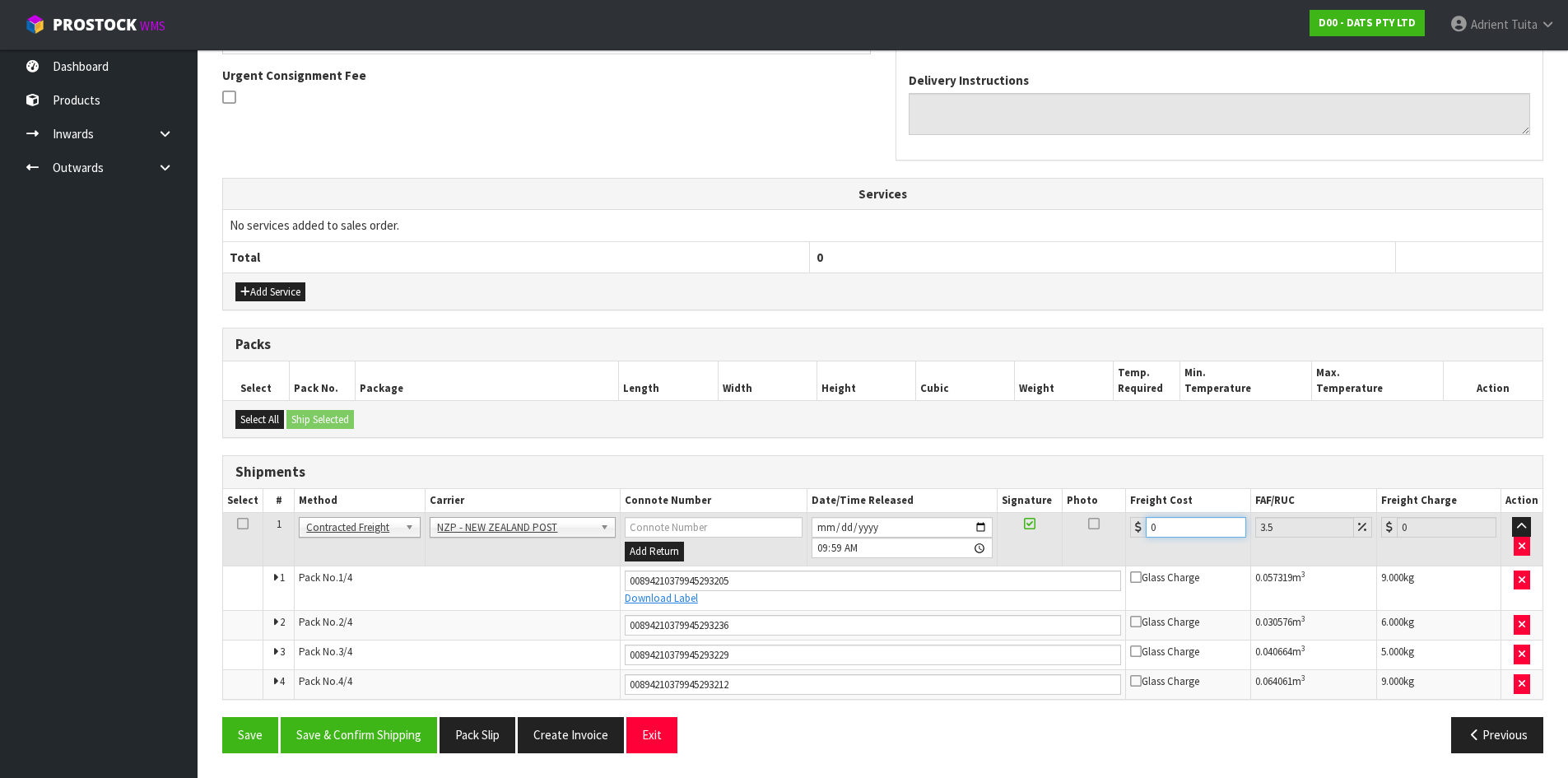
click at [1166, 525] on input "0" at bounding box center [1196, 528] width 100 height 21
type input "3"
type input "3.1"
type input "37"
type input "38.29"
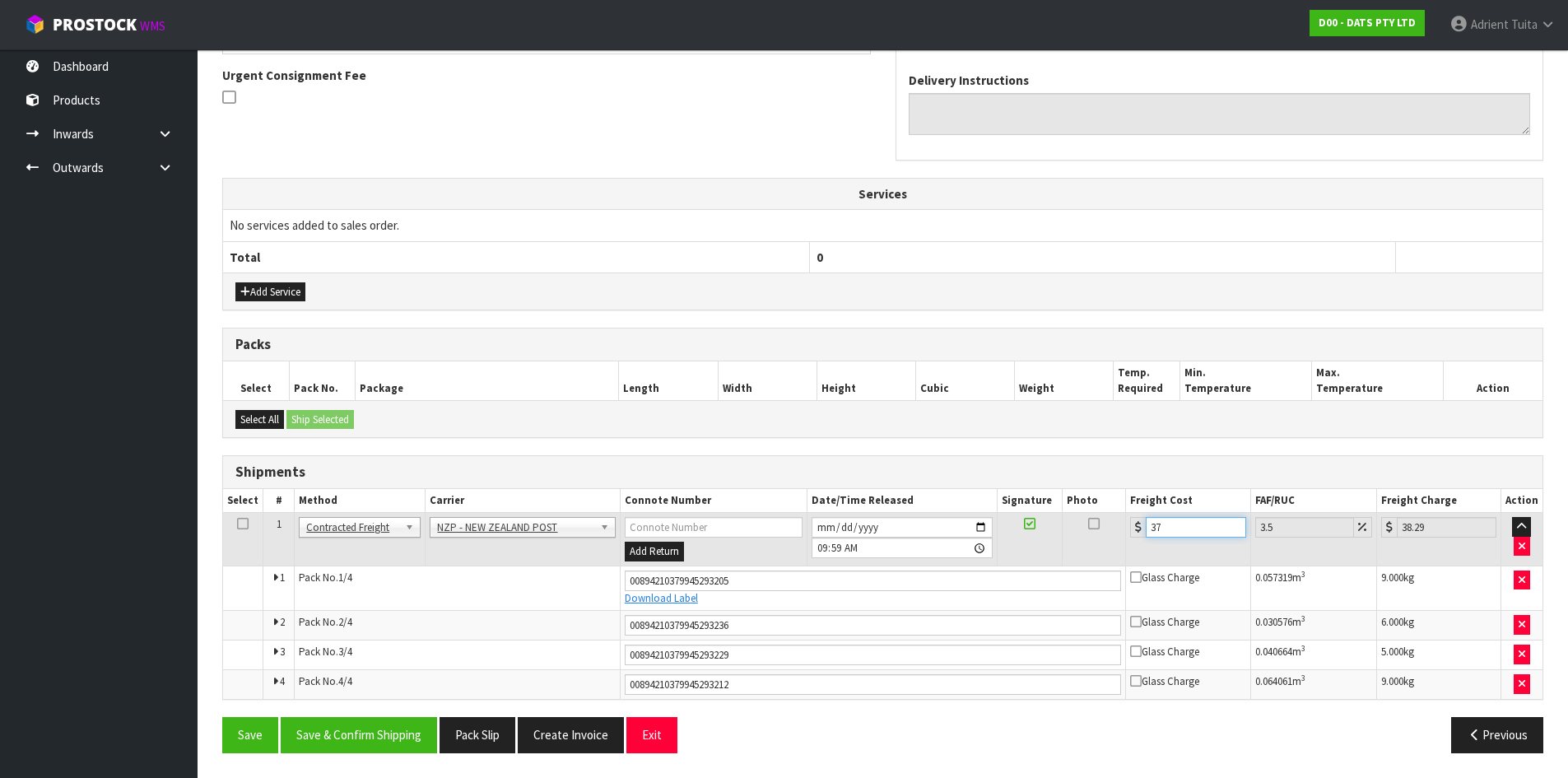
type input "37.8"
type input "39.12"
type input "37.86"
type input "39.19"
type input "37.86"
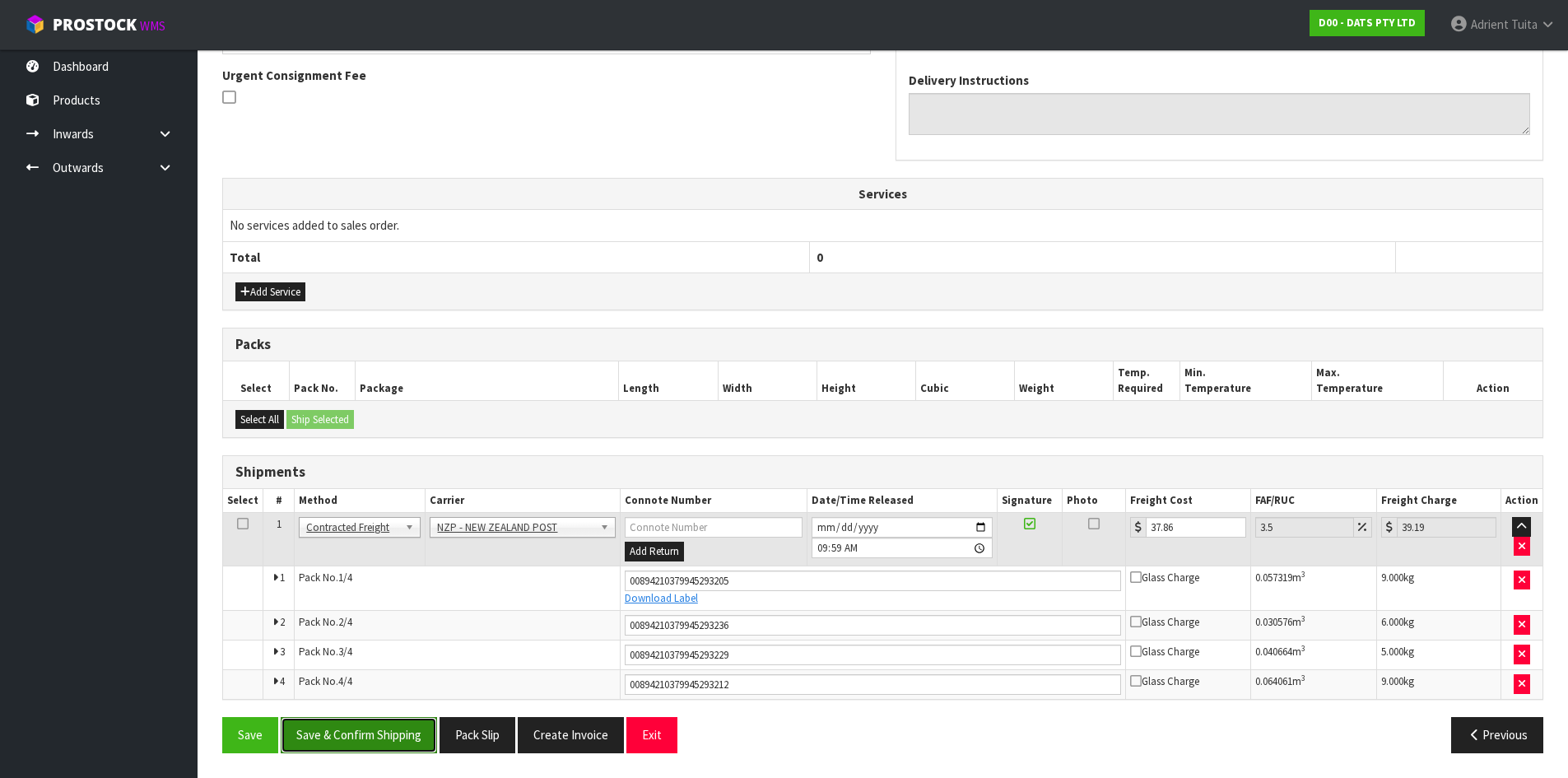
click at [392, 726] on button "Save & Confirm Shipping" at bounding box center [359, 735] width 156 height 36
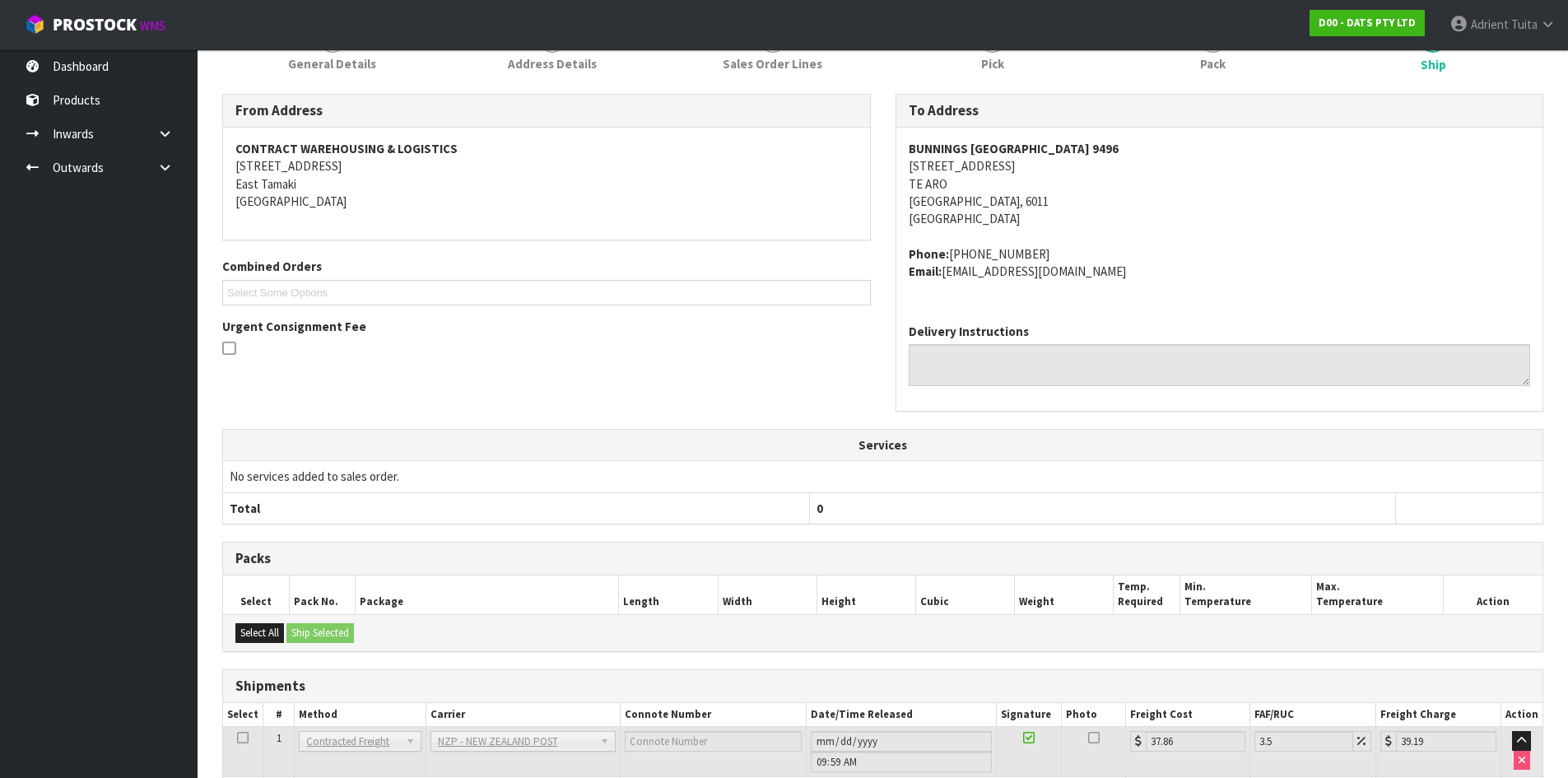
scroll to position [22, 0]
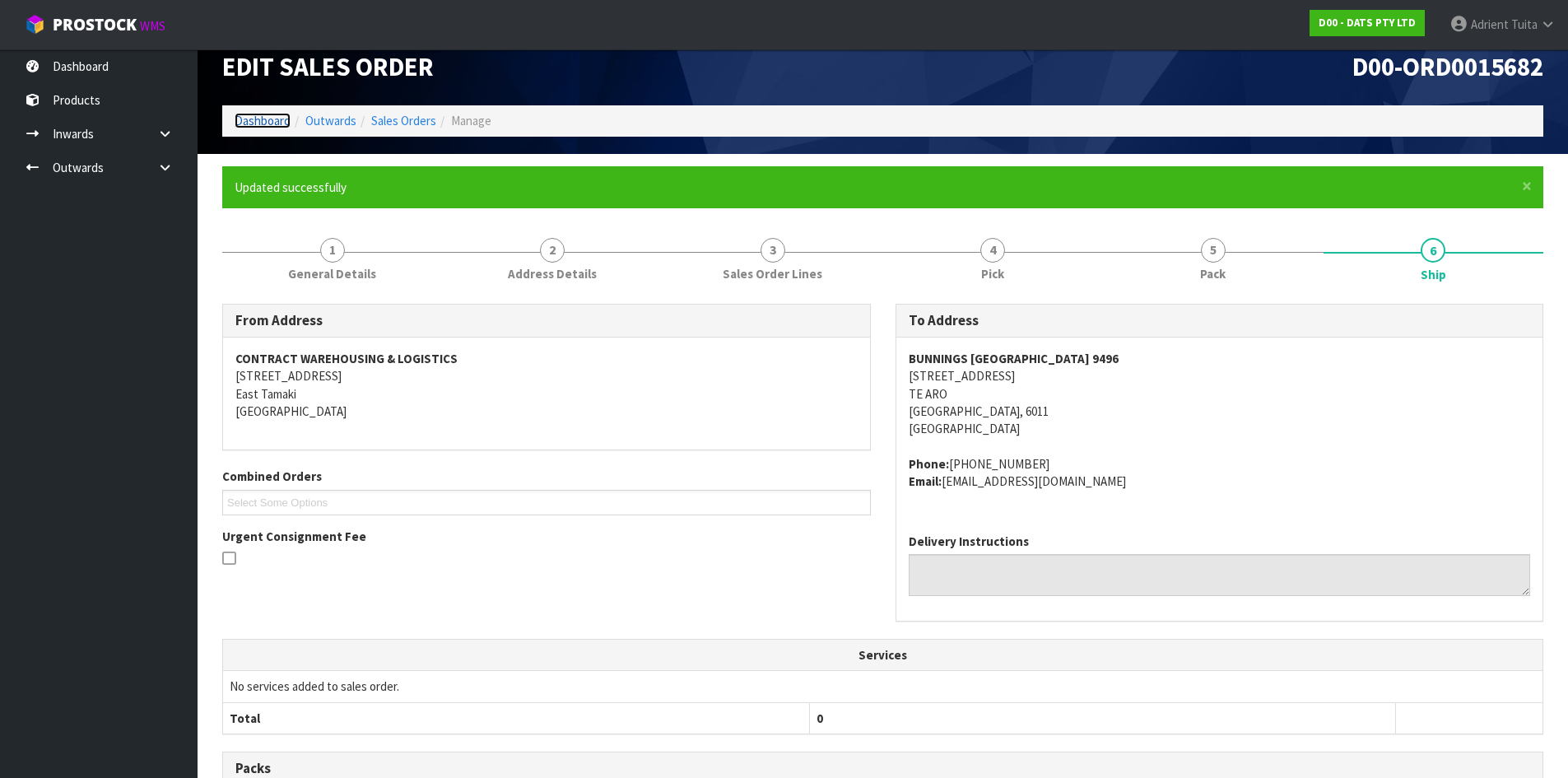
click at [279, 126] on link "Dashboard" at bounding box center [262, 121] width 56 height 16
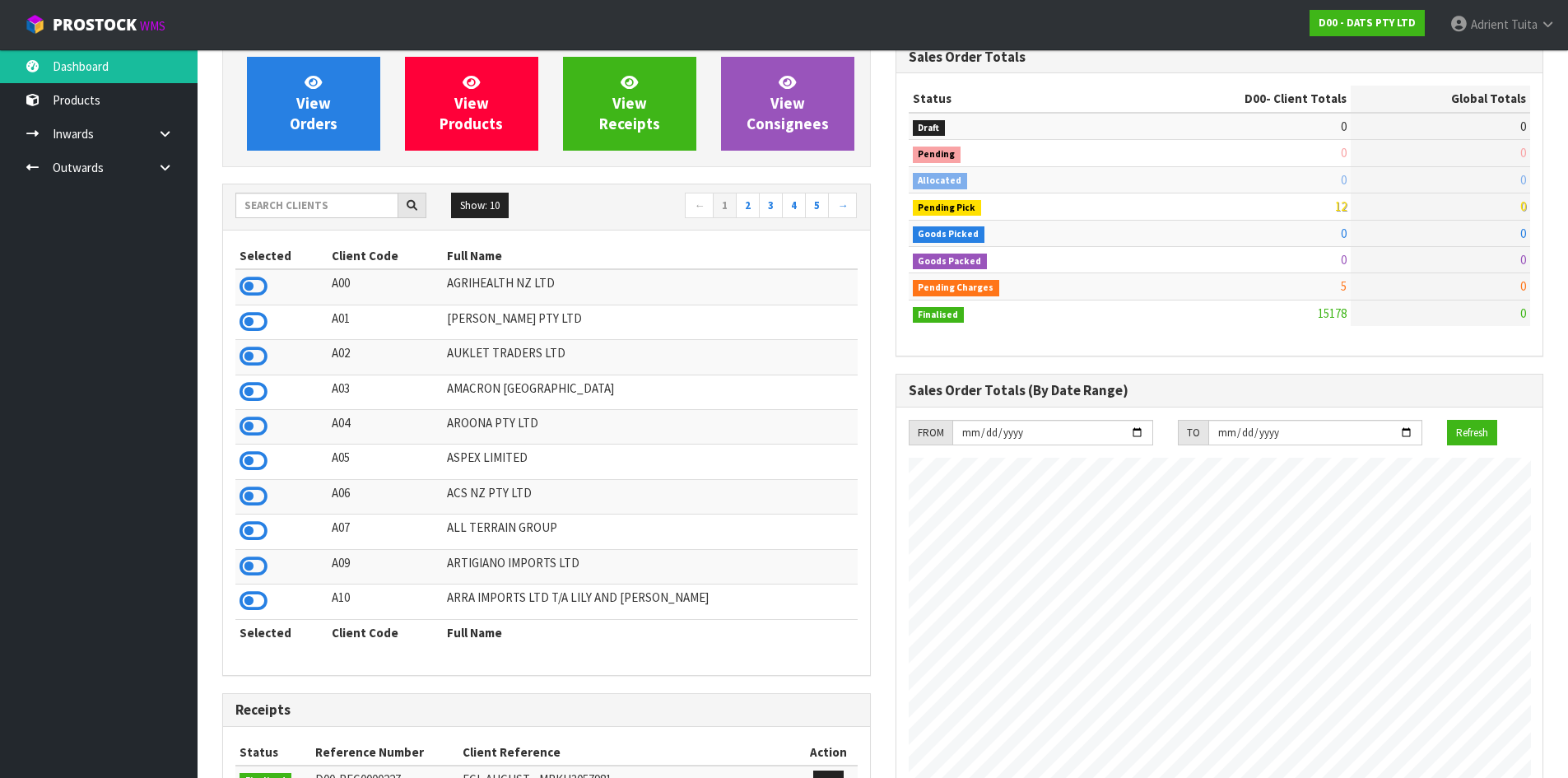
scroll to position [125, 0]
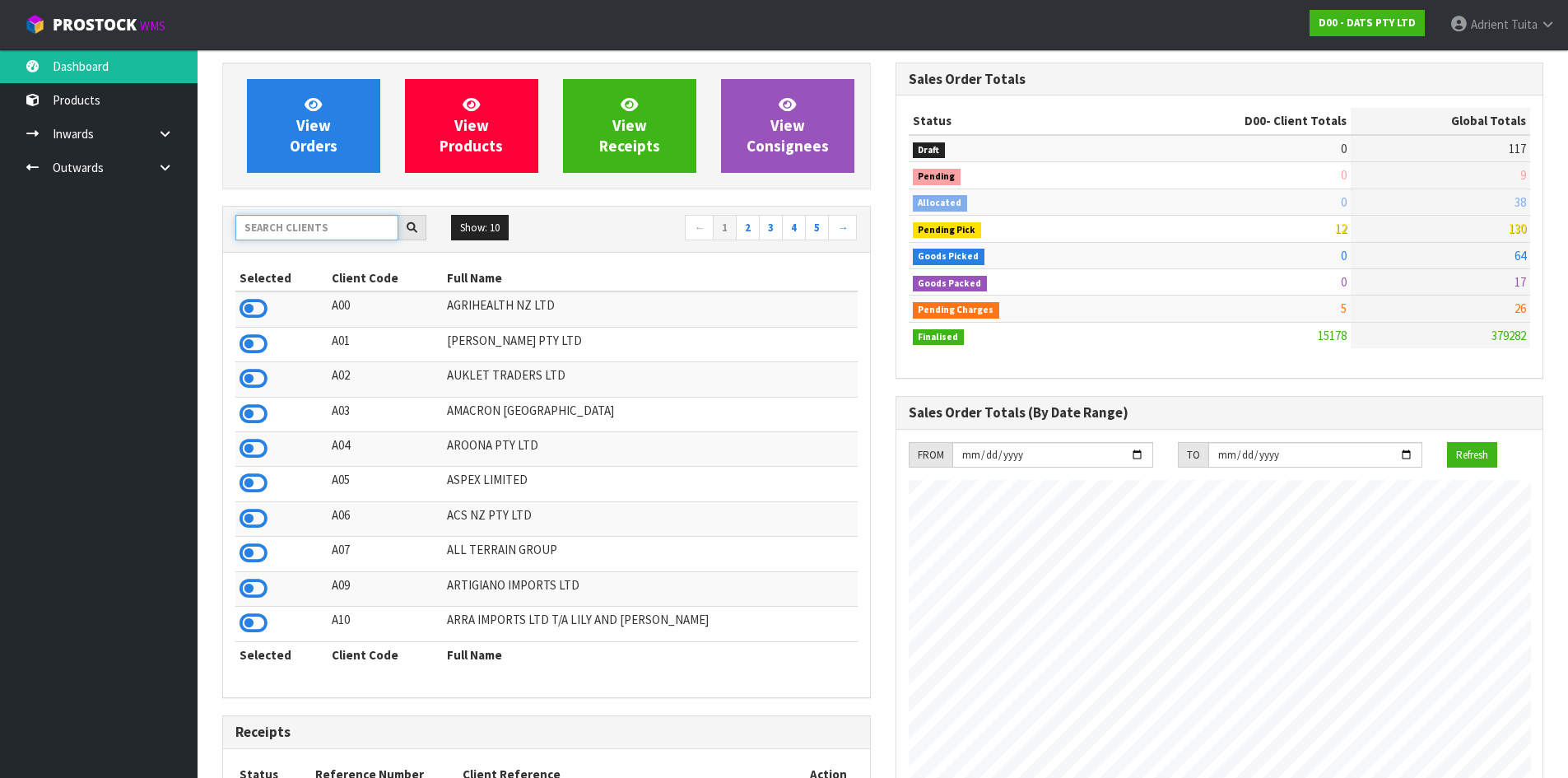
click at [296, 230] on input "text" at bounding box center [317, 227] width 163 height 26
click at [300, 226] on input "text" at bounding box center [317, 227] width 163 height 26
type input "C11"
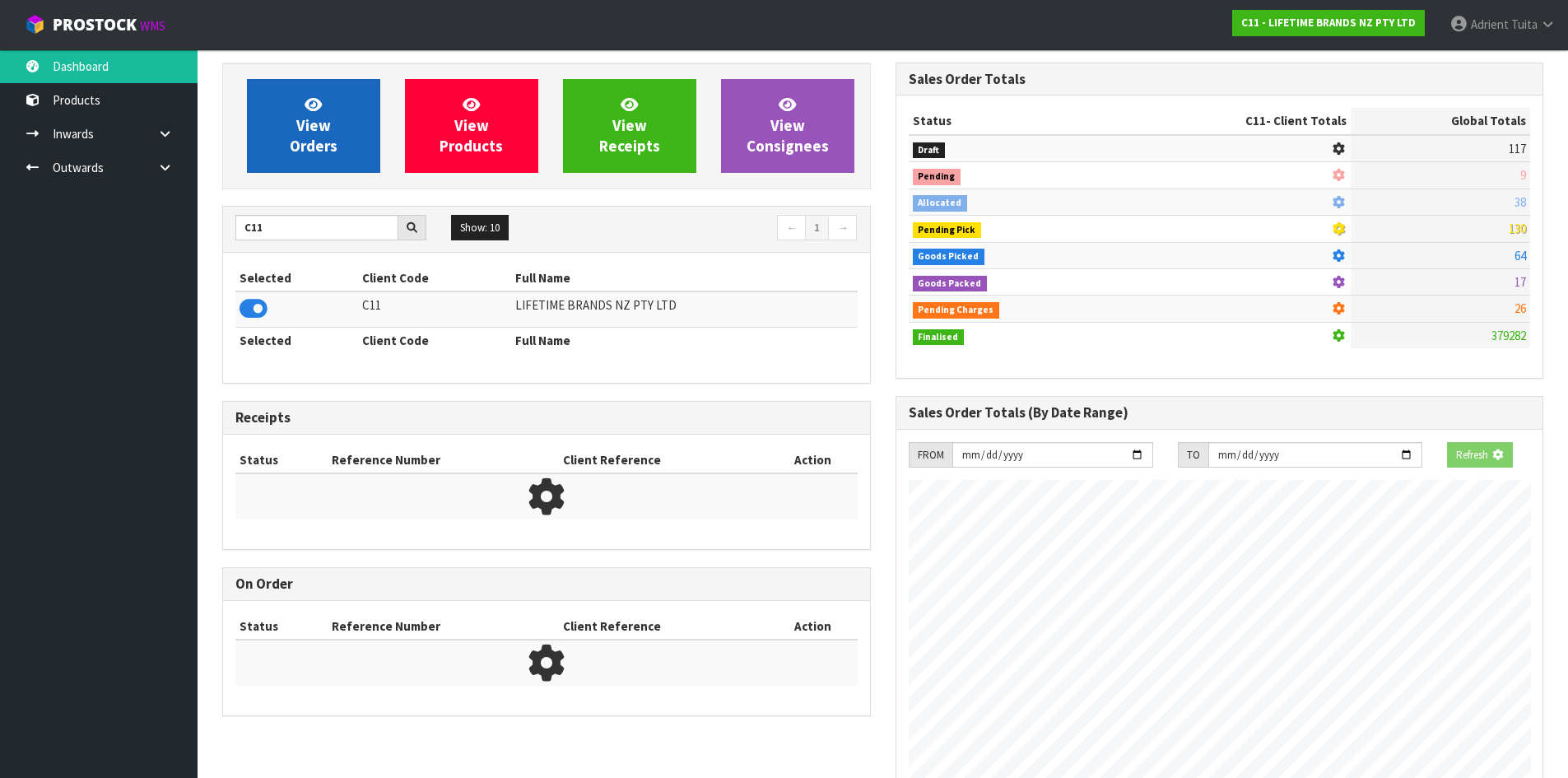
scroll to position [1247, 673]
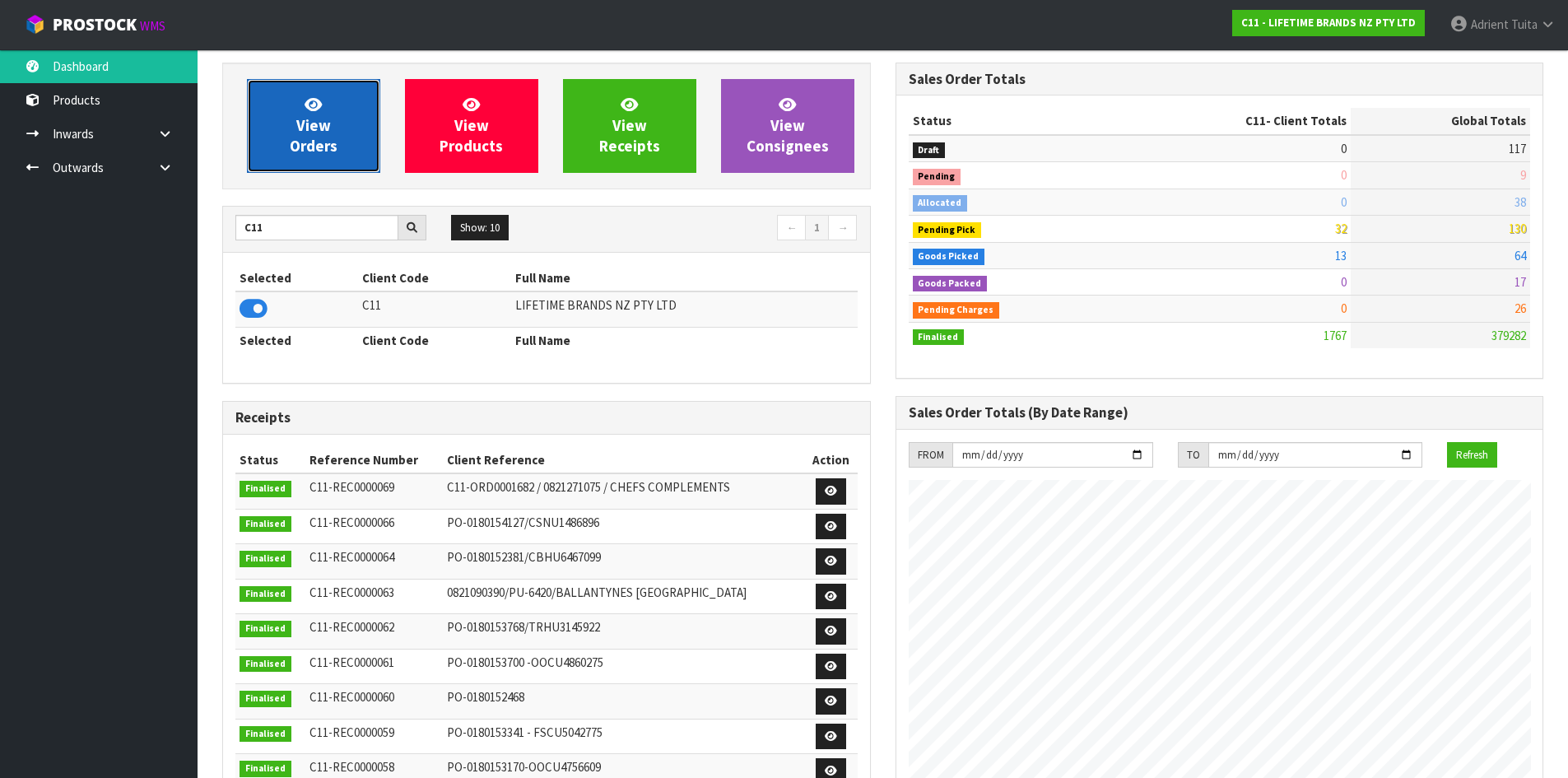
click at [278, 140] on link "View Orders" at bounding box center [314, 126] width 133 height 94
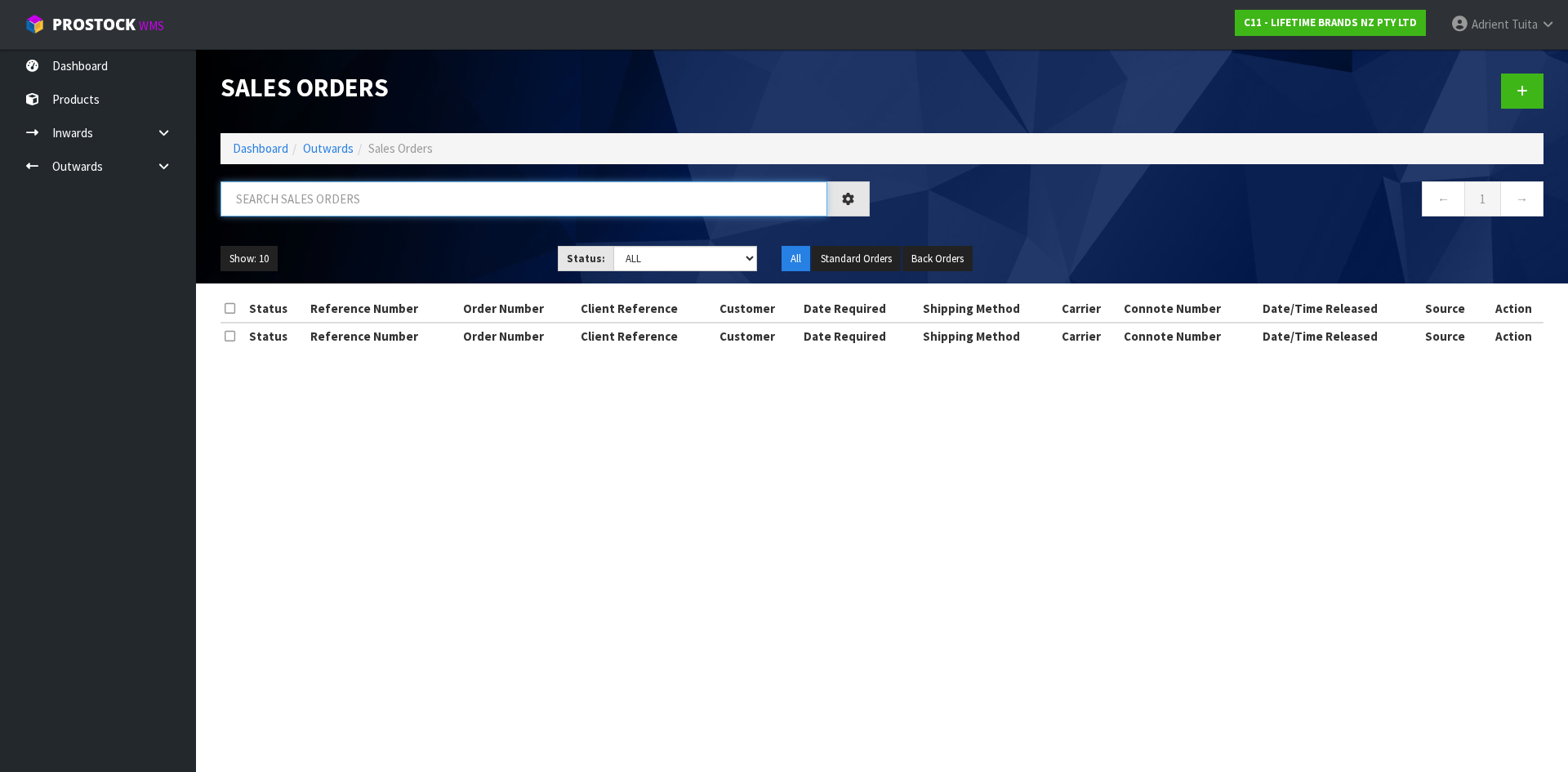
click at [278, 198] on input "text" at bounding box center [523, 199] width 607 height 36
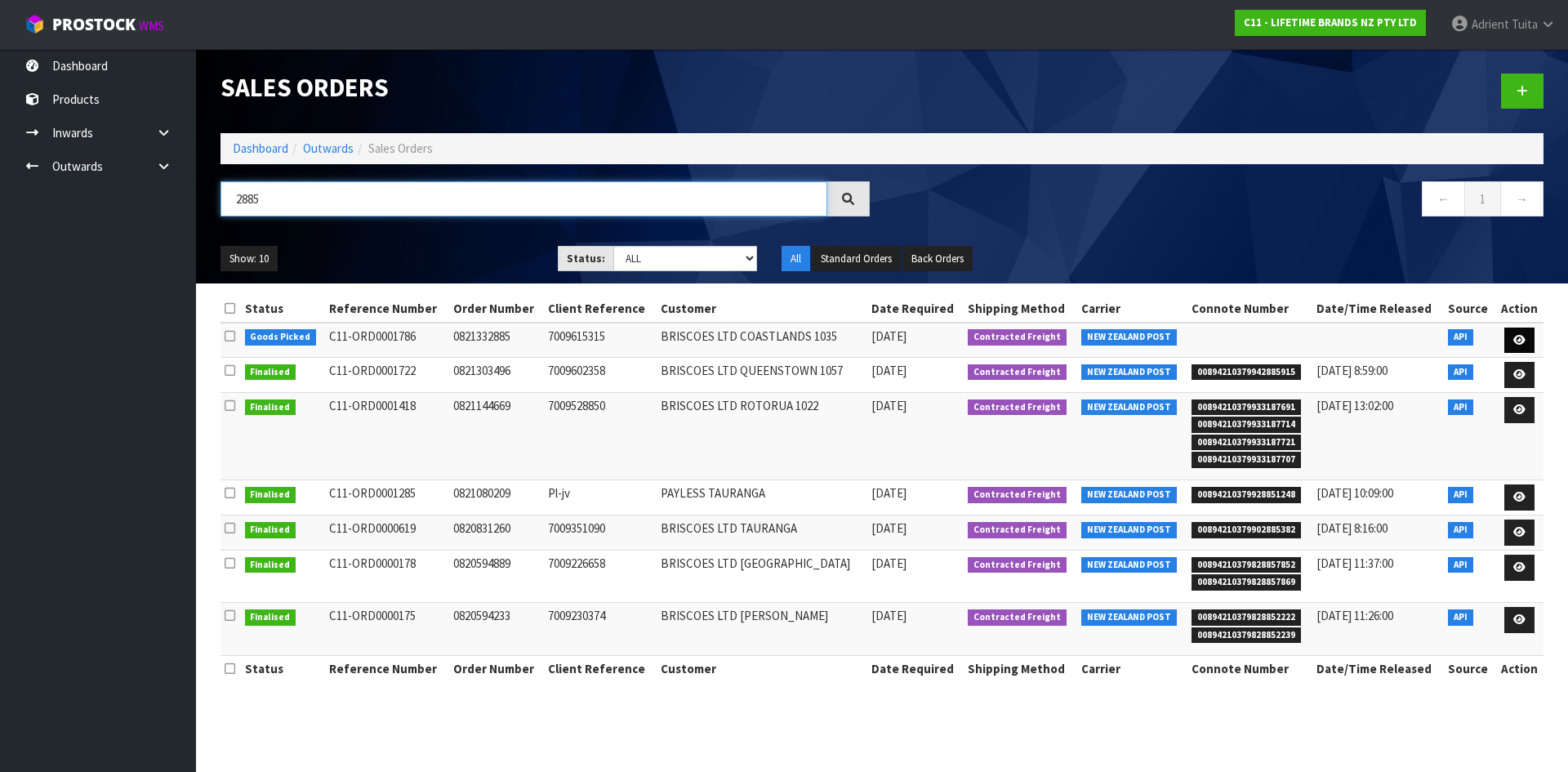
type input "2885"
click at [1518, 340] on icon at bounding box center [1519, 340] width 12 height 11
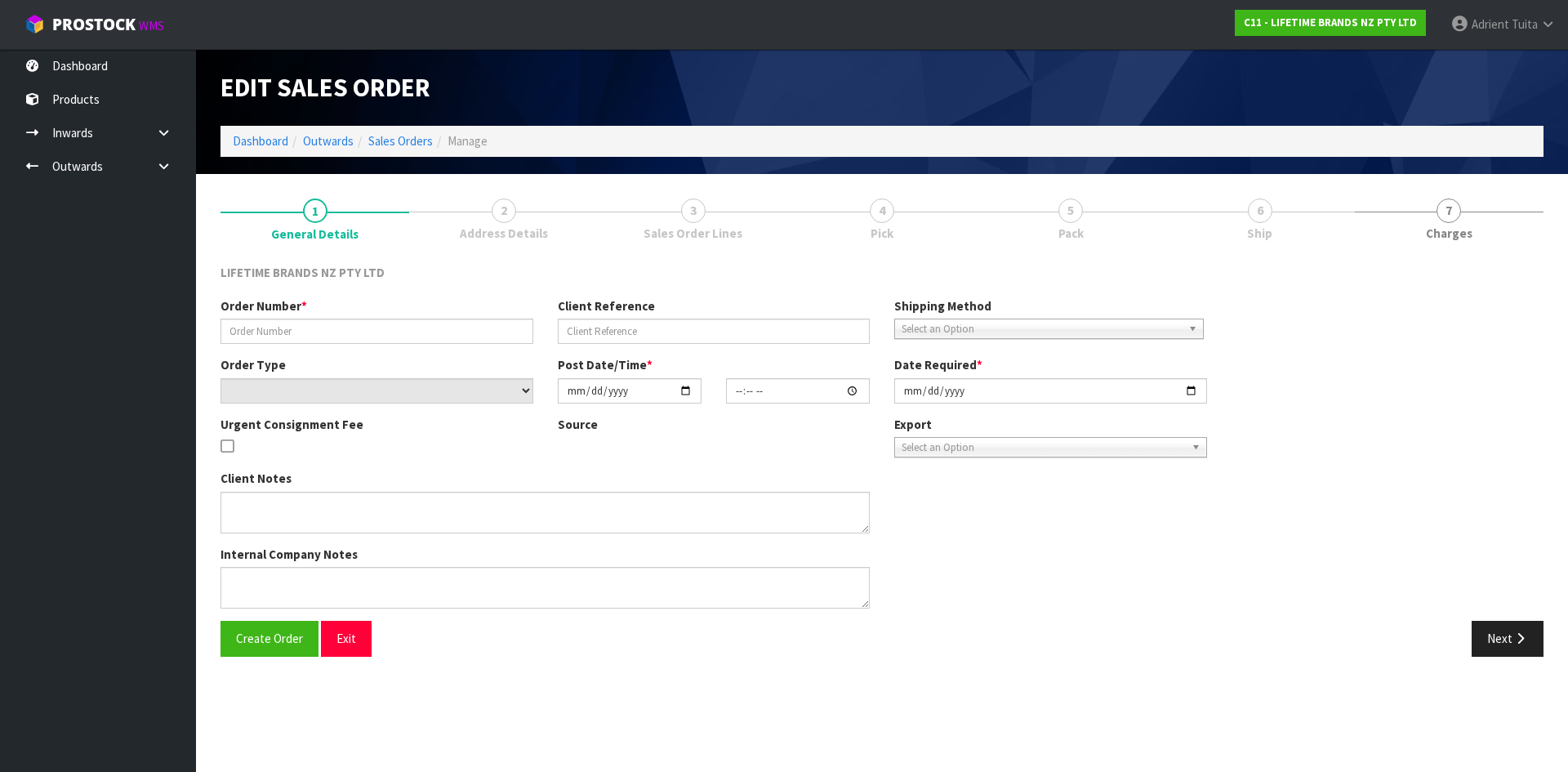
type input "0821332885"
type input "7009615315"
select select "number:0"
type input "[DATE]"
type input "11:18:43.000"
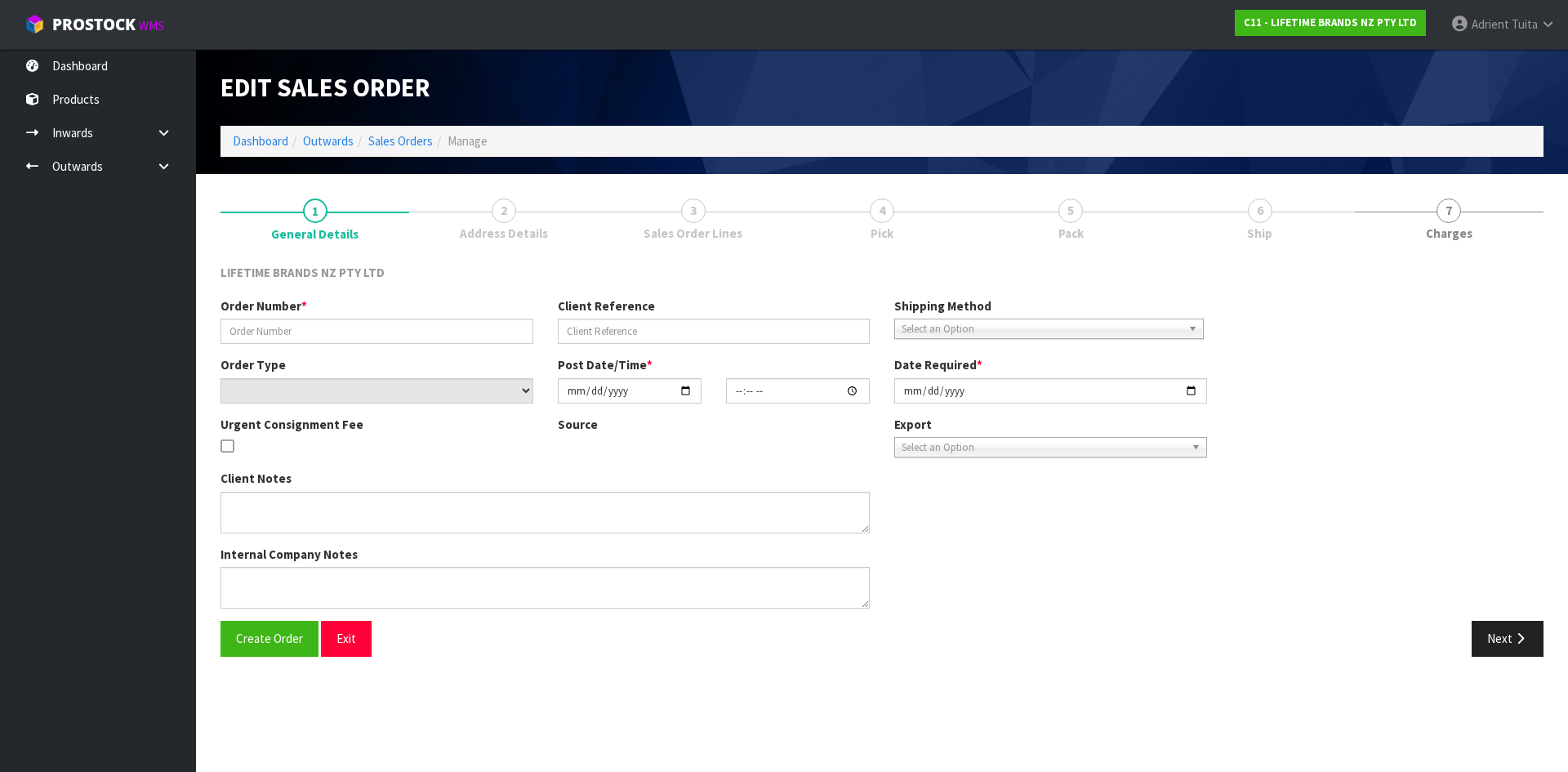
type input "[DATE]"
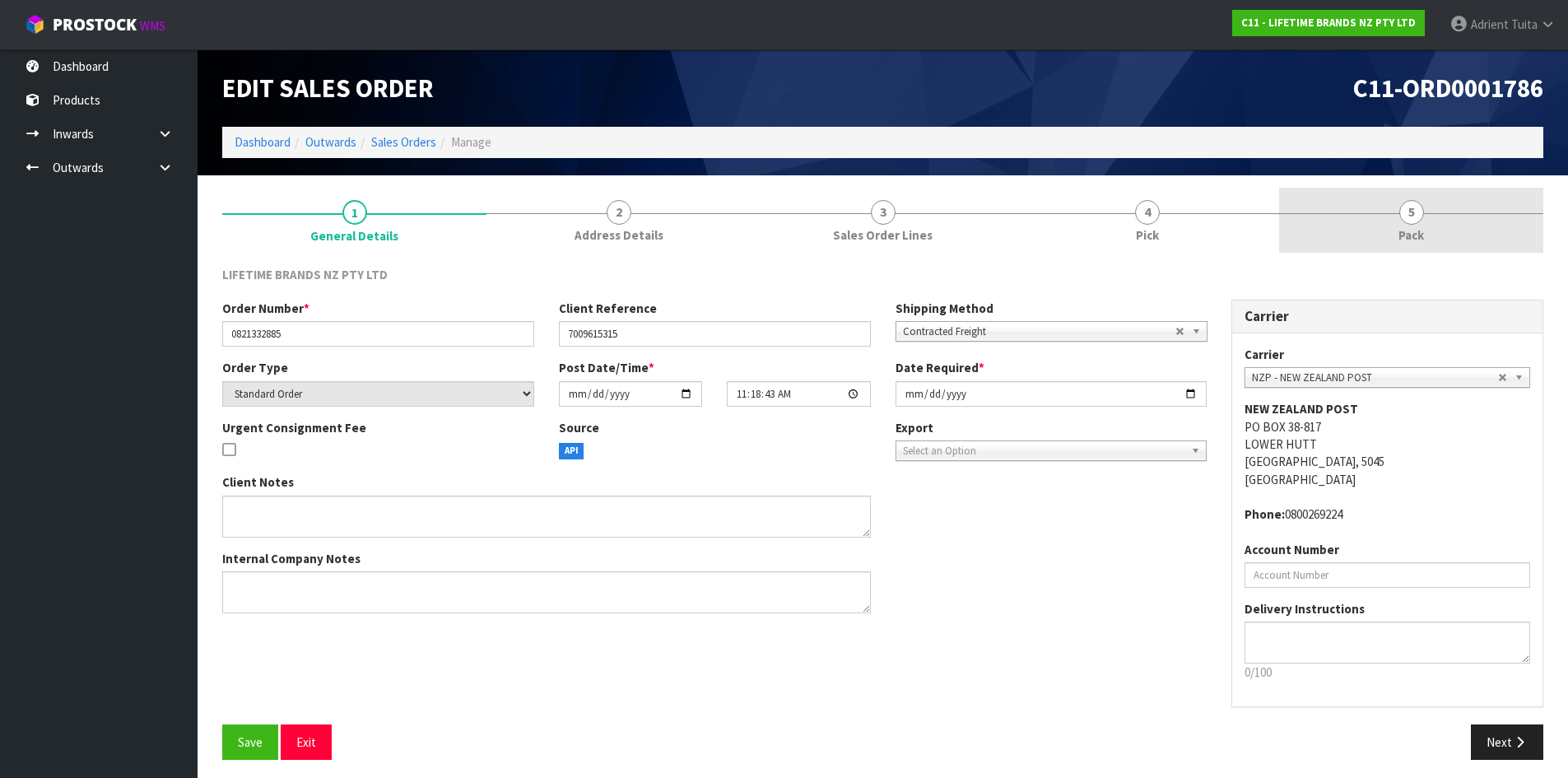
click at [1531, 247] on link "5 Pack" at bounding box center [1412, 221] width 265 height 65
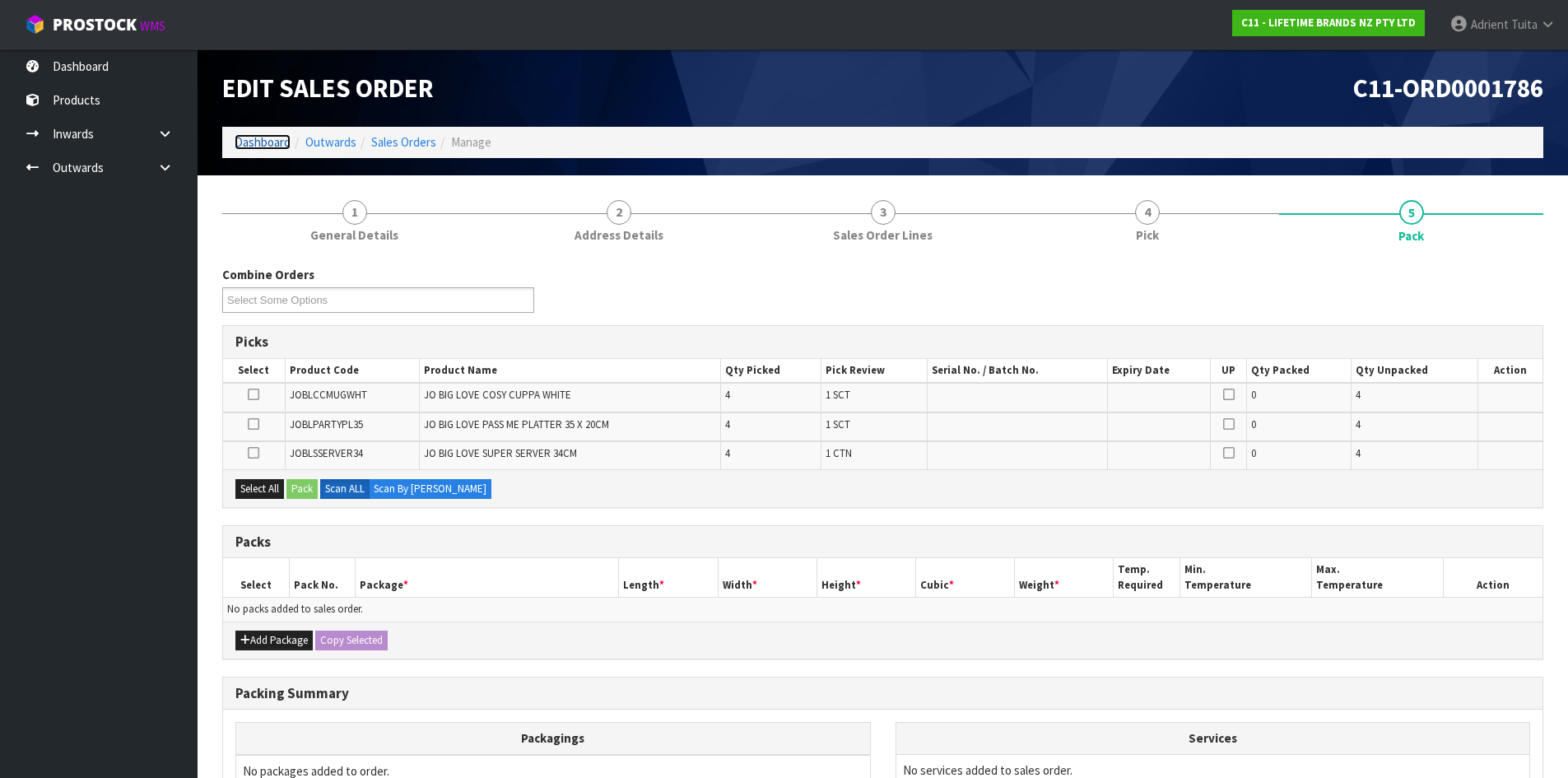
click at [250, 146] on link "Dashboard" at bounding box center [262, 141] width 56 height 16
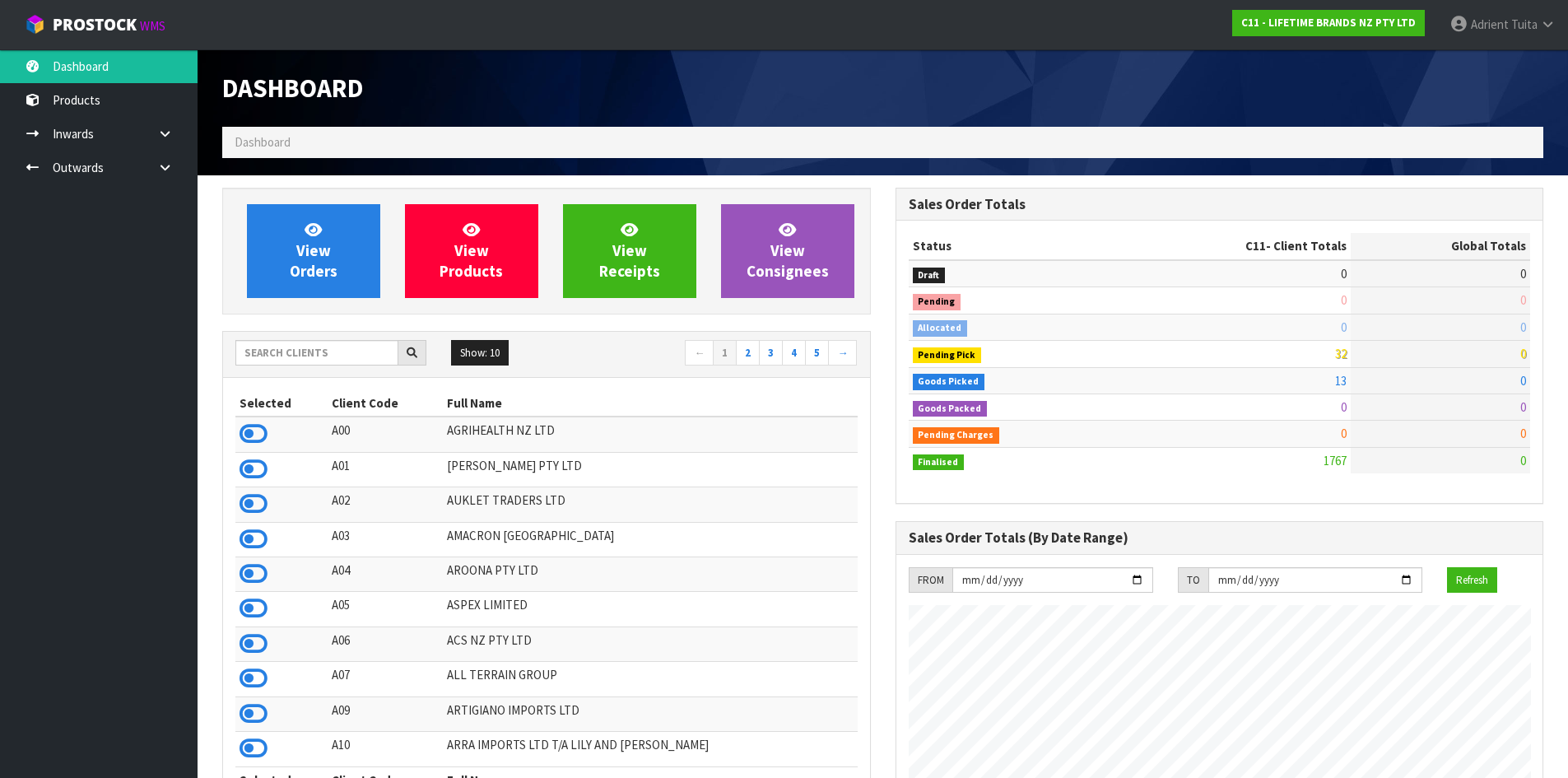
scroll to position [1247, 673]
click at [266, 437] on icon at bounding box center [254, 434] width 28 height 25
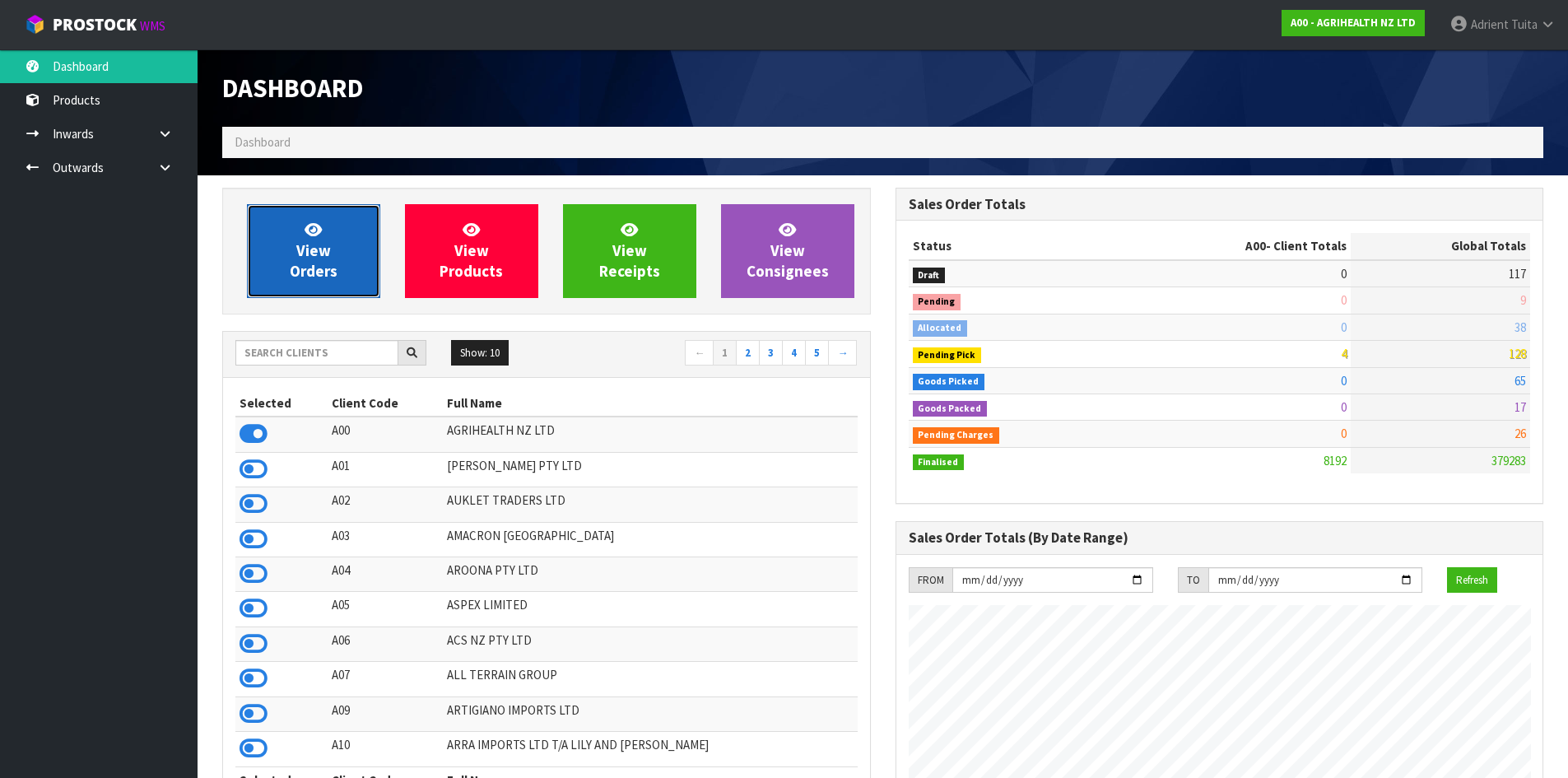
click at [324, 262] on span "View Orders" at bounding box center [313, 250] width 47 height 62
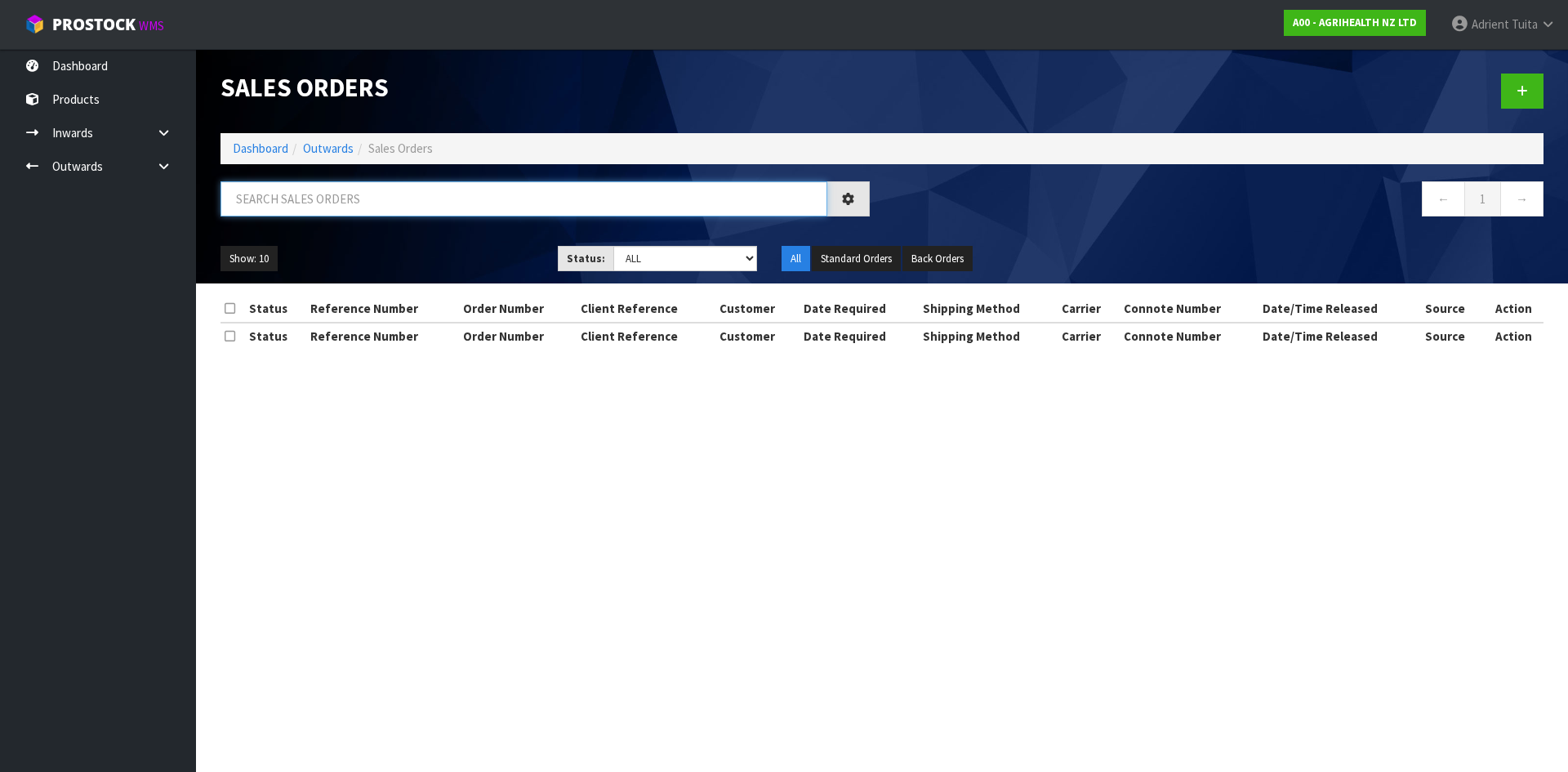
click at [351, 206] on input "text" at bounding box center [523, 199] width 607 height 36
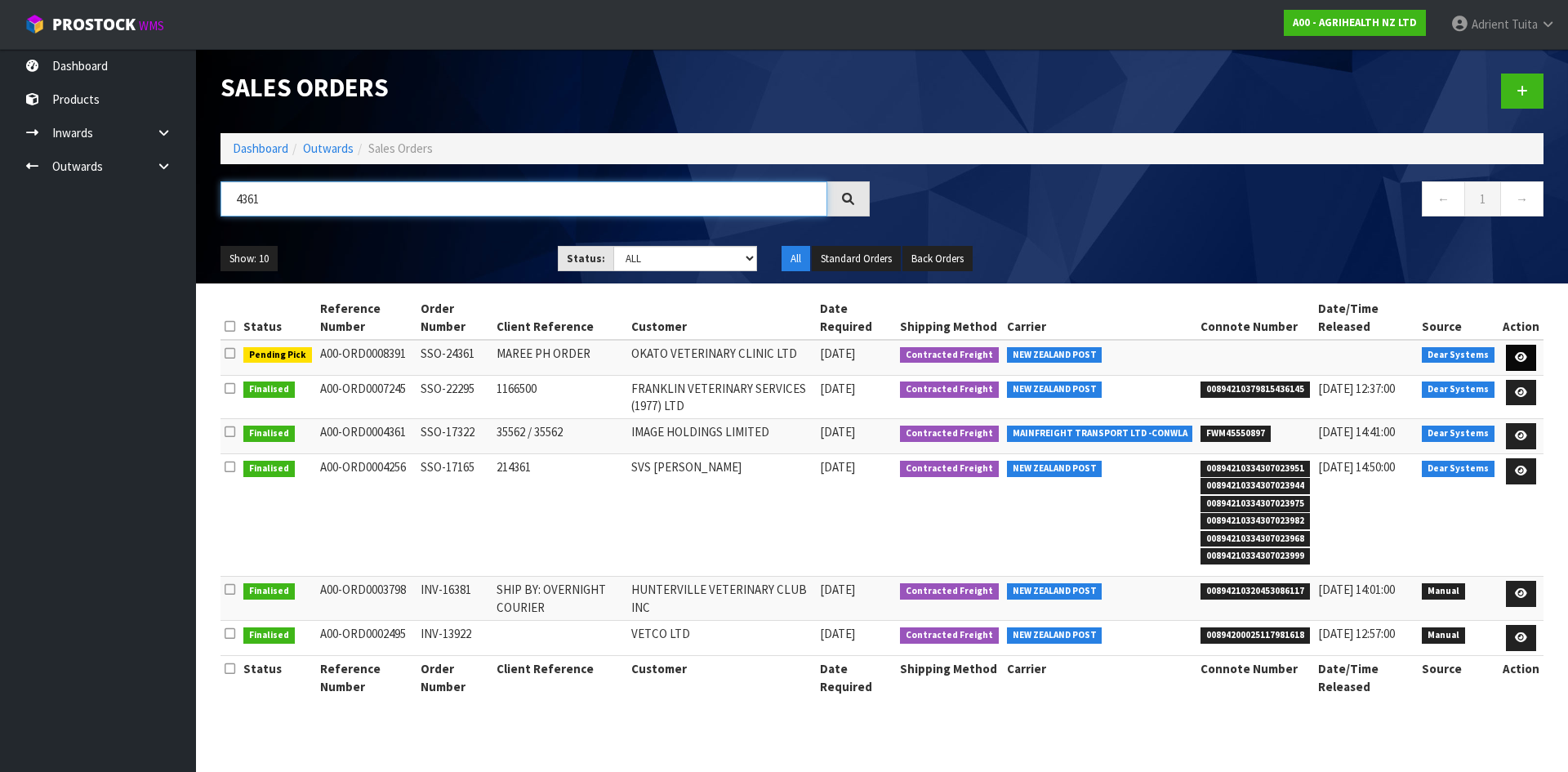
type input "4361"
click at [1507, 362] on link at bounding box center [1521, 358] width 31 height 26
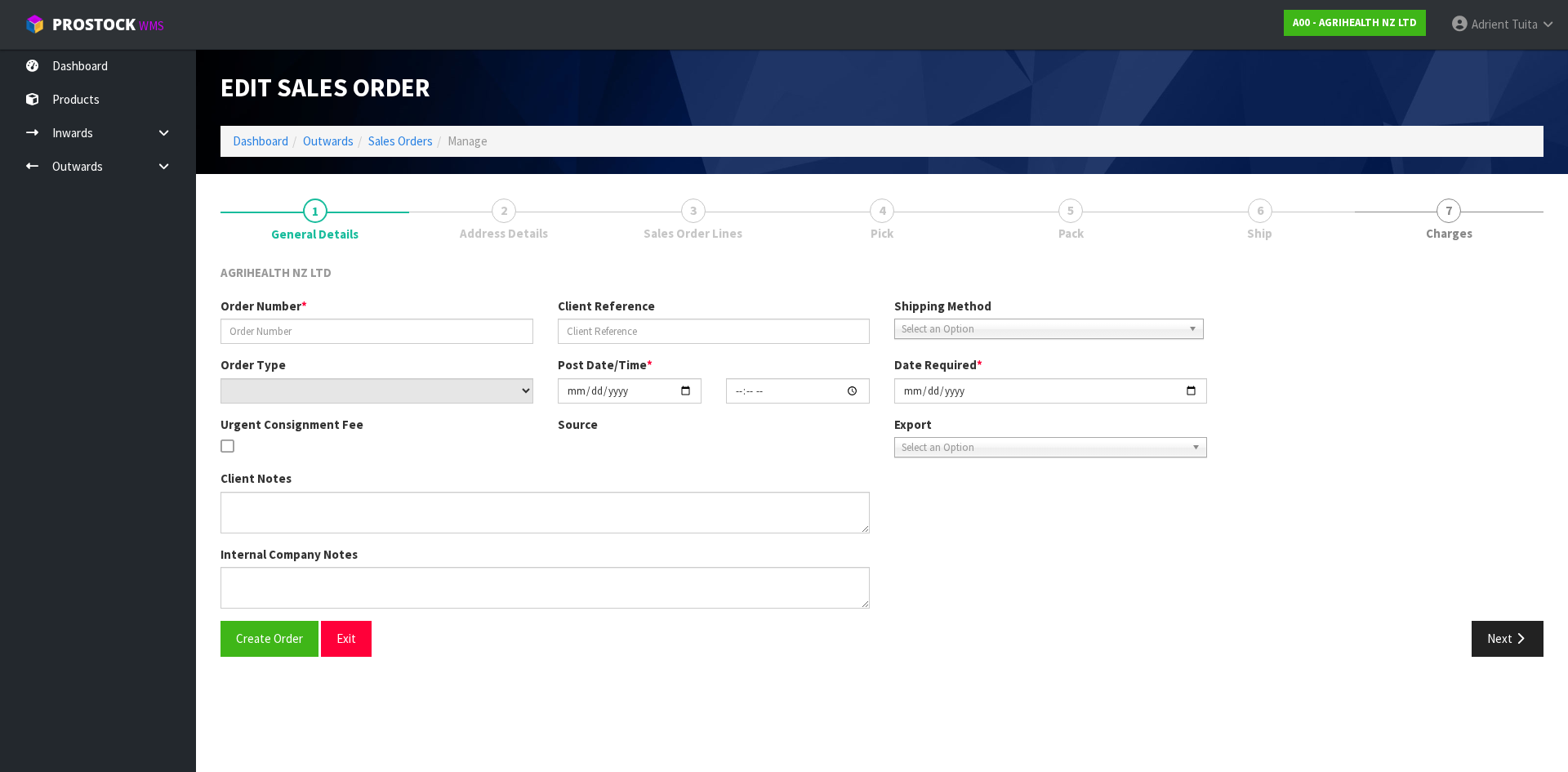
type input "SSO-24361"
type input "MAREE PH ORDER"
select select "number:0"
type input "[DATE]"
type input "16:29:29.000"
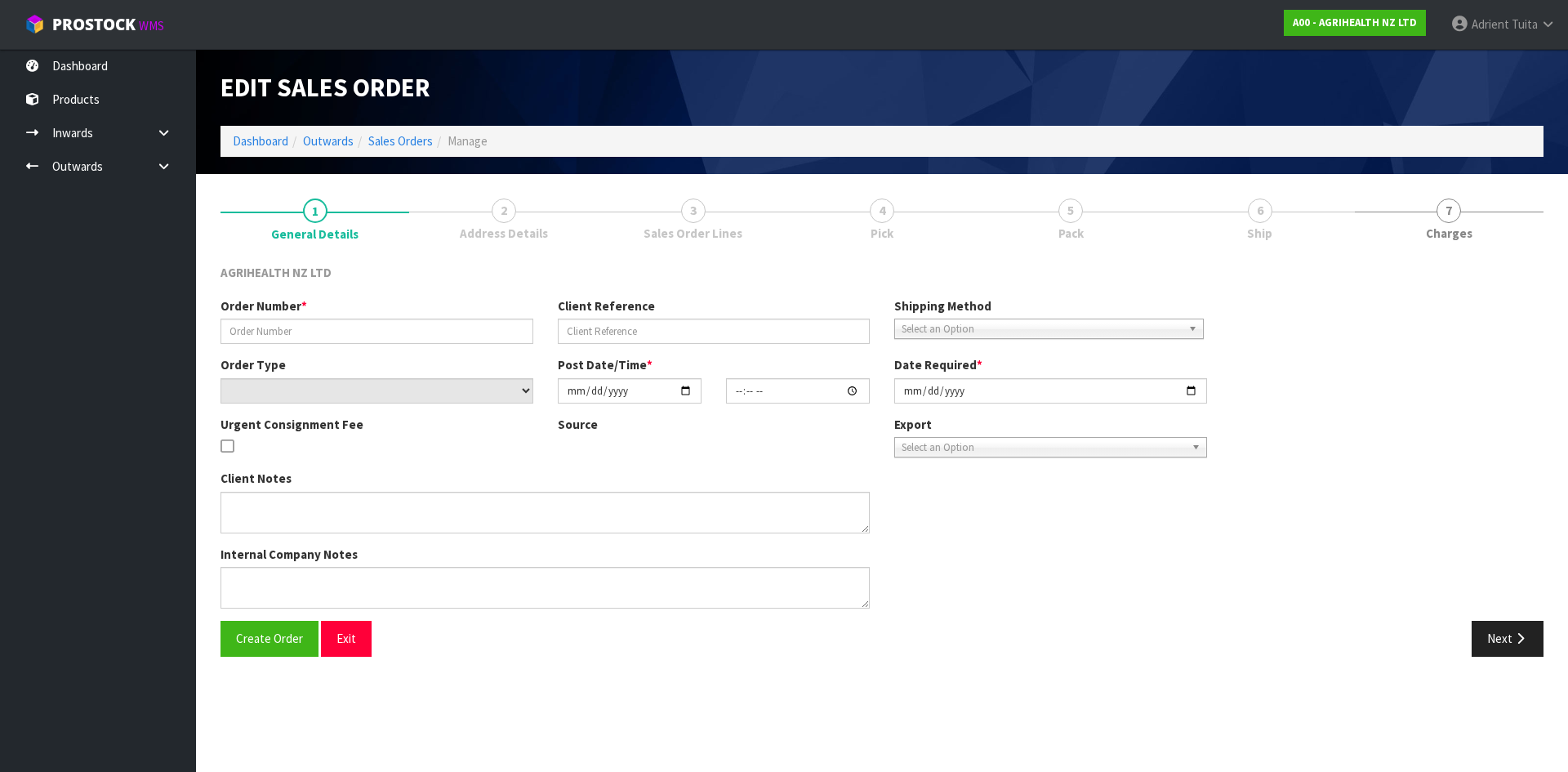
type input "[DATE]"
type textarea "SHIP BY: Overnight Courier"
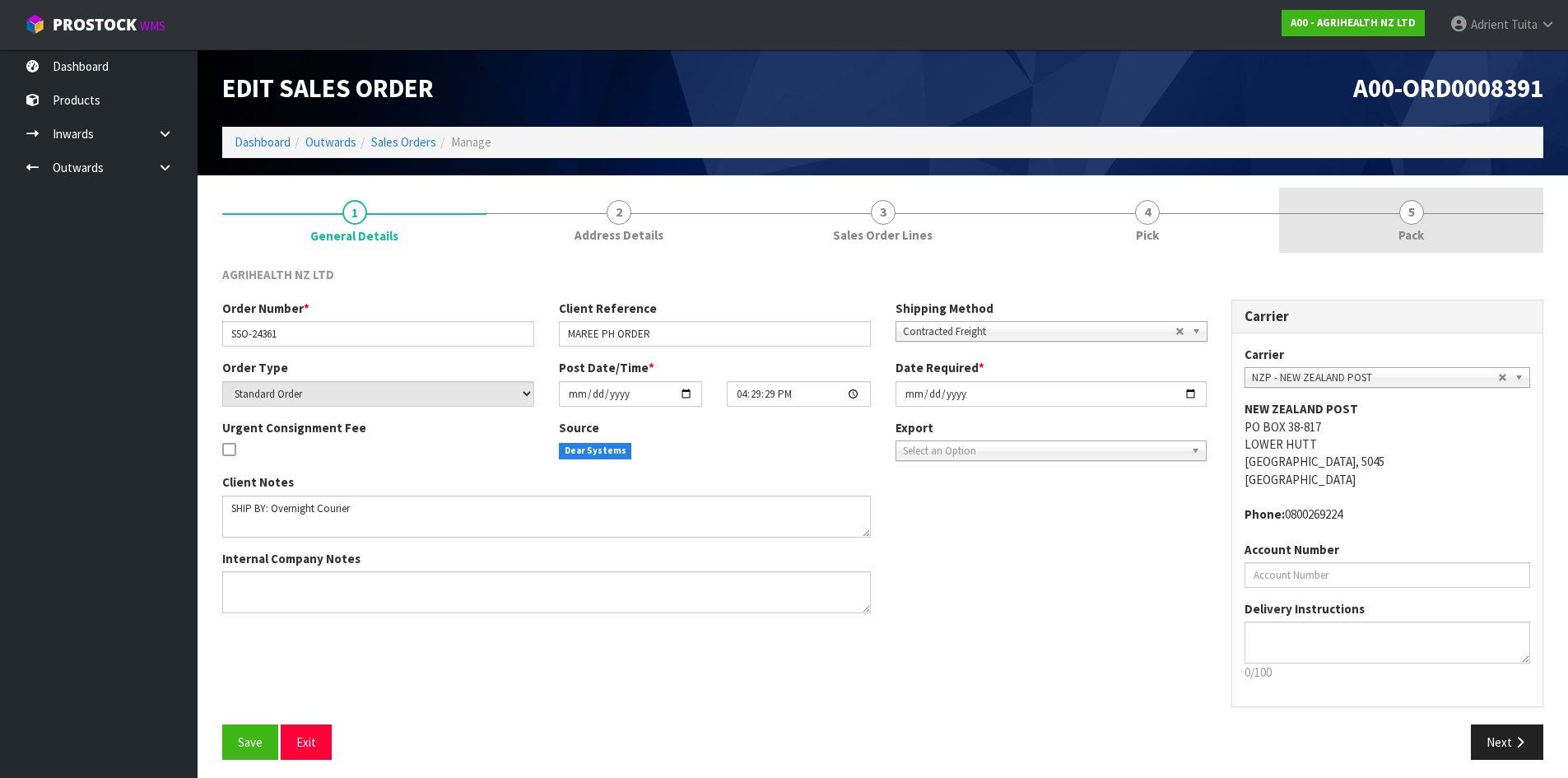
click at [1315, 240] on link "5 Pack" at bounding box center [1412, 221] width 265 height 65
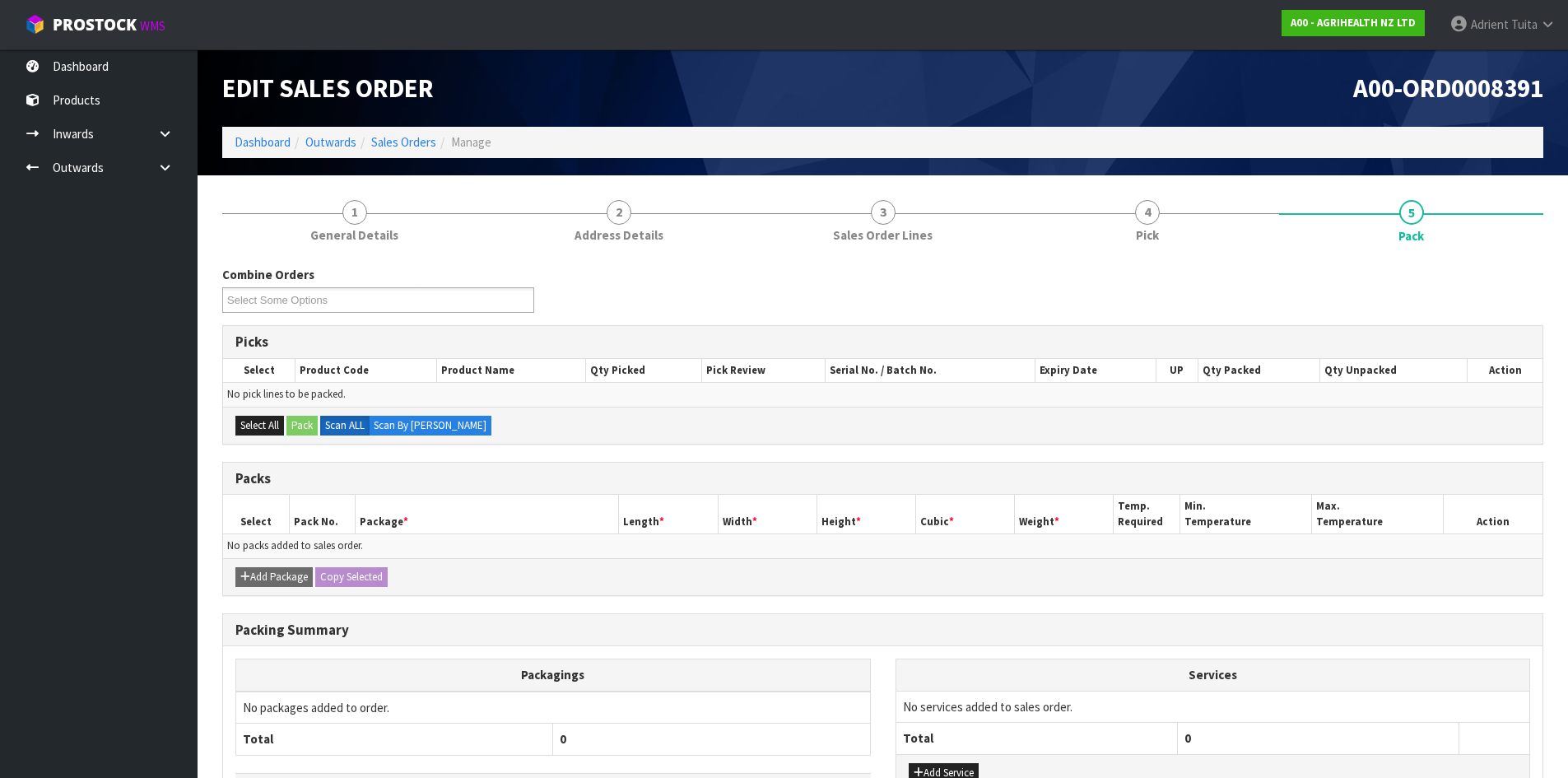
click at [1127, 253] on li "4 Pick" at bounding box center [1147, 221] width 265 height 66
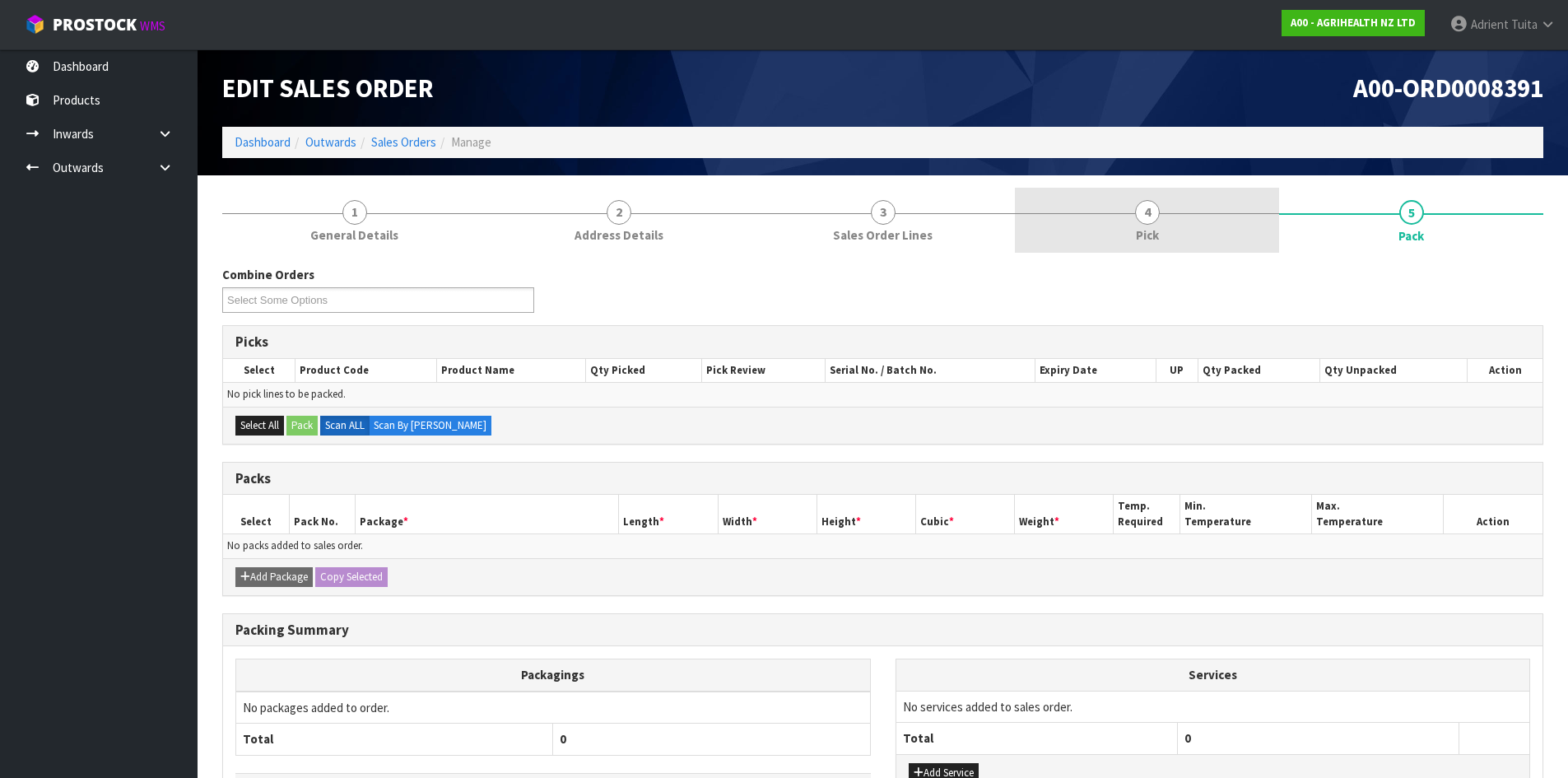
click at [1185, 240] on link "4 Pick" at bounding box center [1147, 221] width 265 height 65
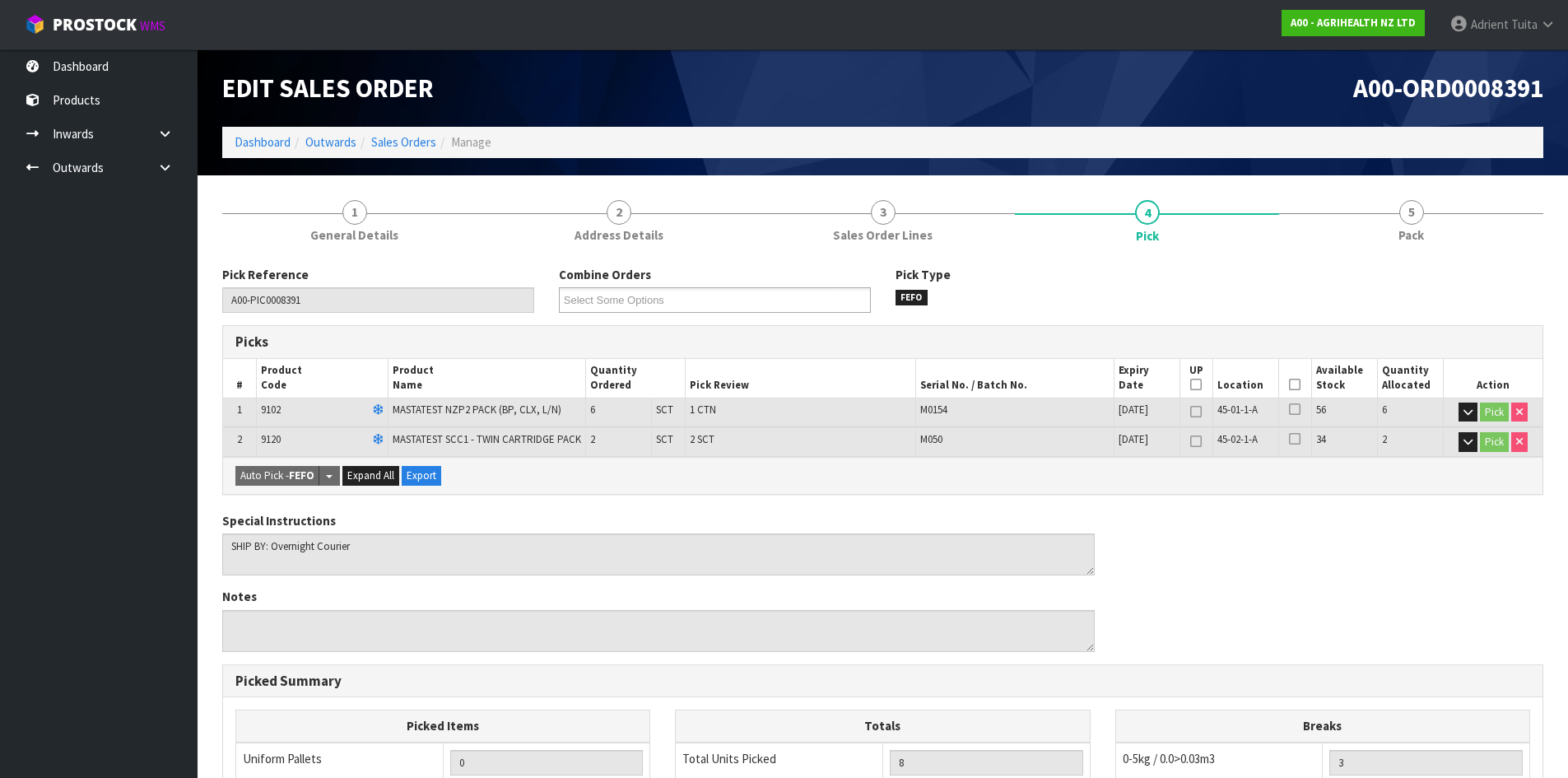
click at [1294, 384] on icon at bounding box center [1295, 384] width 12 height 1
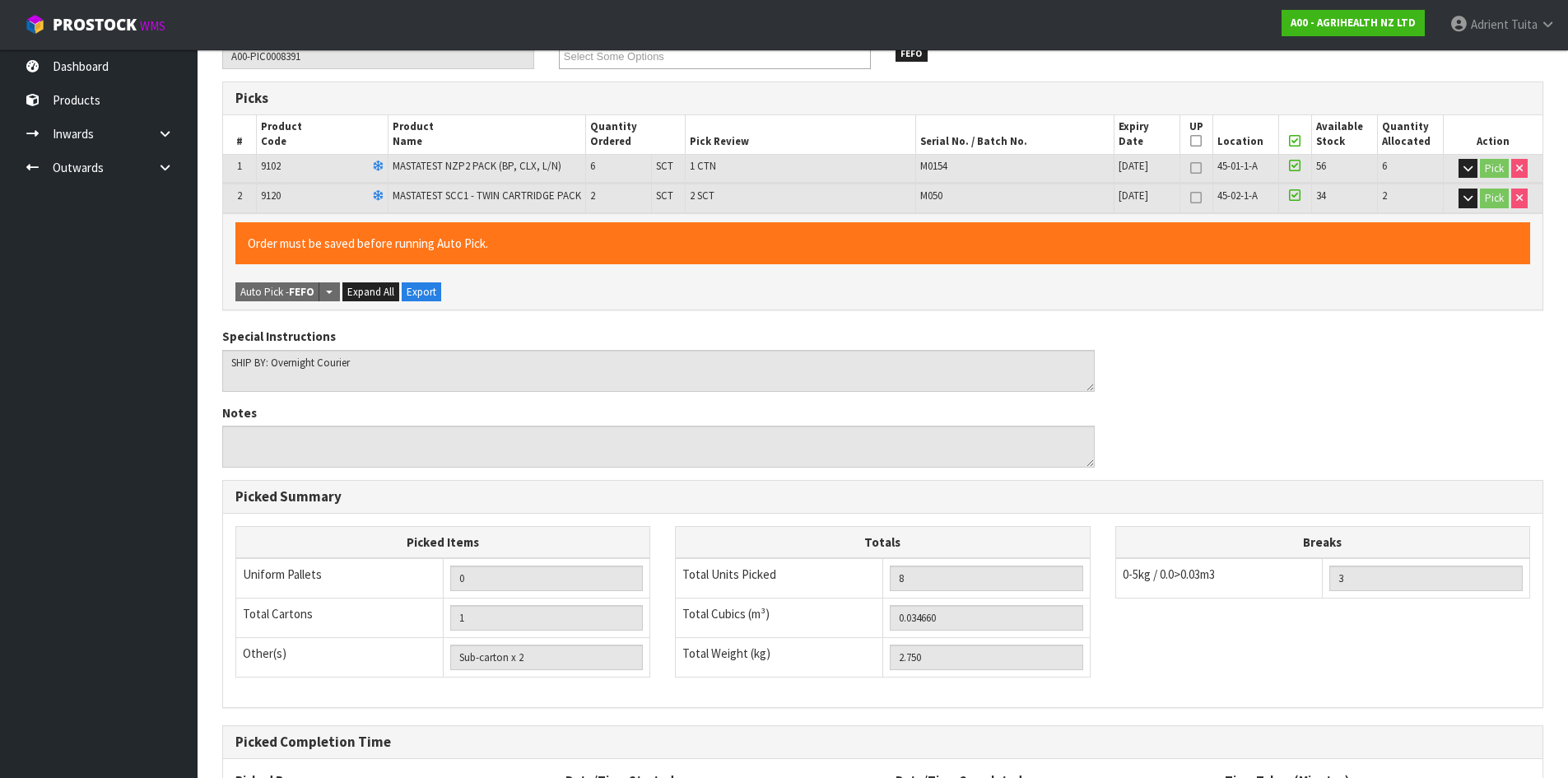
scroll to position [400, 0]
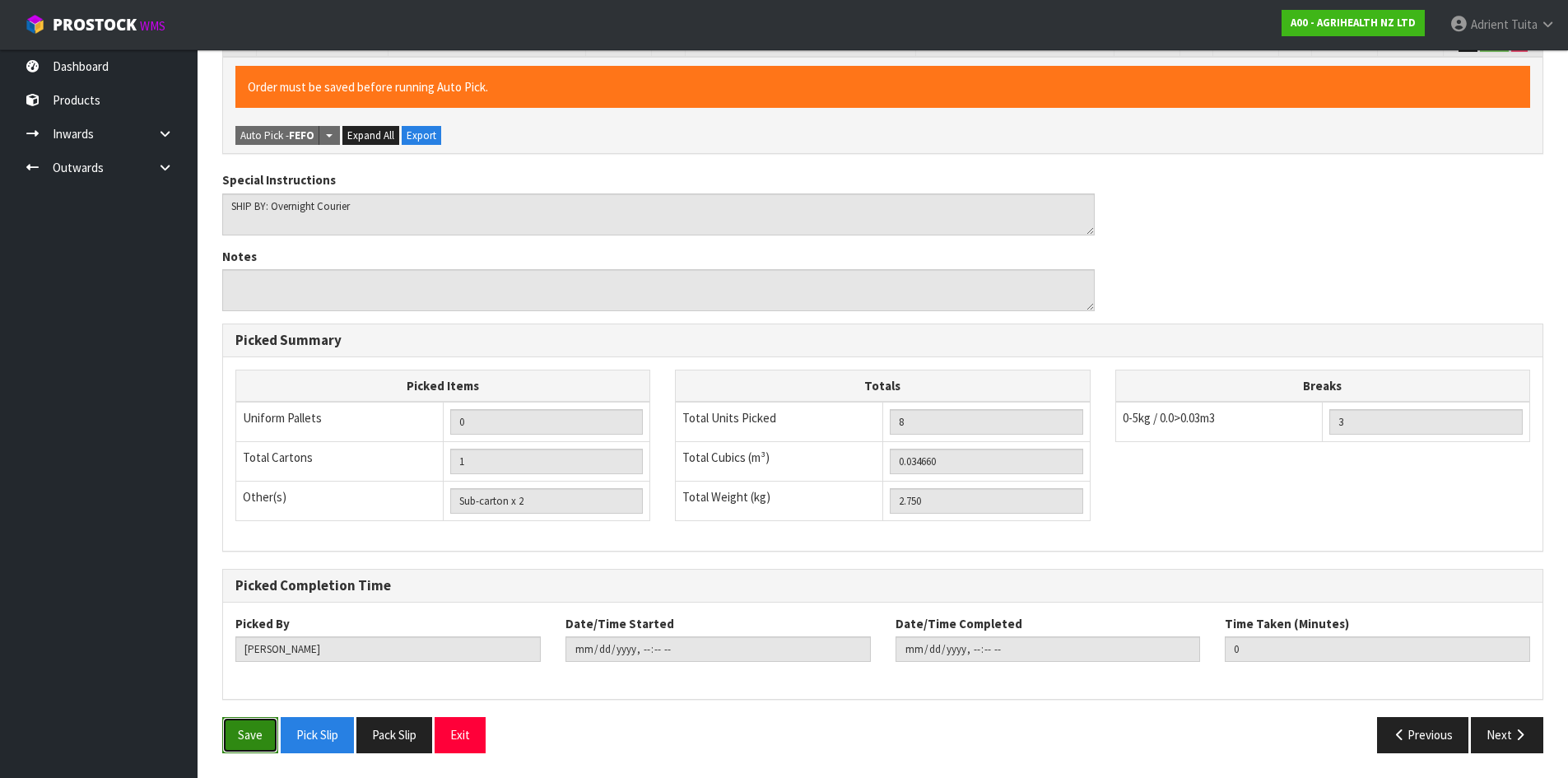
click at [235, 741] on button "Save" at bounding box center [250, 735] width 56 height 36
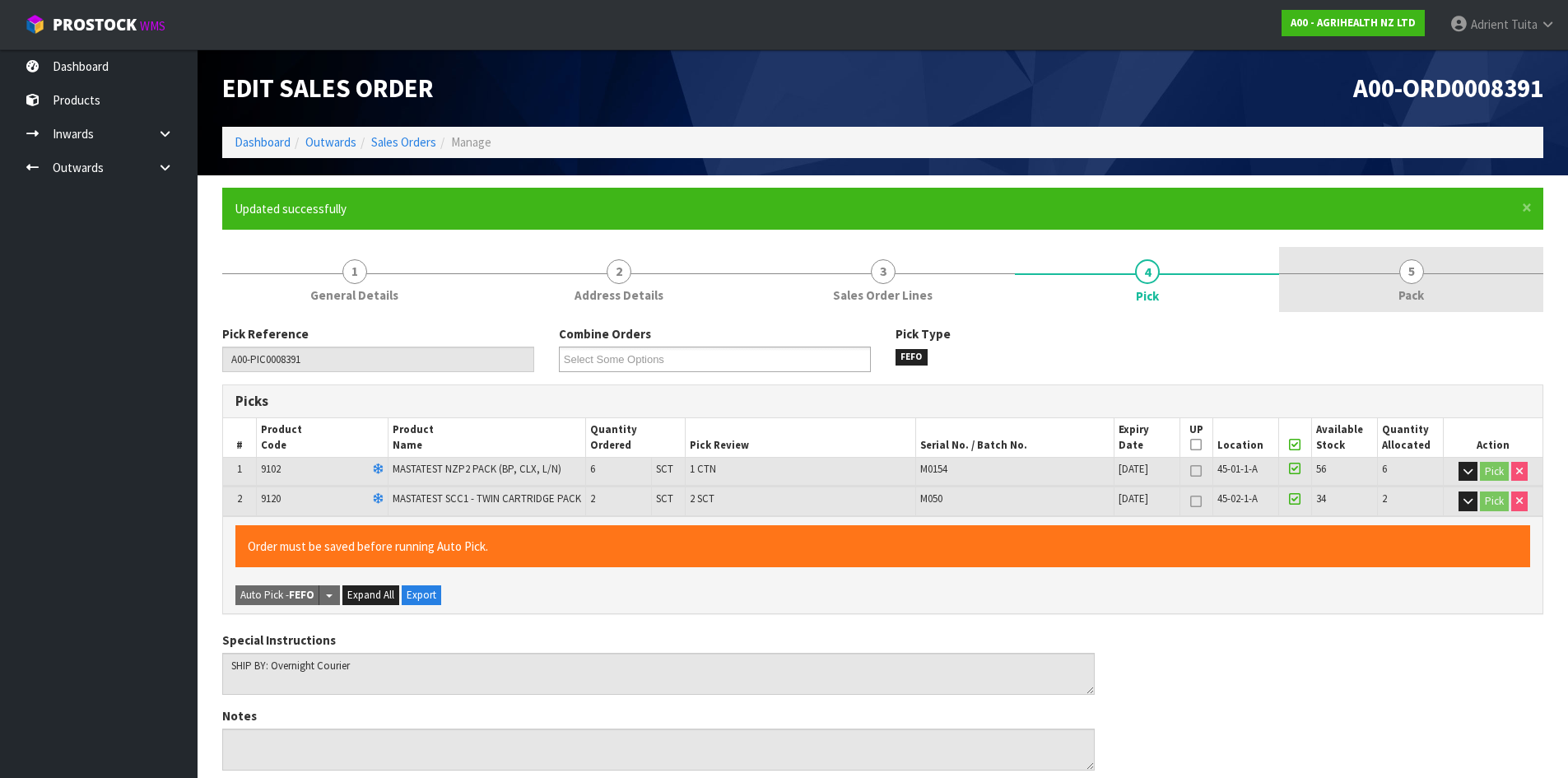
type input "[PERSON_NAME]"
type input "[DATE]T10:09:52"
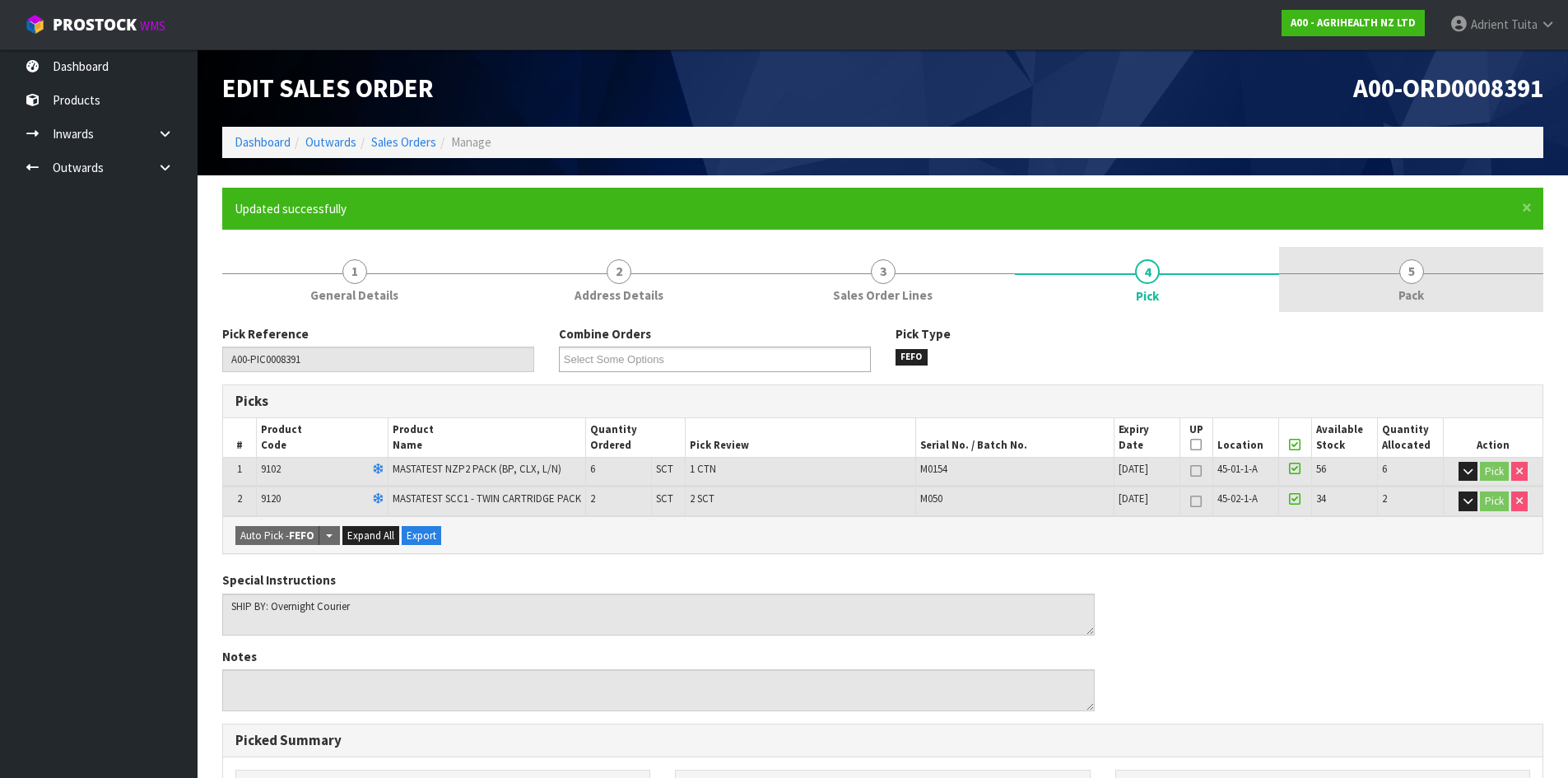
click at [1384, 296] on link "5 Pack" at bounding box center [1412, 280] width 265 height 65
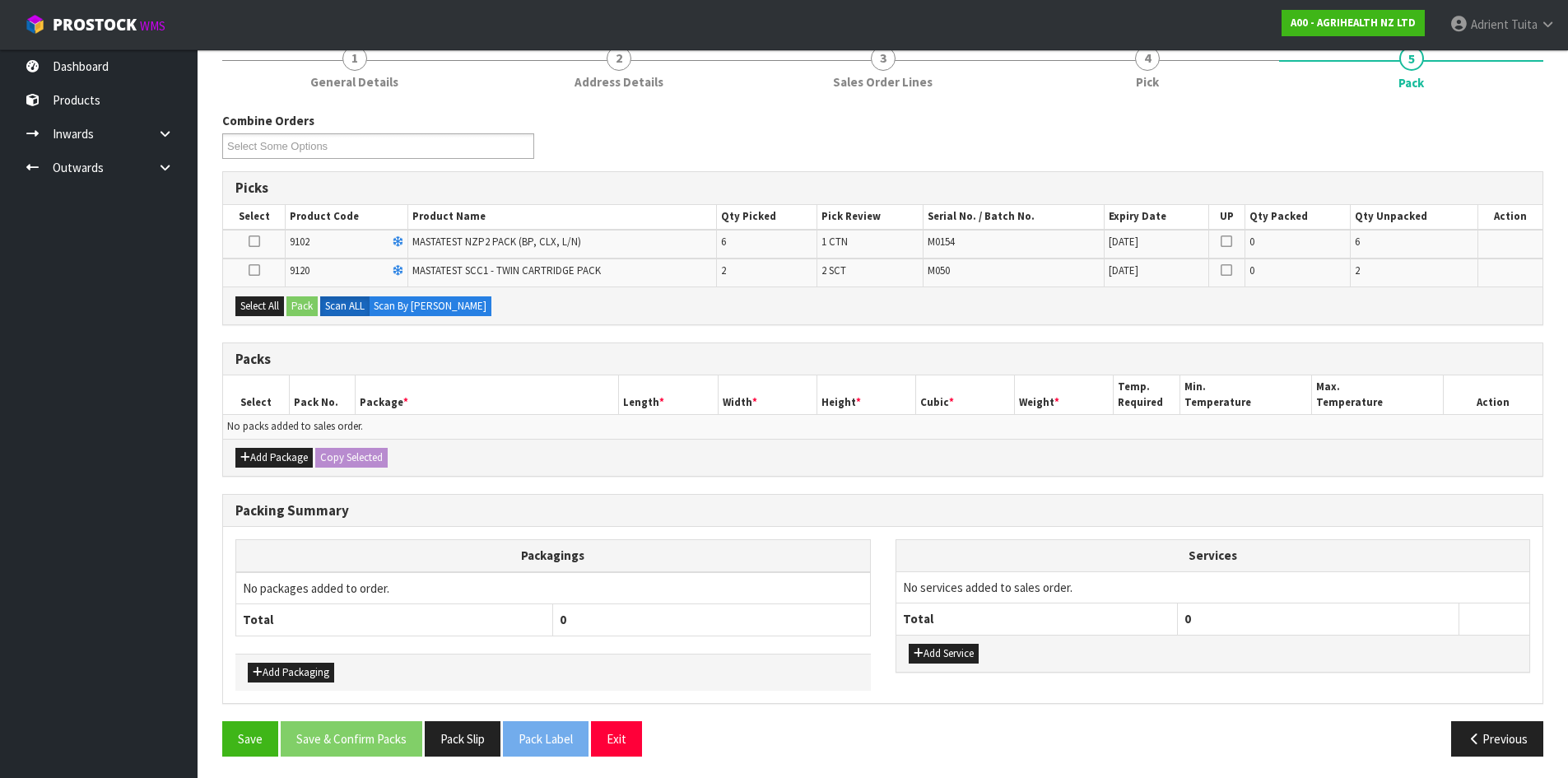
scroll to position [216, 0]
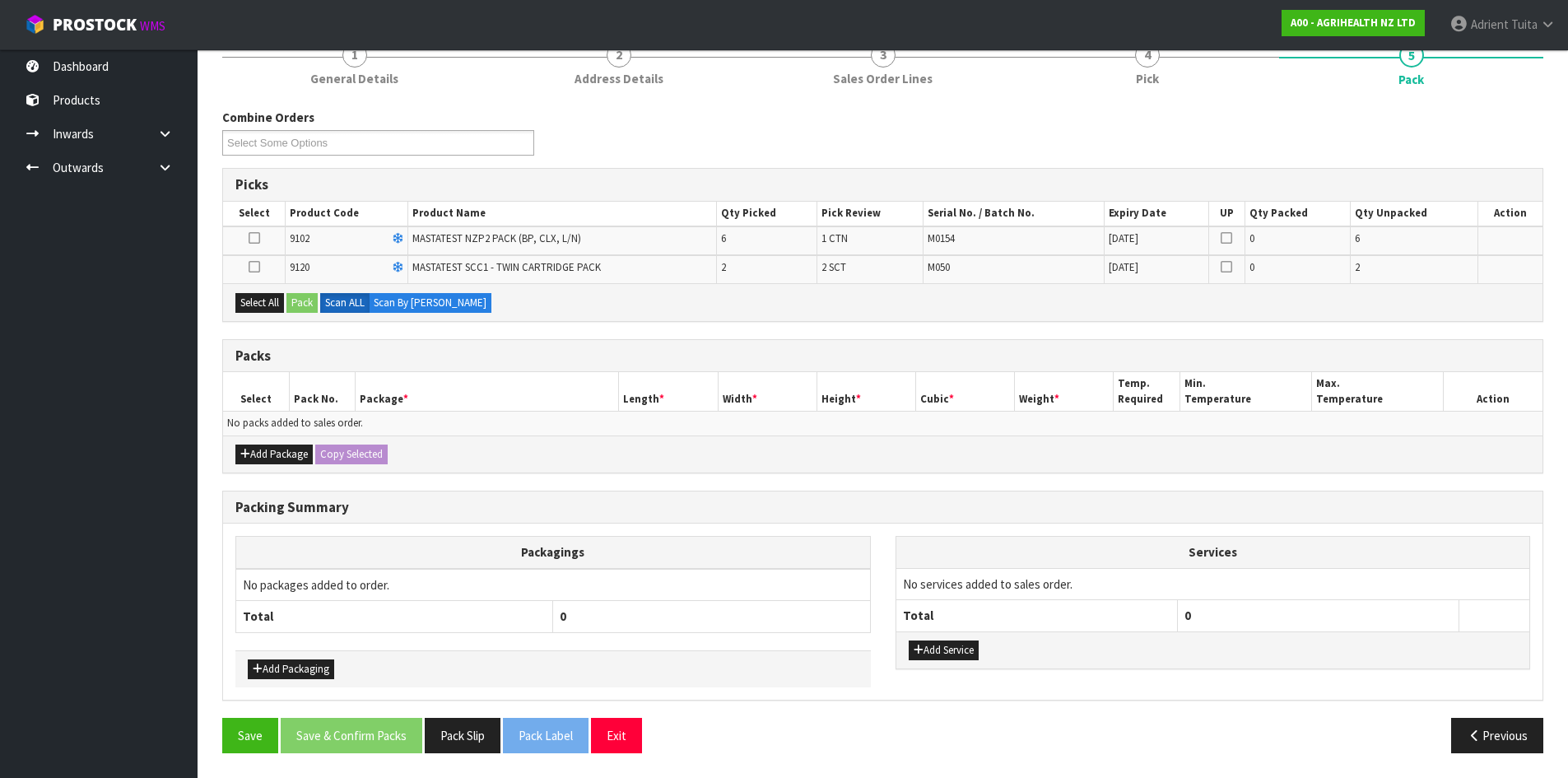
drag, startPoint x: 516, startPoint y: 341, endPoint x: 475, endPoint y: 364, distance: 47.0
click at [475, 364] on div "Packs" at bounding box center [883, 357] width 1319 height 33
click at [249, 292] on div "Select All Pack Scan ALL Scan By [PERSON_NAME]" at bounding box center [883, 301] width 1319 height 37
drag, startPoint x: 263, startPoint y: 295, endPoint x: 290, endPoint y: 294, distance: 27.0
click at [270, 294] on button "Select All" at bounding box center [260, 303] width 48 height 20
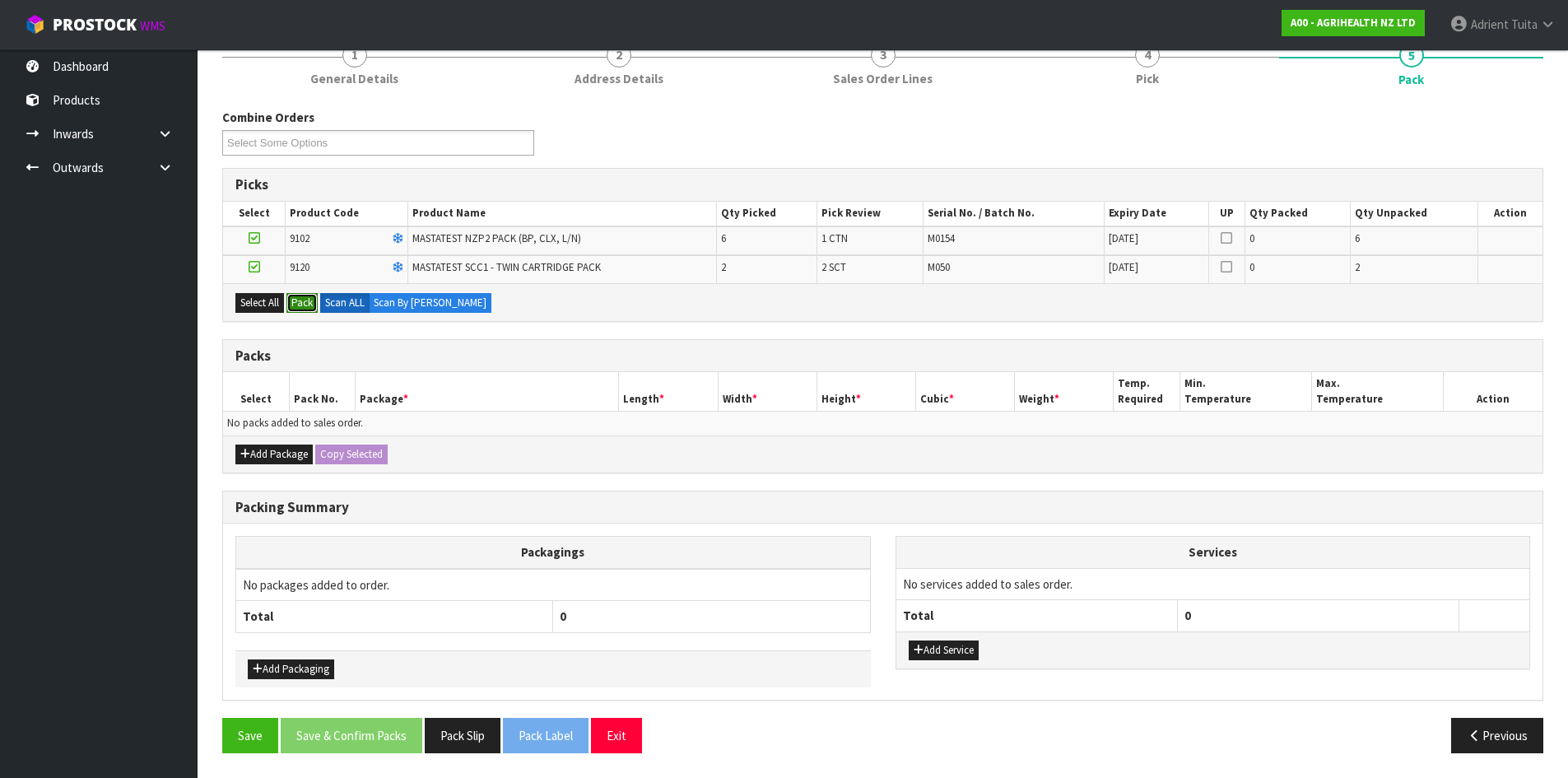
drag, startPoint x: 297, startPoint y: 294, endPoint x: 423, endPoint y: 318, distance: 128.3
click at [298, 295] on button "Pack" at bounding box center [302, 303] width 32 height 20
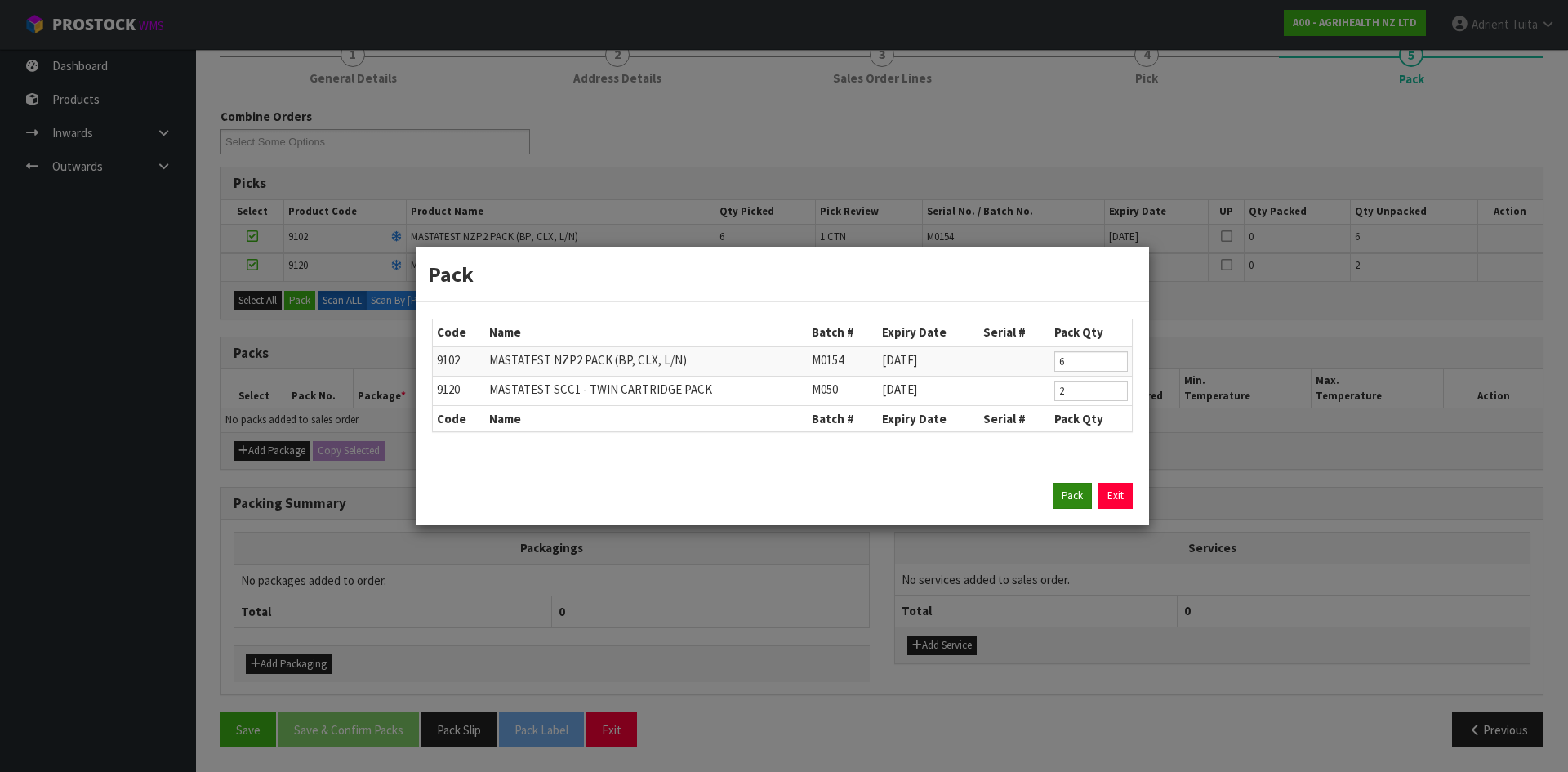
click at [1088, 497] on div "Pack Exit" at bounding box center [782, 496] width 701 height 26
click at [1072, 500] on button "Pack" at bounding box center [1073, 496] width 40 height 26
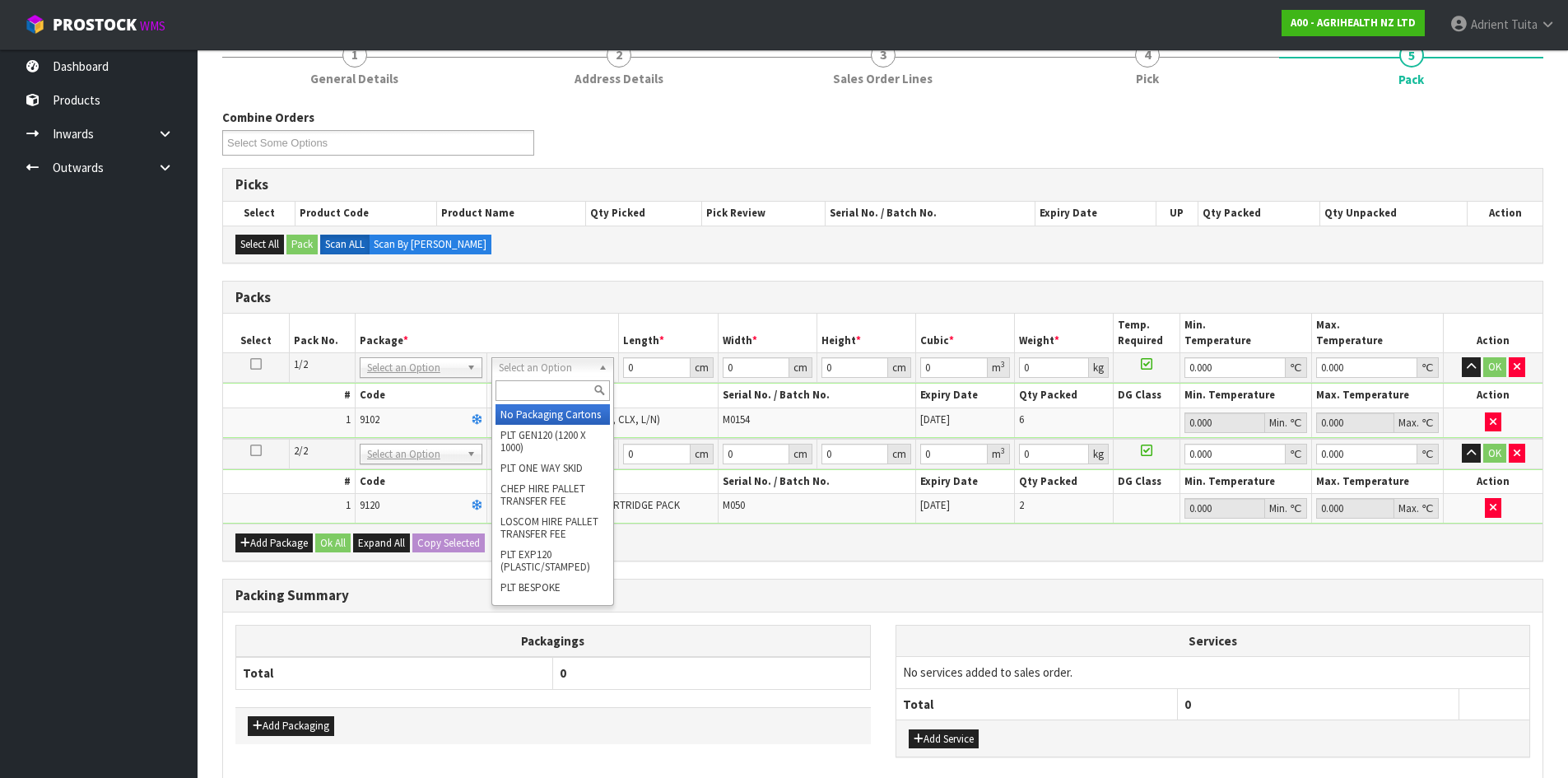
drag, startPoint x: 520, startPoint y: 408, endPoint x: 523, endPoint y: 431, distance: 23.2
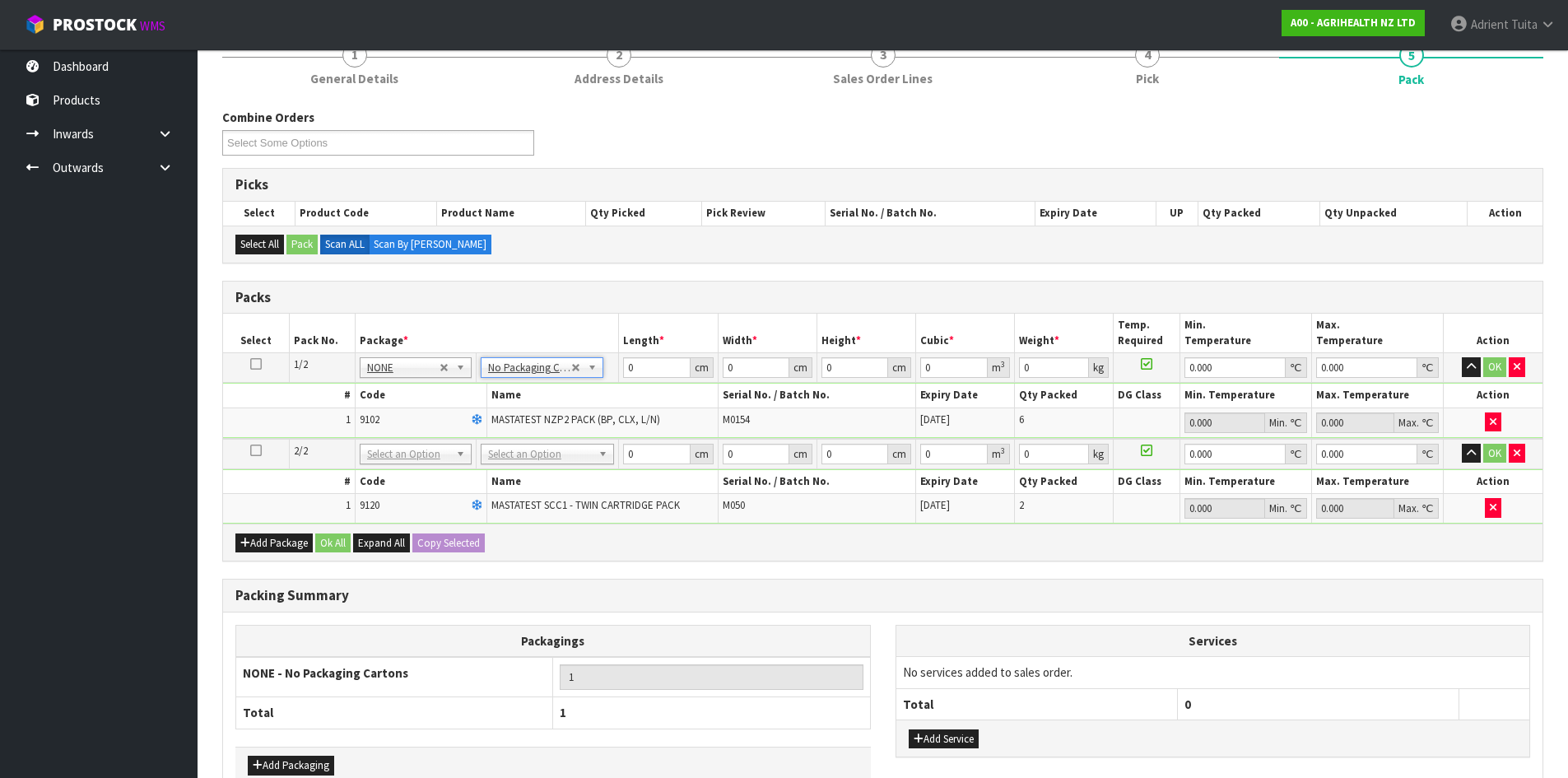
drag, startPoint x: 536, startPoint y: 456, endPoint x: 536, endPoint y: 482, distance: 26.0
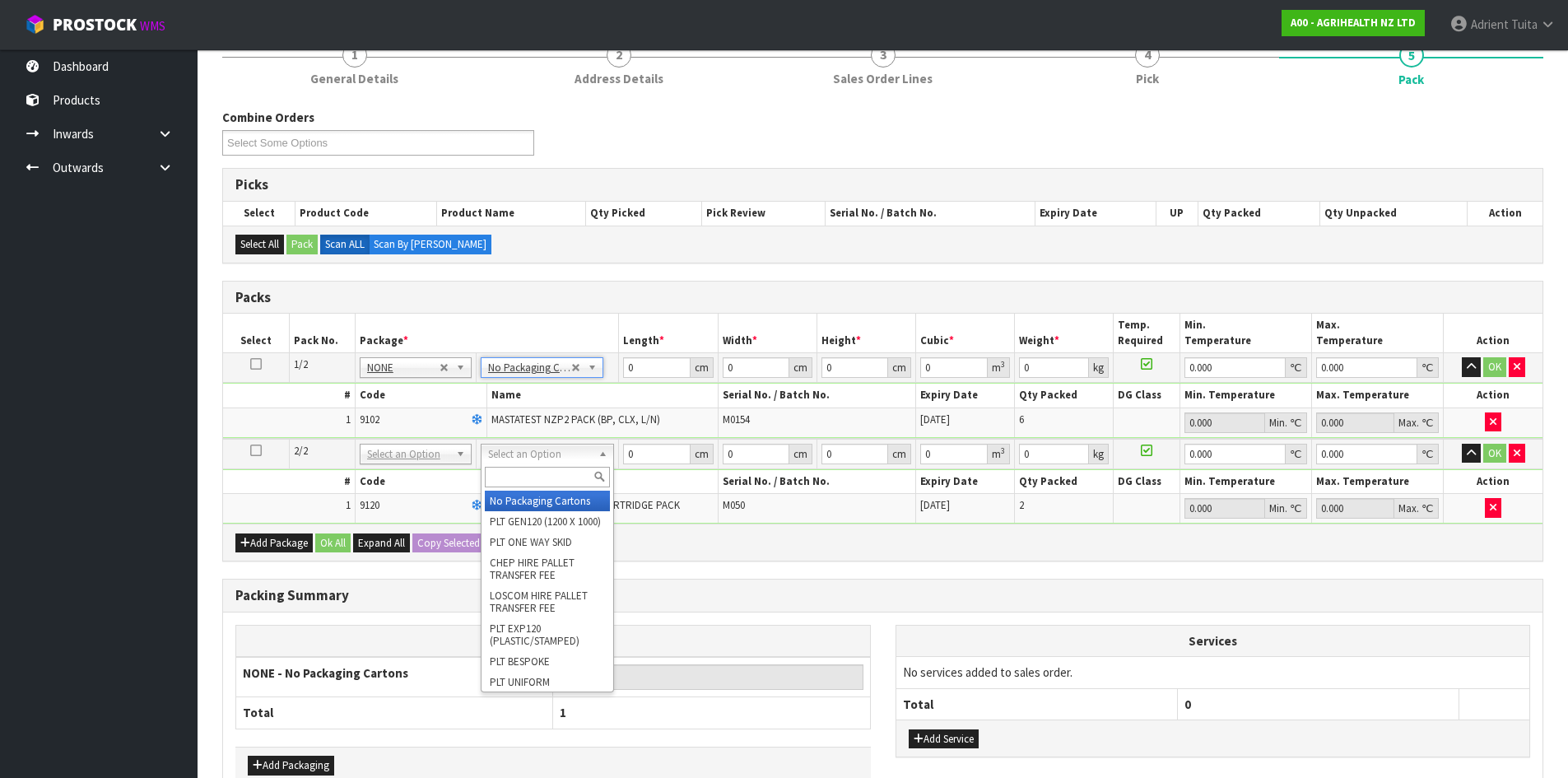
click at [536, 482] on input "text" at bounding box center [547, 477] width 125 height 21
type input "a4"
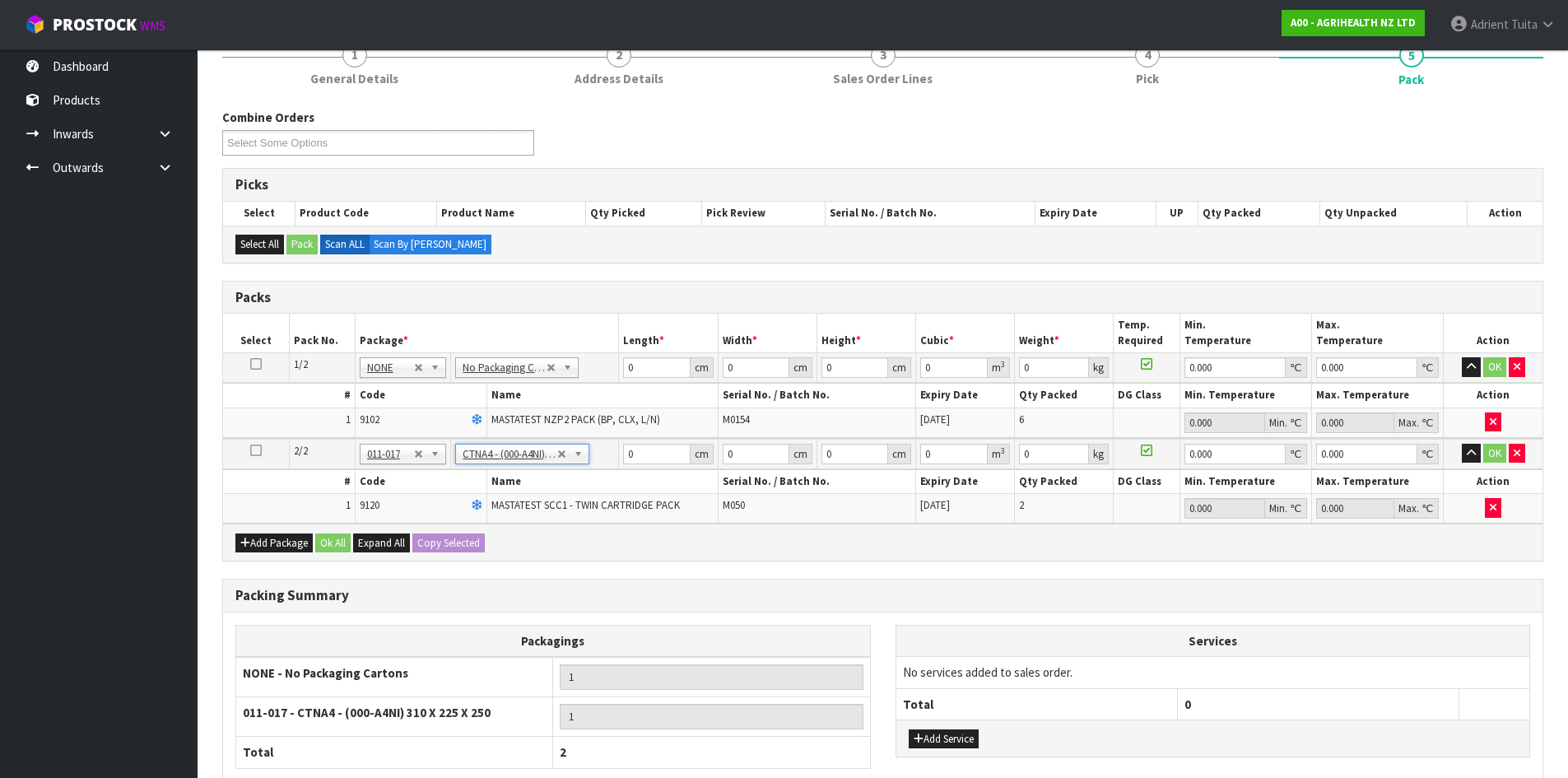
type input "31"
type input "22.5"
type input "25"
type input "0.017438"
type input "0.7"
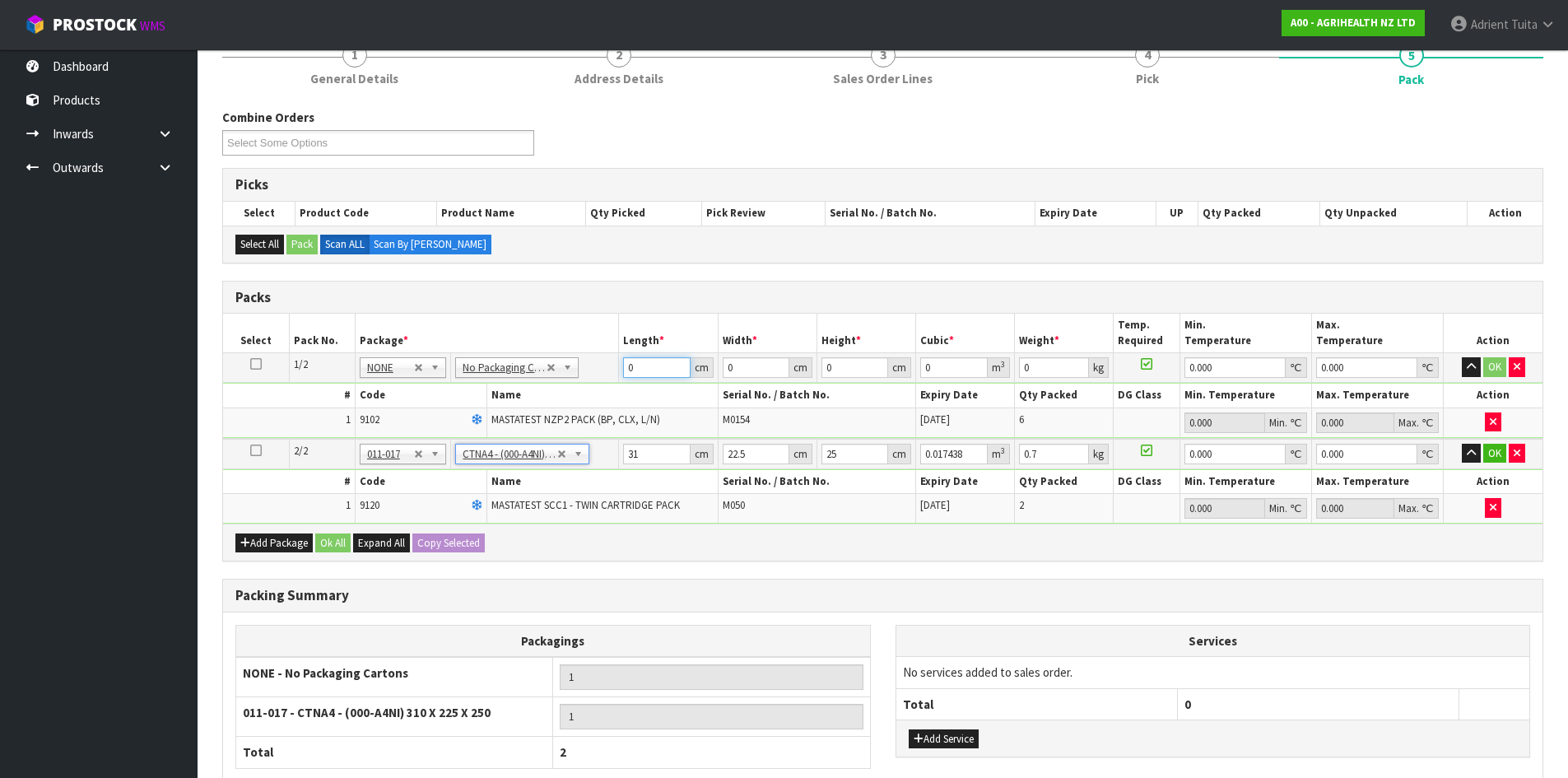
click at [644, 359] on input "0" at bounding box center [656, 368] width 67 height 21
type input "60"
type input "41"
type input "1"
type input "0.00246"
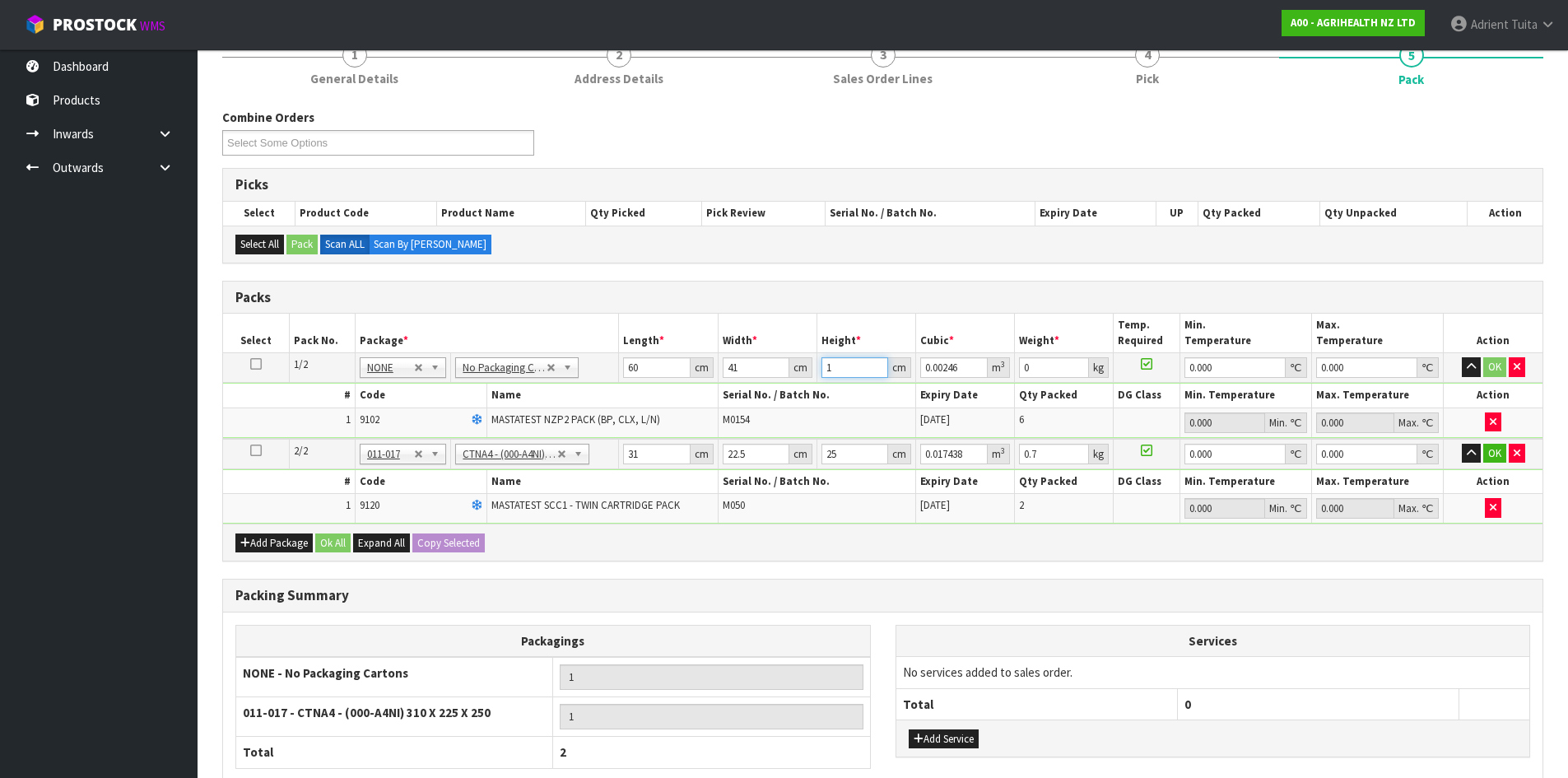
type input "11"
type input "0.02706"
type input "11"
type input "3"
click at [640, 462] on input "31" at bounding box center [656, 453] width 67 height 21
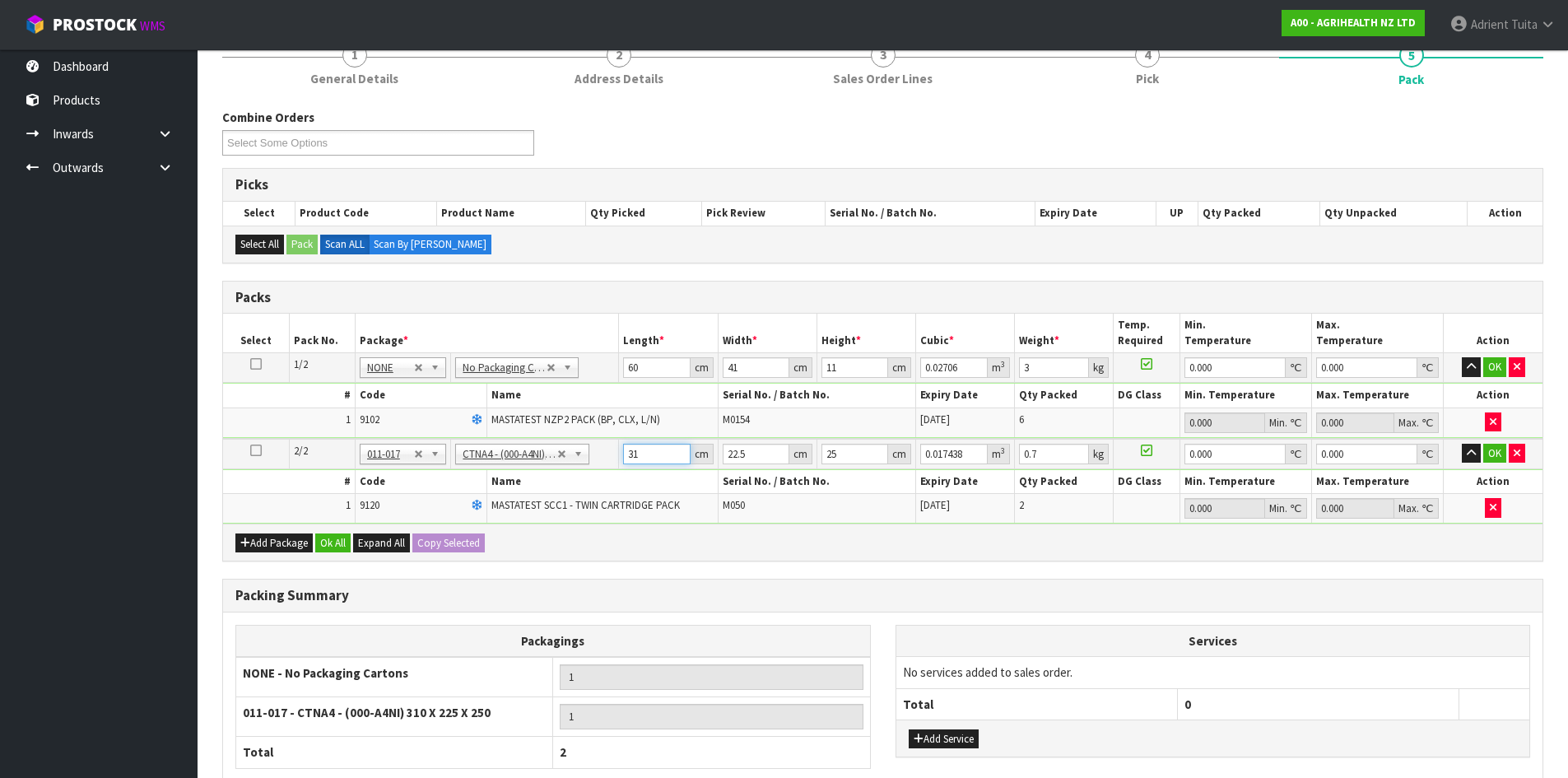
click at [640, 462] on input "31" at bounding box center [656, 453] width 67 height 21
type input "2"
type input "0.001125"
type input "23"
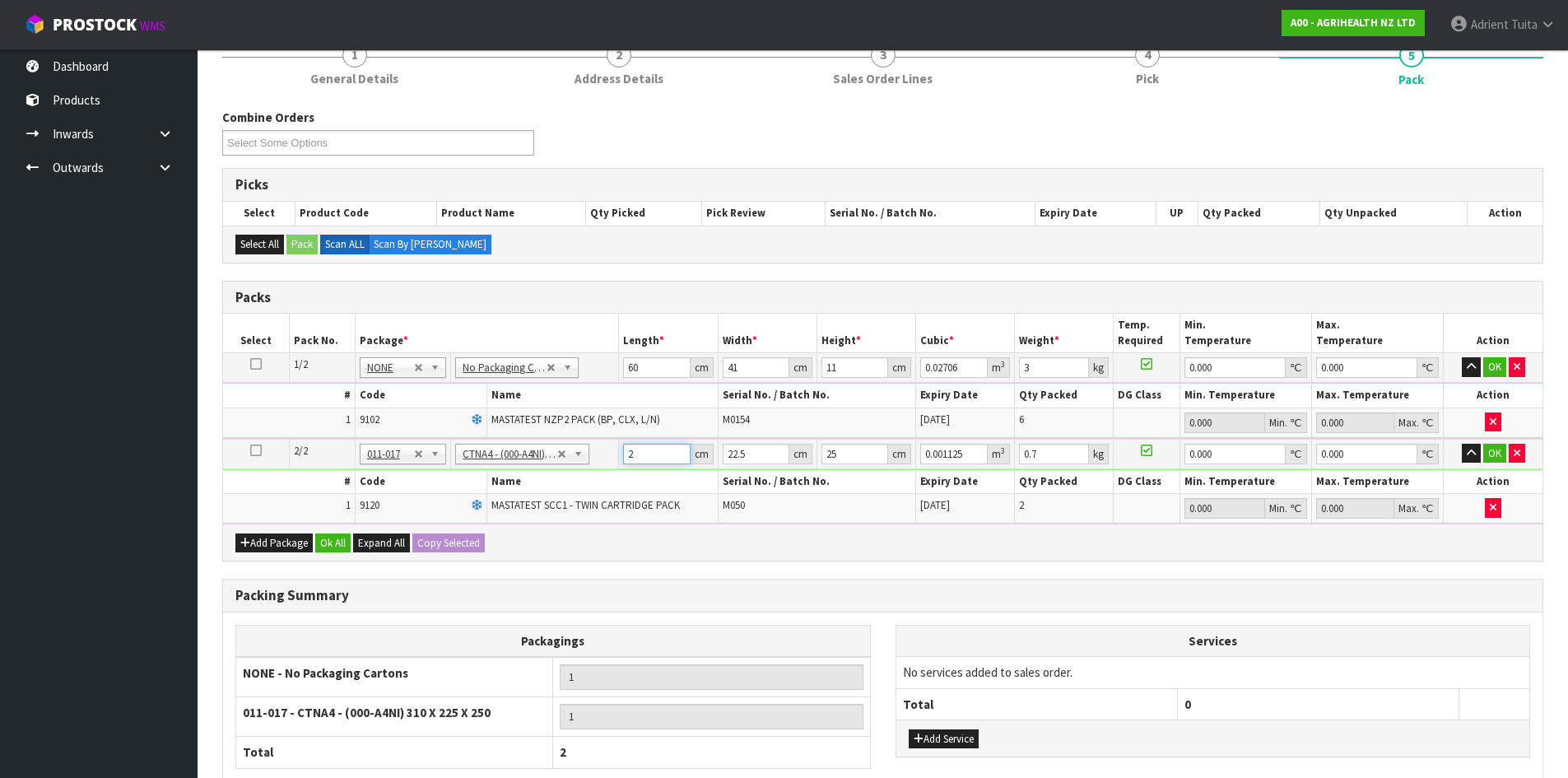
type input "0.012938"
type input "23"
type input "2"
type input "0.00115"
type input "21"
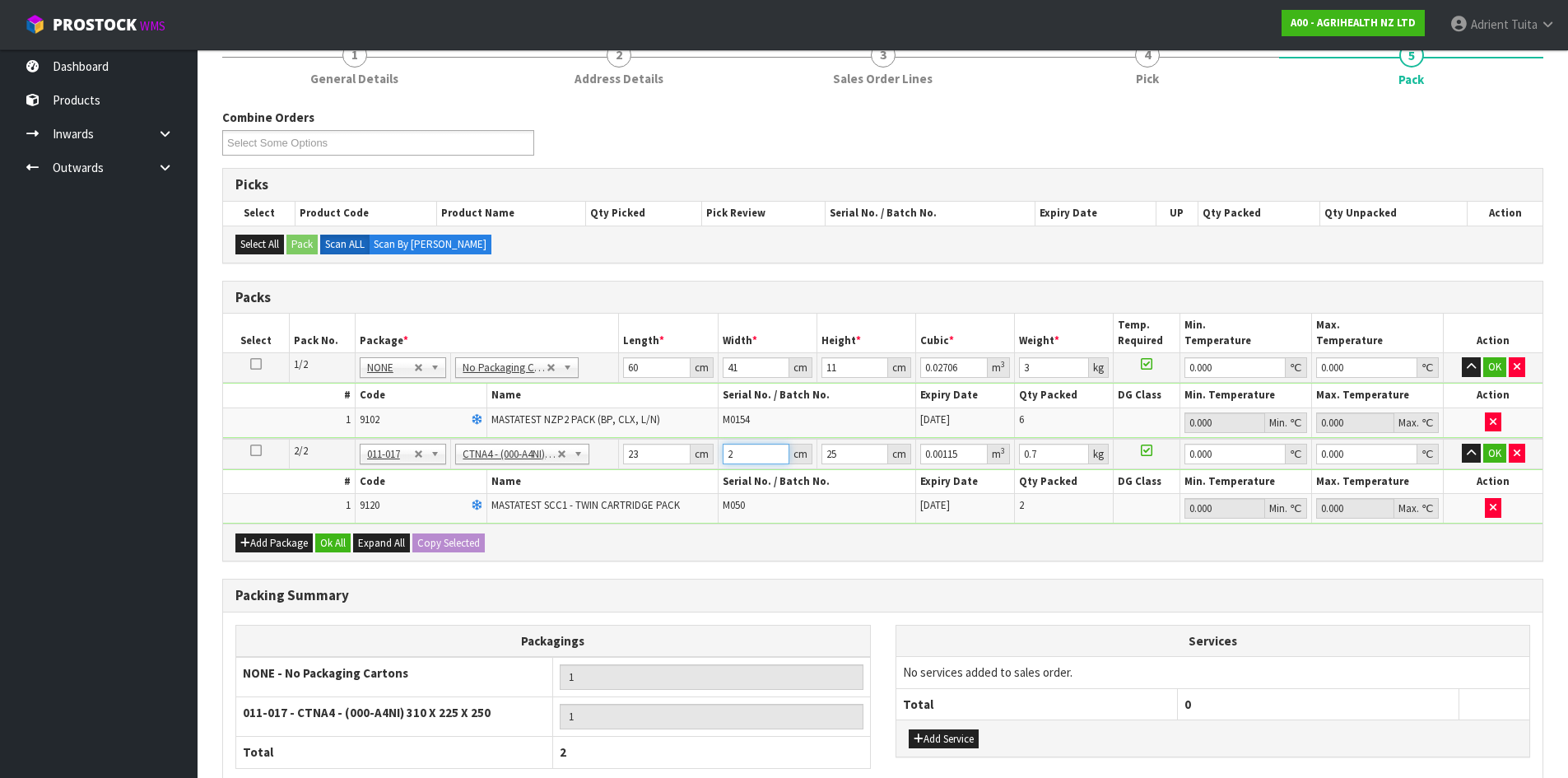
type input "0.012075"
type input "21"
type input "2"
type input "0.000966"
type input "20"
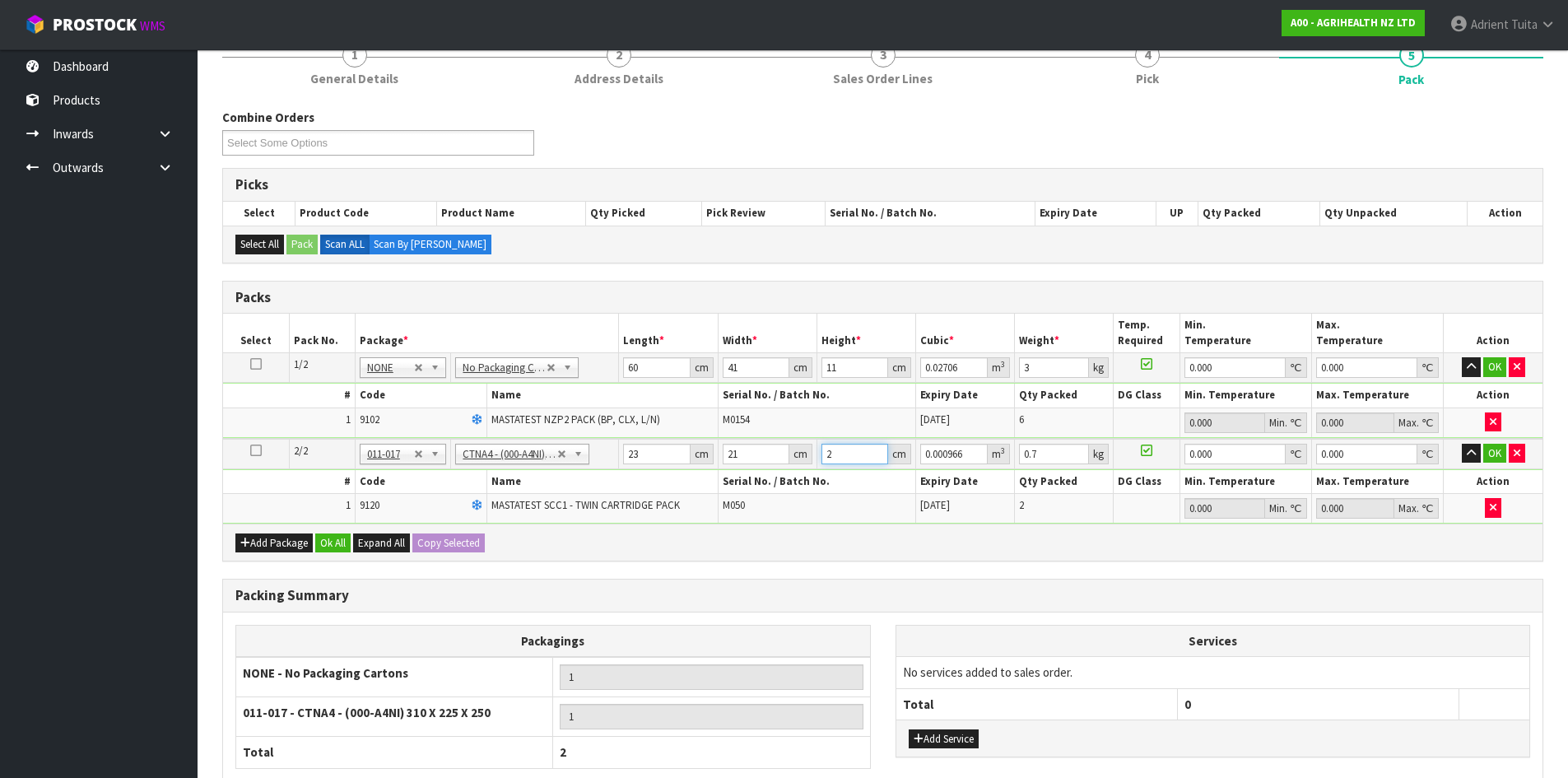
type input "0.00966"
type input "20"
type input "1"
click at [1496, 372] on button "OK" at bounding box center [1495, 368] width 23 height 20
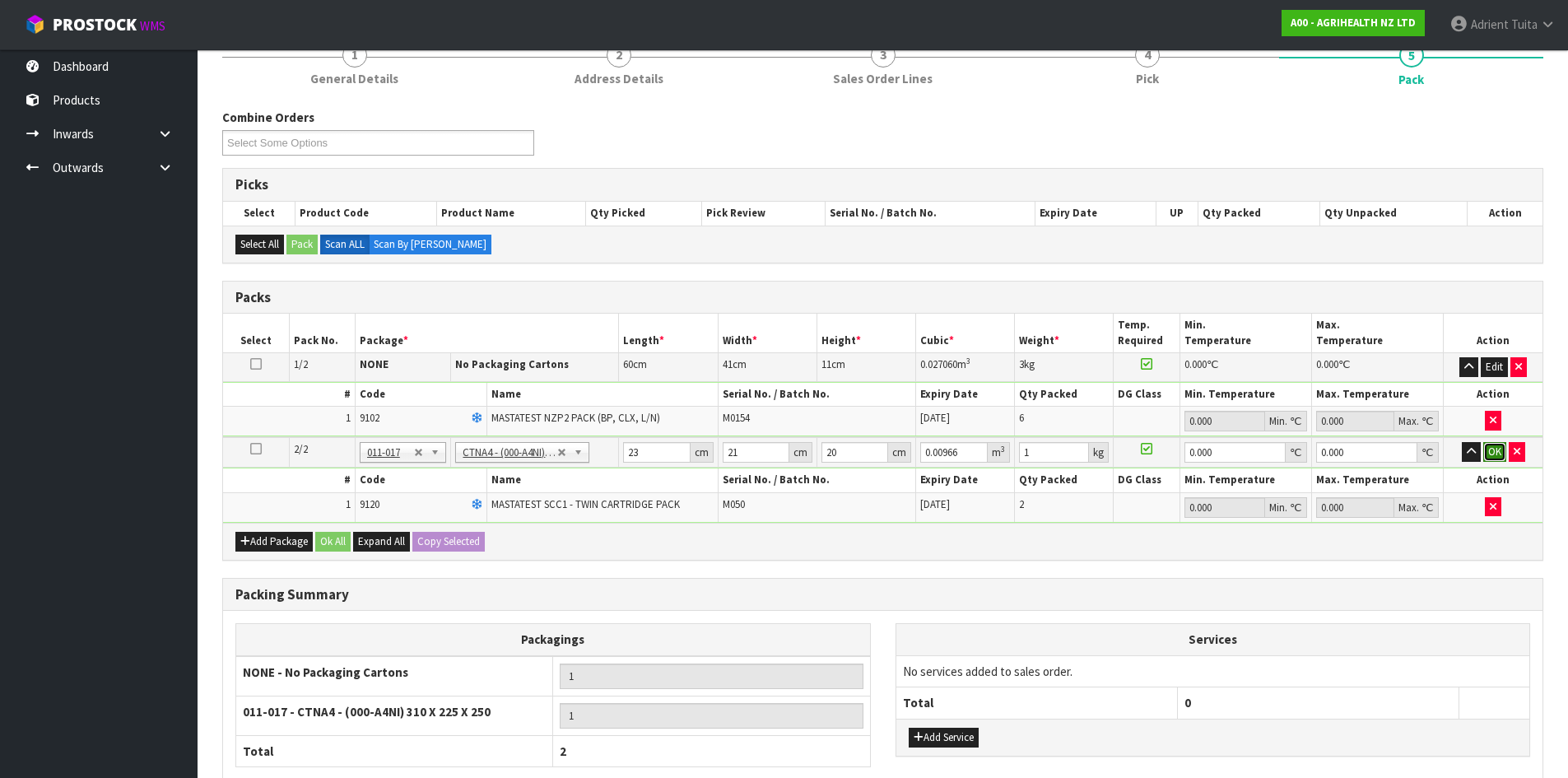
click at [1491, 448] on button "OK" at bounding box center [1495, 452] width 23 height 20
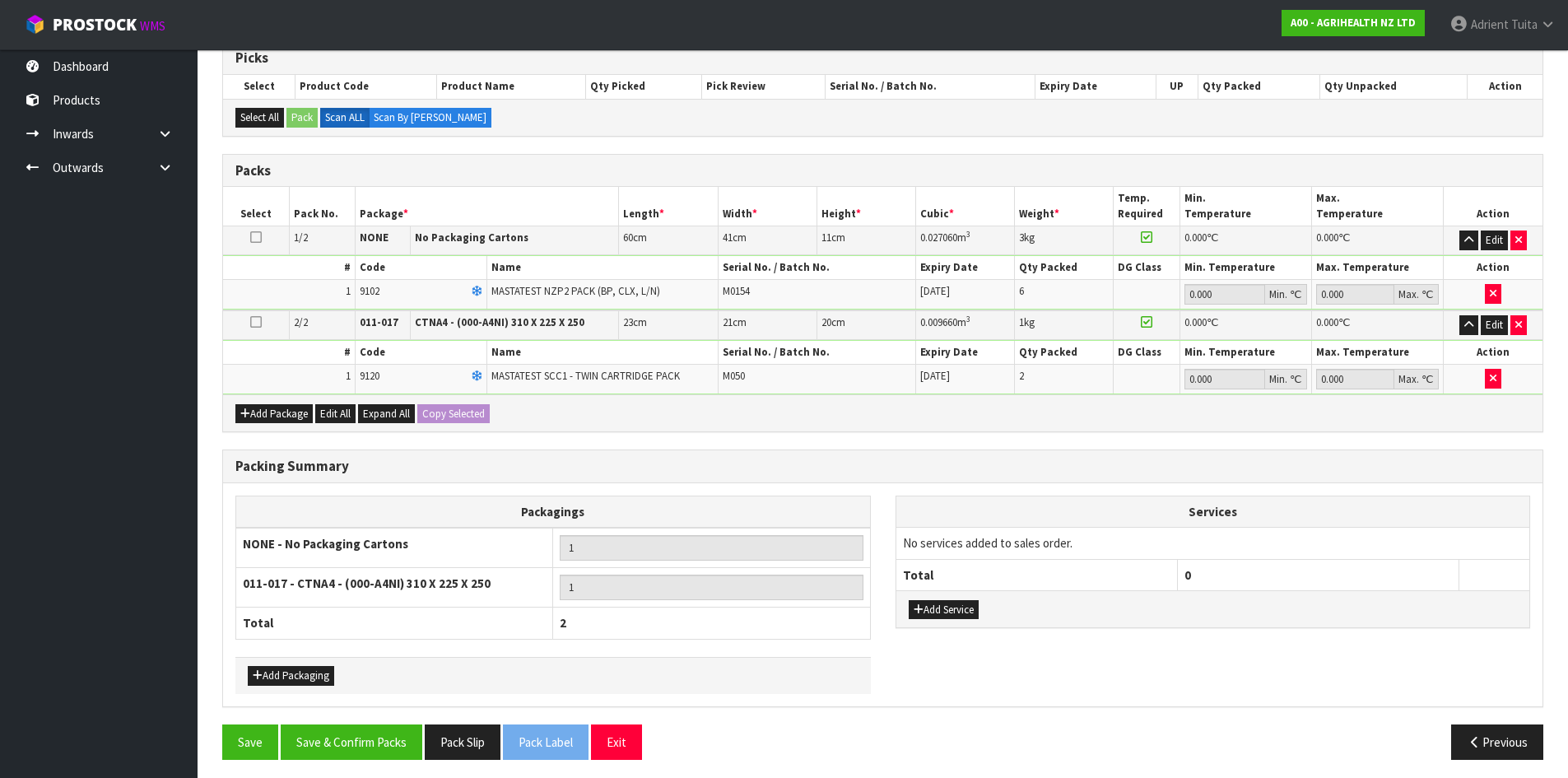
scroll to position [350, 0]
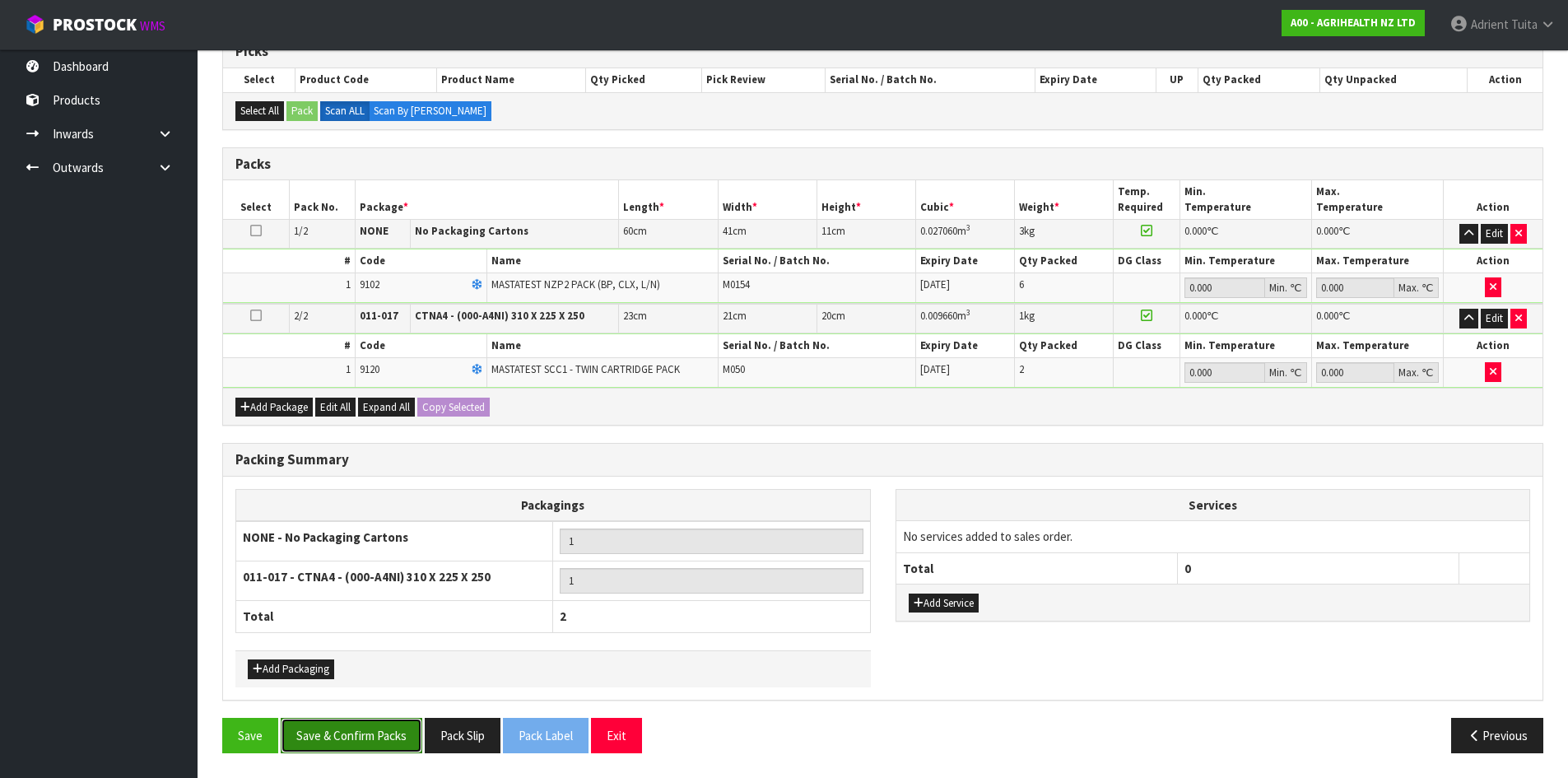
click at [329, 739] on button "Save & Confirm Packs" at bounding box center [351, 736] width 141 height 36
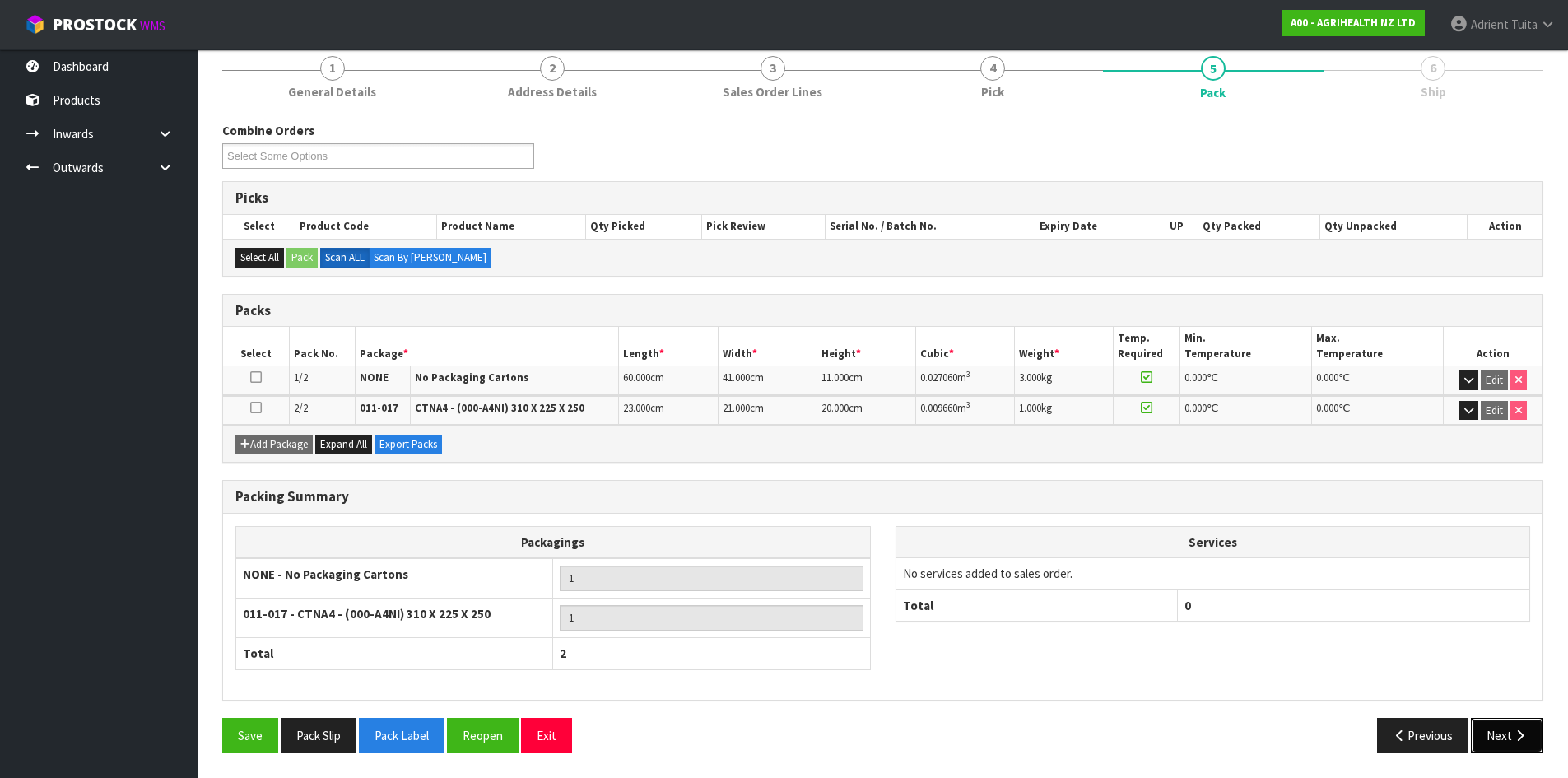
click at [1473, 736] on button "Next" at bounding box center [1507, 736] width 72 height 36
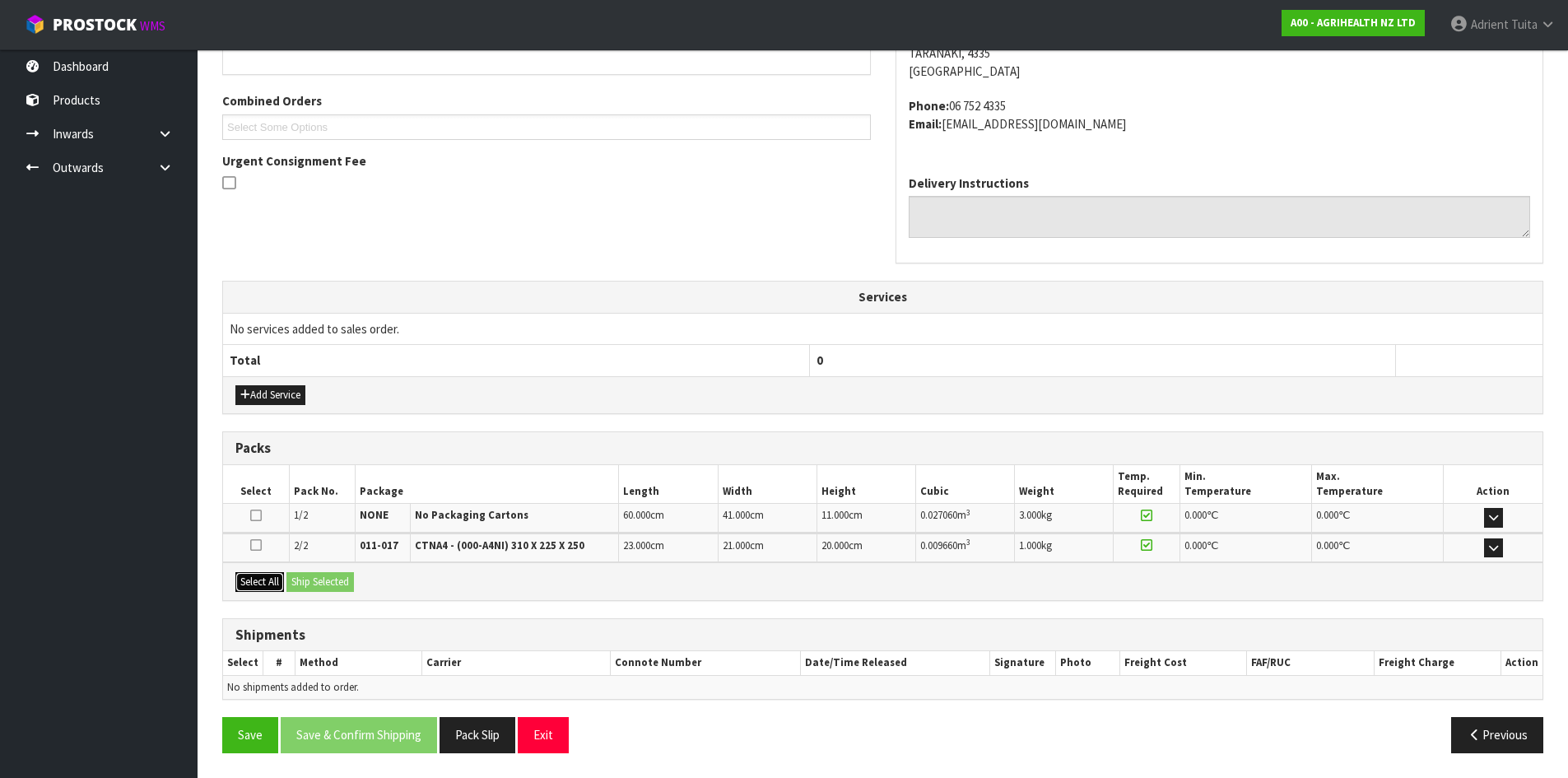
drag, startPoint x: 268, startPoint y: 579, endPoint x: 304, endPoint y: 579, distance: 36.0
click at [277, 579] on button "Select All" at bounding box center [260, 582] width 48 height 20
click at [305, 579] on button "Ship Selected" at bounding box center [319, 582] width 67 height 20
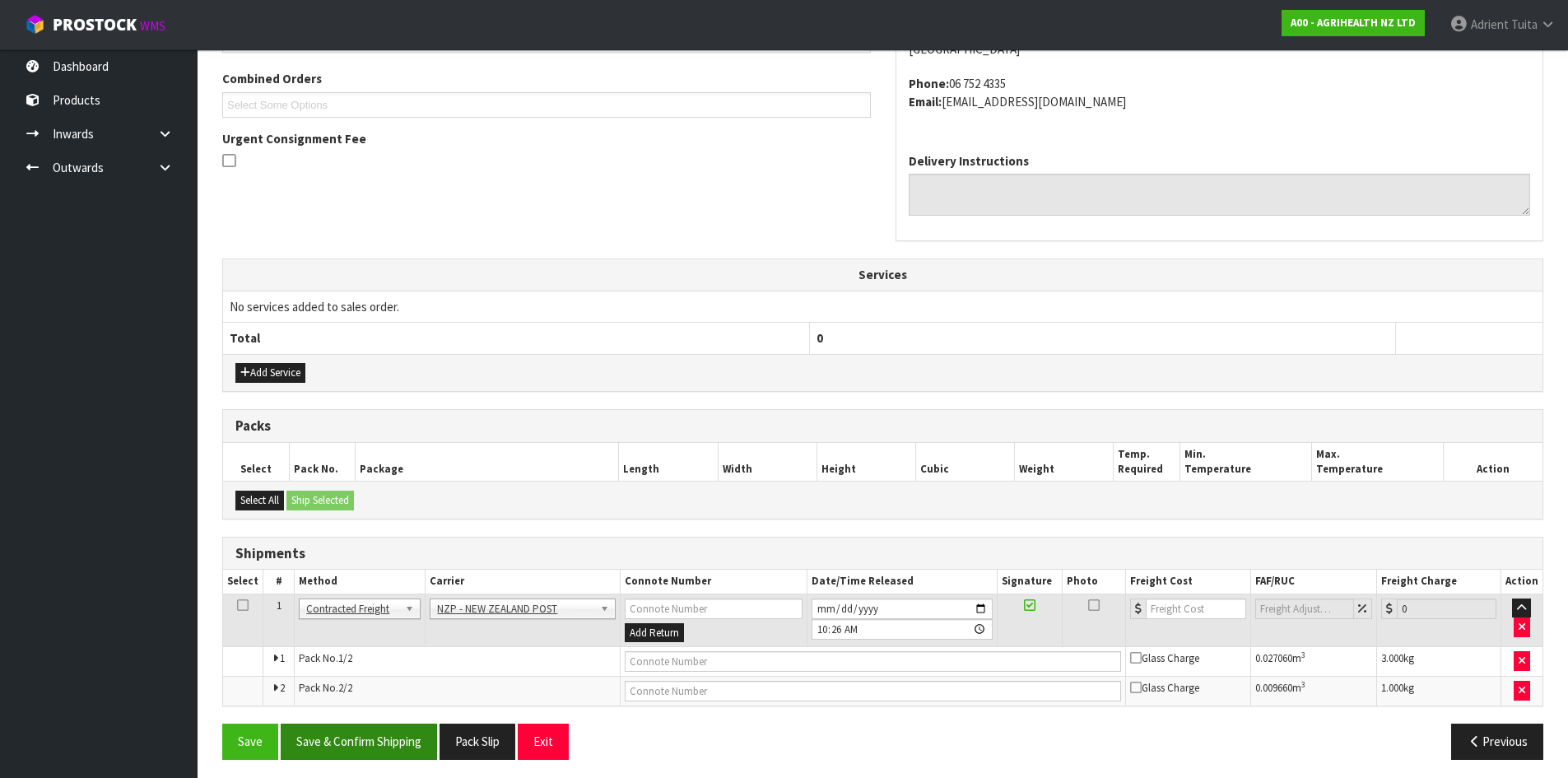
scroll to position [426, 0]
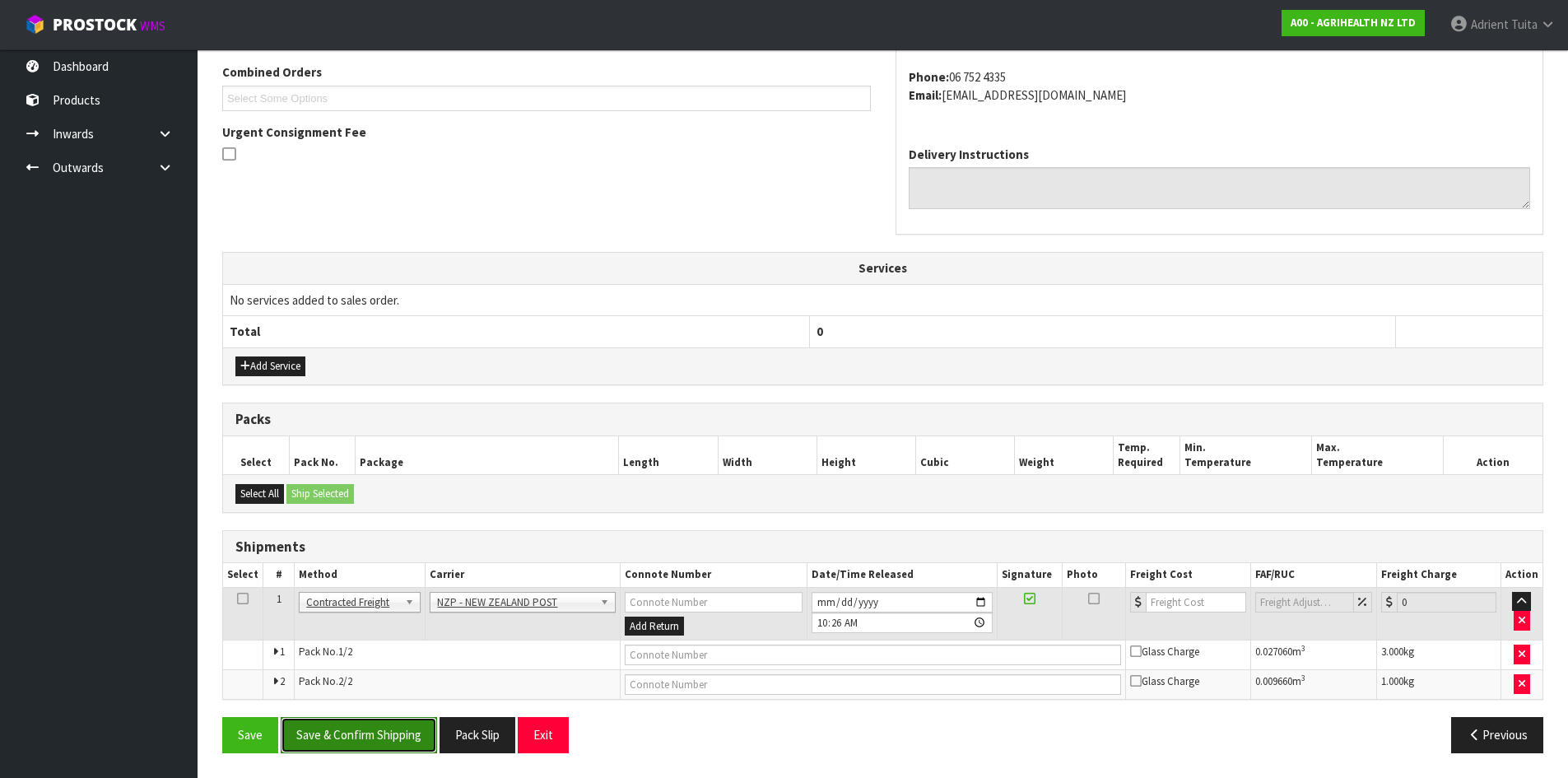
click at [328, 739] on button "Save & Confirm Shipping" at bounding box center [359, 735] width 156 height 36
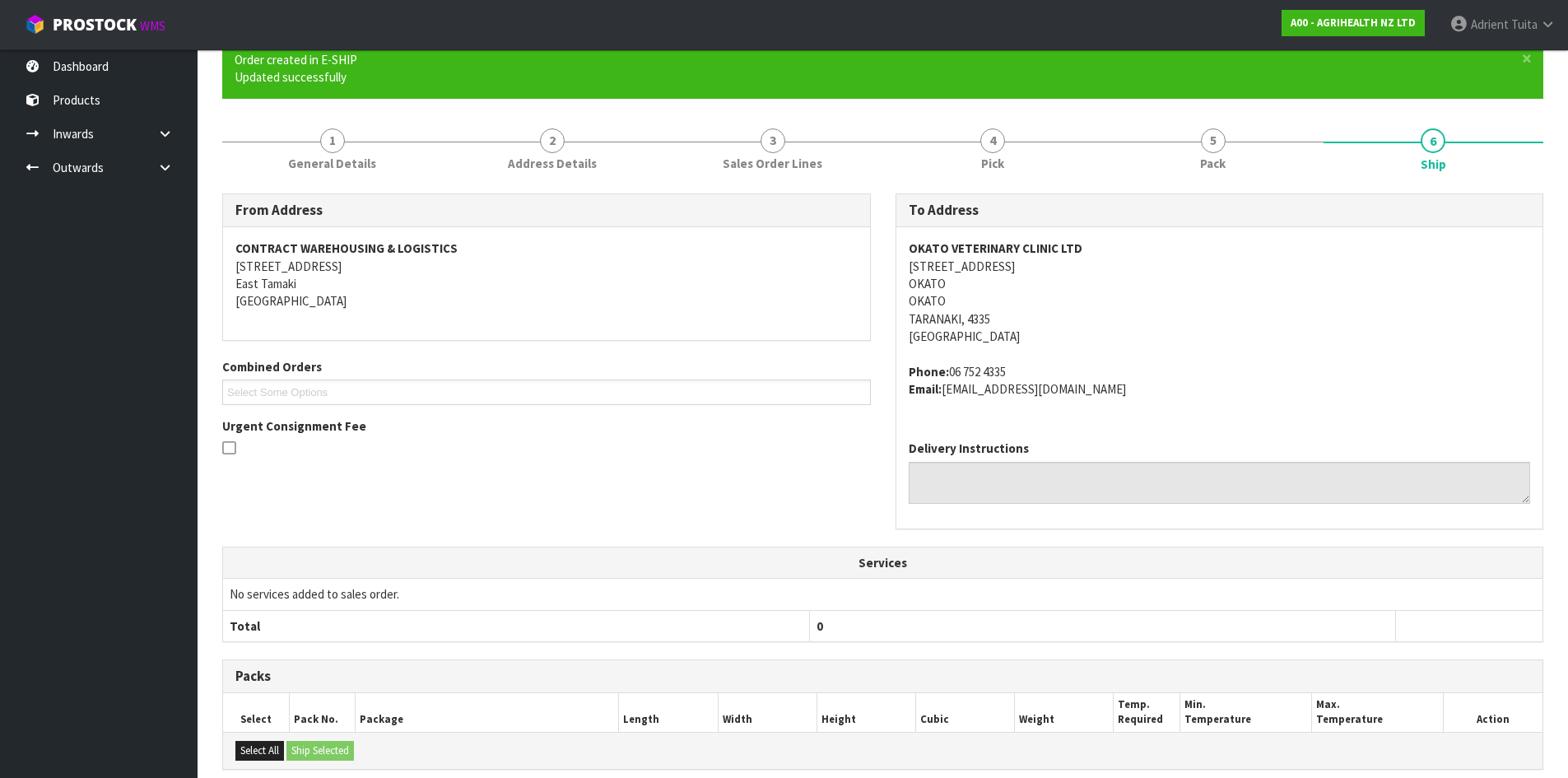
scroll to position [400, 0]
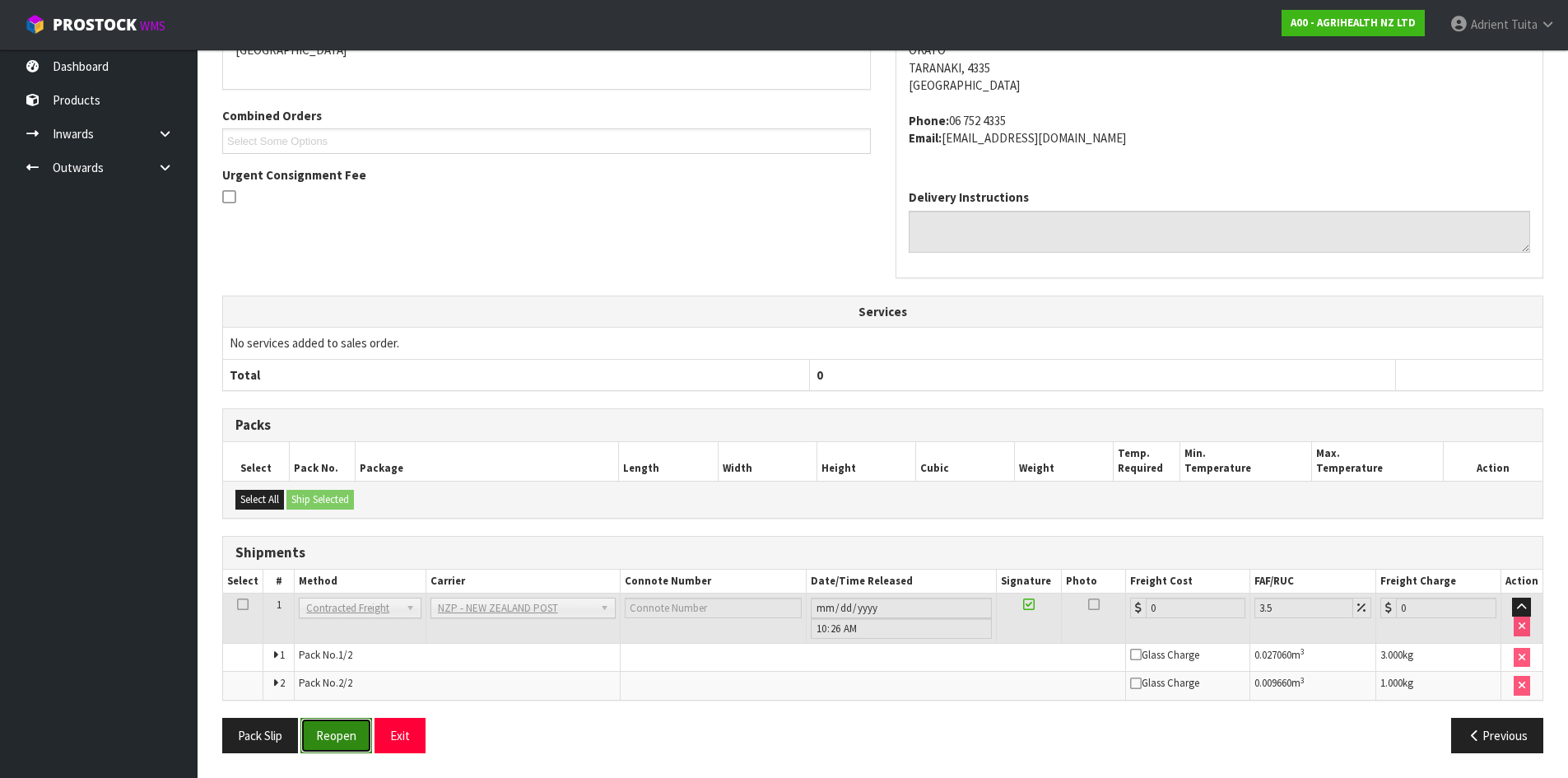
click at [335, 739] on button "Reopen" at bounding box center [336, 736] width 72 height 36
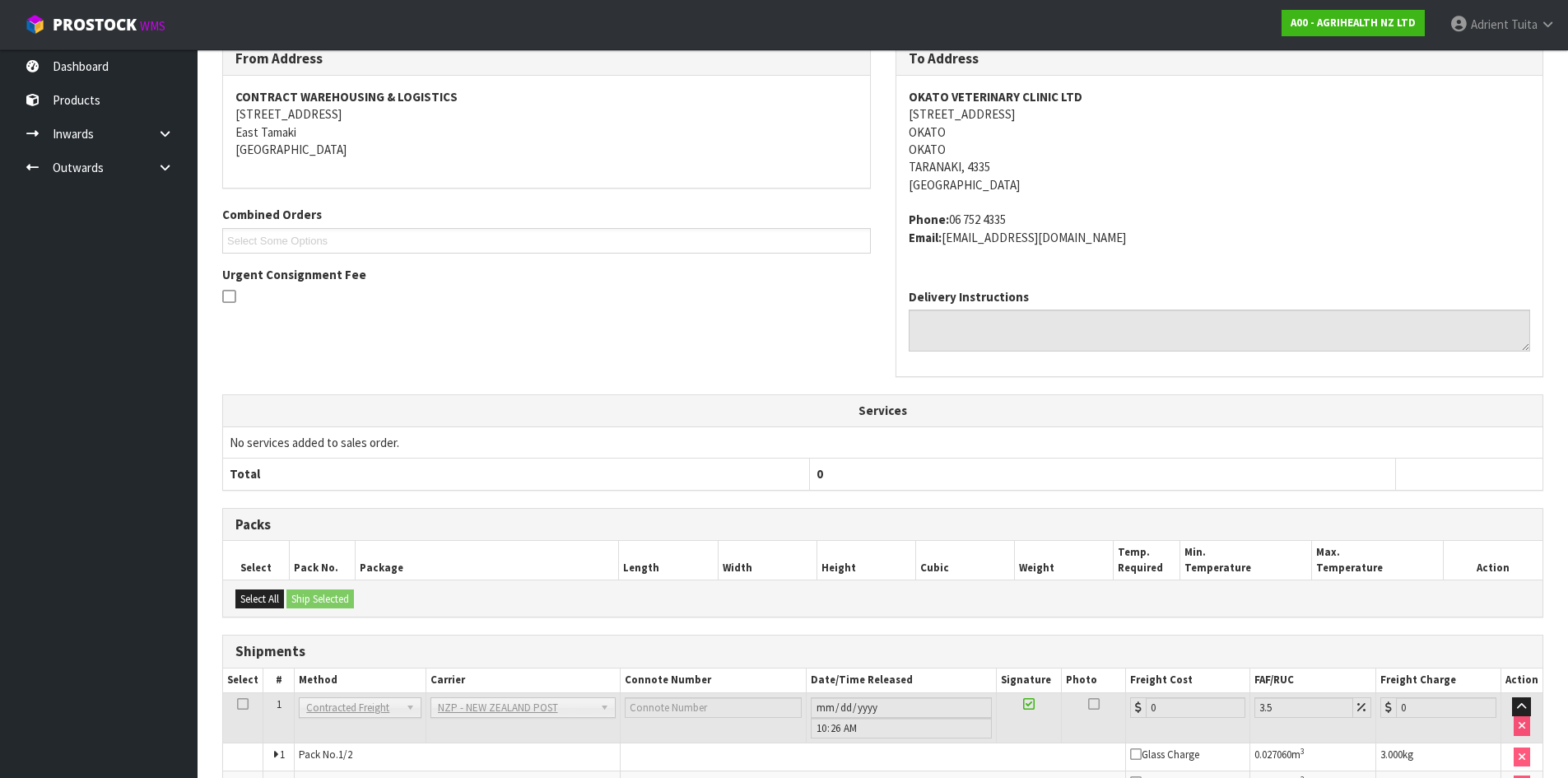
scroll to position [383, 0]
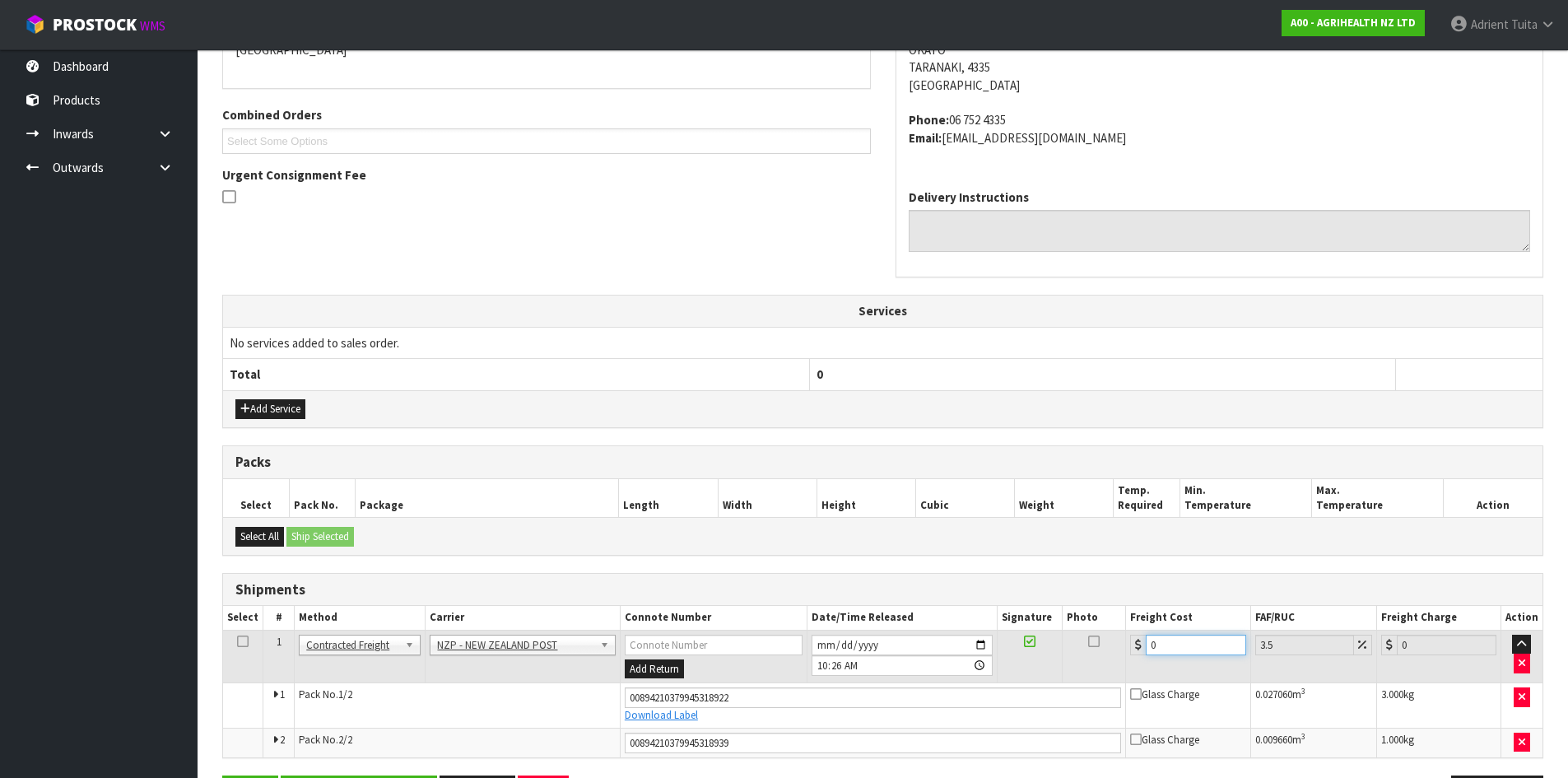
click at [1162, 638] on input "0" at bounding box center [1196, 645] width 100 height 21
type input "1"
type input "1.03"
type input "16"
type input "16.56"
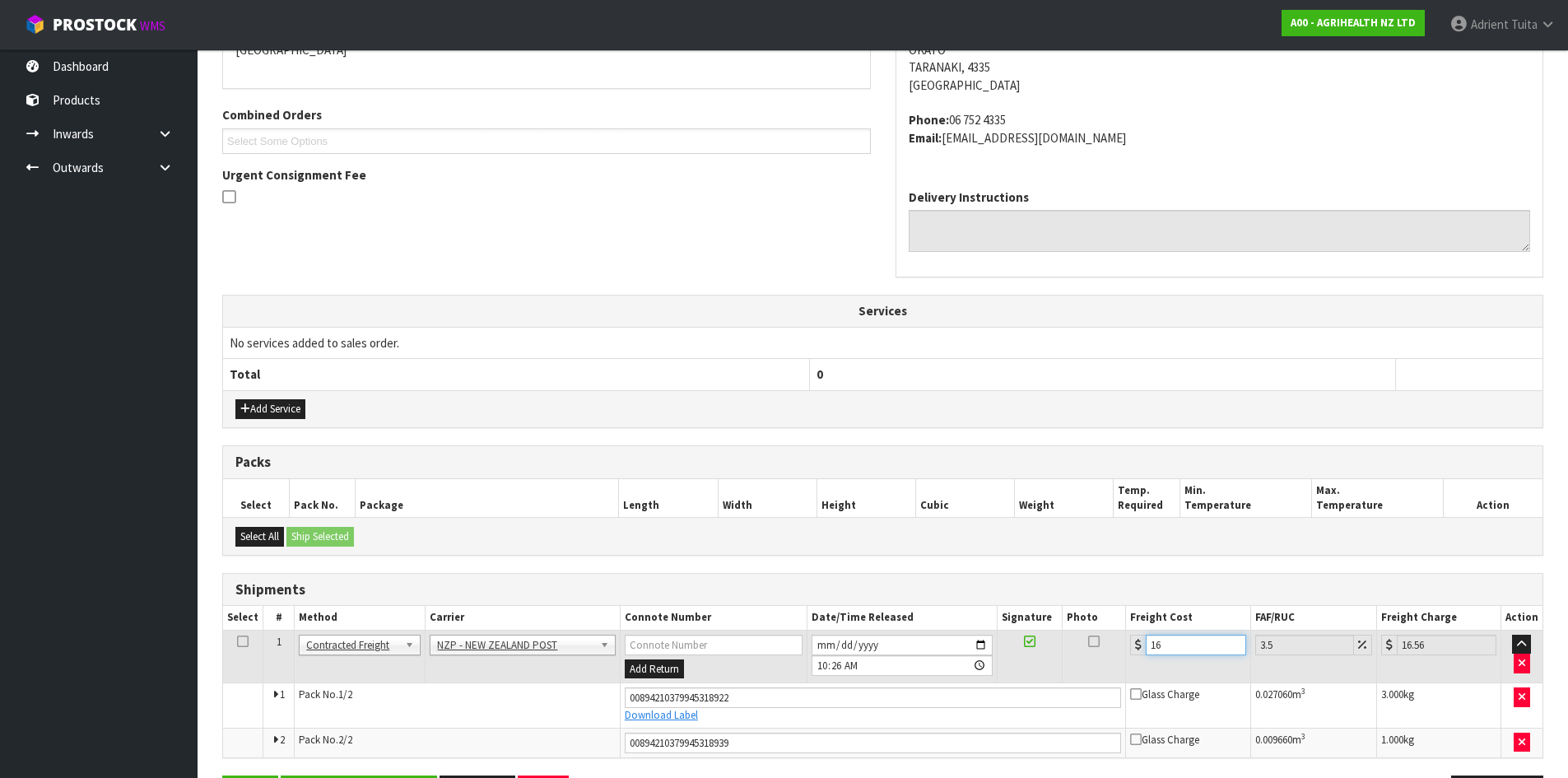
type input "16.9"
type input "17.49"
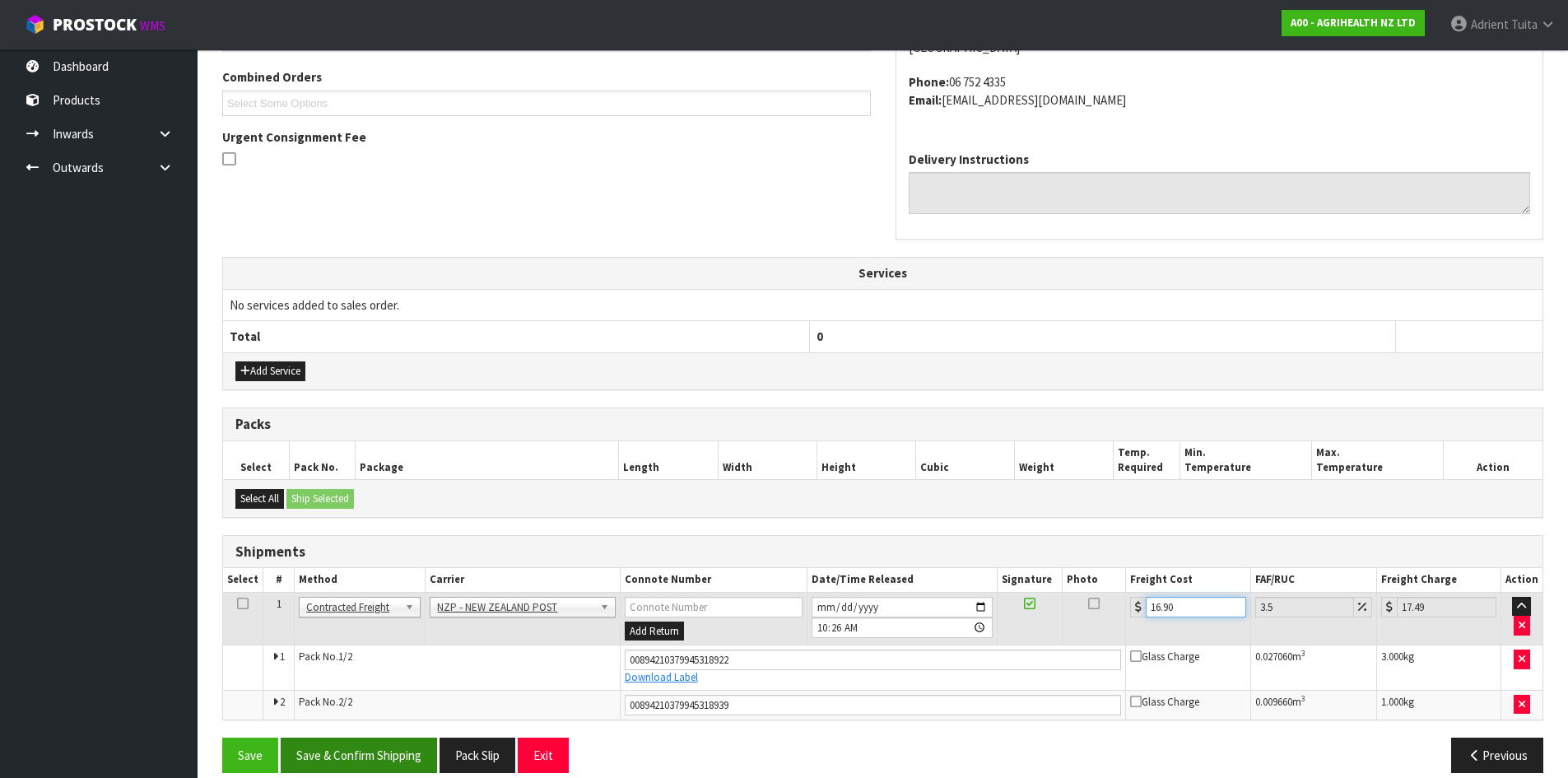
scroll to position [440, 0]
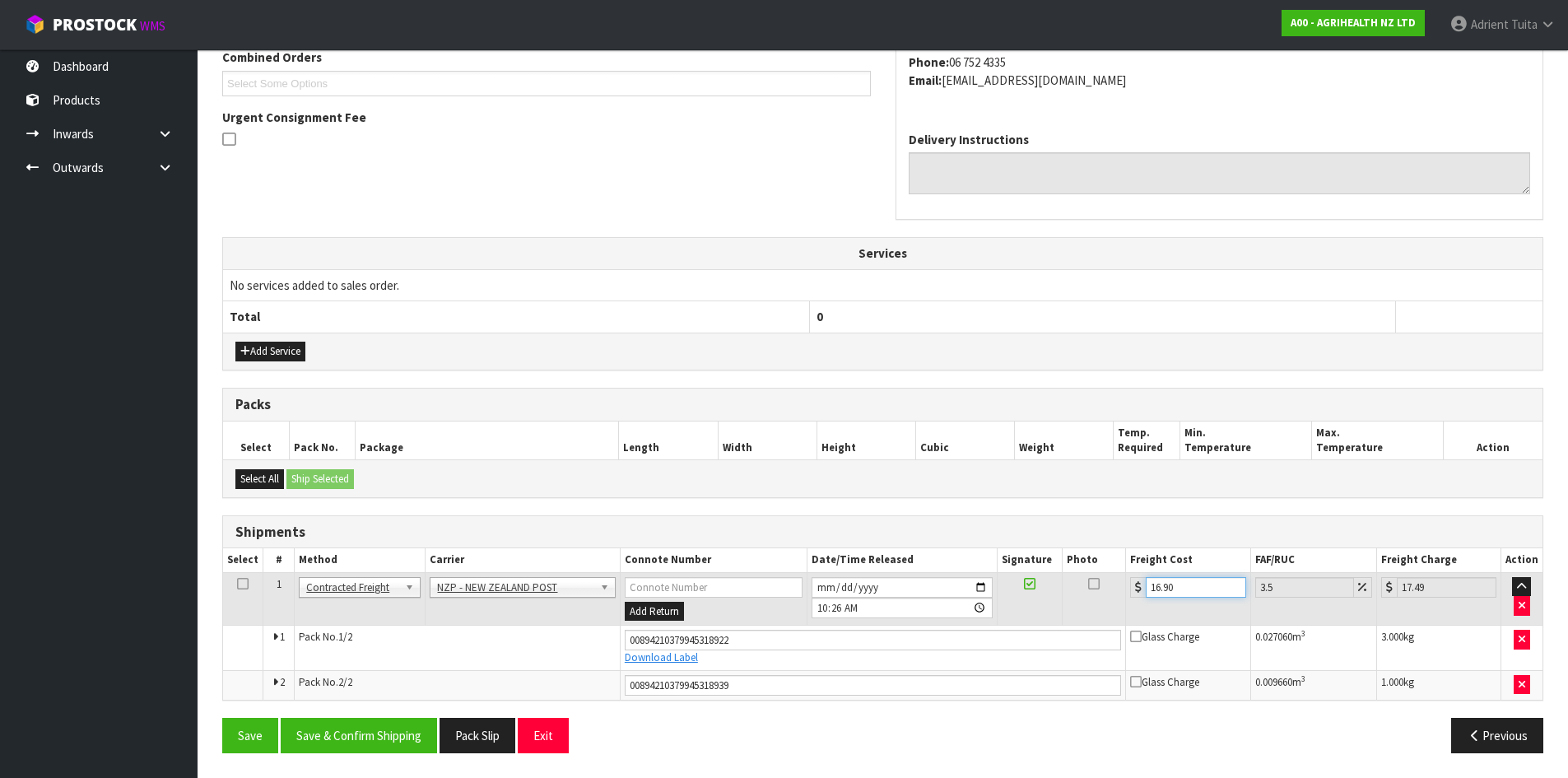
type input "16.90"
click at [387, 759] on div "Save Save & Confirm Shipping Pack Slip Exit Previous" at bounding box center [883, 741] width 1346 height 47
click at [388, 748] on button "Save & Confirm Shipping" at bounding box center [359, 736] width 156 height 36
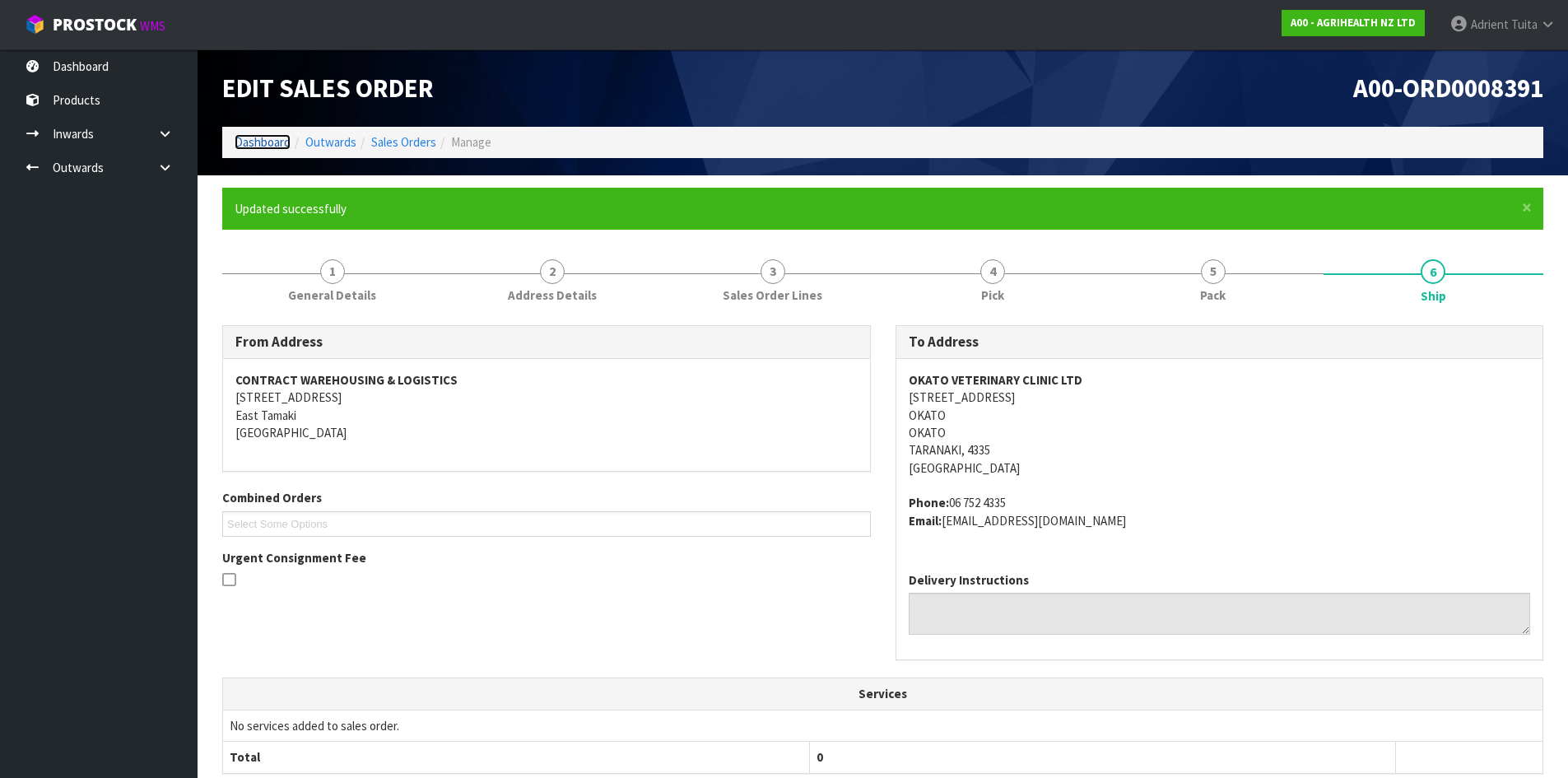
click at [253, 144] on link "Dashboard" at bounding box center [262, 141] width 56 height 16
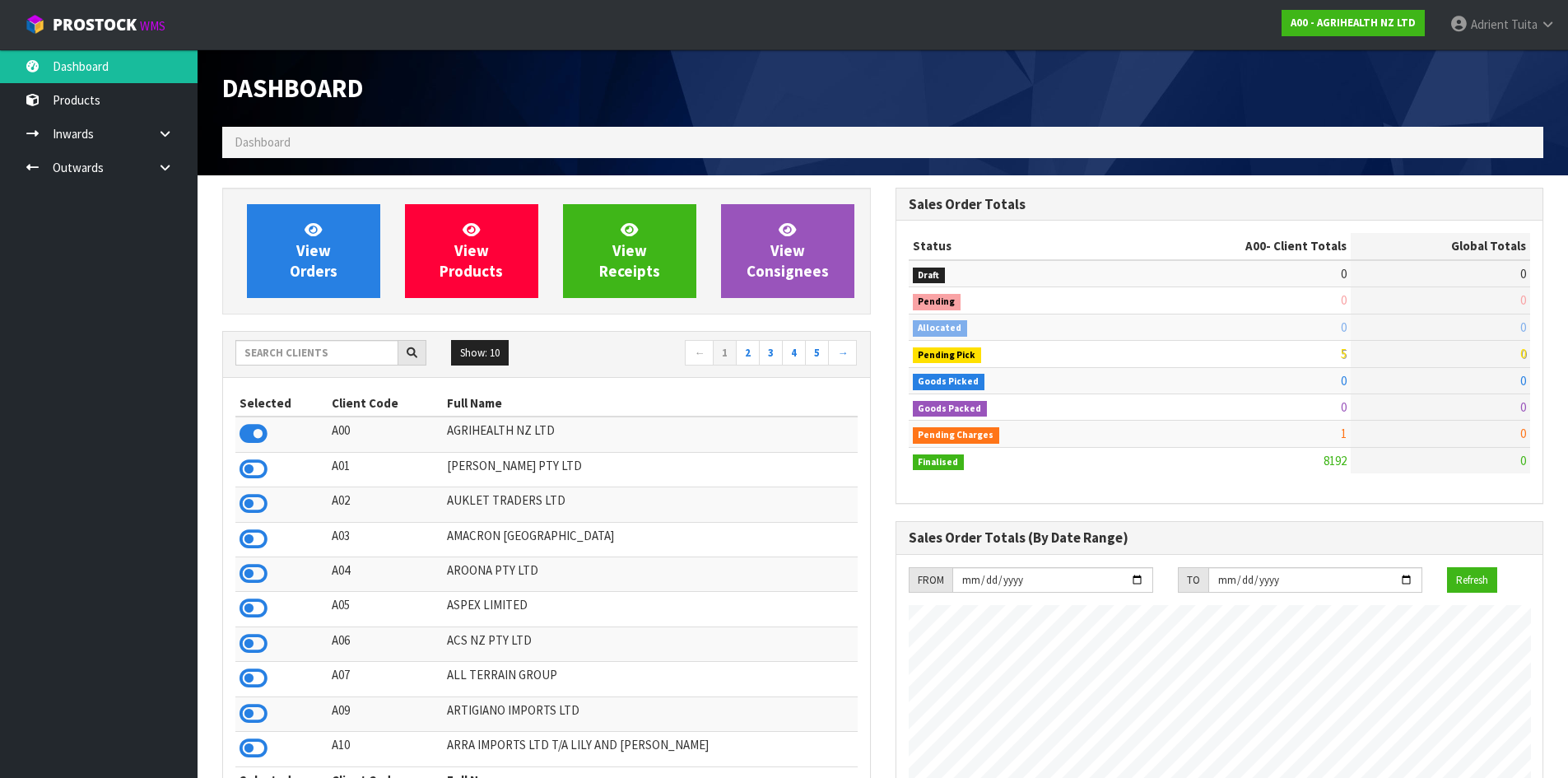
scroll to position [1247, 673]
click at [354, 357] on input "text" at bounding box center [317, 353] width 163 height 26
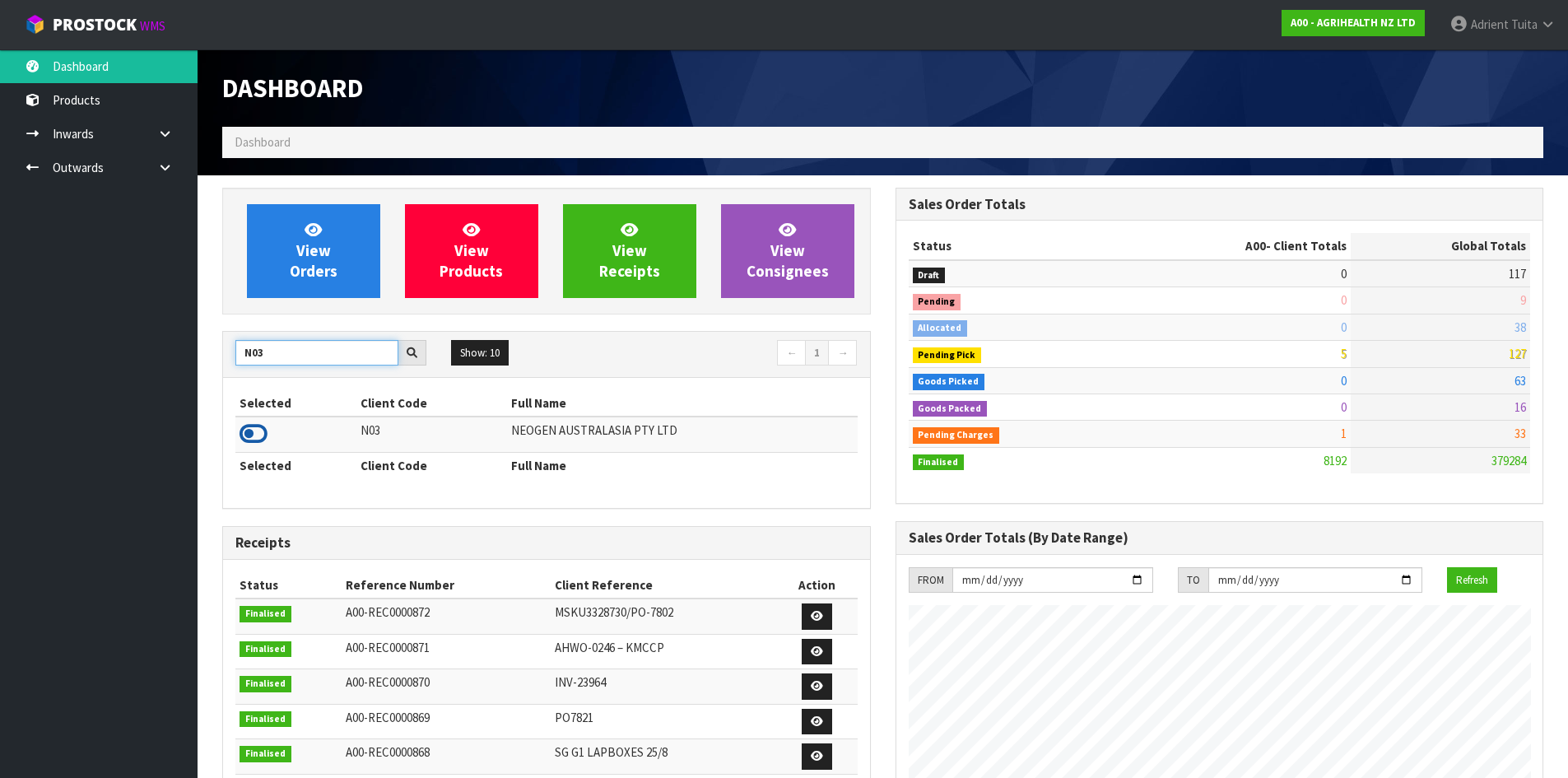
type input "N03"
click at [265, 424] on icon at bounding box center [254, 434] width 28 height 25
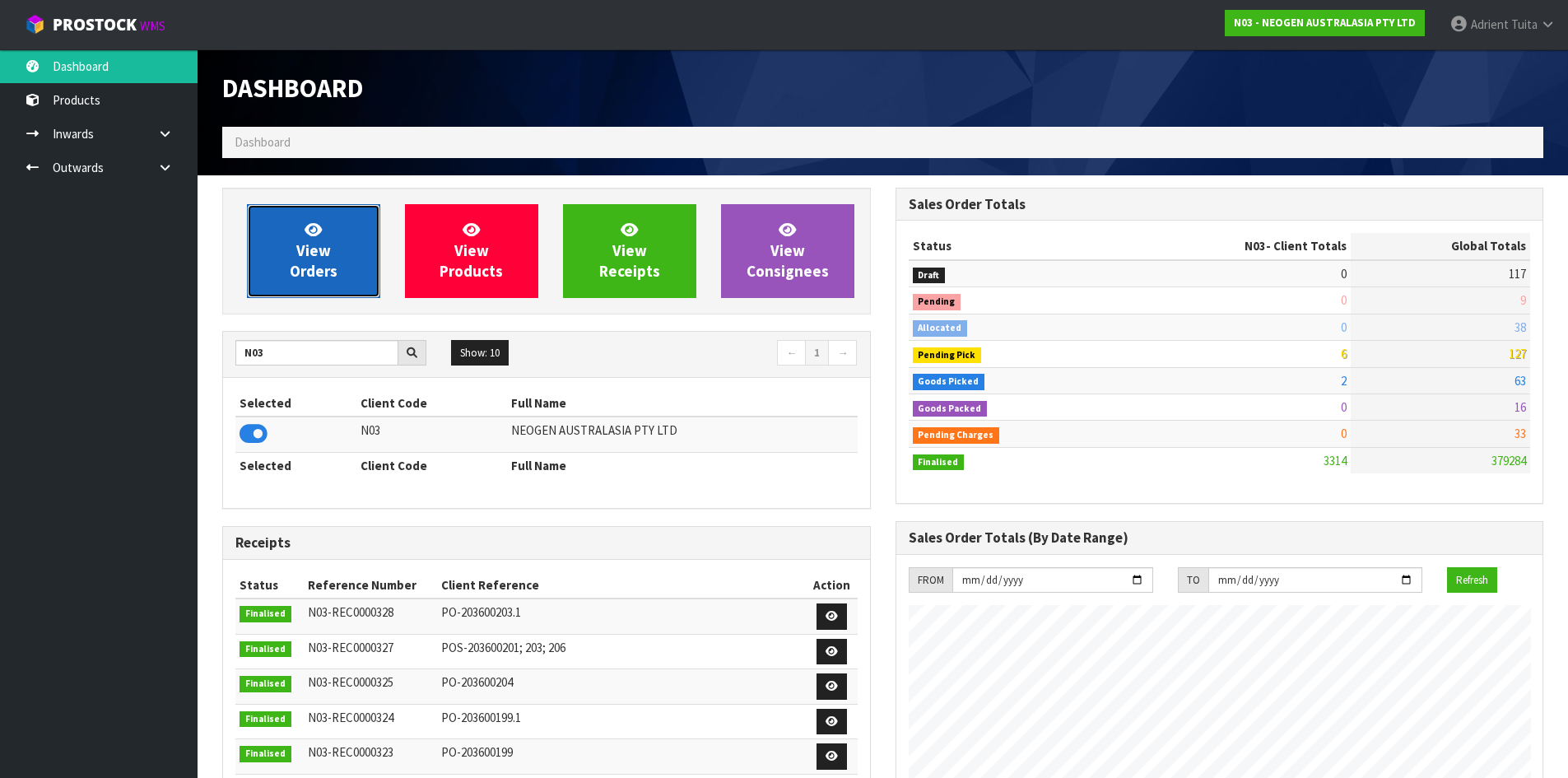
click at [335, 240] on link "View Orders" at bounding box center [314, 250] width 133 height 94
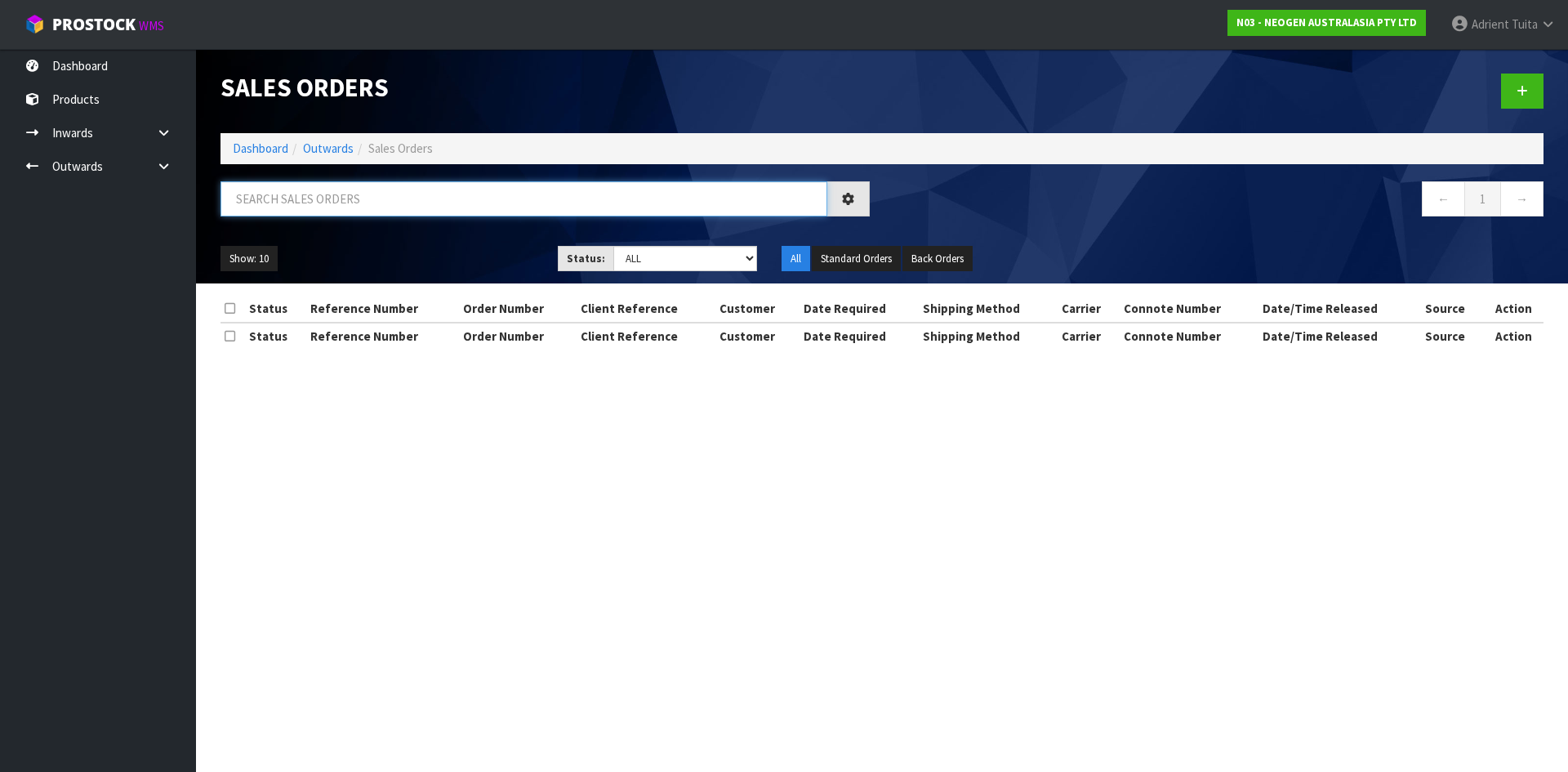
click at [350, 184] on input "text" at bounding box center [523, 199] width 607 height 36
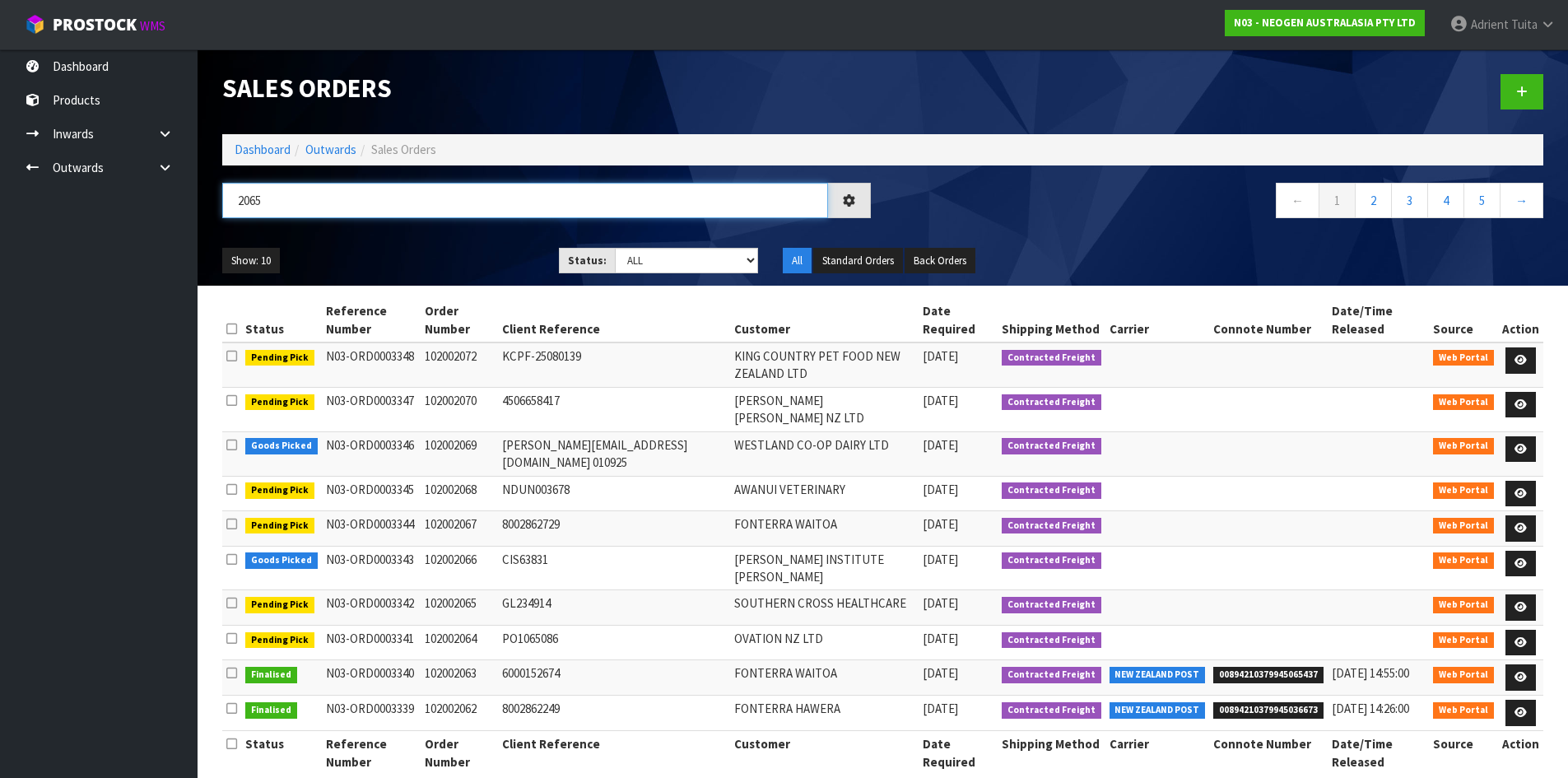
type input "2065"
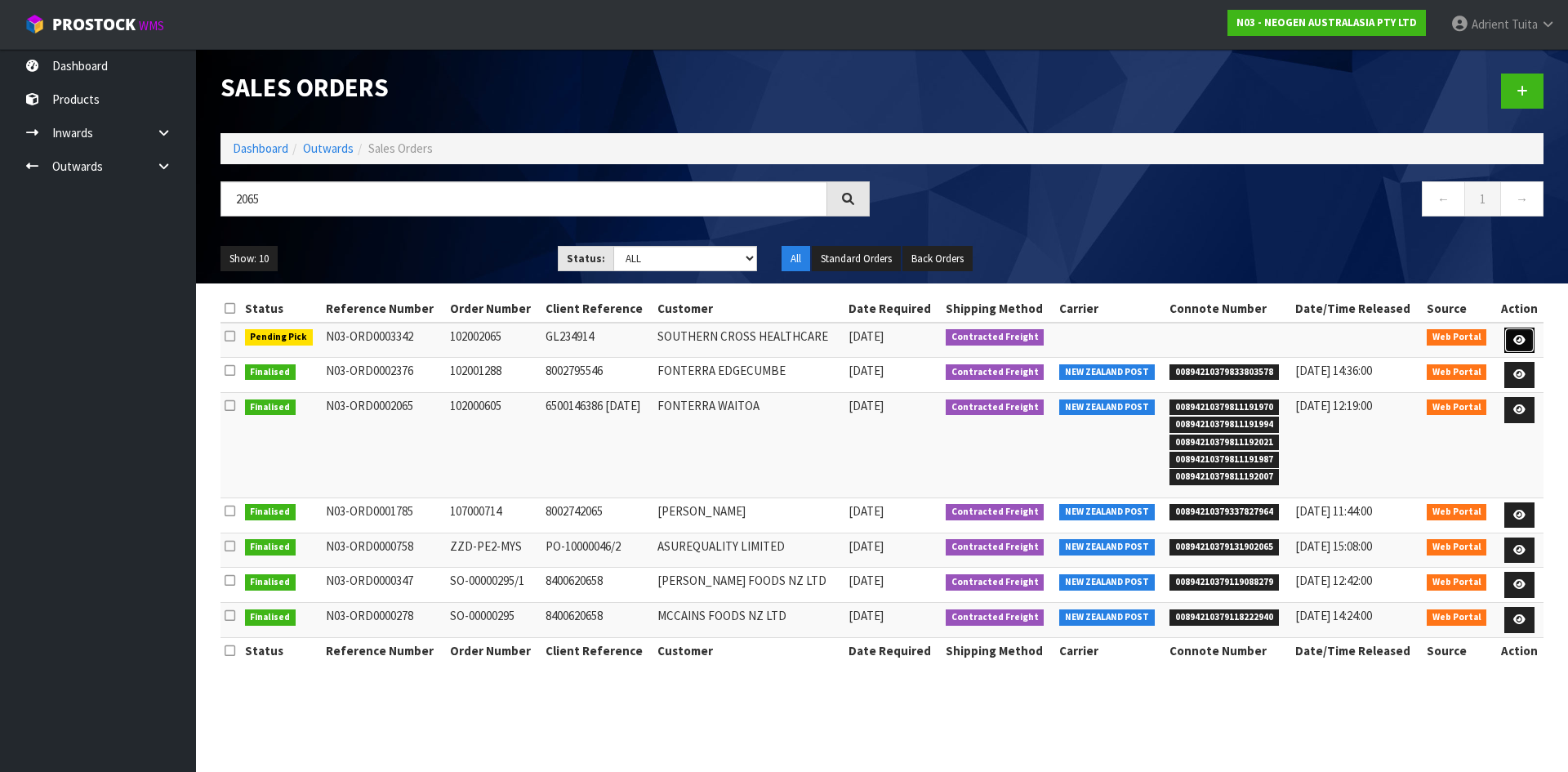
click at [1514, 340] on link at bounding box center [1519, 341] width 31 height 26
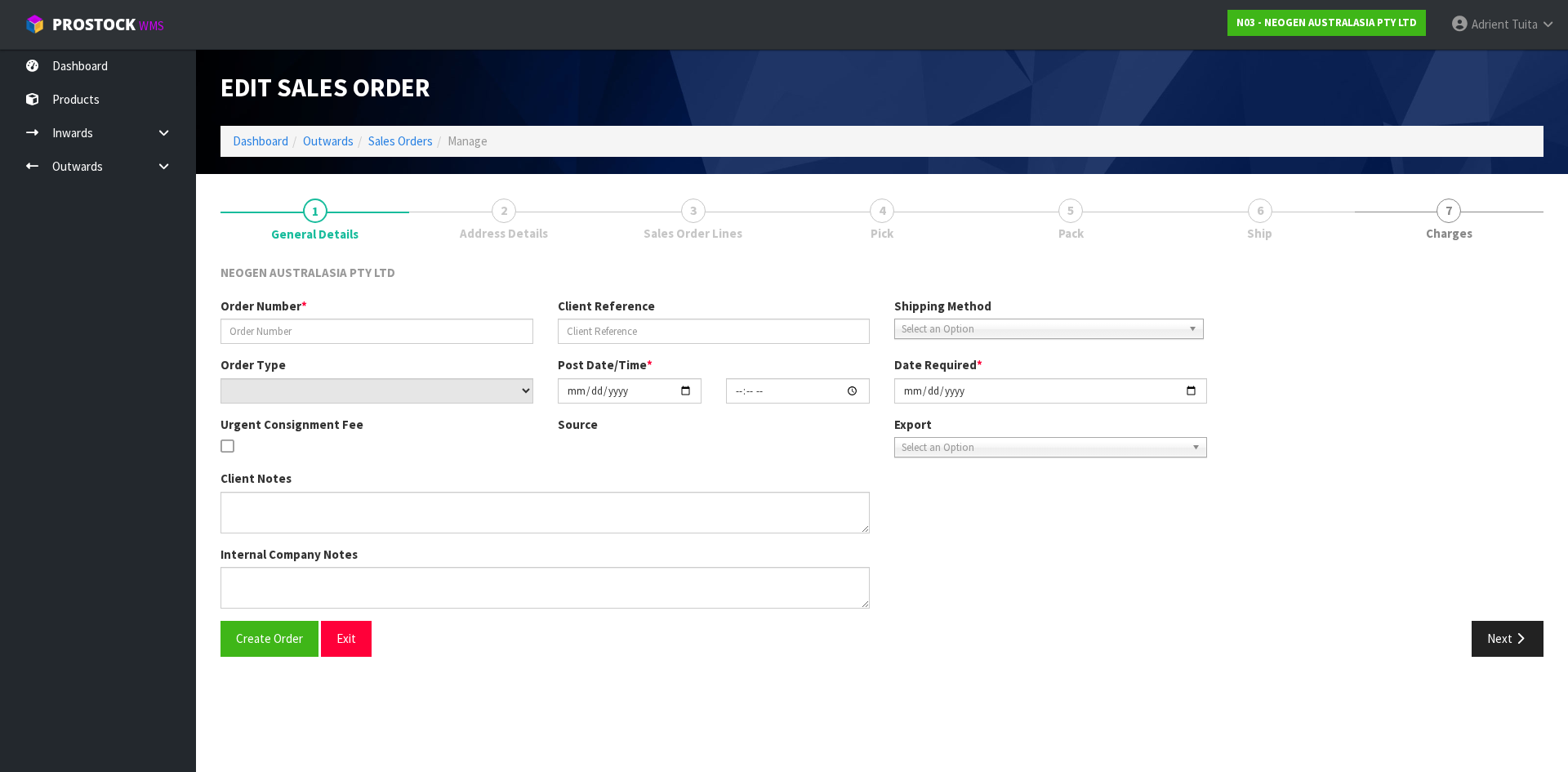
type input "102002065"
type input "GL234914"
select select "number:0"
type input "[DATE]"
type input "16:30:00.000"
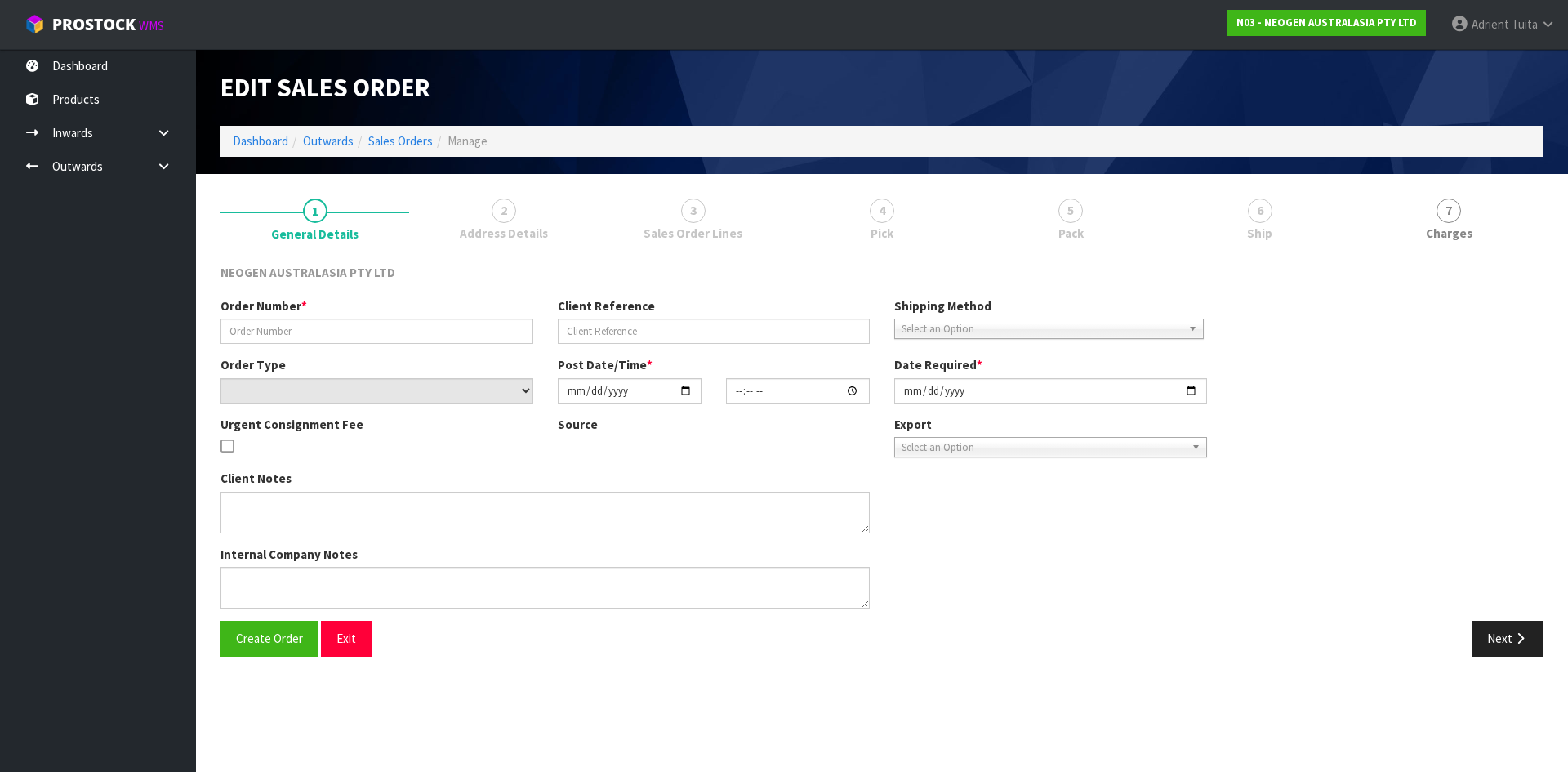
type input "[DATE]"
type textarea "ATTN: [GEOGRAPHIC_DATA] MS UPSTAIRS"
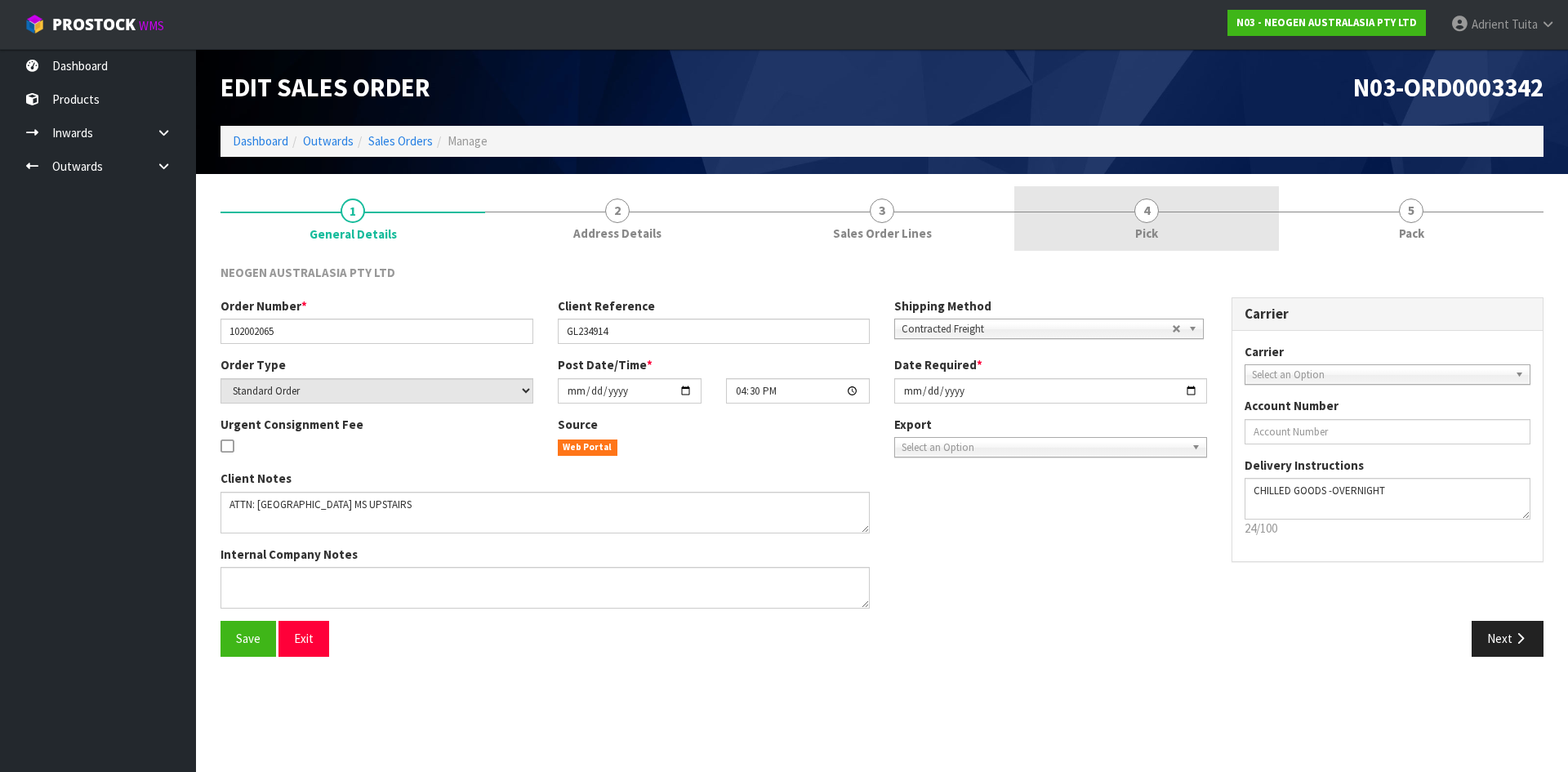
click at [1133, 206] on link "4 Pick" at bounding box center [1146, 219] width 265 height 64
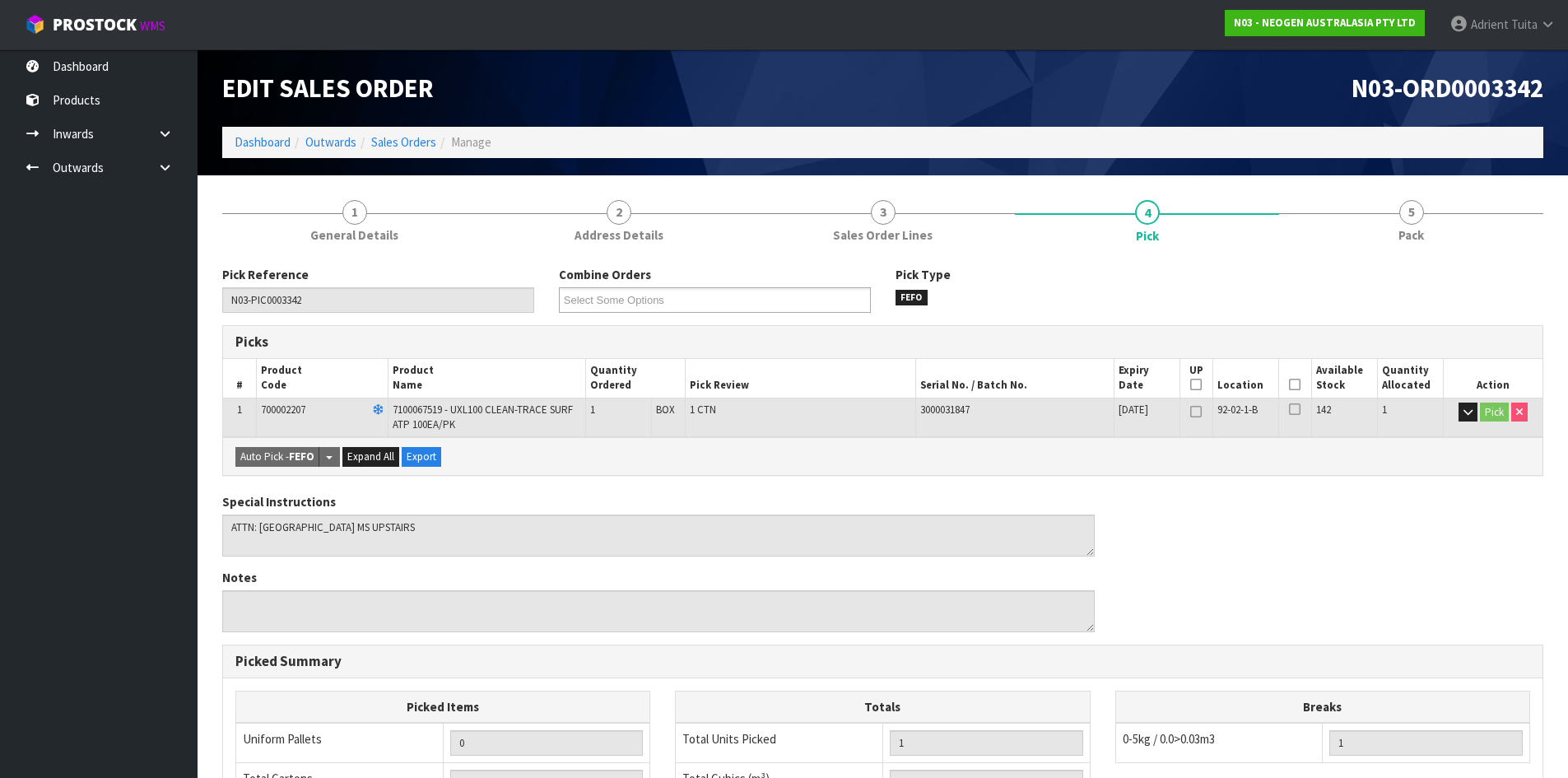
drag, startPoint x: 1303, startPoint y: 382, endPoint x: 1290, endPoint y: 384, distance: 13.2
click at [1303, 382] on th "Picked" at bounding box center [1295, 378] width 33 height 39
click at [1290, 384] on icon at bounding box center [1295, 384] width 12 height 1
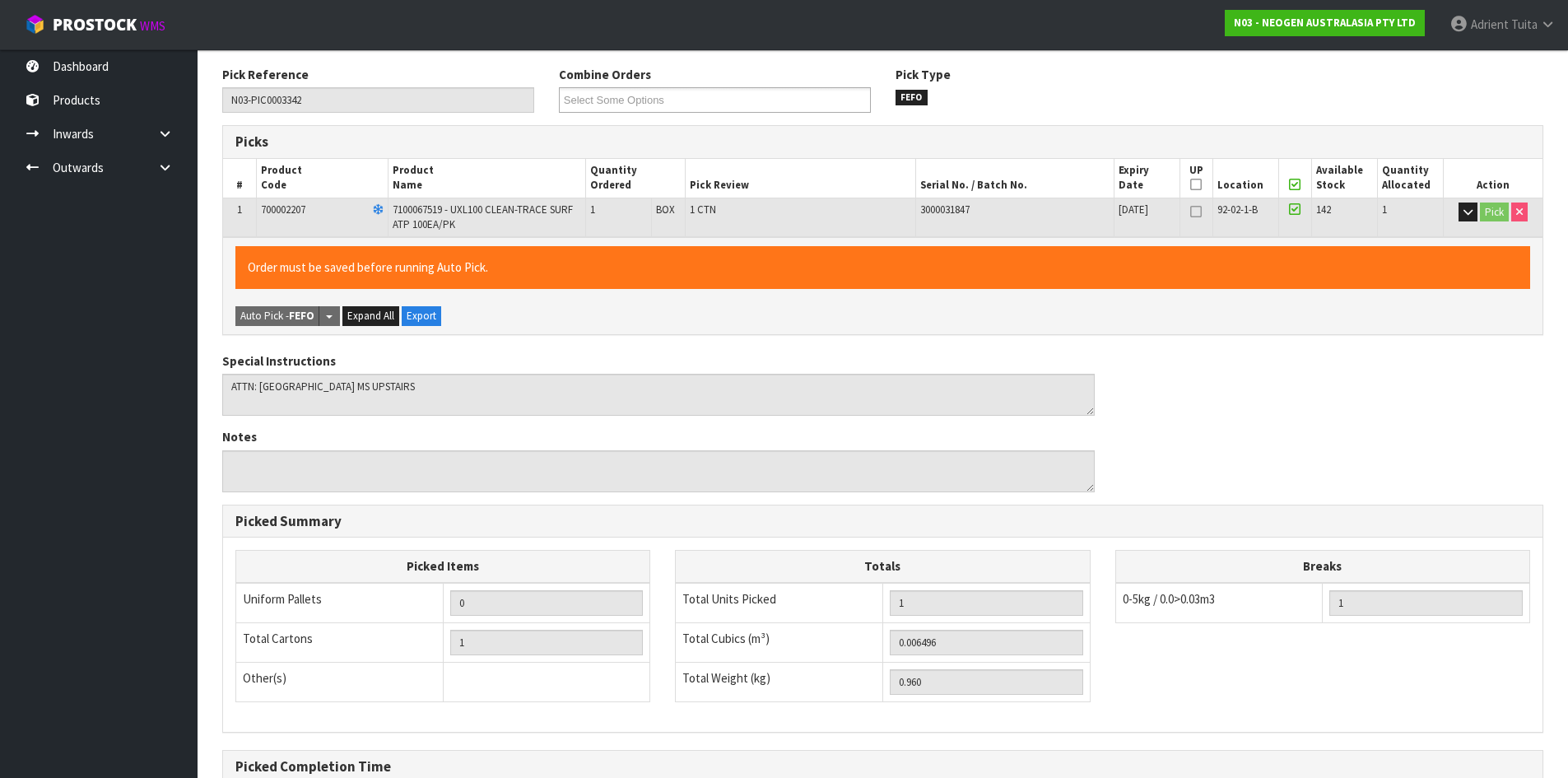
scroll to position [380, 0]
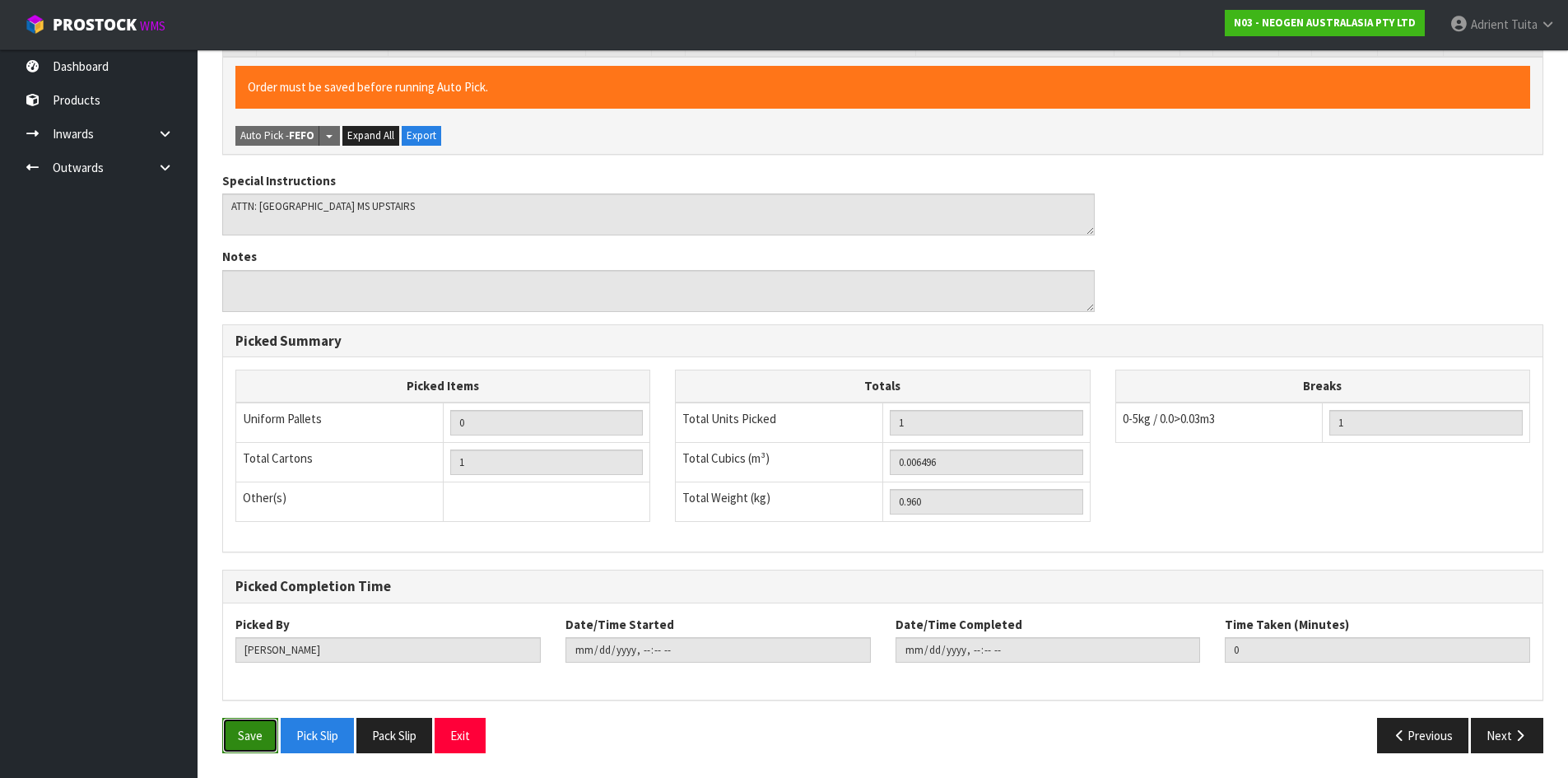
click at [235, 741] on button "Save" at bounding box center [250, 736] width 56 height 36
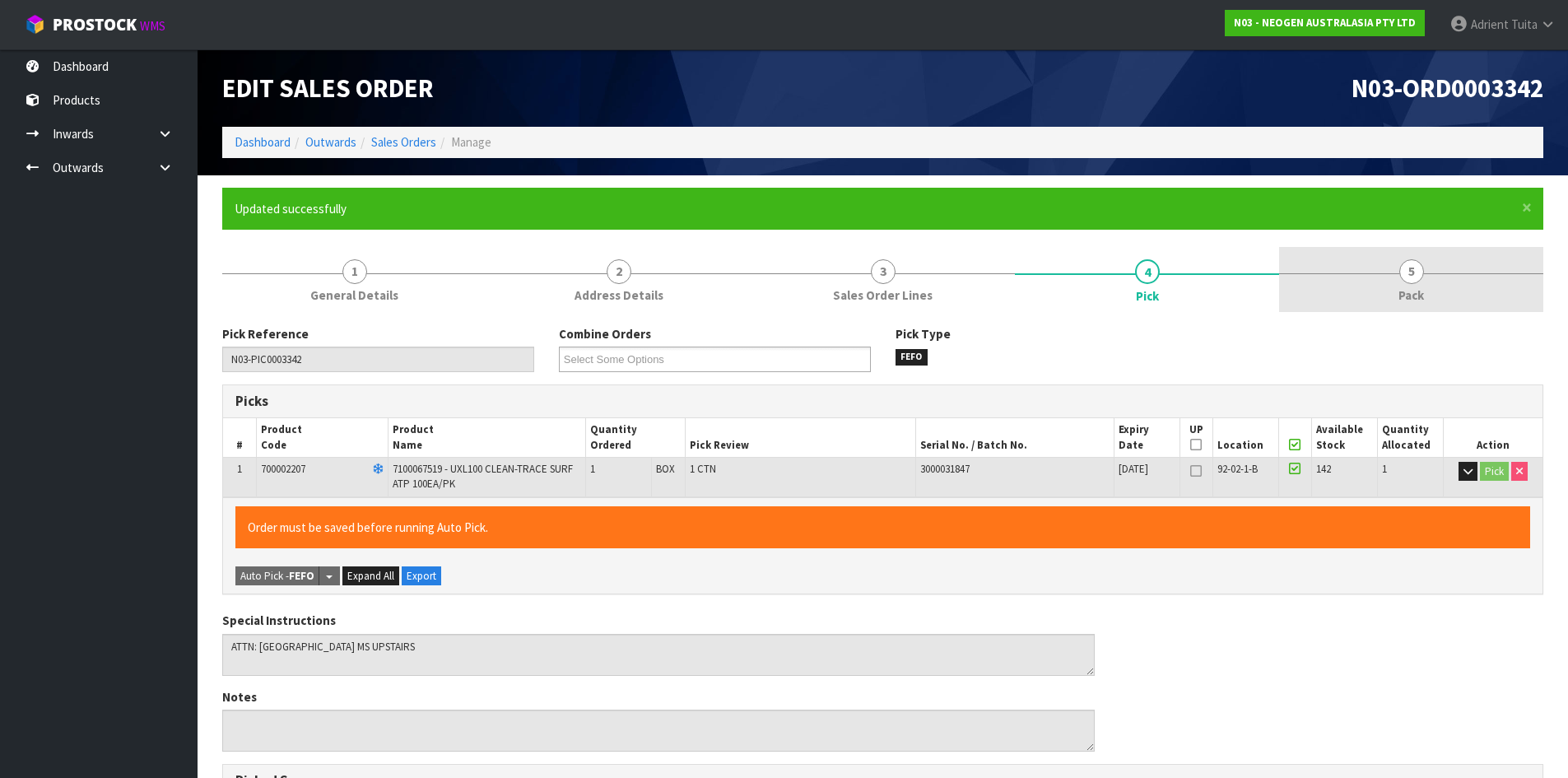
type input "[PERSON_NAME]"
type input "[DATE]T10:37:08"
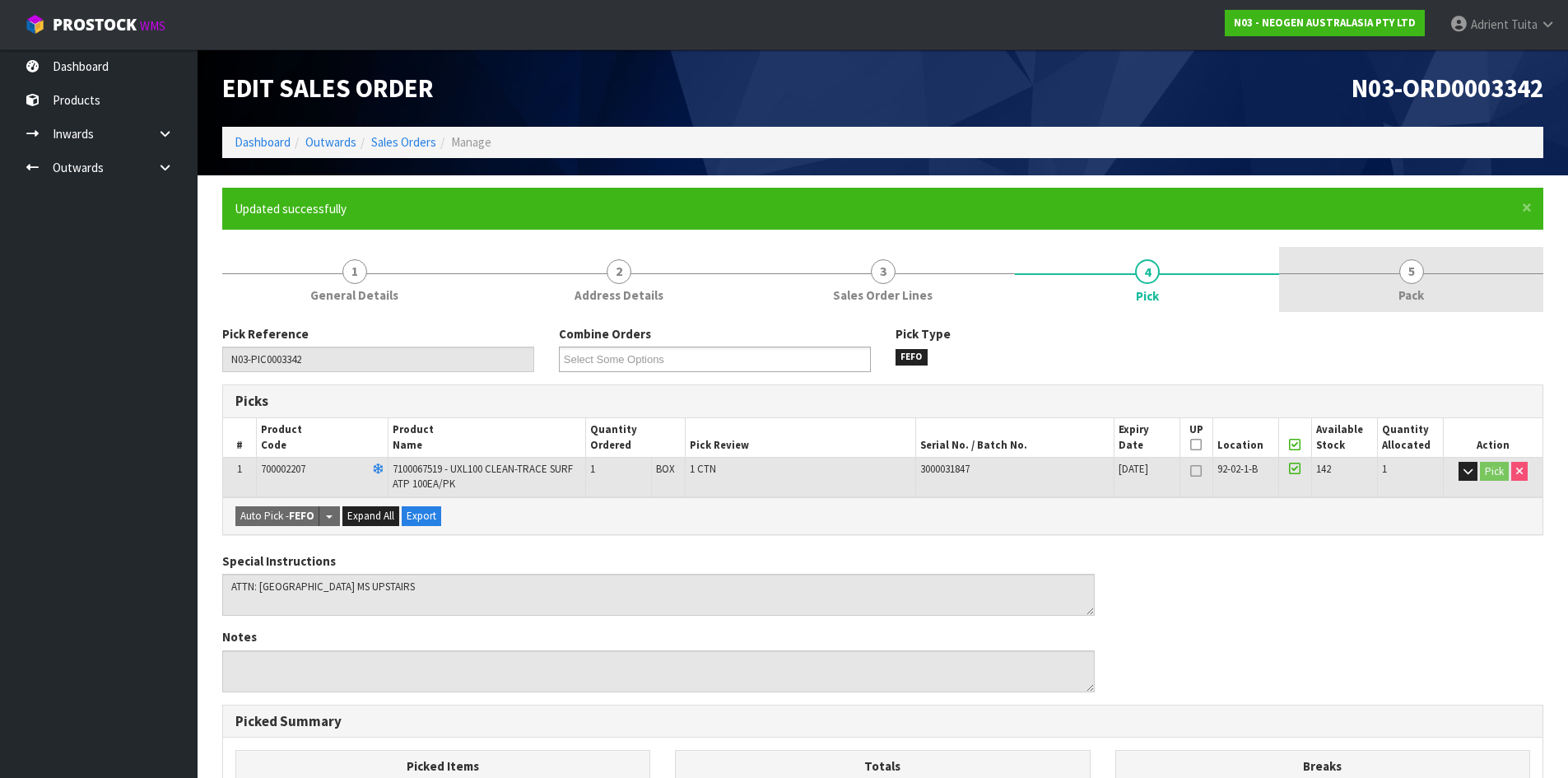
click at [1433, 297] on link "5 Pack" at bounding box center [1412, 280] width 265 height 65
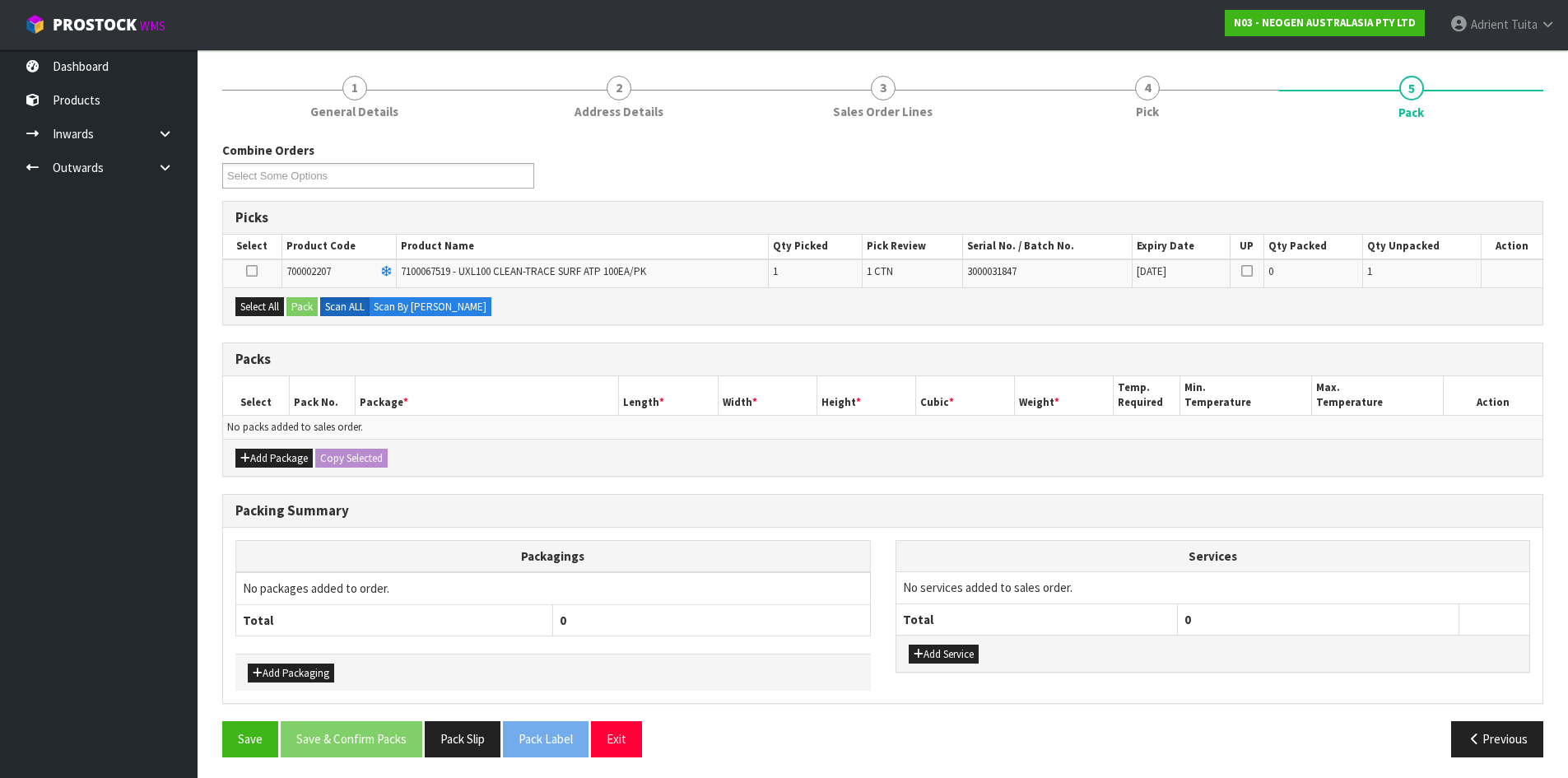
scroll to position [188, 0]
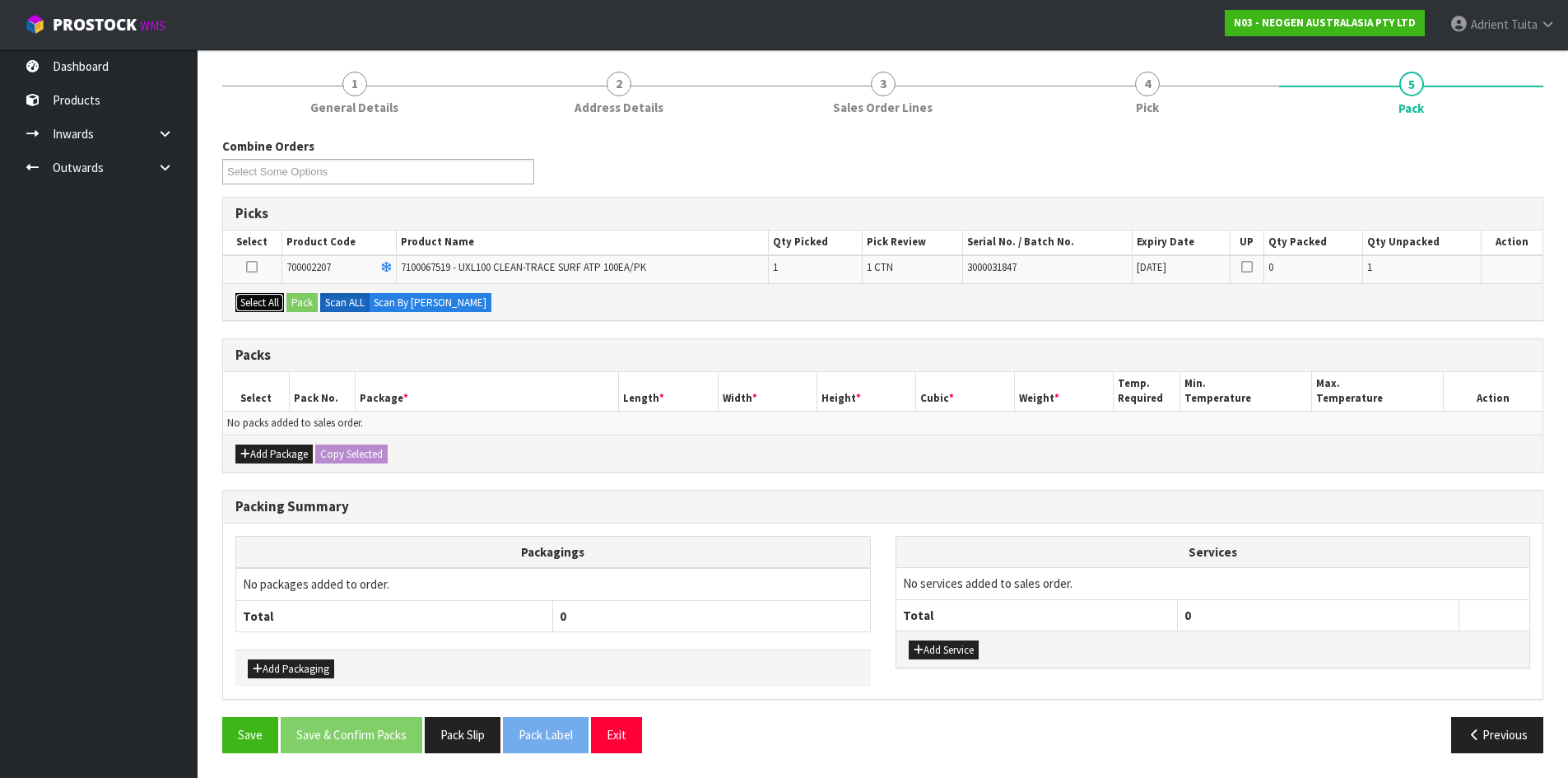
drag, startPoint x: 246, startPoint y: 306, endPoint x: 286, endPoint y: 307, distance: 40.0
click at [250, 307] on button "Select All" at bounding box center [260, 303] width 48 height 20
click at [300, 304] on button "Pack" at bounding box center [302, 303] width 32 height 20
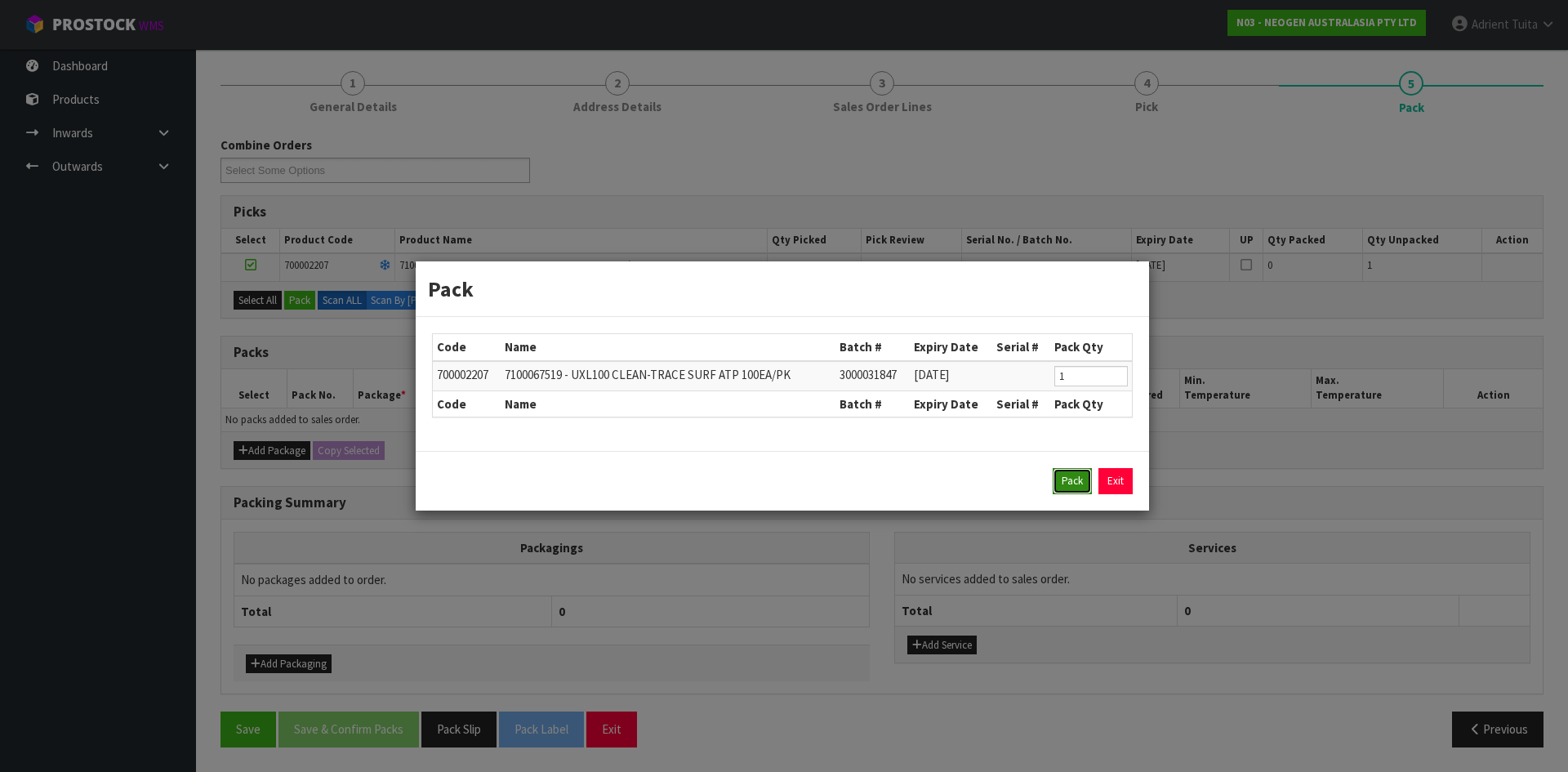
drag, startPoint x: 1063, startPoint y: 484, endPoint x: 899, endPoint y: 476, distance: 164.2
click at [1061, 484] on button "Pack" at bounding box center [1073, 481] width 40 height 26
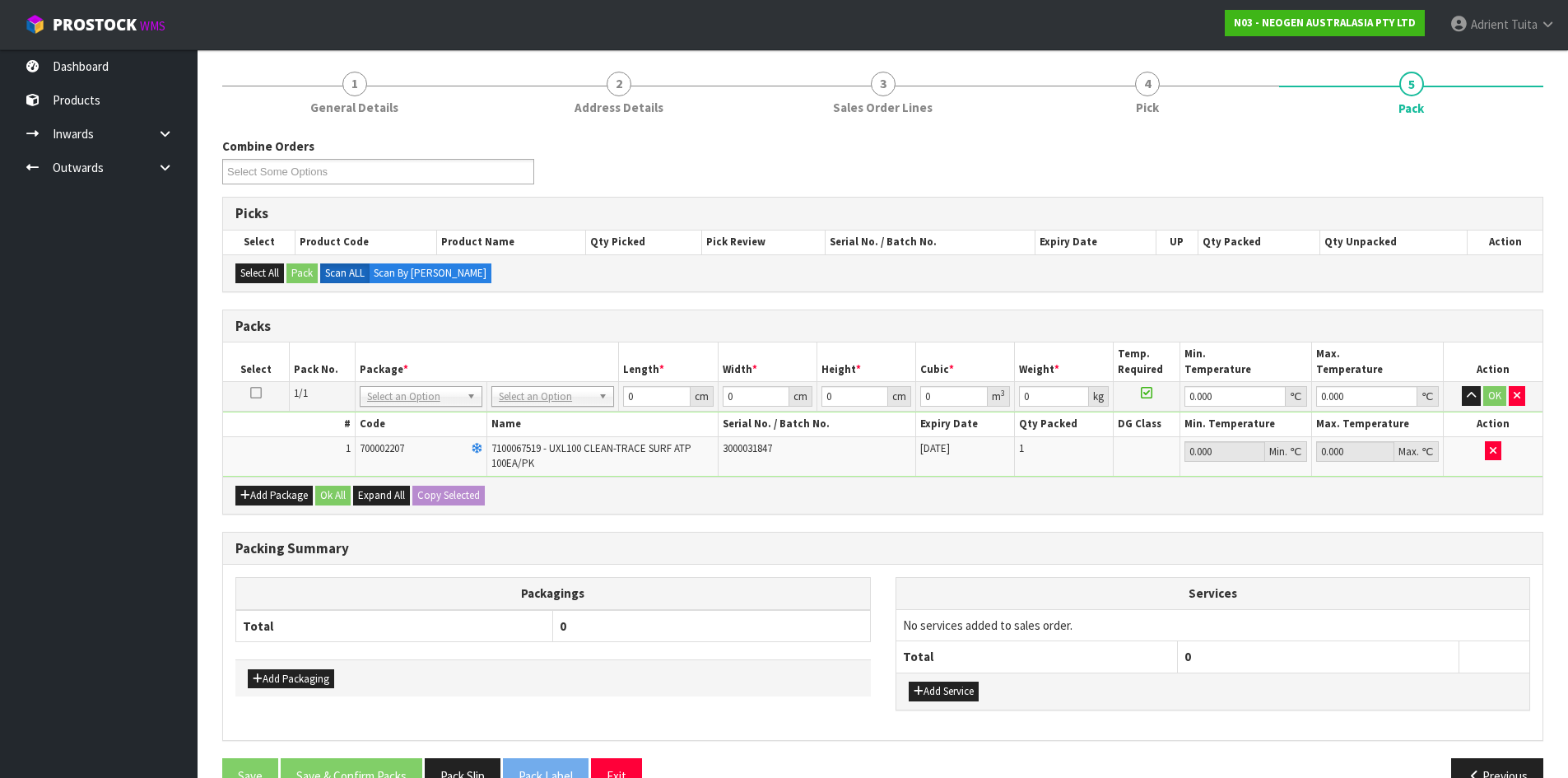
drag, startPoint x: 548, startPoint y: 394, endPoint x: 552, endPoint y: 415, distance: 21.4
click at [552, 417] on input "text" at bounding box center [553, 419] width 115 height 21
click at [547, 410] on input "225" at bounding box center [553, 419] width 115 height 21
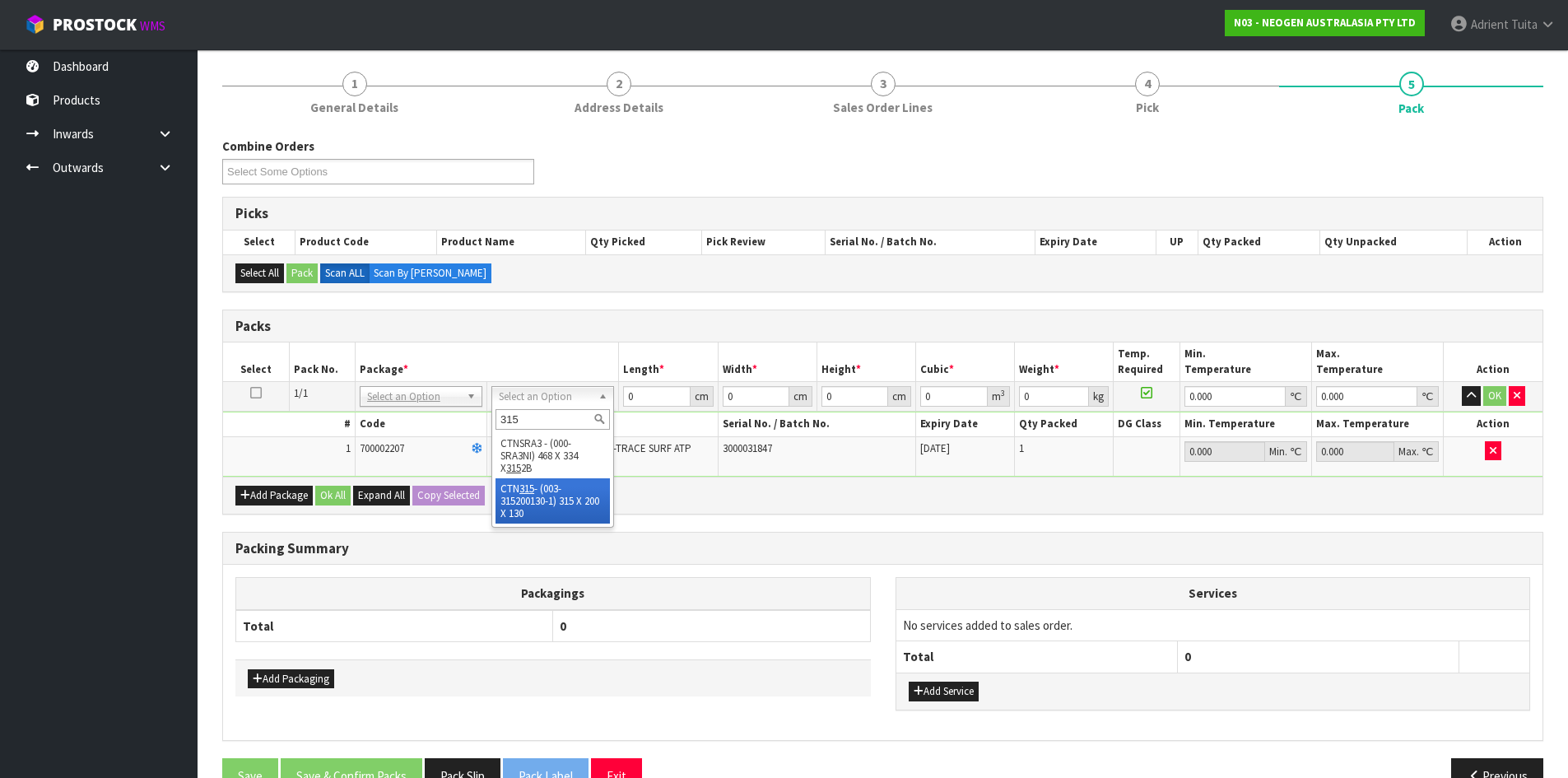
type input "315"
drag, startPoint x: 548, startPoint y: 496, endPoint x: 612, endPoint y: 454, distance: 76.6
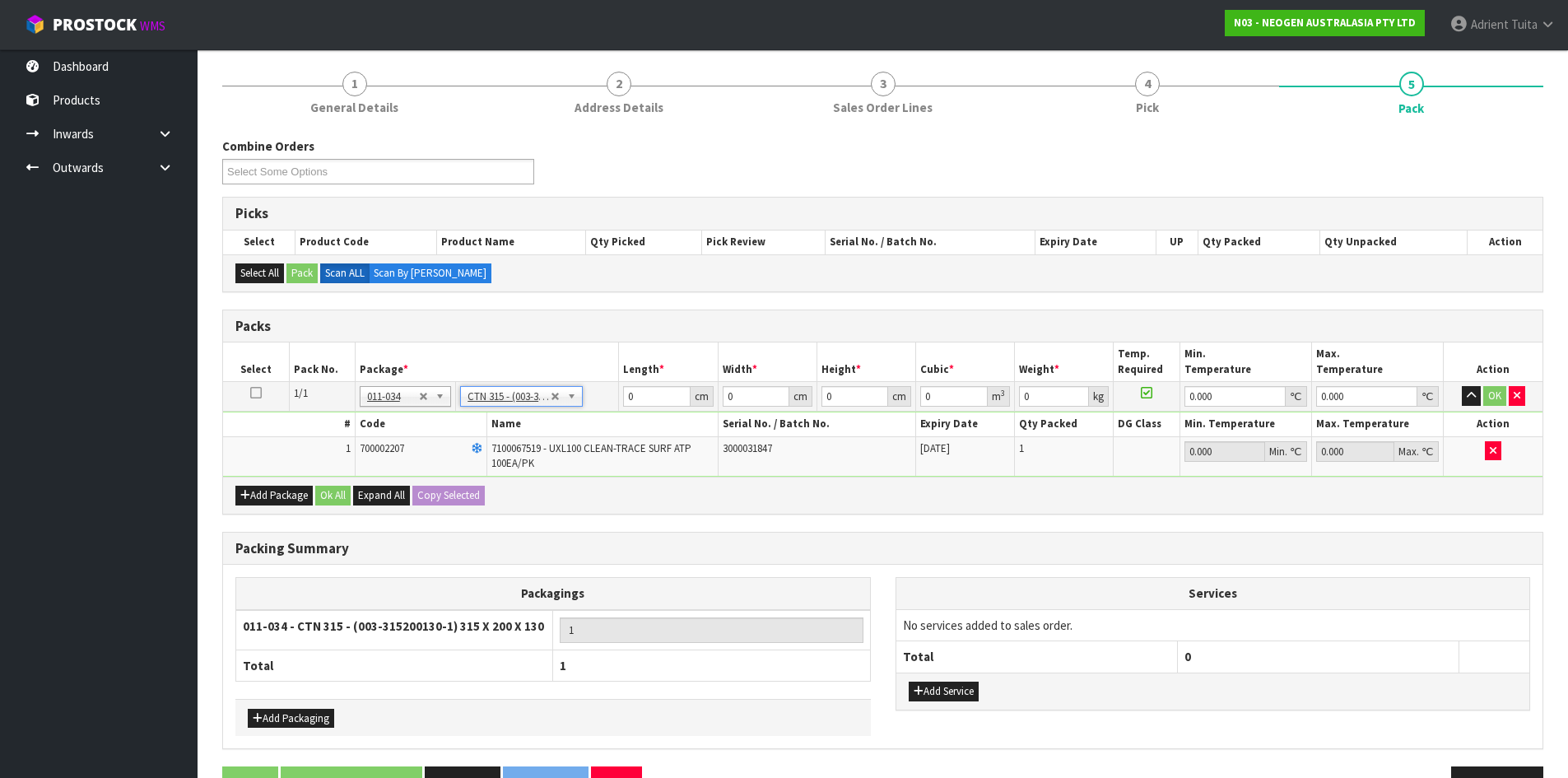
type input "31.5"
type input "20"
type input "13"
type input "0.00819"
type input "1.16"
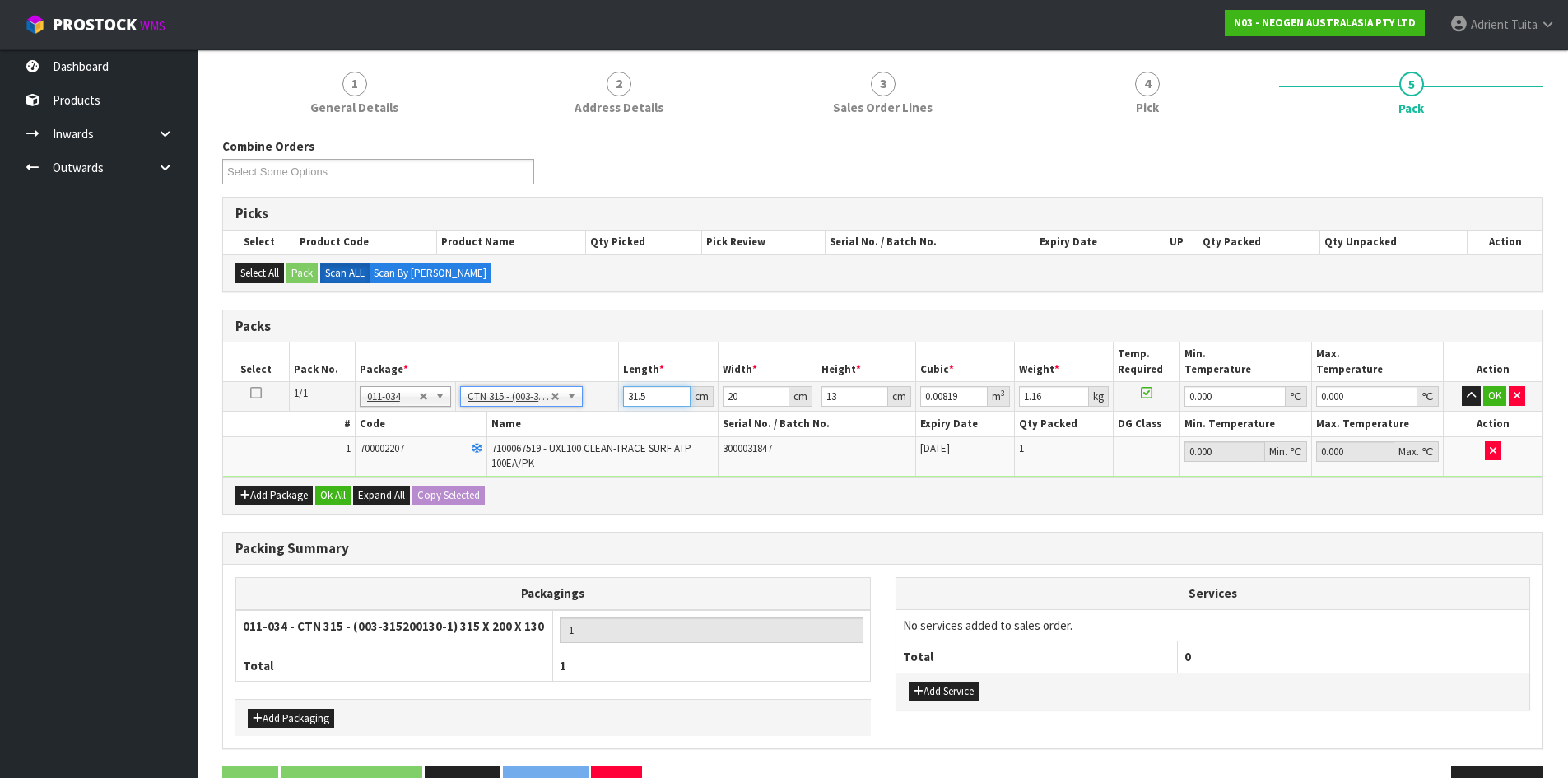
click at [626, 399] on input "31.5" at bounding box center [656, 396] width 67 height 21
type input "3"
type input "0.00078"
type input "32"
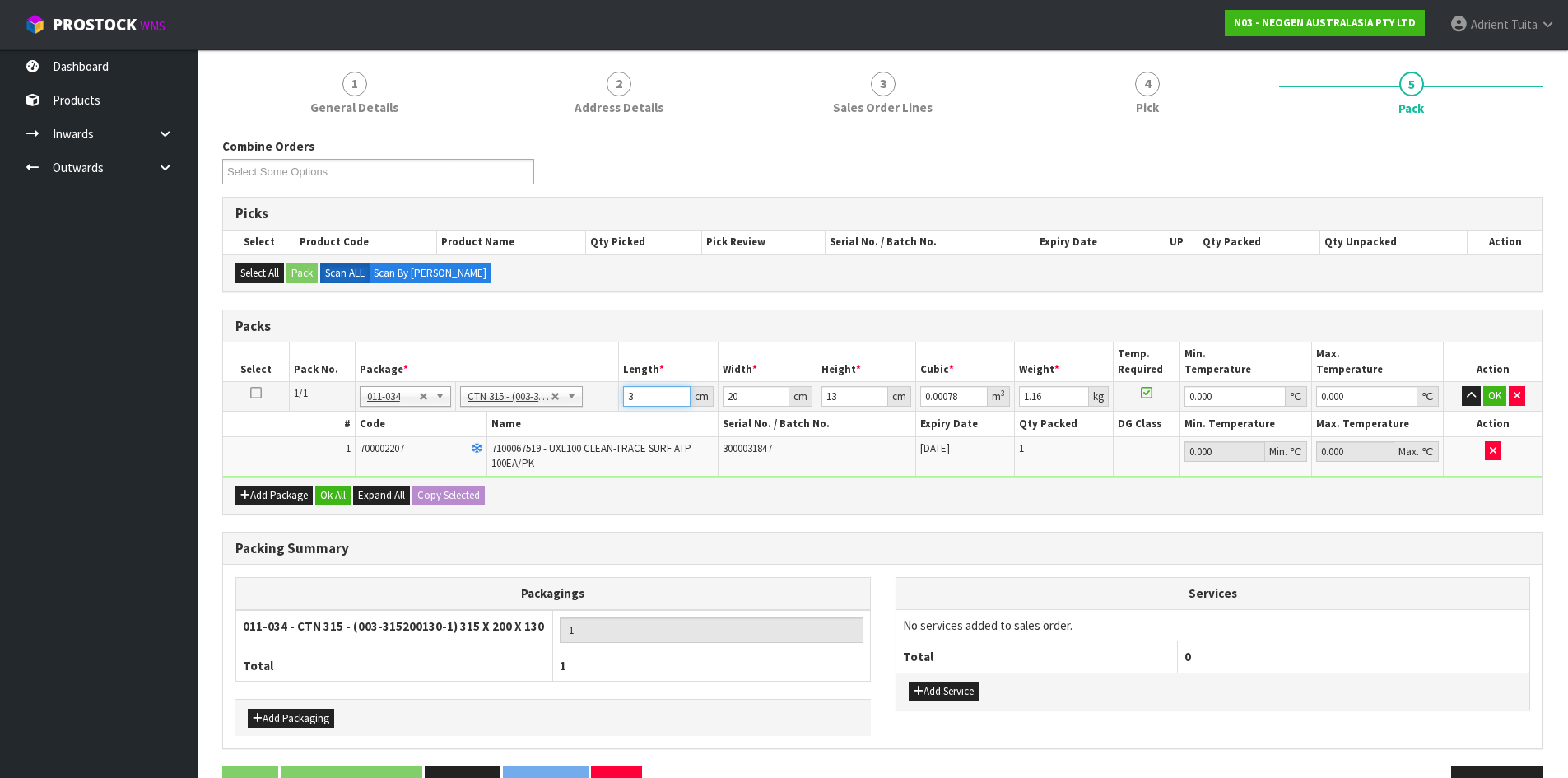
type input "0.00832"
type input "32"
type input "2"
type input "0.000832"
type input "21"
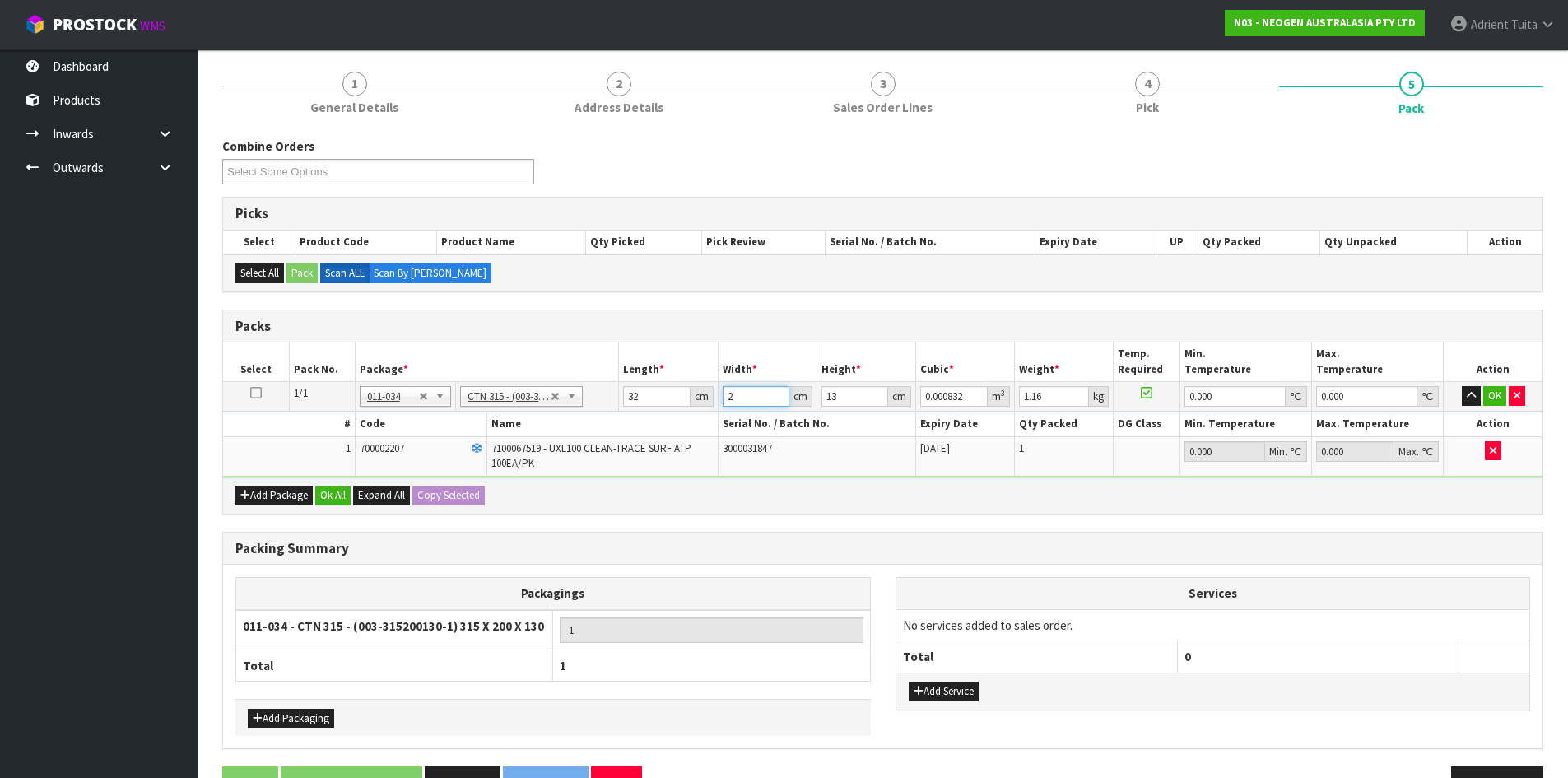
type input "0.008736"
type input "21"
type input "1"
type input "0.000672"
type input "15"
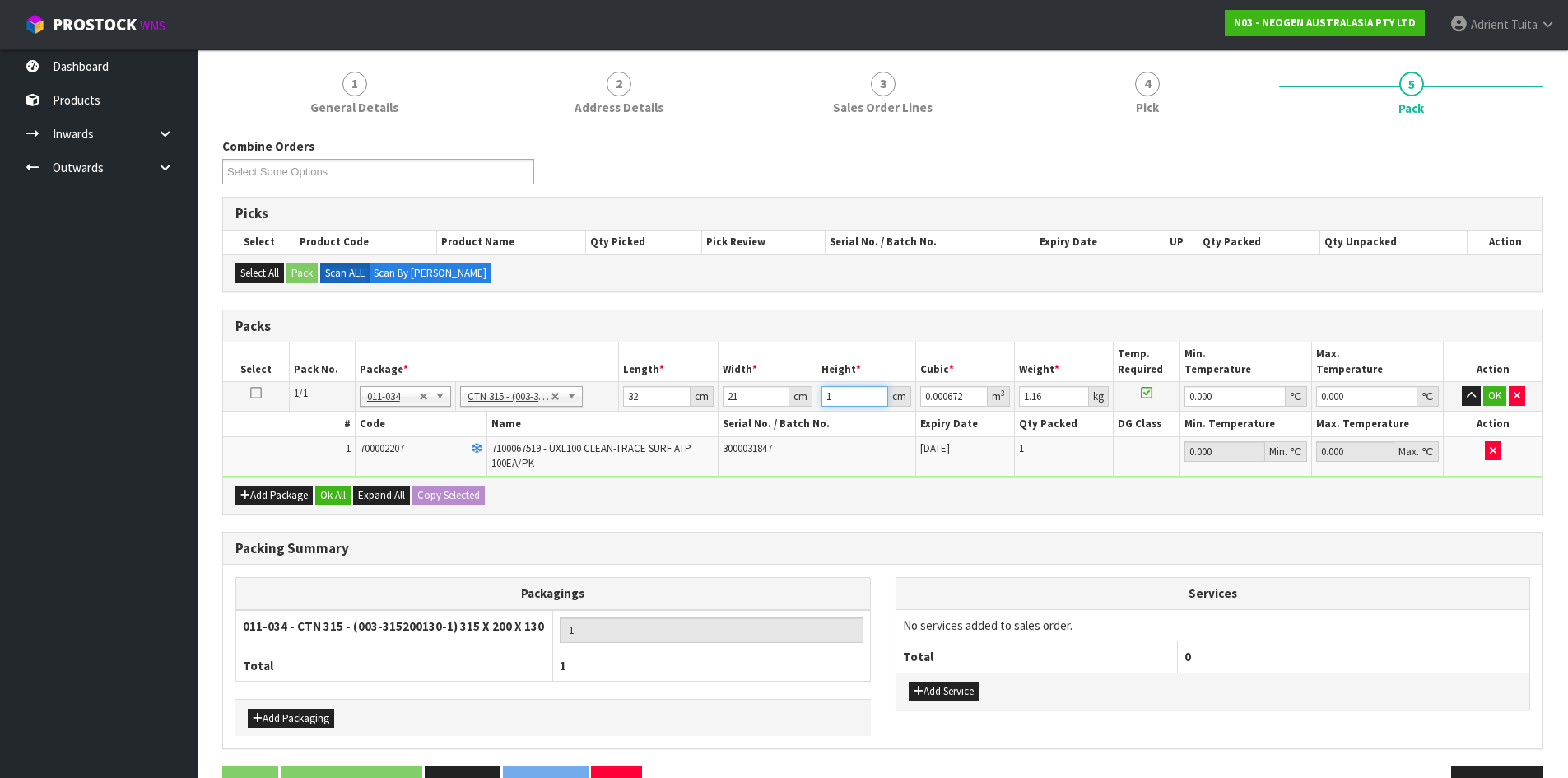
type input "0.01008"
type input "15"
type input "2"
click at [1495, 399] on button "OK" at bounding box center [1495, 396] width 23 height 20
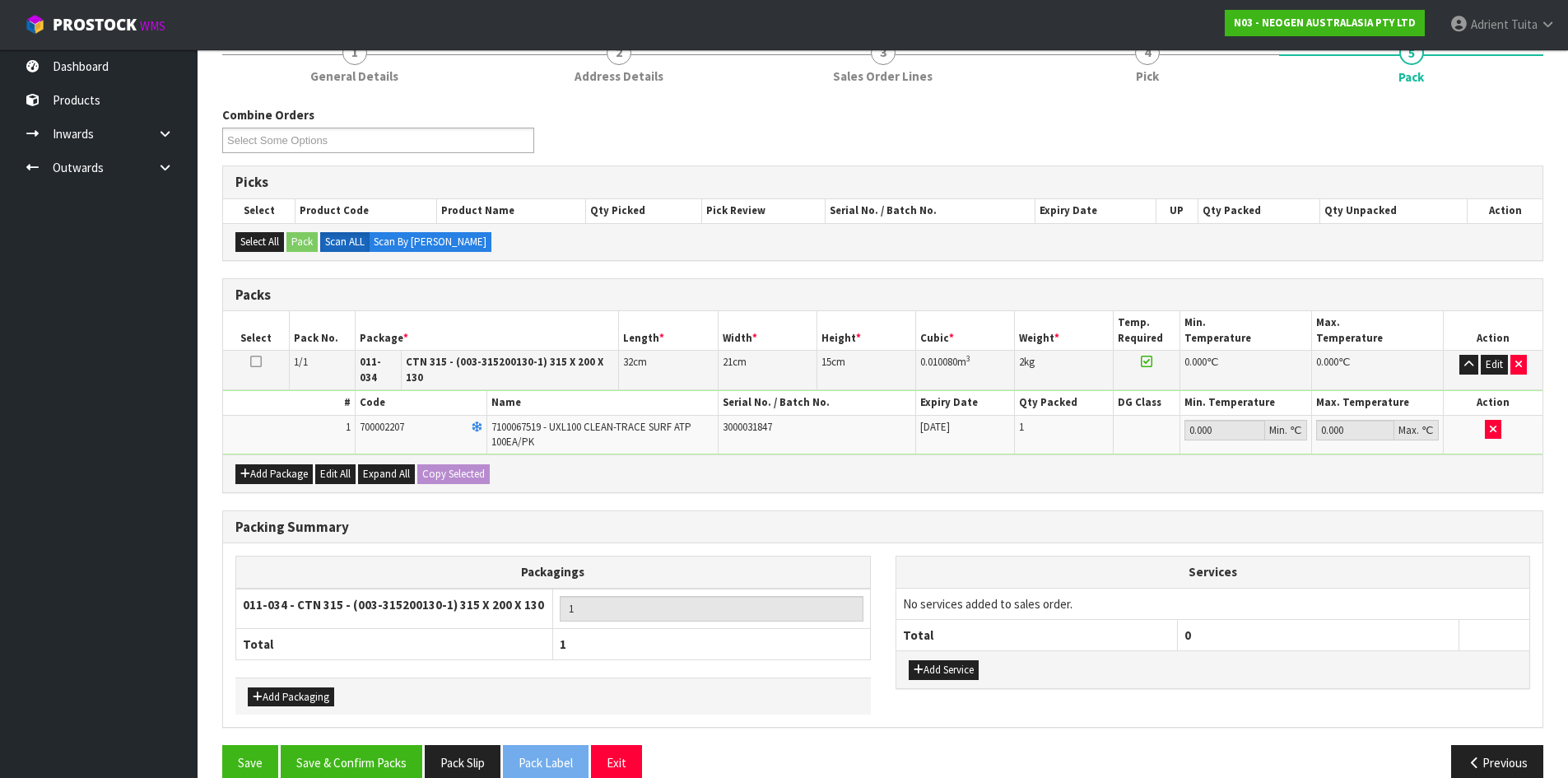
scroll to position [235, 0]
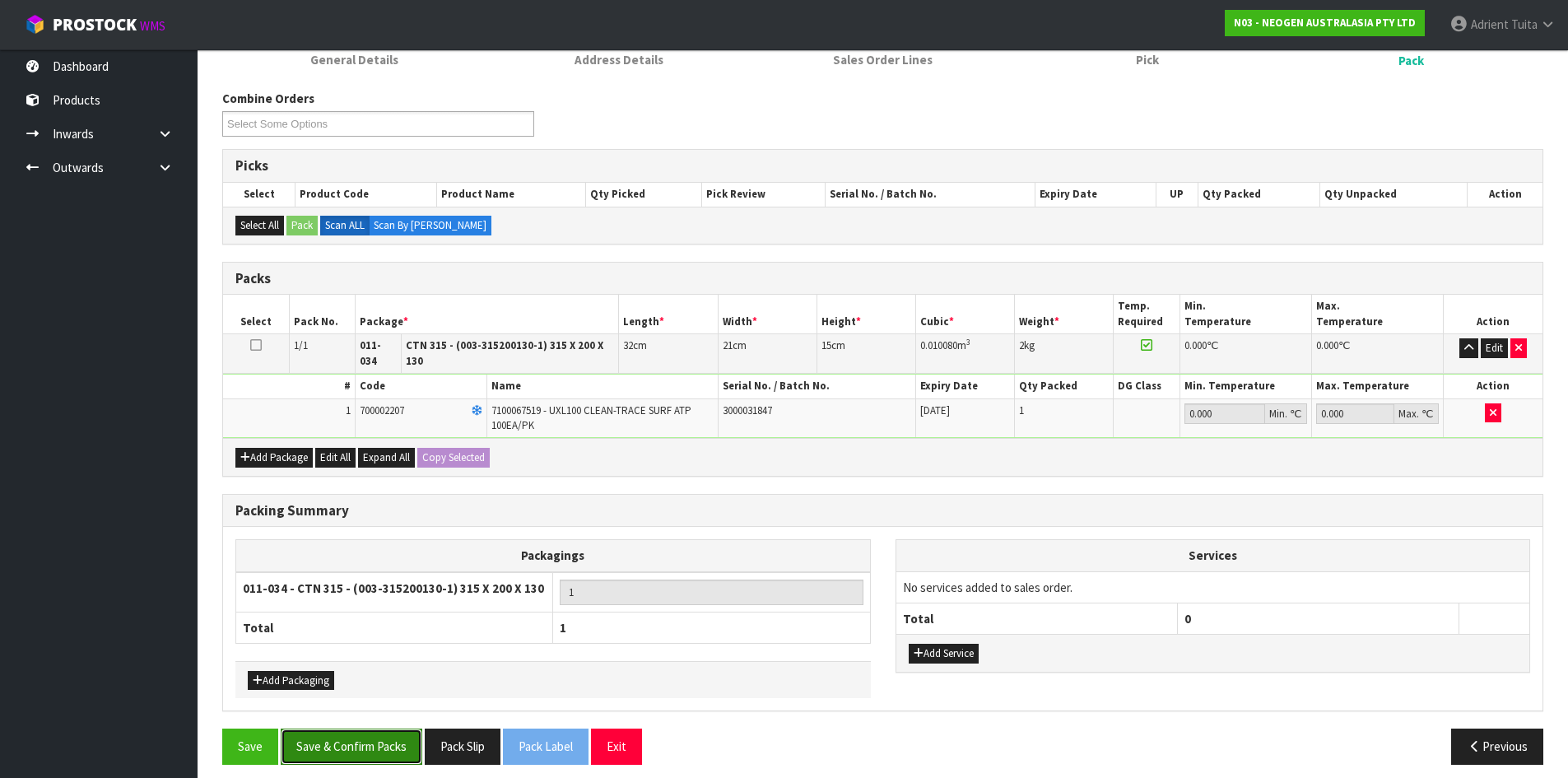
click at [363, 732] on button "Save & Confirm Packs" at bounding box center [351, 746] width 141 height 36
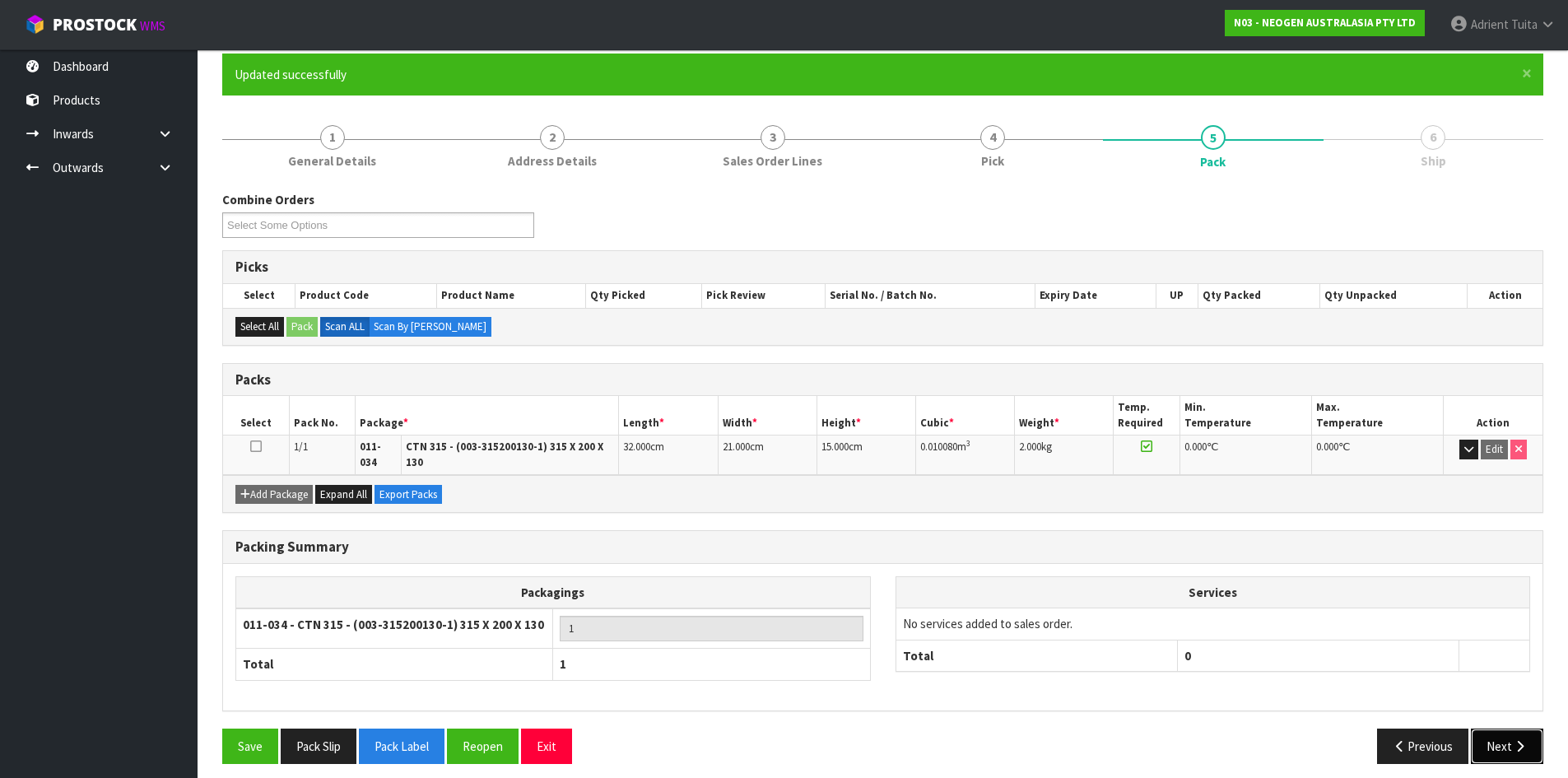
click at [1511, 741] on button "Next" at bounding box center [1507, 746] width 72 height 36
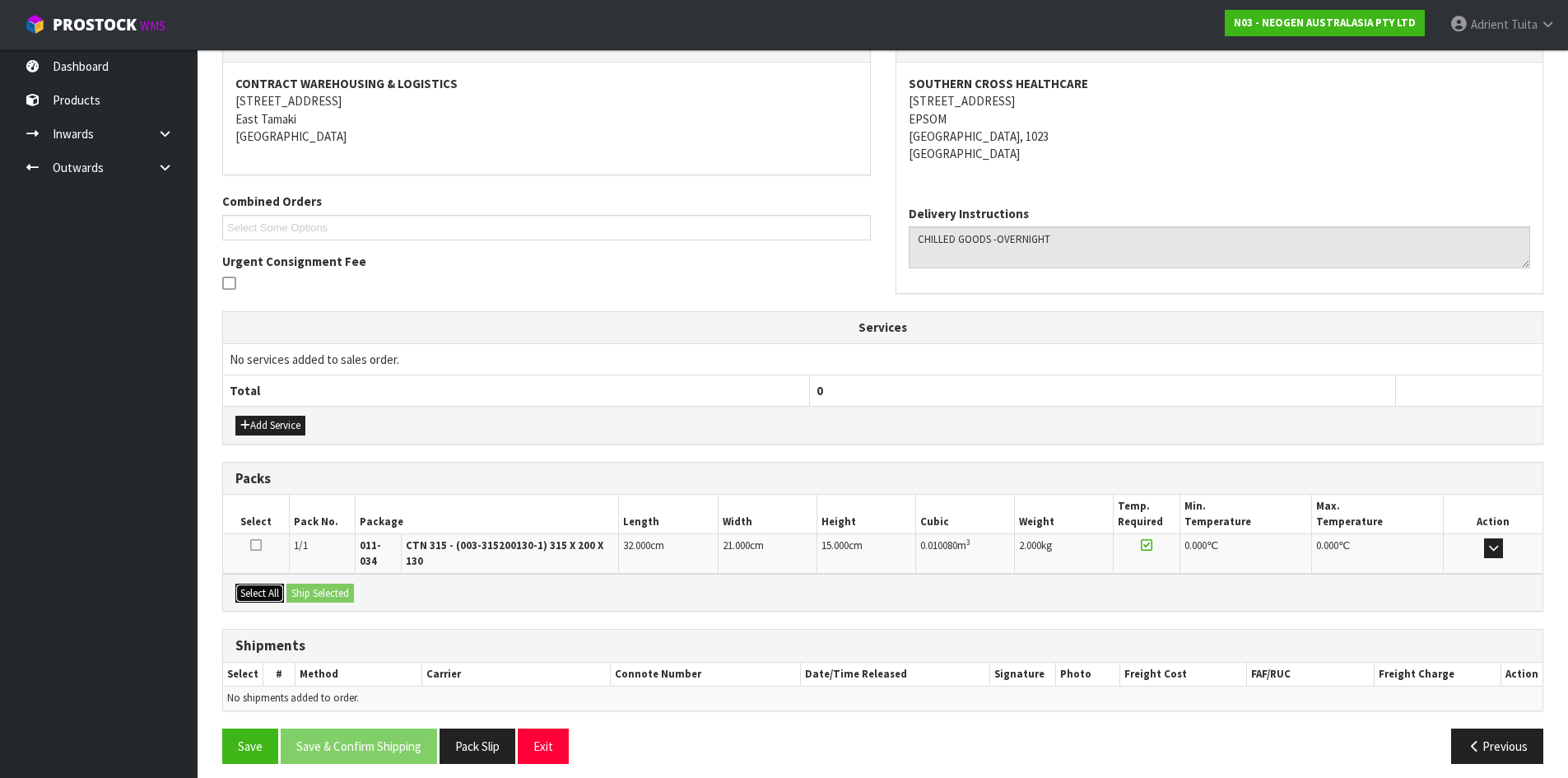
click at [263, 584] on button "Select All" at bounding box center [260, 594] width 48 height 20
click at [323, 584] on button "Ship Selected" at bounding box center [319, 594] width 67 height 20
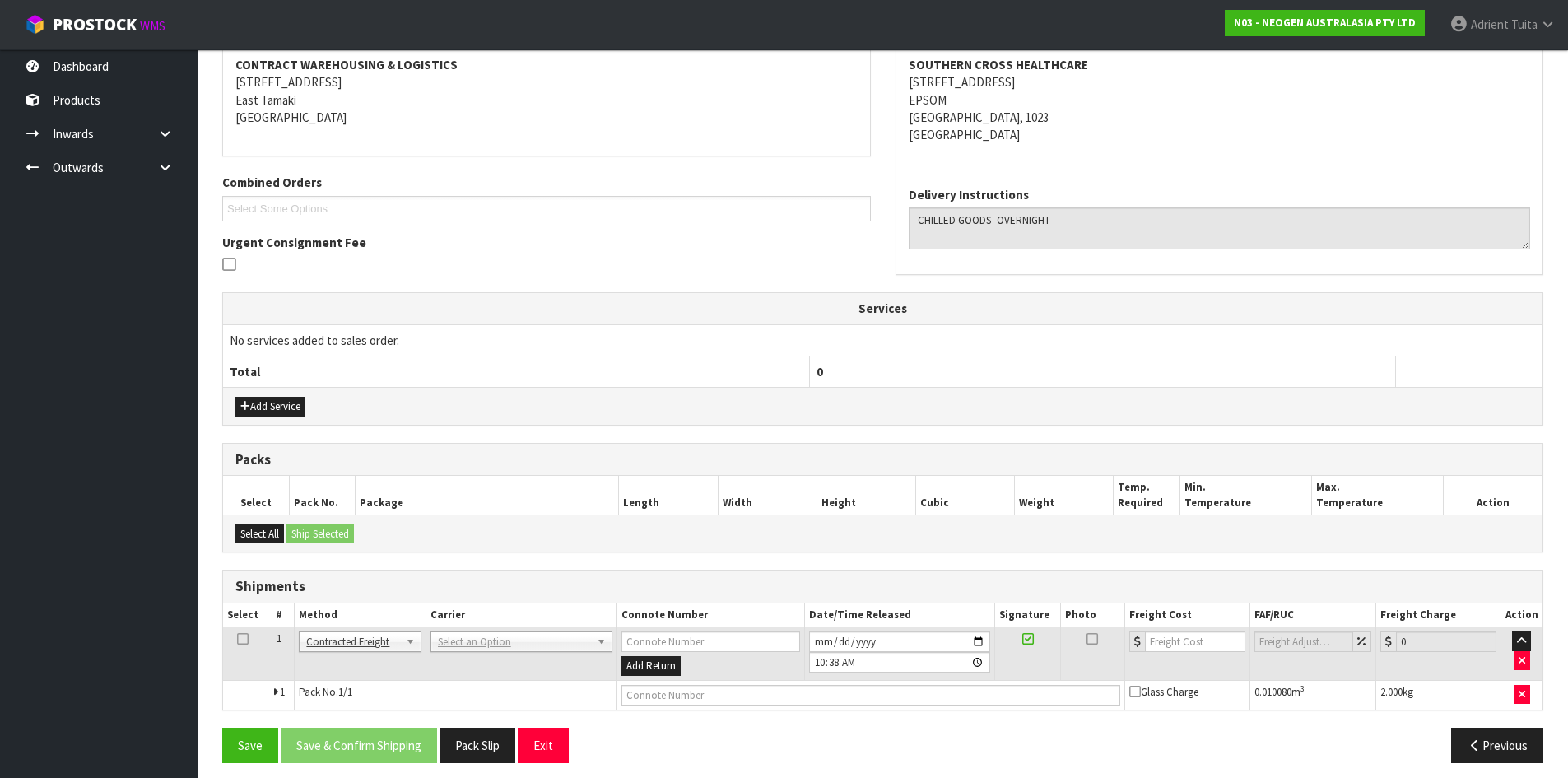
scroll to position [325, 0]
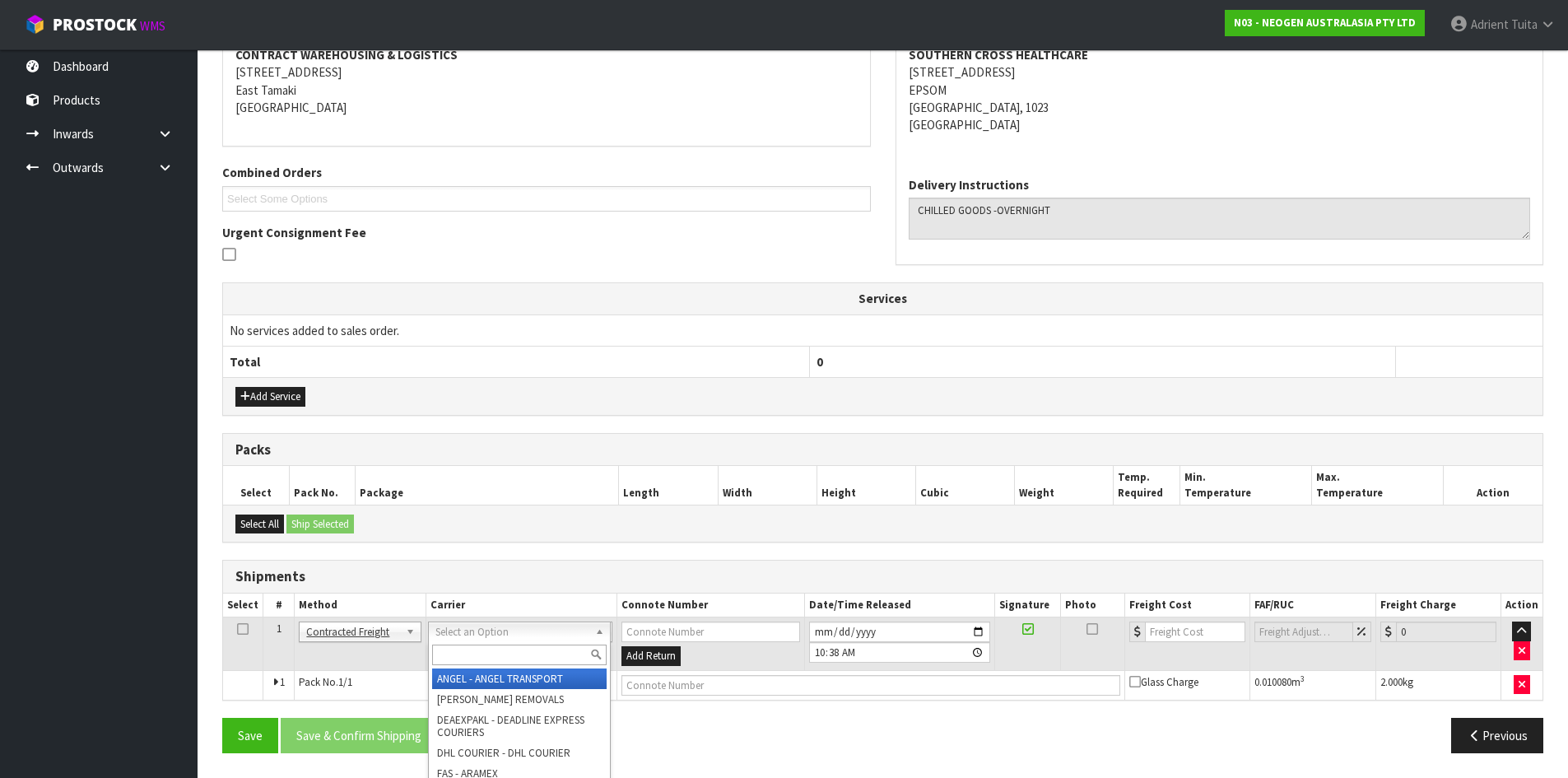
drag, startPoint x: 449, startPoint y: 632, endPoint x: 443, endPoint y: 657, distance: 25.7
click at [443, 657] on input "text" at bounding box center [520, 655] width 175 height 21
type input "nzp"
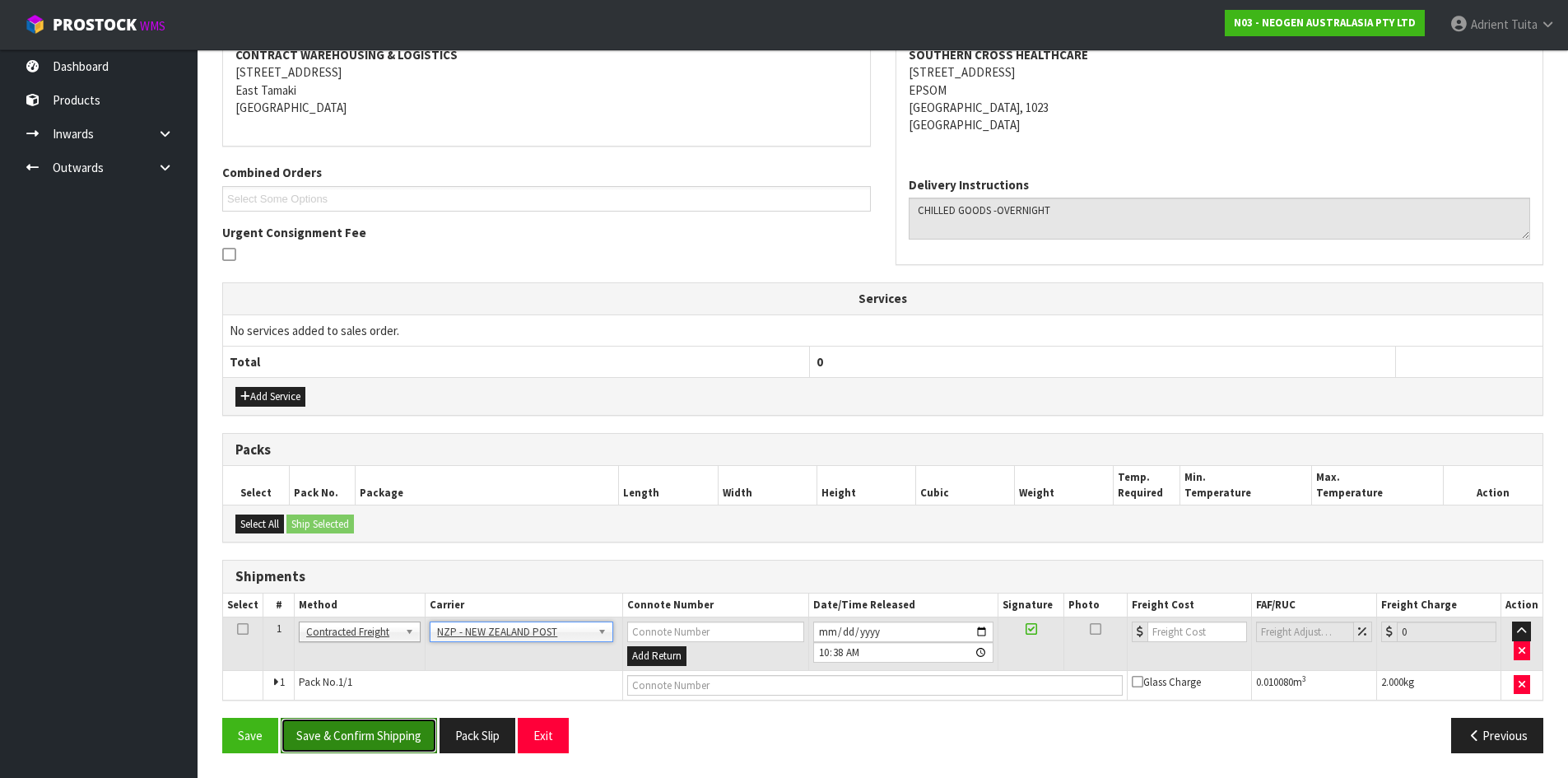
click at [408, 733] on button "Save & Confirm Shipping" at bounding box center [359, 736] width 156 height 36
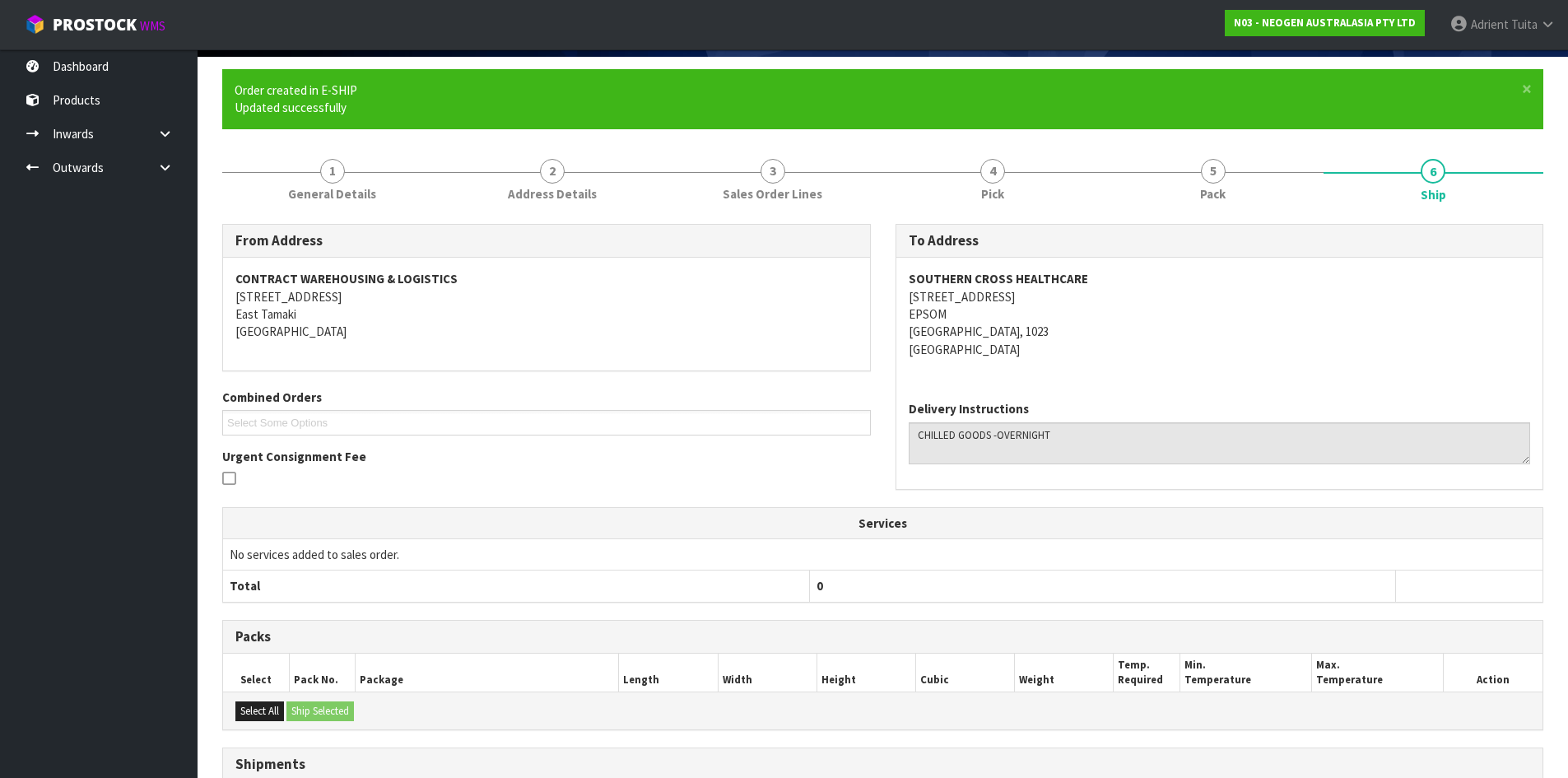
scroll to position [302, 0]
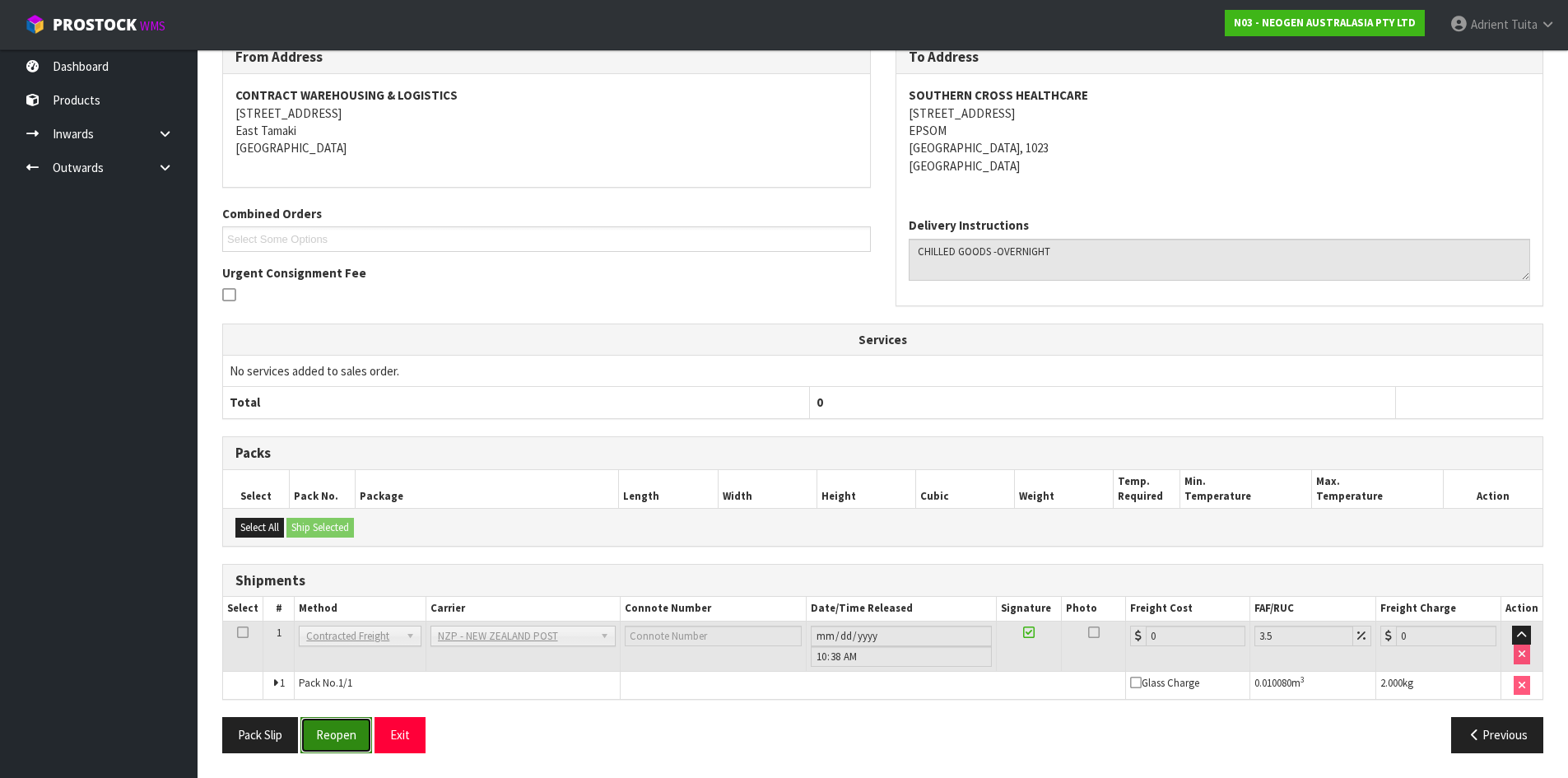
click at [363, 725] on button "Reopen" at bounding box center [336, 735] width 72 height 36
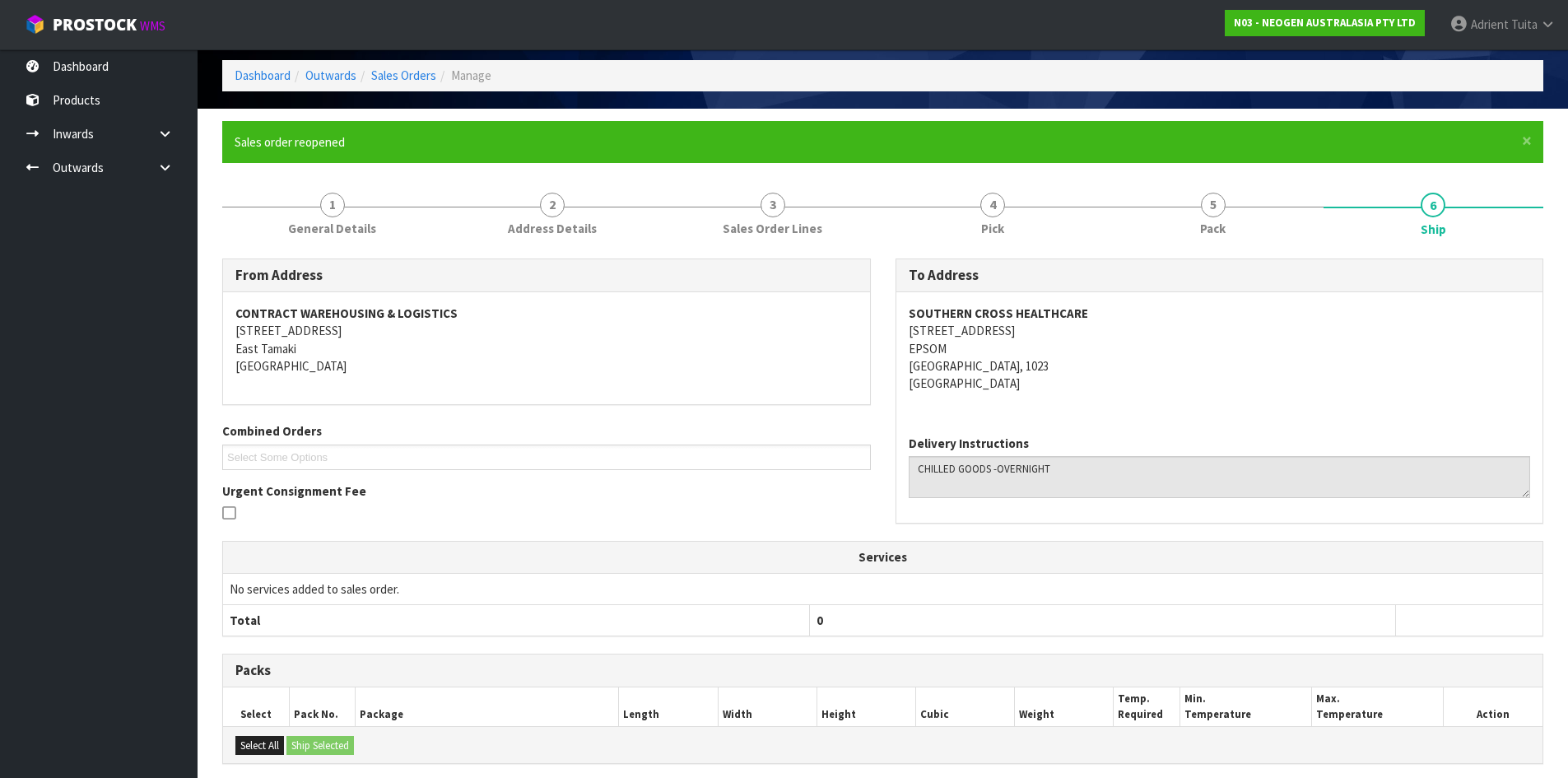
scroll to position [284, 0]
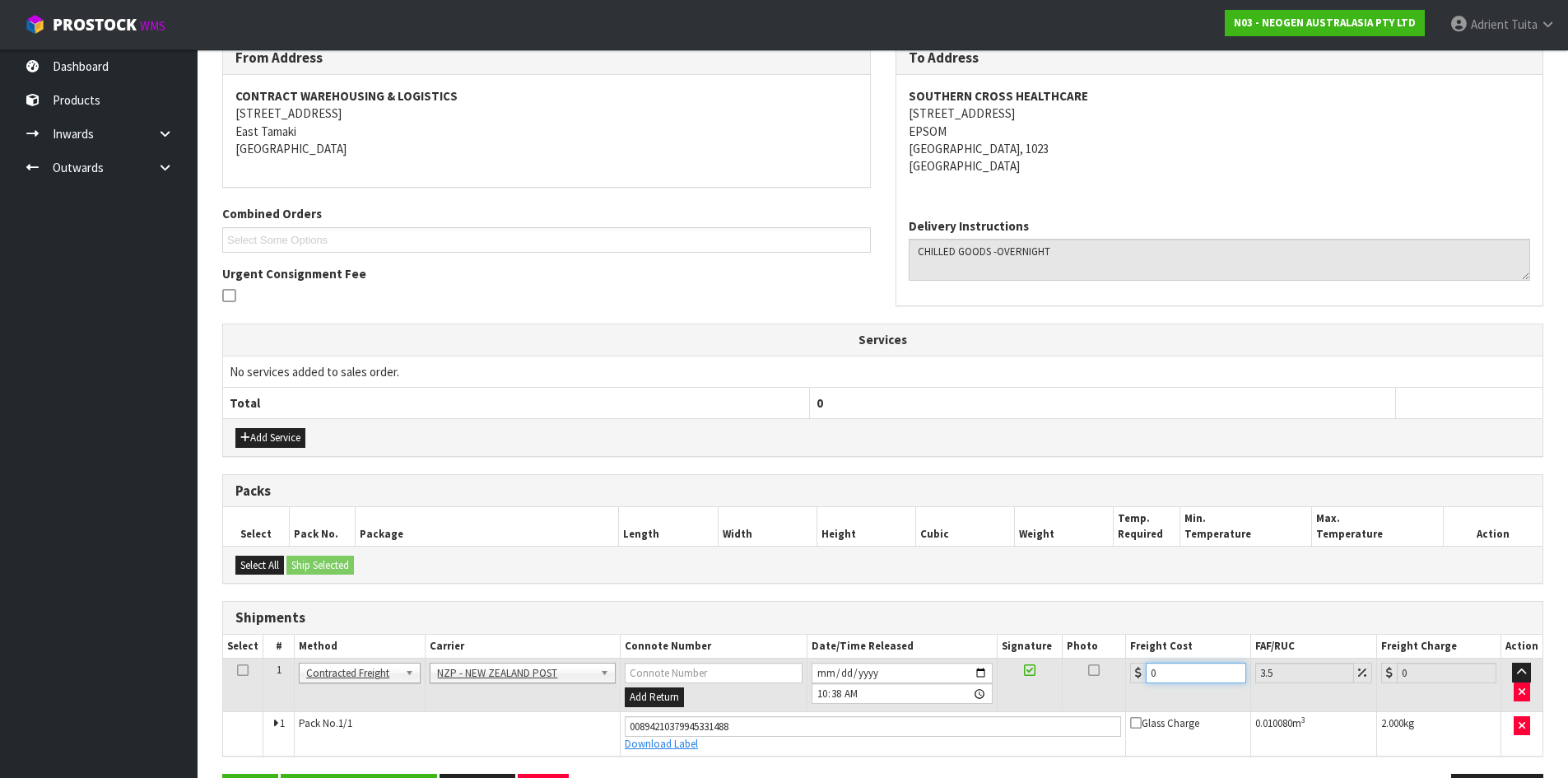
click at [1174, 668] on input "0" at bounding box center [1196, 673] width 100 height 21
type input "4"
type input "4.14"
type input "4.3"
type input "4.45"
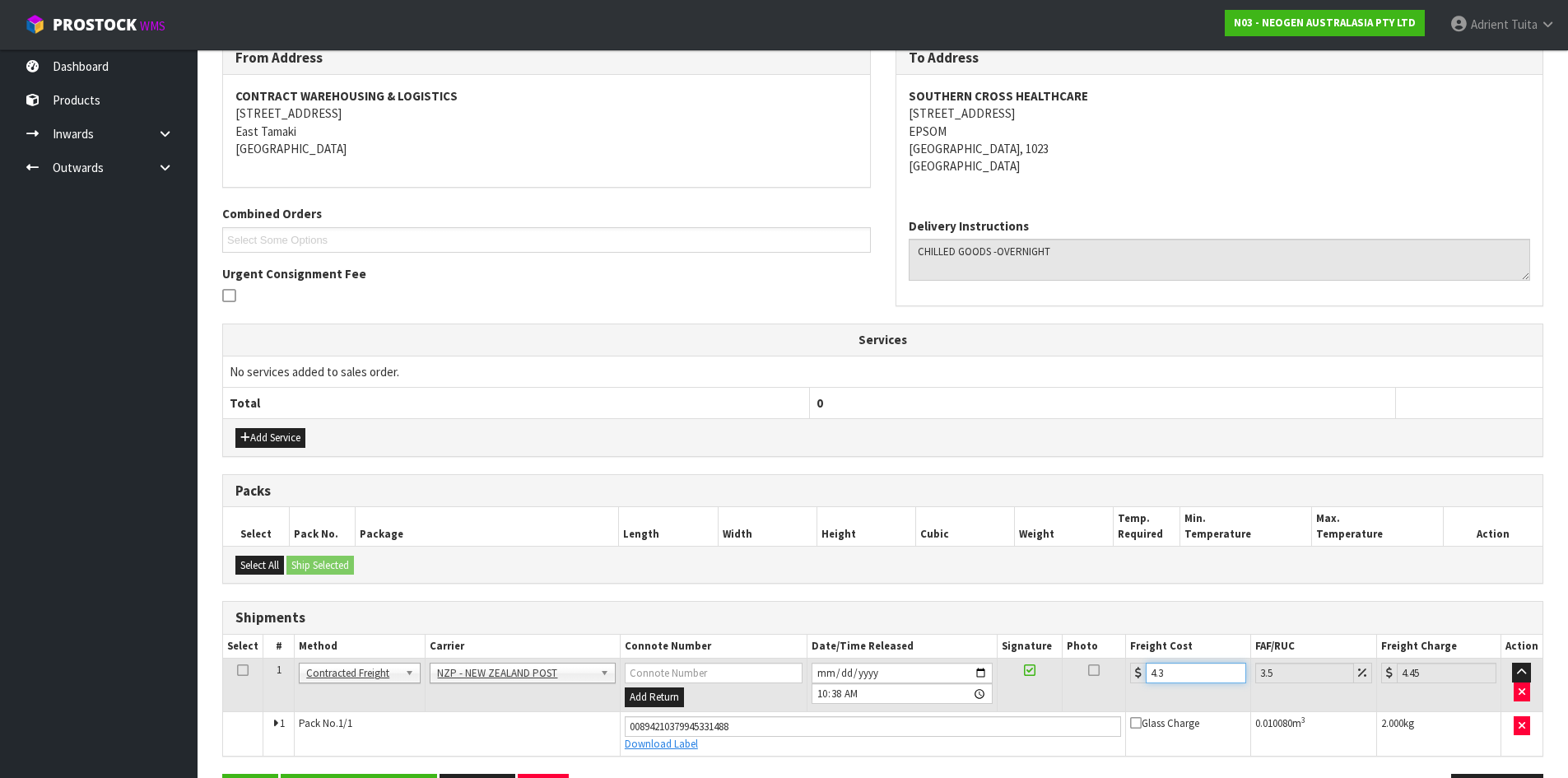
type input "4.33"
type input "4.48"
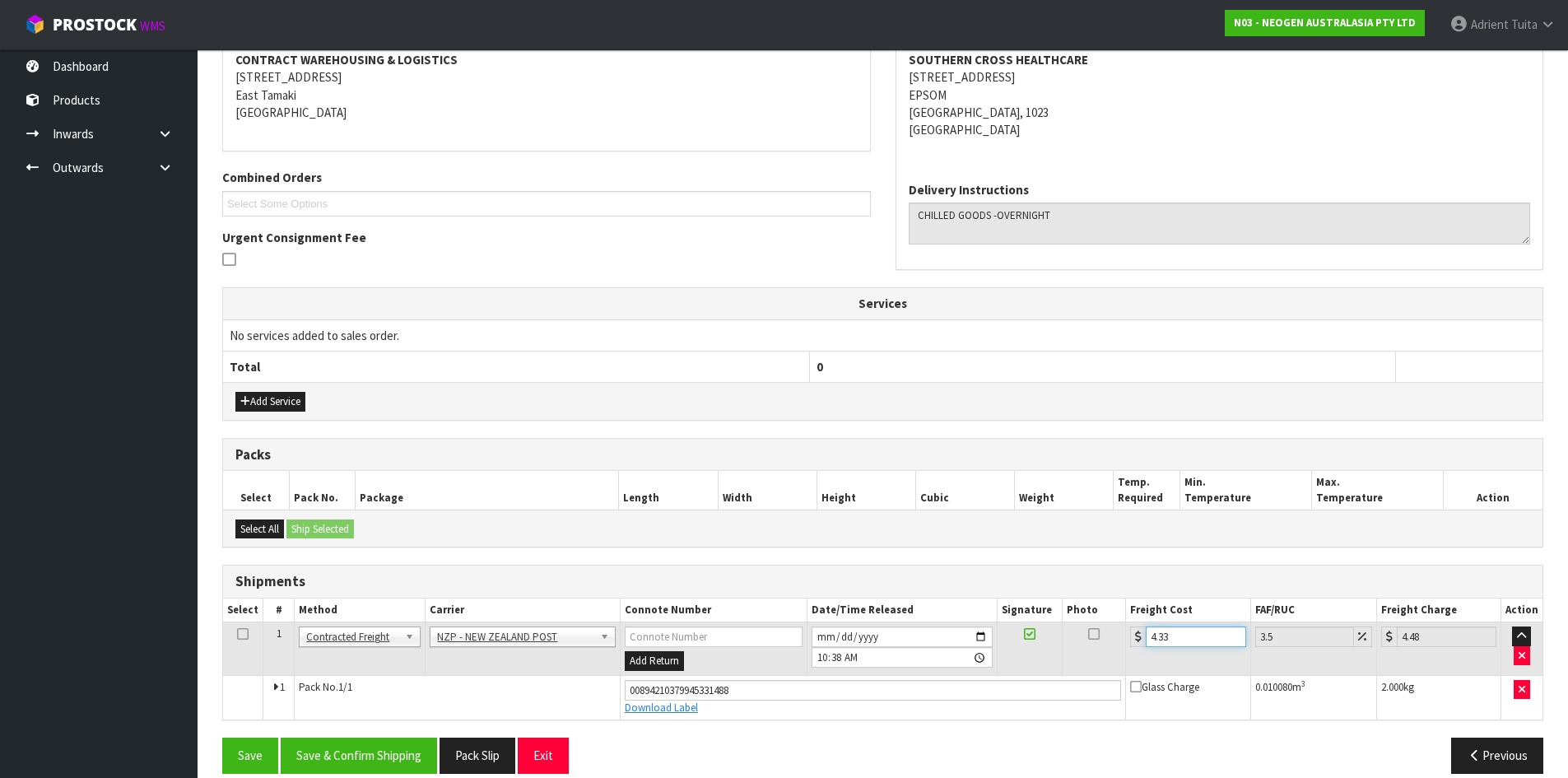
scroll to position [341, 0]
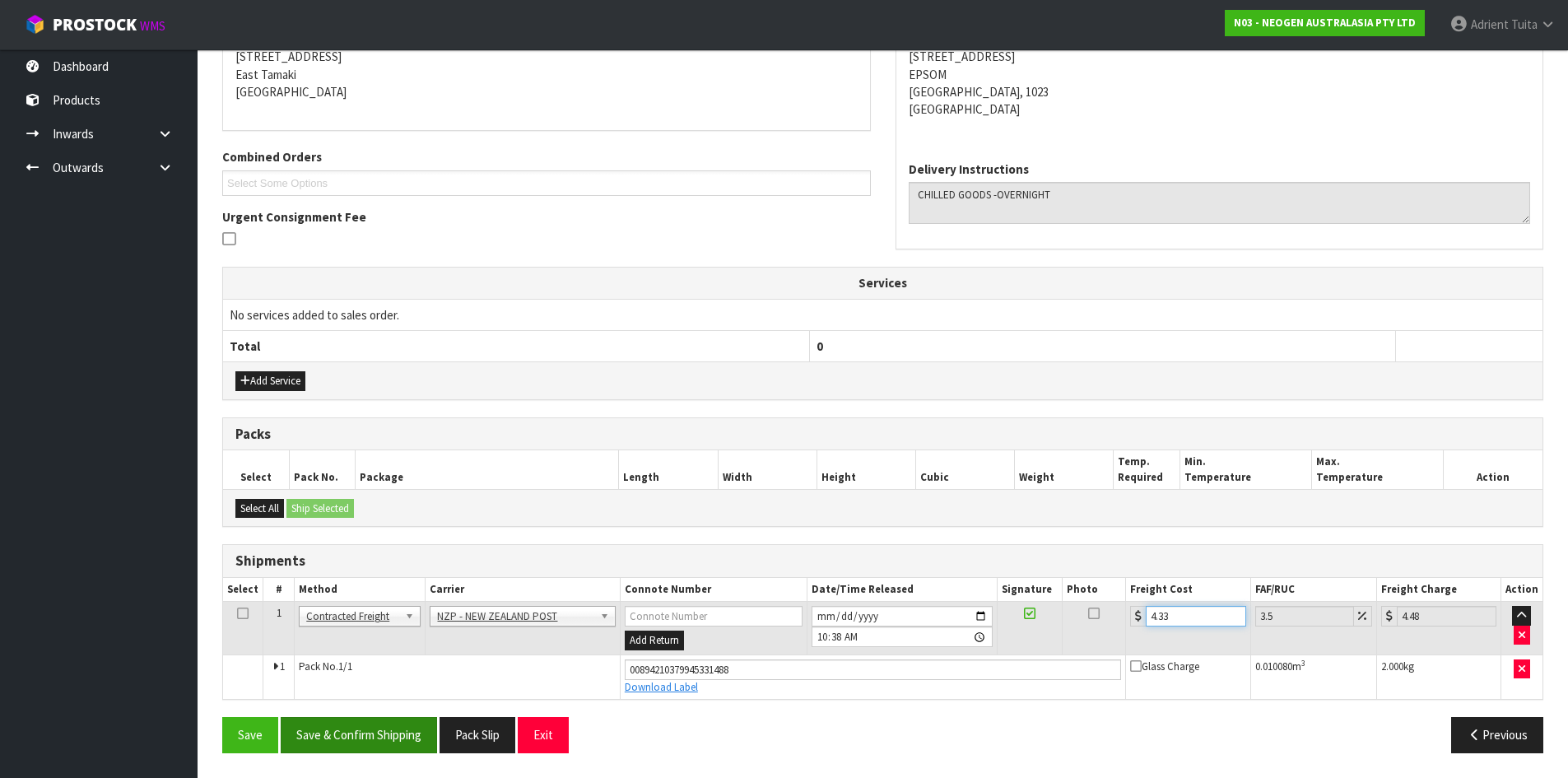
type input "4.33"
click at [349, 724] on button "Save & Confirm Shipping" at bounding box center [359, 735] width 156 height 36
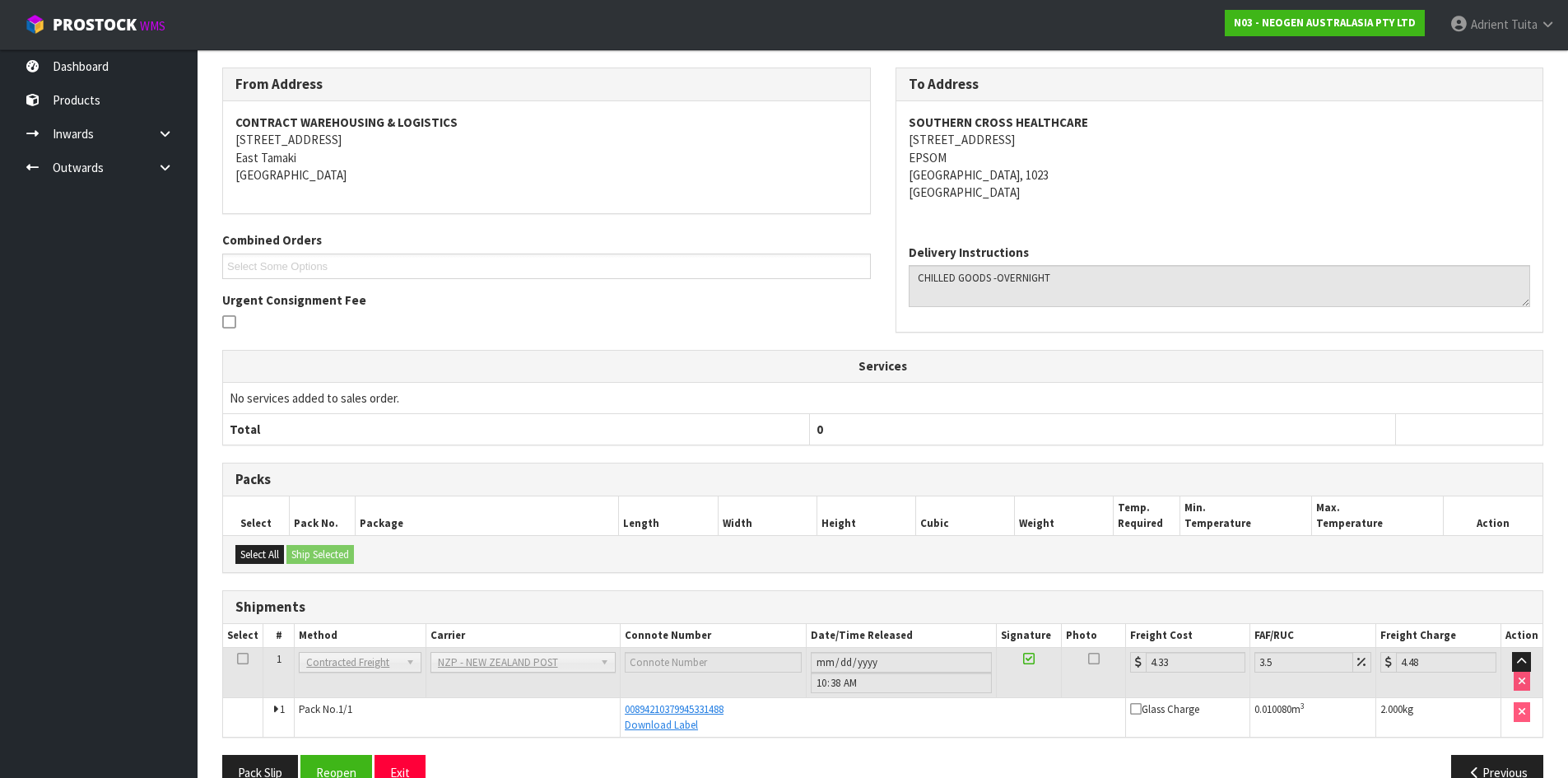
scroll to position [295, 0]
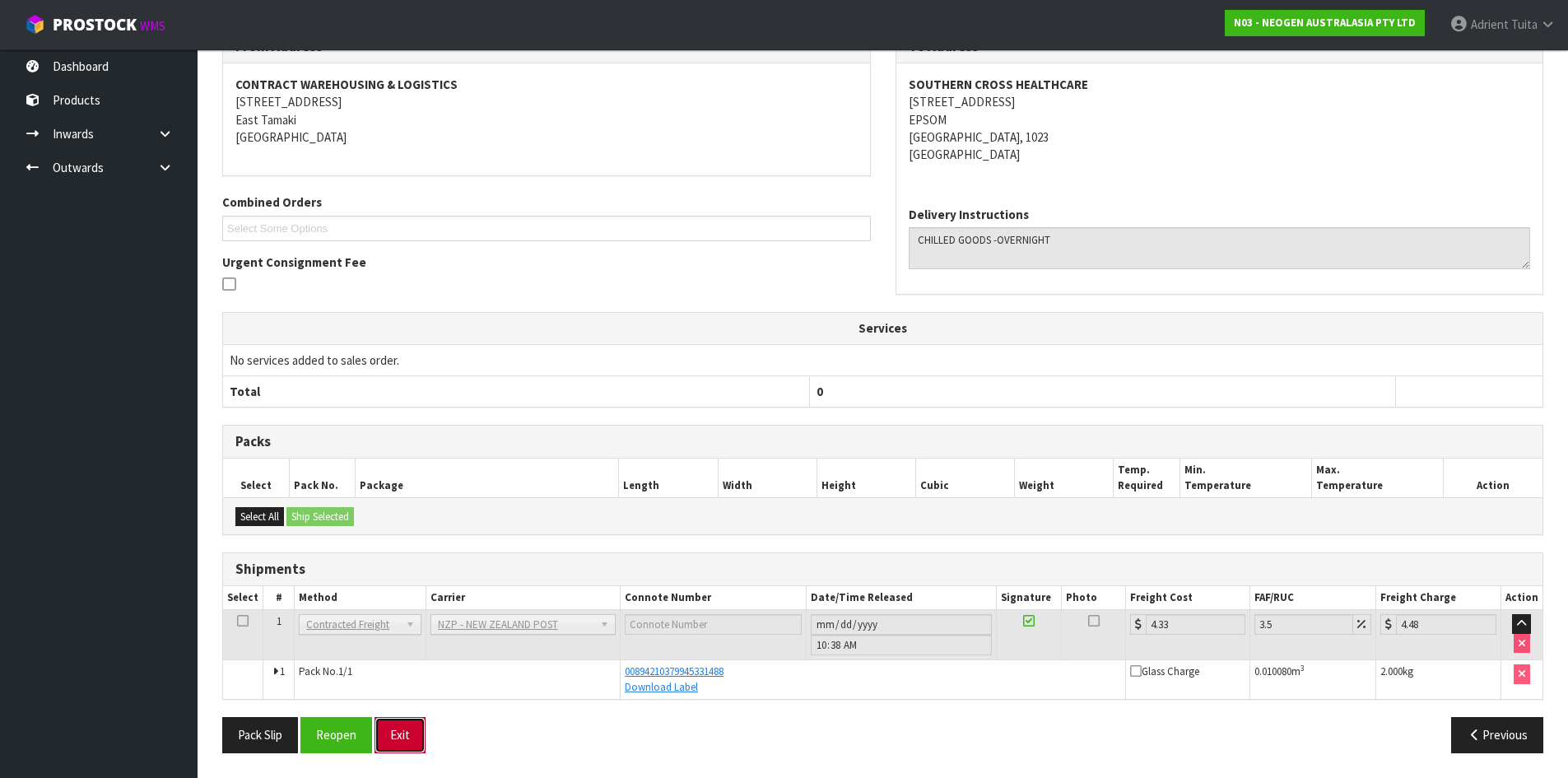
click at [393, 732] on button "Exit" at bounding box center [399, 735] width 51 height 36
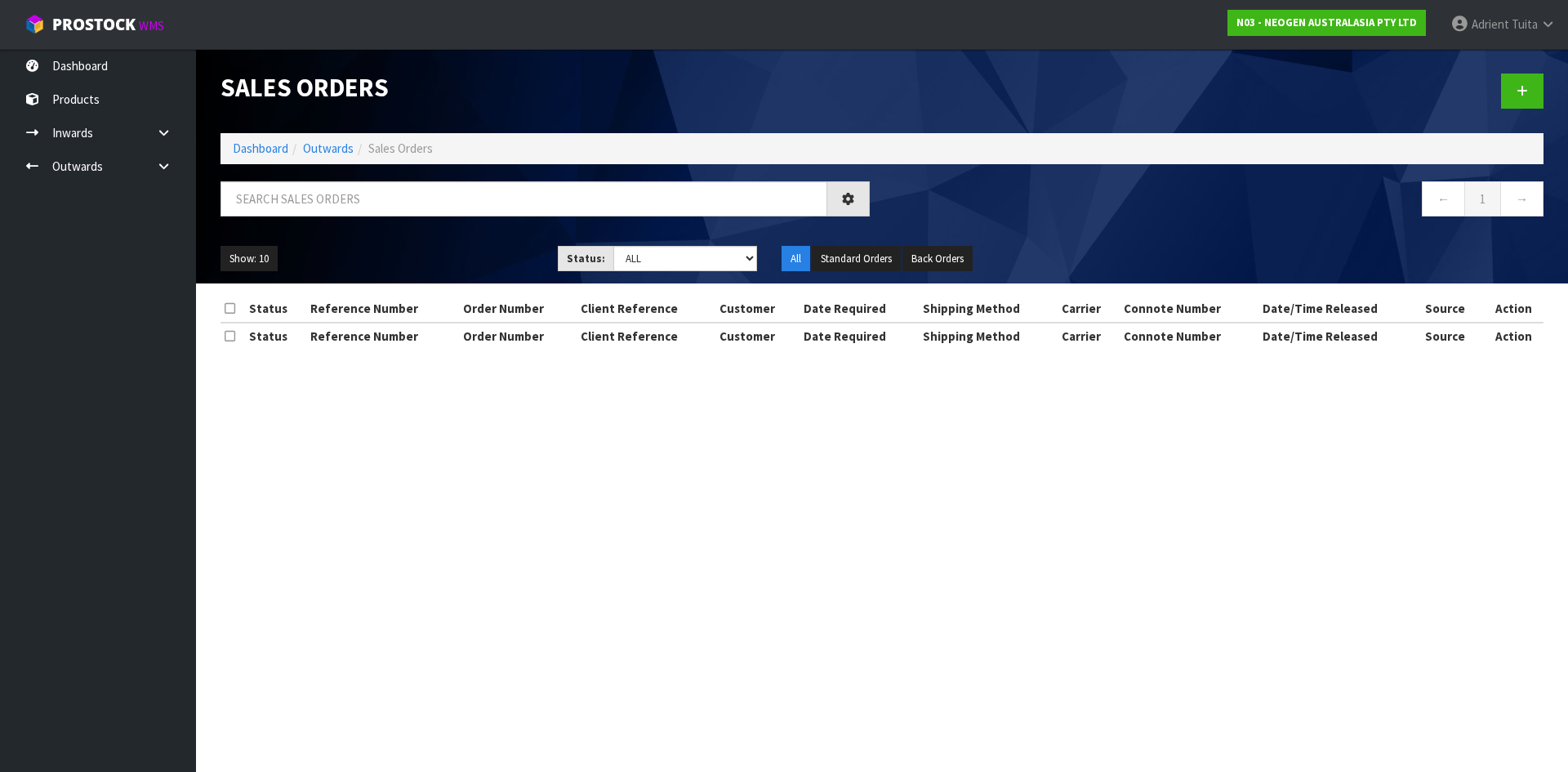
click at [360, 222] on div at bounding box center [545, 205] width 673 height 47
click at [369, 213] on input "text" at bounding box center [523, 199] width 607 height 36
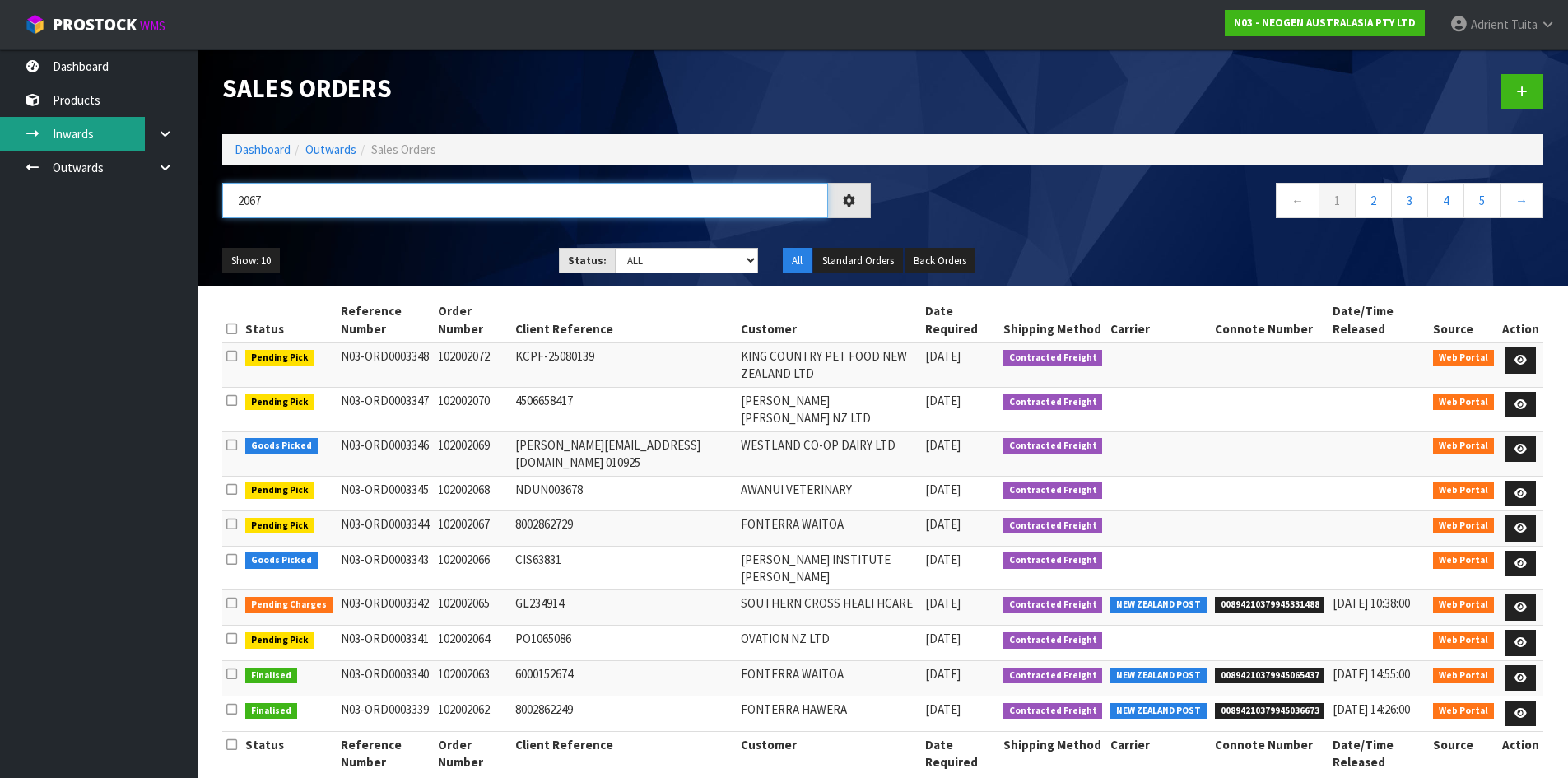
type input "2067"
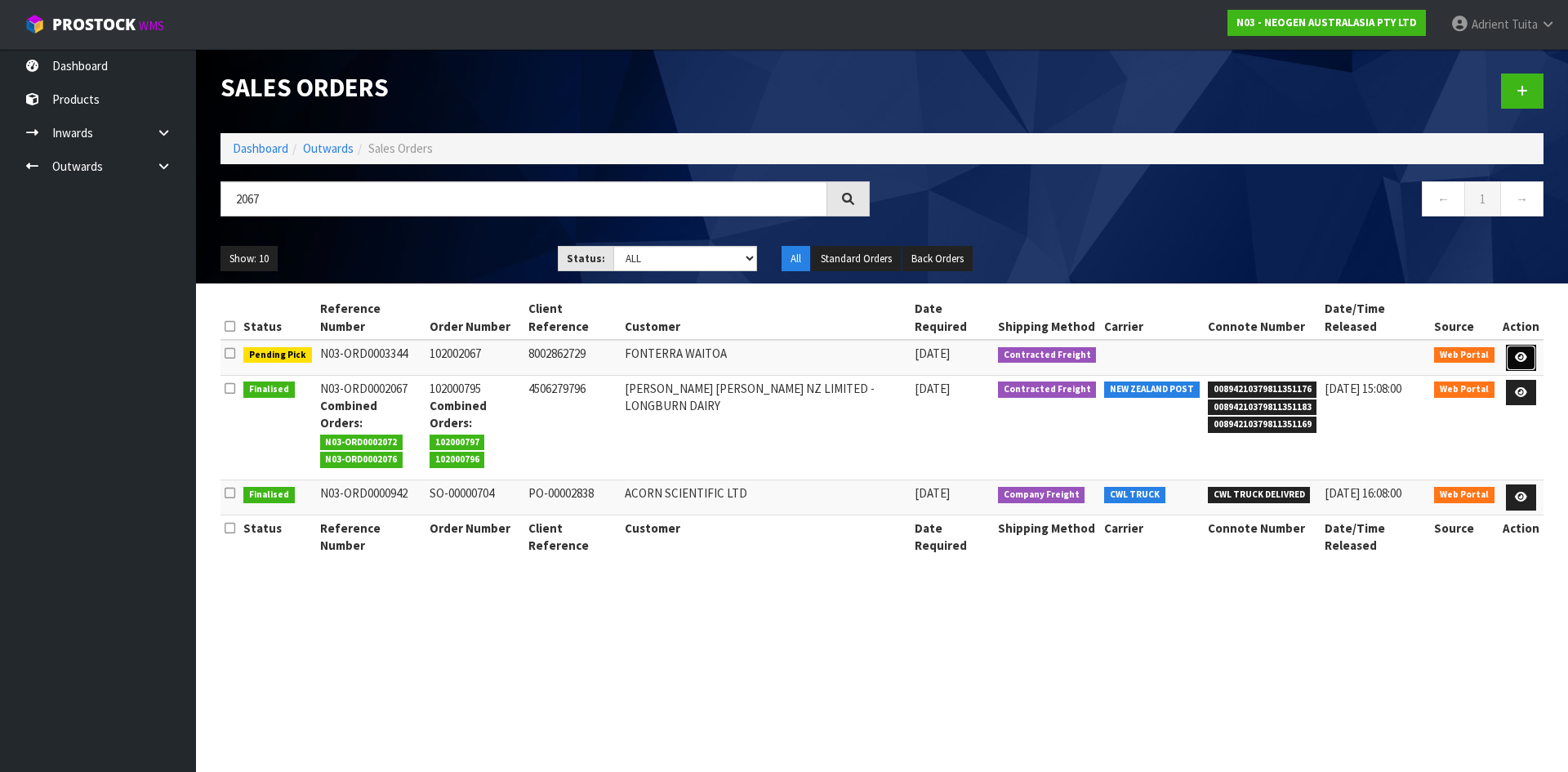
click at [1507, 345] on link at bounding box center [1521, 358] width 31 height 26
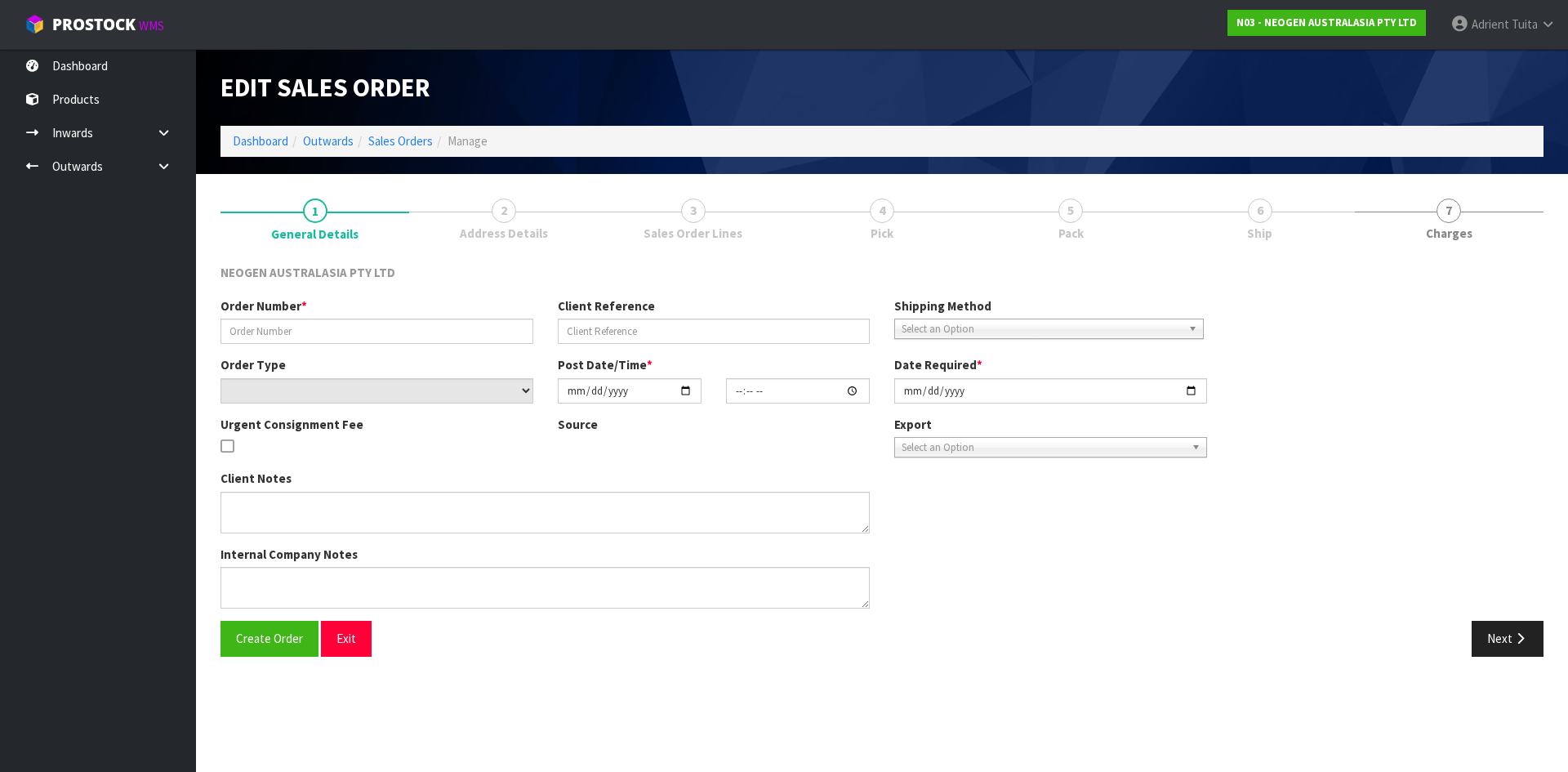
type input "102002067"
type input "8002862729"
select select "number:0"
type input "[DATE]"
type input "16:39:00.000"
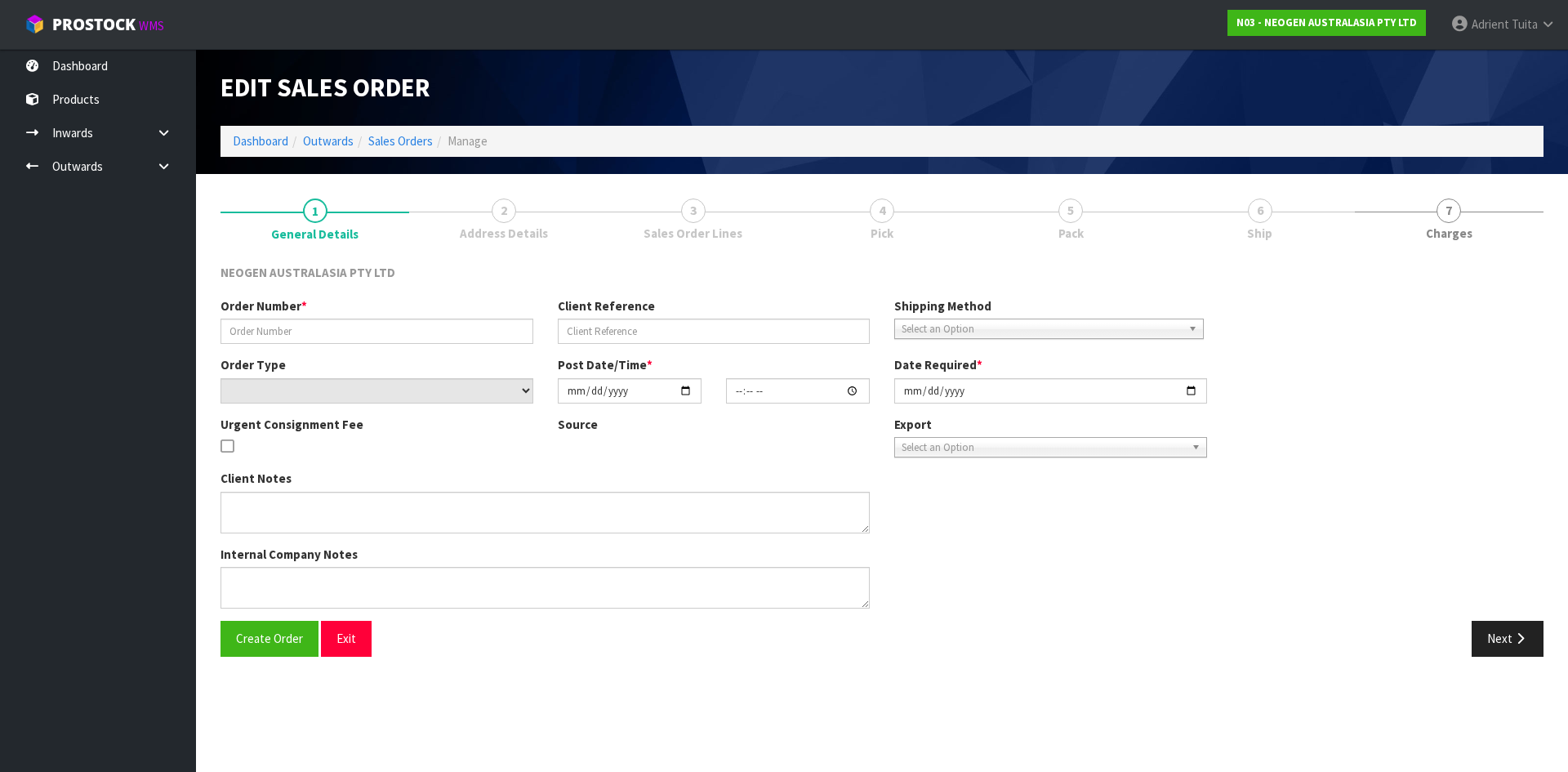
type input "[DATE]"
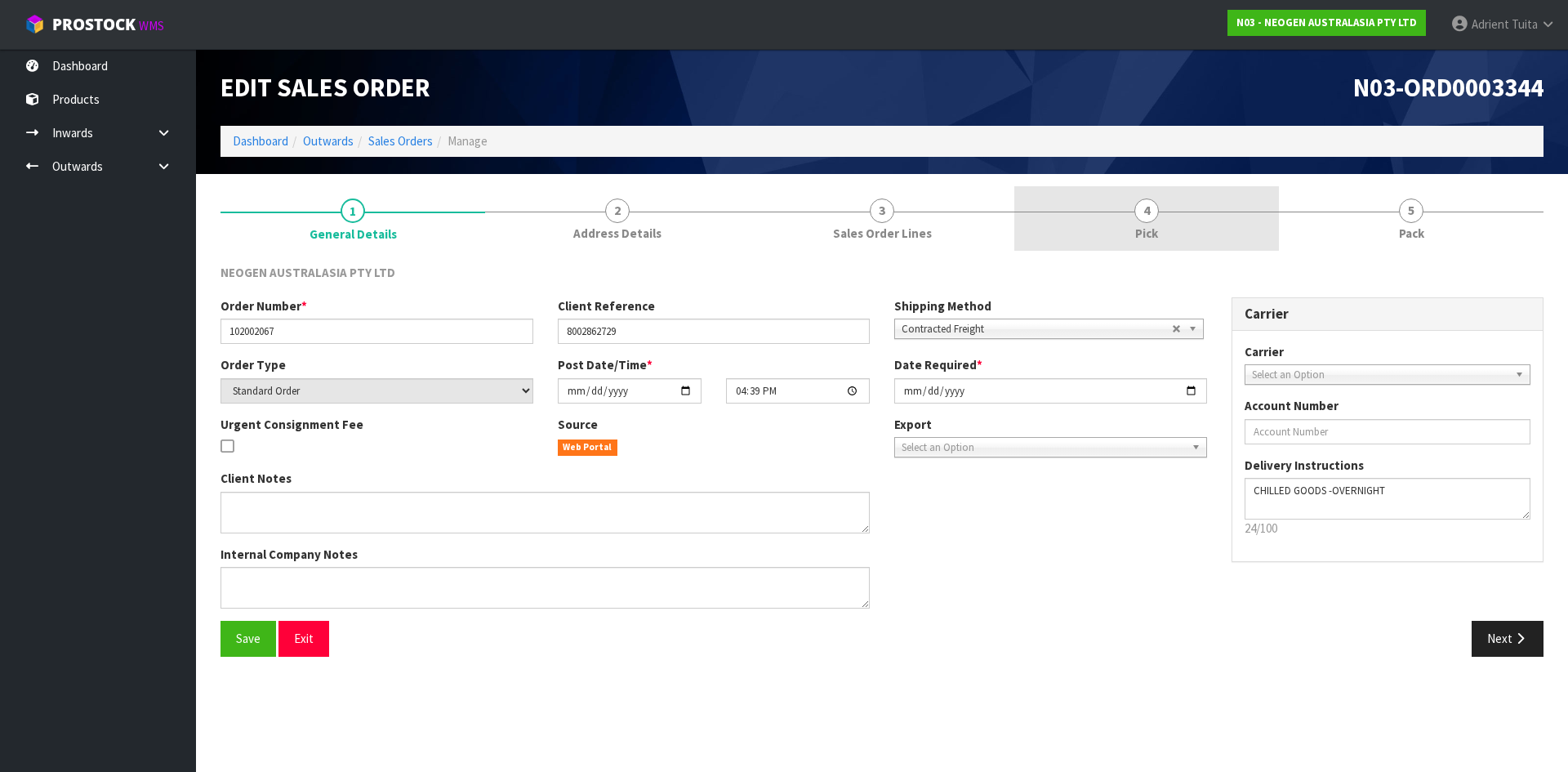
click at [1161, 211] on link "4 Pick" at bounding box center [1146, 219] width 265 height 64
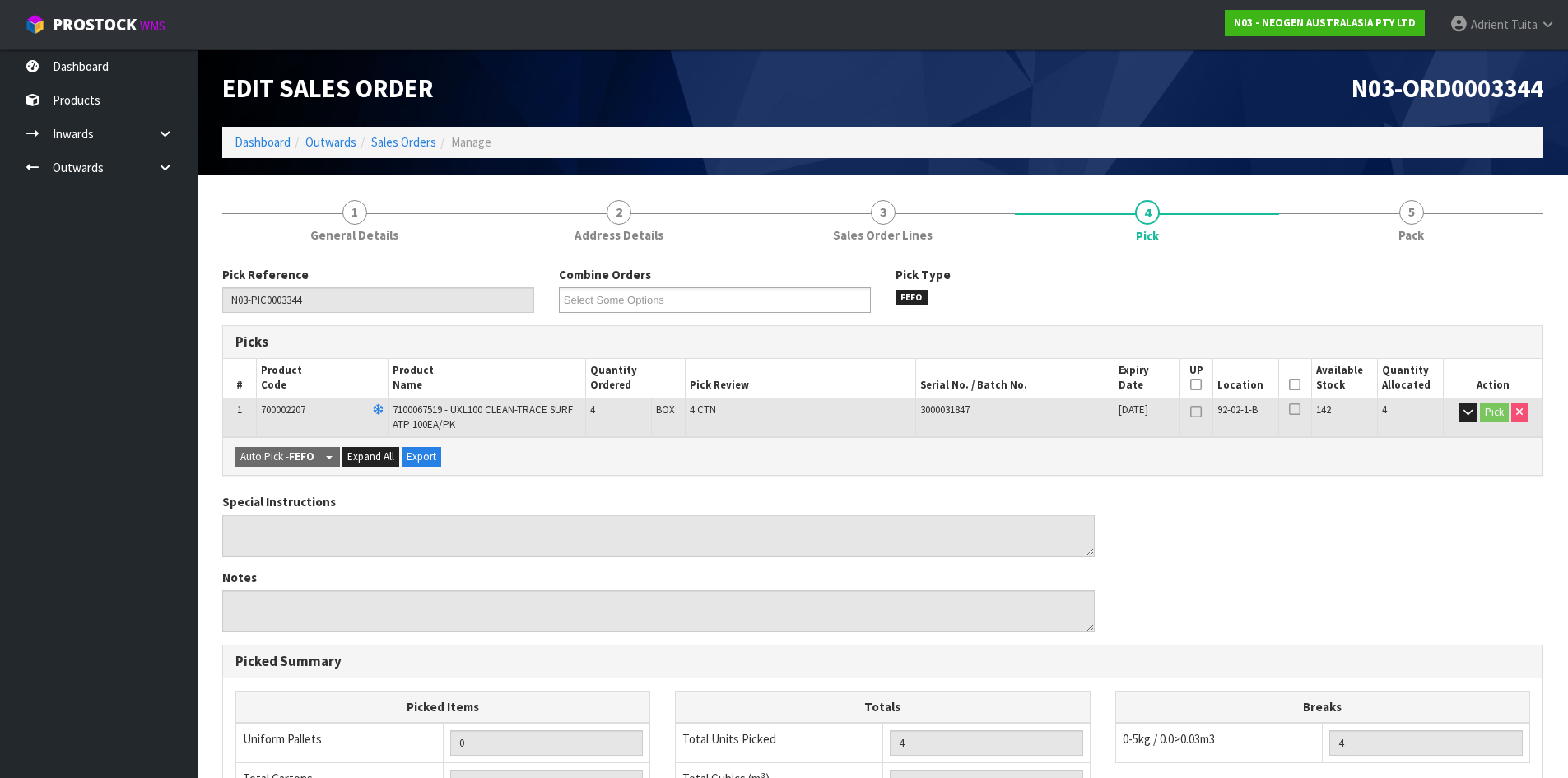
click at [1297, 385] on icon at bounding box center [1295, 384] width 12 height 1
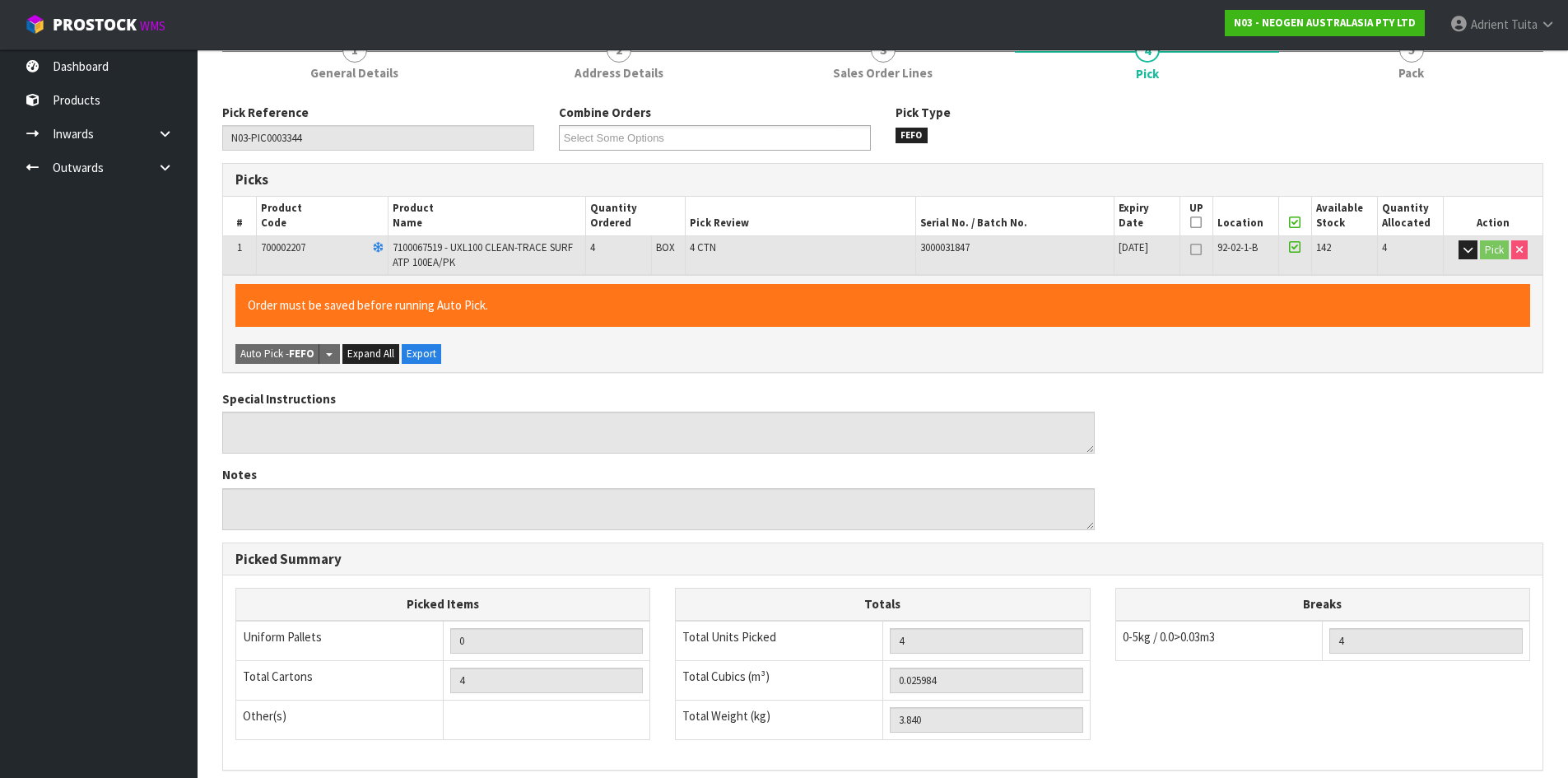
scroll to position [380, 0]
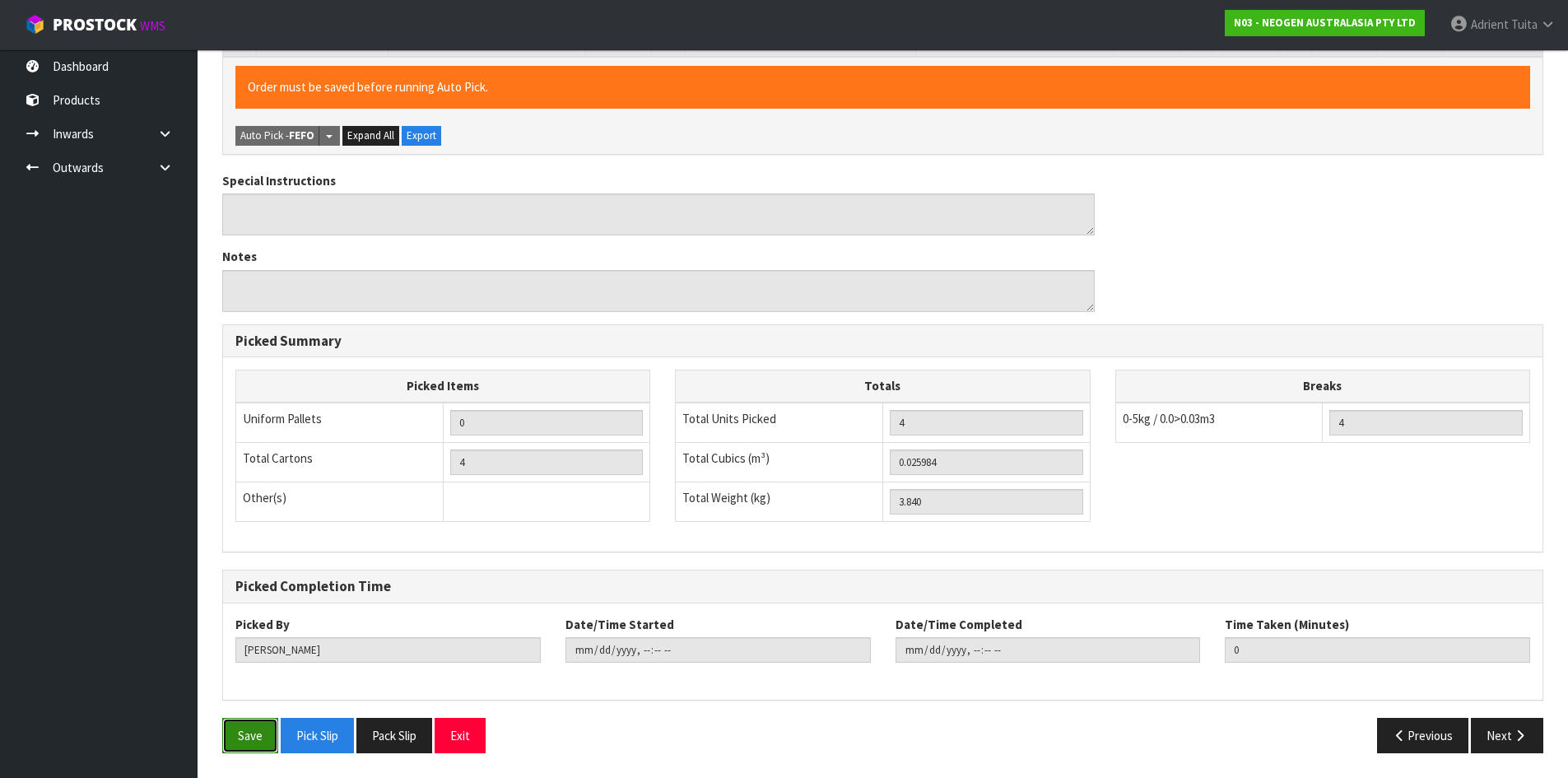
click at [246, 743] on button "Save" at bounding box center [250, 736] width 56 height 36
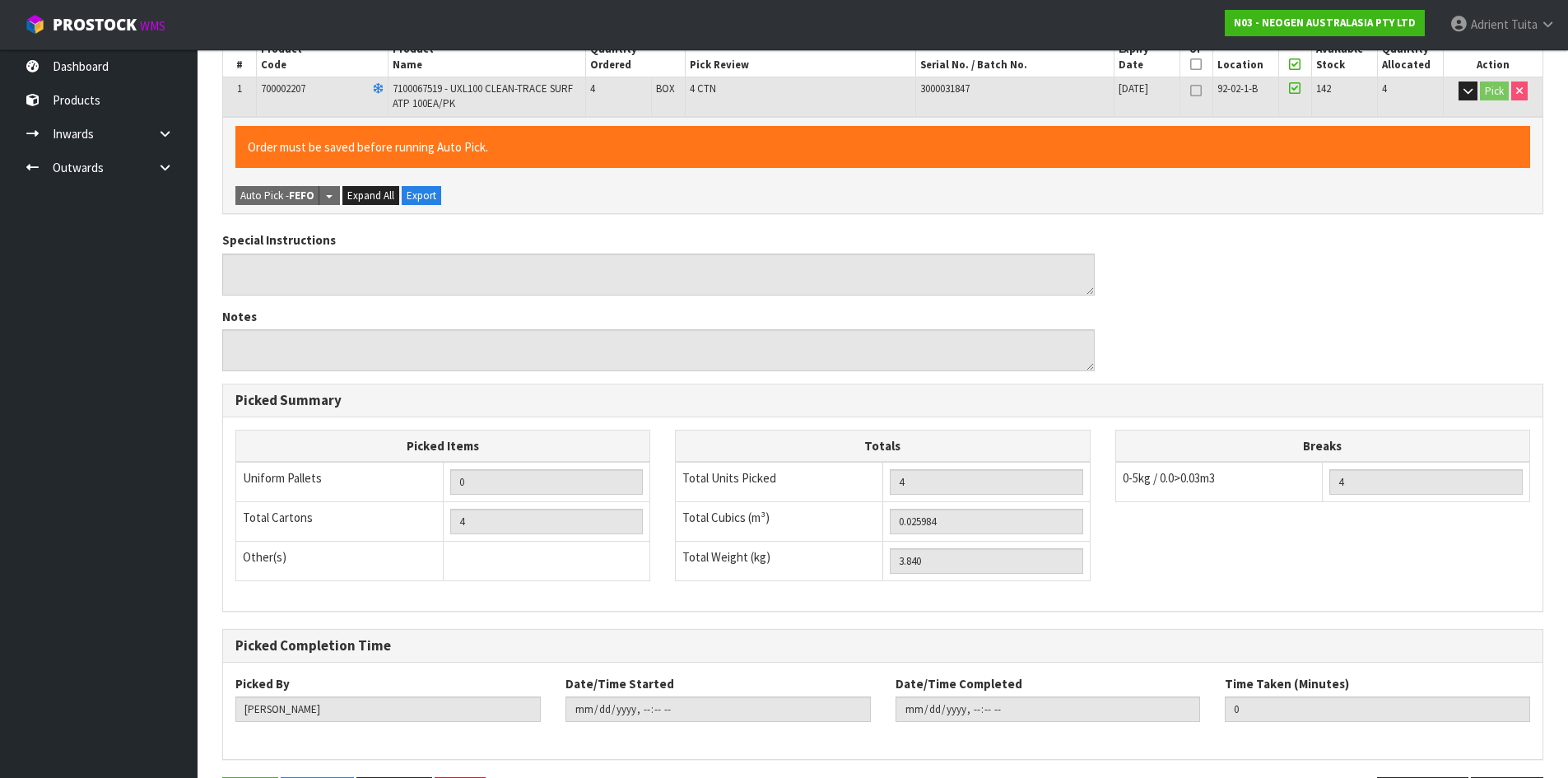
scroll to position [0, 0]
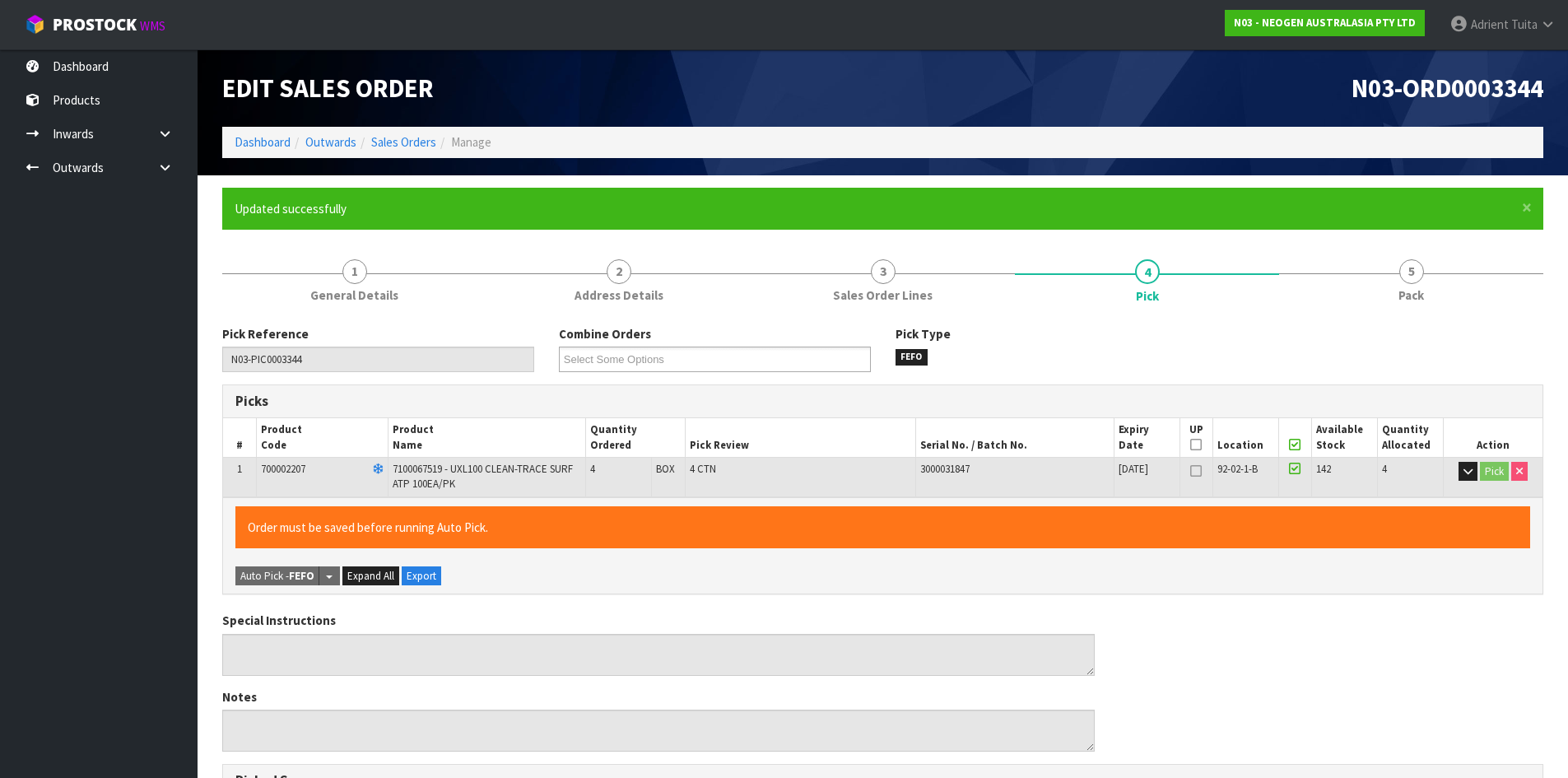
type input "[PERSON_NAME]"
type input "[DATE]T10:45:09"
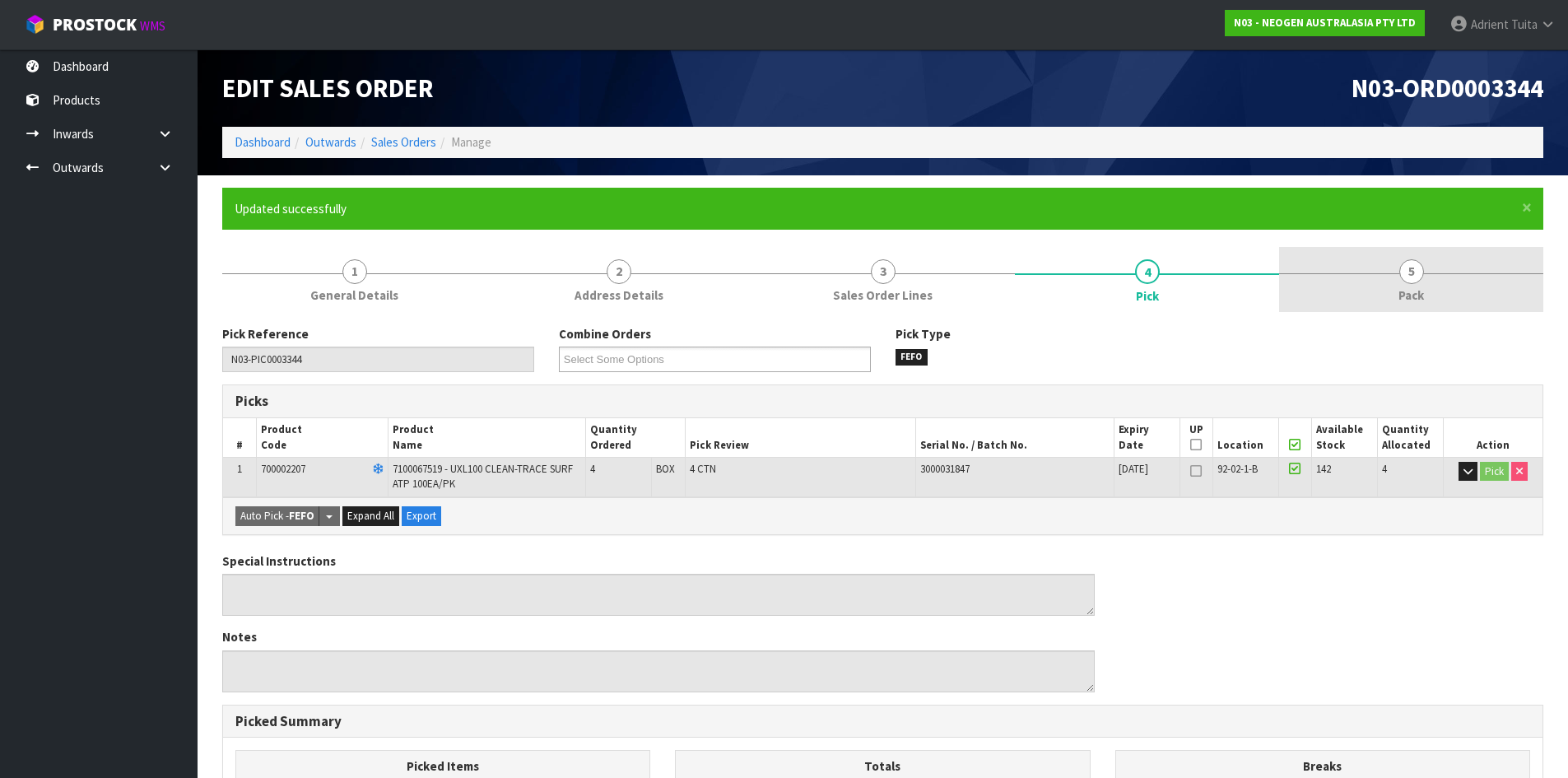
click at [1376, 260] on link "5 Pack" at bounding box center [1412, 280] width 265 height 65
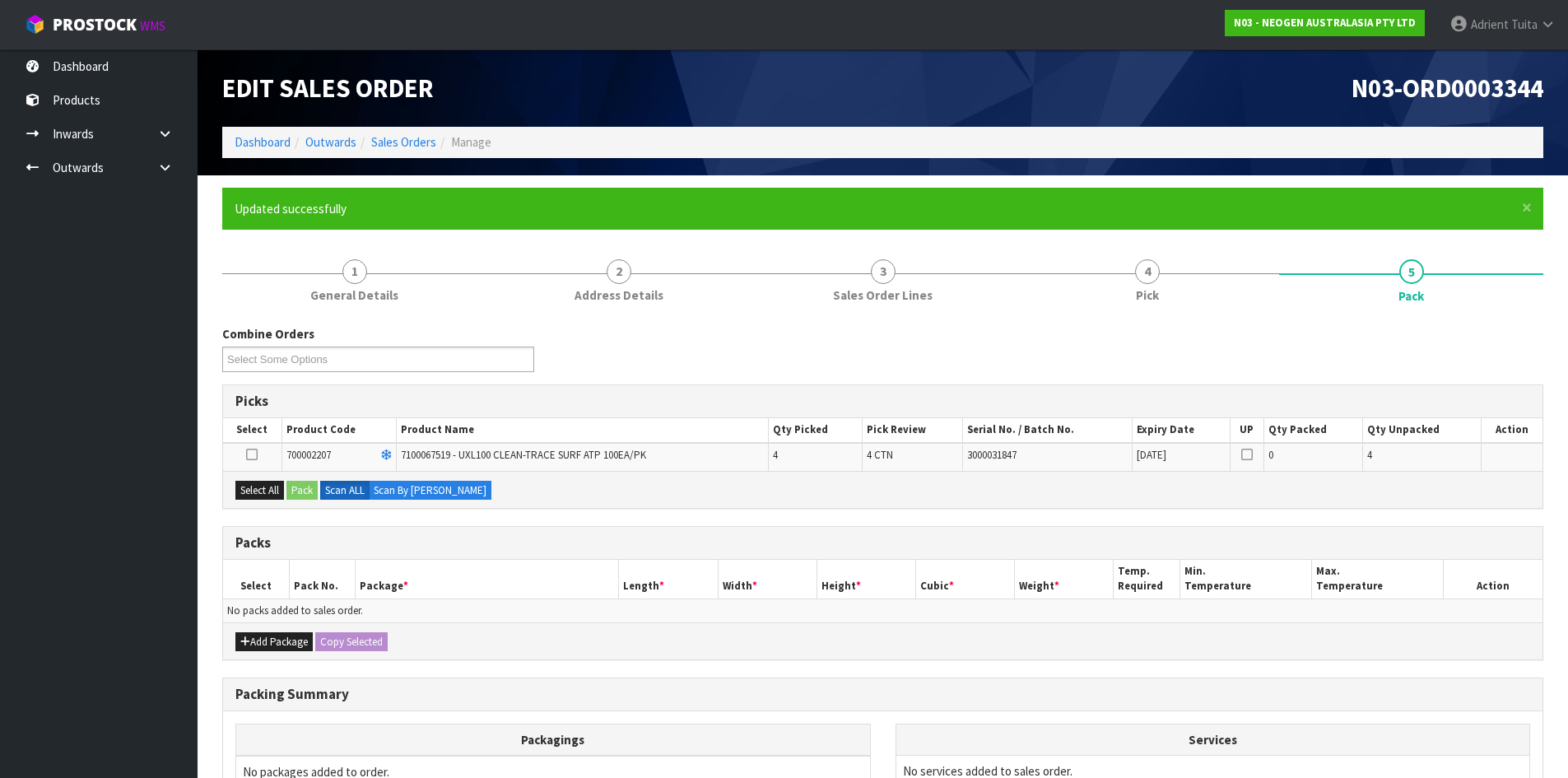
scroll to position [188, 0]
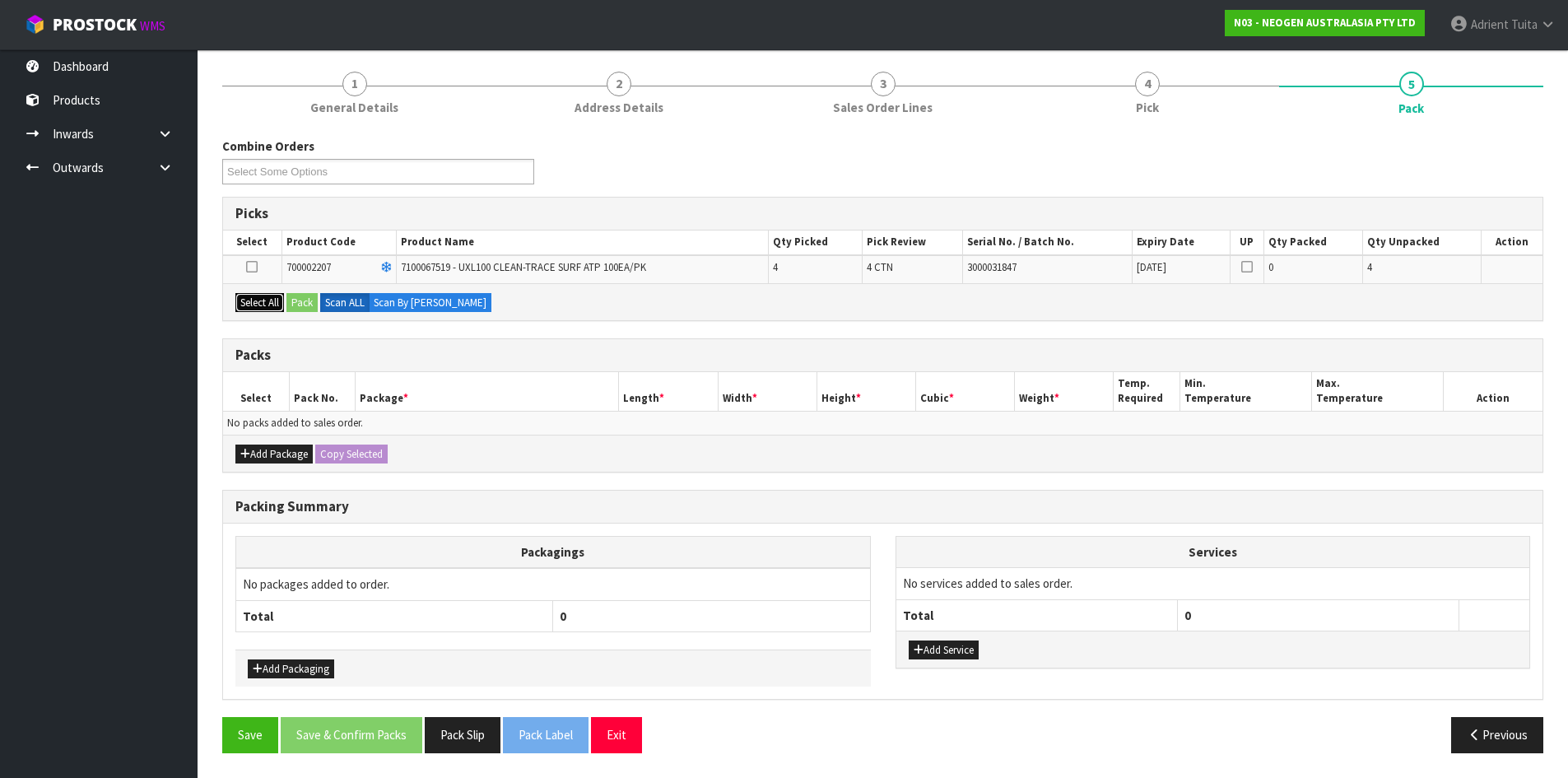
click at [279, 300] on button "Select All" at bounding box center [260, 303] width 48 height 20
click at [299, 300] on button "Pack" at bounding box center [302, 303] width 32 height 20
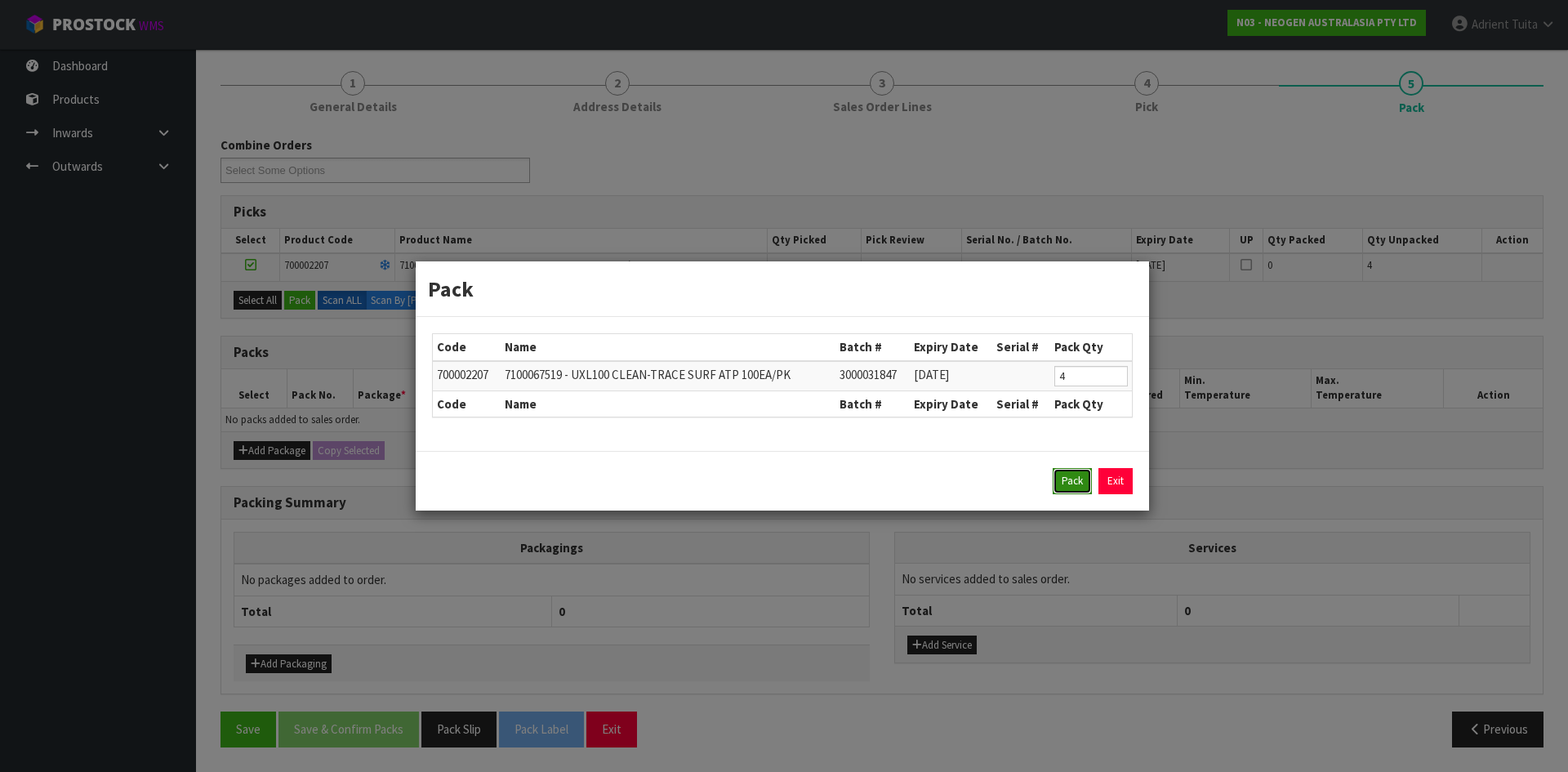
click at [1074, 485] on button "Pack" at bounding box center [1073, 481] width 40 height 26
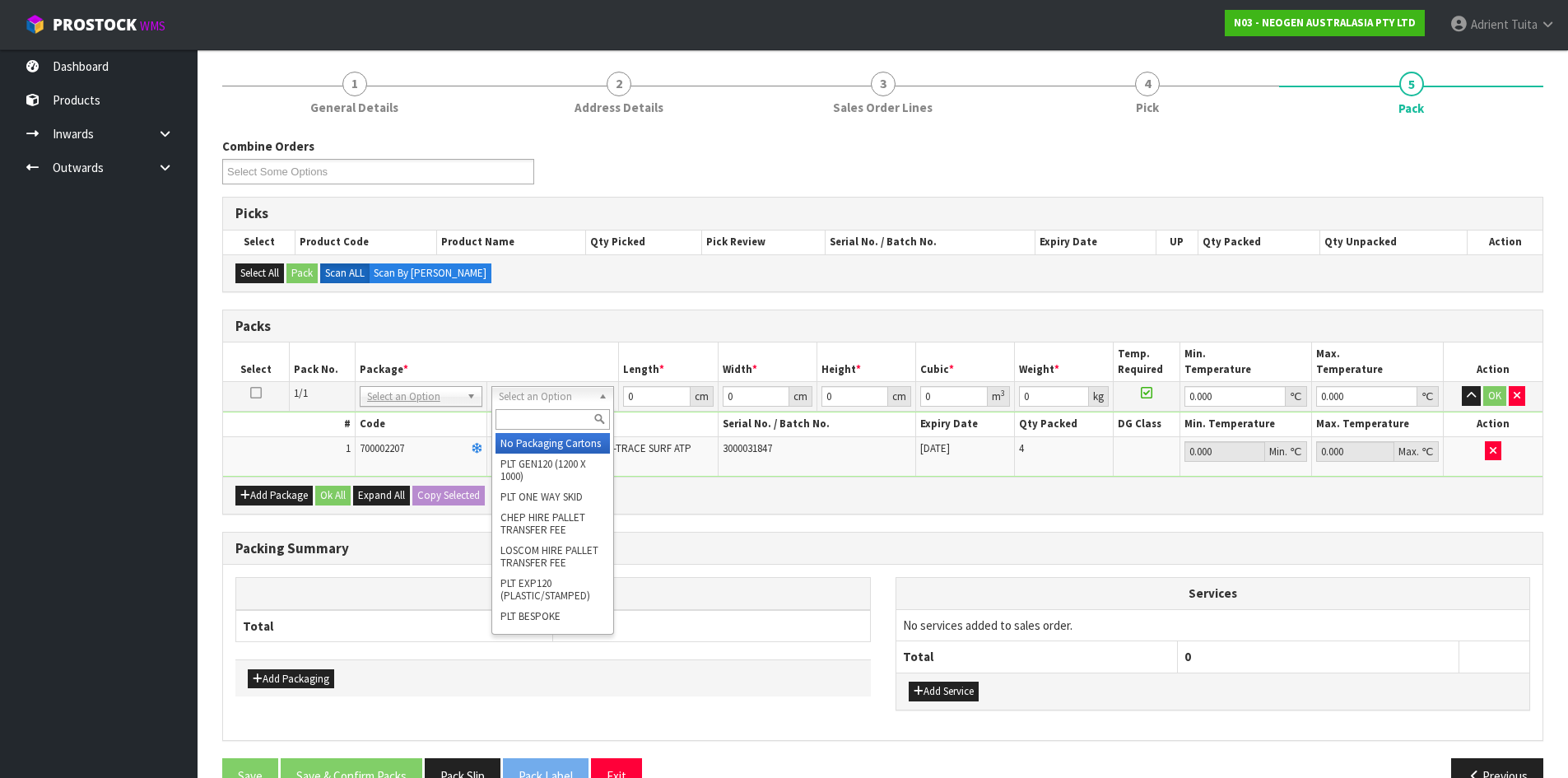
click at [561, 425] on input "text" at bounding box center [553, 419] width 115 height 21
type input "ctn6"
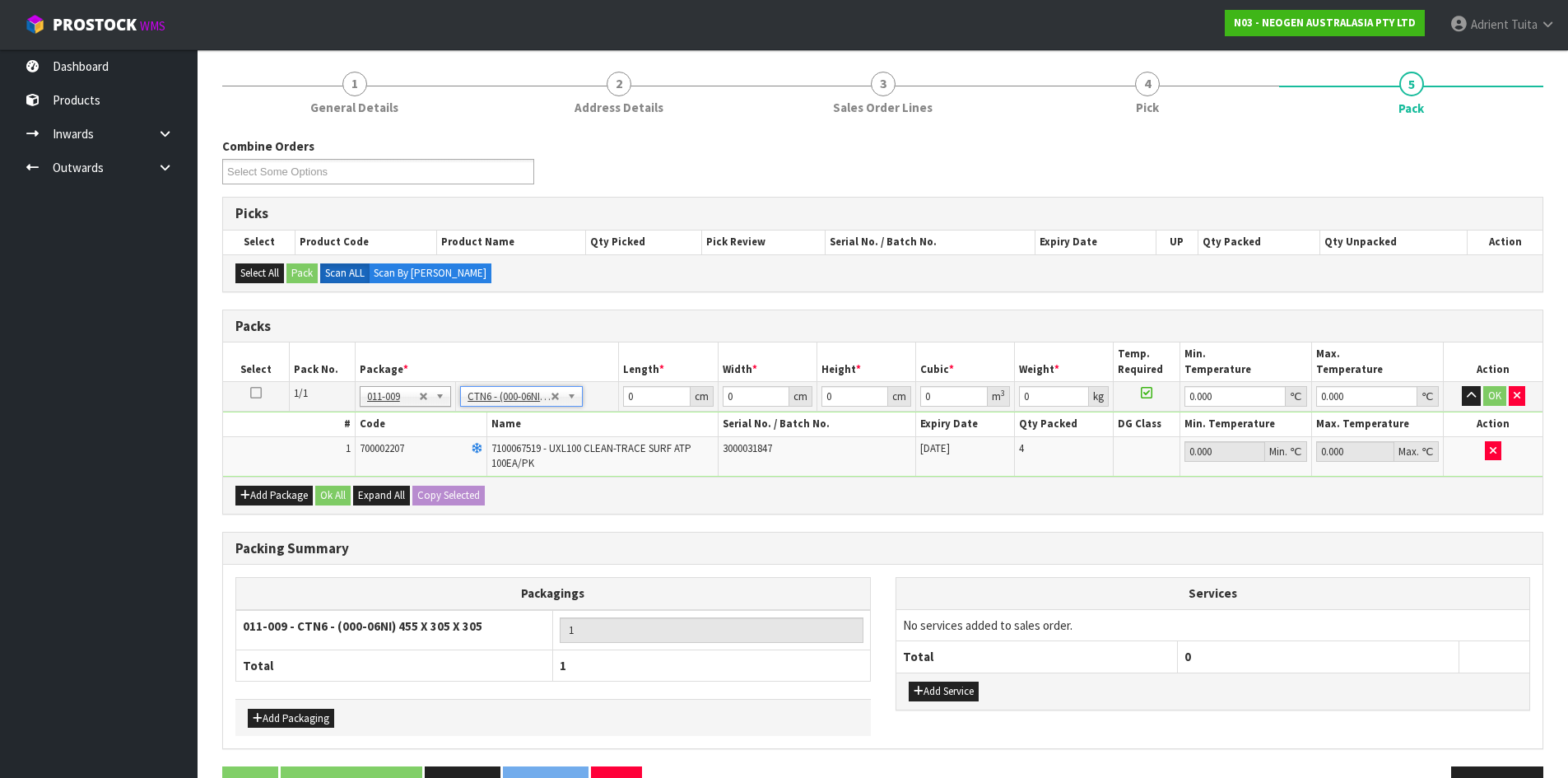
type input "45.5"
type input "30.5"
type input "0.042326"
type input "4.04"
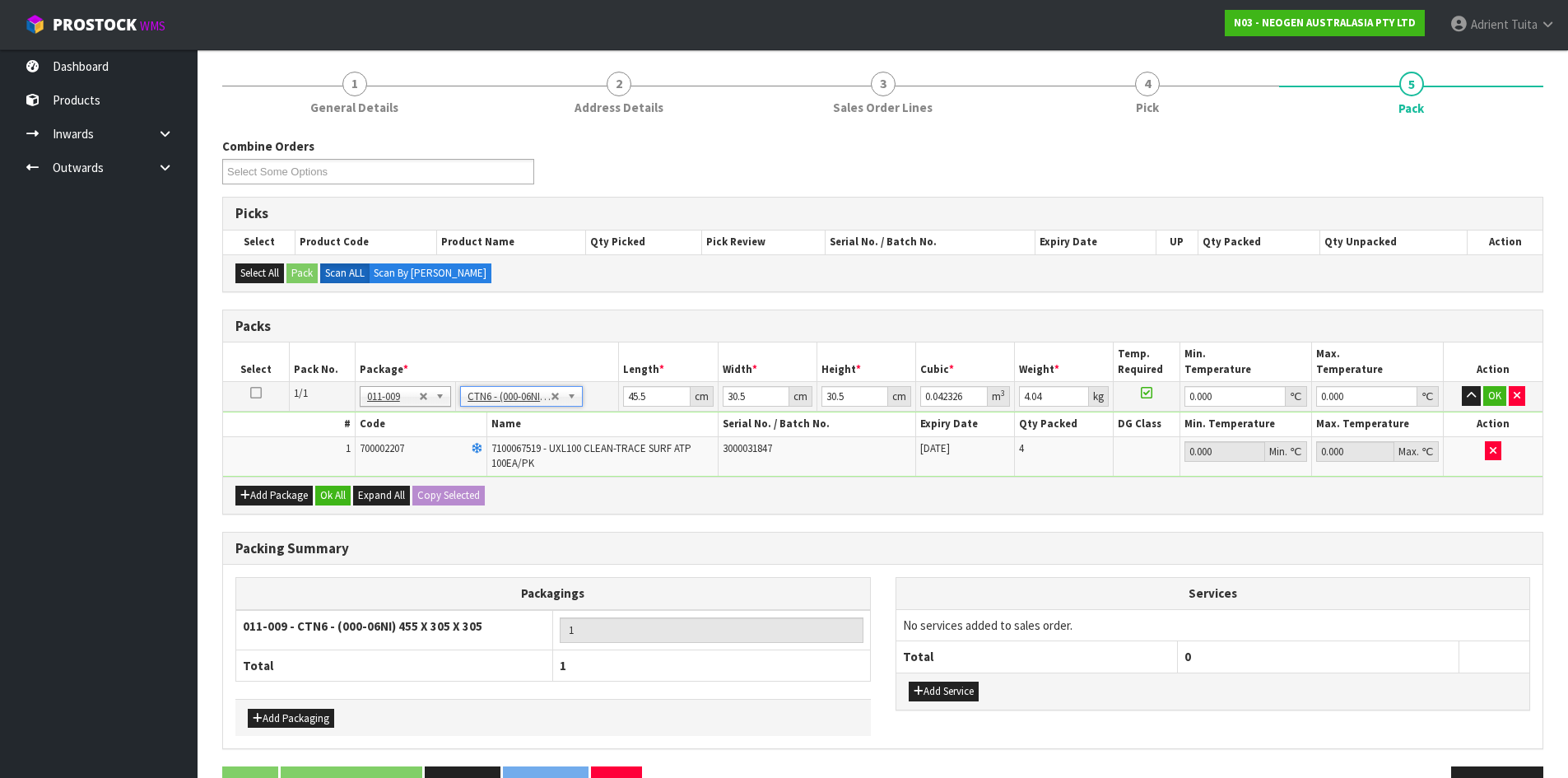
click at [633, 384] on td "45.5 cm" at bounding box center [668, 397] width 99 height 30
click at [636, 389] on input "45.5" at bounding box center [656, 396] width 67 height 21
type input "4"
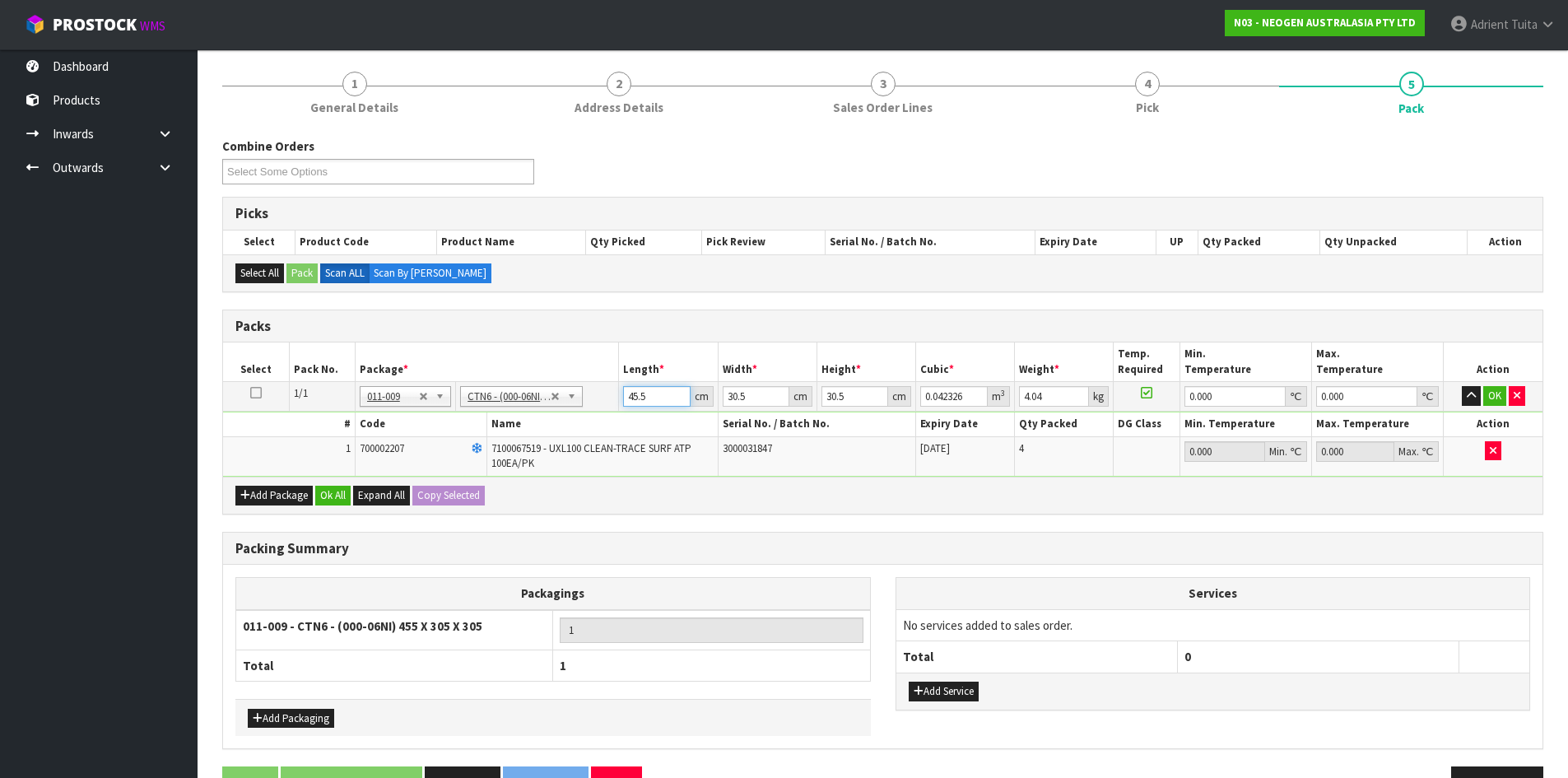
type input "0.003721"
type input "47"
type input "0.043722"
type input "47"
type input "3"
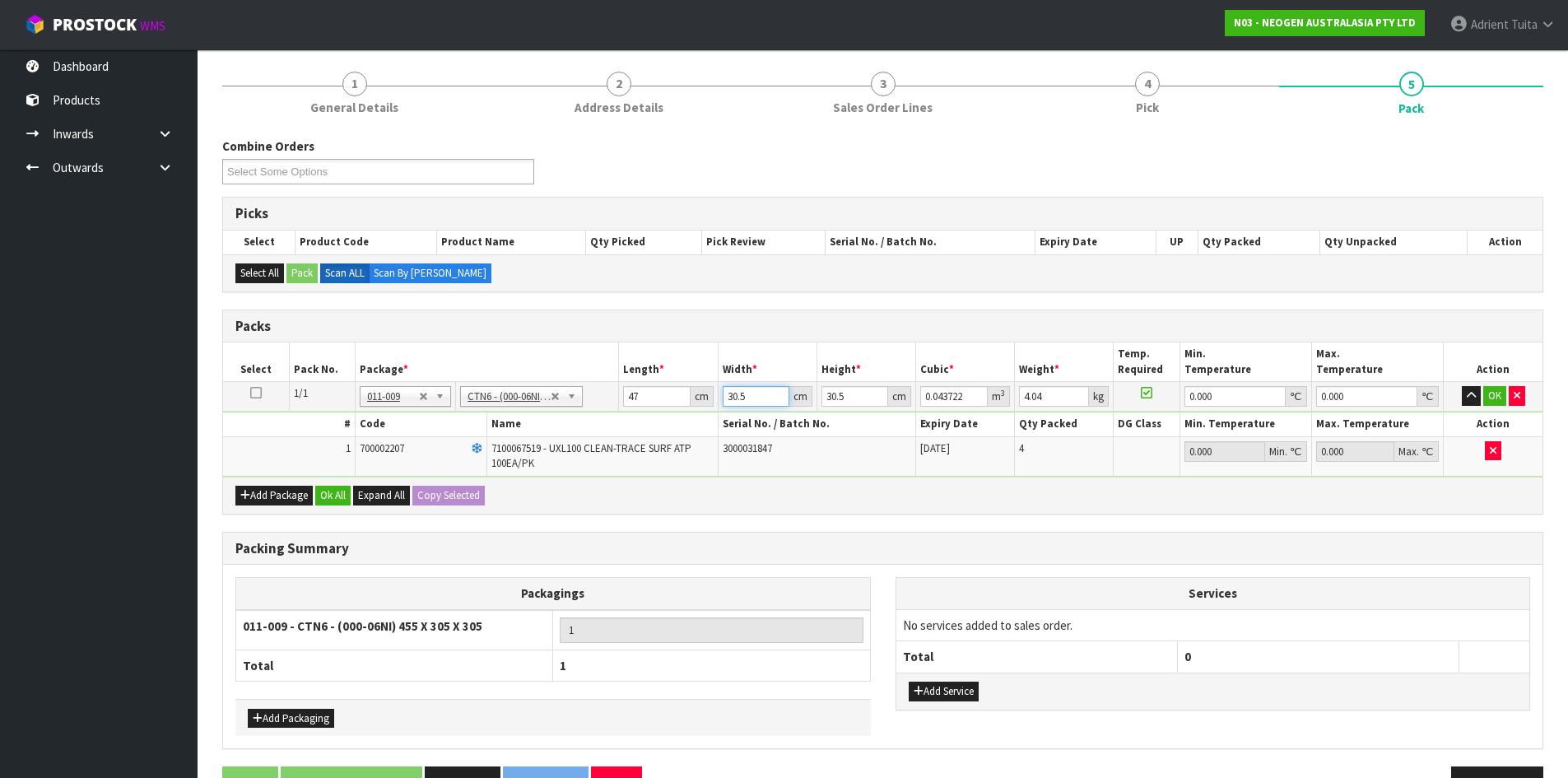
type input "0.0043"
type input "32"
type input "0.045872"
type input "32"
type input "3"
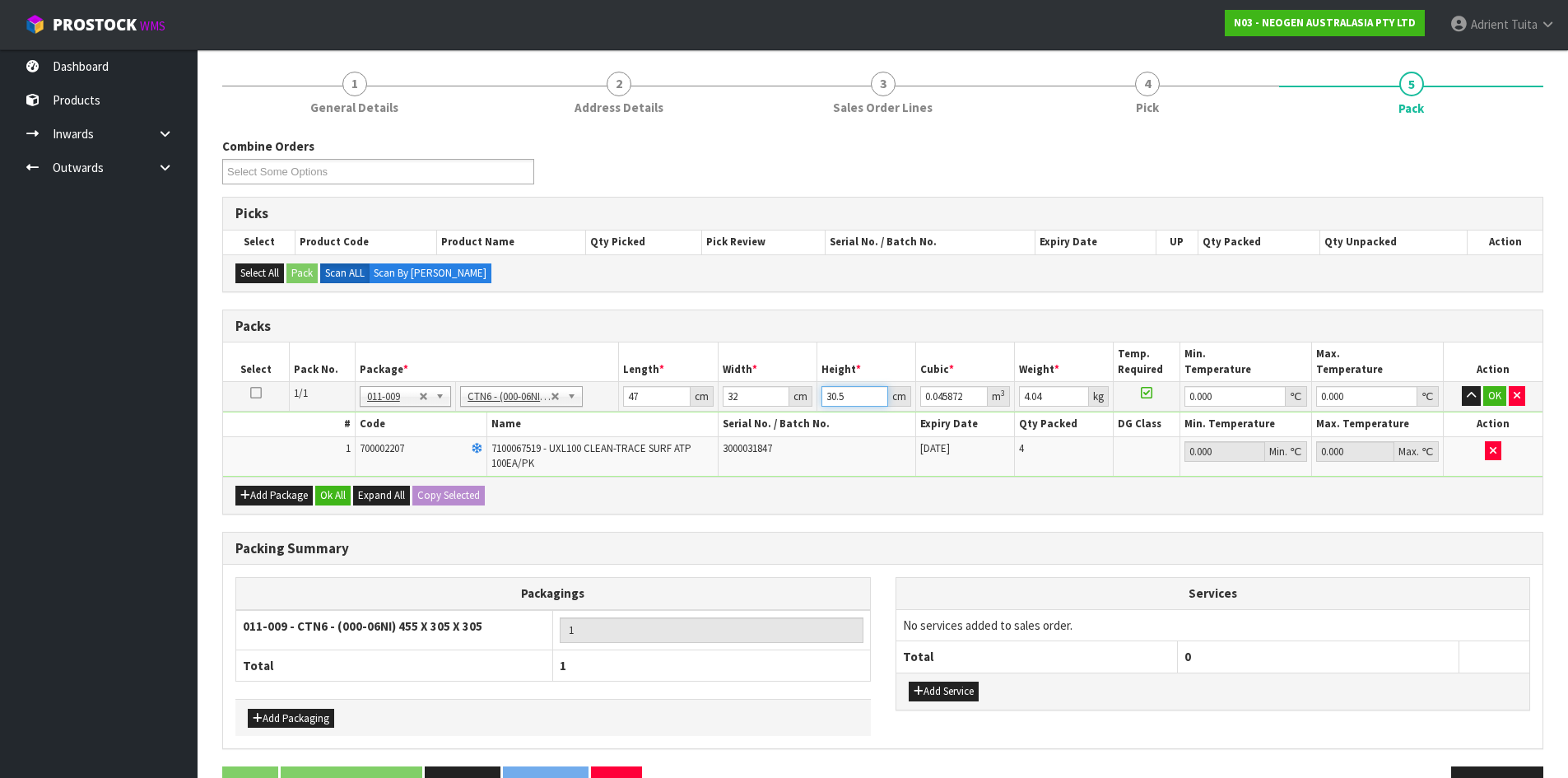
type input "0.004512"
type input "33"
type input "0.049632"
type input "33"
type input "5"
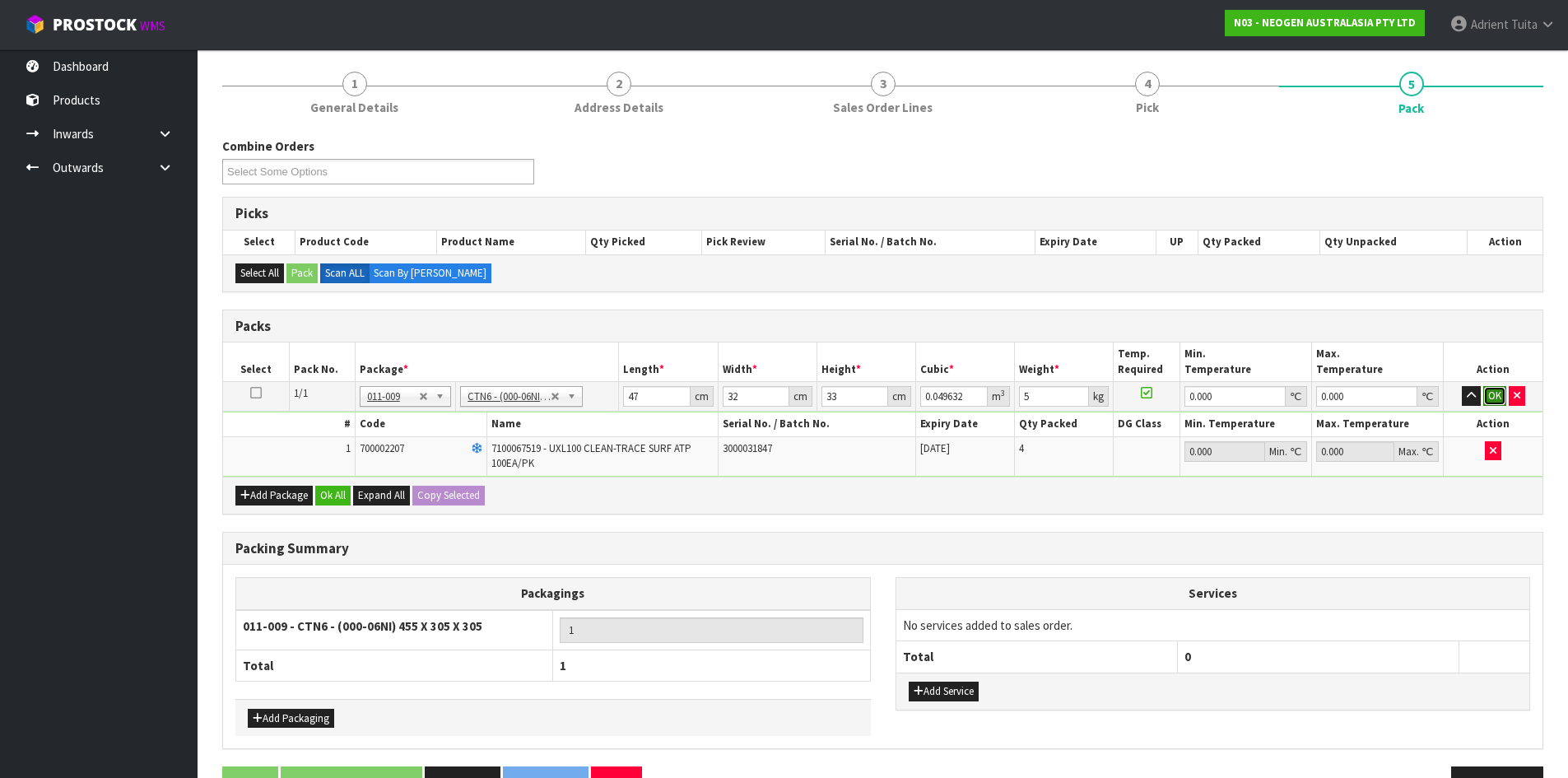
click at [1489, 395] on button "OK" at bounding box center [1495, 396] width 23 height 20
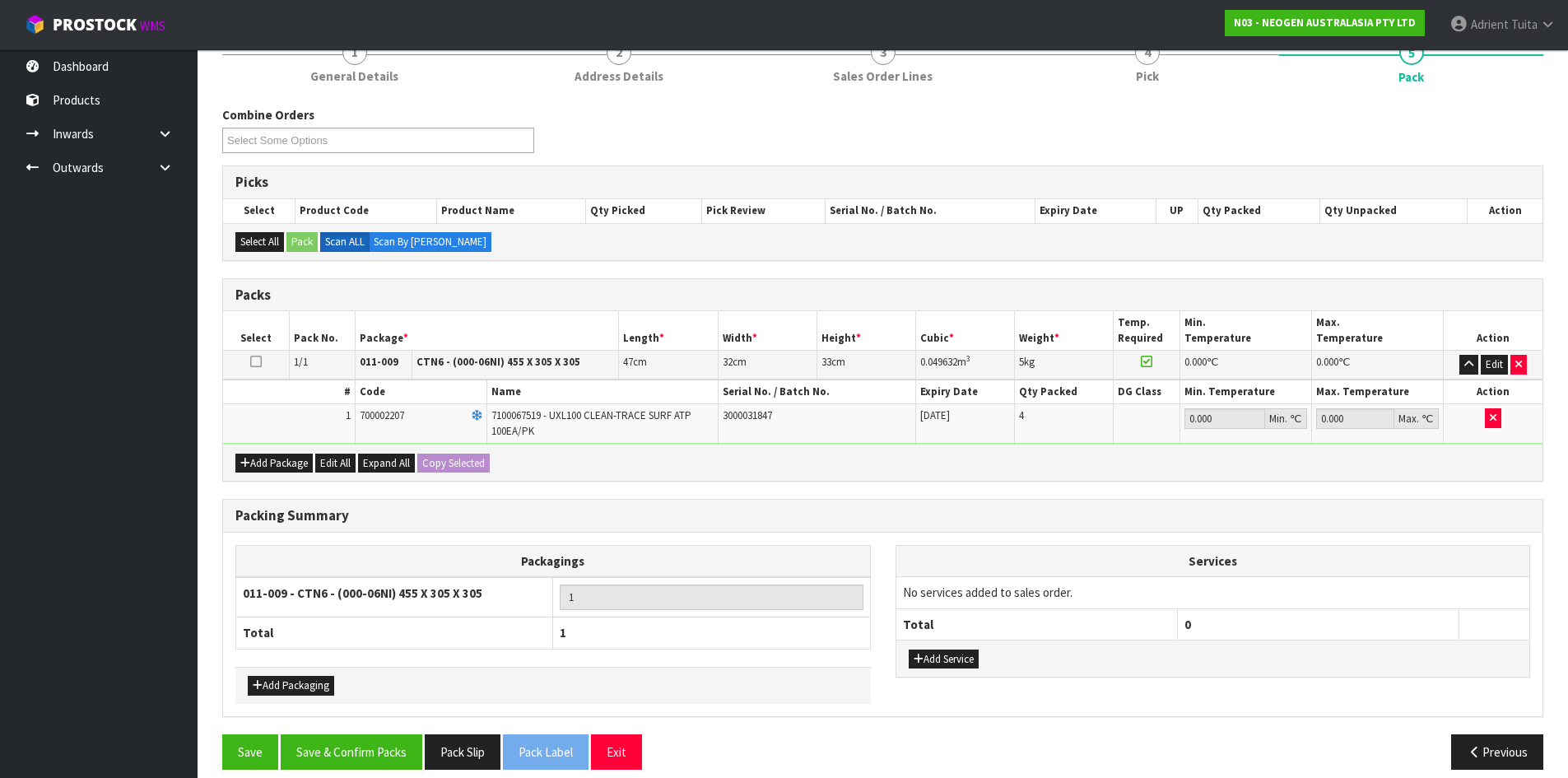
scroll to position [235, 0]
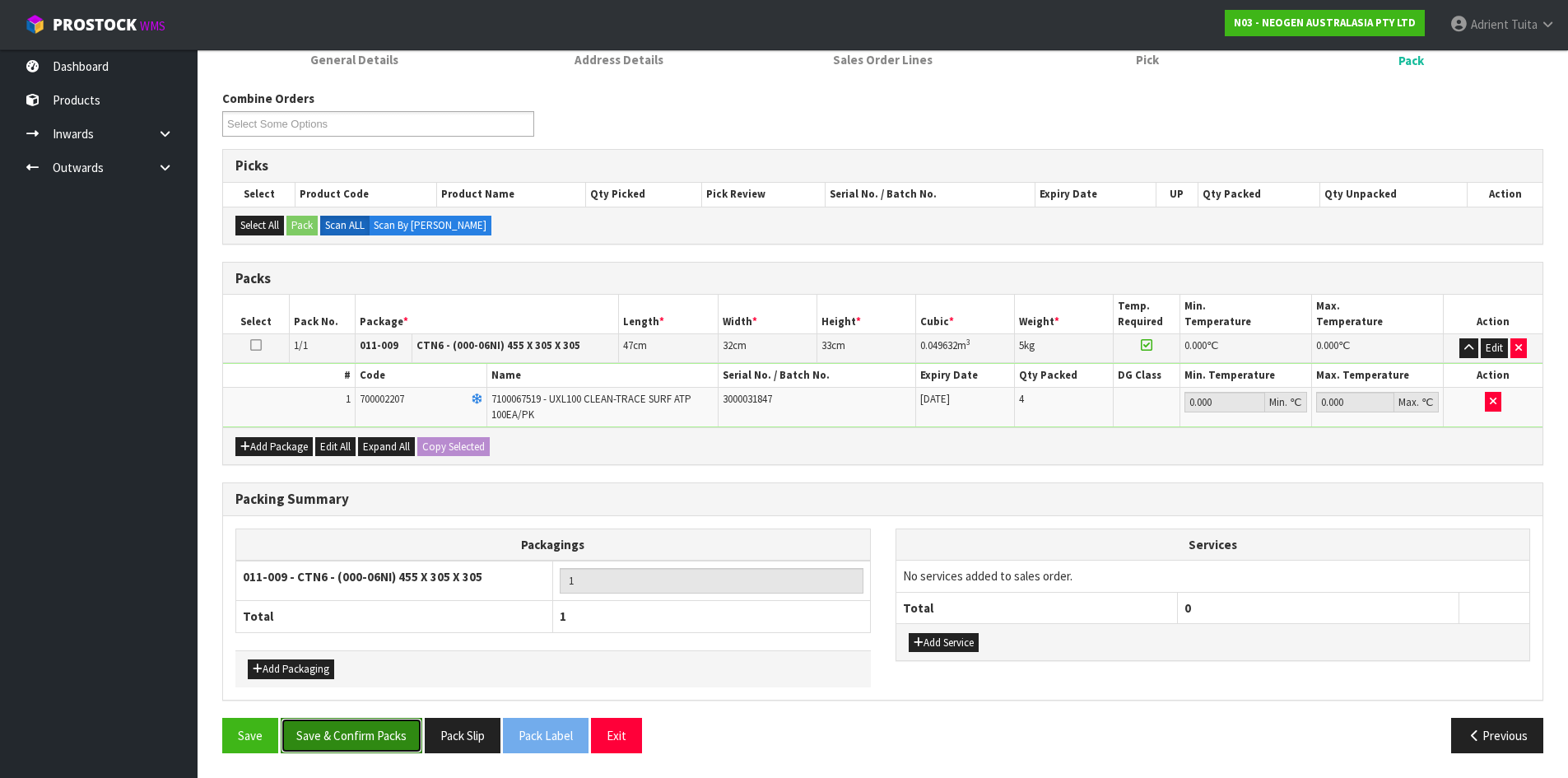
drag, startPoint x: 373, startPoint y: 752, endPoint x: 373, endPoint y: 739, distance: 13.0
click at [373, 751] on button "Save & Confirm Packs" at bounding box center [351, 736] width 141 height 36
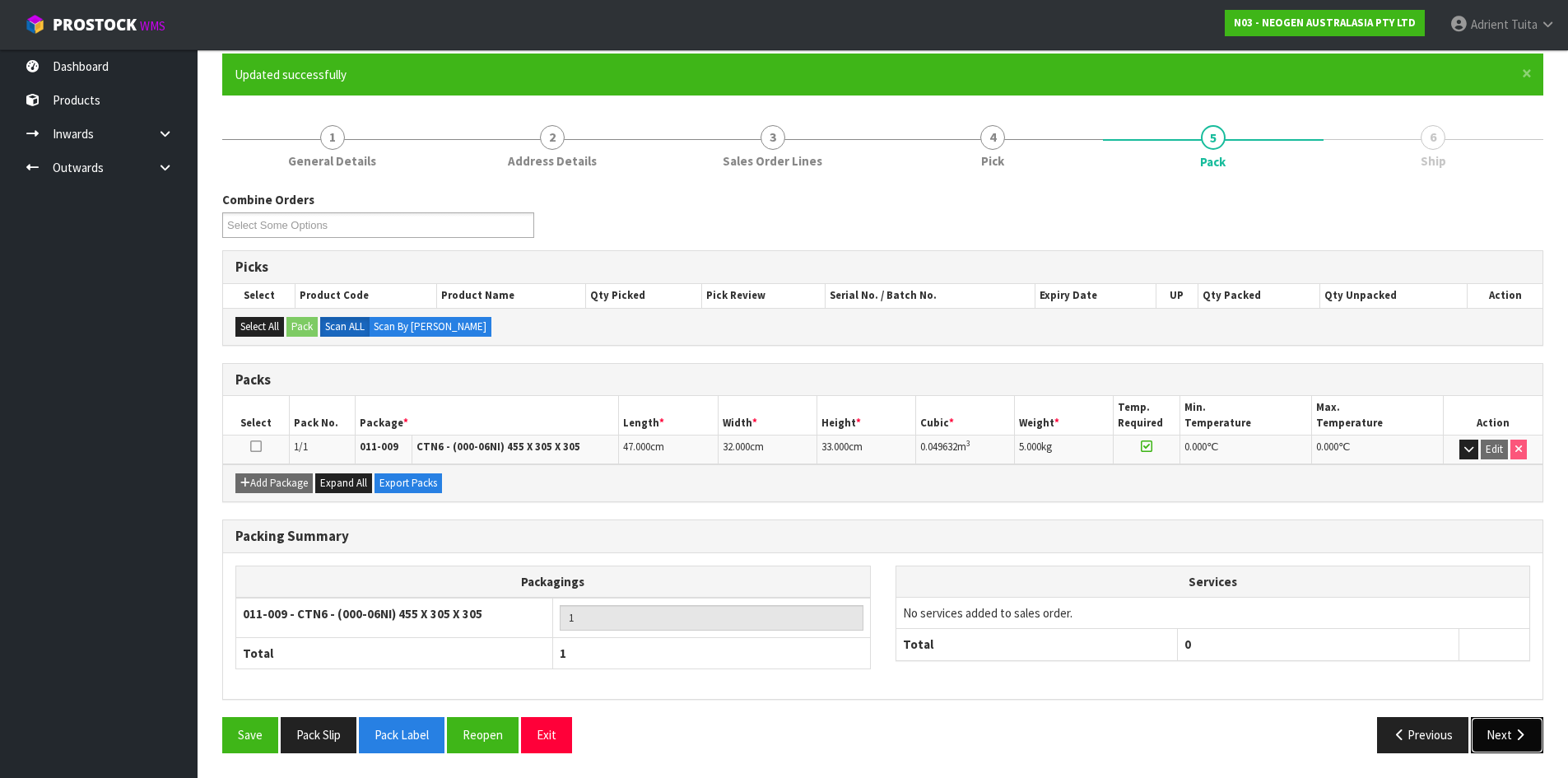
click at [1515, 733] on icon "button" at bounding box center [1520, 735] width 16 height 12
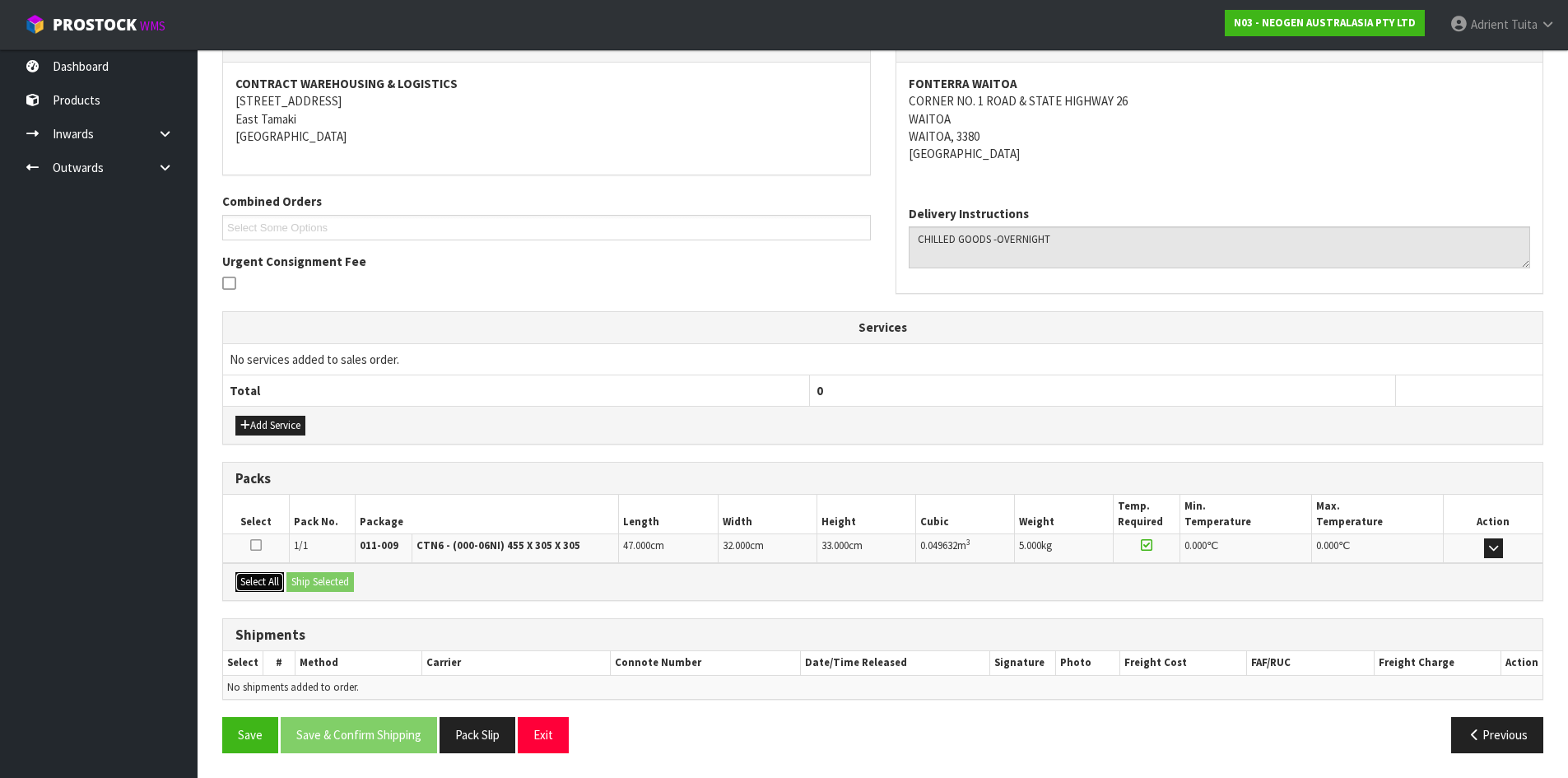
drag, startPoint x: 261, startPoint y: 577, endPoint x: 300, endPoint y: 580, distance: 39.1
click at [265, 577] on button "Select All" at bounding box center [260, 582] width 48 height 20
click at [302, 580] on button "Ship Selected" at bounding box center [319, 582] width 67 height 20
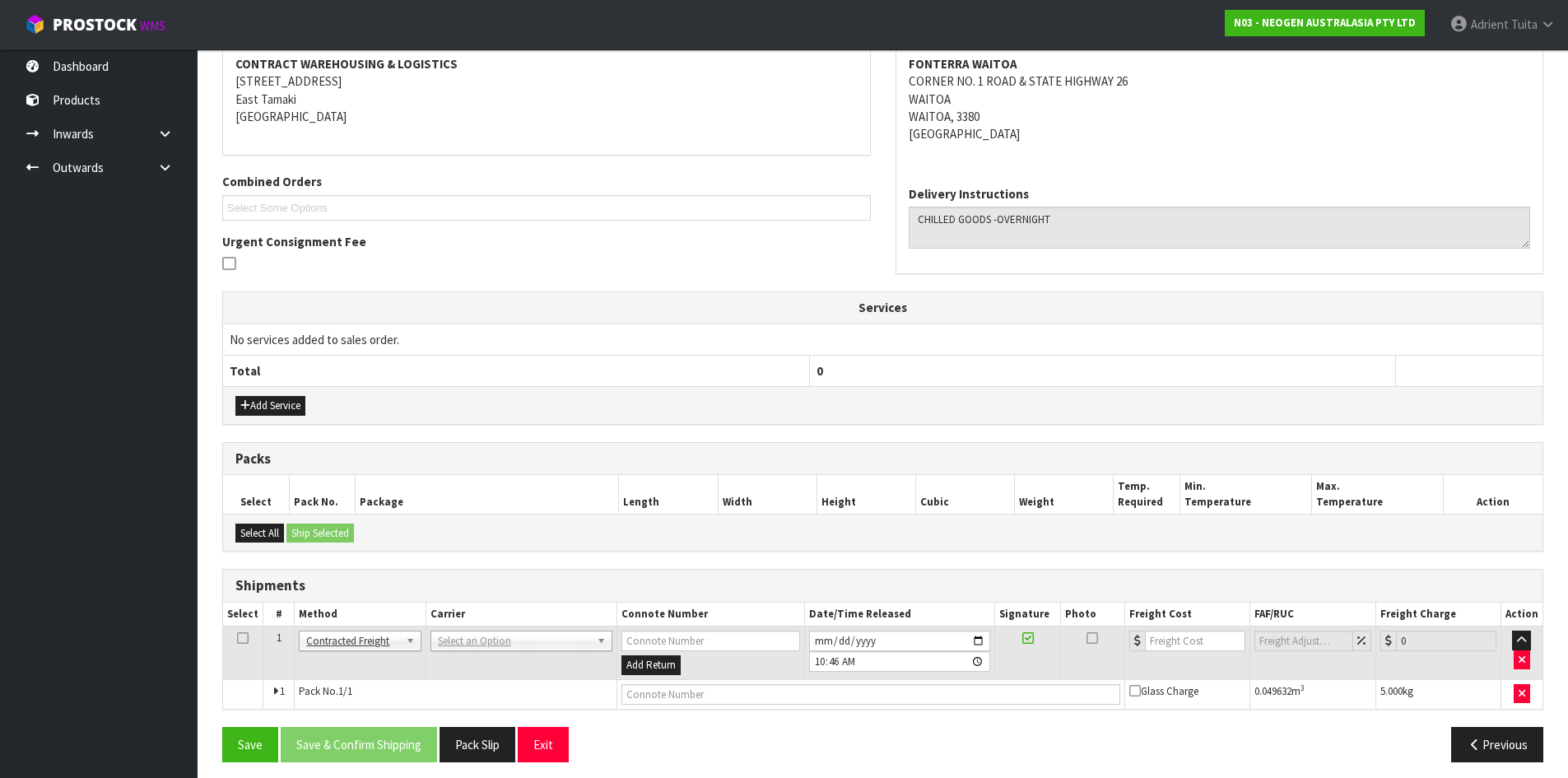
scroll to position [325, 0]
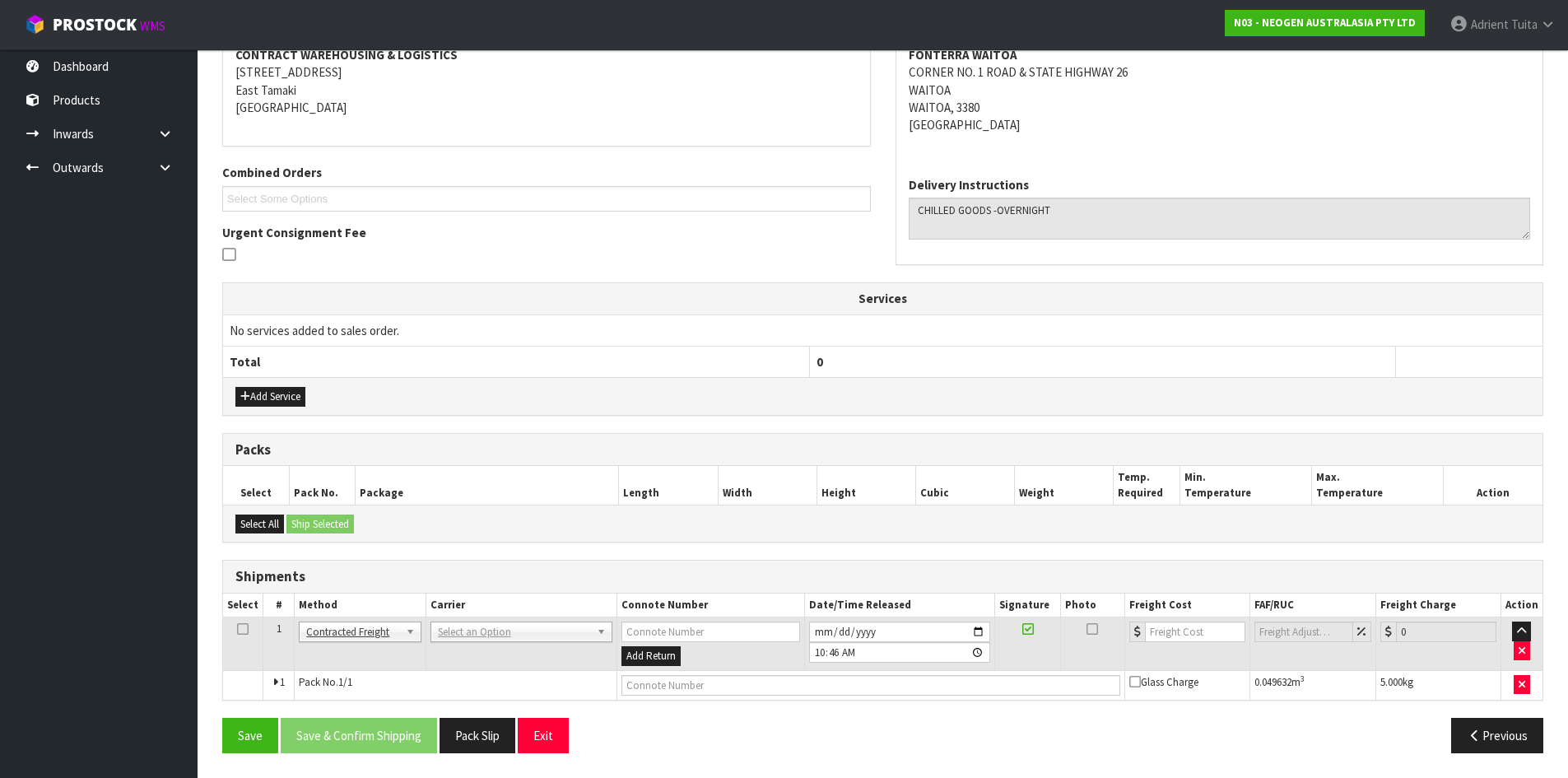
drag, startPoint x: 480, startPoint y: 639, endPoint x: 476, endPoint y: 659, distance: 20.4
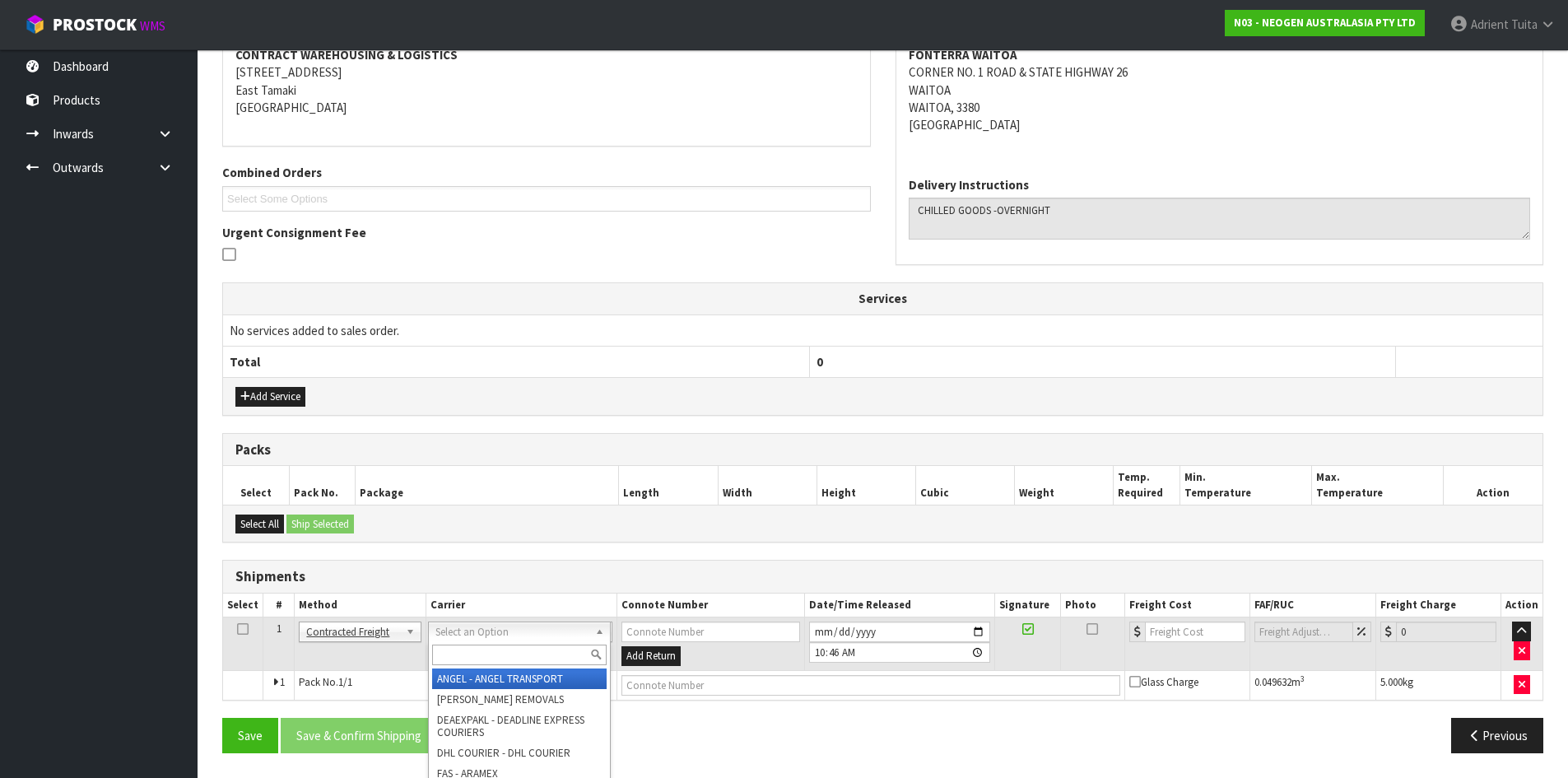
click at [476, 659] on input "text" at bounding box center [520, 655] width 175 height 21
type input "nzp"
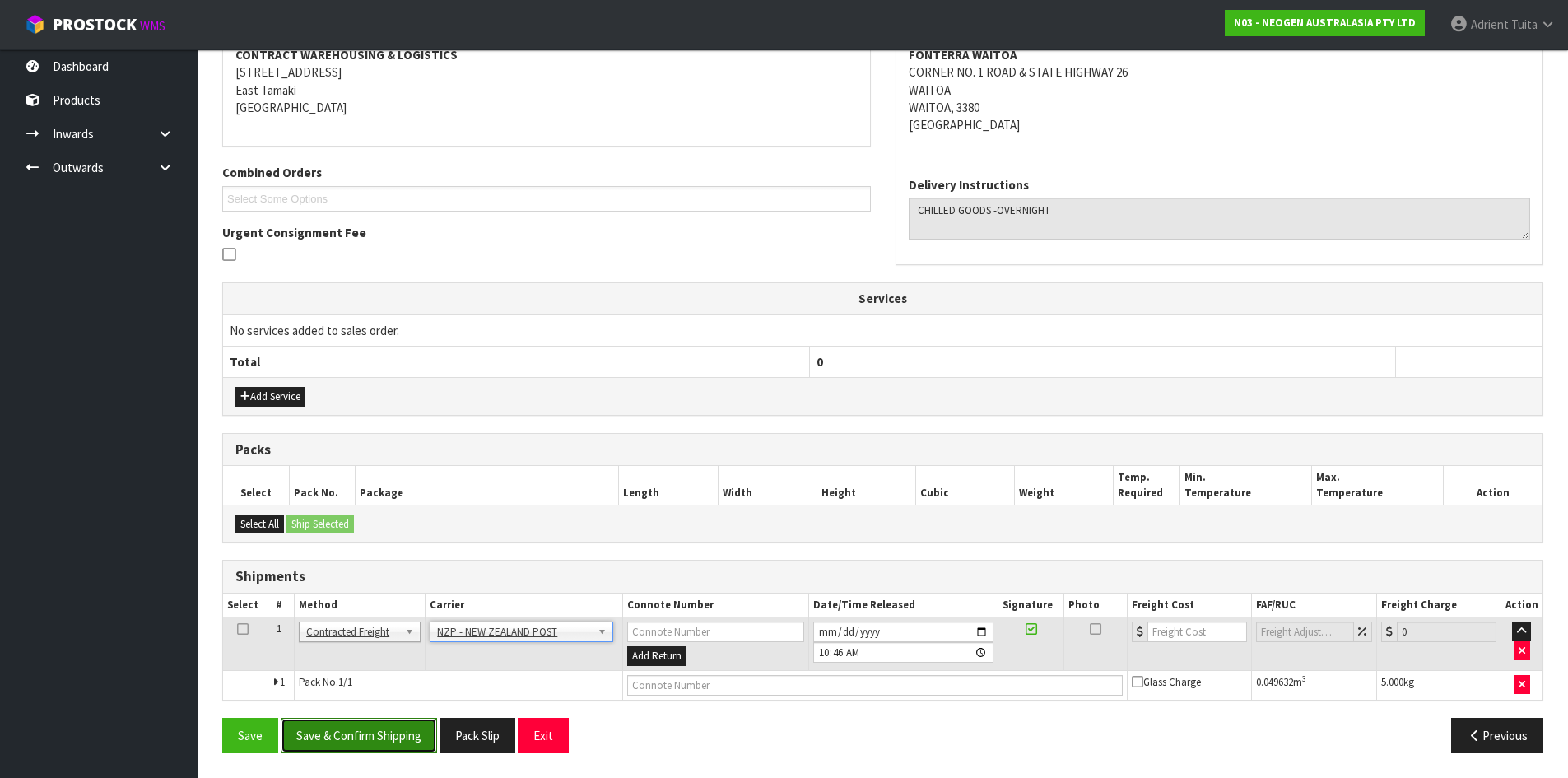
click at [382, 741] on button "Save & Confirm Shipping" at bounding box center [359, 736] width 156 height 36
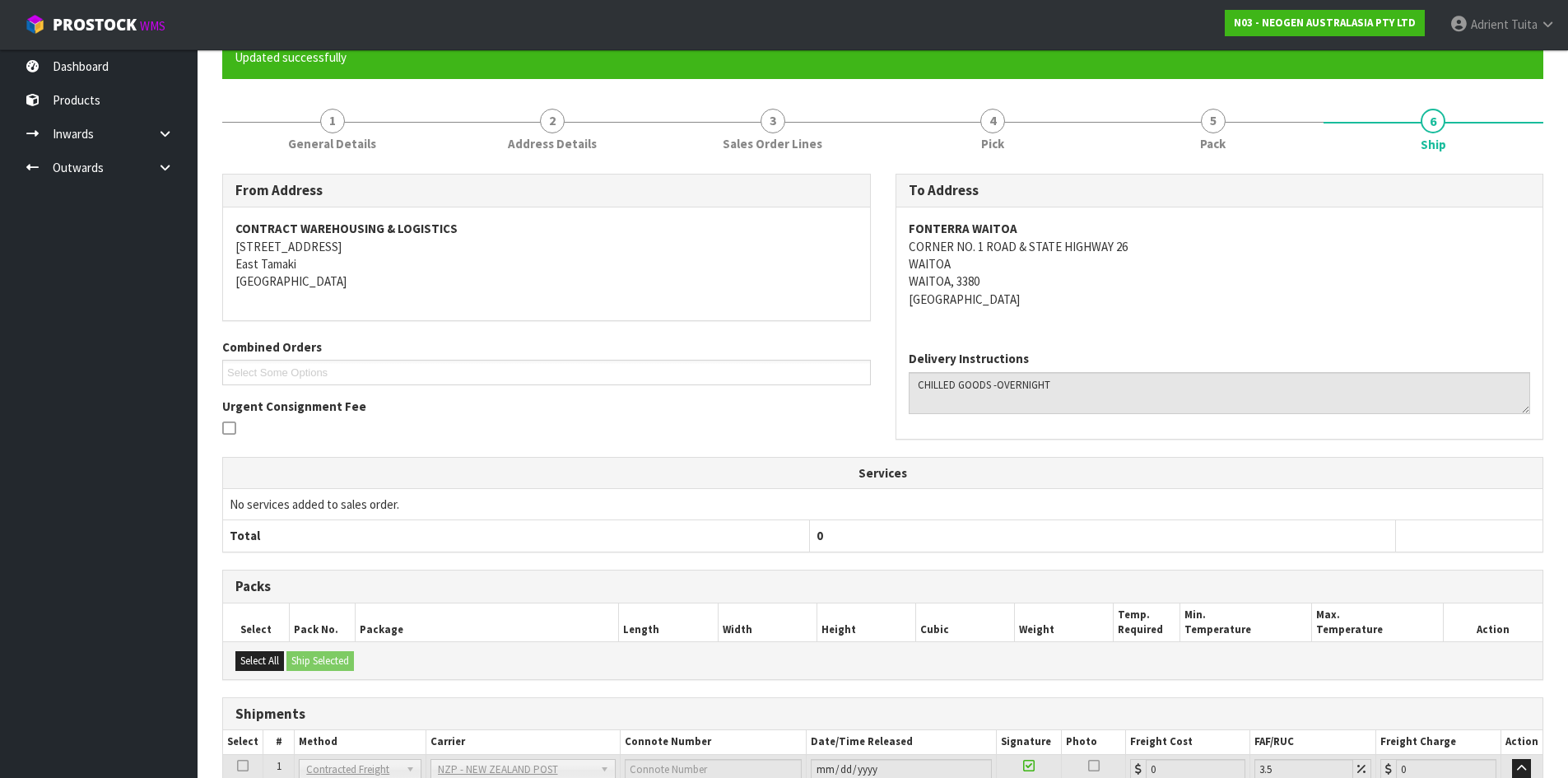
scroll to position [302, 0]
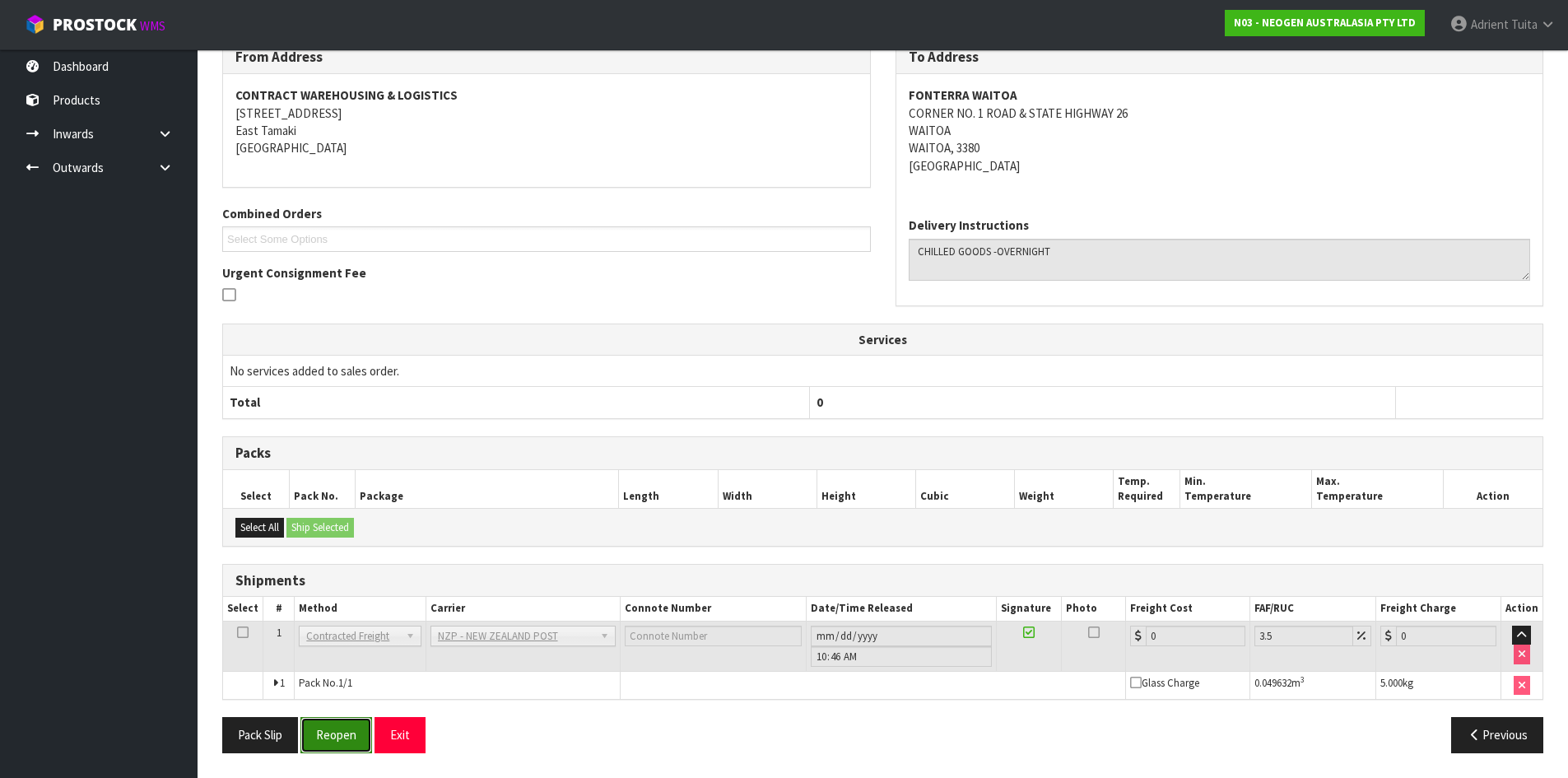
click at [318, 731] on button "Reopen" at bounding box center [336, 735] width 72 height 36
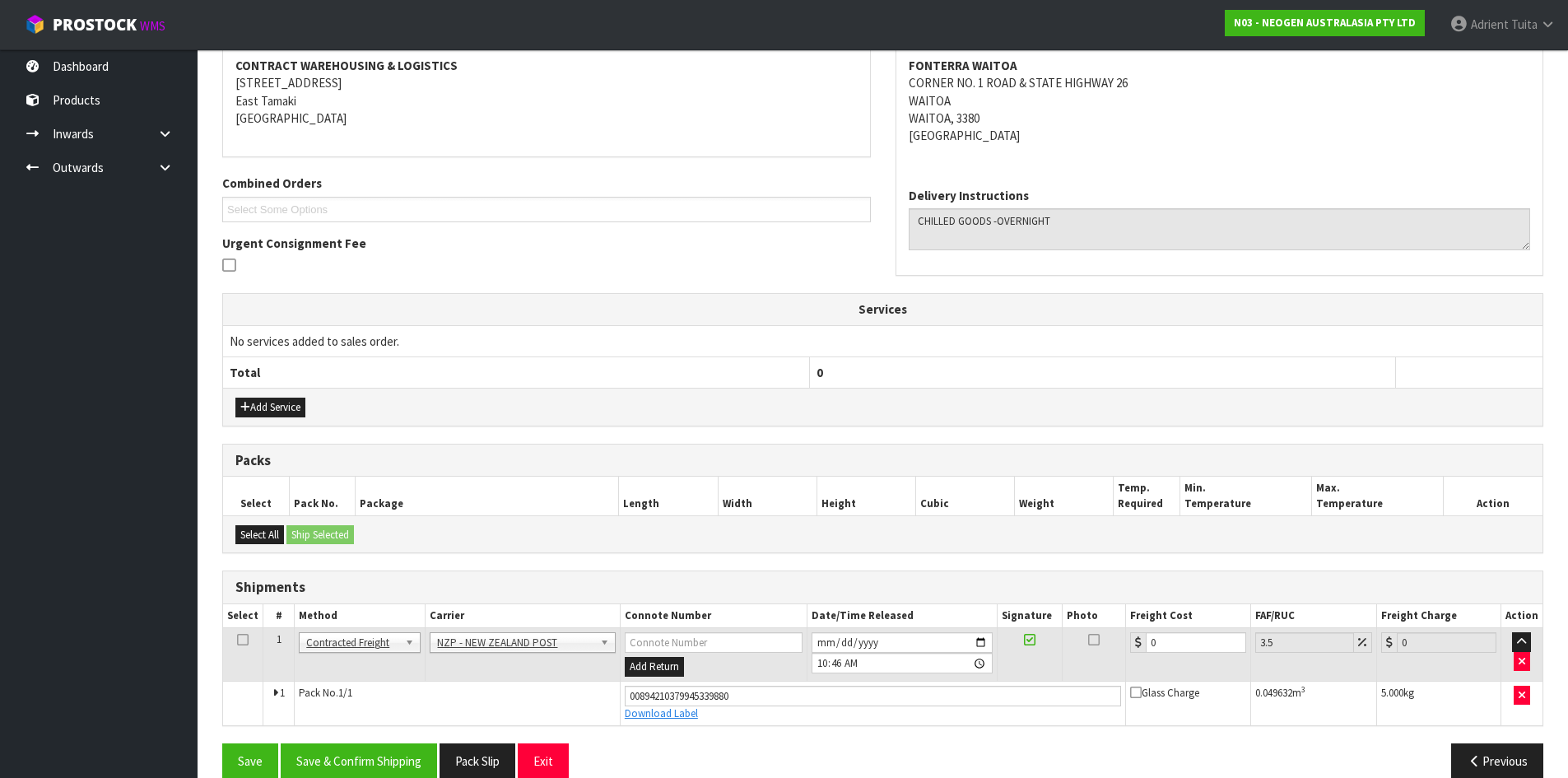
scroll to position [341, 0]
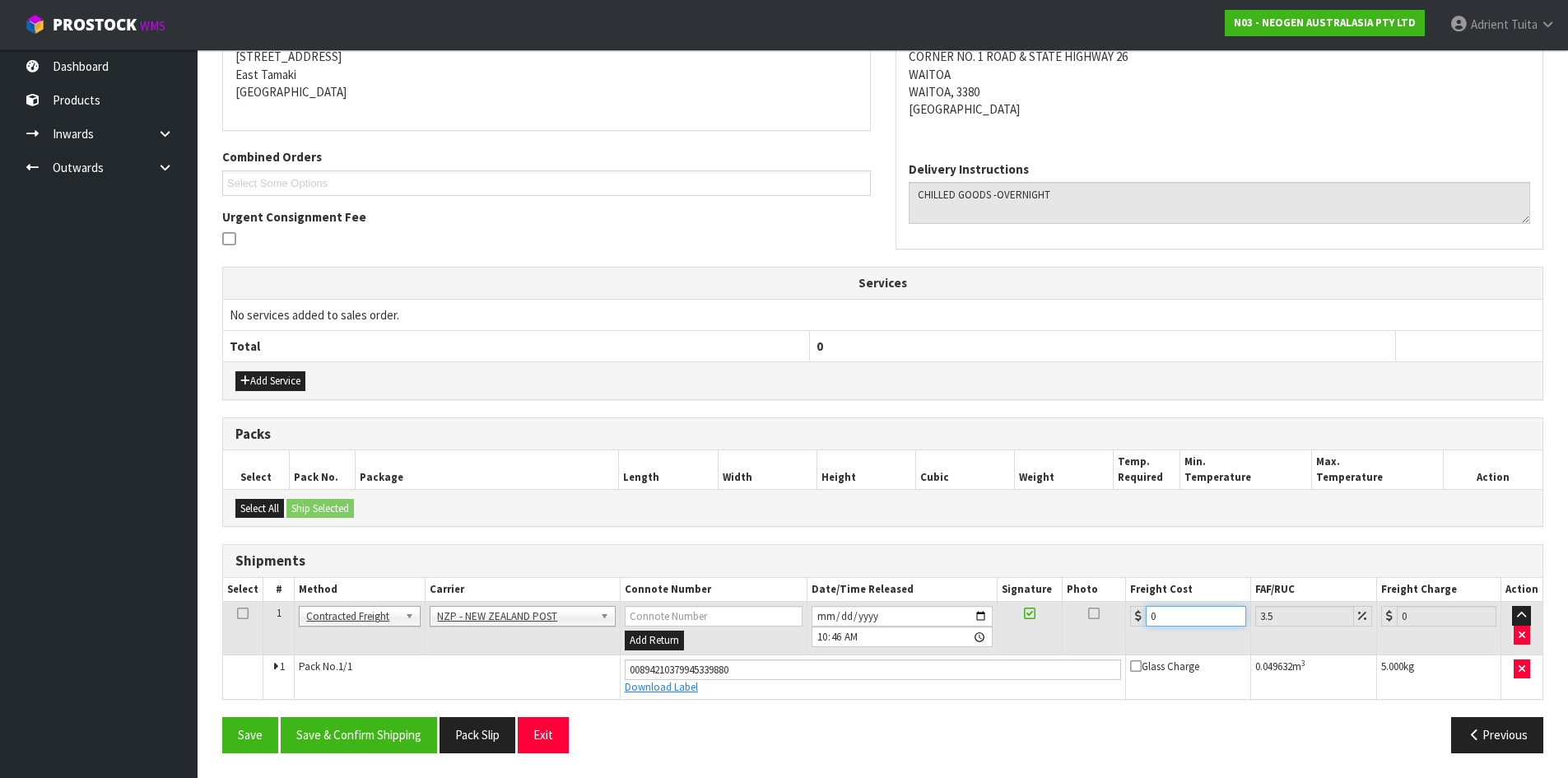
click at [1200, 619] on input "0" at bounding box center [1196, 616] width 100 height 21
type input "1"
type input "1.03"
type input "11"
type input "11.38"
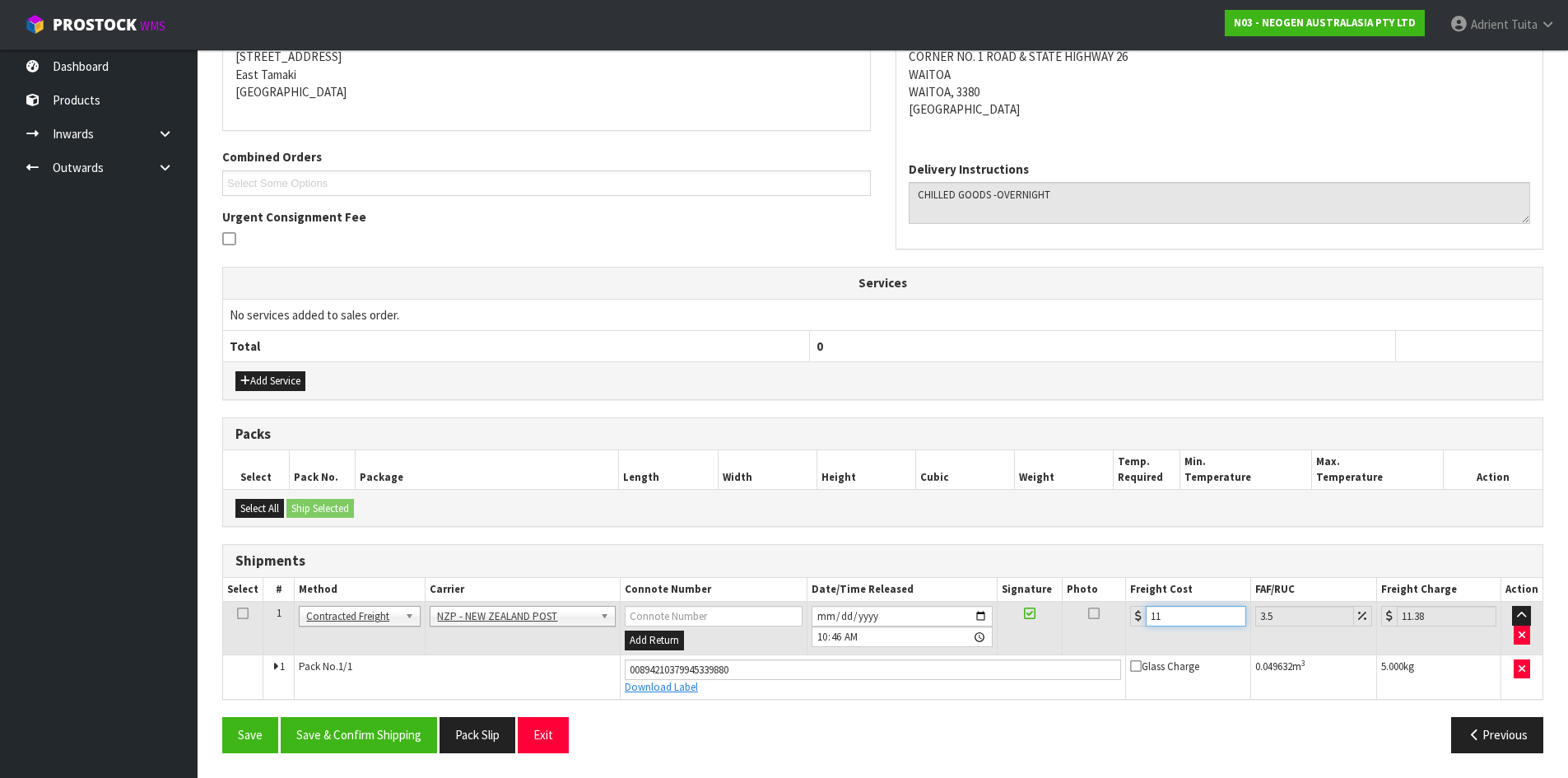
type input "11.9"
type input "12.32"
type input "11.90"
click at [319, 753] on button "Save & Confirm Shipping" at bounding box center [359, 735] width 156 height 36
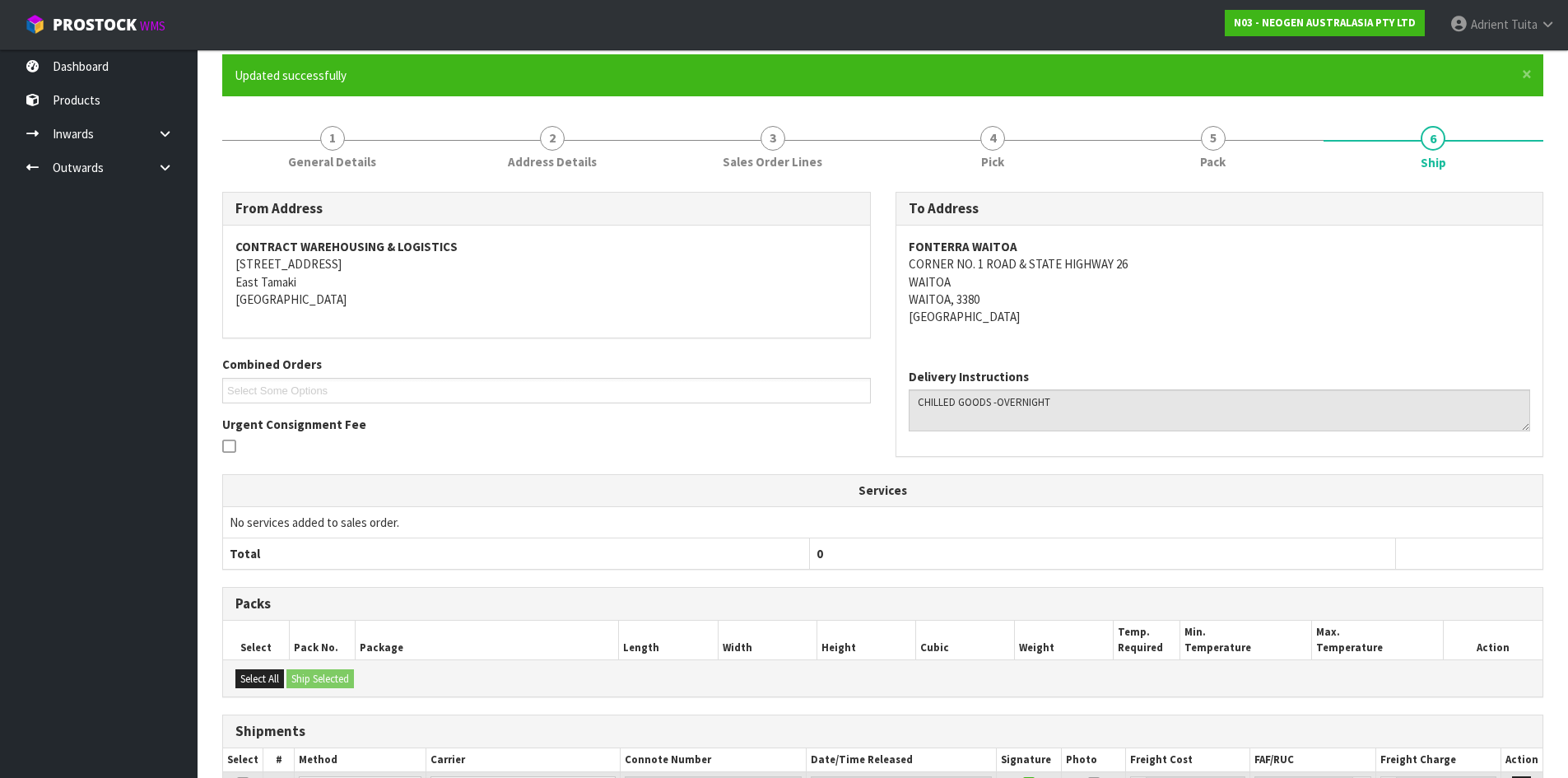
scroll to position [0, 0]
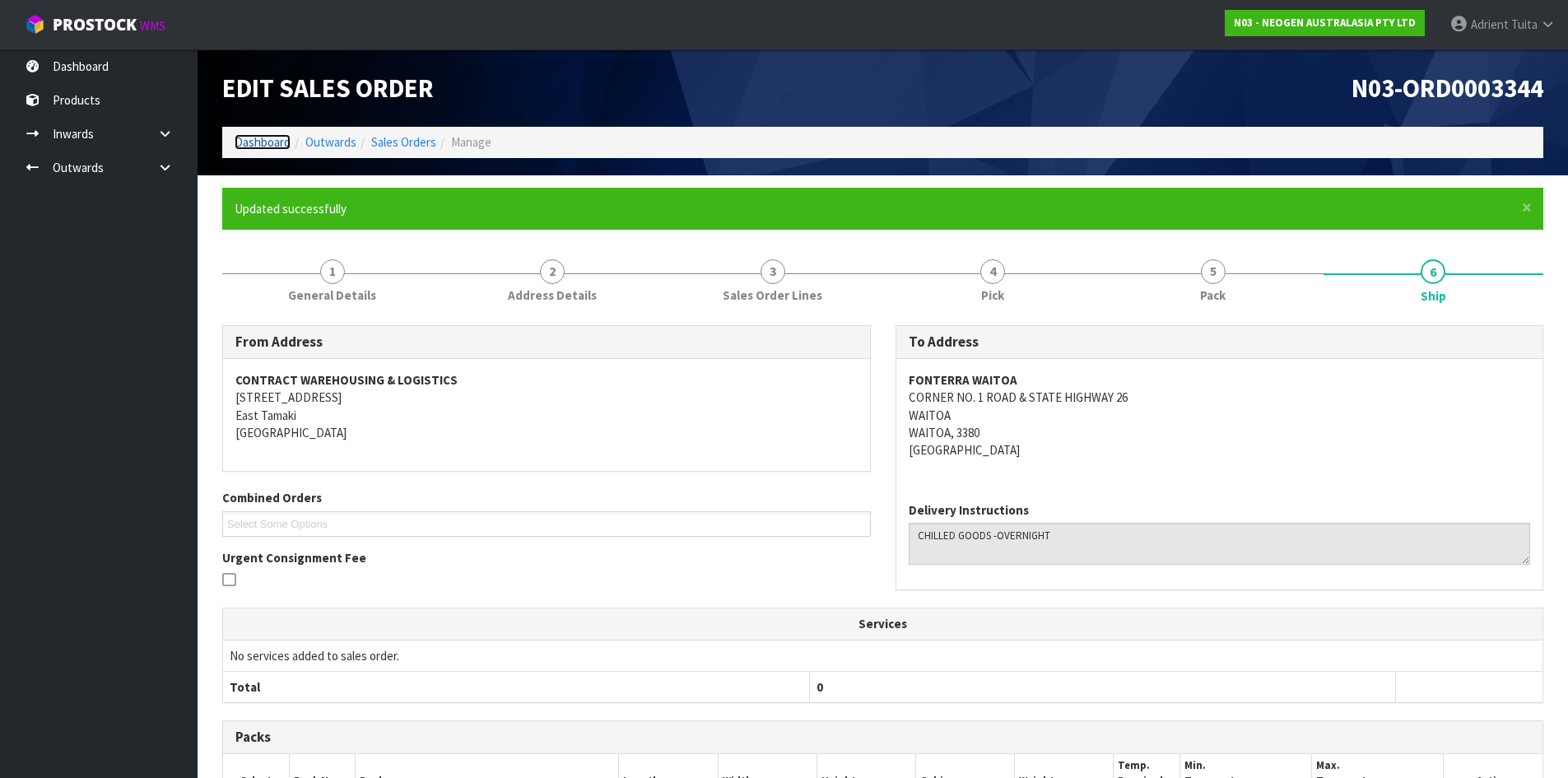
click at [249, 146] on link "Dashboard" at bounding box center [262, 141] width 56 height 16
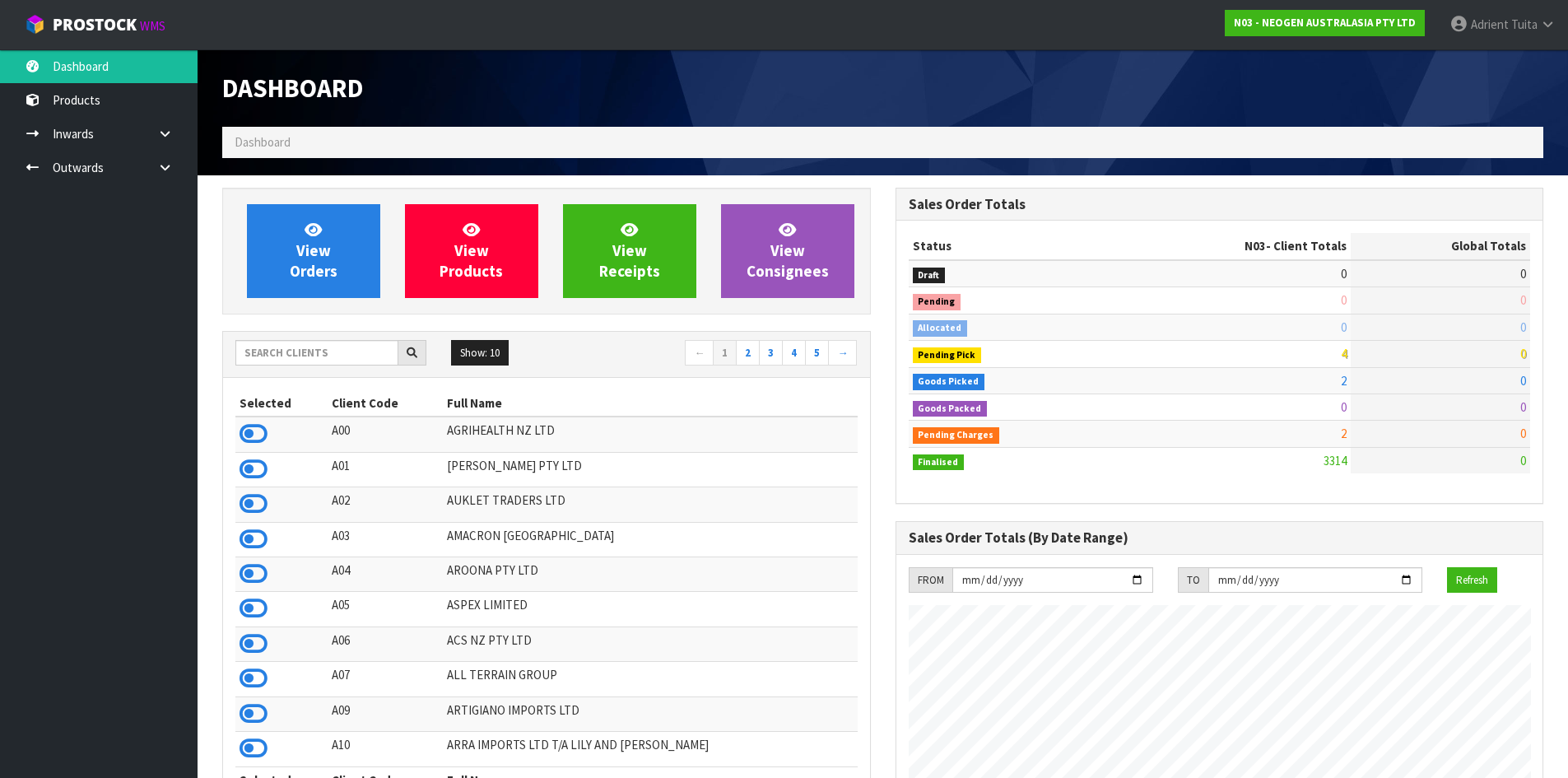
scroll to position [1247, 673]
click at [295, 265] on span "View Orders" at bounding box center [313, 250] width 47 height 62
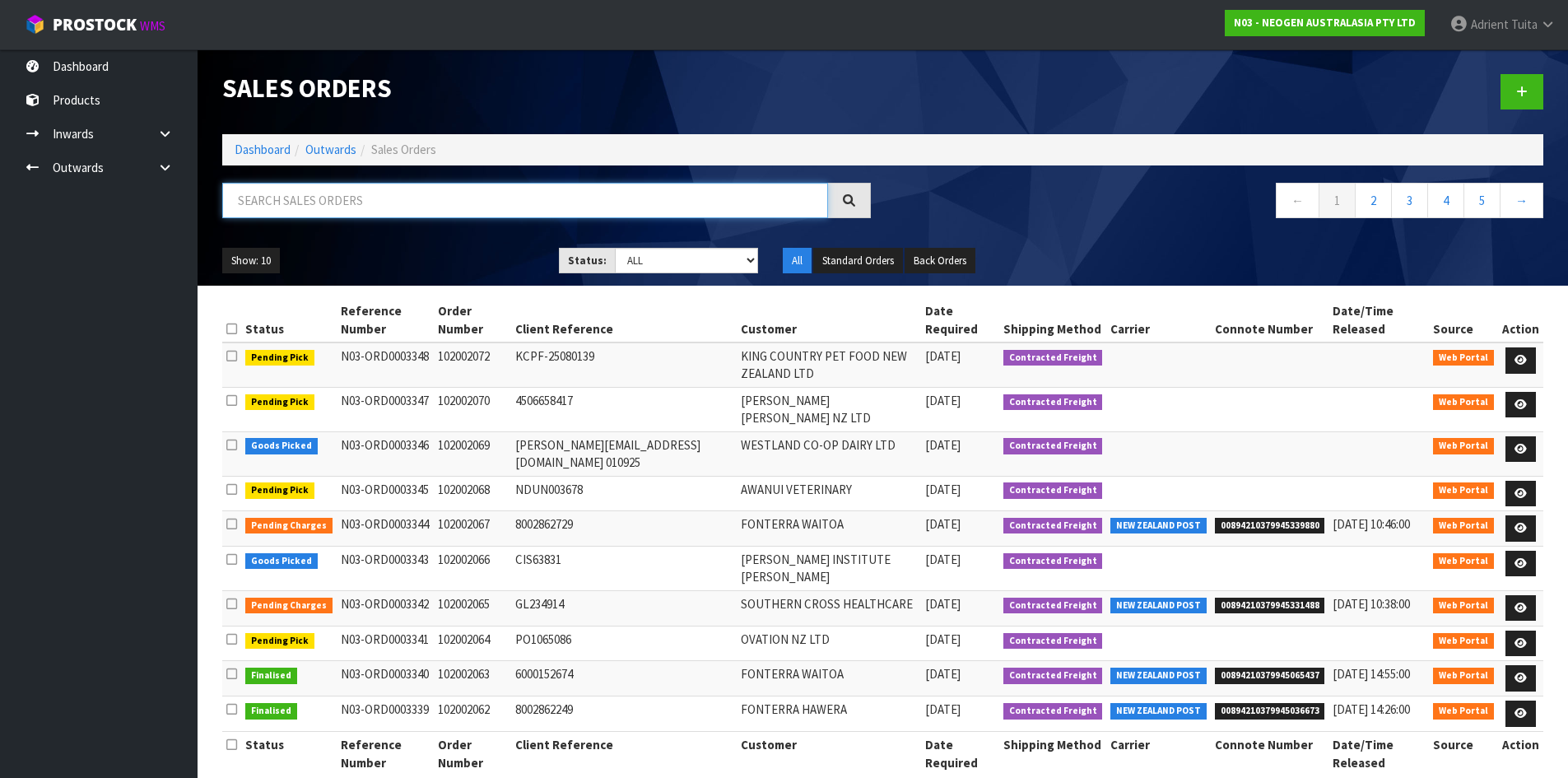
click at [237, 202] on input "text" at bounding box center [525, 201] width 606 height 36
type input "2066"
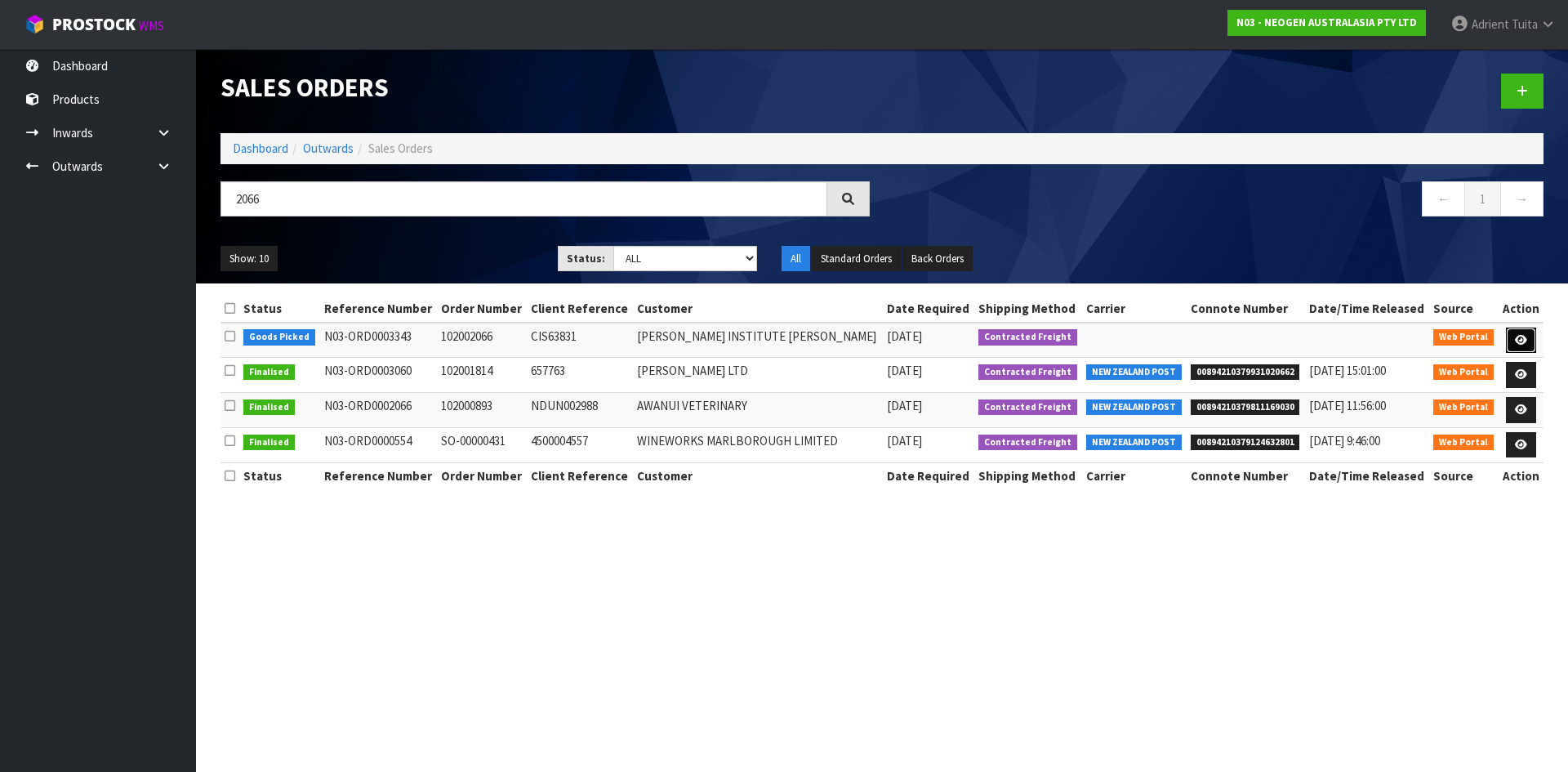
click at [1519, 334] on link at bounding box center [1521, 341] width 31 height 26
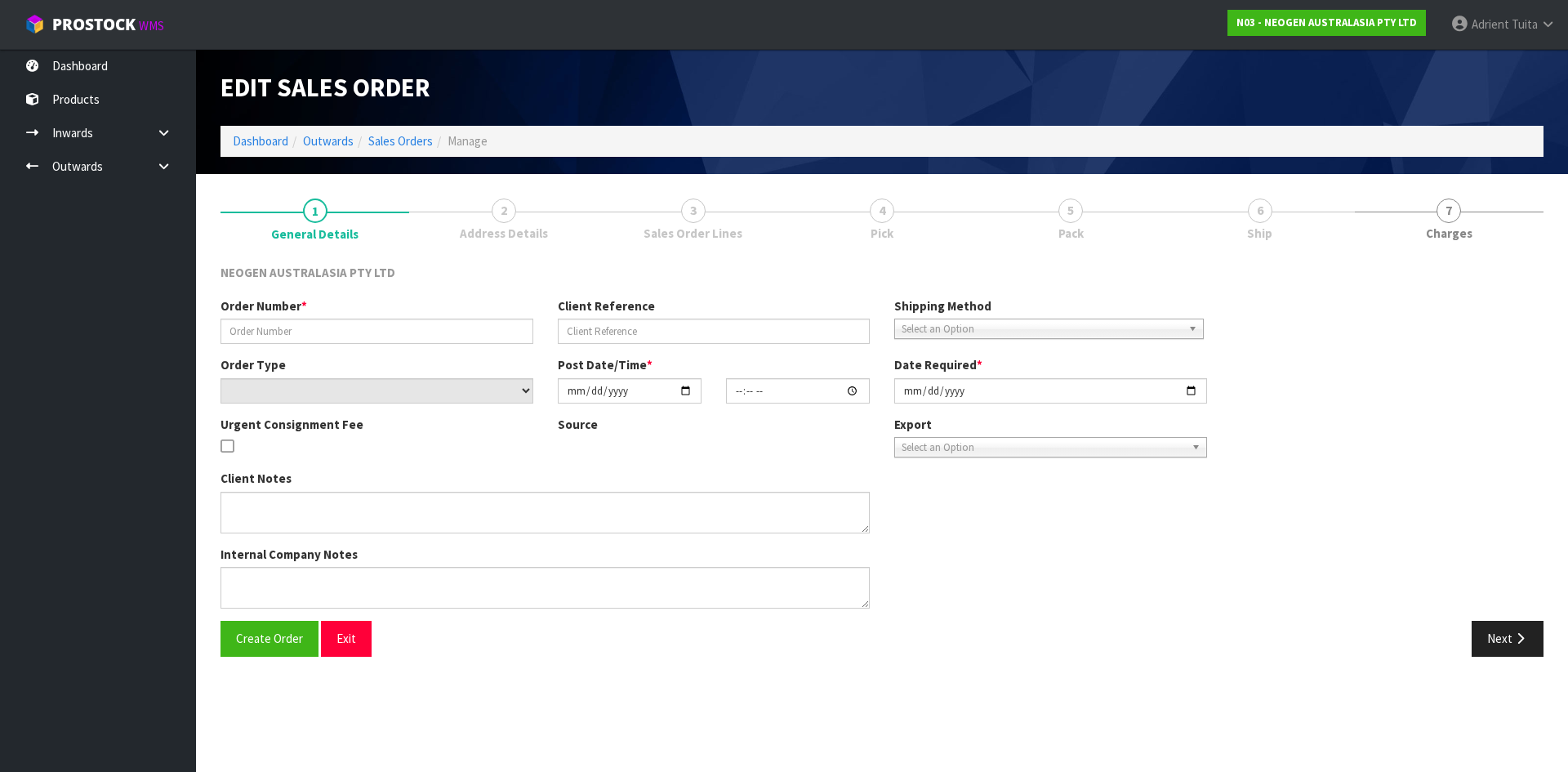
type input "102002066"
type input "CIS63831"
select select "number:0"
type input "[DATE]"
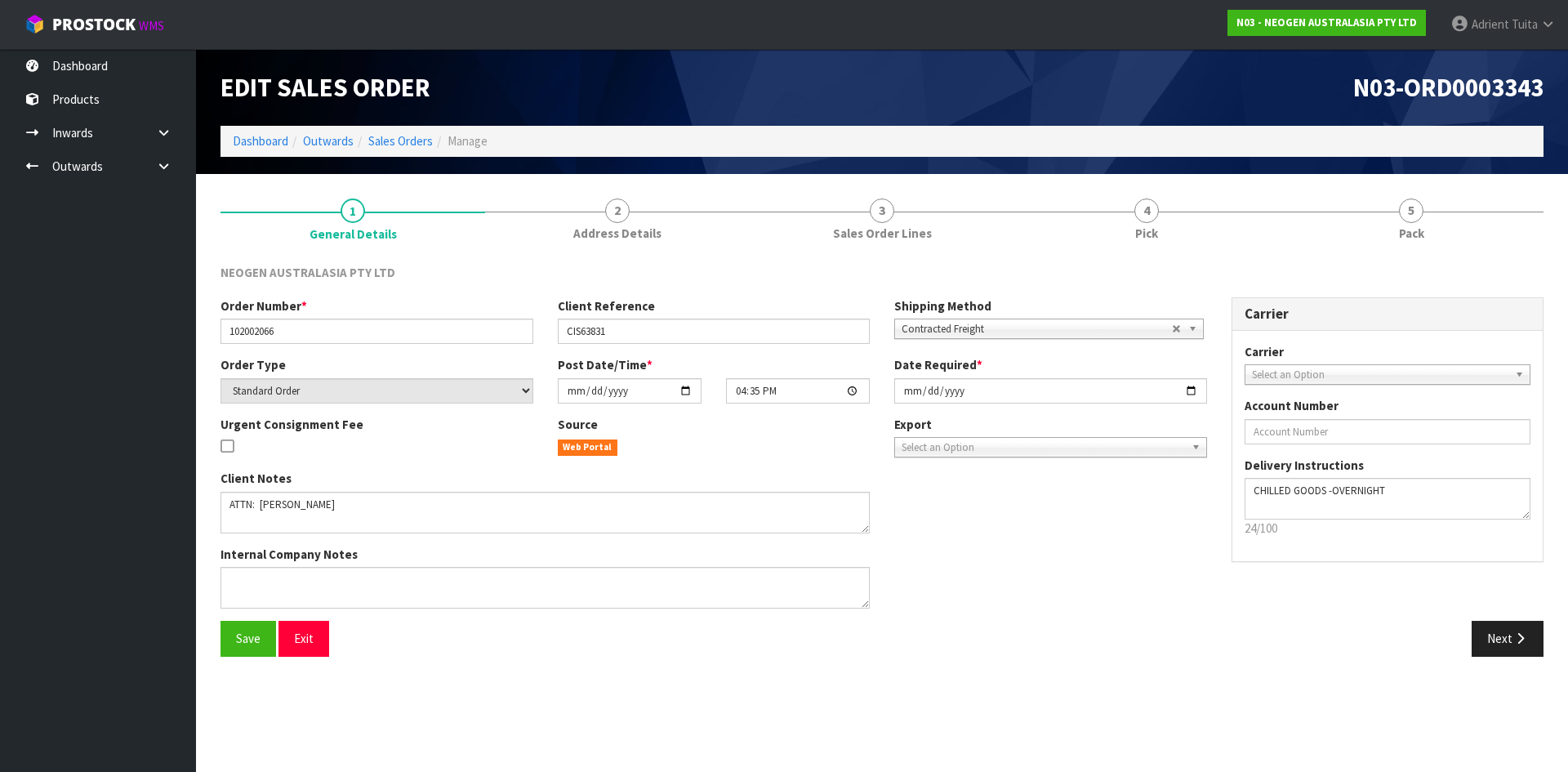
click at [1320, 227] on link "5 Pack" at bounding box center [1411, 219] width 265 height 64
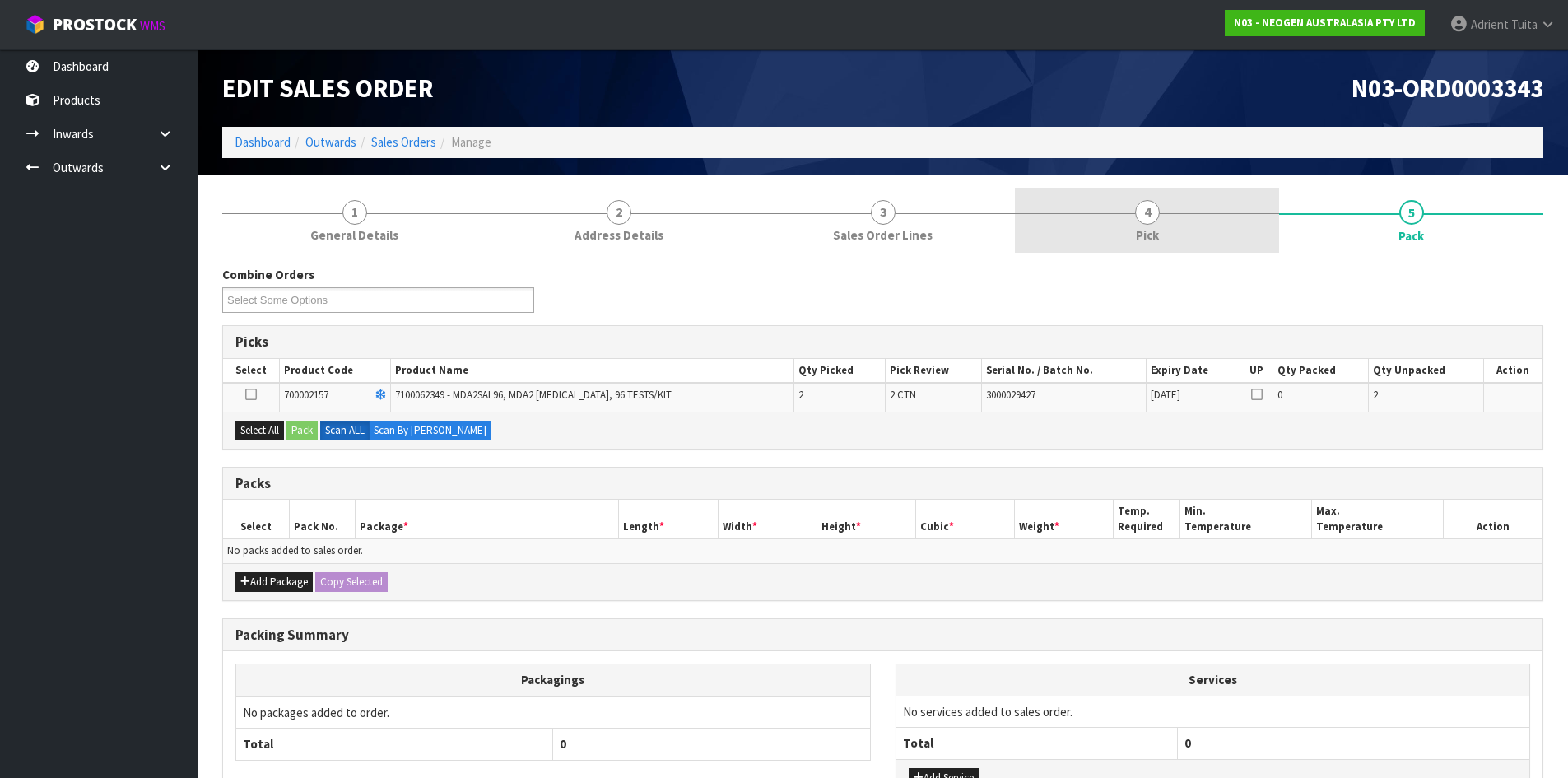
click at [1262, 231] on link "4 Pick" at bounding box center [1147, 221] width 265 height 65
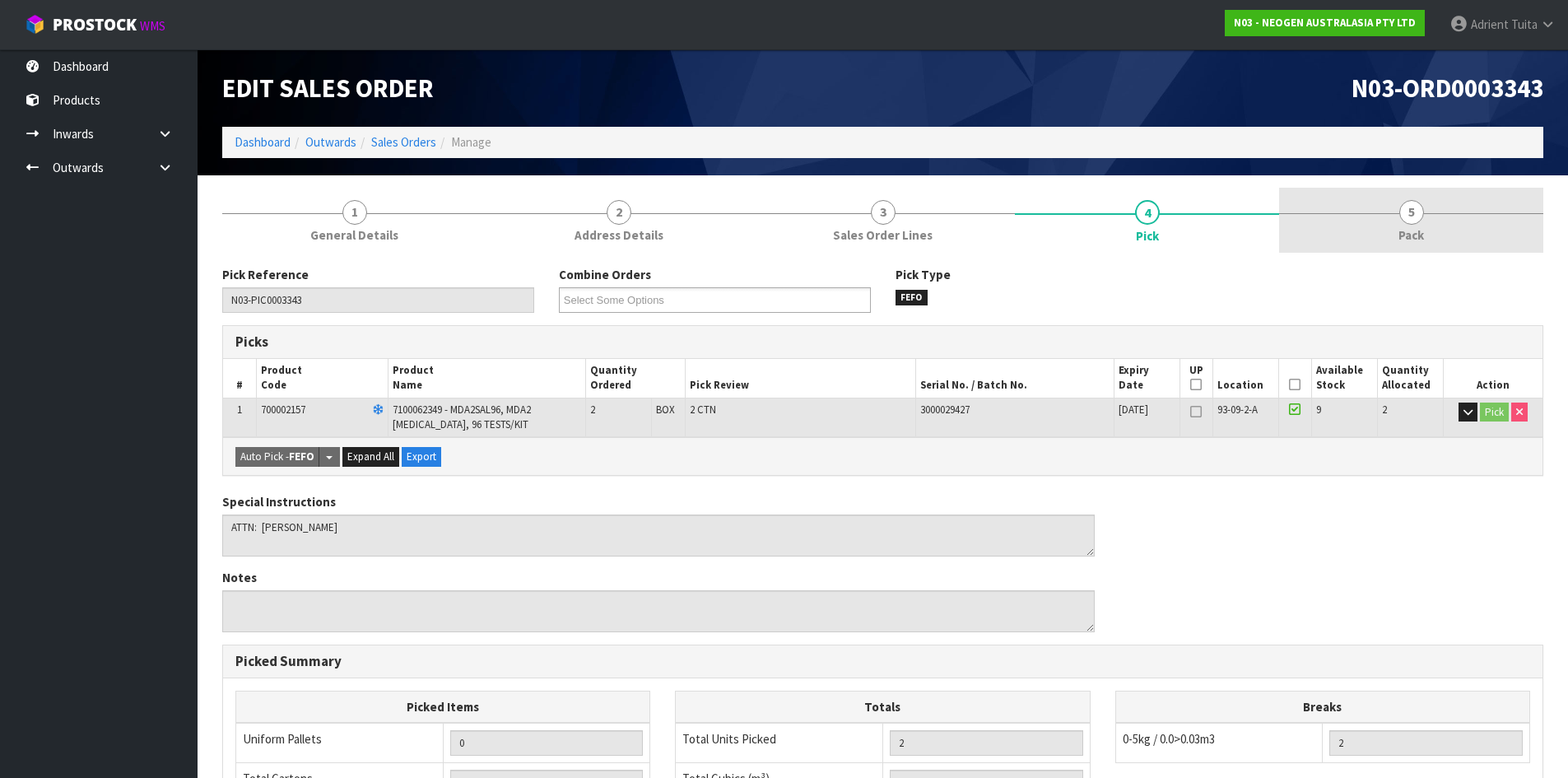
click at [1375, 234] on link "5 Pack" at bounding box center [1412, 221] width 265 height 65
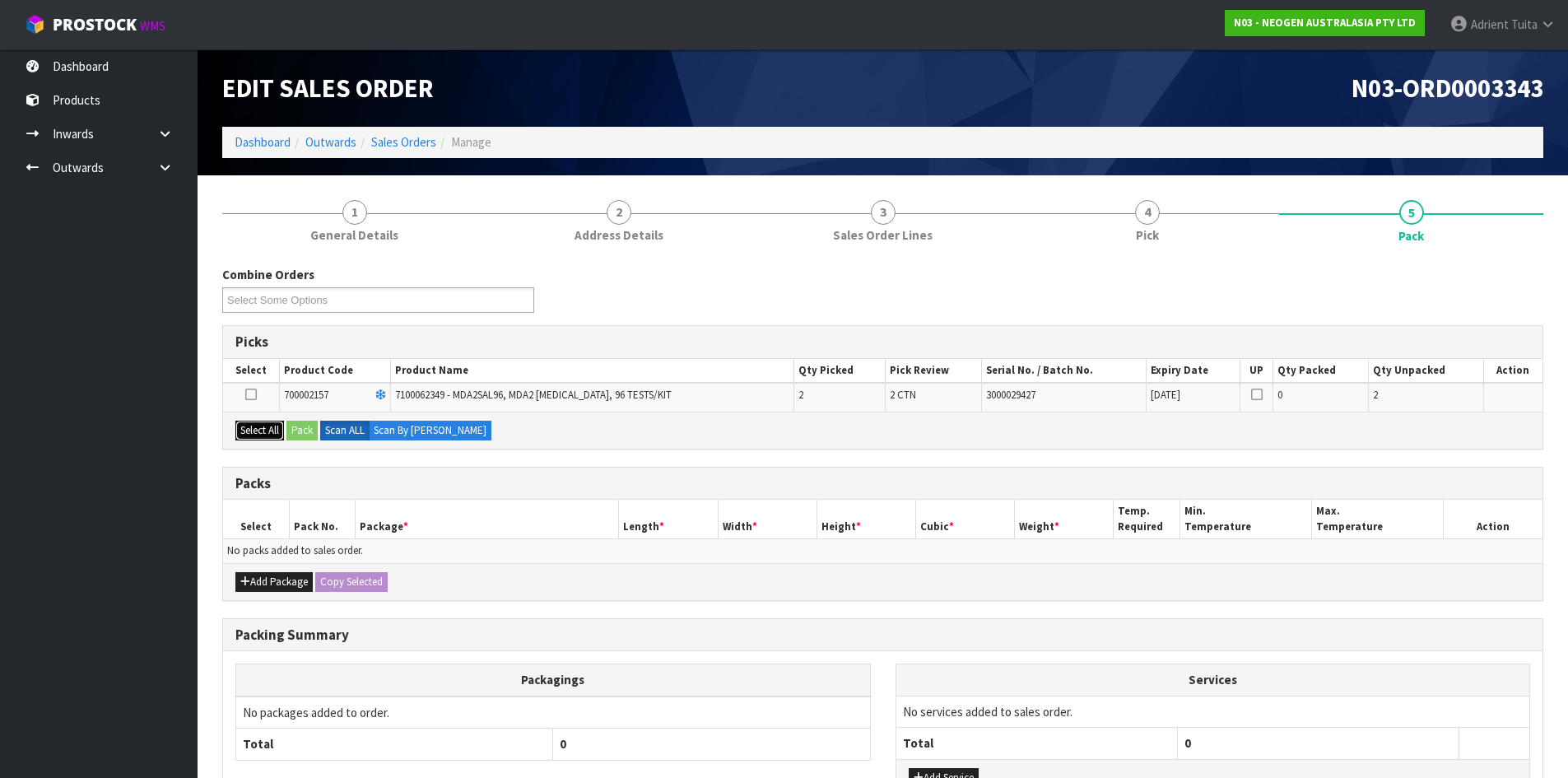
click at [279, 424] on button "Select All" at bounding box center [260, 431] width 48 height 20
click at [304, 428] on button "Pack" at bounding box center [302, 431] width 32 height 20
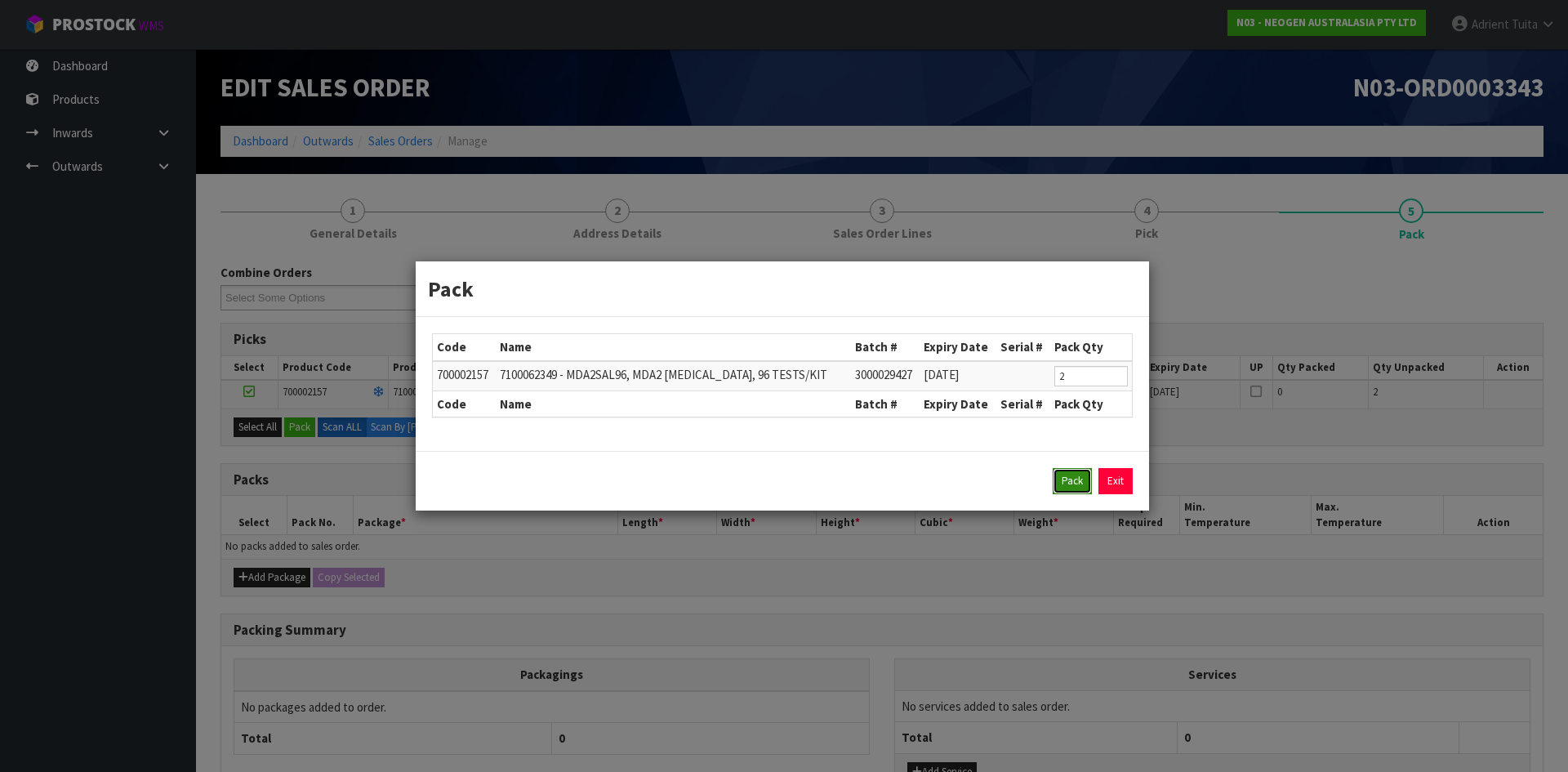
click at [1084, 483] on button "Pack" at bounding box center [1073, 481] width 40 height 26
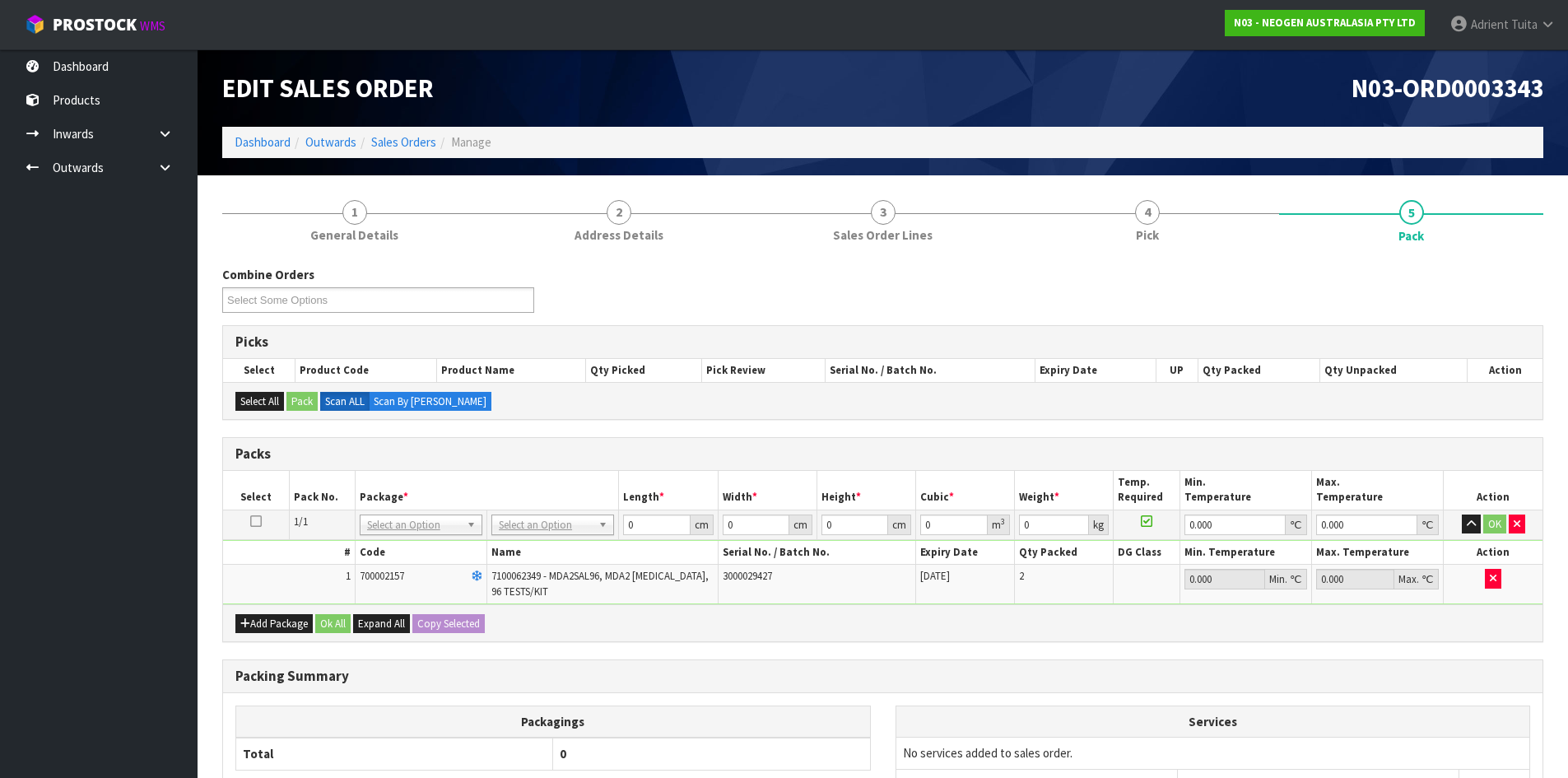
click at [598, 536] on td "No Packaging Cartons PLT GEN120 (1200 X 1000) PLT ONE WAY SKID CHEP HIRE PALLET…" at bounding box center [553, 525] width 131 height 30
click at [586, 537] on td "No Packaging Cartons PLT GEN120 (1200 X 1000) PLT ONE WAY SKID CHEP HIRE PALLET…" at bounding box center [553, 525] width 131 height 30
drag, startPoint x: 579, startPoint y: 519, endPoint x: 567, endPoint y: 557, distance: 39.8
drag, startPoint x: 569, startPoint y: 548, endPoint x: 537, endPoint y: 543, distance: 32.4
click at [566, 547] on input "text" at bounding box center [553, 548] width 115 height 21
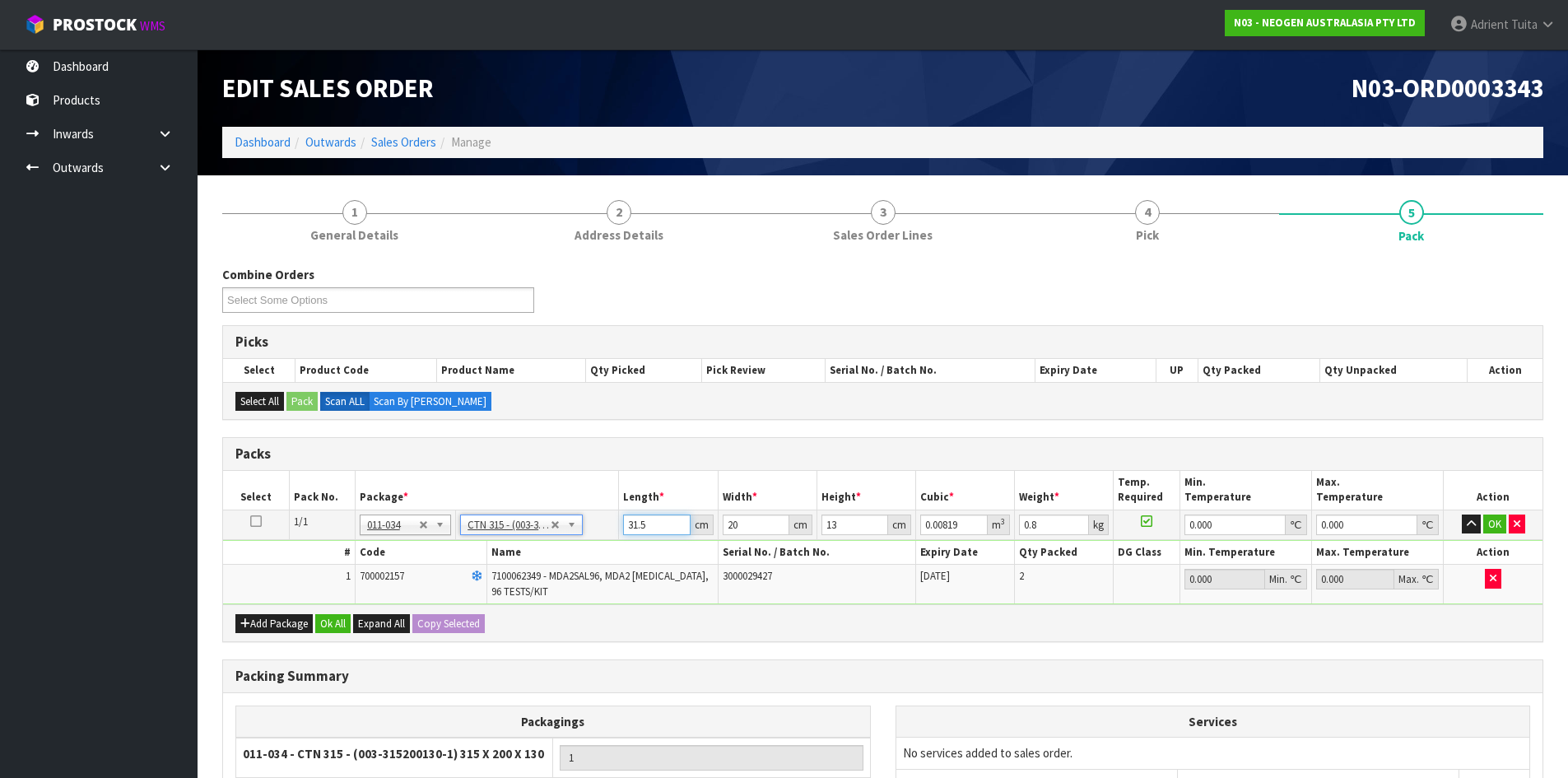
click at [627, 516] on input "31.5" at bounding box center [656, 525] width 67 height 21
drag, startPoint x: 1491, startPoint y: 524, endPoint x: 1086, endPoint y: 599, distance: 411.9
click at [1491, 523] on button "OK" at bounding box center [1495, 525] width 23 height 20
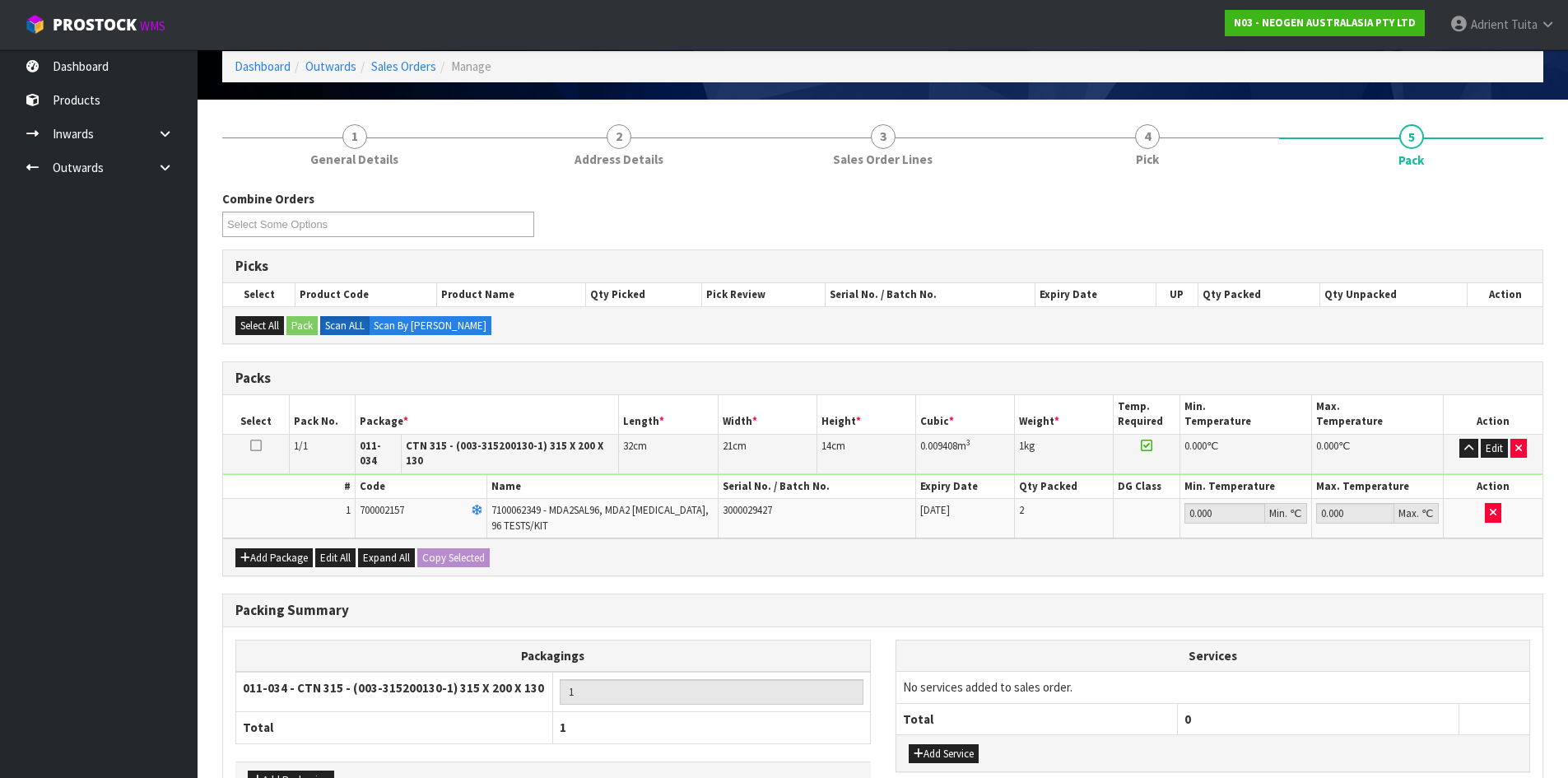
scroll to position [176, 0]
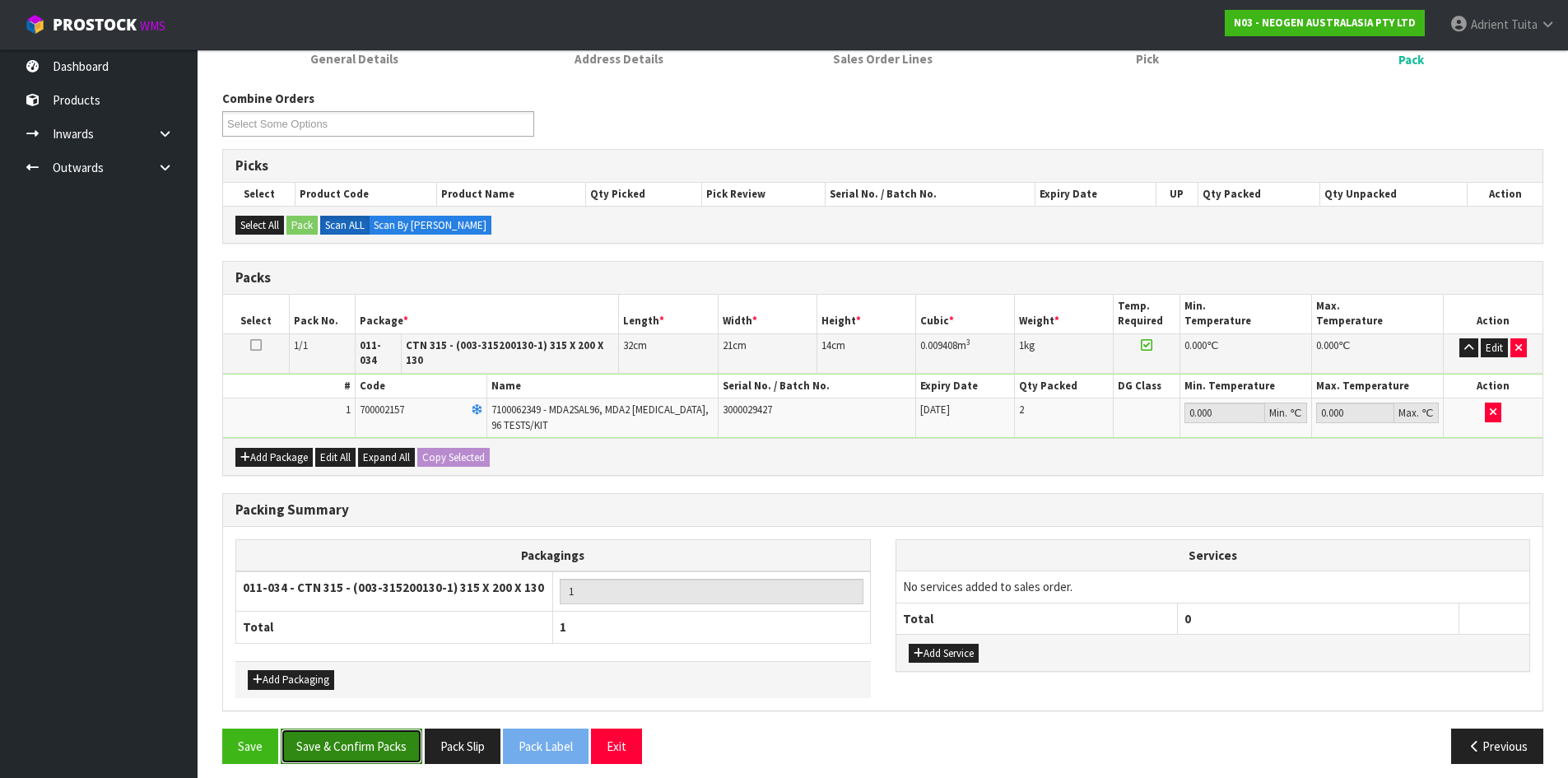
click at [354, 741] on button "Save & Confirm Packs" at bounding box center [351, 746] width 141 height 36
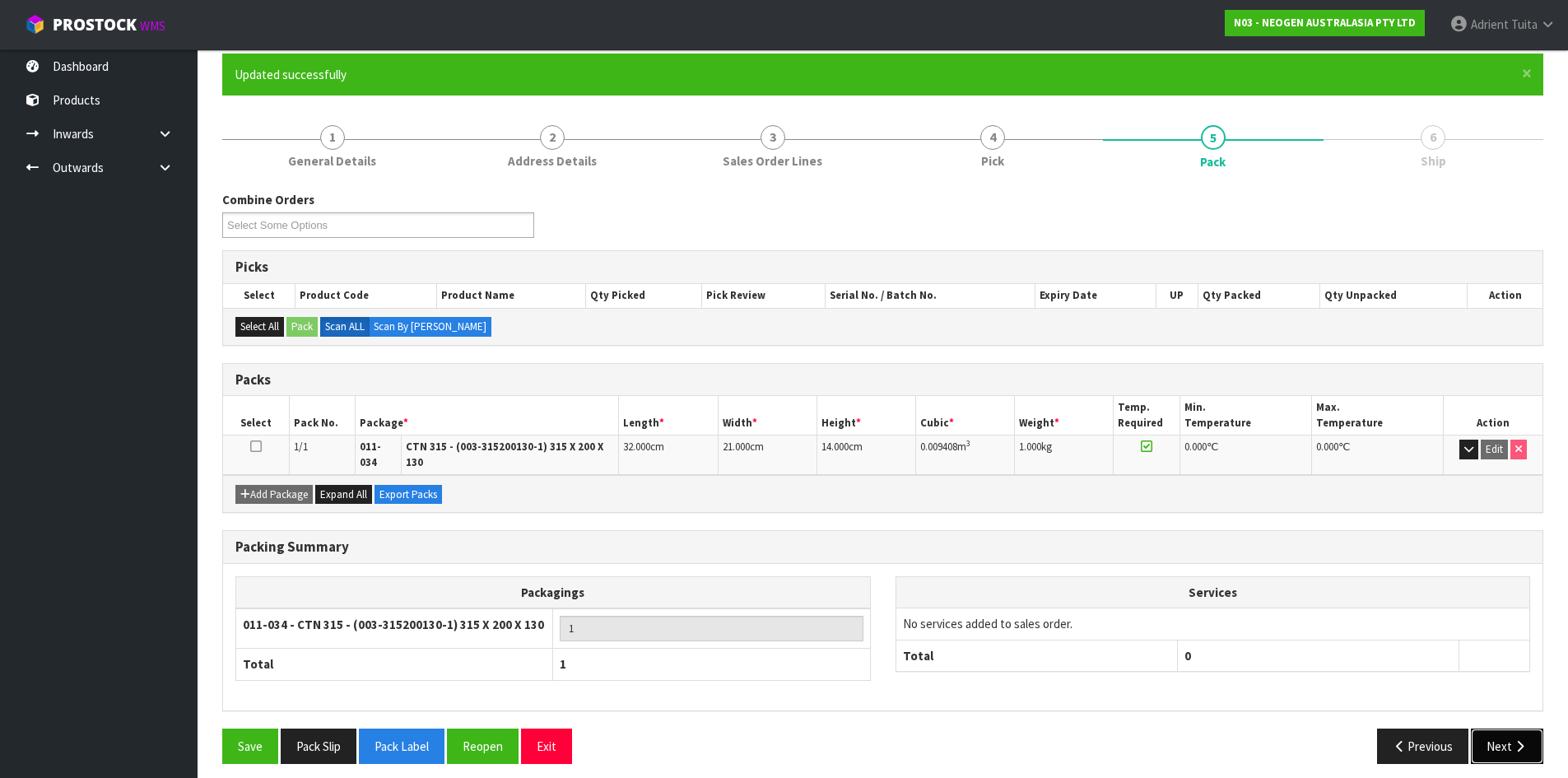
click at [1499, 731] on button "Next" at bounding box center [1507, 746] width 72 height 36
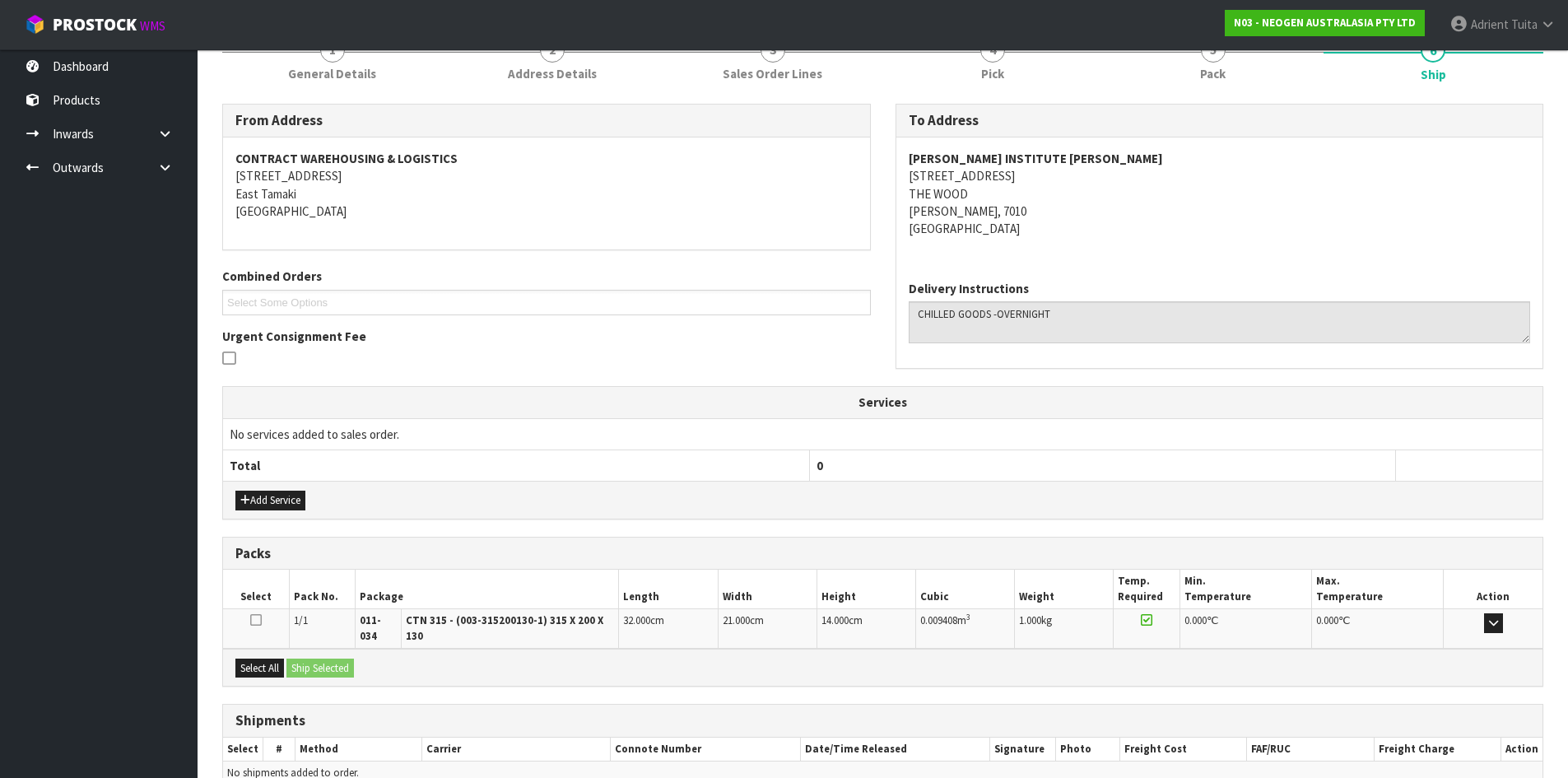
scroll to position [296, 0]
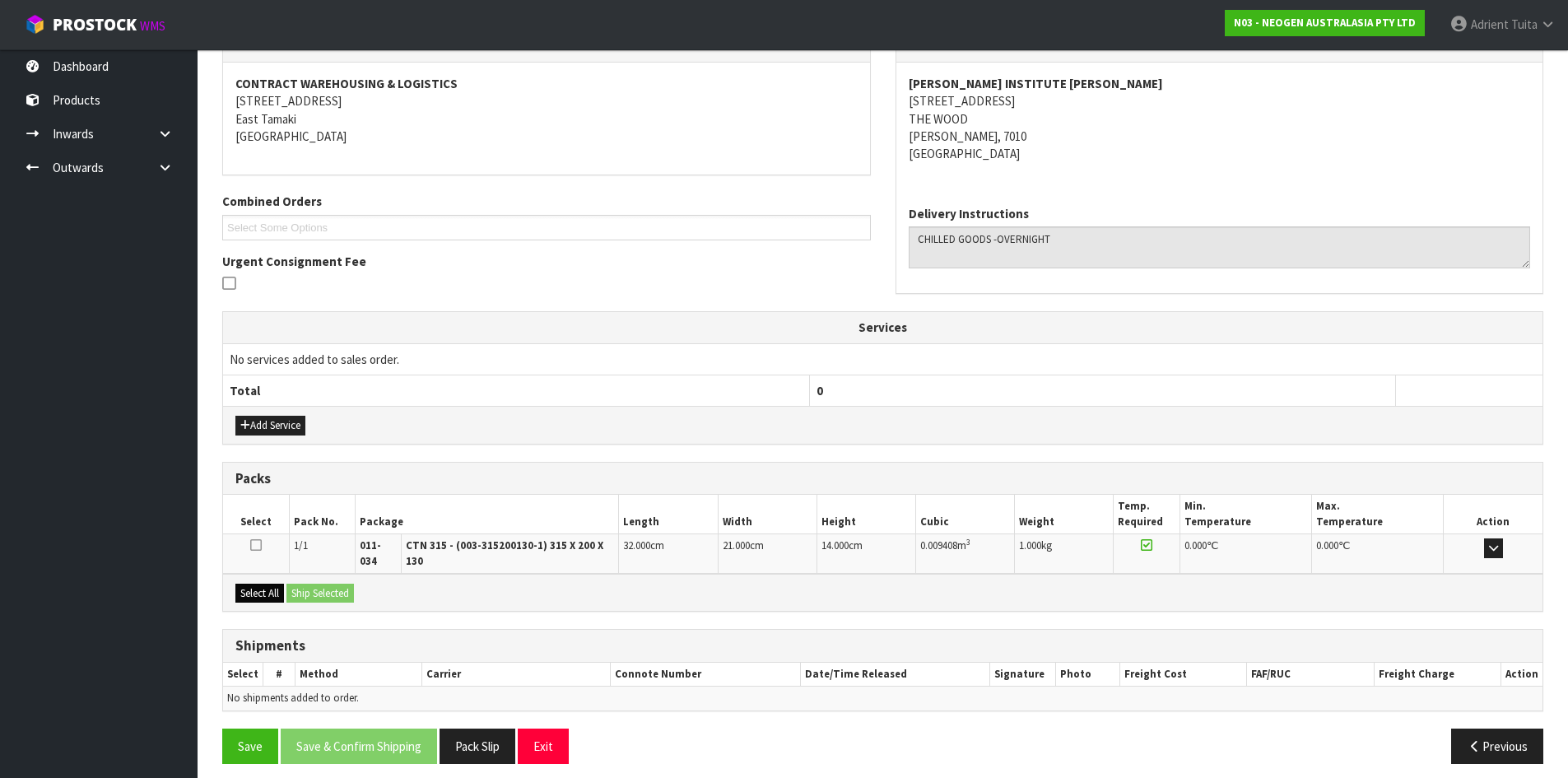
click at [245, 574] on div "Select All Ship Selected" at bounding box center [883, 592] width 1319 height 37
click at [283, 585] on button "Select All" at bounding box center [260, 594] width 48 height 20
click at [311, 584] on button "Ship Selected" at bounding box center [319, 594] width 67 height 20
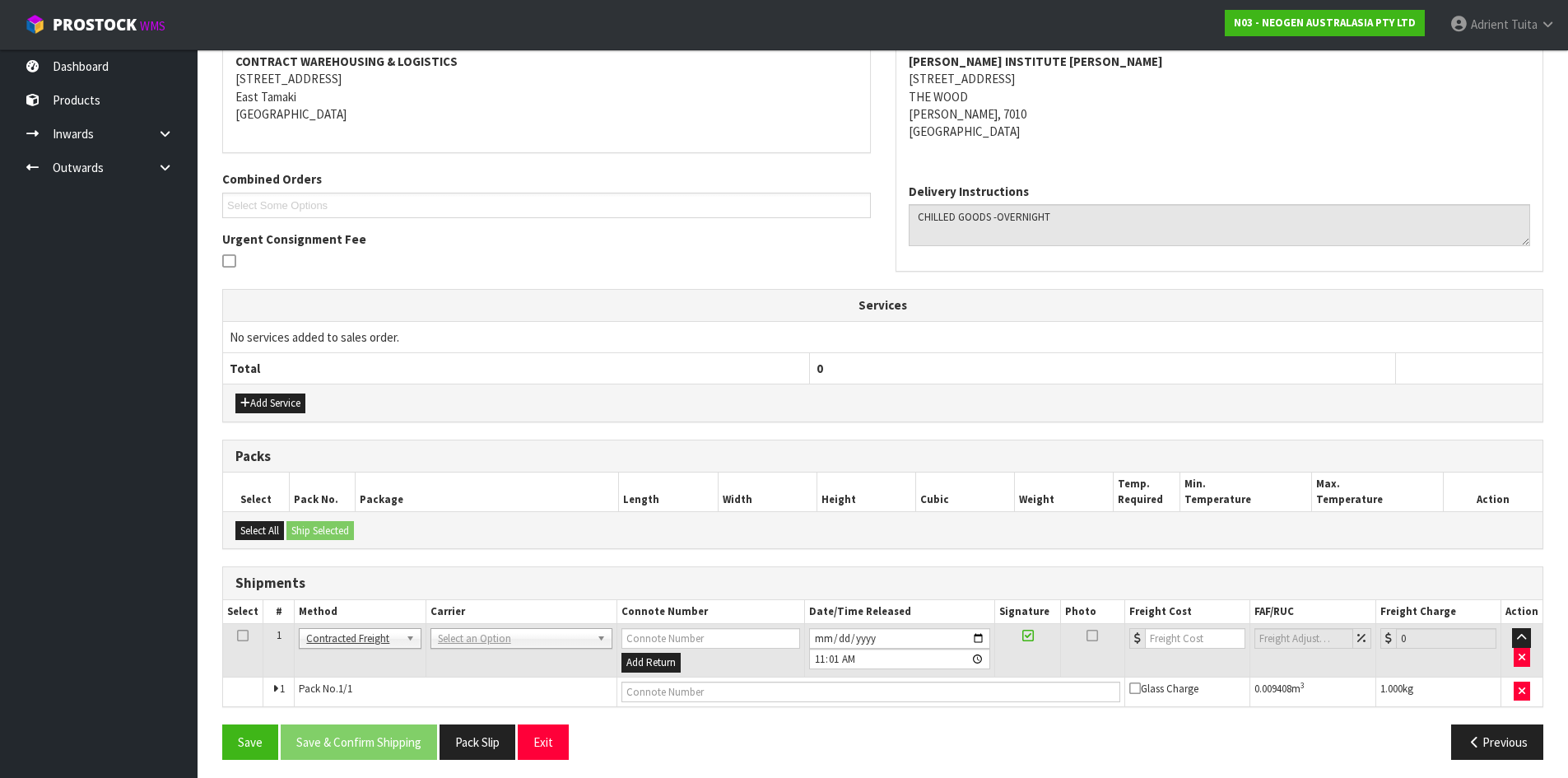
scroll to position [325, 0]
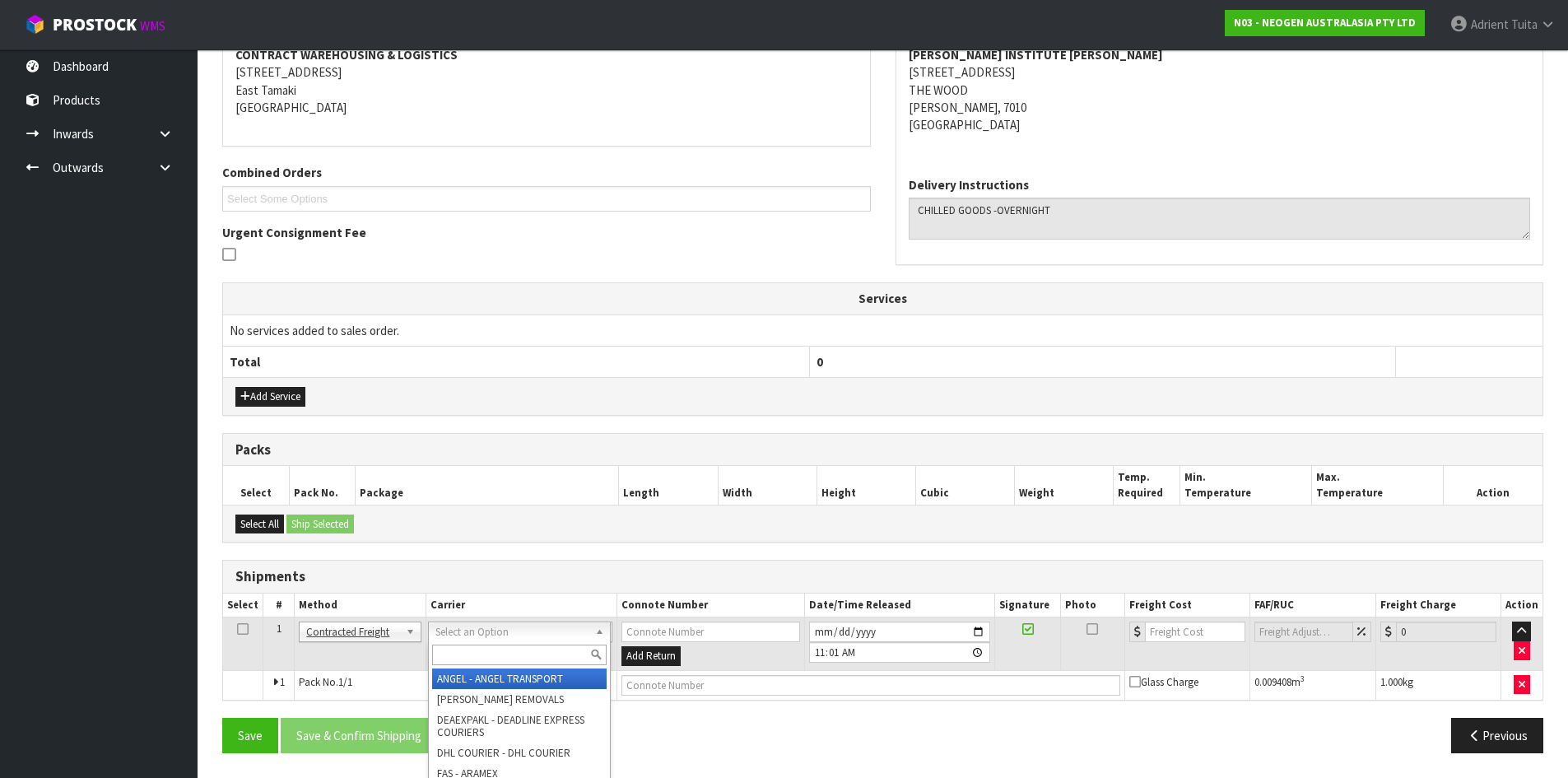
drag, startPoint x: 445, startPoint y: 638, endPoint x: 448, endPoint y: 647, distance: 9.5
click at [448, 647] on input "text" at bounding box center [520, 655] width 175 height 21
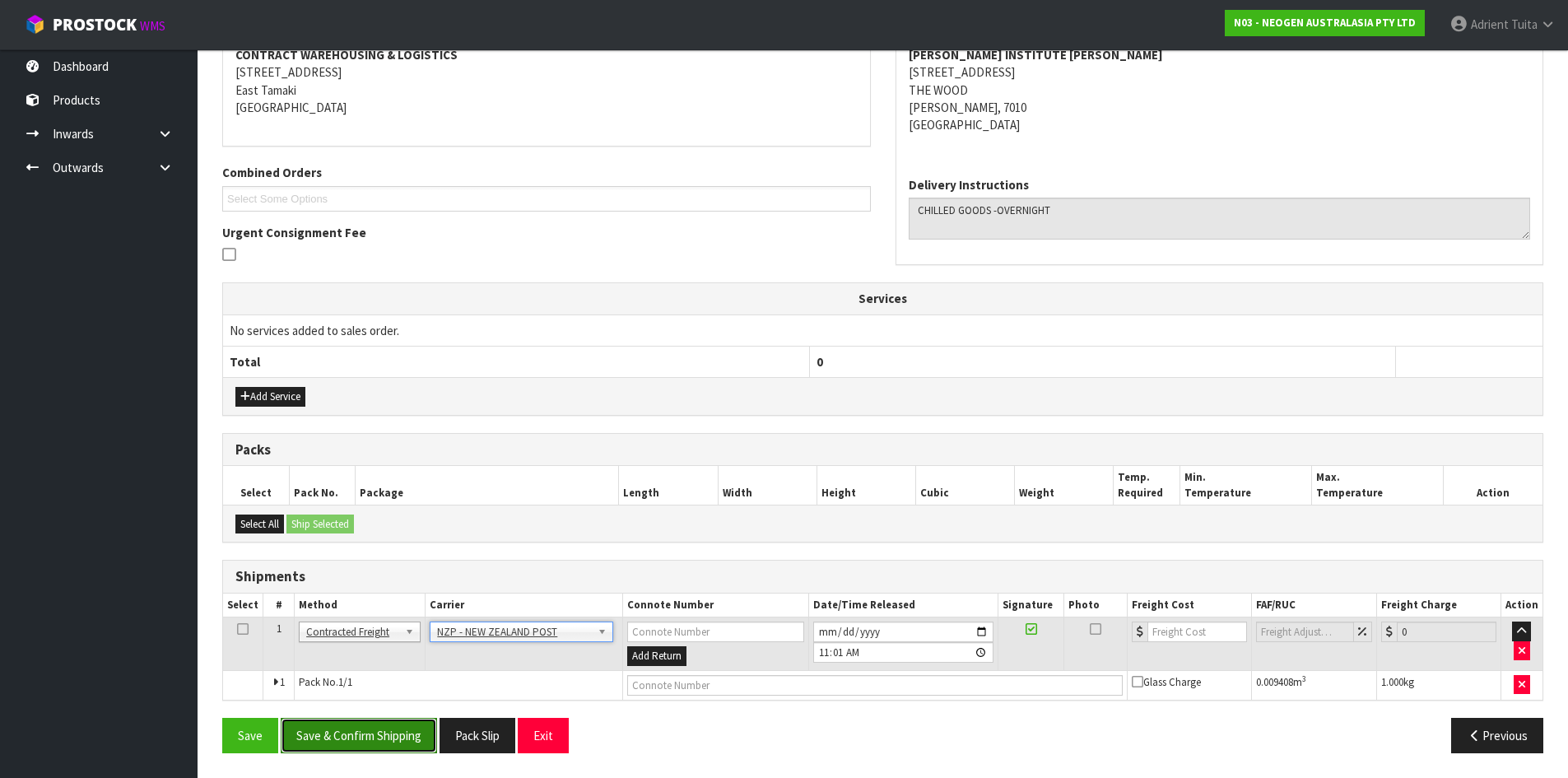
drag, startPoint x: 332, startPoint y: 739, endPoint x: 314, endPoint y: 739, distance: 18.0
click at [322, 740] on button "Save & Confirm Shipping" at bounding box center [359, 736] width 156 height 36
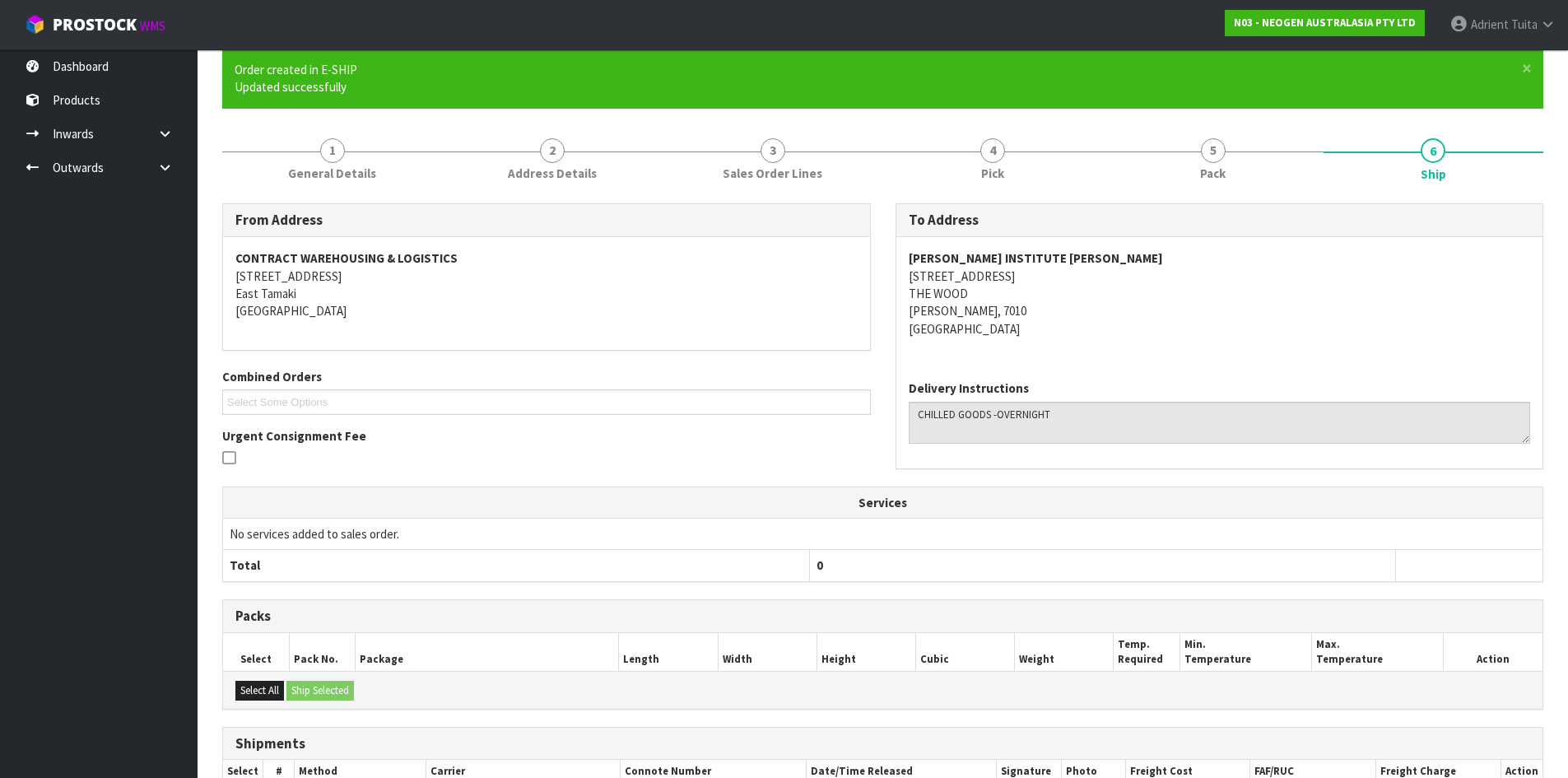
scroll to position [302, 0]
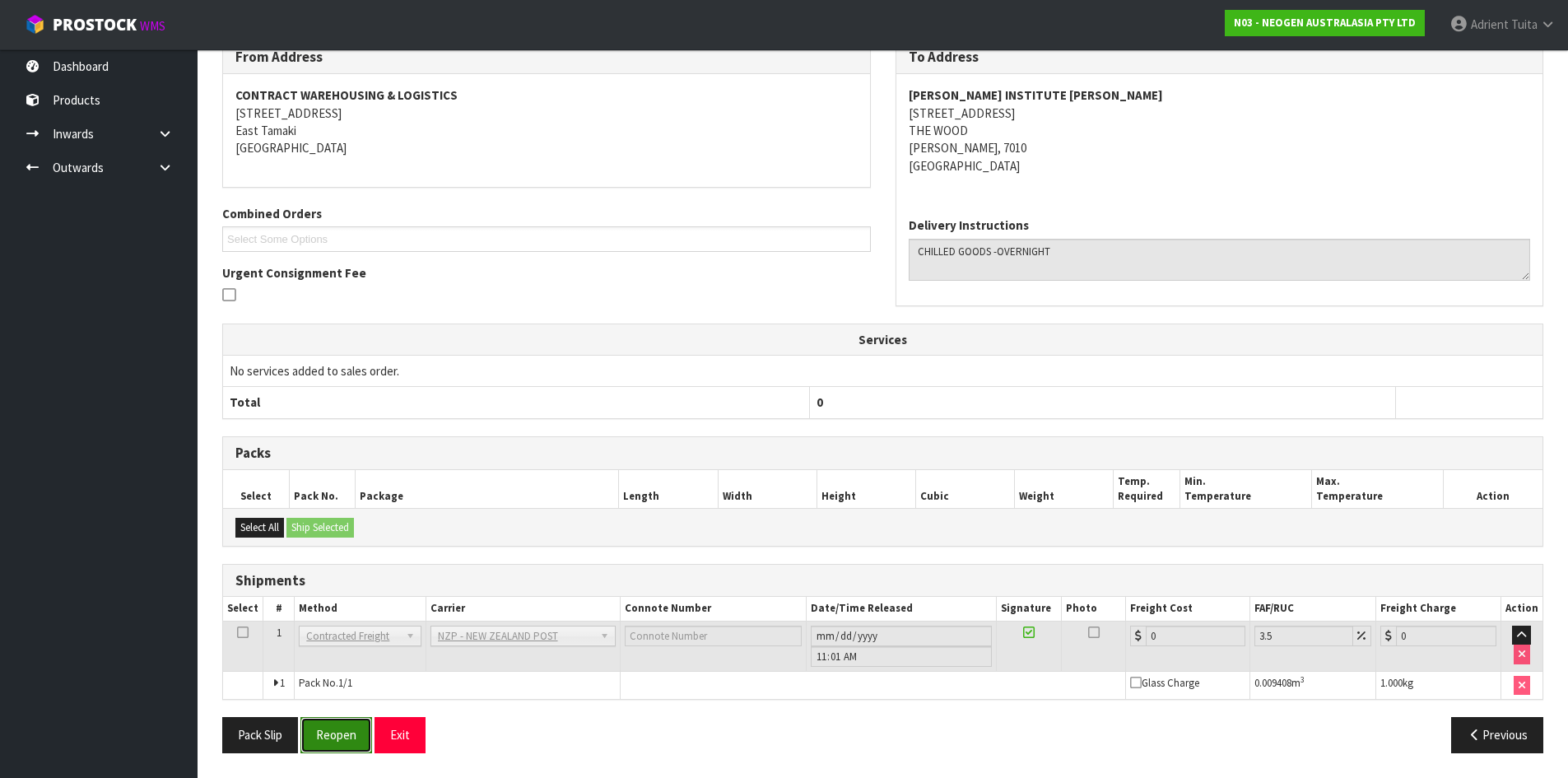
click at [328, 741] on button "Reopen" at bounding box center [336, 735] width 72 height 36
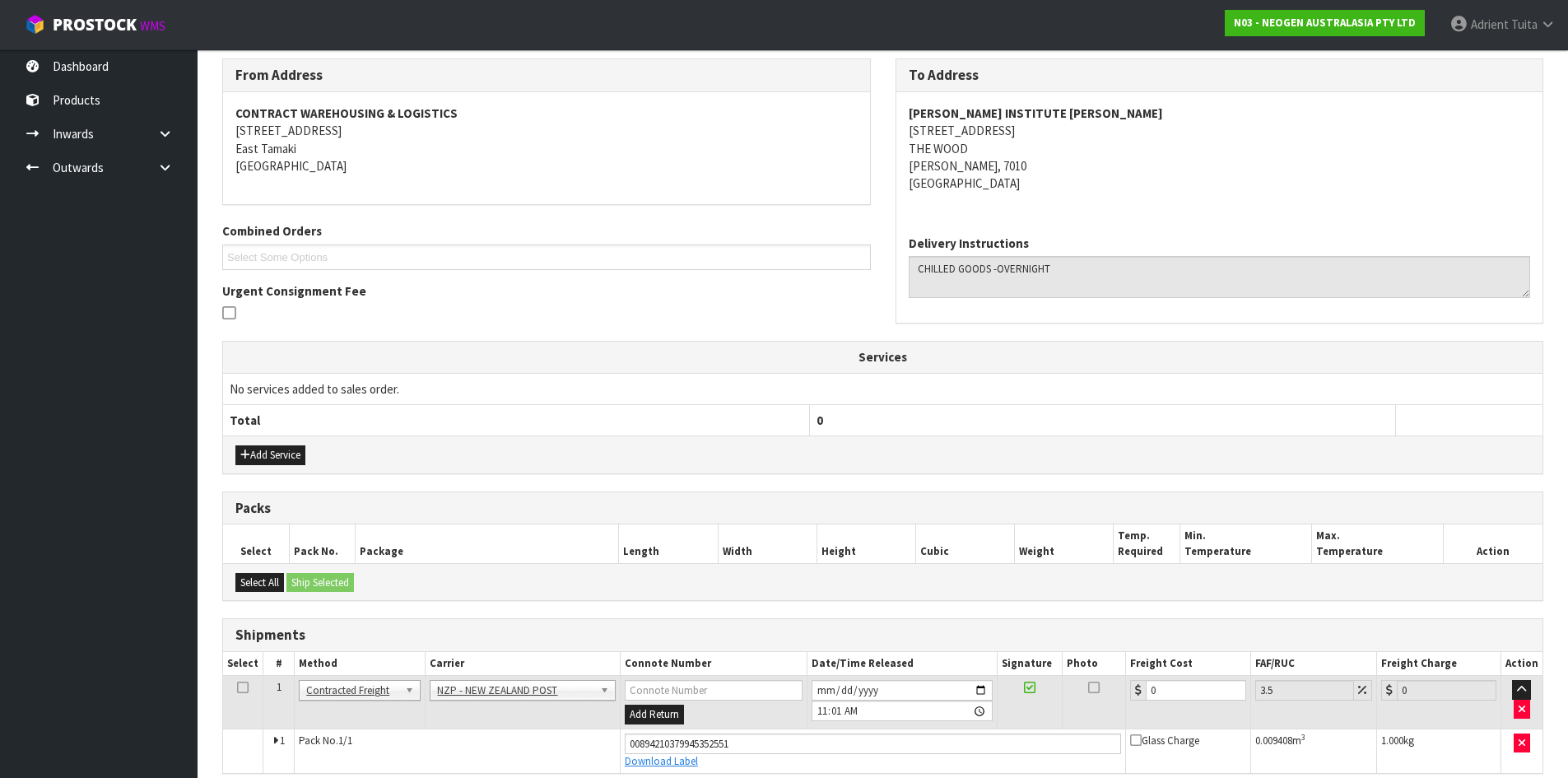
scroll to position [284, 0]
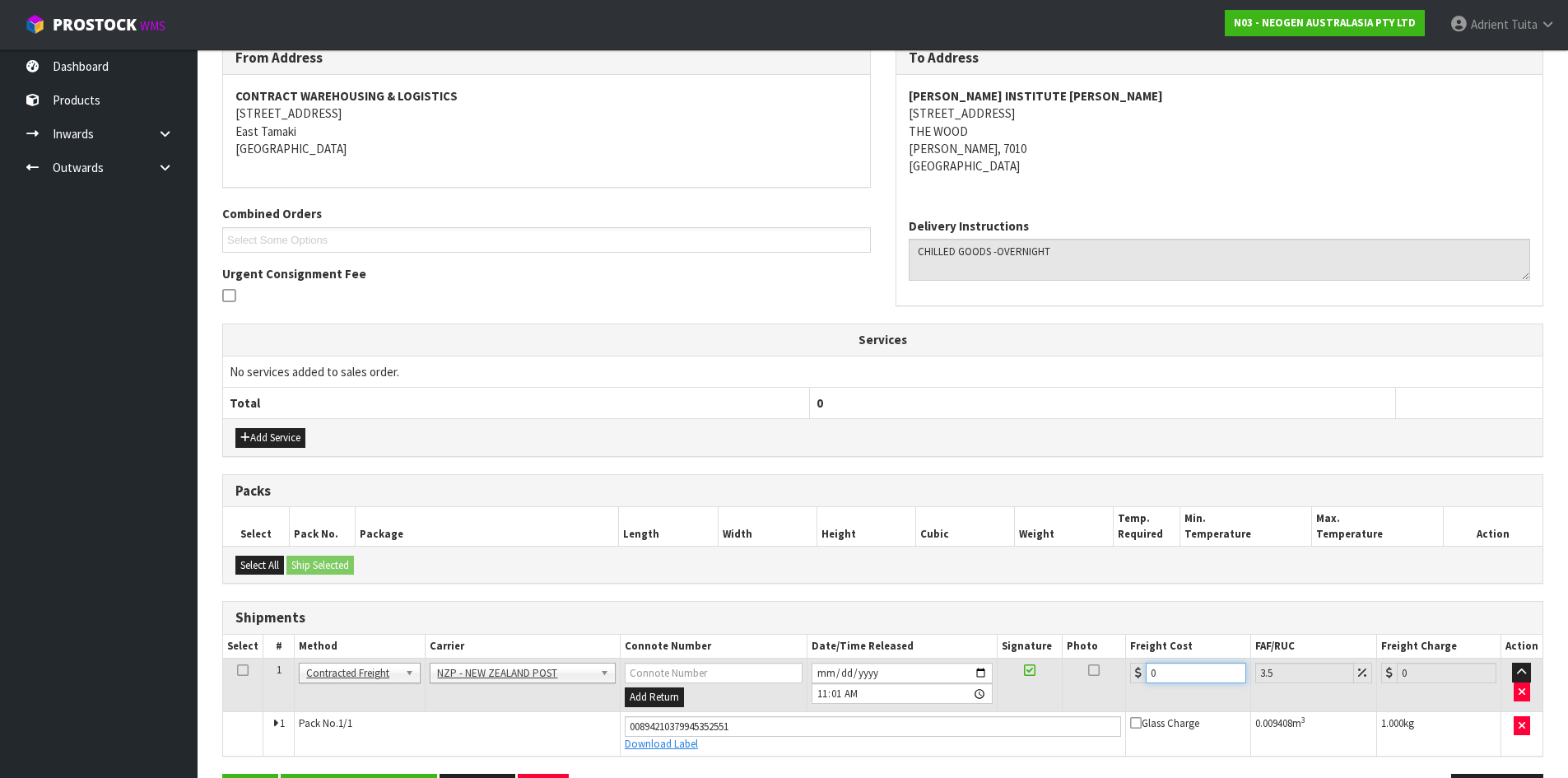
click at [1167, 675] on input "0" at bounding box center [1196, 673] width 100 height 21
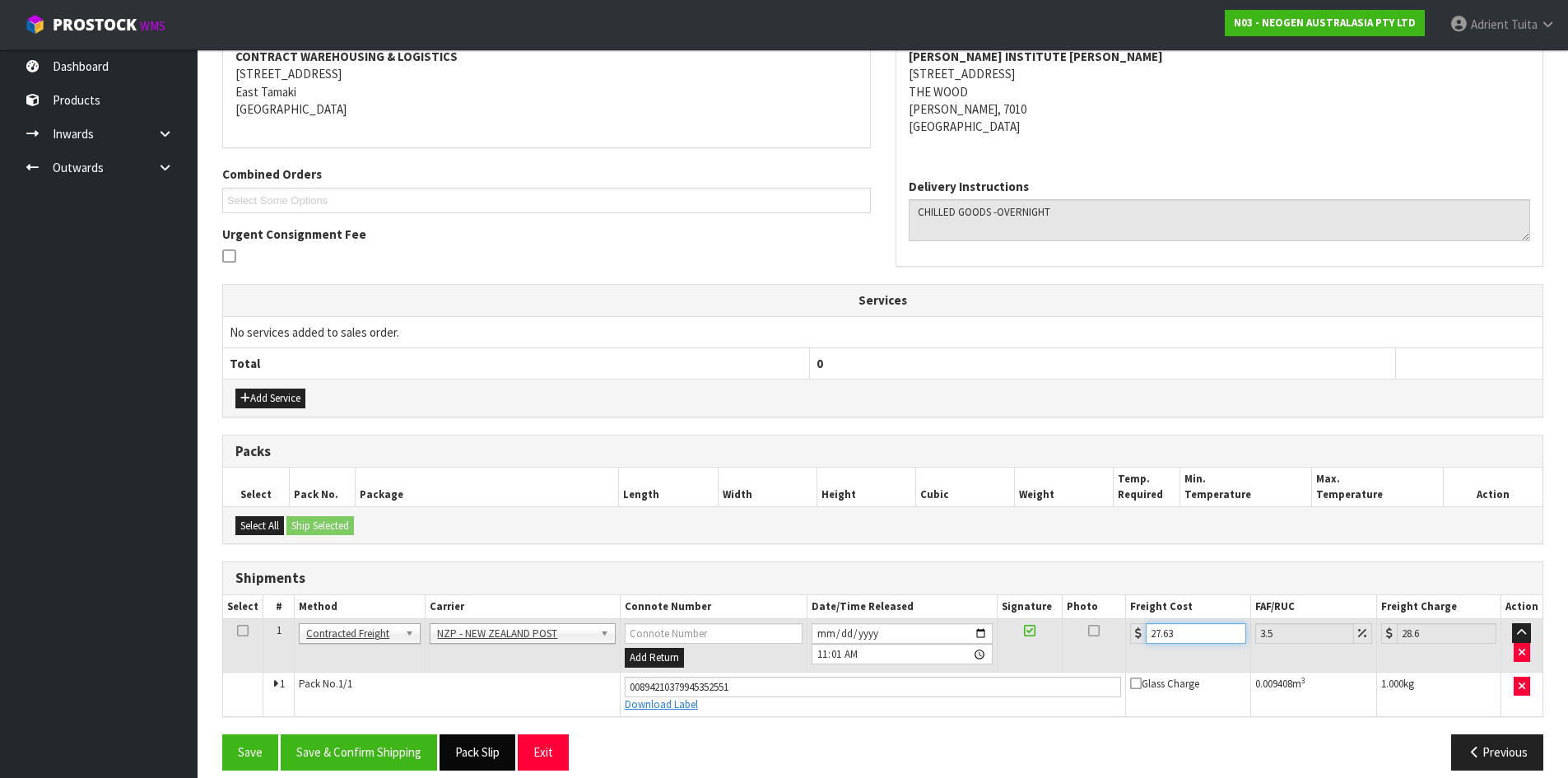
scroll to position [341, 0]
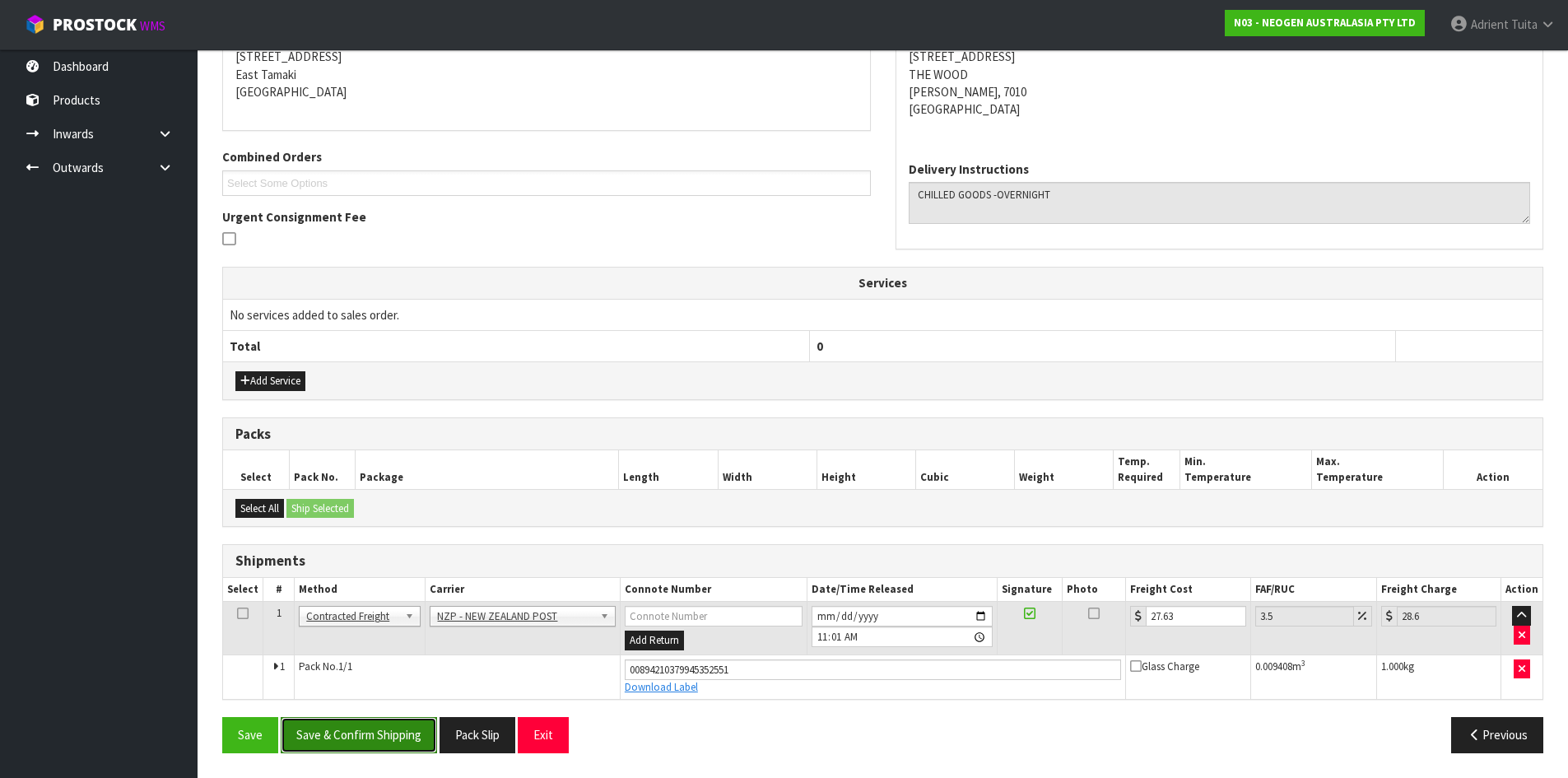
click at [406, 736] on button "Save & Confirm Shipping" at bounding box center [359, 735] width 156 height 36
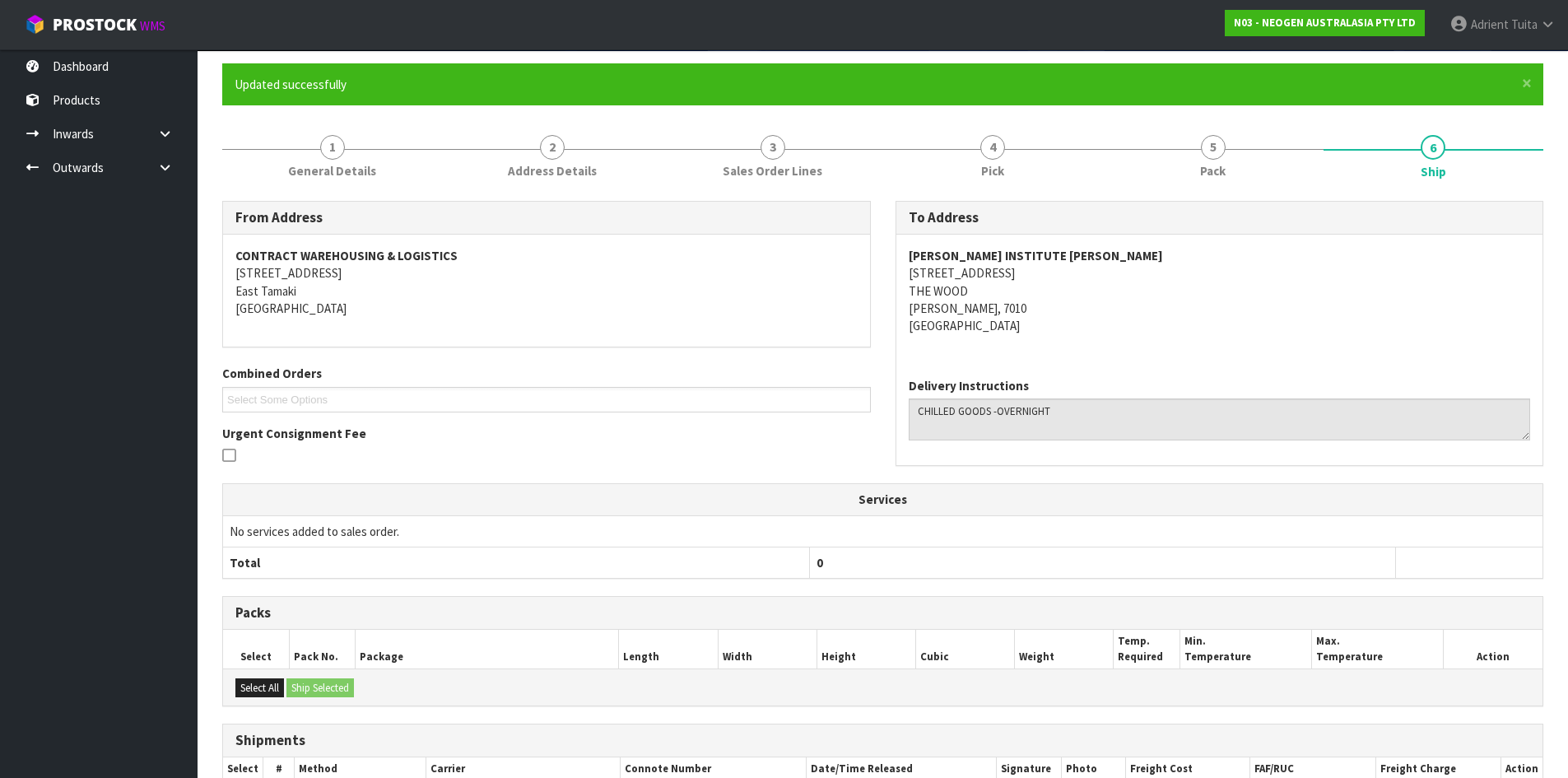
scroll to position [295, 0]
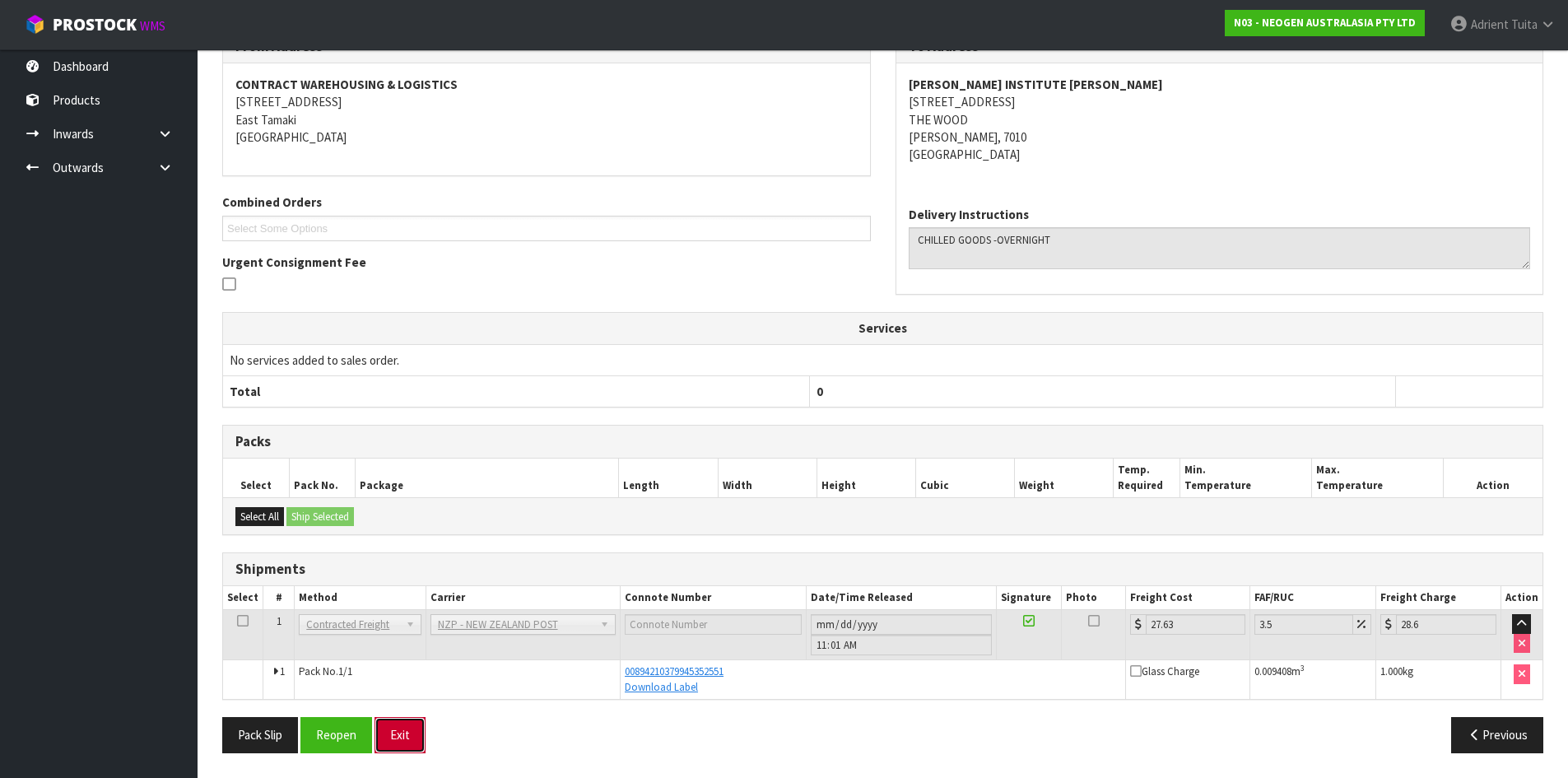
click at [398, 725] on button "Exit" at bounding box center [399, 735] width 51 height 36
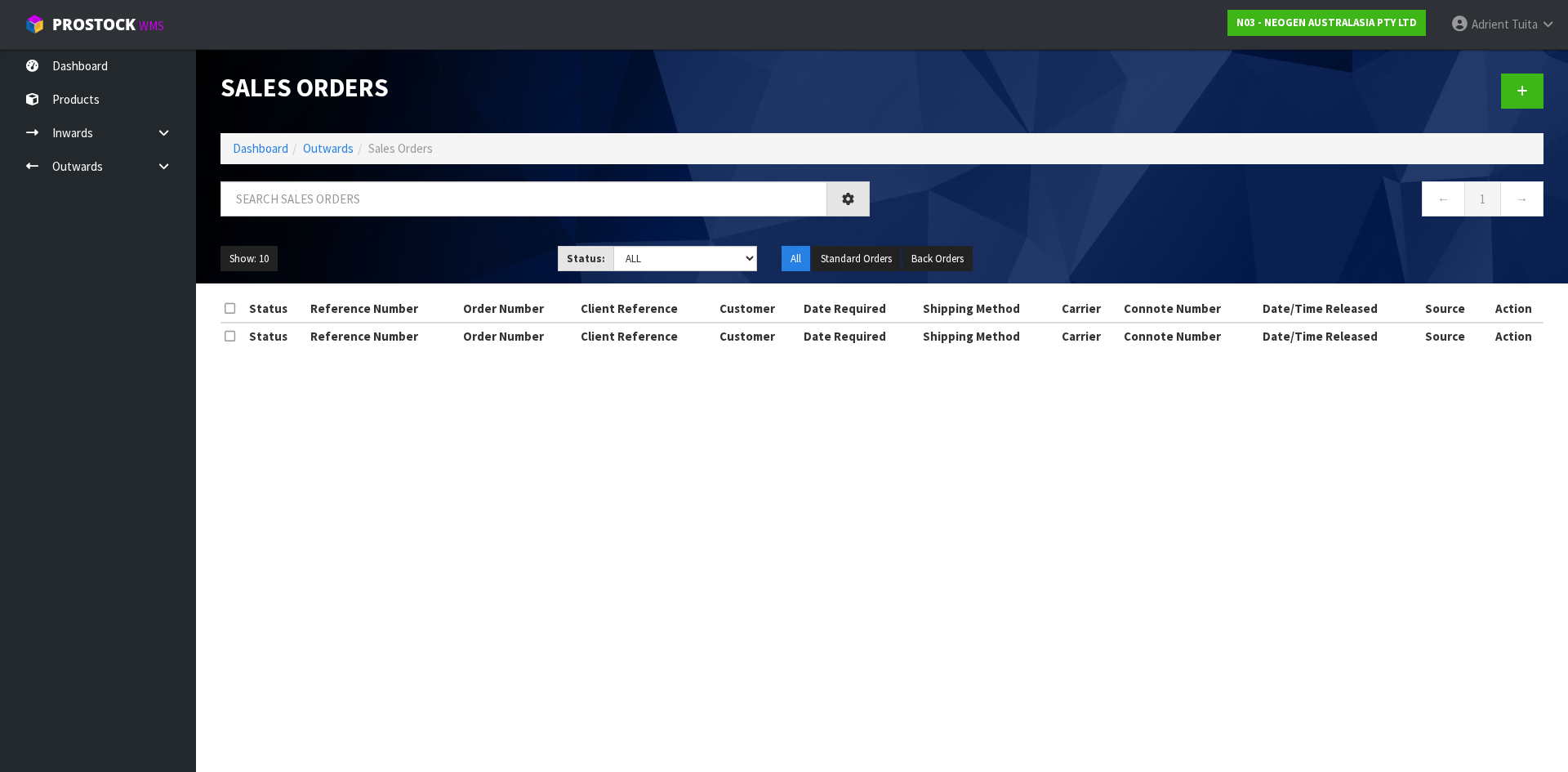
drag, startPoint x: 425, startPoint y: 167, endPoint x: 418, endPoint y: 190, distance: 24.0
click at [425, 167] on div "Sales Orders Dashboard Outwards Sales Orders ← 1 → Show: 10 5 10 25 50 Status: …" at bounding box center [881, 166] width 1348 height 234
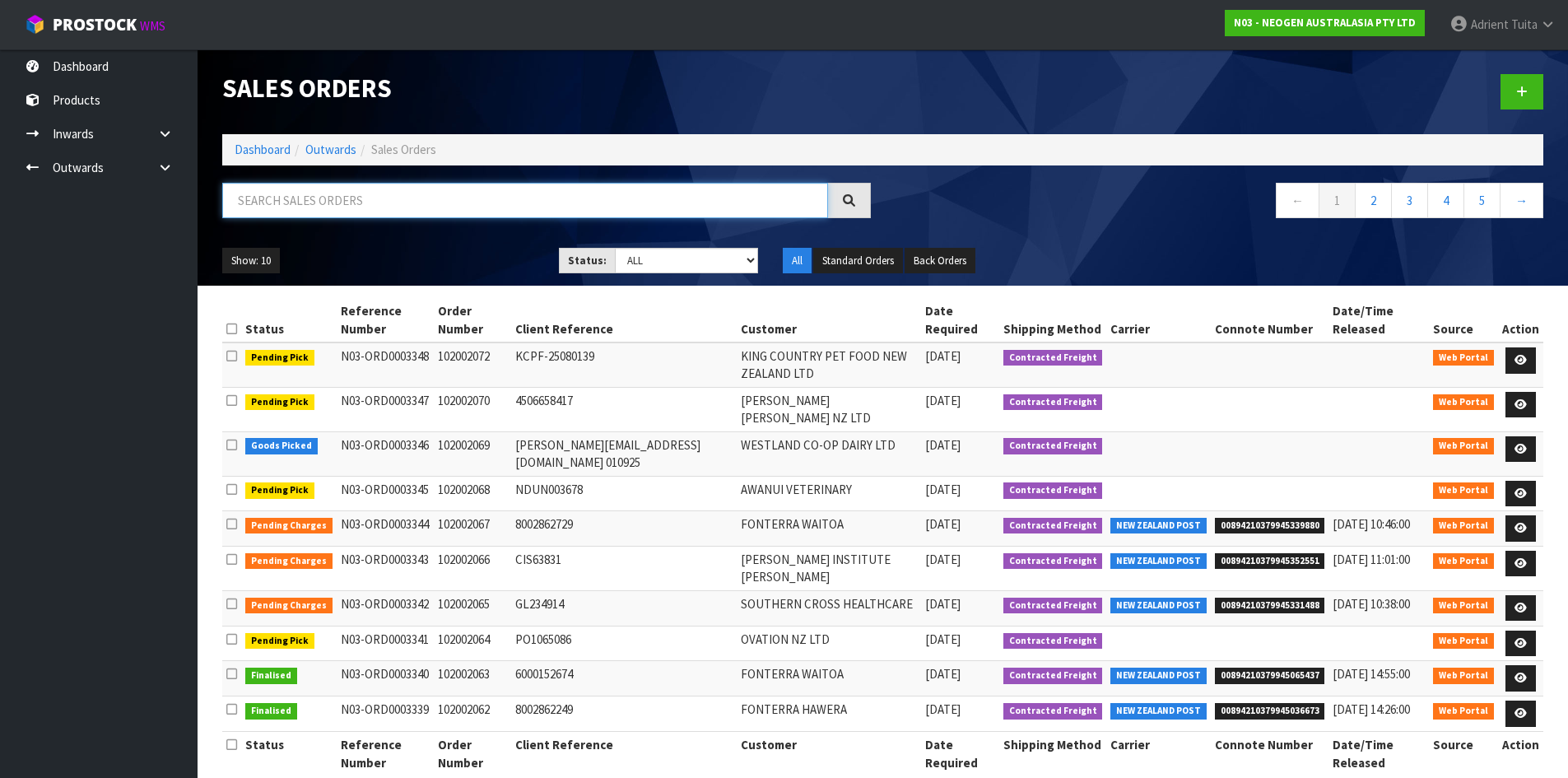
click at [423, 196] on input "text" at bounding box center [525, 201] width 606 height 36
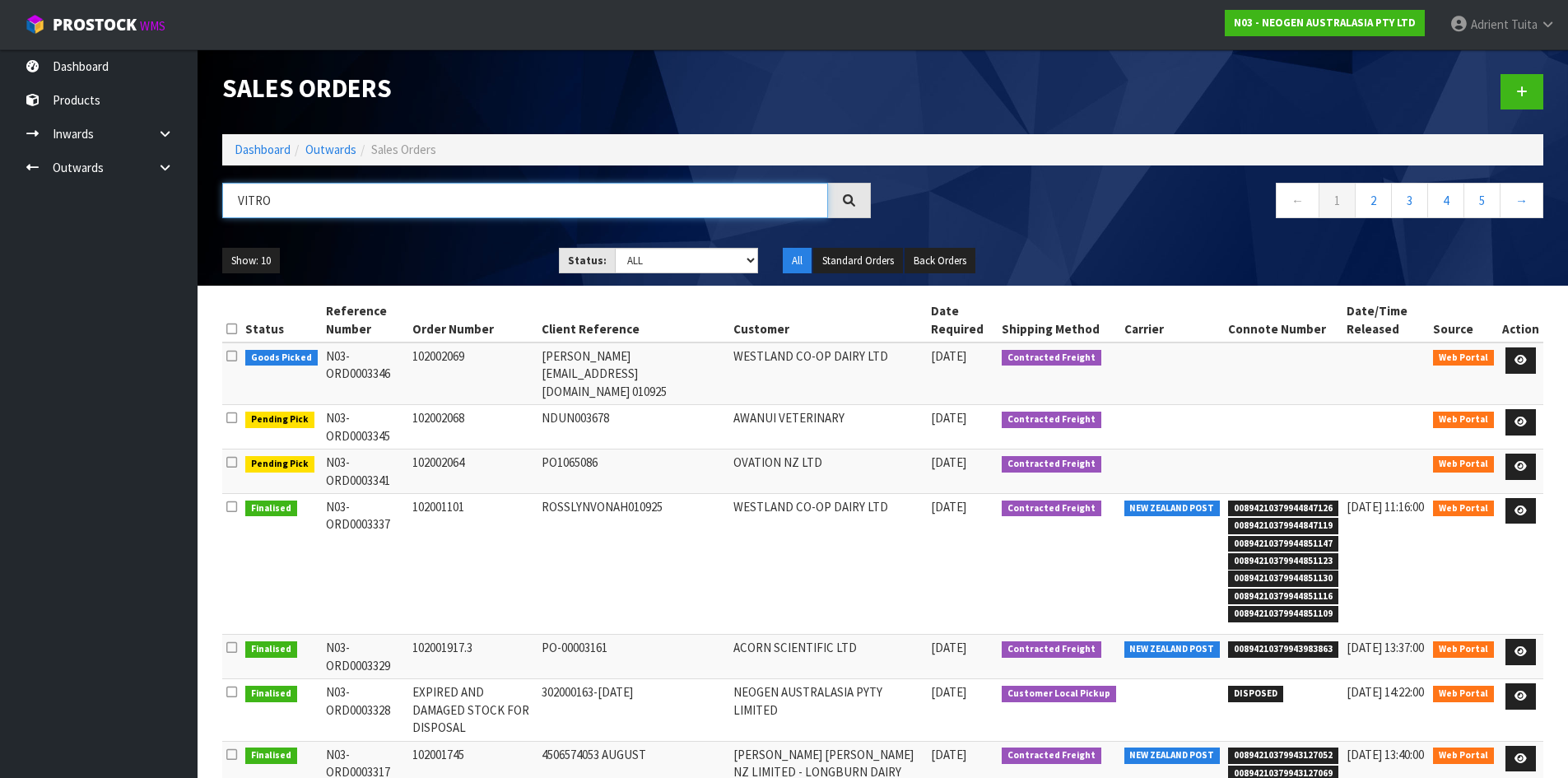
click at [517, 191] on input "VITRO" at bounding box center [525, 201] width 606 height 36
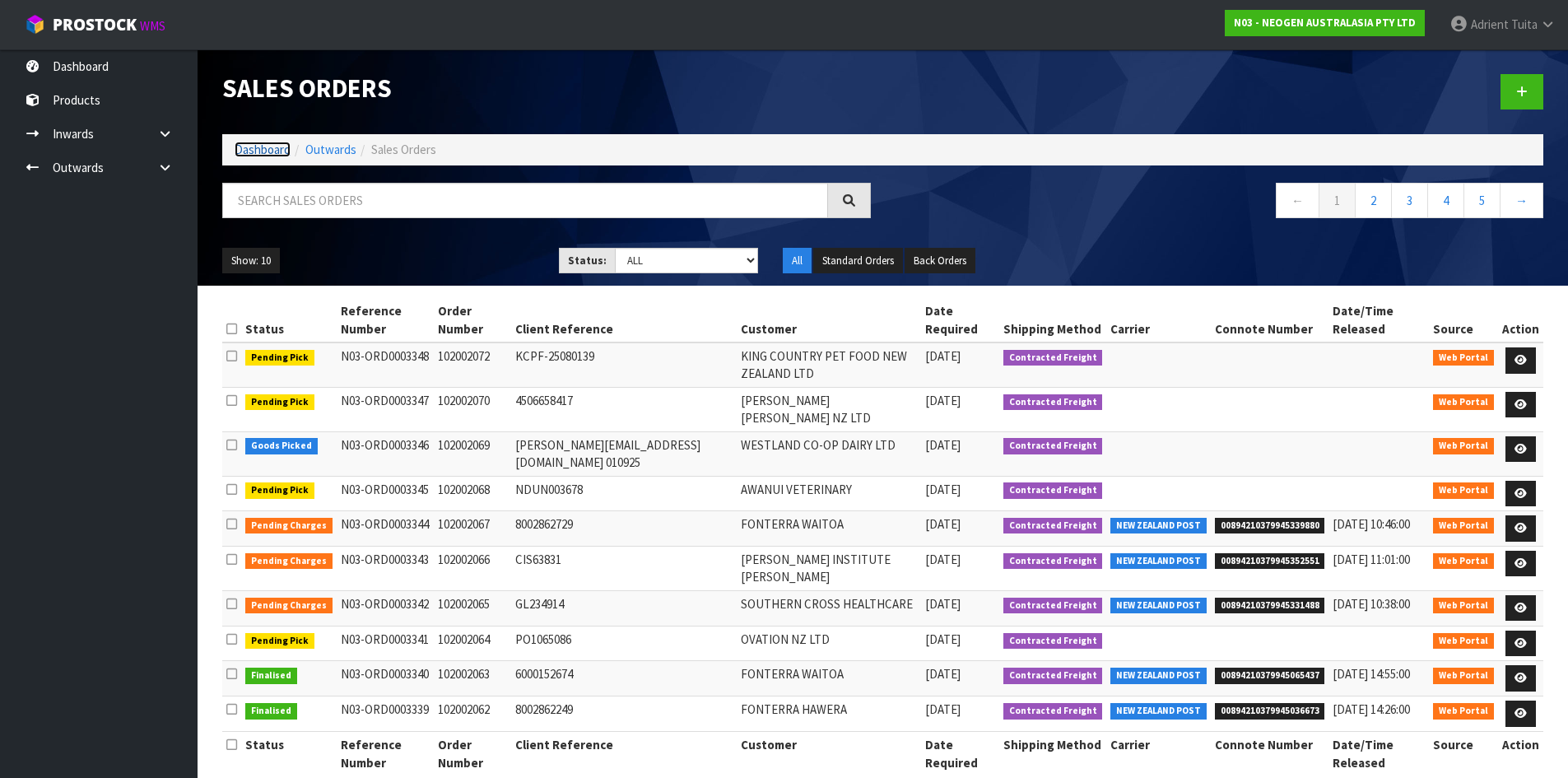
click at [267, 150] on link "Dashboard" at bounding box center [262, 149] width 56 height 16
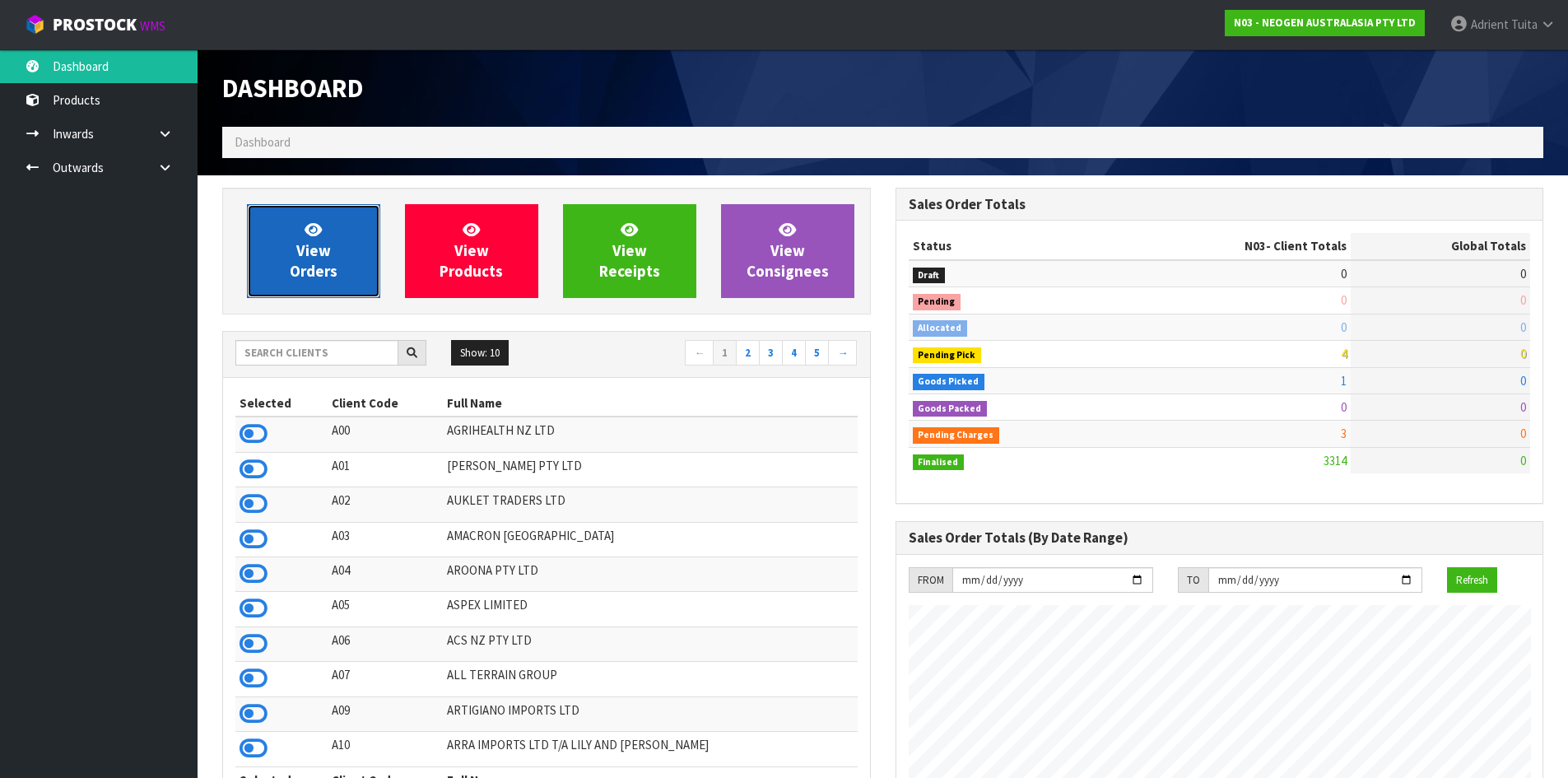
scroll to position [1247, 673]
click at [327, 247] on span "View Orders" at bounding box center [313, 250] width 47 height 62
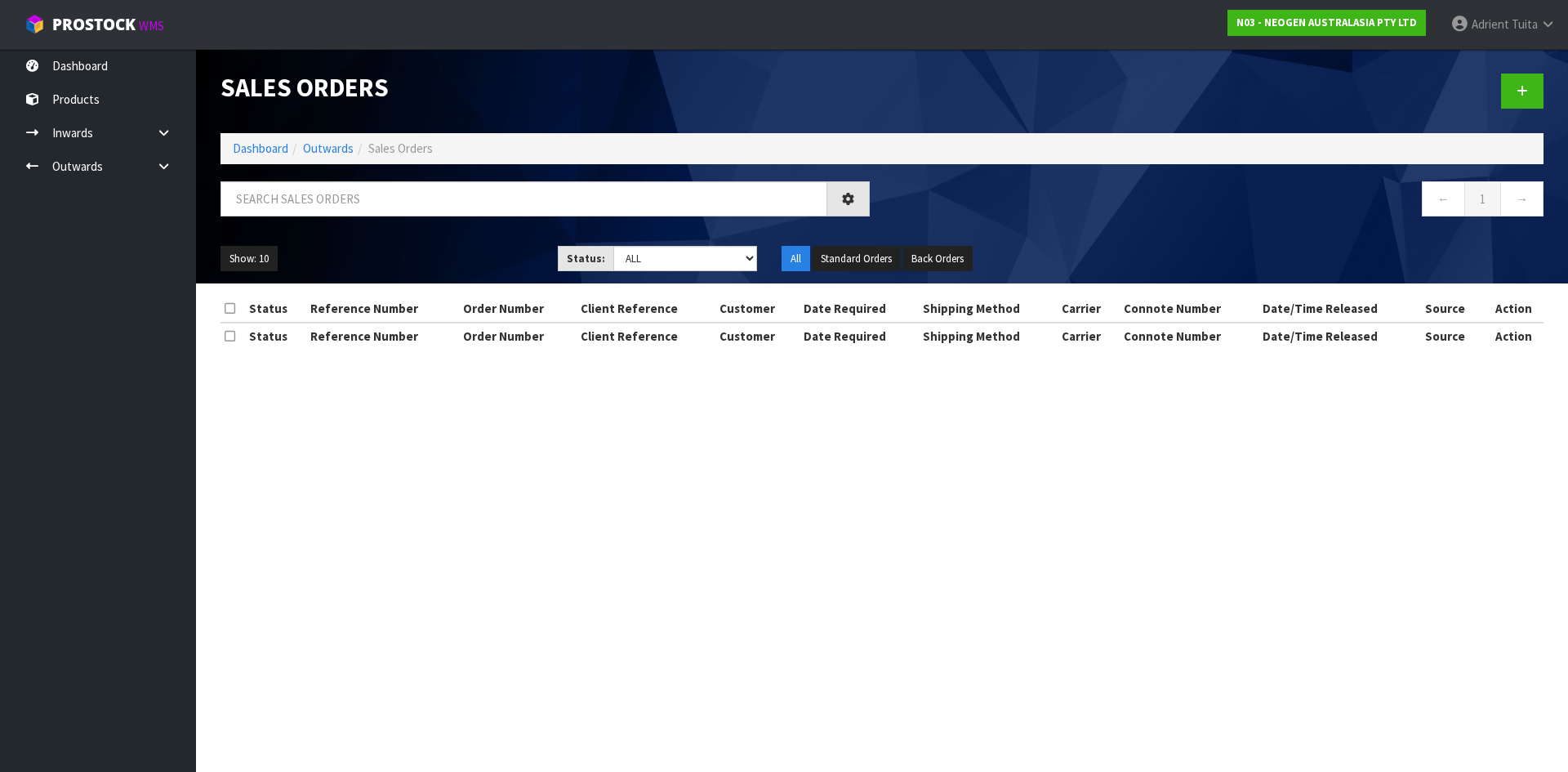
drag, startPoint x: 370, startPoint y: 234, endPoint x: 382, endPoint y: 215, distance: 22.5
click at [370, 234] on div "Show: 10 5 10 25 50 Status: Draft Pending Allocated Pending Pick Goods Picked G…" at bounding box center [881, 258] width 1348 height 50
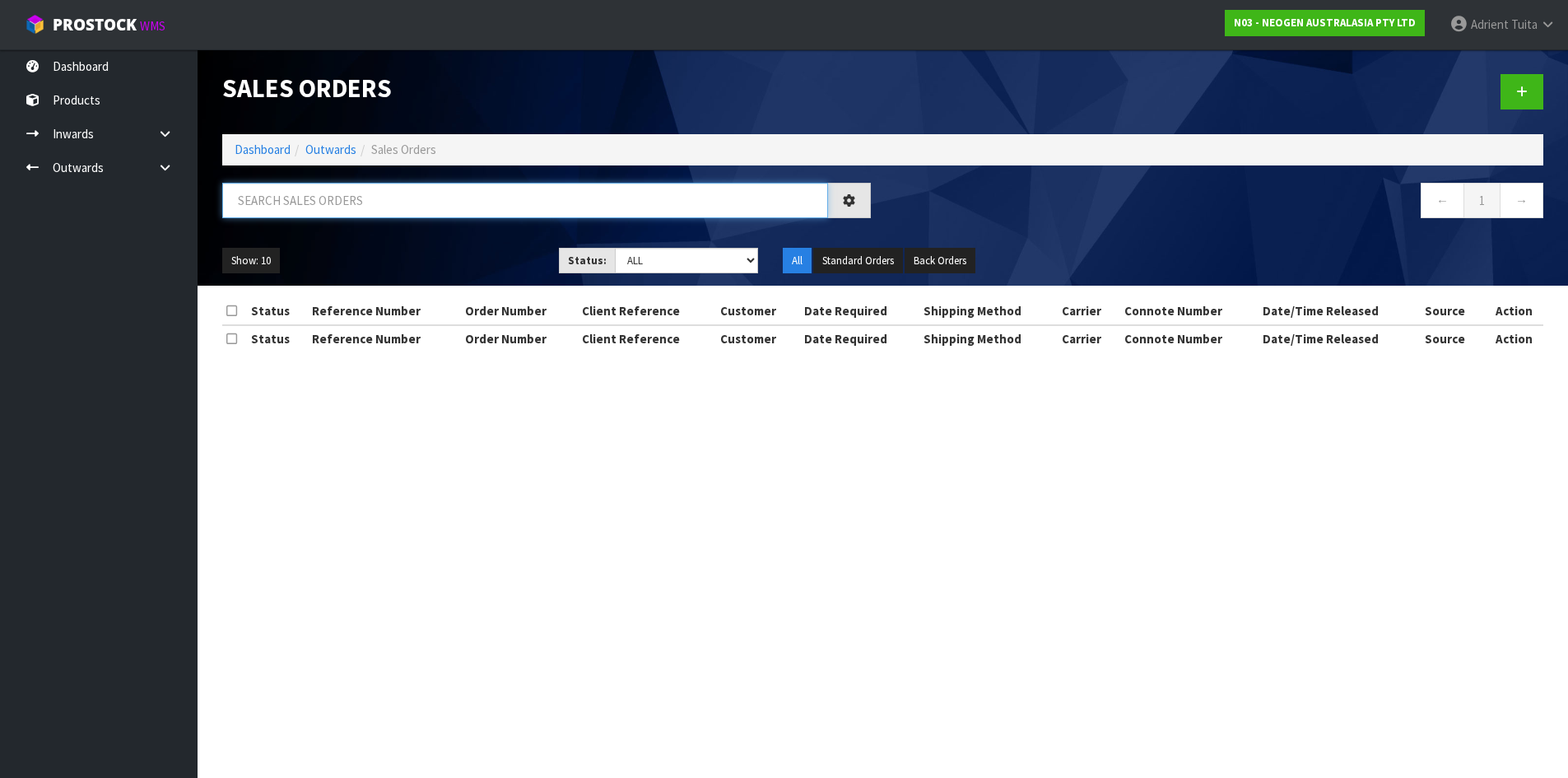
click at [394, 204] on input "text" at bounding box center [525, 201] width 606 height 36
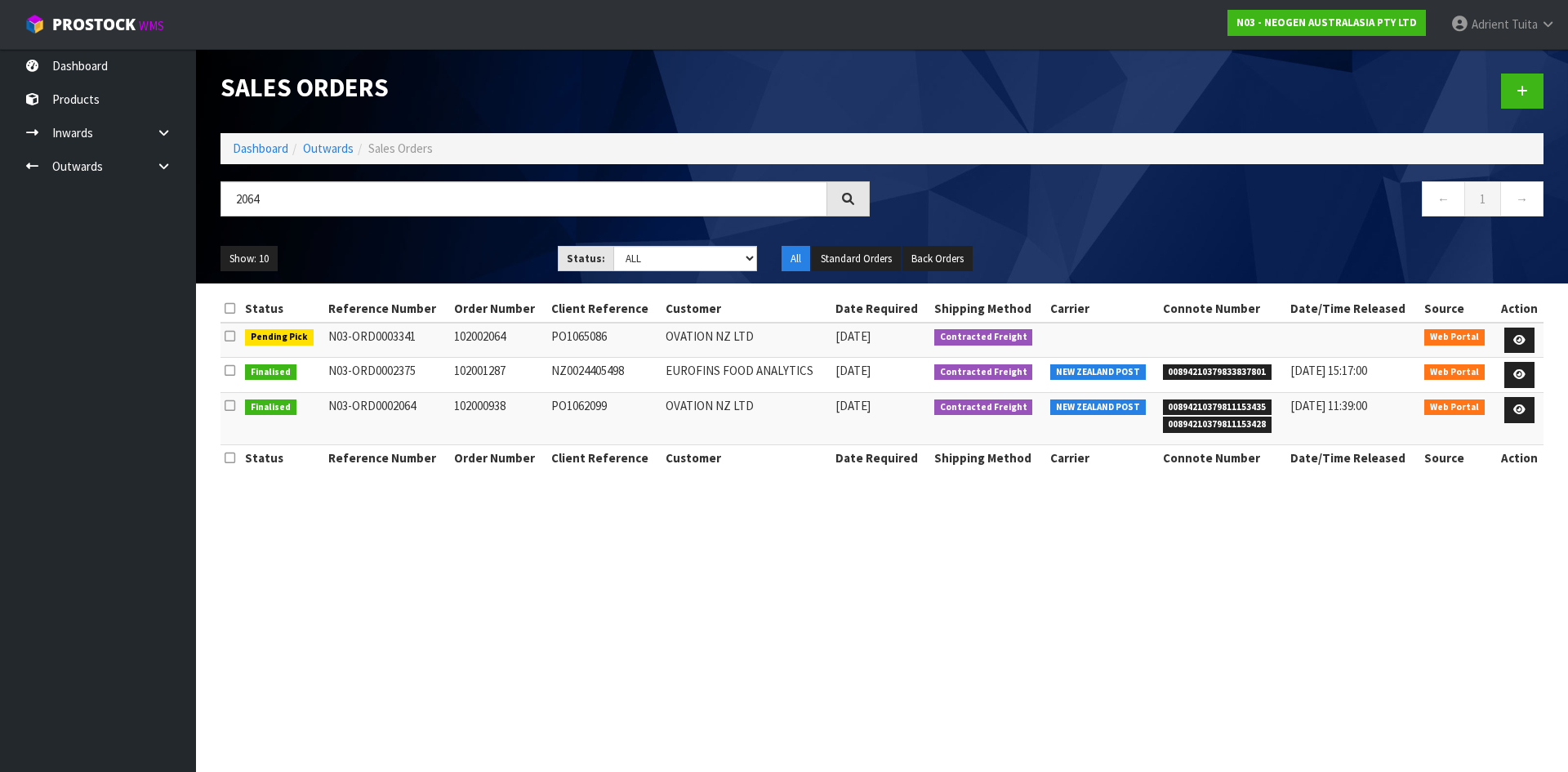
click at [1518, 325] on td at bounding box center [1518, 340] width 49 height 36
click at [1519, 335] on icon at bounding box center [1519, 340] width 12 height 11
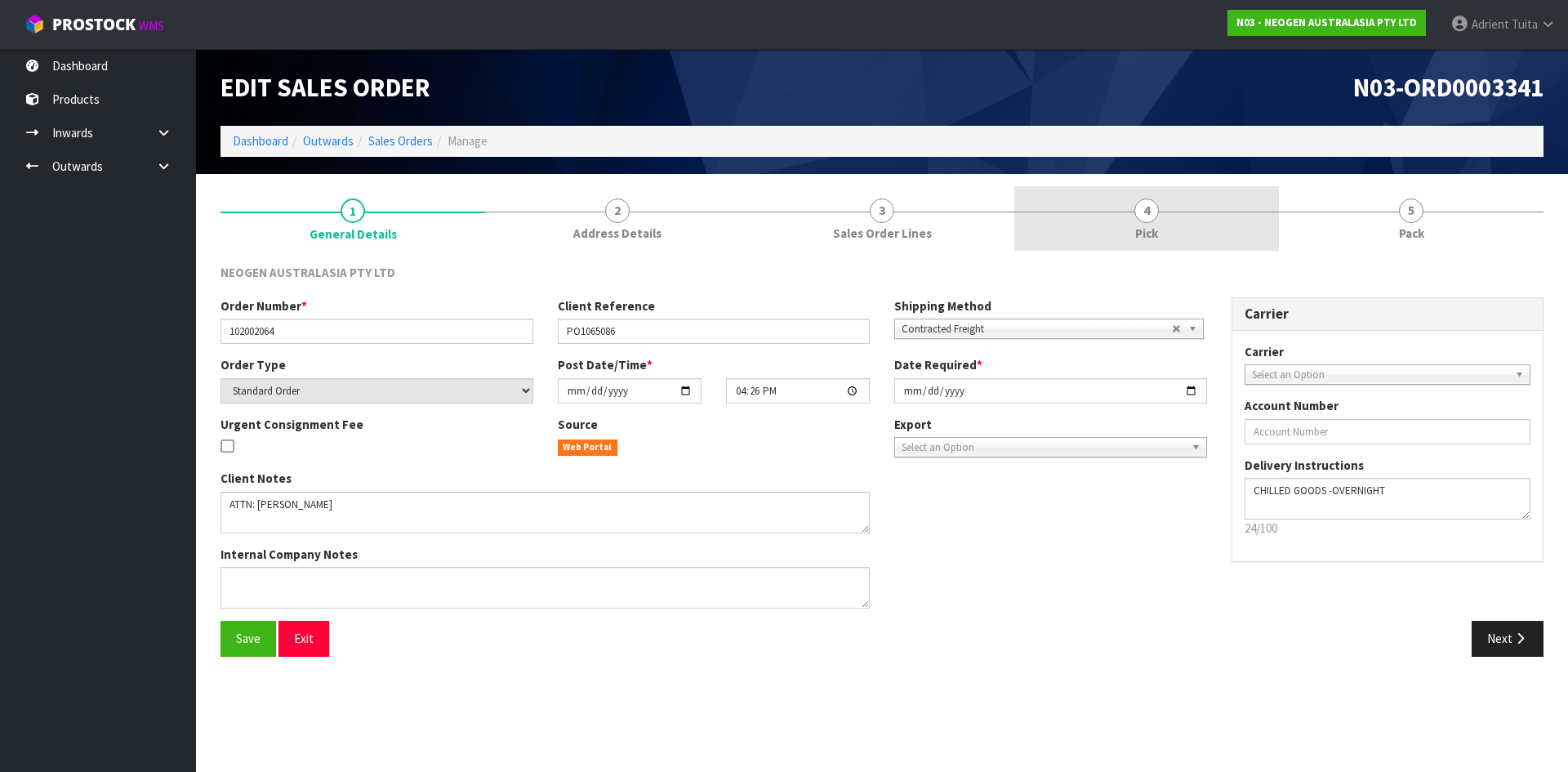
click at [1216, 220] on link "4 Pick" at bounding box center [1146, 219] width 265 height 64
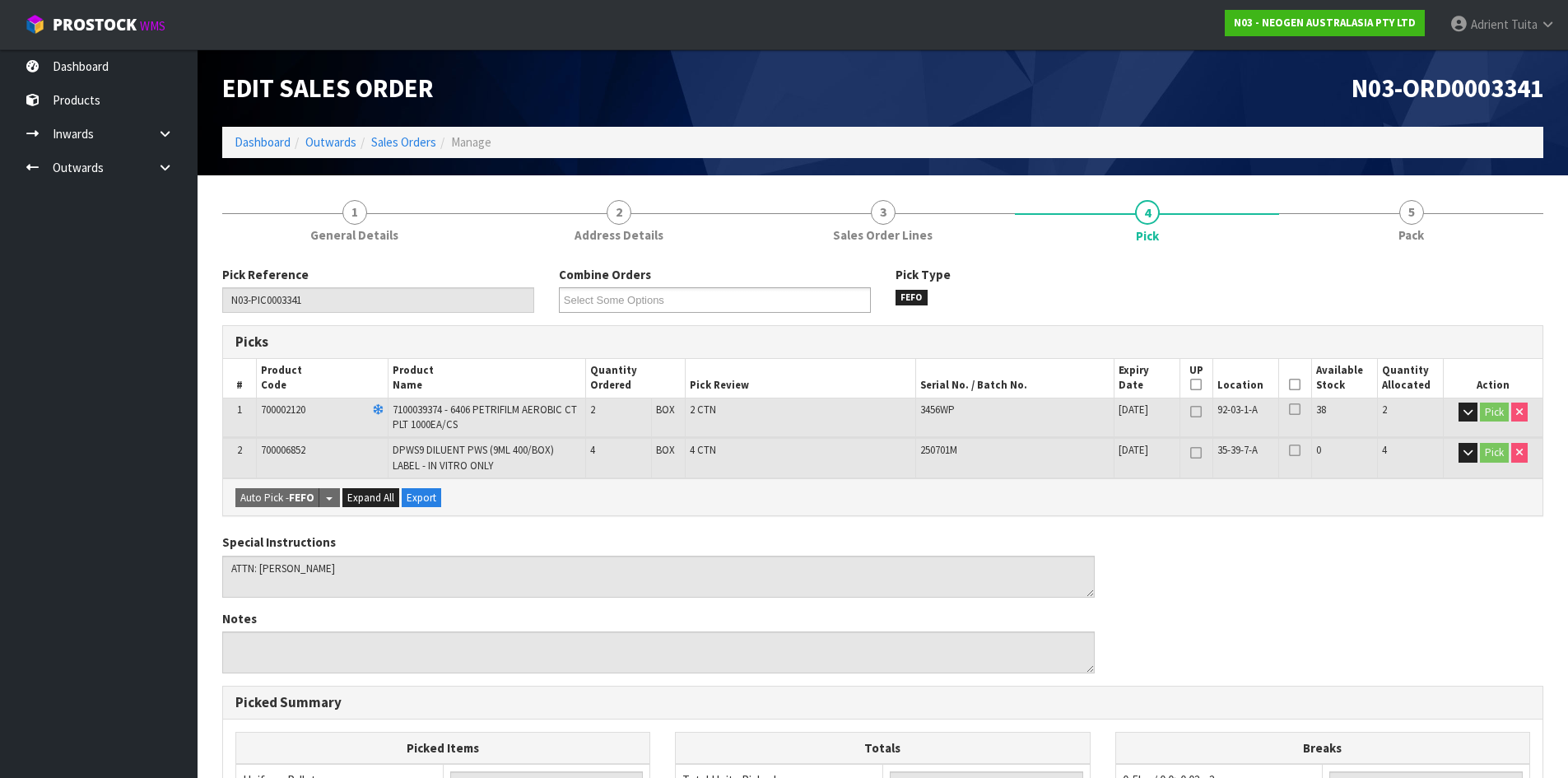
click at [1298, 384] on icon at bounding box center [1295, 384] width 12 height 1
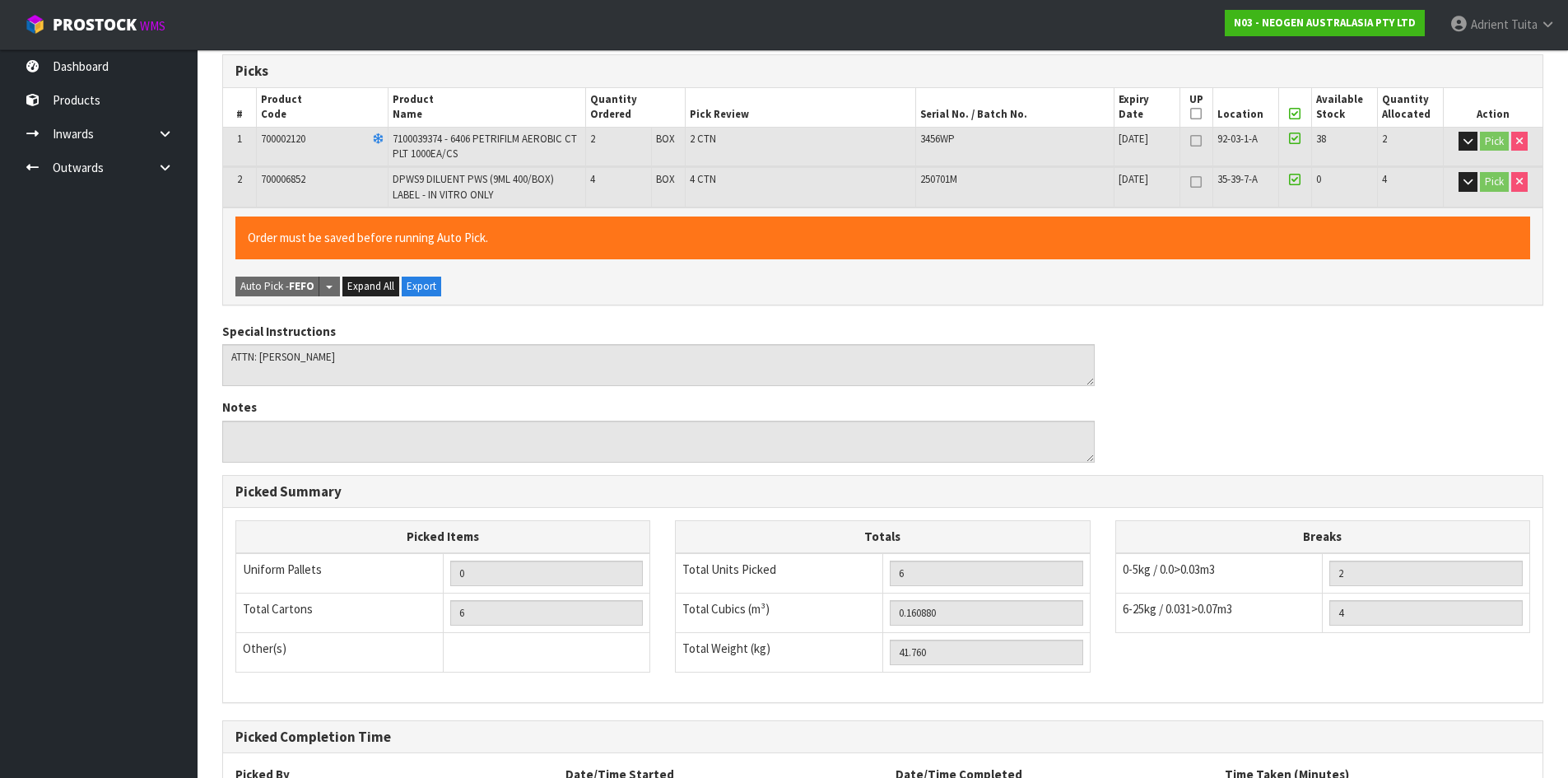
scroll to position [422, 0]
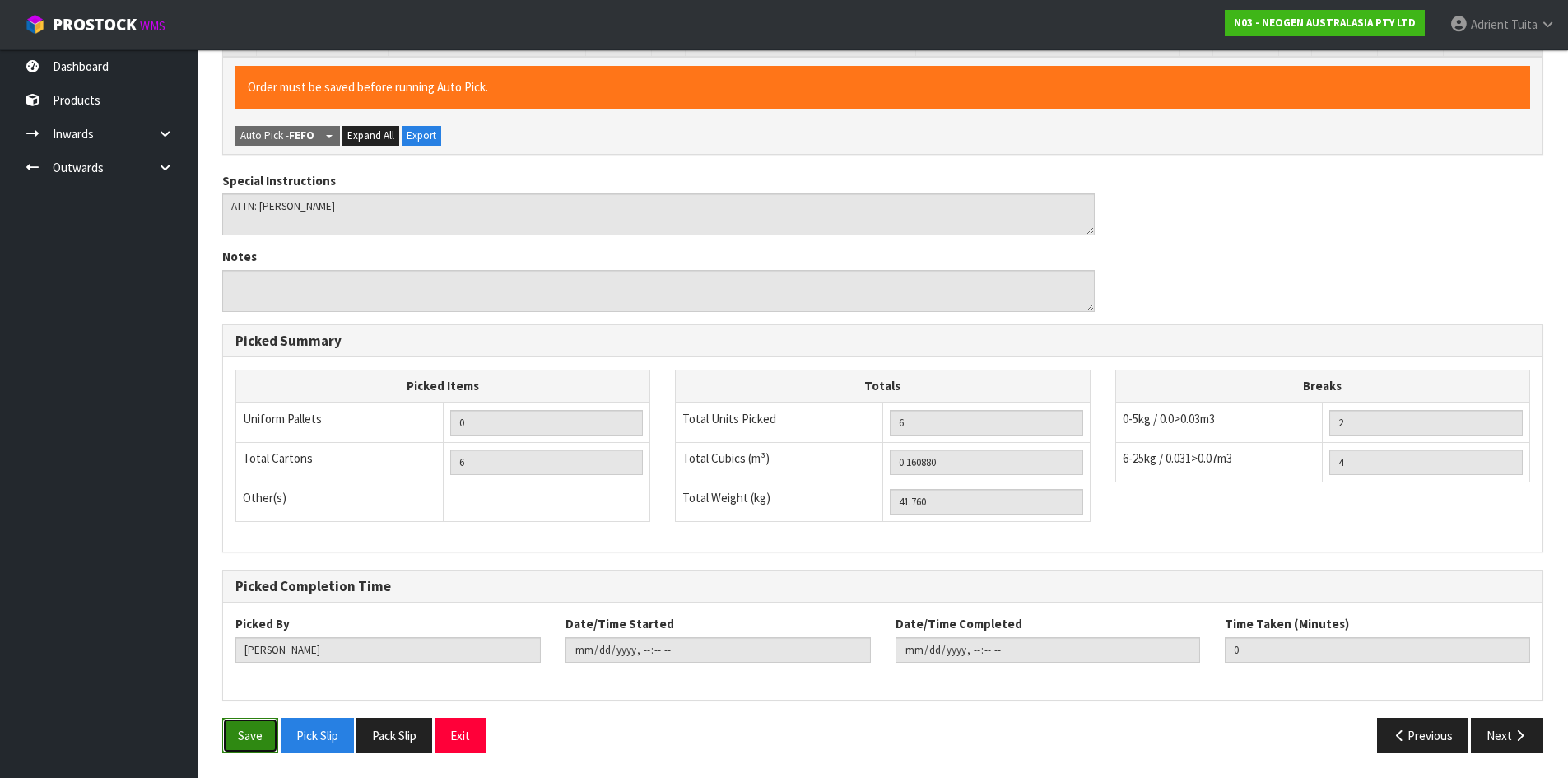
click at [235, 748] on button "Save" at bounding box center [250, 736] width 56 height 36
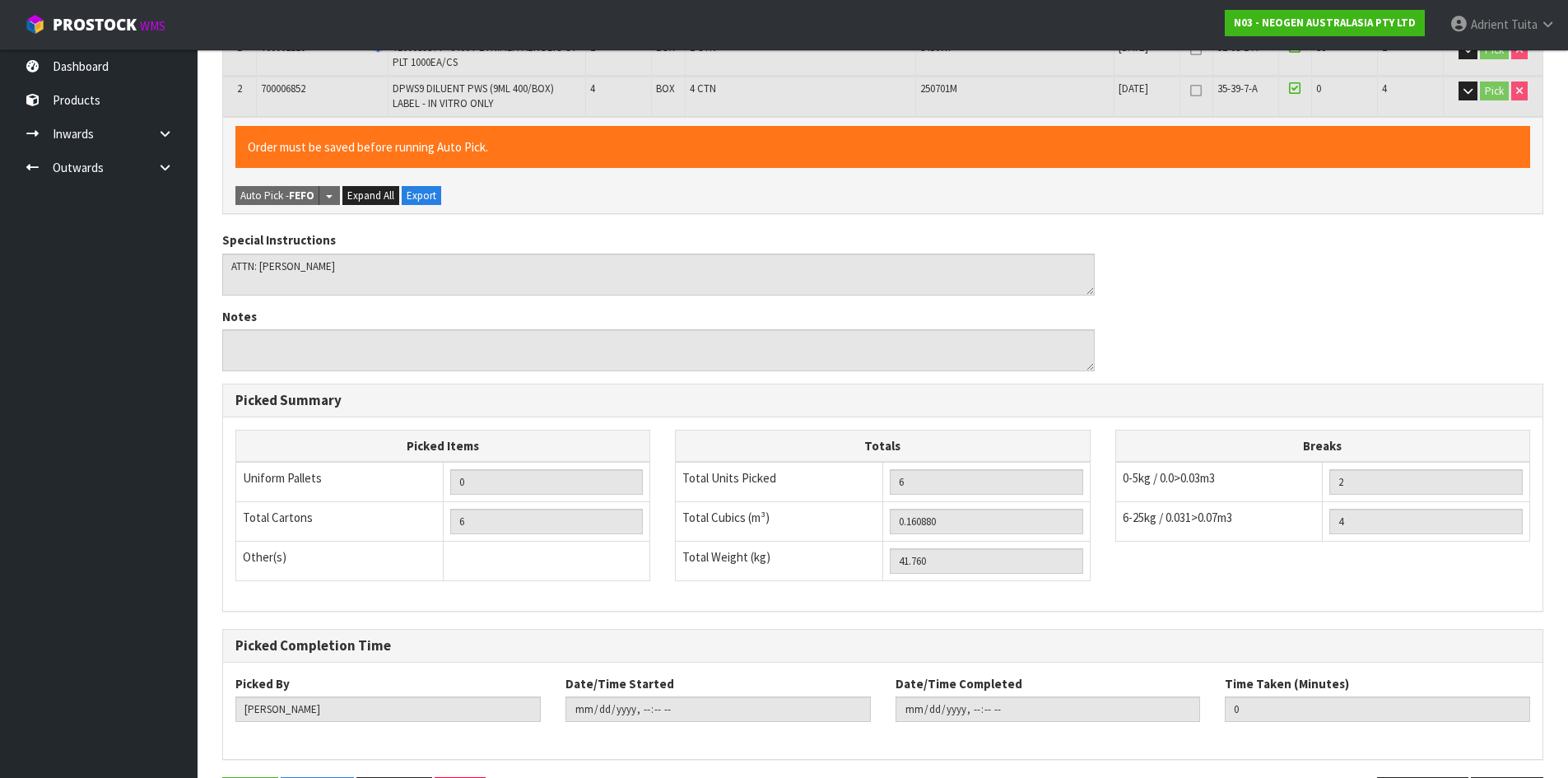
scroll to position [0, 0]
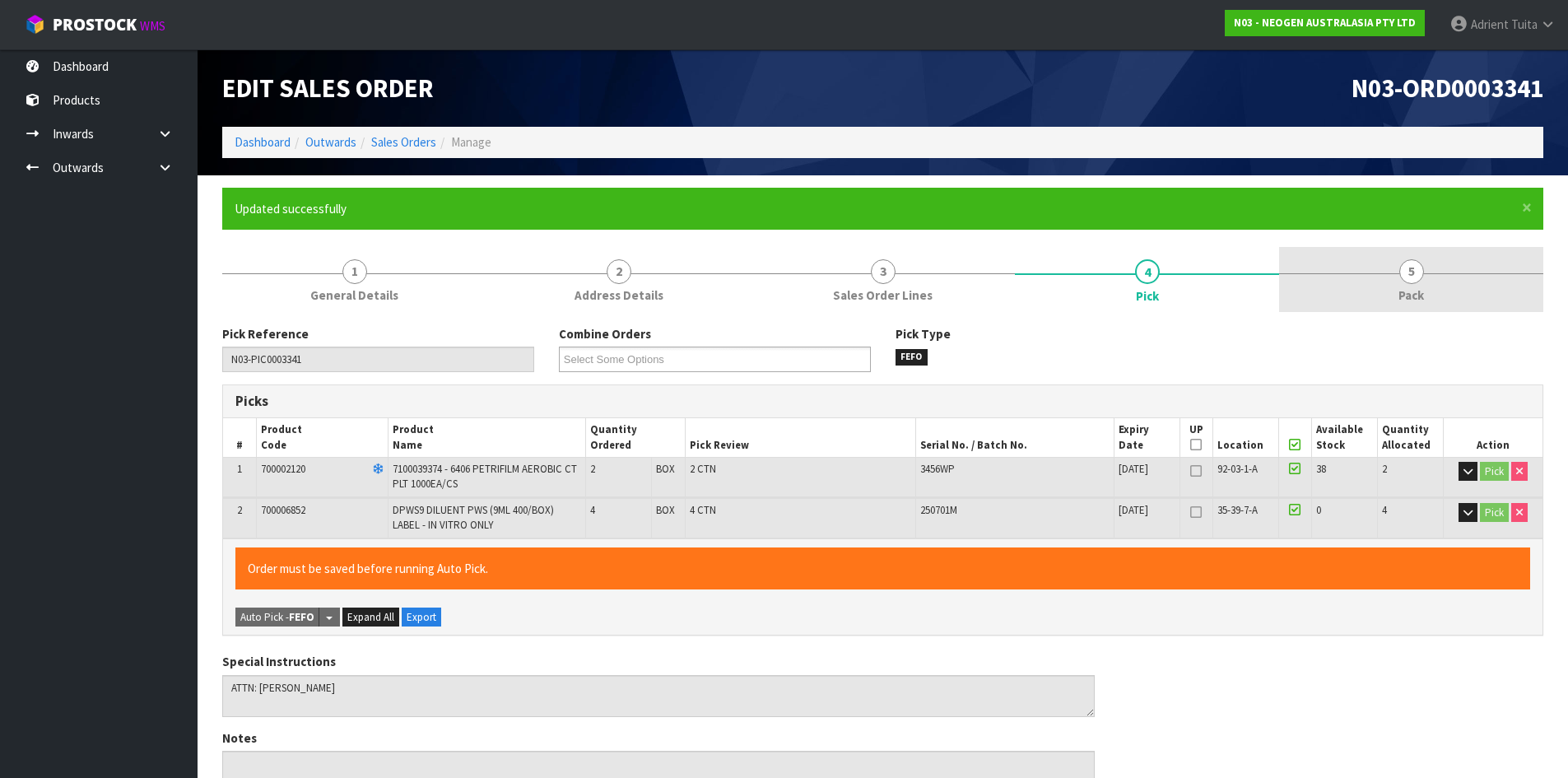
click at [1474, 283] on link "5 Pack" at bounding box center [1412, 280] width 265 height 65
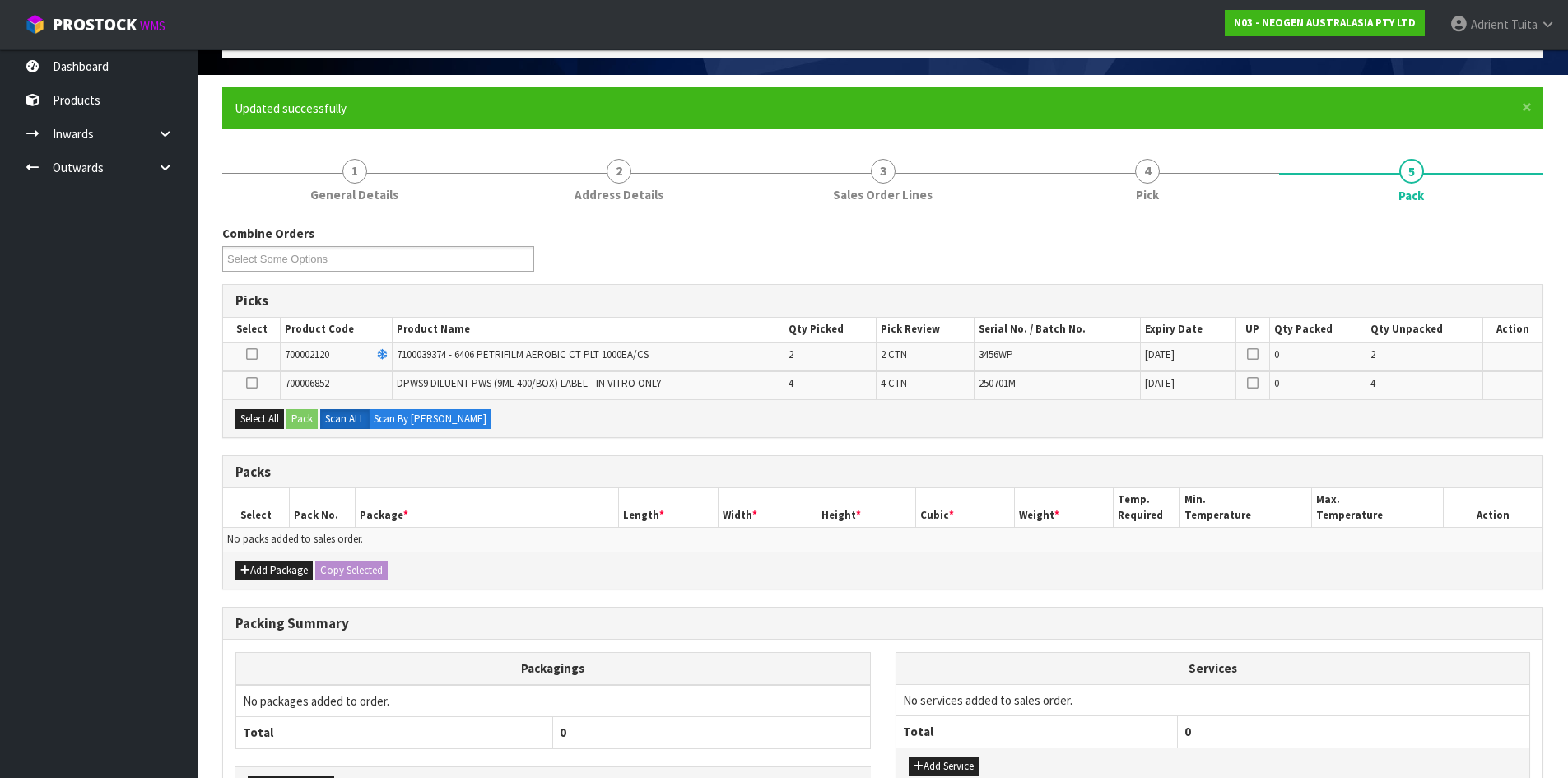
scroll to position [216, 0]
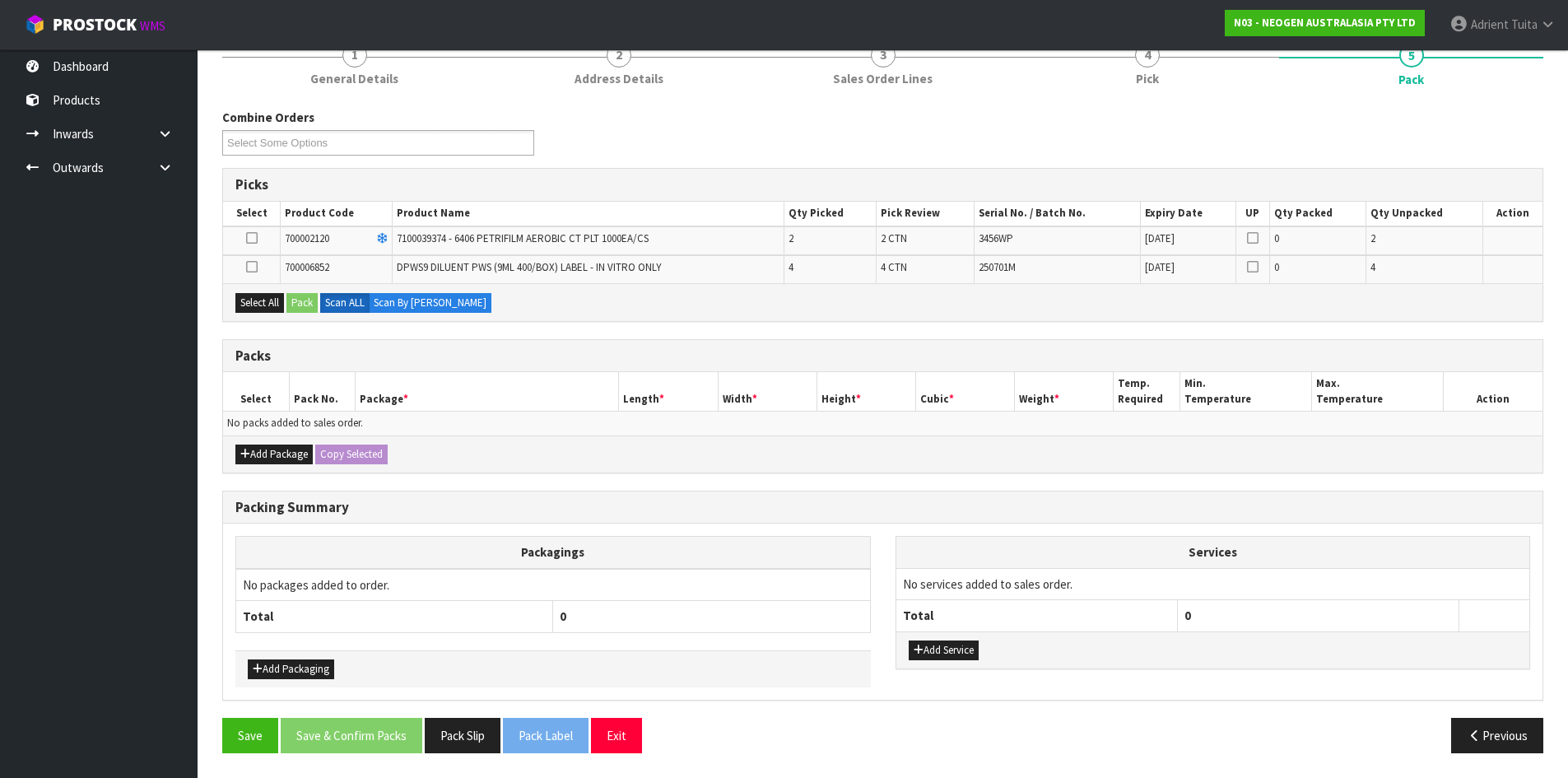
click at [249, 268] on icon at bounding box center [252, 267] width 12 height 1
click at [0, 0] on input "checkbox" at bounding box center [0, 0] width 0 height 0
click at [309, 300] on button "Pack" at bounding box center [302, 303] width 32 height 20
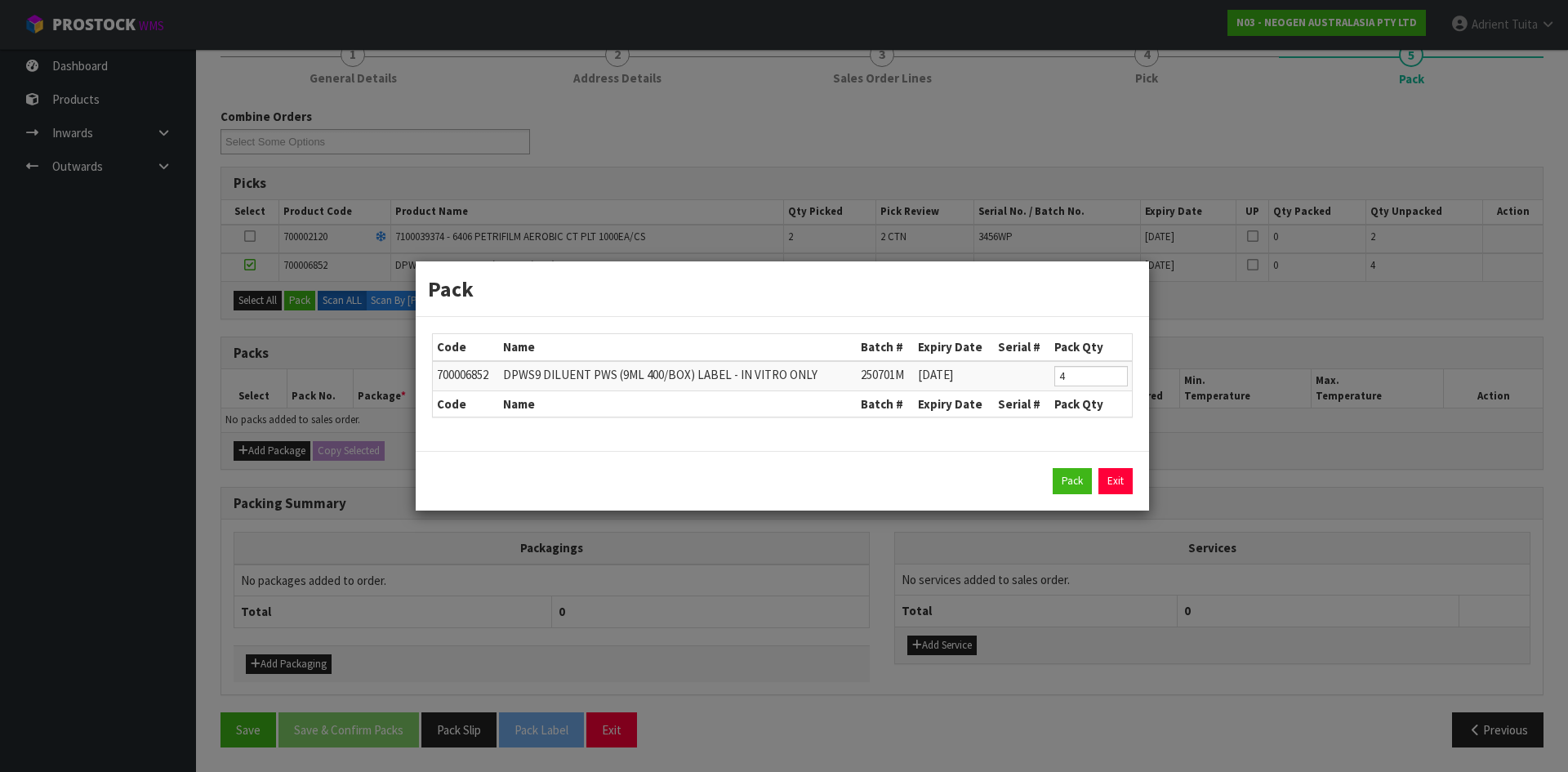
click at [1054, 378] on td "4" at bounding box center [1091, 376] width 82 height 31
click at [1068, 377] on input "4" at bounding box center [1091, 376] width 73 height 21
click at [1058, 475] on button "Pack" at bounding box center [1073, 481] width 40 height 26
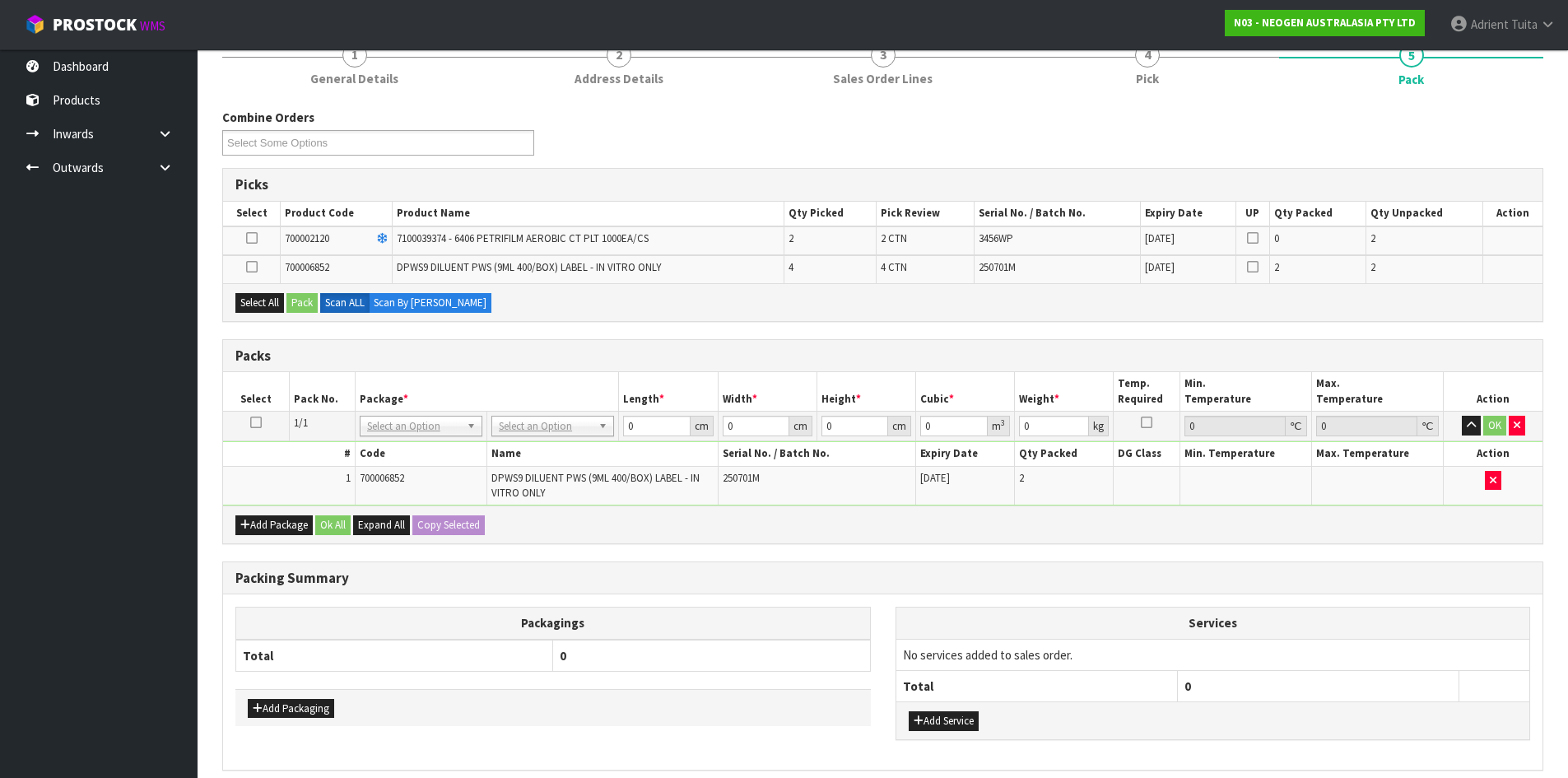
click at [246, 267] on icon at bounding box center [252, 267] width 12 height 1
click at [0, 0] on input "checkbox" at bounding box center [0, 0] width 0 height 0
click at [290, 301] on button "Pack" at bounding box center [302, 303] width 32 height 20
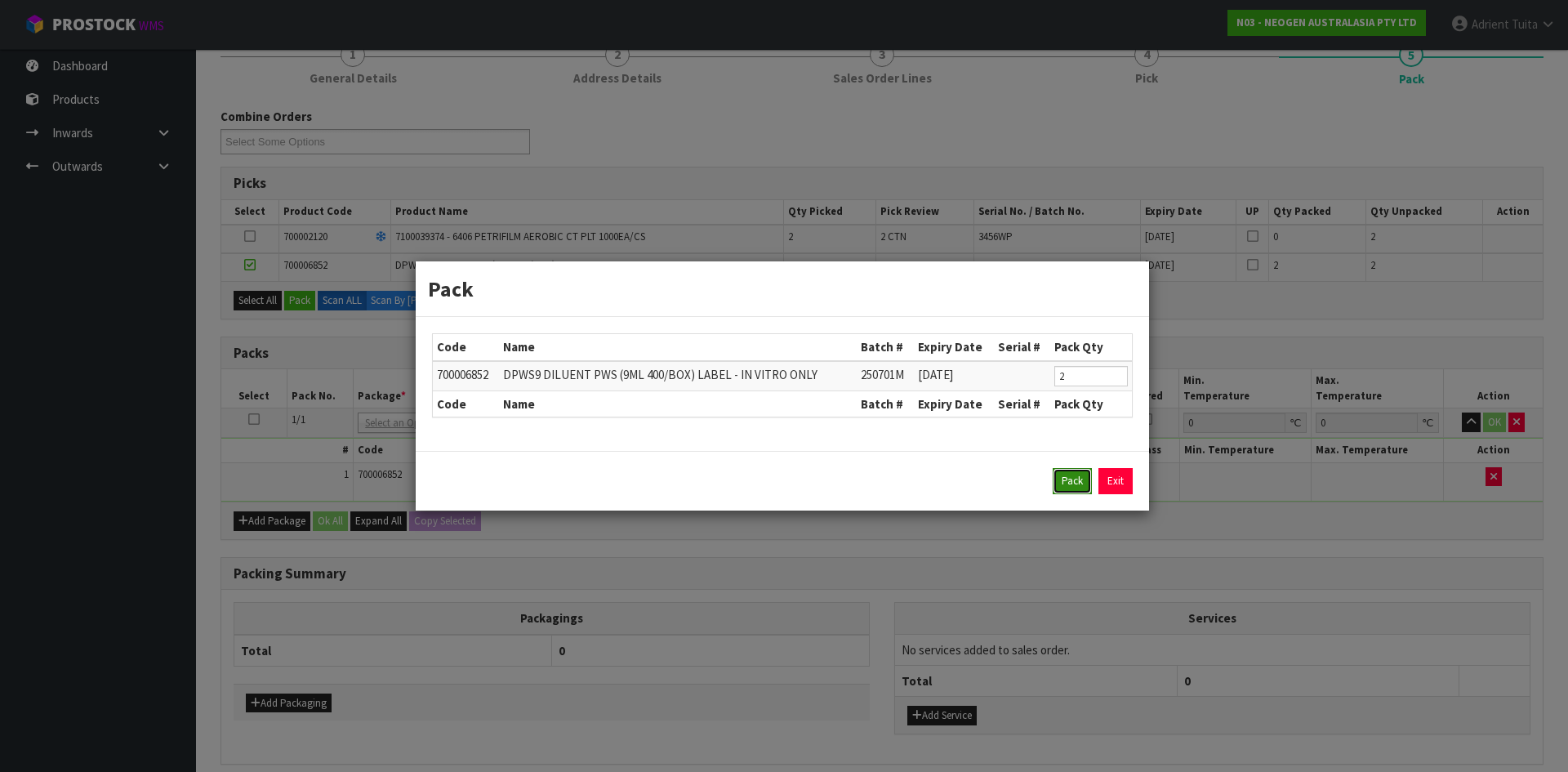
click at [1056, 481] on button "Pack" at bounding box center [1073, 481] width 40 height 26
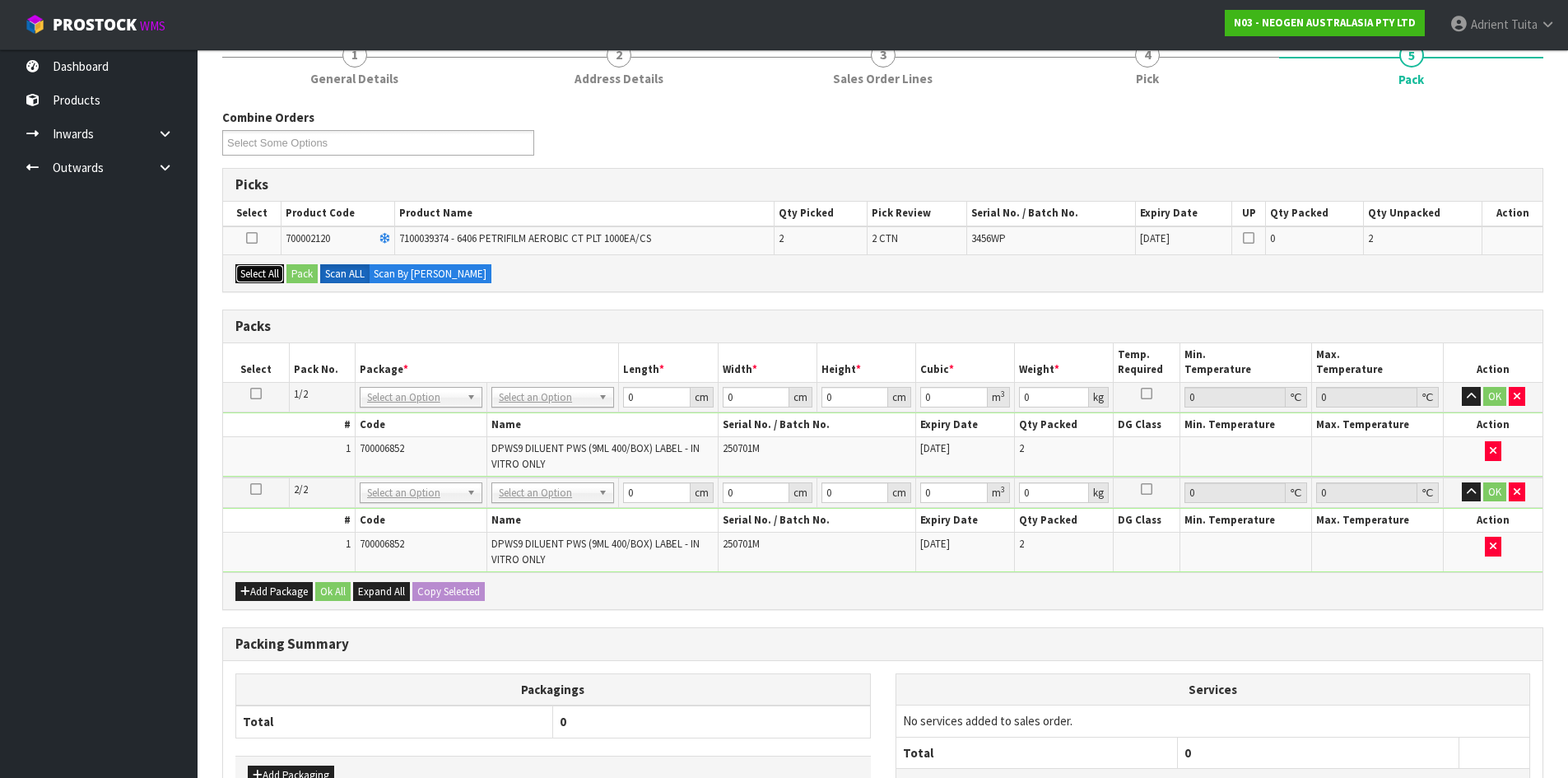
drag, startPoint x: 252, startPoint y: 278, endPoint x: 291, endPoint y: 277, distance: 39.0
click at [255, 278] on button "Select All" at bounding box center [260, 275] width 48 height 20
click at [301, 277] on button "Pack" at bounding box center [302, 275] width 32 height 20
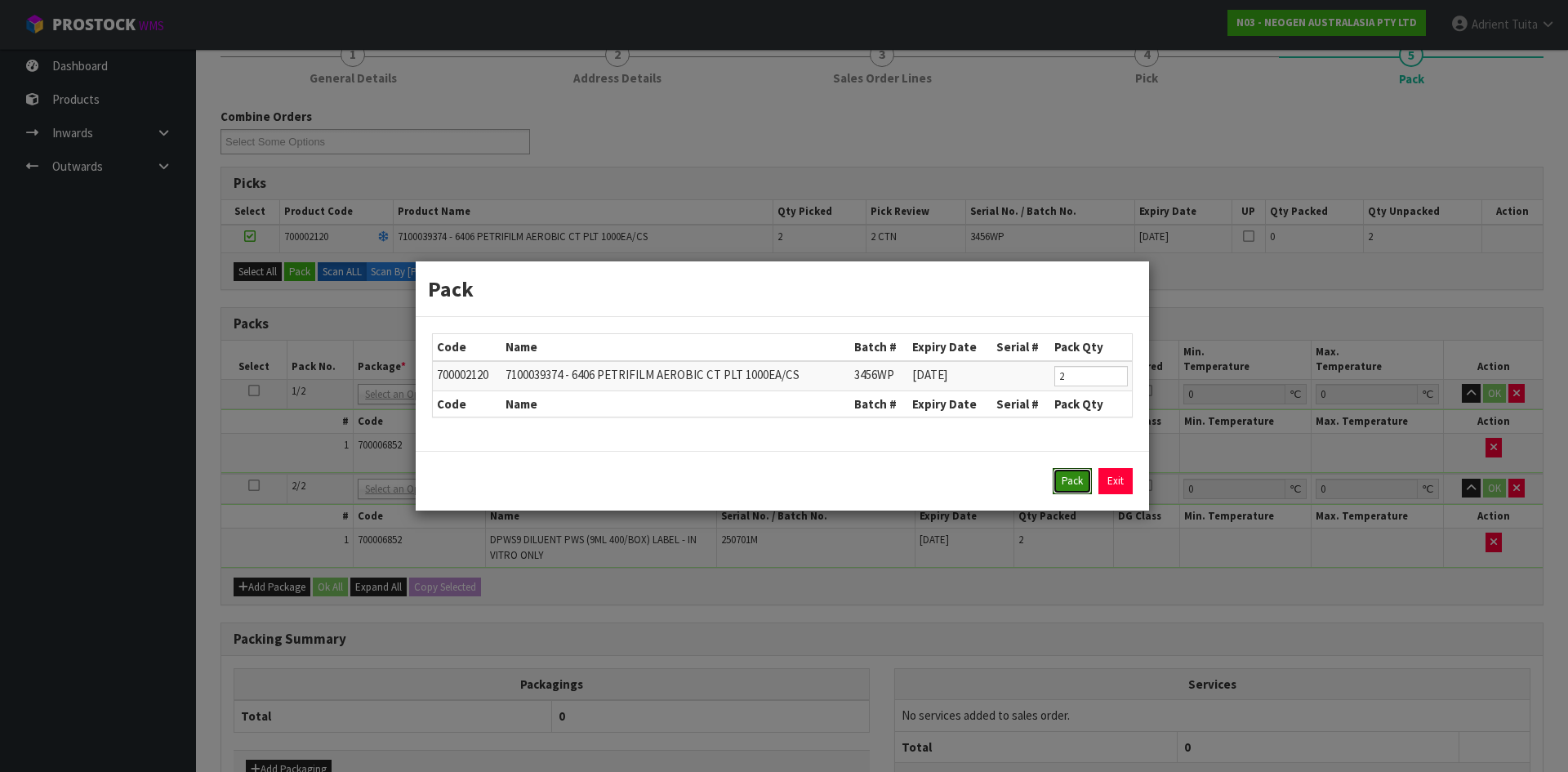
click at [1060, 476] on button "Pack" at bounding box center [1073, 481] width 40 height 26
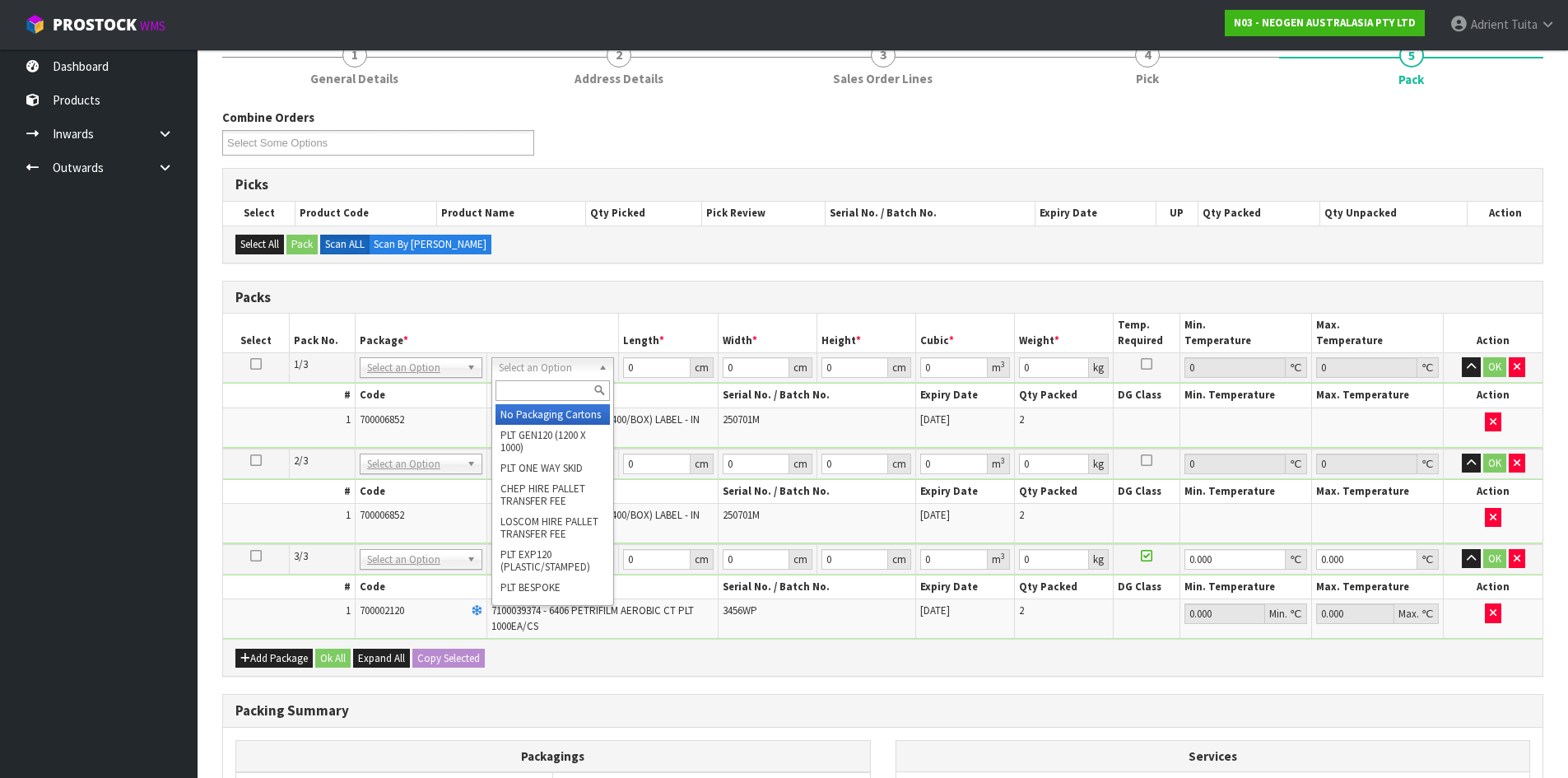
drag, startPoint x: 581, startPoint y: 374, endPoint x: 581, endPoint y: 410, distance: 36.0
drag, startPoint x: 581, startPoint y: 415, endPoint x: 564, endPoint y: 479, distance: 66.2
click at [566, 482] on th "Name" at bounding box center [603, 492] width 231 height 24
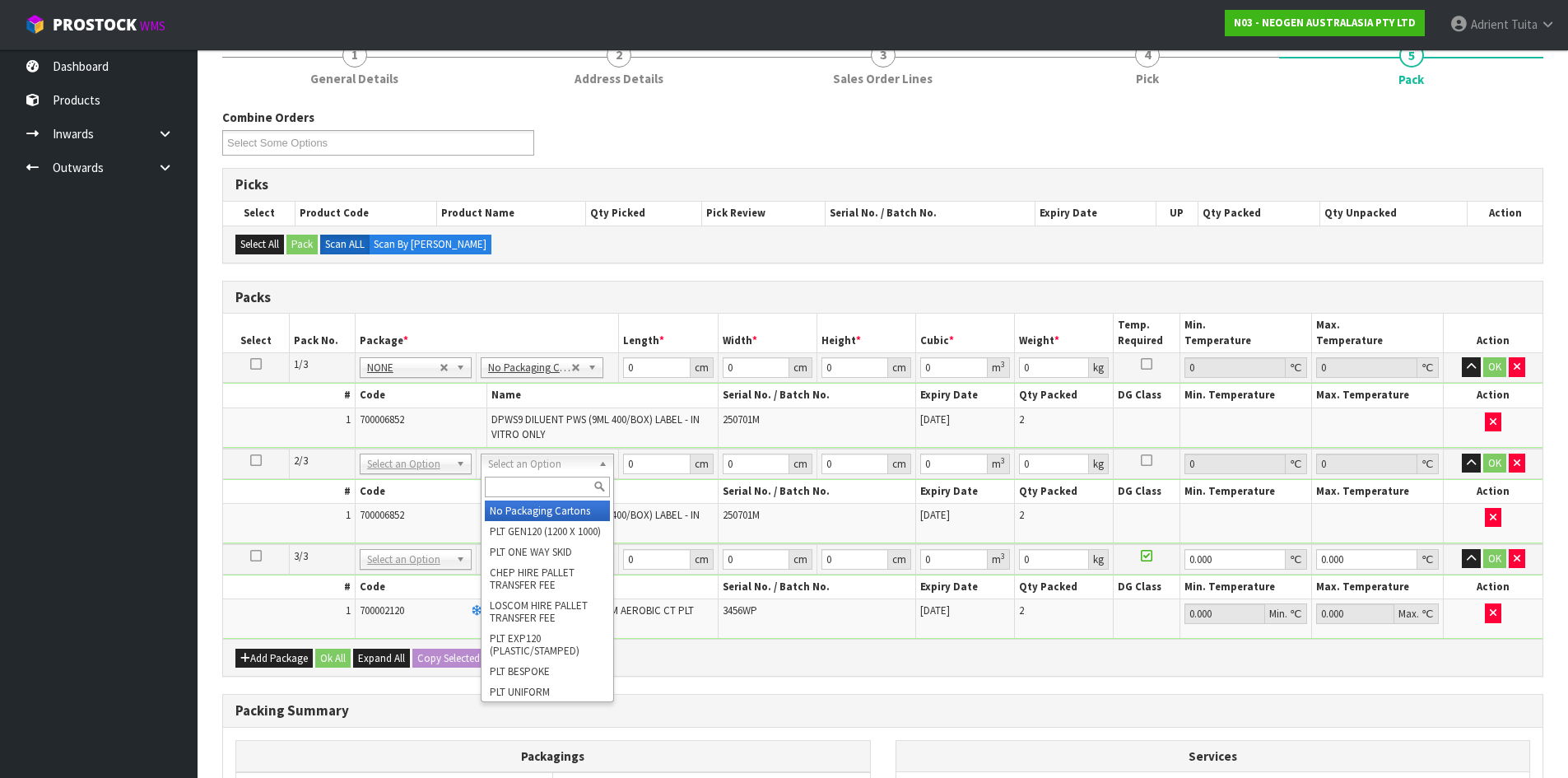
drag, startPoint x: 567, startPoint y: 498, endPoint x: 566, endPoint y: 519, distance: 21.0
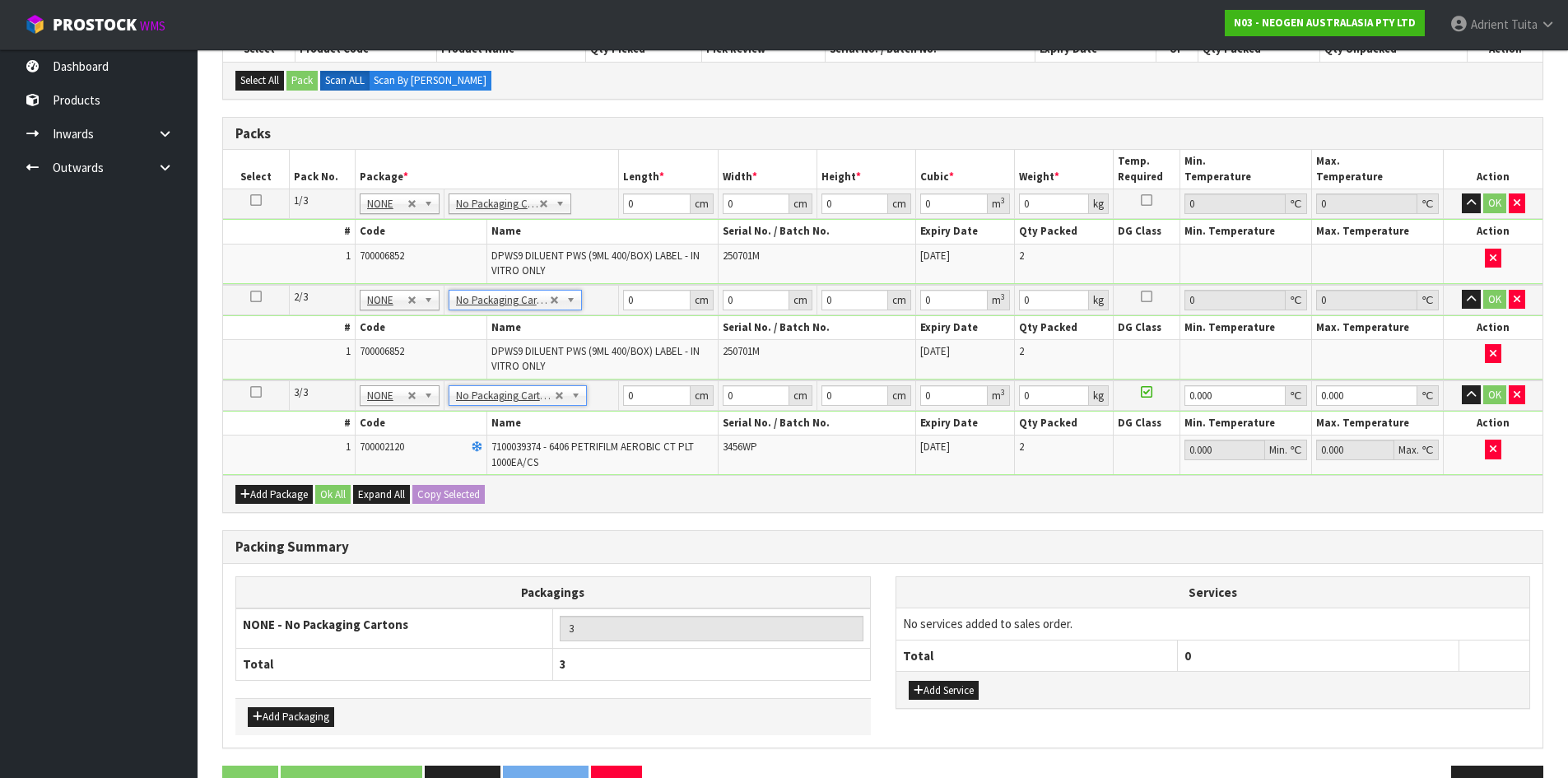
scroll to position [381, 0]
click at [652, 202] on input "0" at bounding box center [656, 203] width 67 height 21
click at [644, 294] on input "0" at bounding box center [656, 299] width 67 height 21
click at [641, 382] on td "0 cm" at bounding box center [668, 394] width 99 height 31
click at [660, 400] on input "0" at bounding box center [656, 394] width 67 height 21
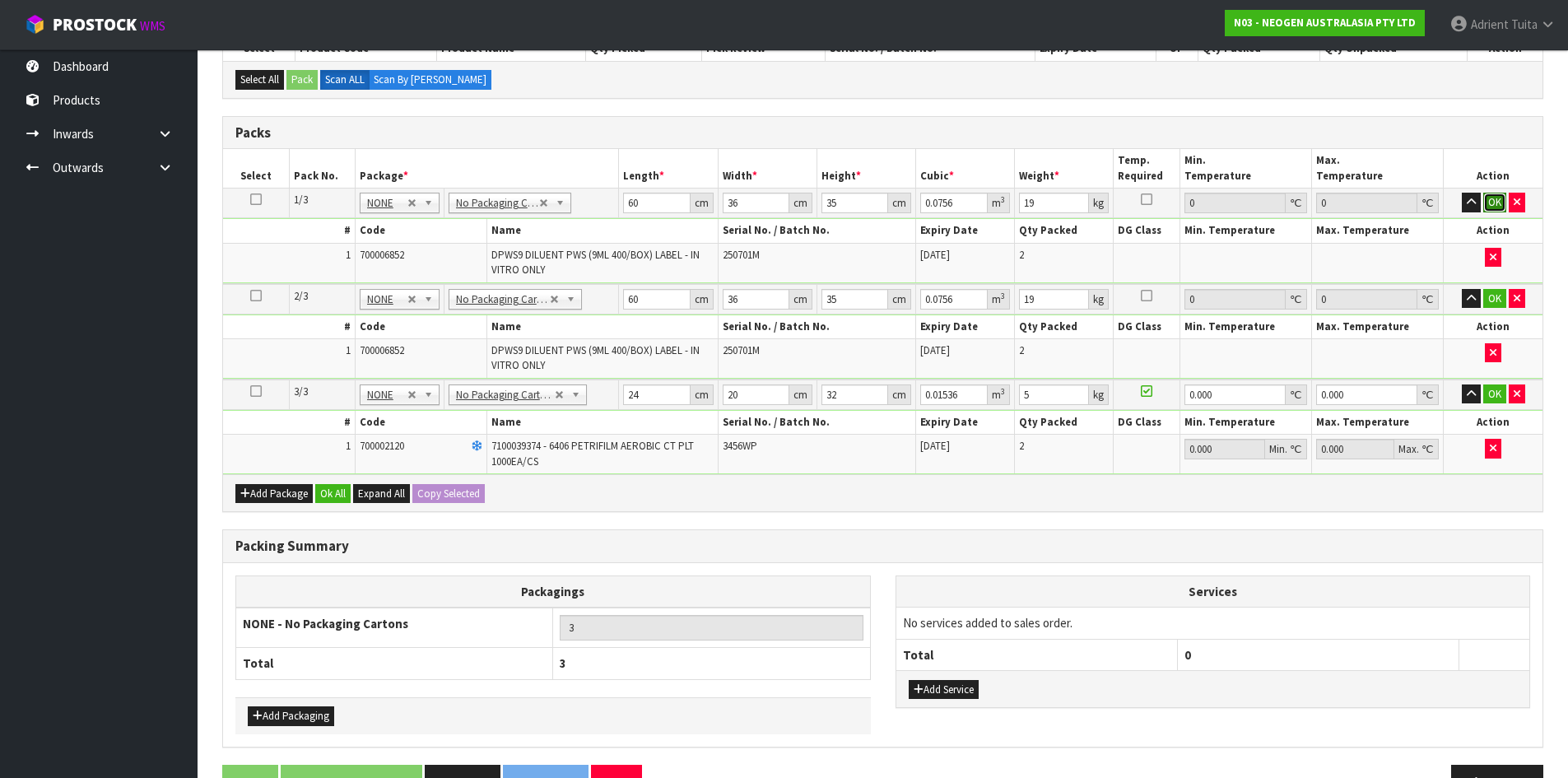
click at [1490, 206] on button "OK" at bounding box center [1495, 203] width 23 height 20
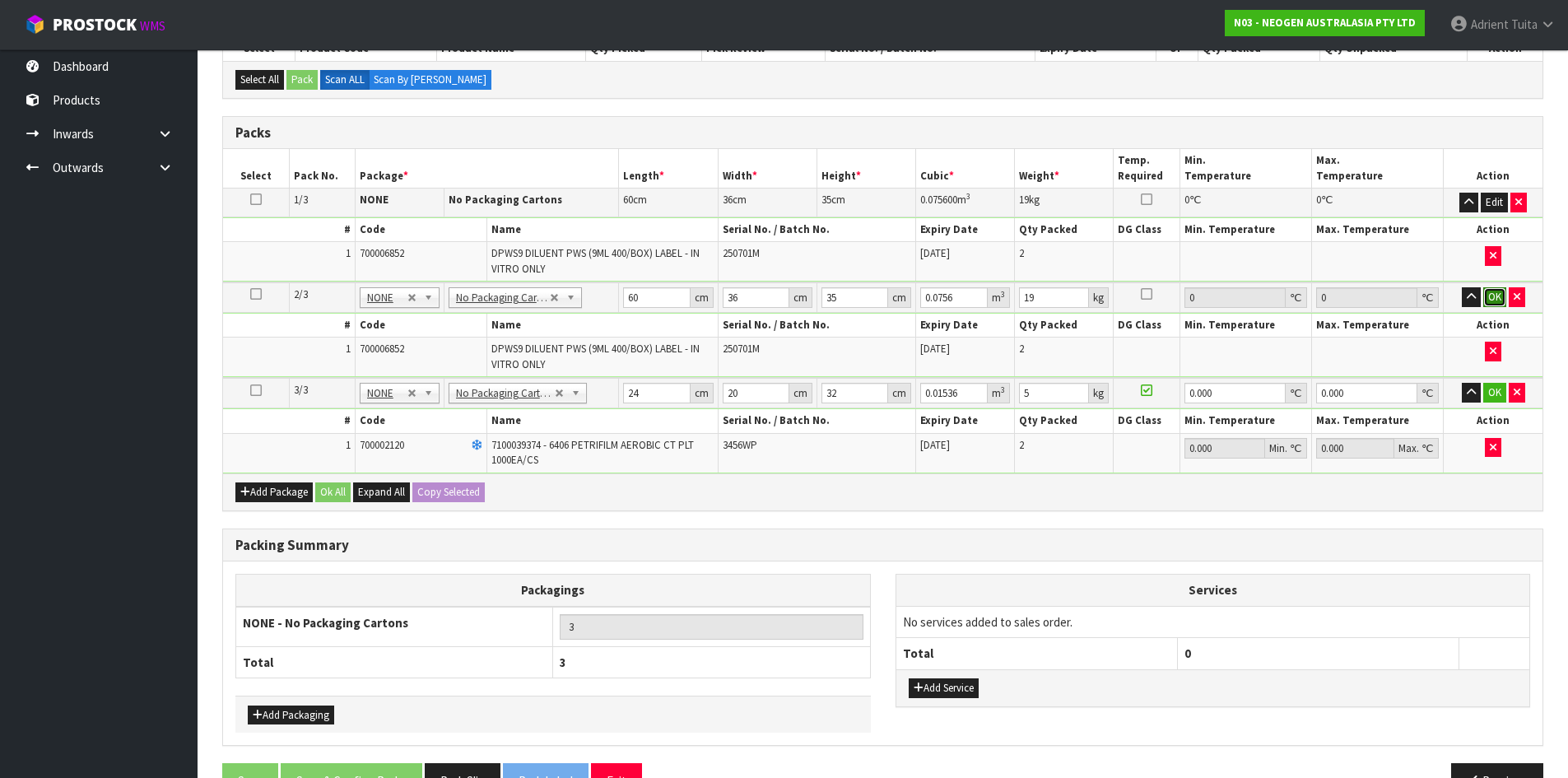
click at [1490, 295] on button "OK" at bounding box center [1495, 297] width 23 height 20
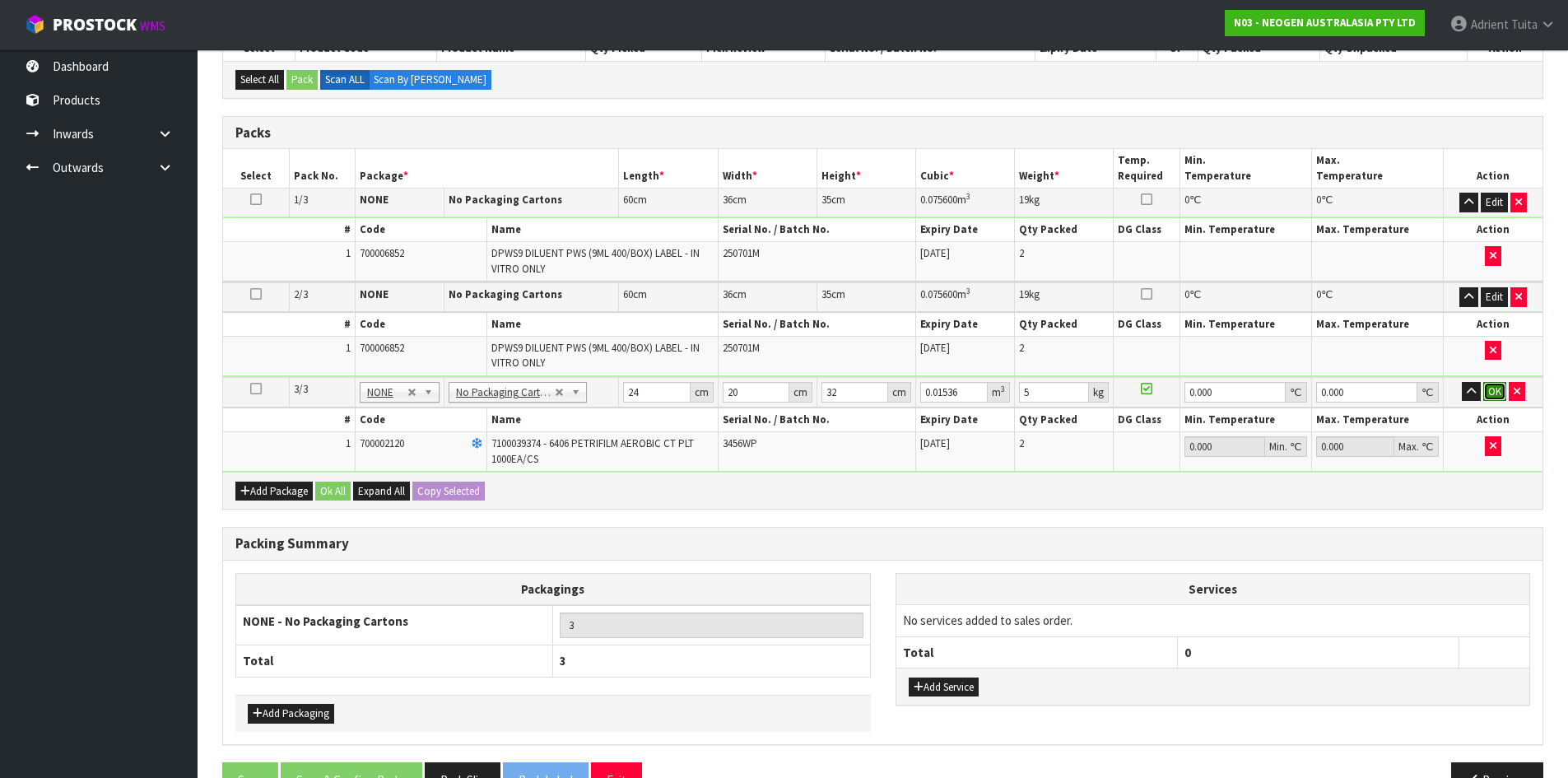
click at [1492, 389] on button "OK" at bounding box center [1495, 392] width 23 height 20
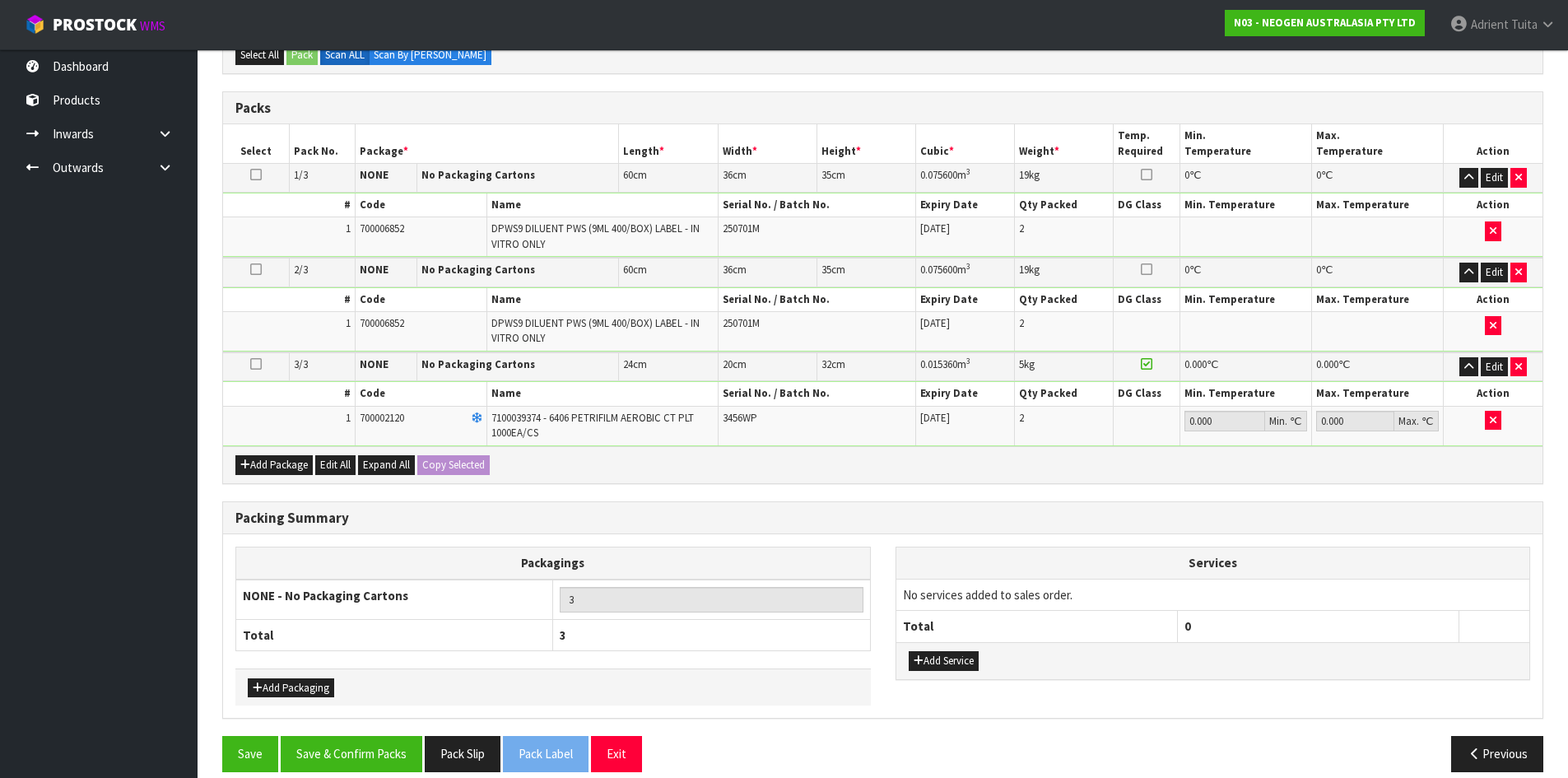
scroll to position [425, 0]
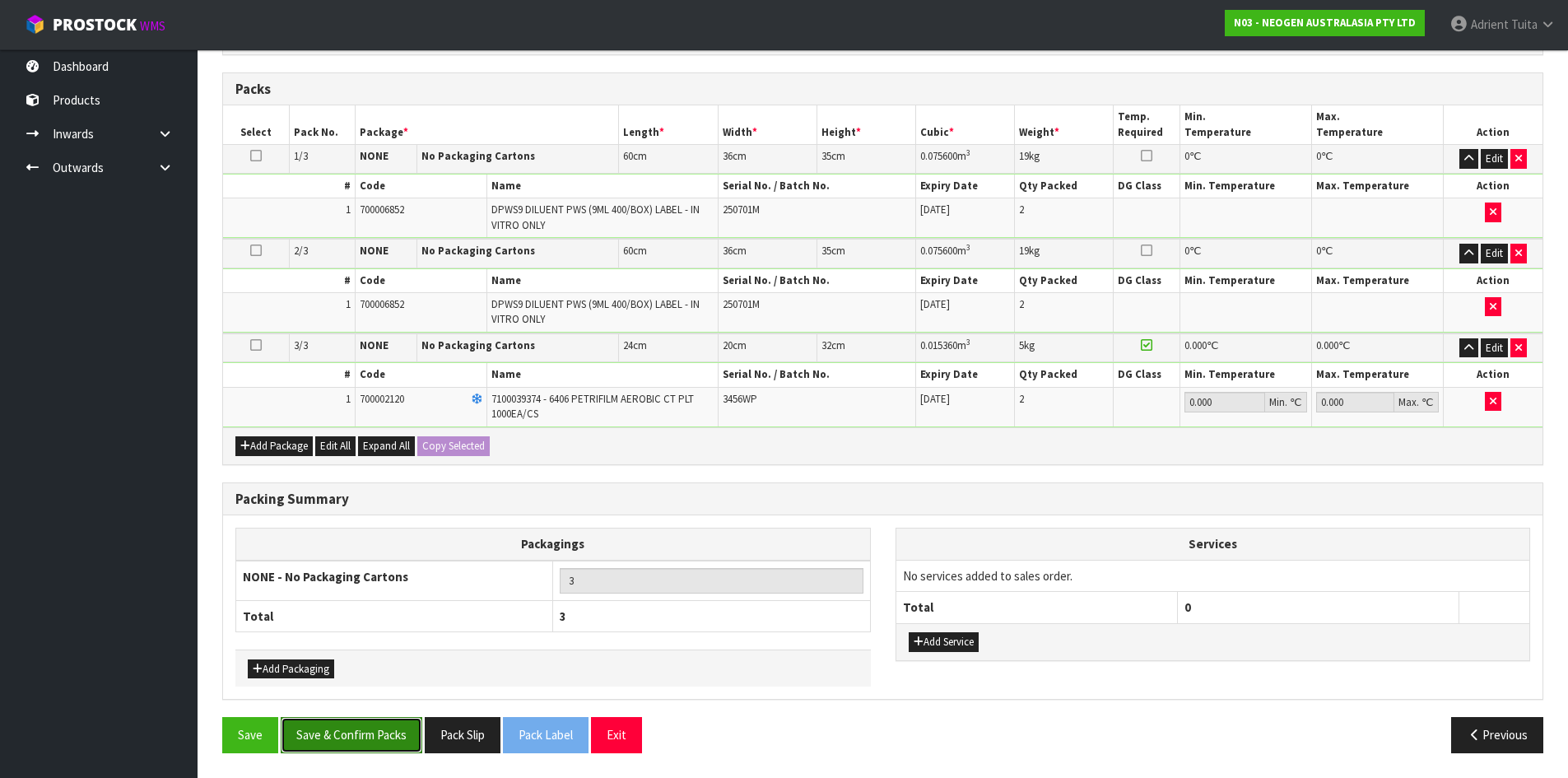
click at [363, 742] on button "Save & Confirm Packs" at bounding box center [351, 735] width 141 height 36
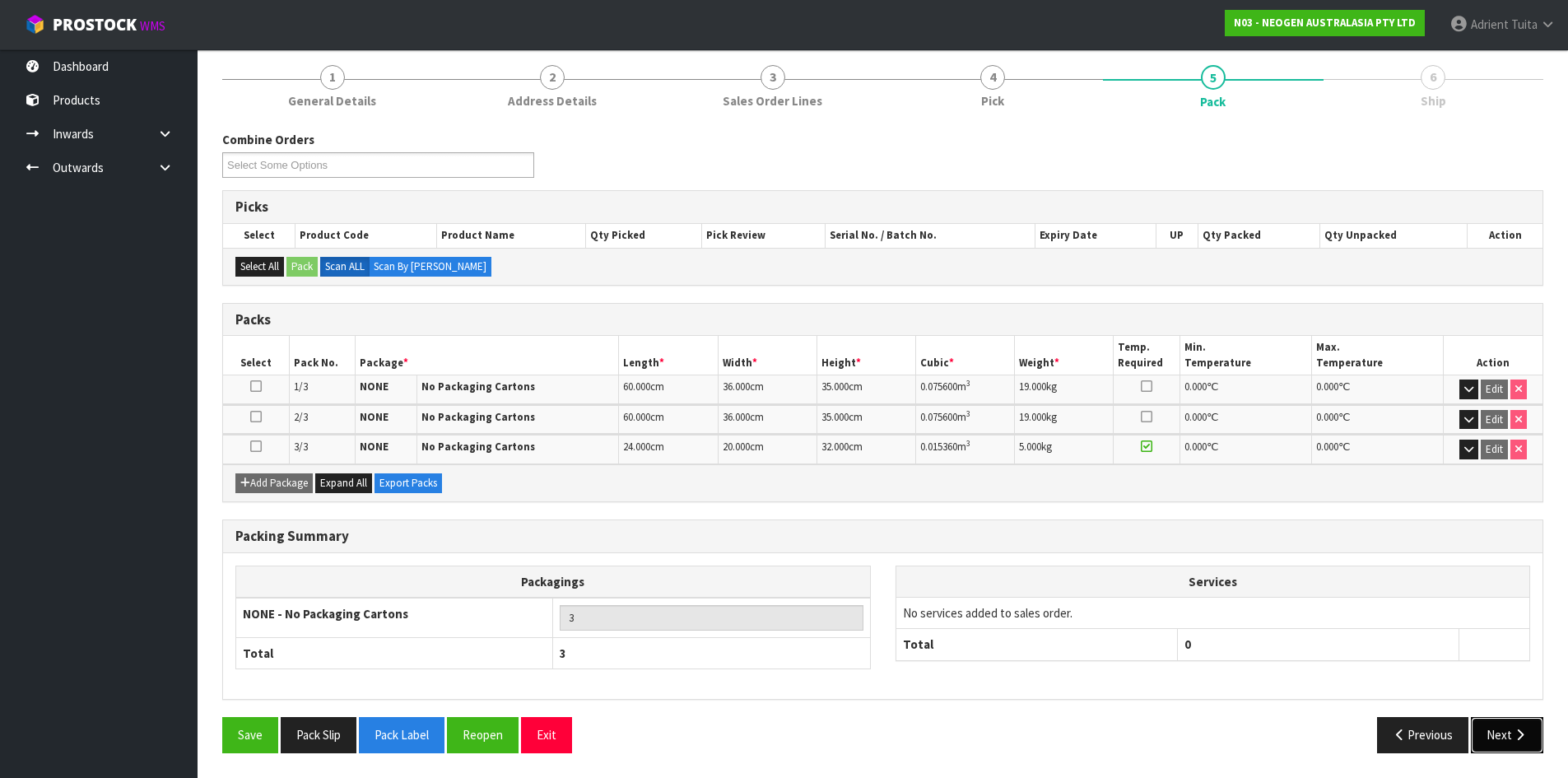
click at [1524, 731] on icon "button" at bounding box center [1520, 735] width 16 height 12
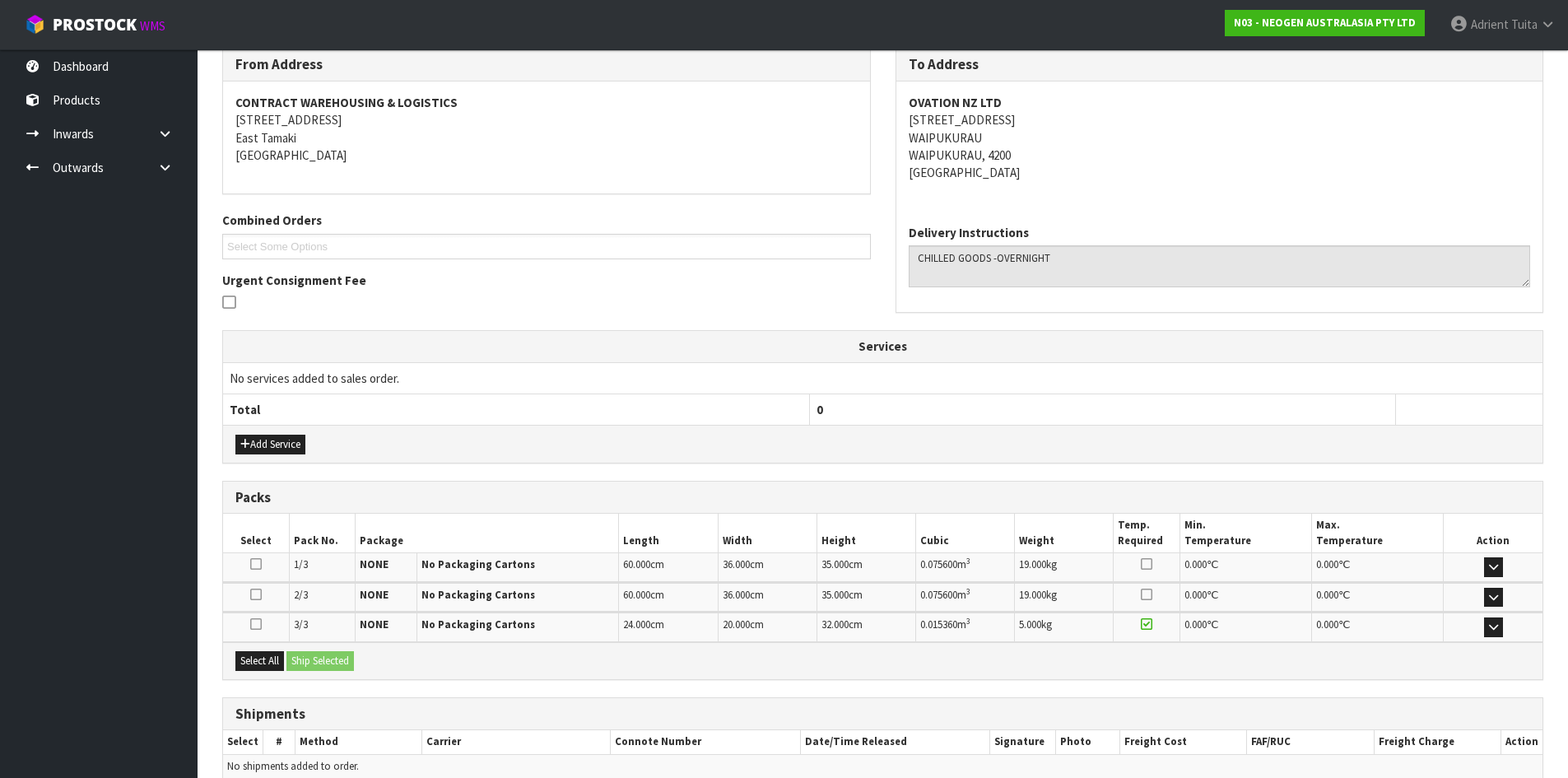
scroll to position [357, 0]
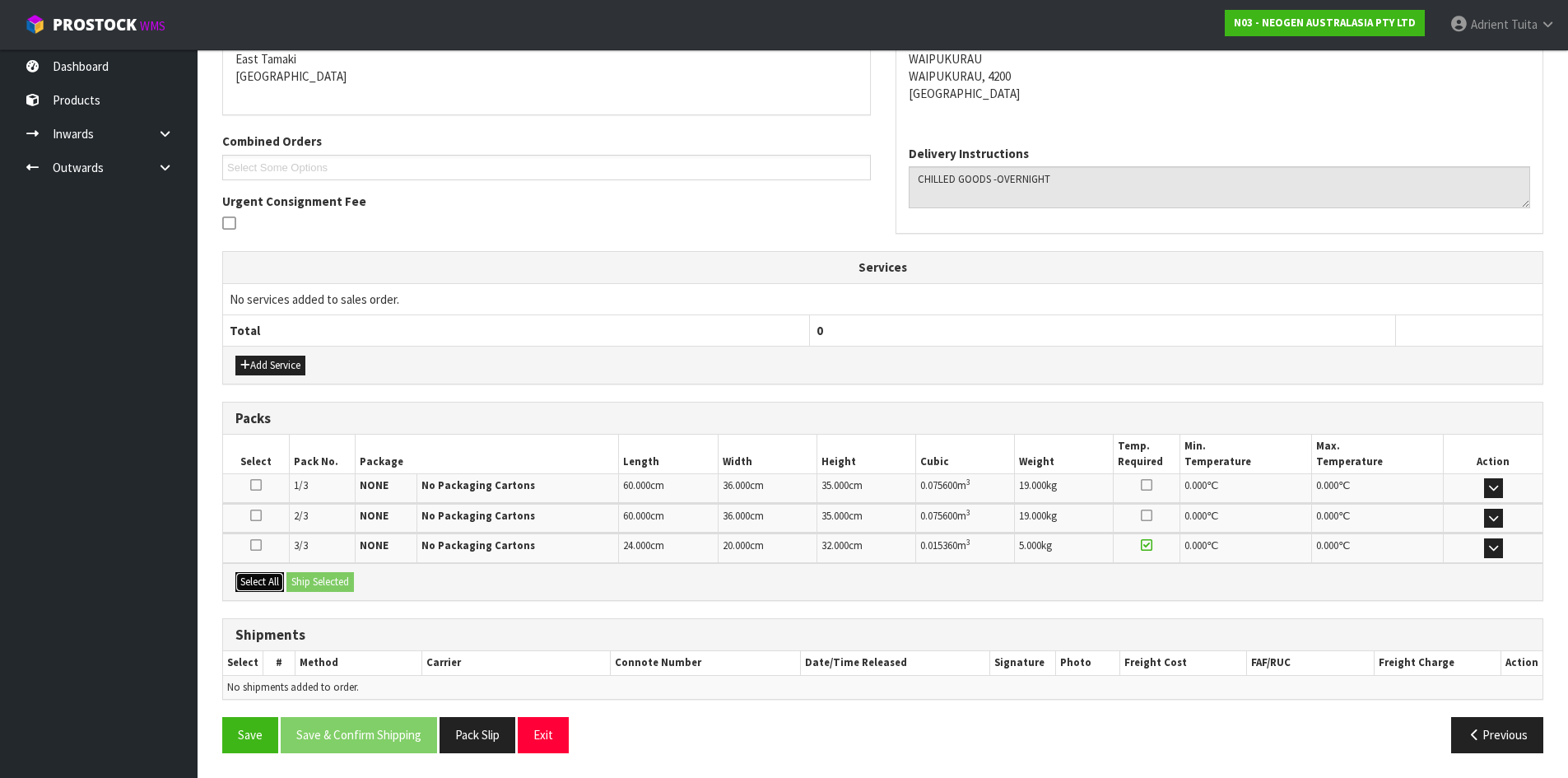
click at [249, 572] on button "Select All" at bounding box center [260, 582] width 48 height 20
click at [301, 586] on button "Ship Selected" at bounding box center [319, 582] width 67 height 20
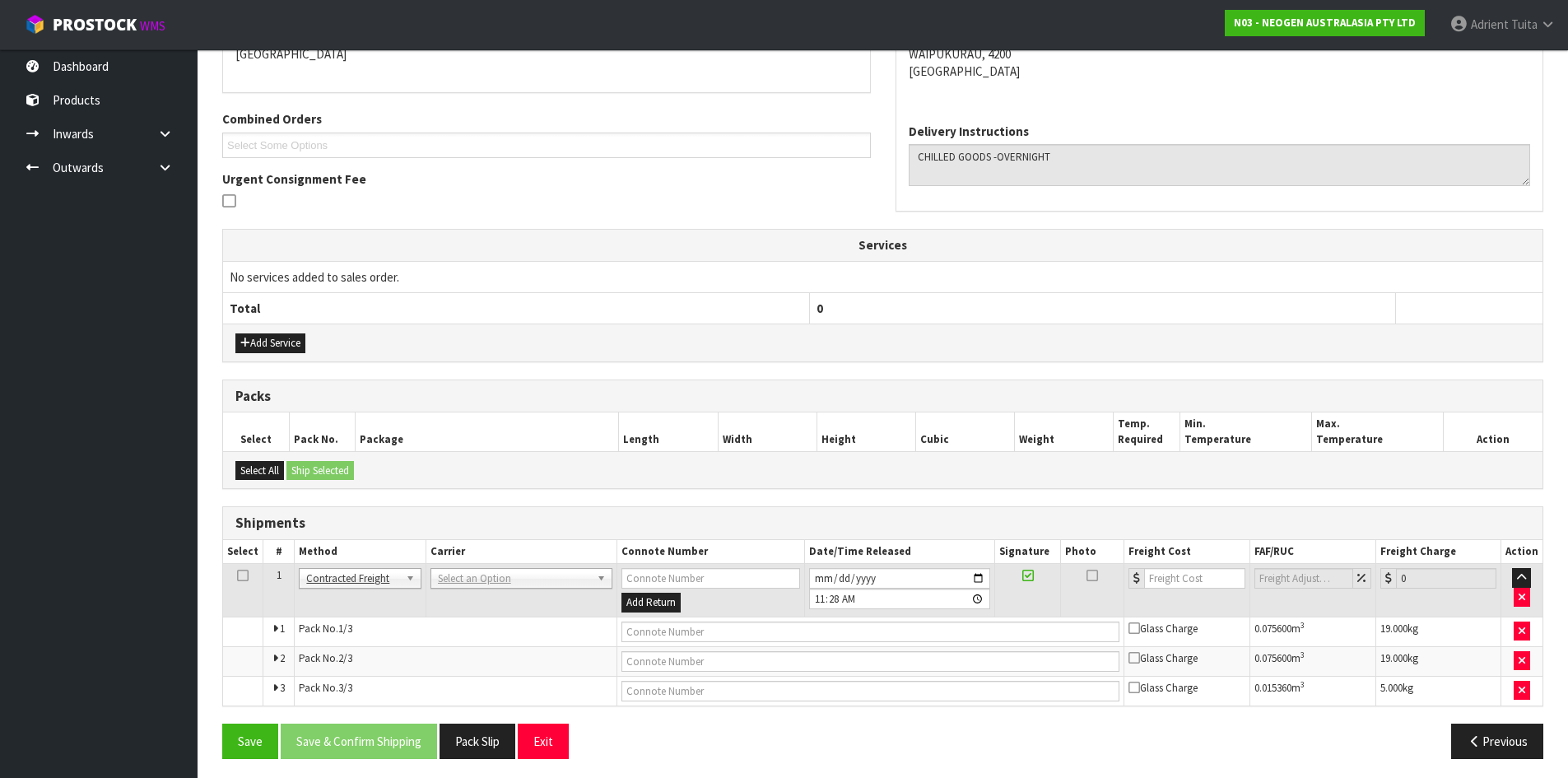
scroll to position [384, 0]
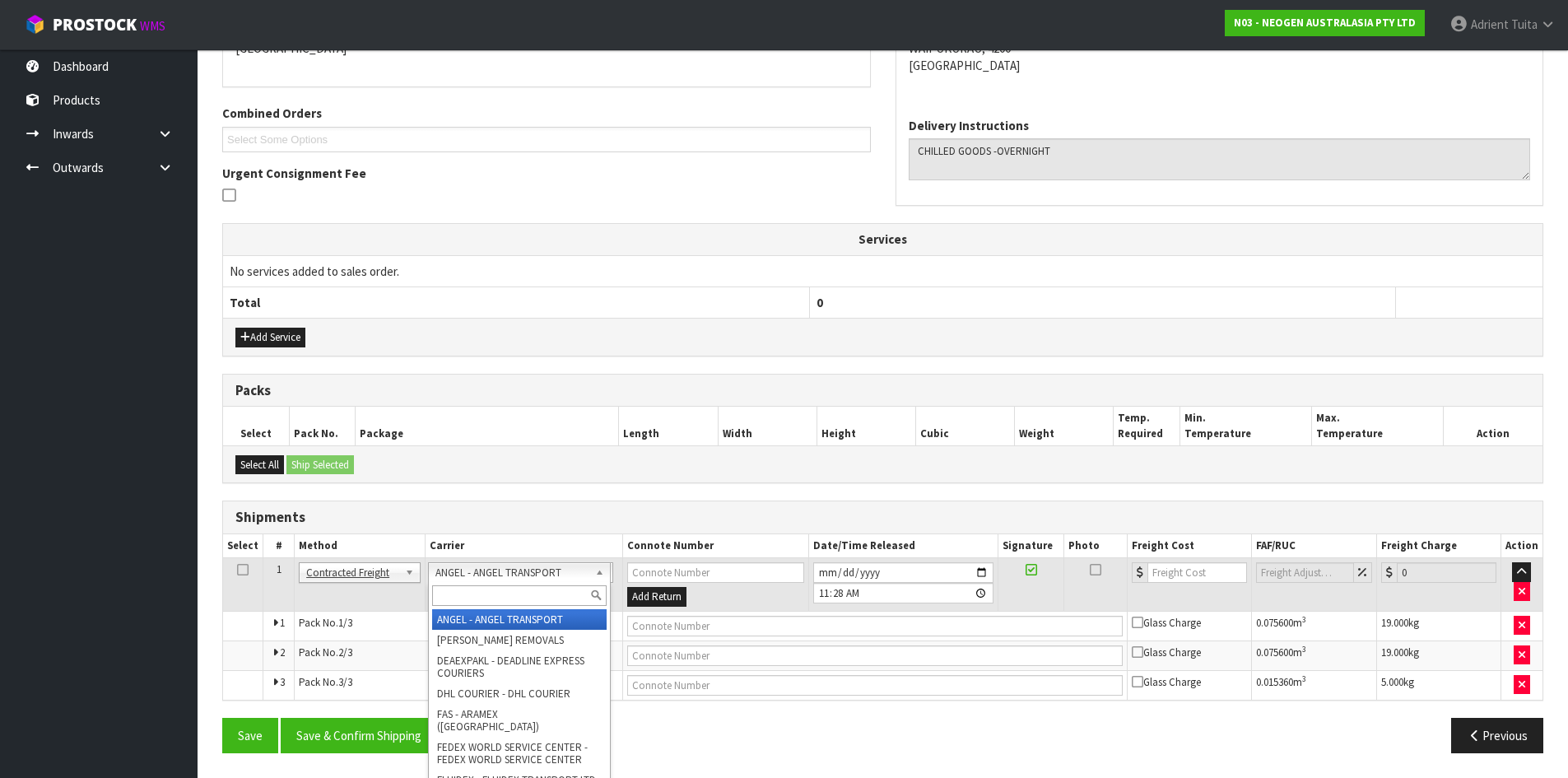
drag, startPoint x: 482, startPoint y: 566, endPoint x: 477, endPoint y: 586, distance: 20.6
click at [477, 587] on input "text" at bounding box center [520, 596] width 175 height 21
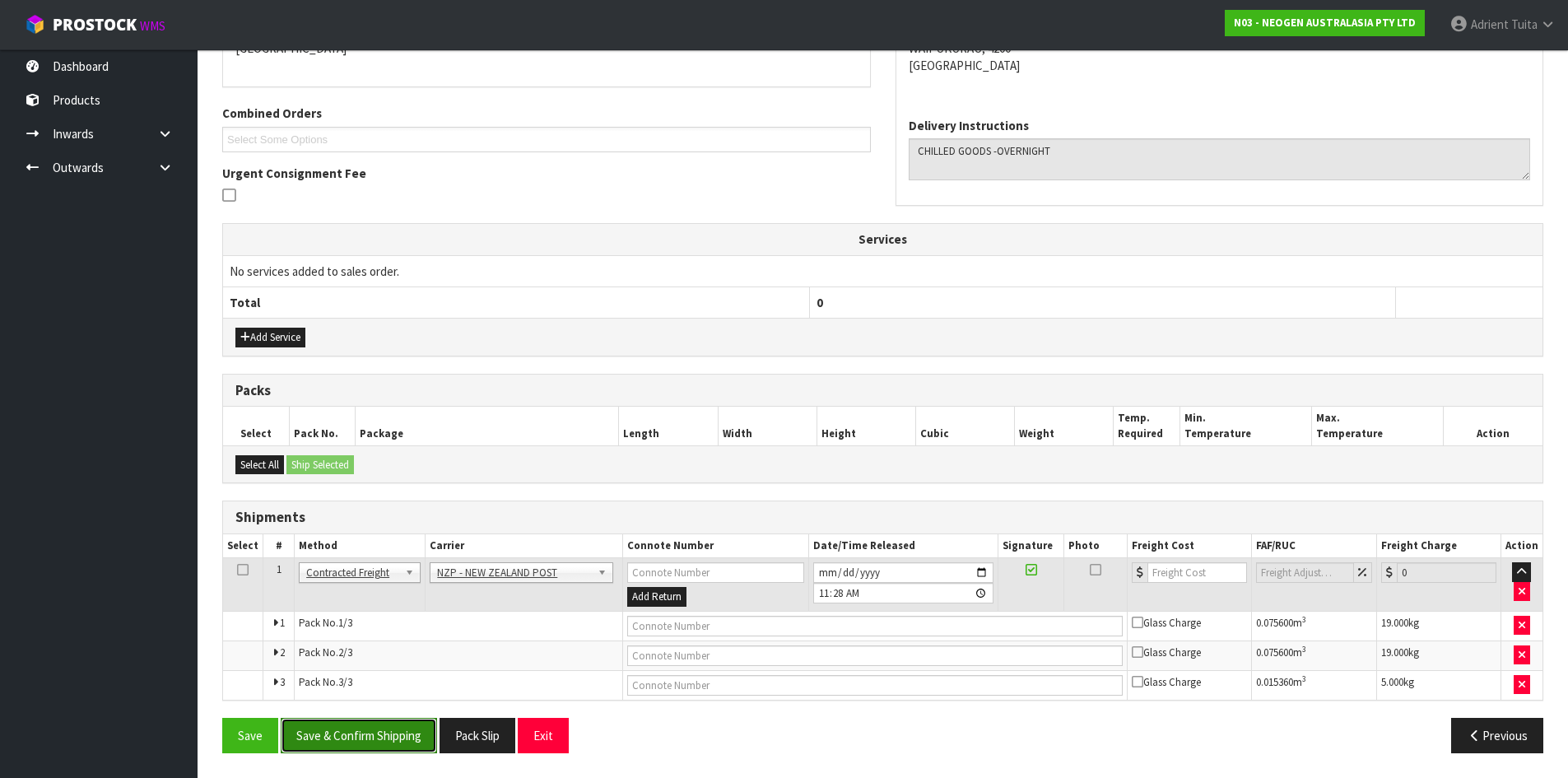
drag, startPoint x: 339, startPoint y: 749, endPoint x: 349, endPoint y: 737, distance: 15.6
click at [340, 749] on button "Save & Confirm Shipping" at bounding box center [359, 736] width 156 height 36
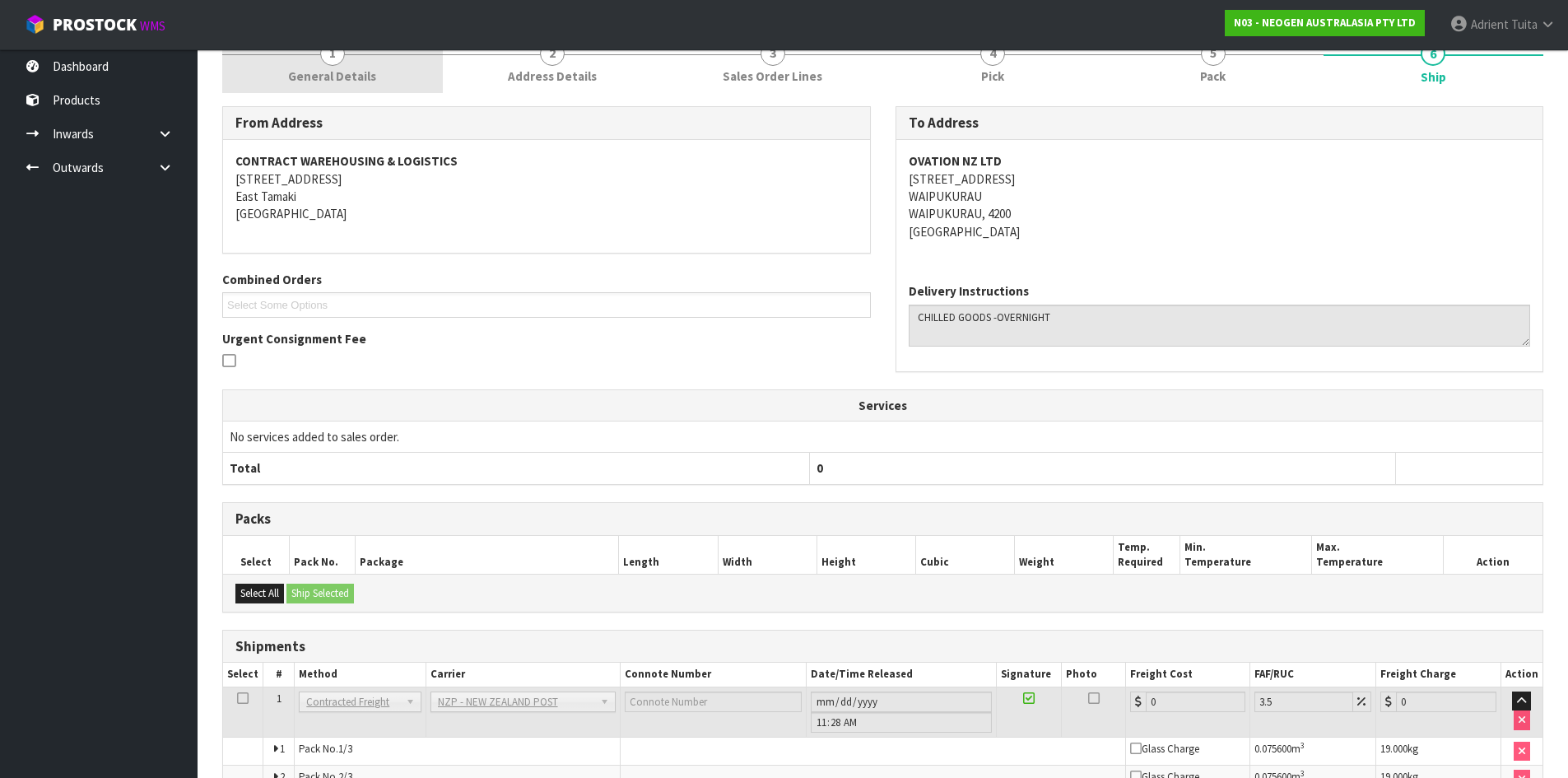
scroll to position [359, 0]
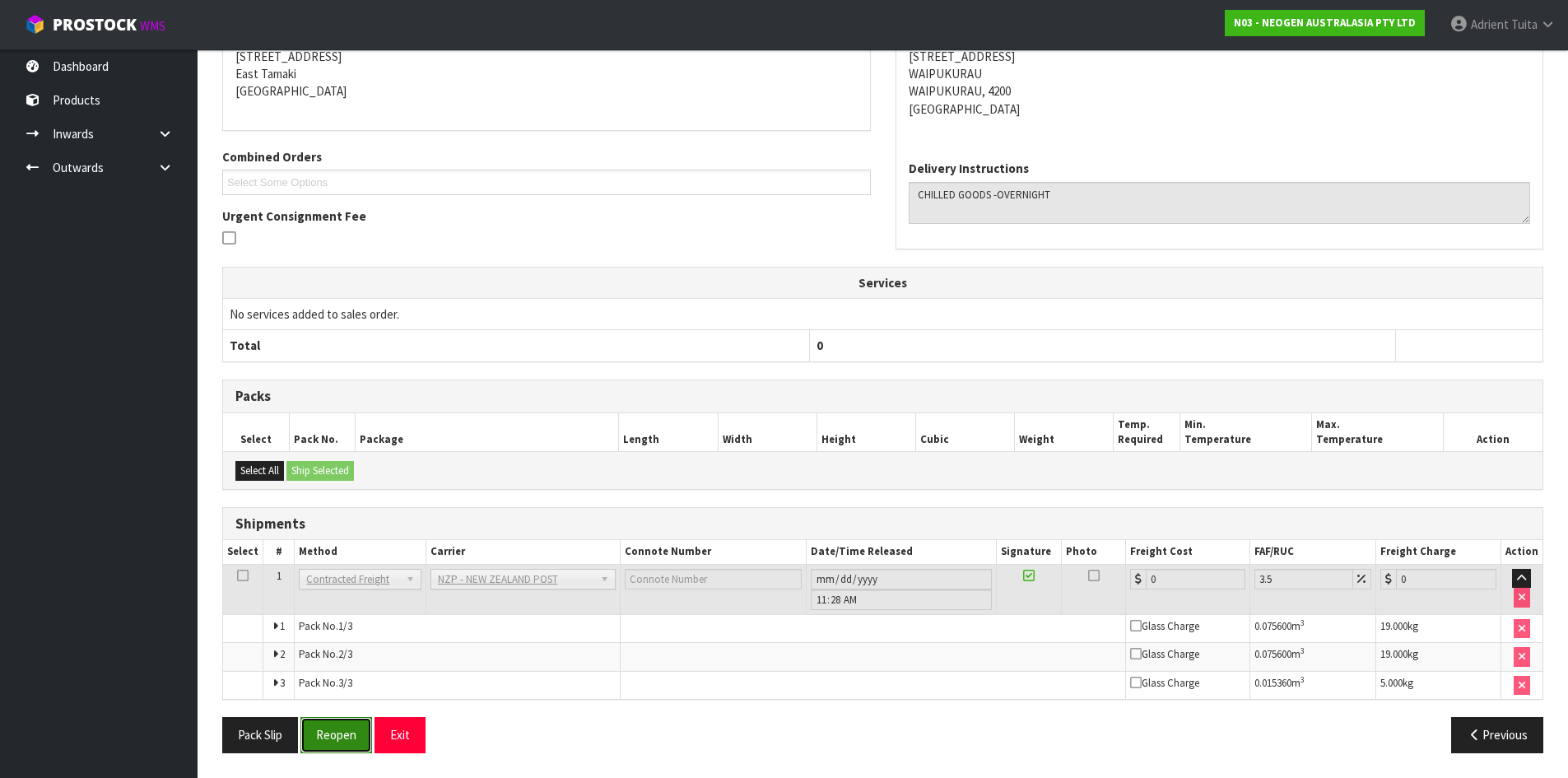
click at [335, 742] on button "Reopen" at bounding box center [336, 735] width 72 height 36
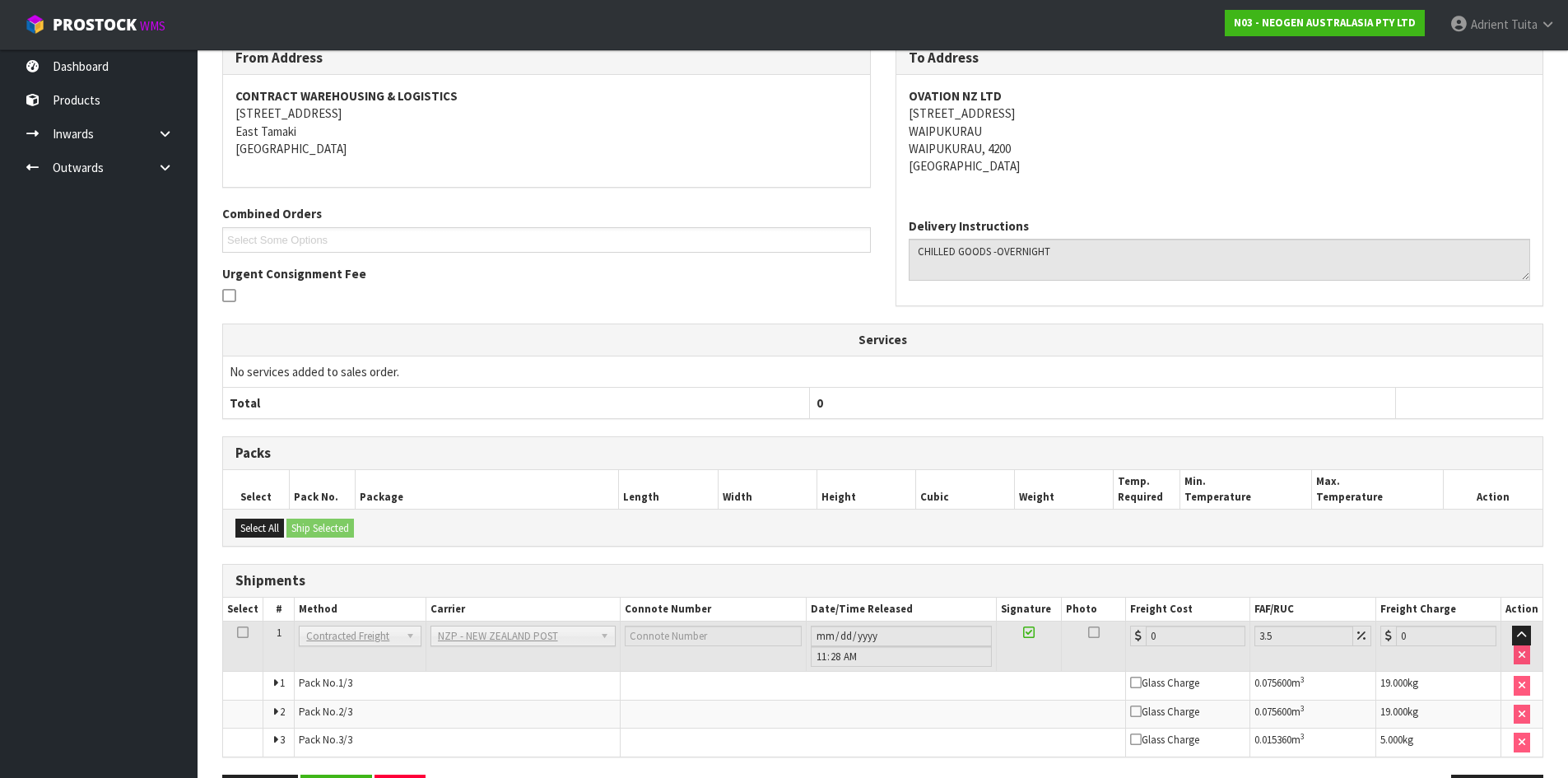
scroll to position [400, 0]
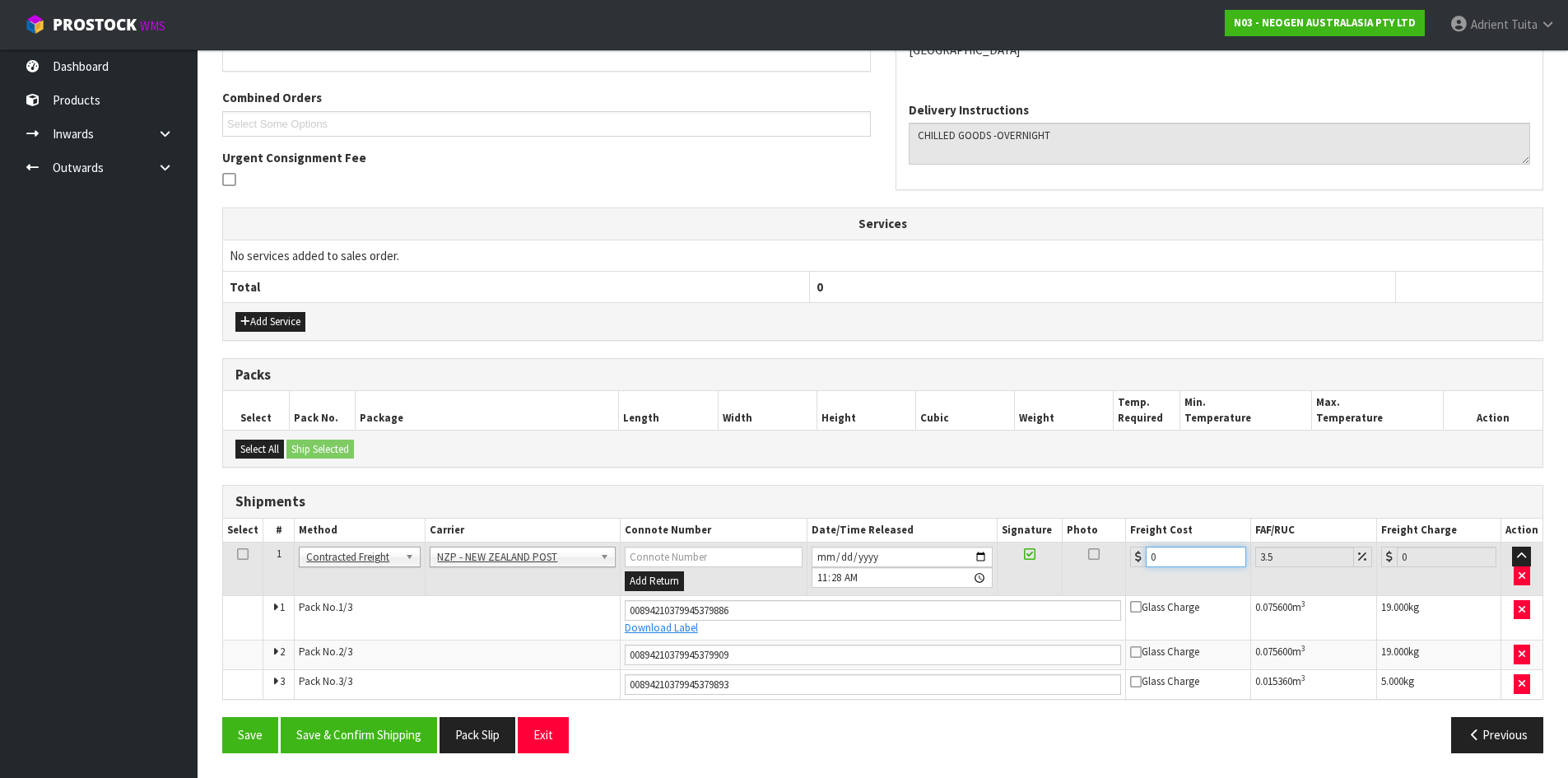
click at [1207, 553] on input "0" at bounding box center [1196, 557] width 100 height 21
click at [328, 745] on button "Save & Confirm Shipping" at bounding box center [359, 735] width 156 height 36
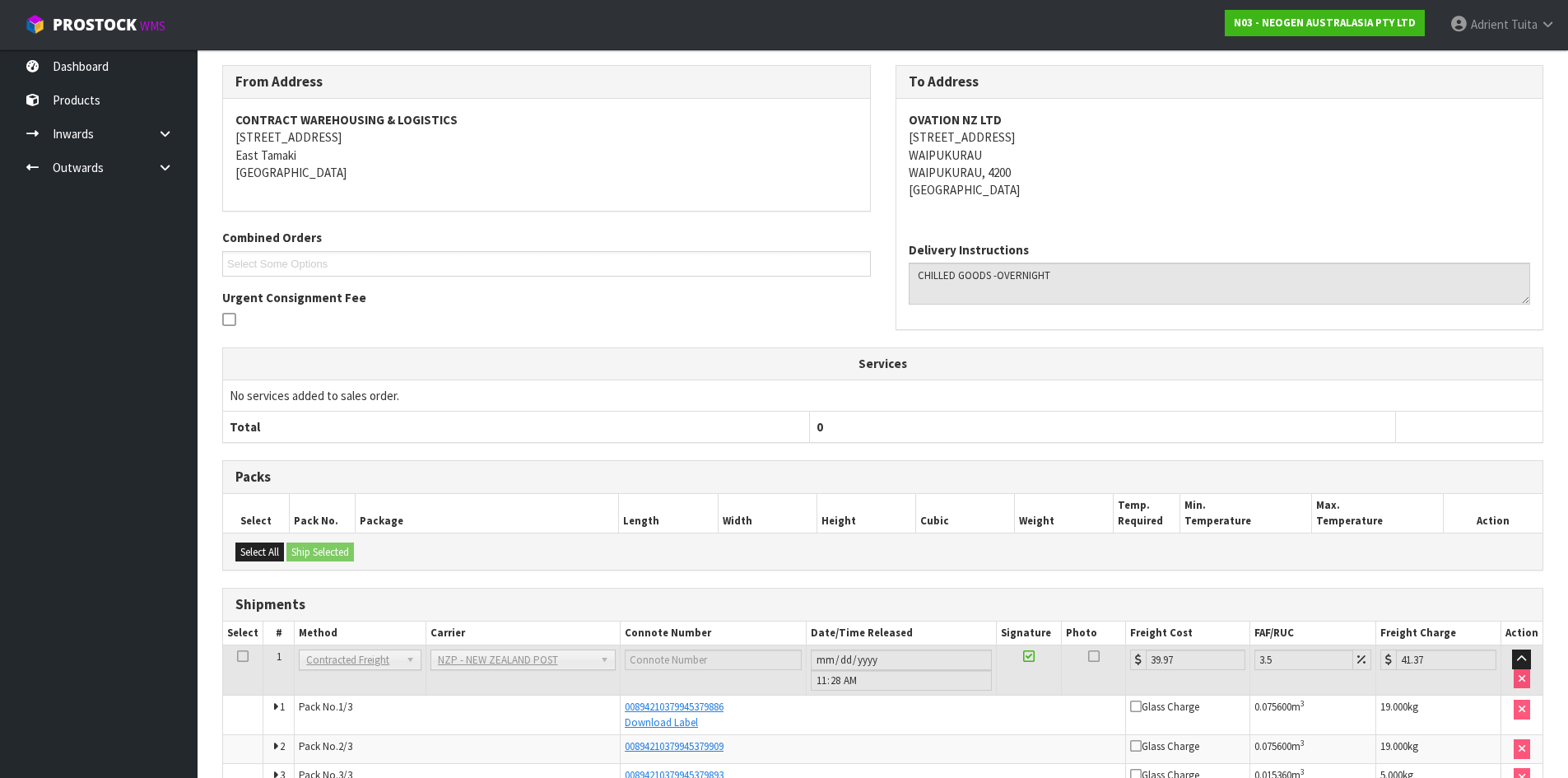
scroll to position [353, 0]
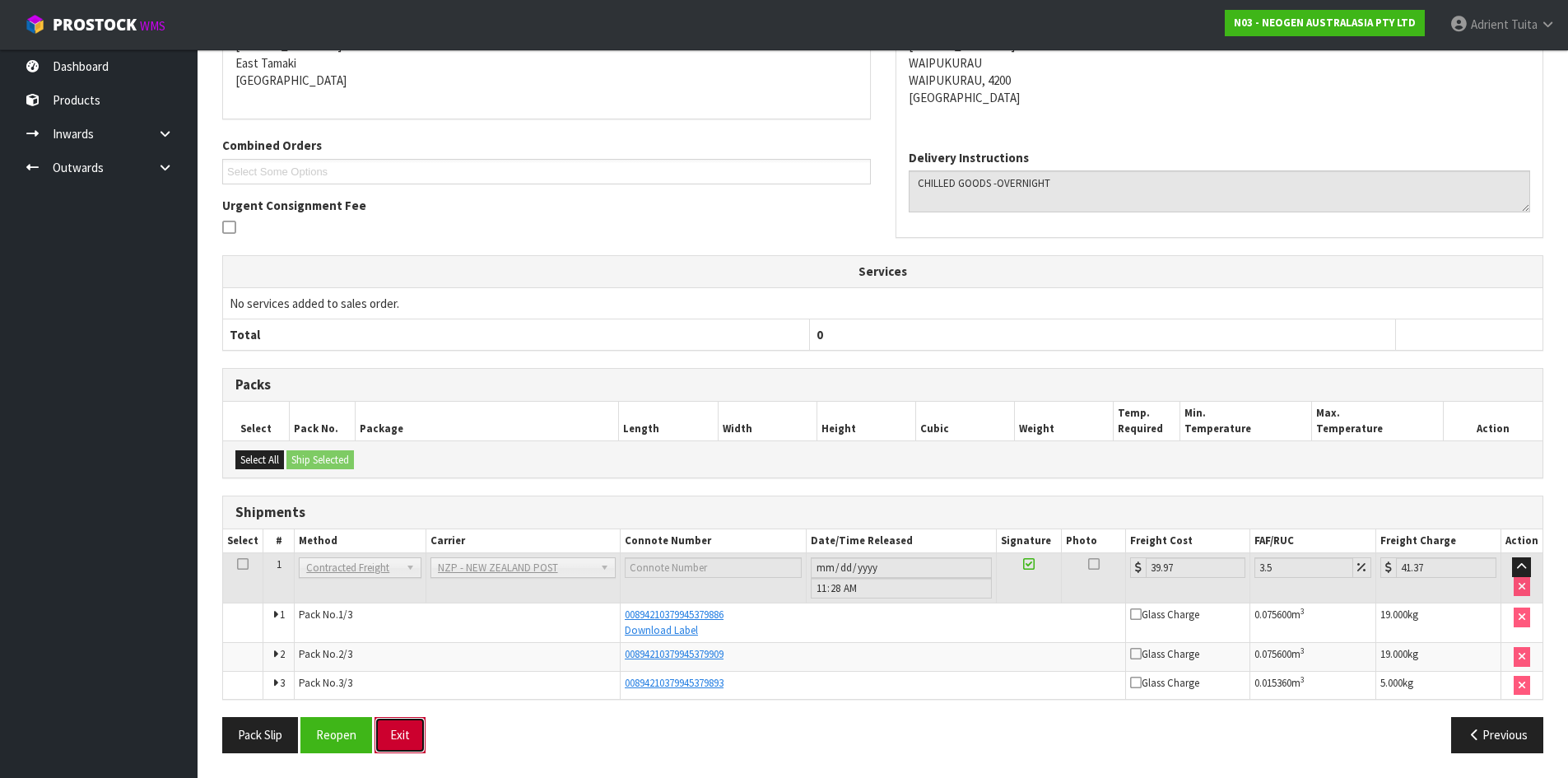
click at [418, 739] on button "Exit" at bounding box center [399, 735] width 51 height 36
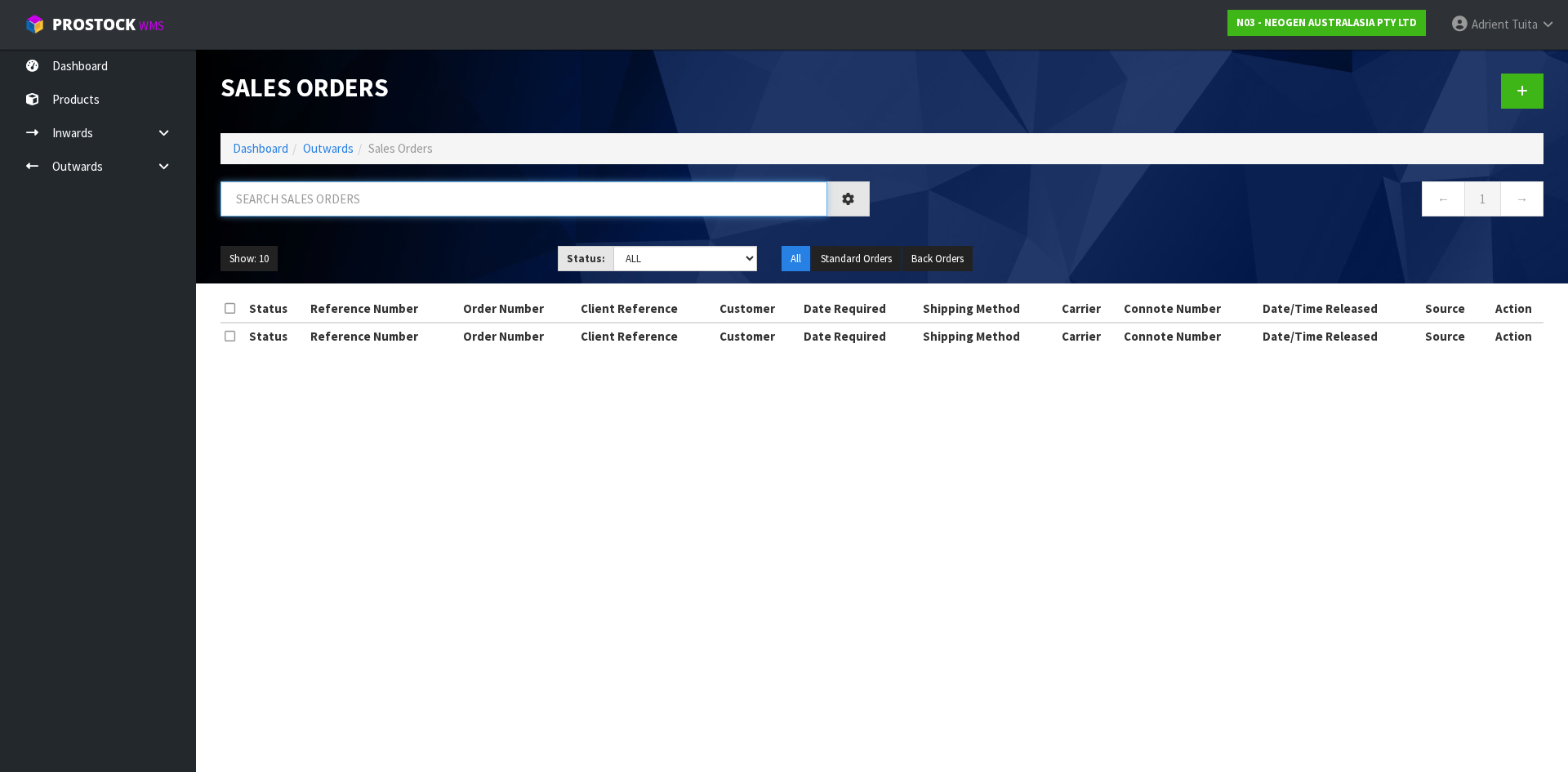
click at [309, 201] on input "text" at bounding box center [523, 199] width 607 height 36
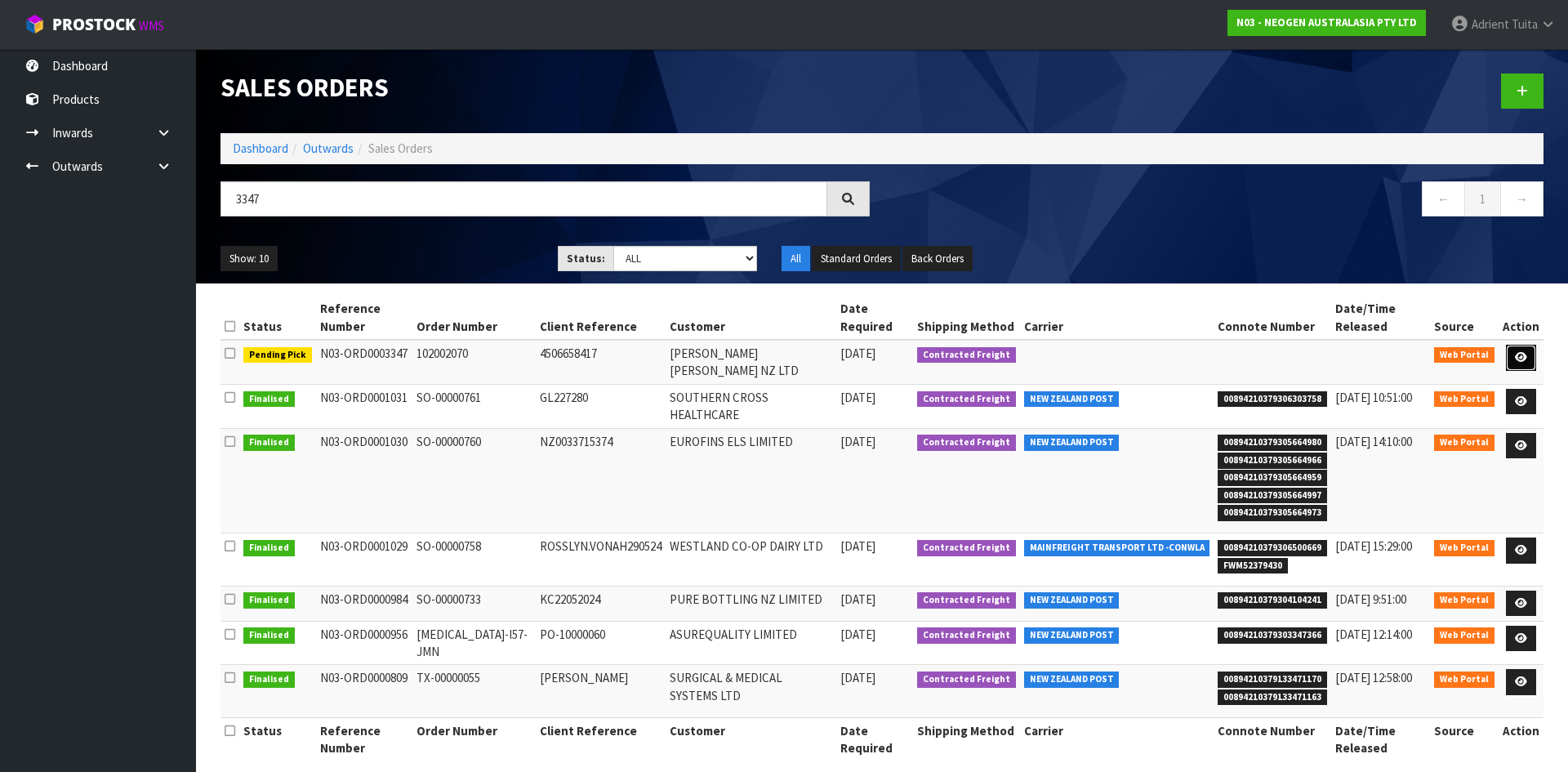
click at [1514, 348] on link at bounding box center [1521, 358] width 31 height 26
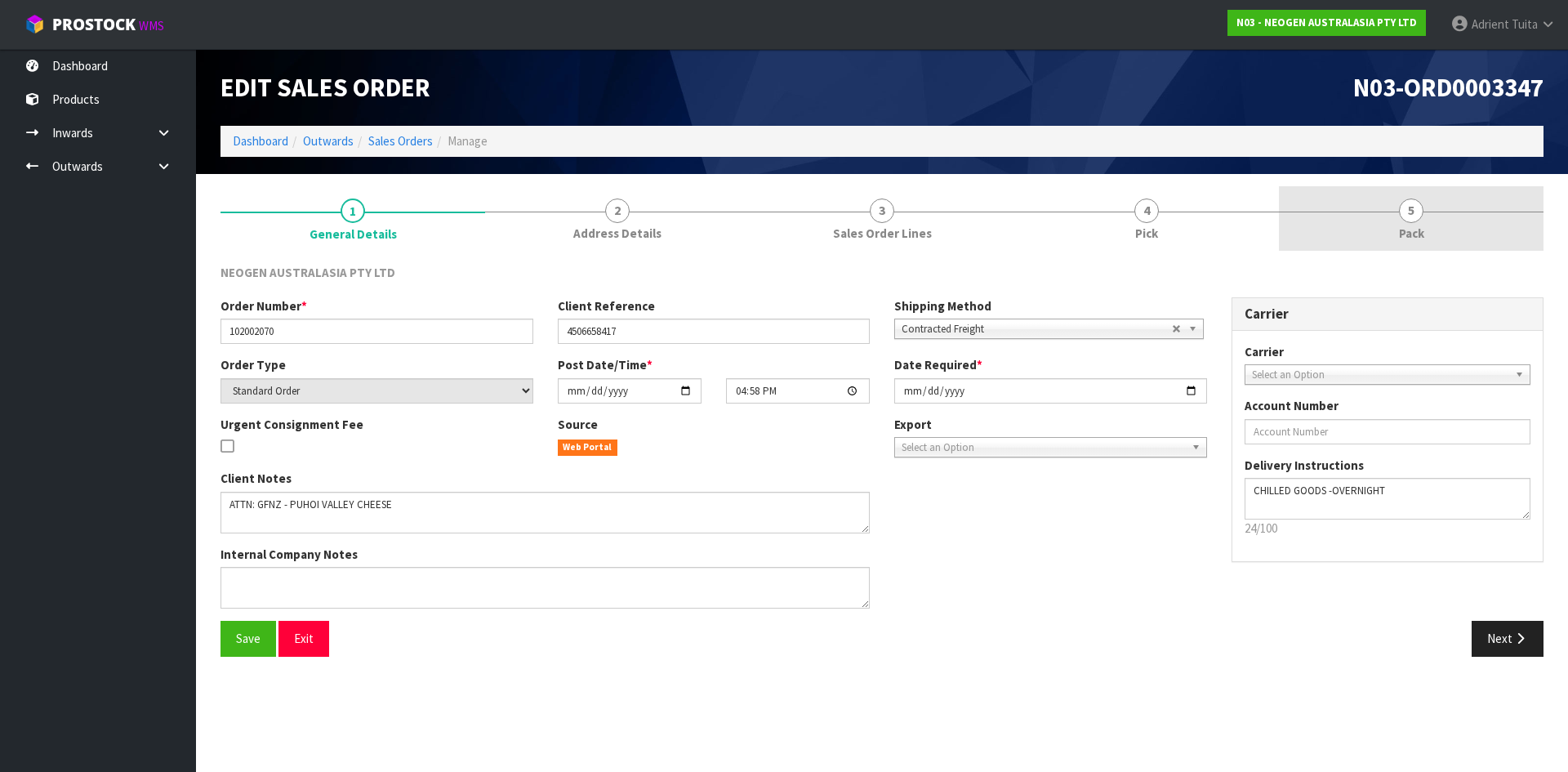
click at [1430, 206] on link "5 Pack" at bounding box center [1411, 219] width 265 height 64
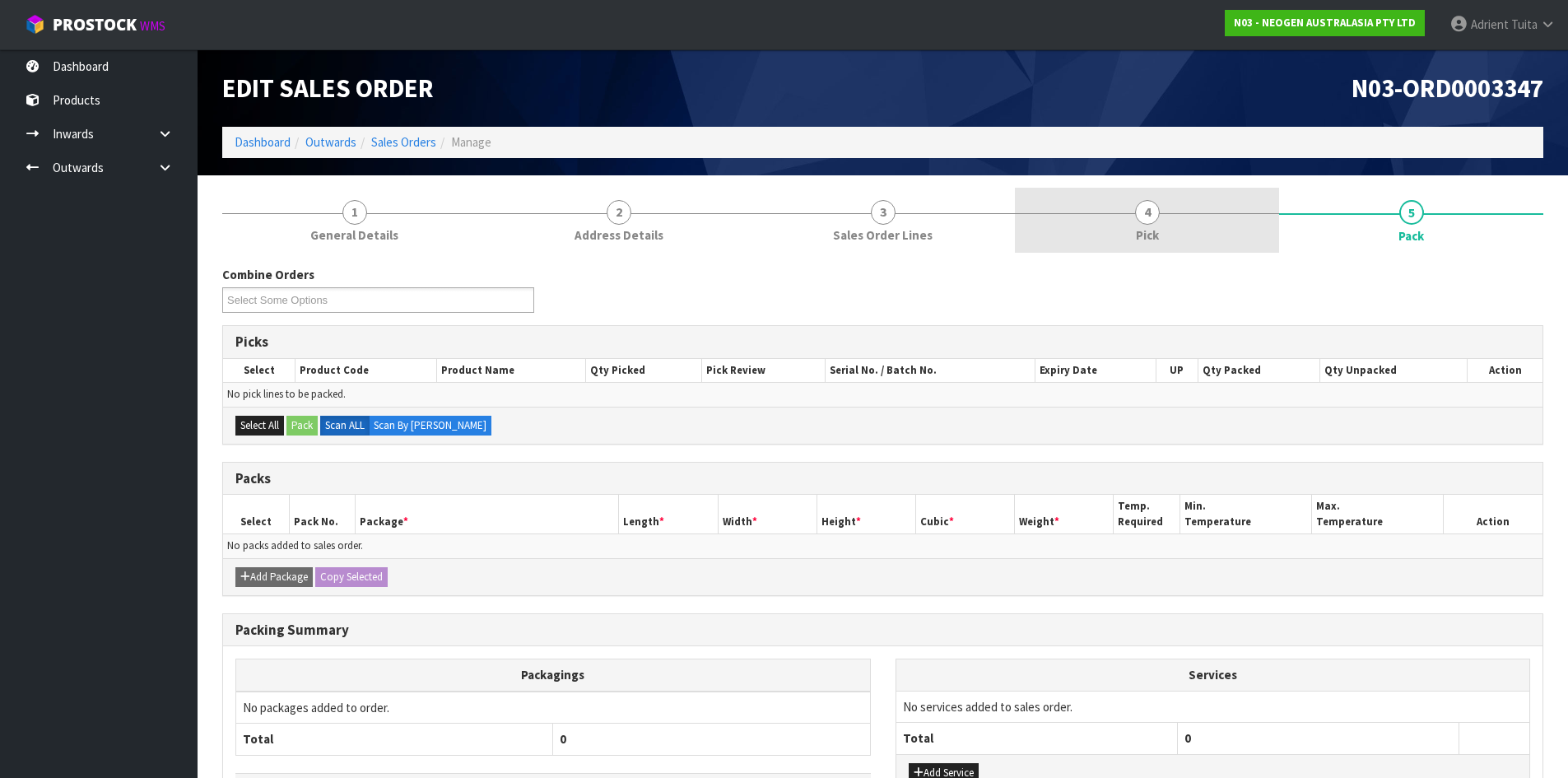
click at [1224, 237] on link "4 Pick" at bounding box center [1147, 221] width 265 height 65
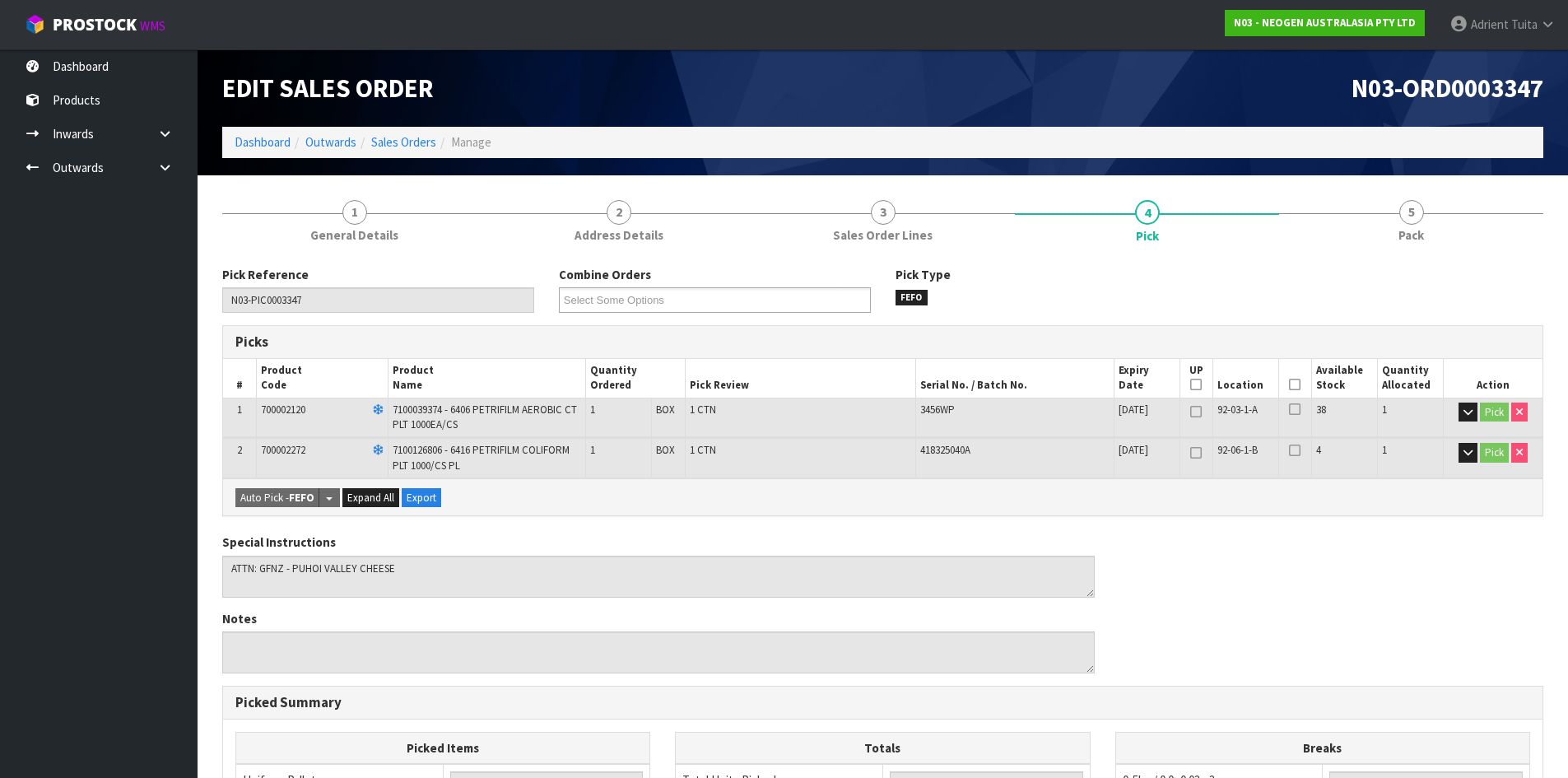
click at [1303, 384] on th "Picked" at bounding box center [1295, 378] width 33 height 39
click at [1298, 384] on icon at bounding box center [1295, 384] width 12 height 1
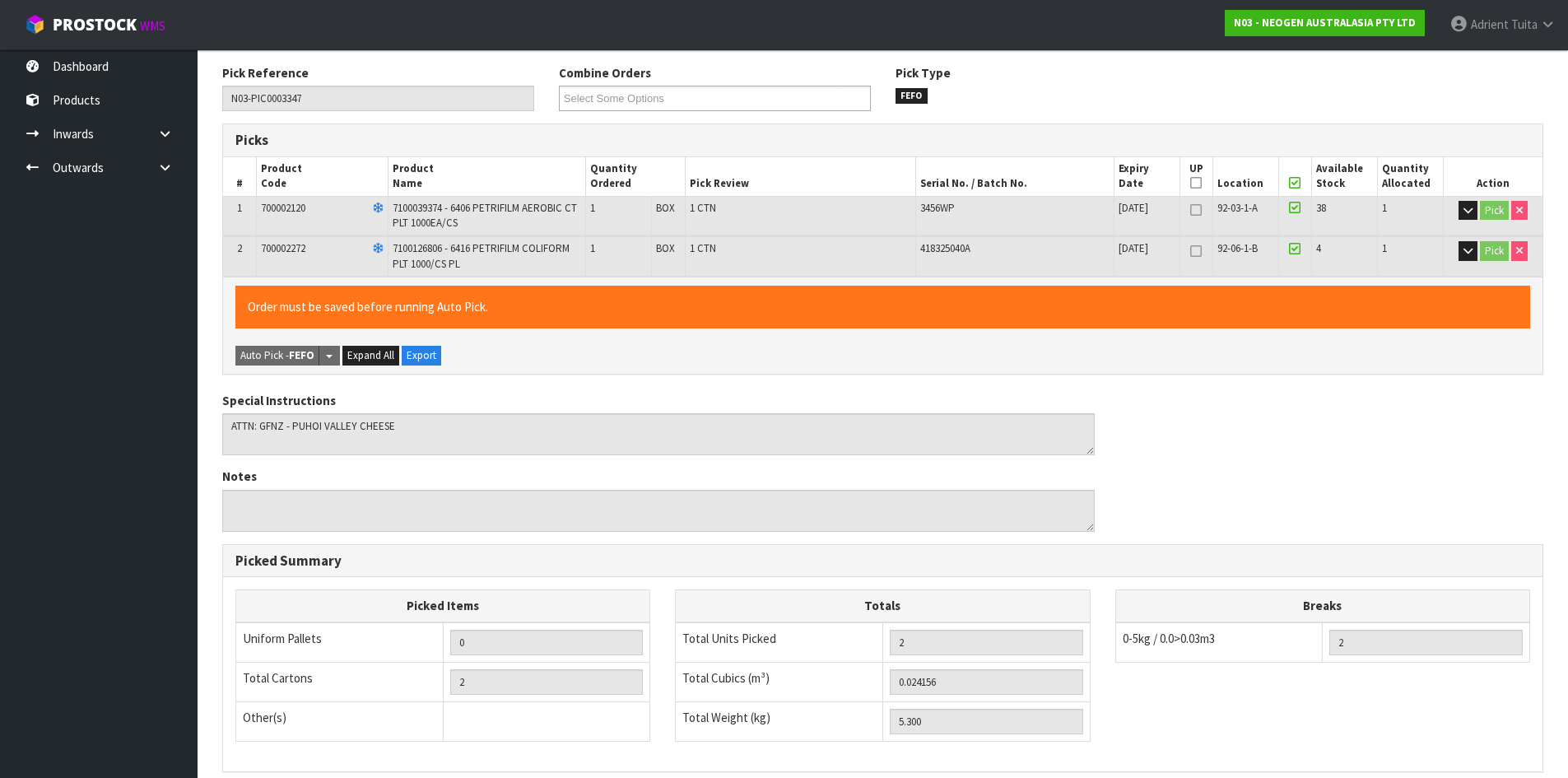
scroll to position [422, 0]
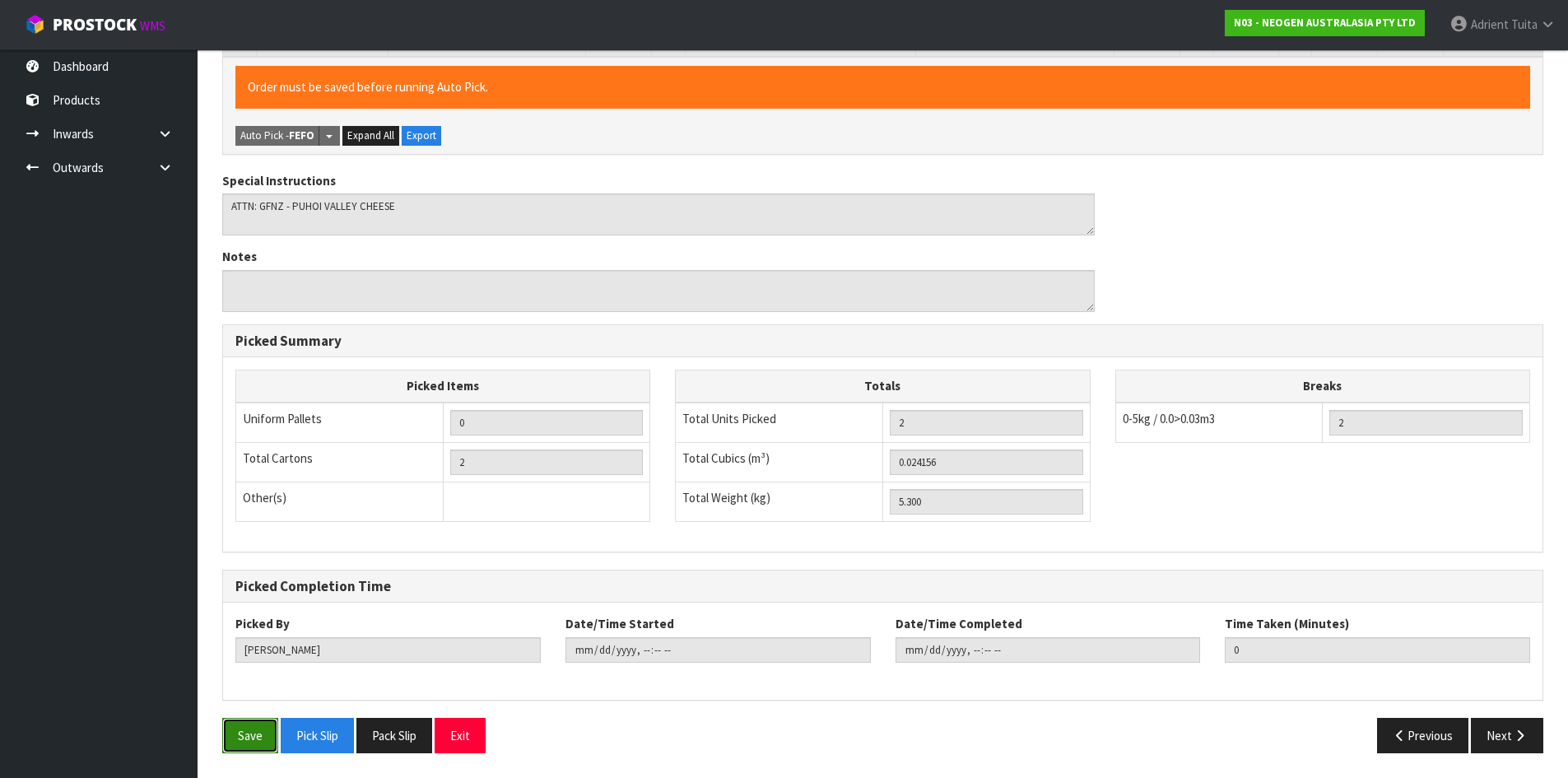
click at [251, 748] on button "Save" at bounding box center [250, 736] width 56 height 36
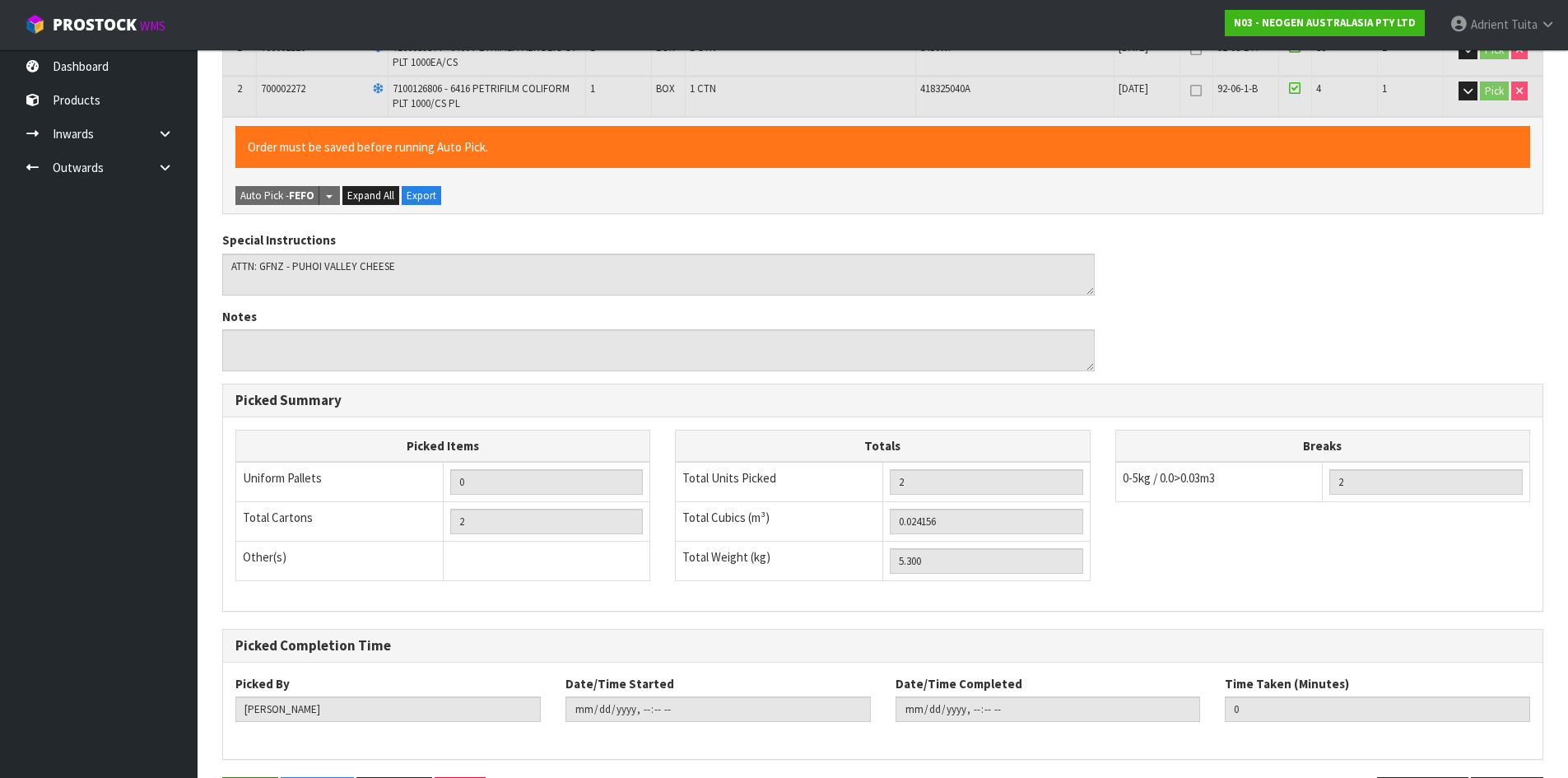
scroll to position [0, 0]
